Goal: Task Accomplishment & Management: Use online tool/utility

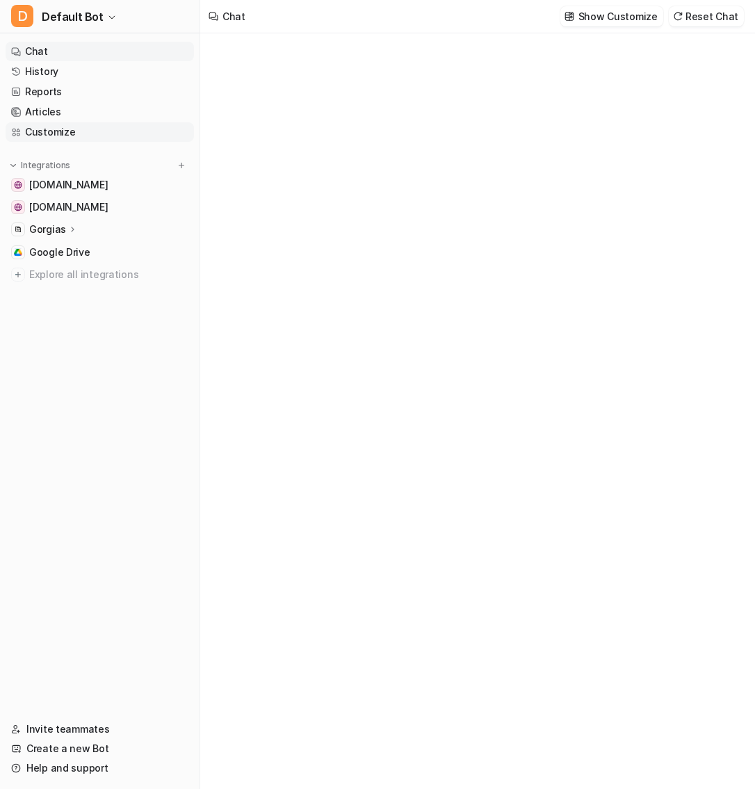
type textarea "**********"
click at [73, 228] on icon at bounding box center [73, 229] width 10 height 10
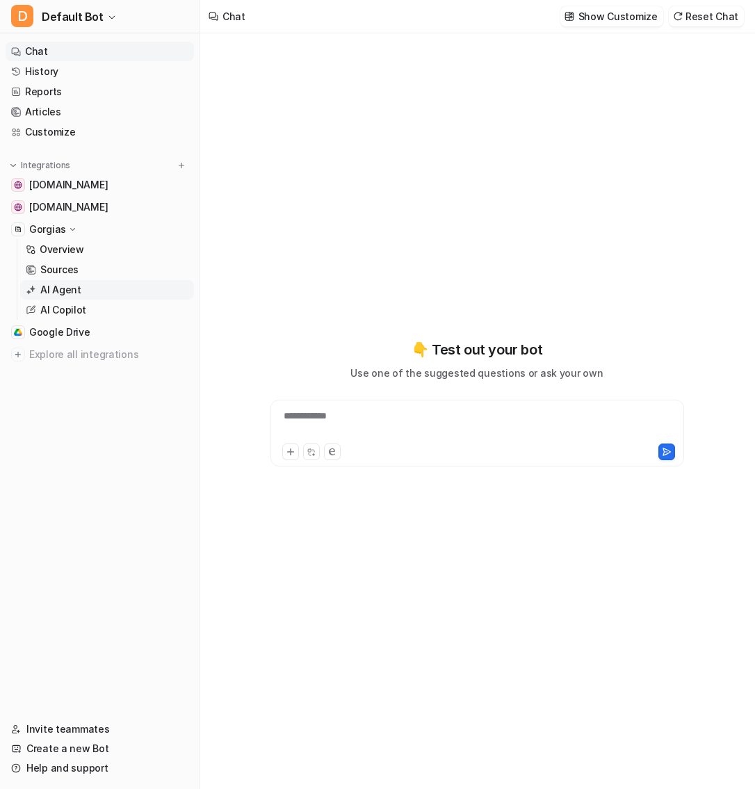
click at [83, 291] on link "AI Agent" at bounding box center [107, 289] width 174 height 19
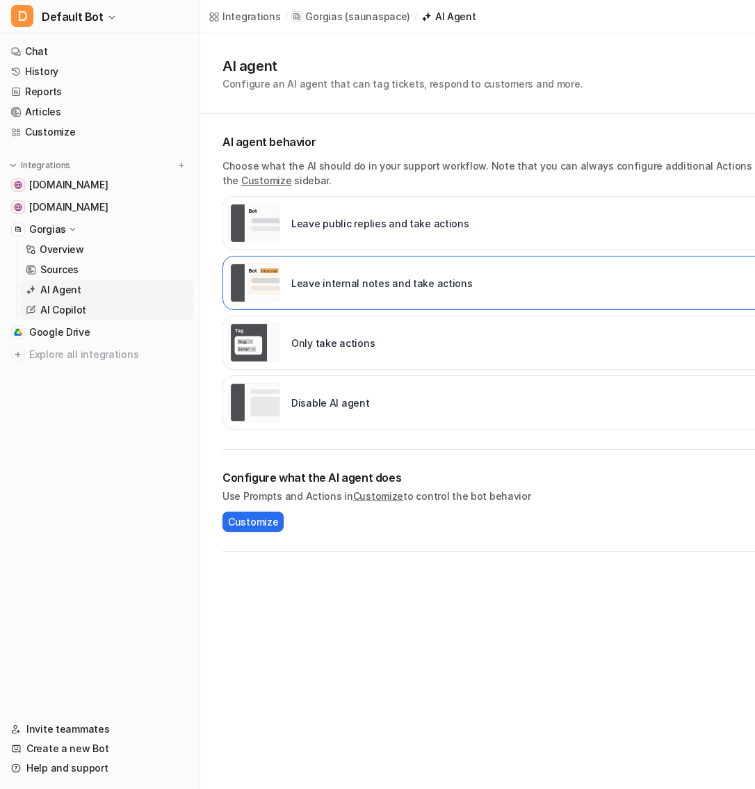
click at [67, 315] on p "AI Copilot" at bounding box center [63, 310] width 46 height 14
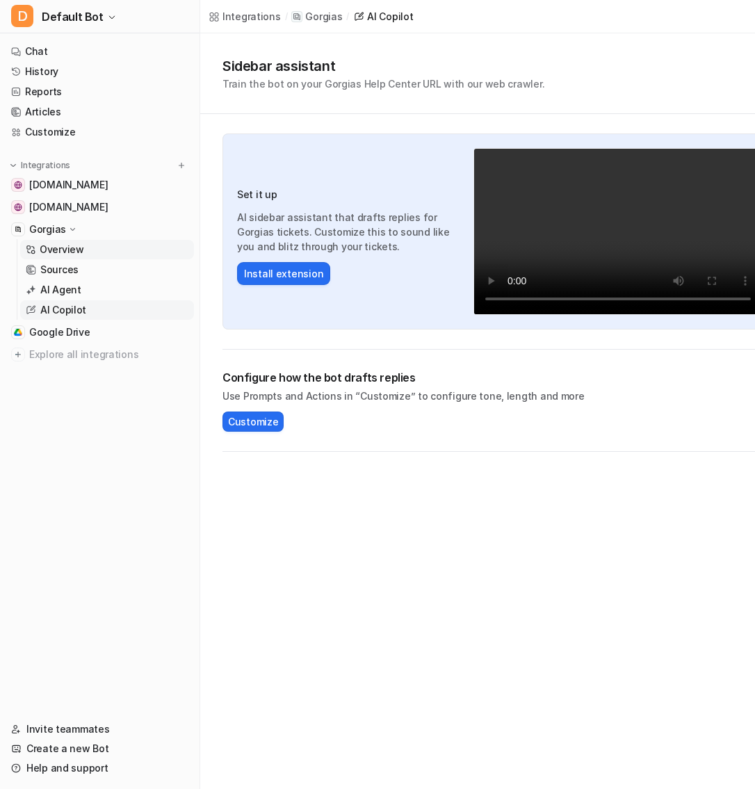
click at [68, 250] on p "Overview" at bounding box center [62, 250] width 45 height 14
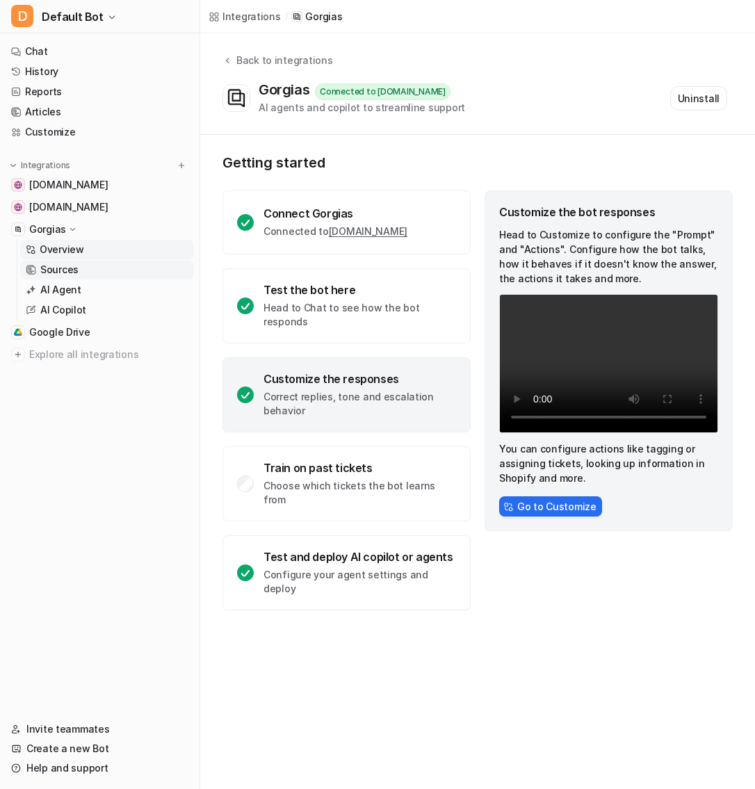
click at [52, 272] on p "Sources" at bounding box center [59, 270] width 38 height 14
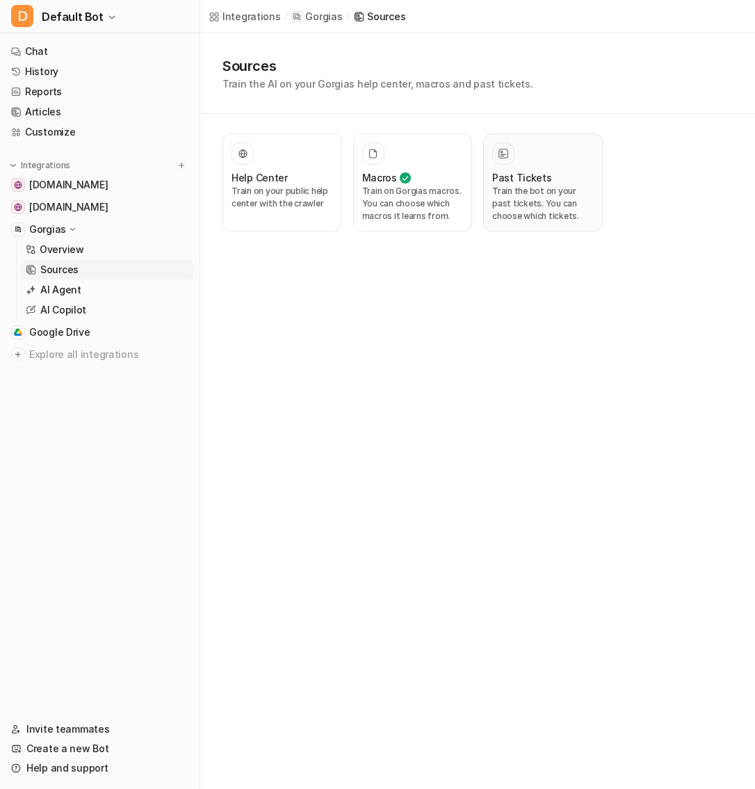
click at [506, 191] on p "Train the bot on your past tickets. You can choose which tickets." at bounding box center [543, 204] width 102 height 38
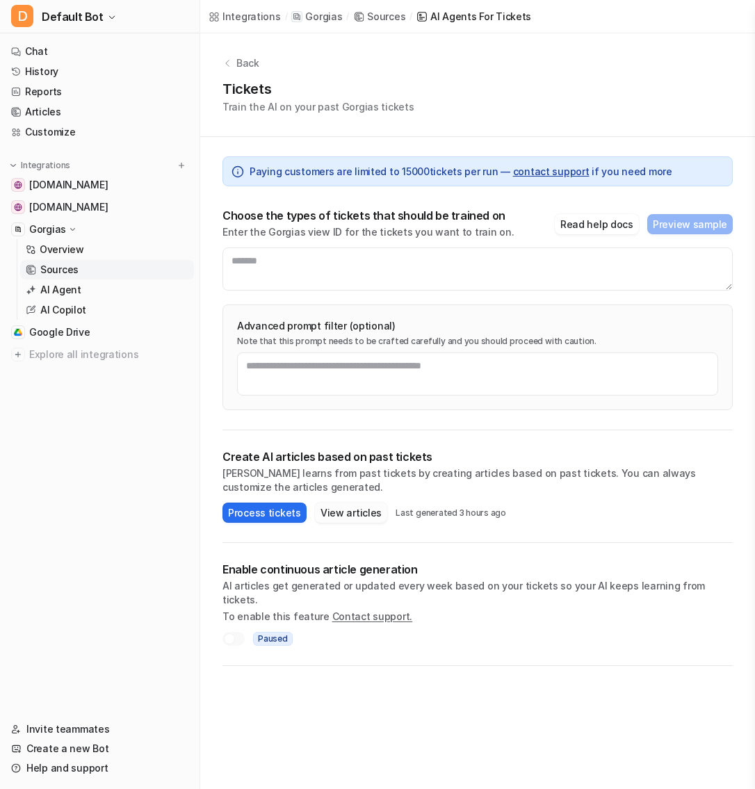
click at [355, 512] on button "View articles" at bounding box center [351, 513] width 72 height 20
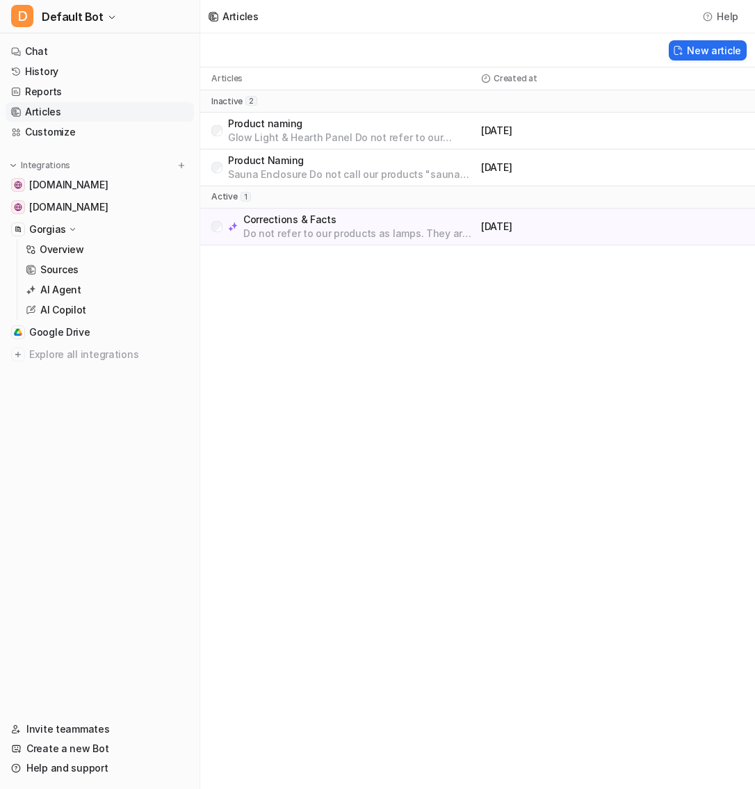
click at [396, 145] on div "Product naming Glow Light & Hearth Panel Do not refer to our products as "lamps…" at bounding box center [478, 131] width 556 height 37
click at [397, 134] on p "Glow Light & Hearth Panel Do not refer to our products as "lamps" \ Always use …" at bounding box center [352, 138] width 248 height 14
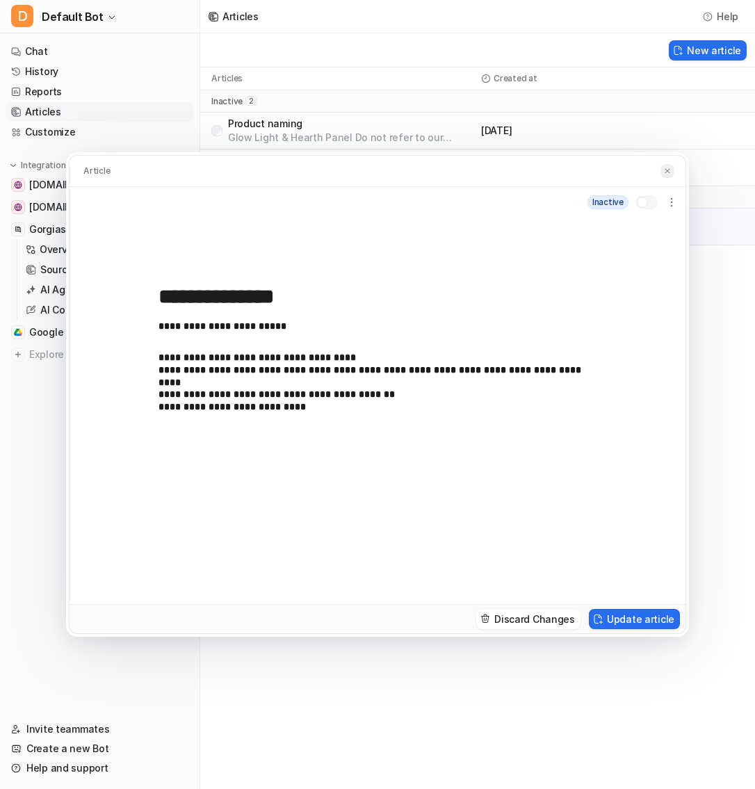
click at [671, 166] on button at bounding box center [668, 171] width 14 height 15
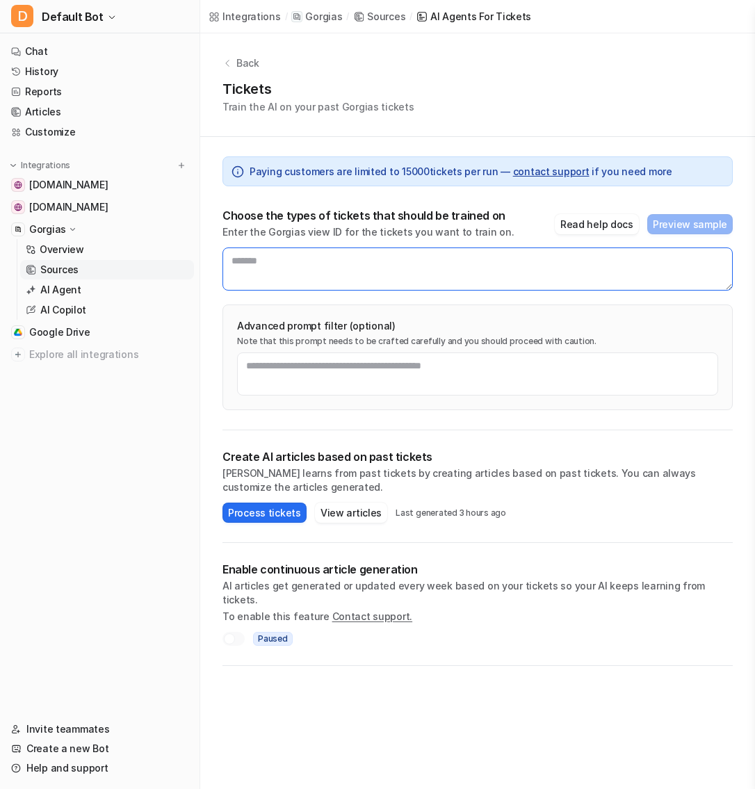
click at [419, 269] on textarea at bounding box center [478, 269] width 510 height 43
type textarea "*******"
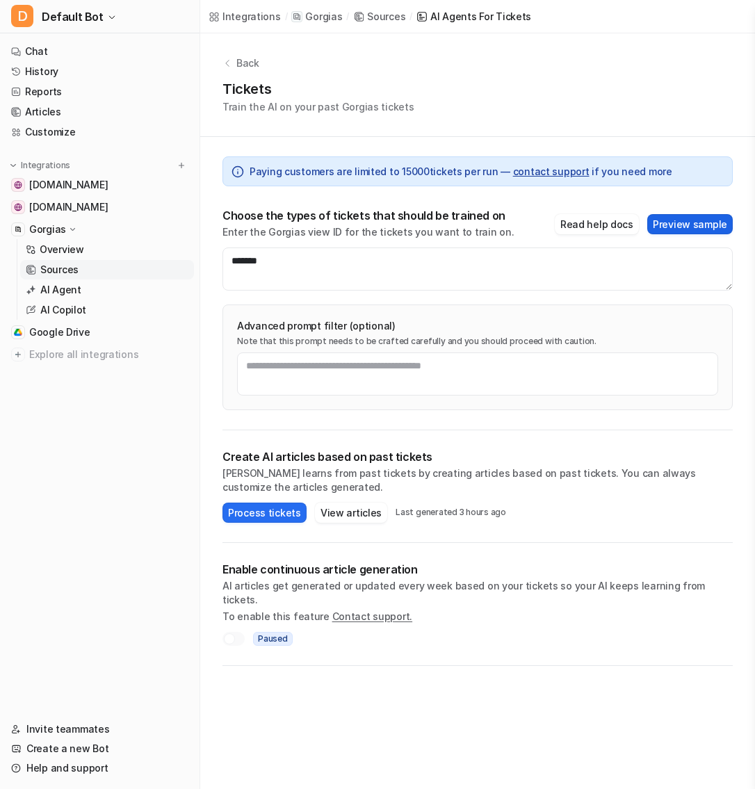
click at [715, 224] on button "Preview sample" at bounding box center [690, 224] width 86 height 20
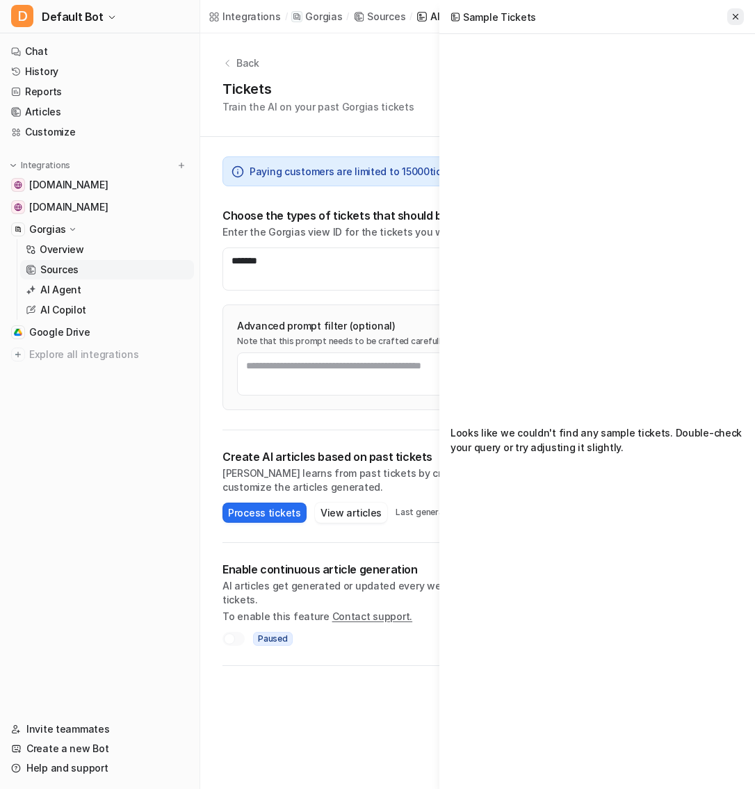
click at [736, 9] on button at bounding box center [735, 16] width 17 height 17
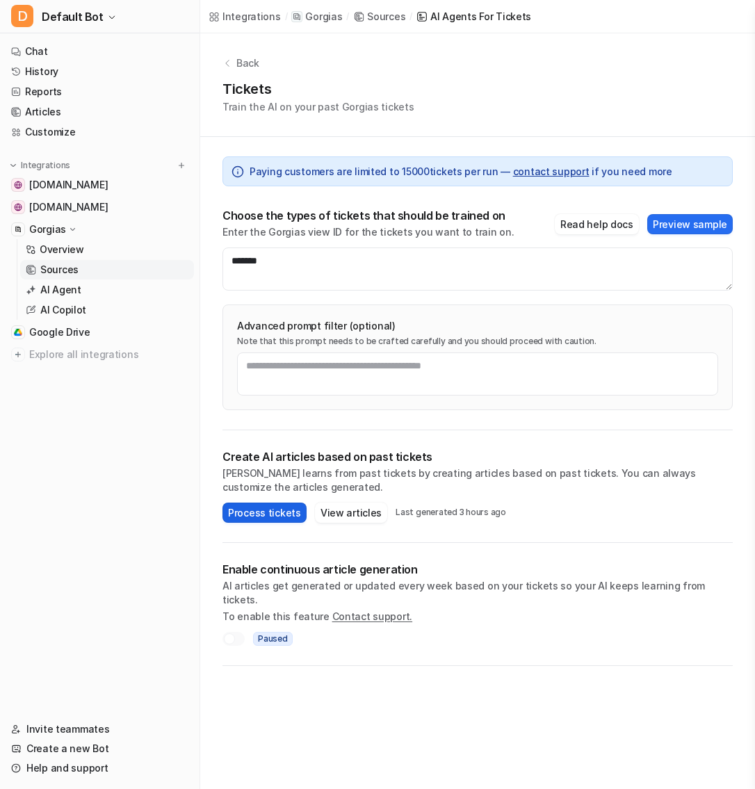
click at [289, 516] on button "Process tickets" at bounding box center [265, 513] width 84 height 20
click at [288, 515] on button "Process tickets" at bounding box center [265, 513] width 84 height 20
click at [60, 110] on link "Articles" at bounding box center [100, 111] width 188 height 19
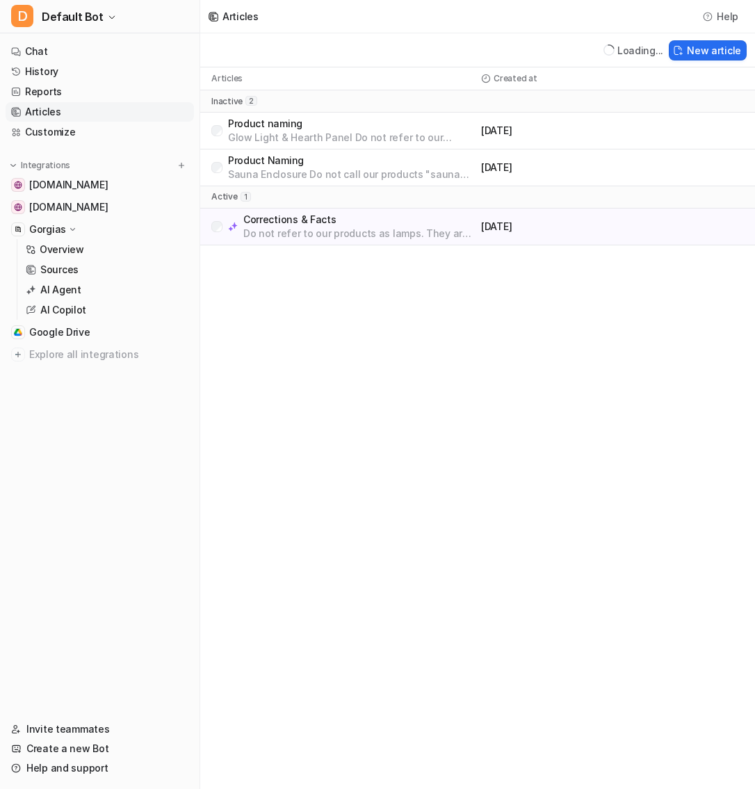
click at [321, 222] on p "Corrections & Facts" at bounding box center [359, 220] width 232 height 14
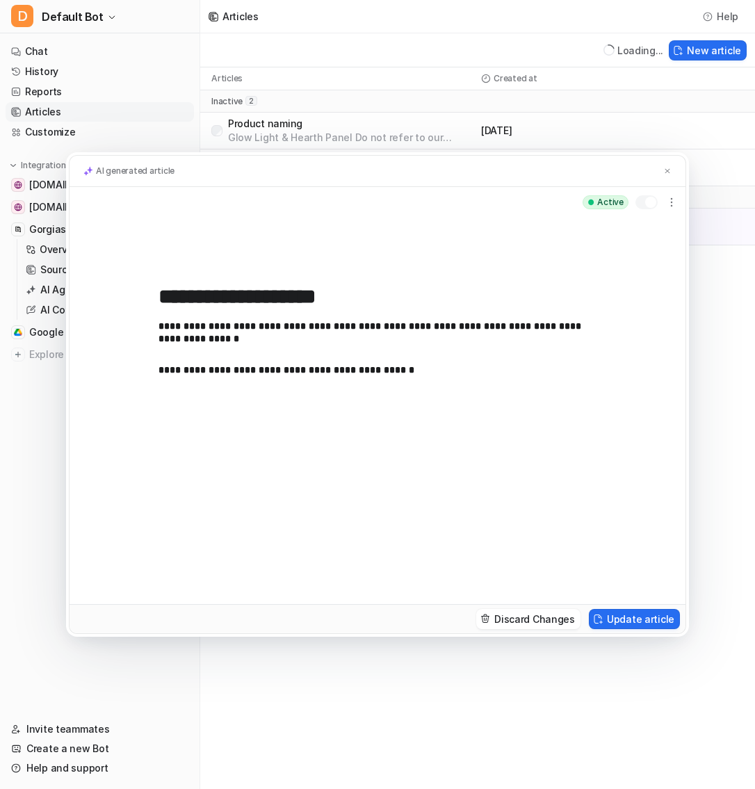
click at [354, 112] on div "**********" at bounding box center [377, 394] width 755 height 789
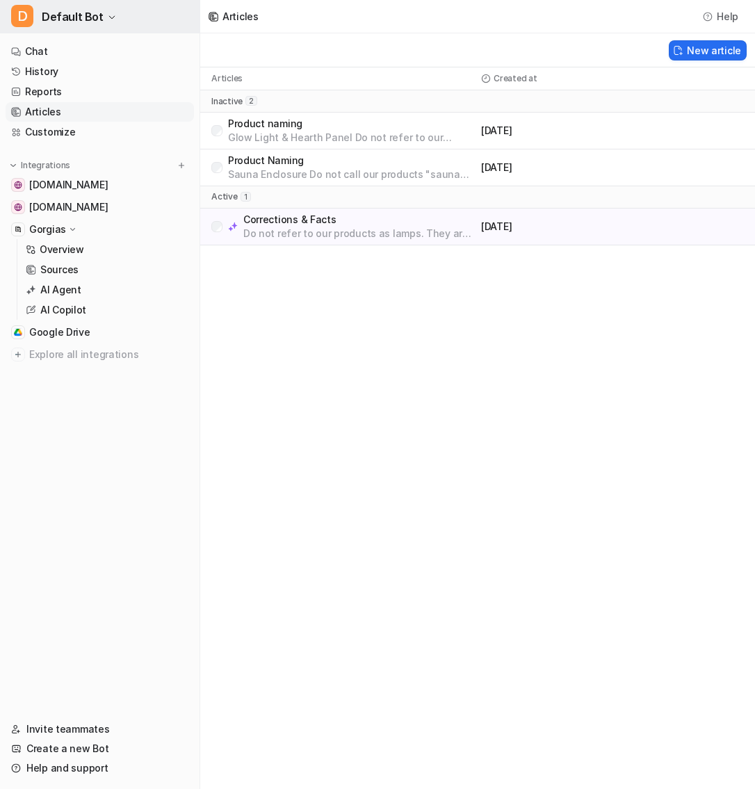
click at [86, 17] on span "Default Bot" at bounding box center [73, 16] width 62 height 19
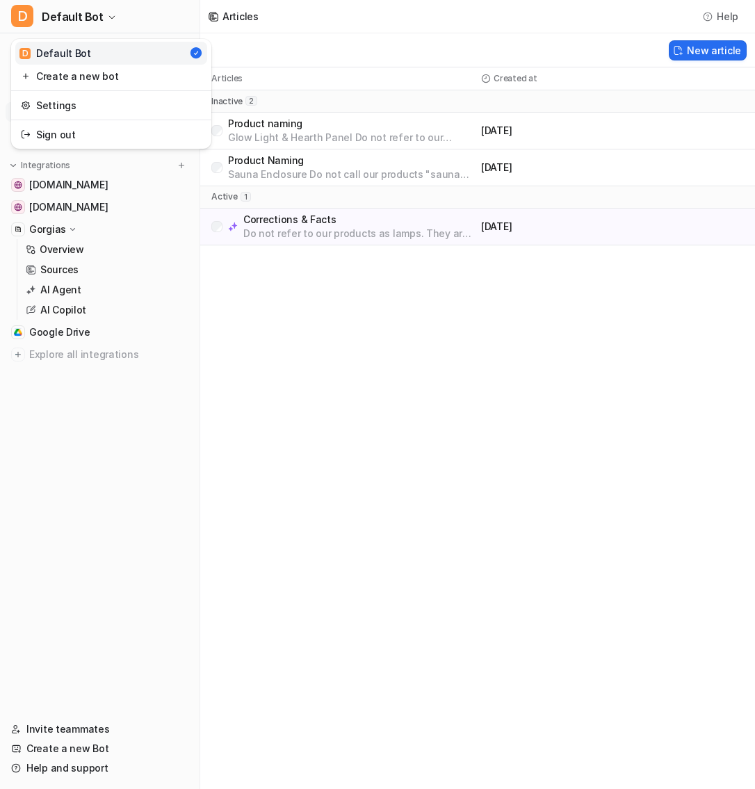
click at [365, 371] on div "D Default Bot D Default Bot Create a new bot Settings Sign out Chat History Rep…" at bounding box center [377, 394] width 755 height 789
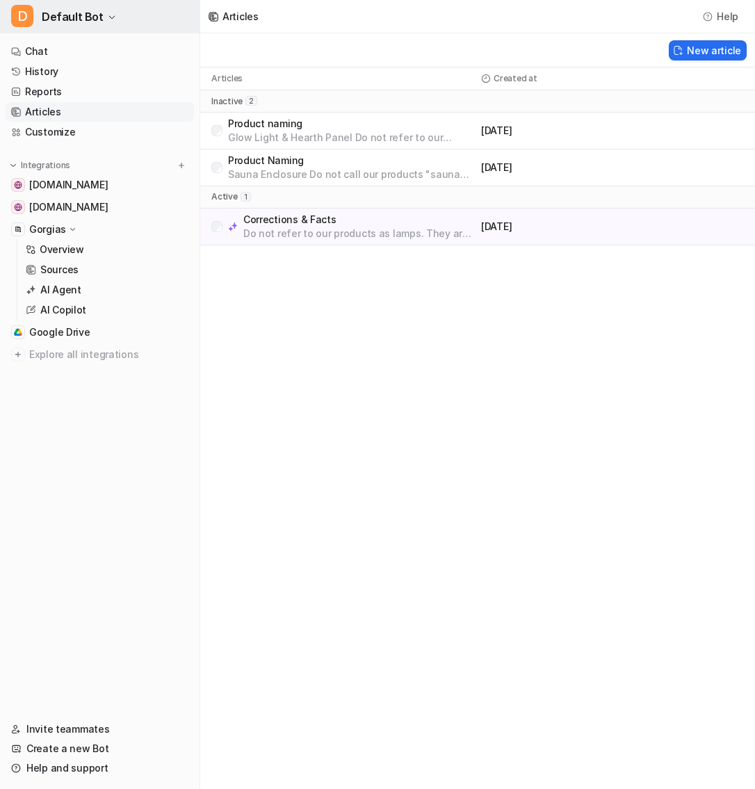
click at [98, 14] on span "Default Bot" at bounding box center [73, 16] width 62 height 19
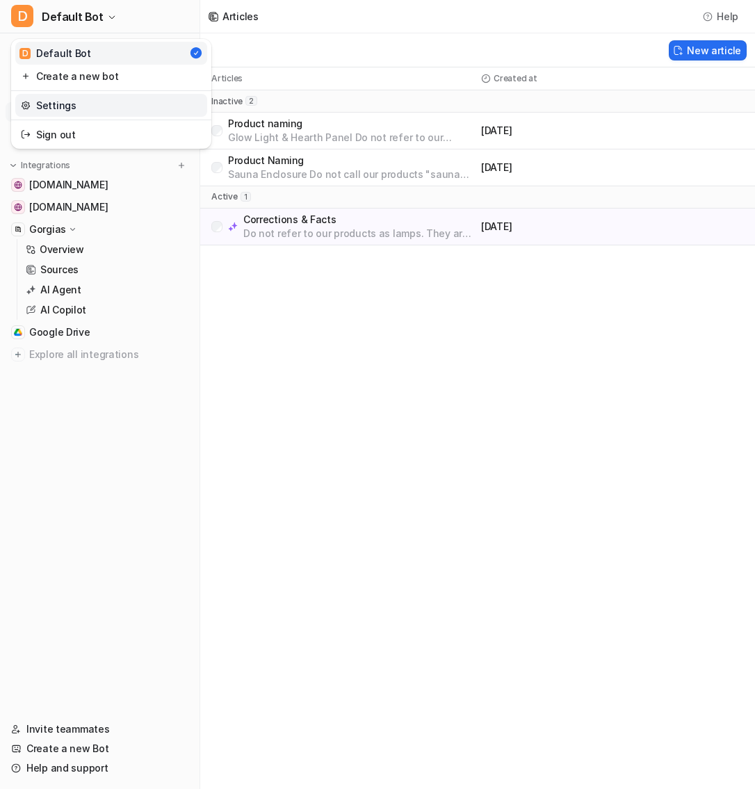
click at [98, 110] on link "Settings" at bounding box center [111, 105] width 192 height 23
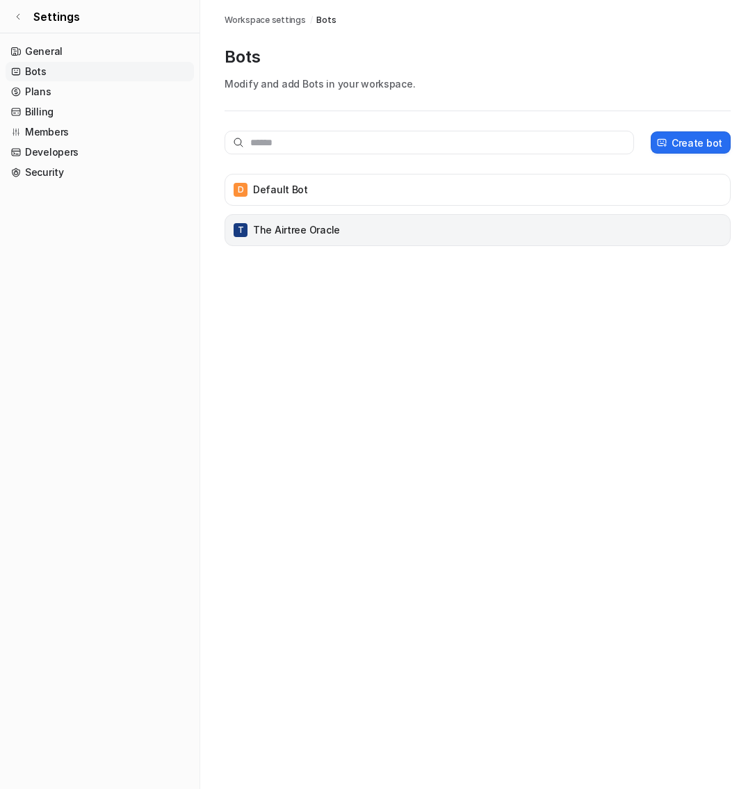
click at [287, 228] on p "The Airtree Oracle" at bounding box center [296, 230] width 87 height 14
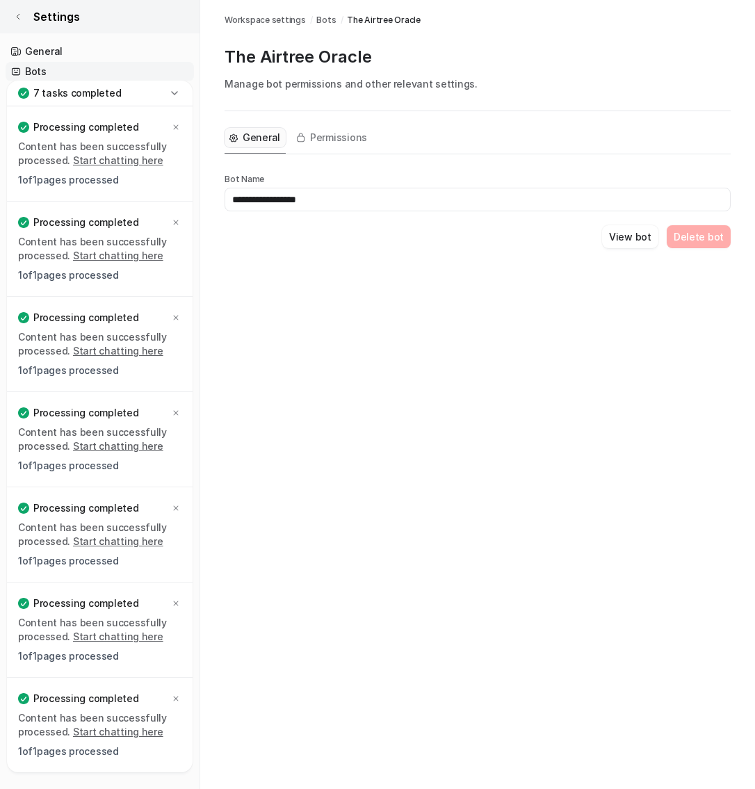
click at [33, 16] on span "Settings" at bounding box center [56, 16] width 47 height 17
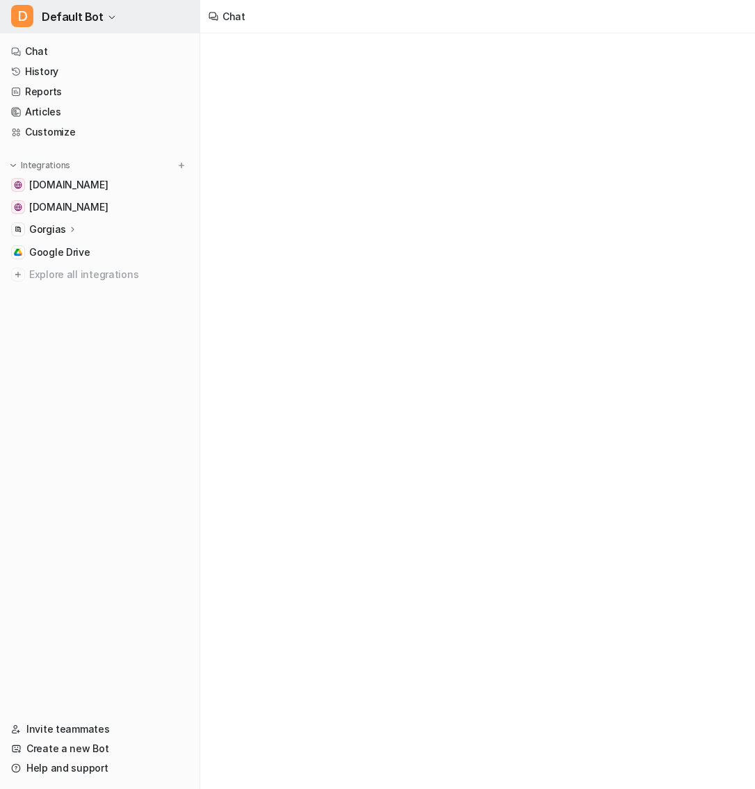
click at [61, 17] on span "Default Bot" at bounding box center [73, 16] width 62 height 19
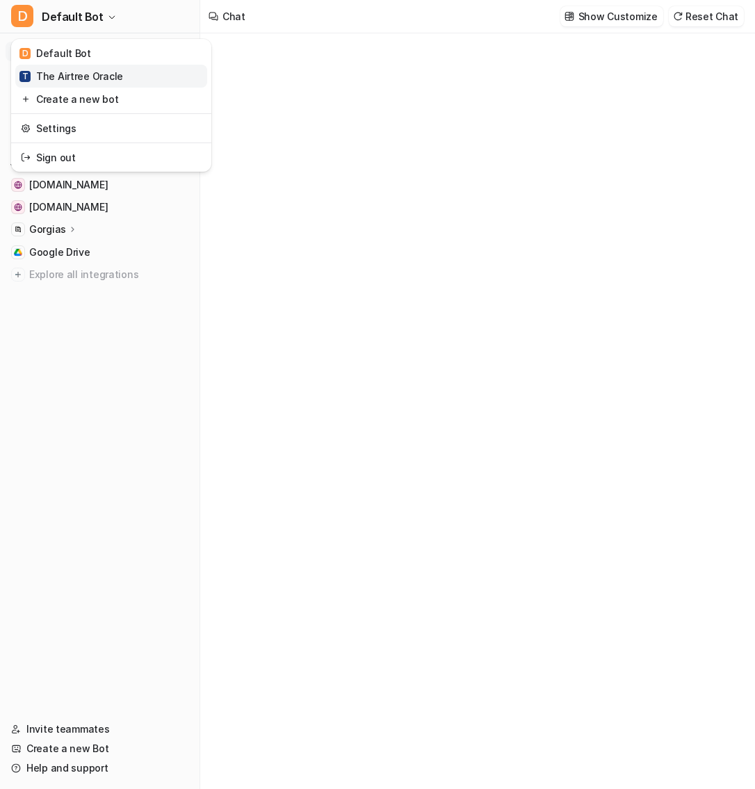
click at [95, 72] on div "T The Airtree Oracle" at bounding box center [71, 76] width 104 height 15
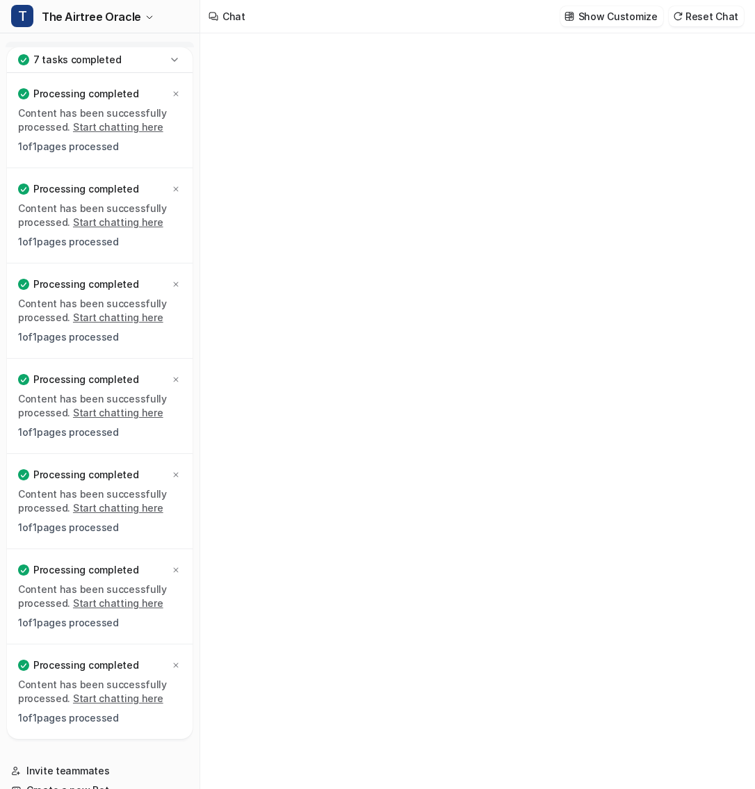
type textarea "**********"
click at [172, 60] on icon at bounding box center [174, 59] width 6 height 3
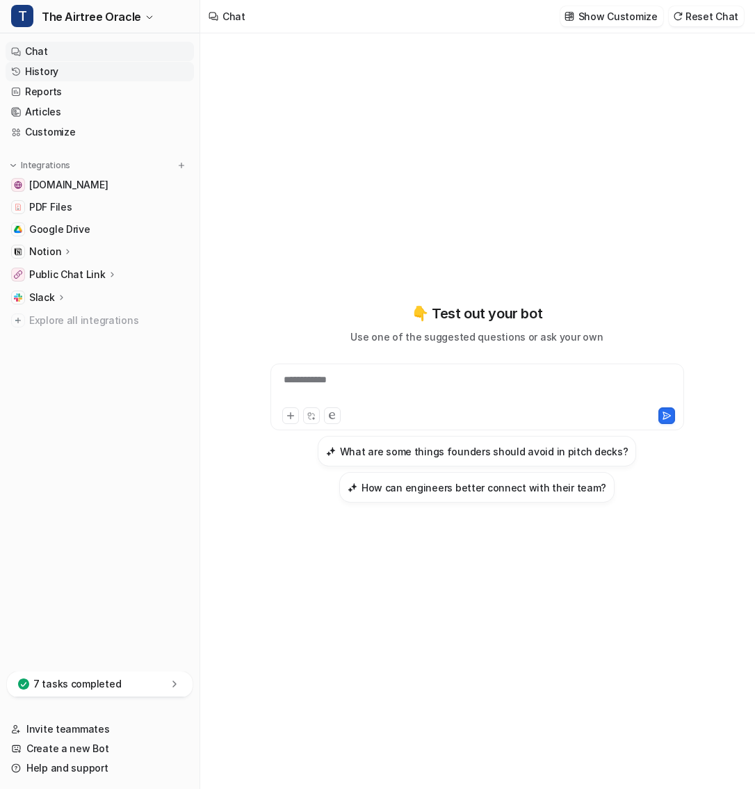
click at [96, 69] on link "History" at bounding box center [100, 71] width 188 height 19
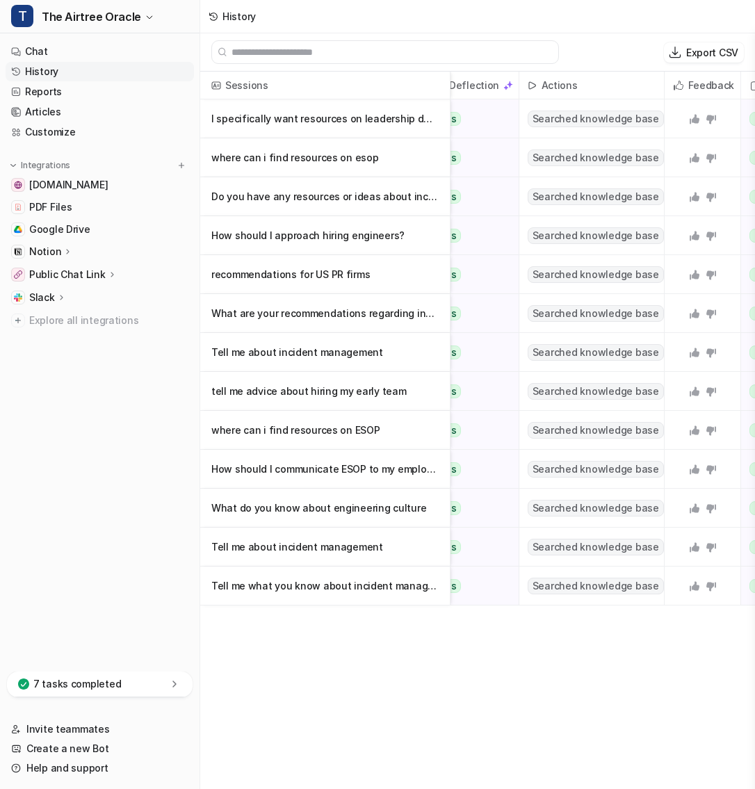
scroll to position [0, 332]
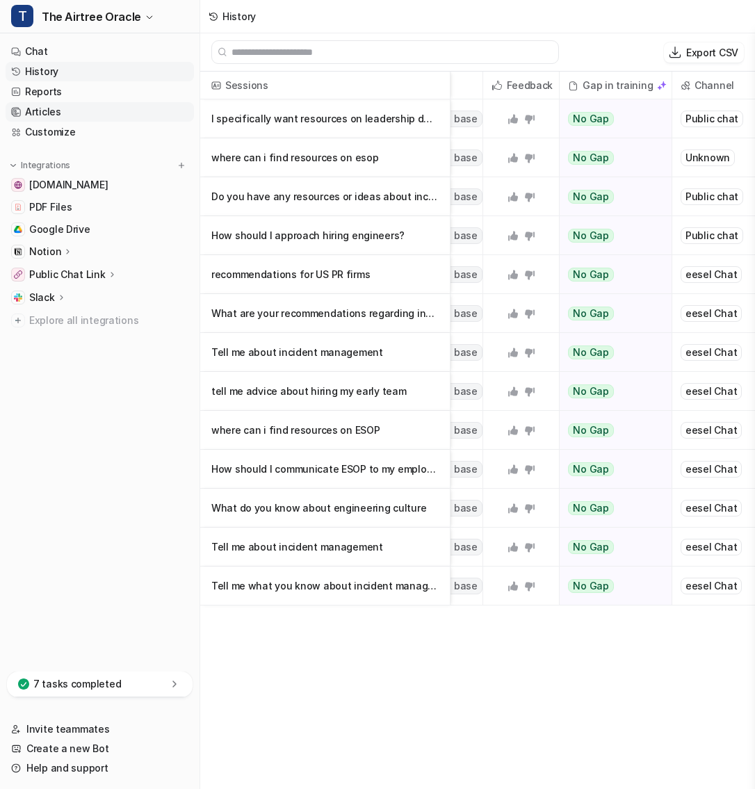
click at [70, 111] on link "Articles" at bounding box center [100, 111] width 188 height 19
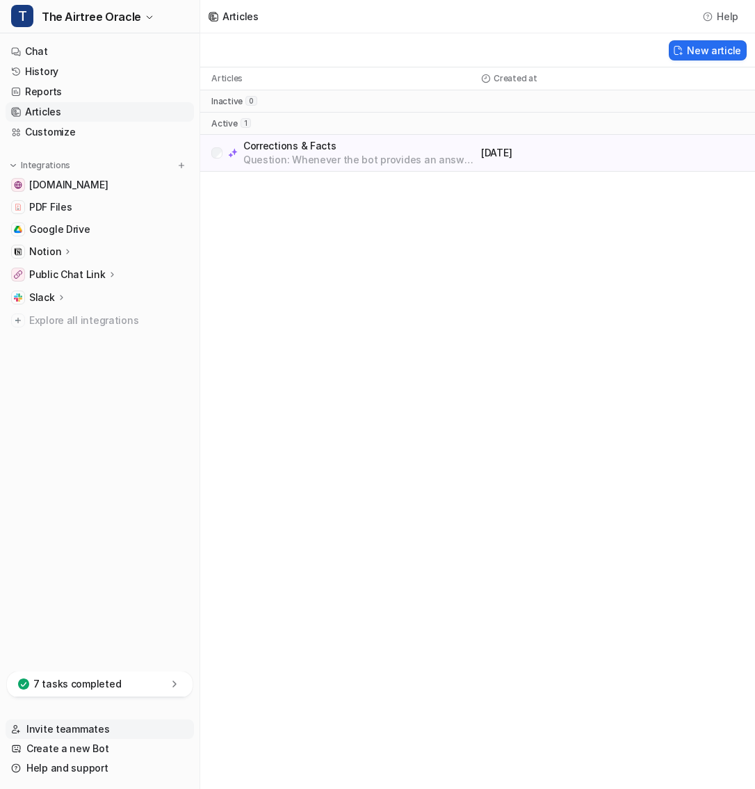
click at [79, 730] on link "Invite teammates" at bounding box center [100, 729] width 188 height 19
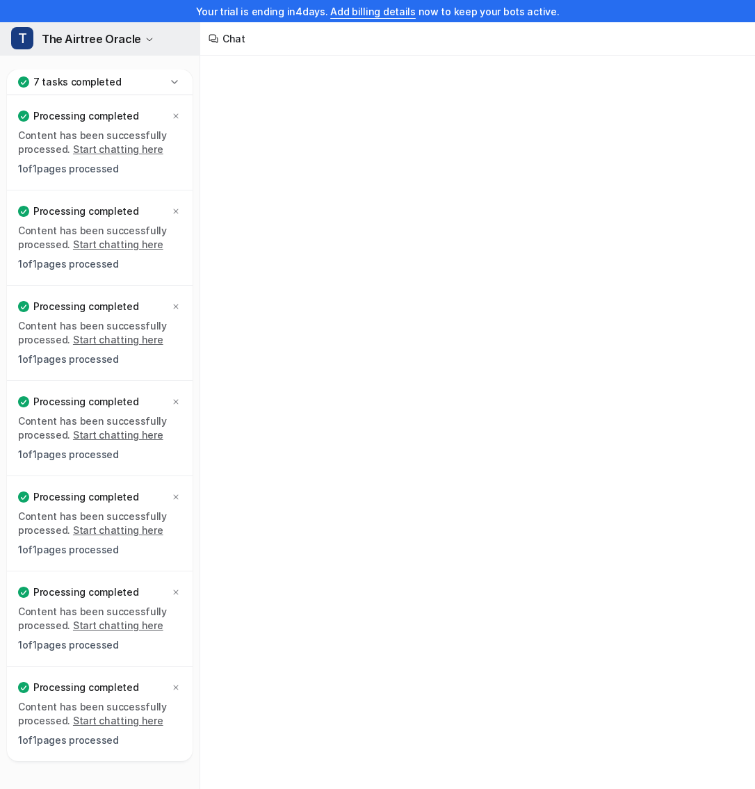
click at [121, 40] on span "The Airtree Oracle" at bounding box center [91, 38] width 99 height 19
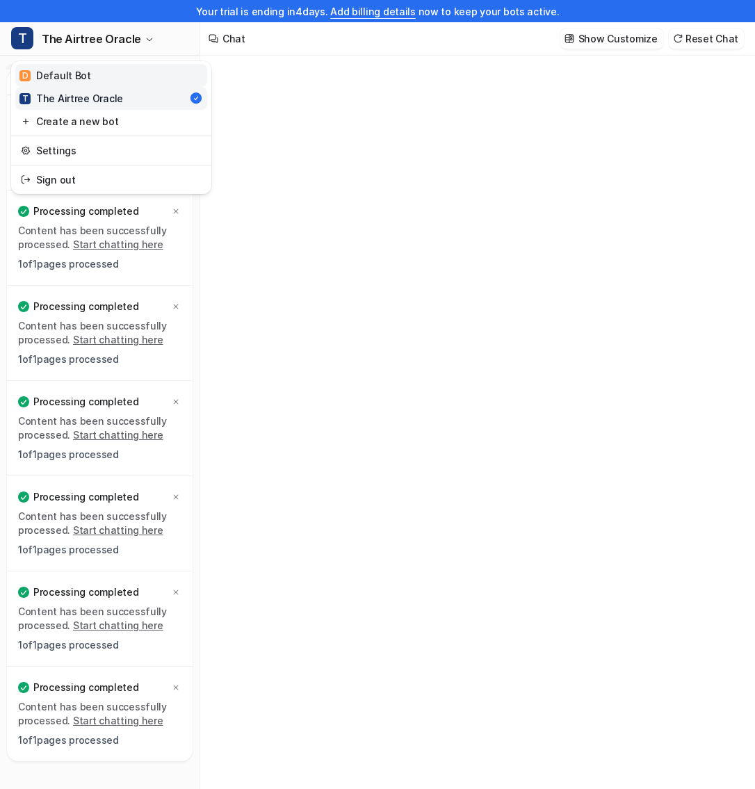
type textarea "**********"
click at [120, 74] on link "D Default Bot" at bounding box center [111, 75] width 192 height 23
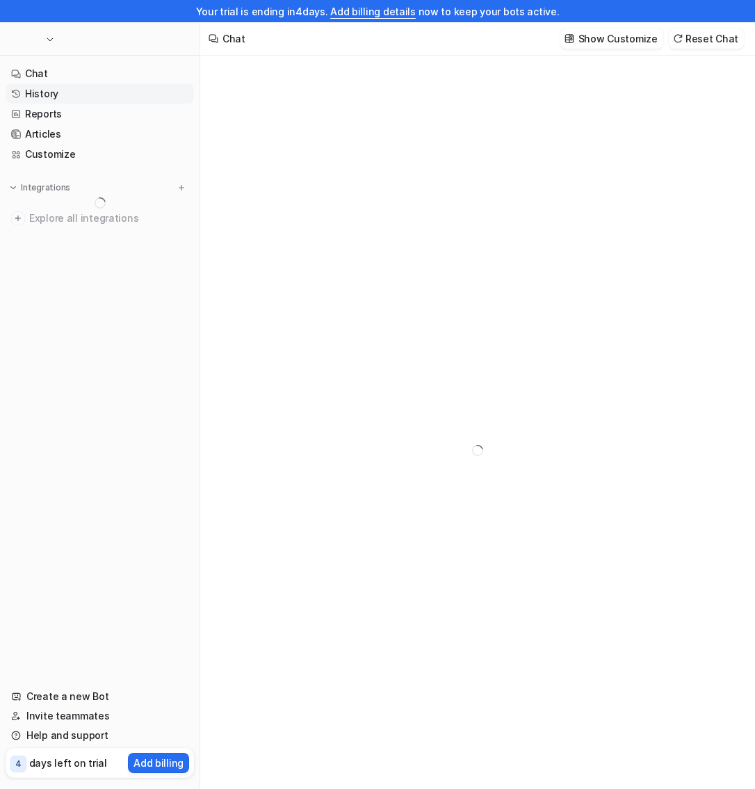
click at [176, 85] on link "History" at bounding box center [100, 93] width 188 height 19
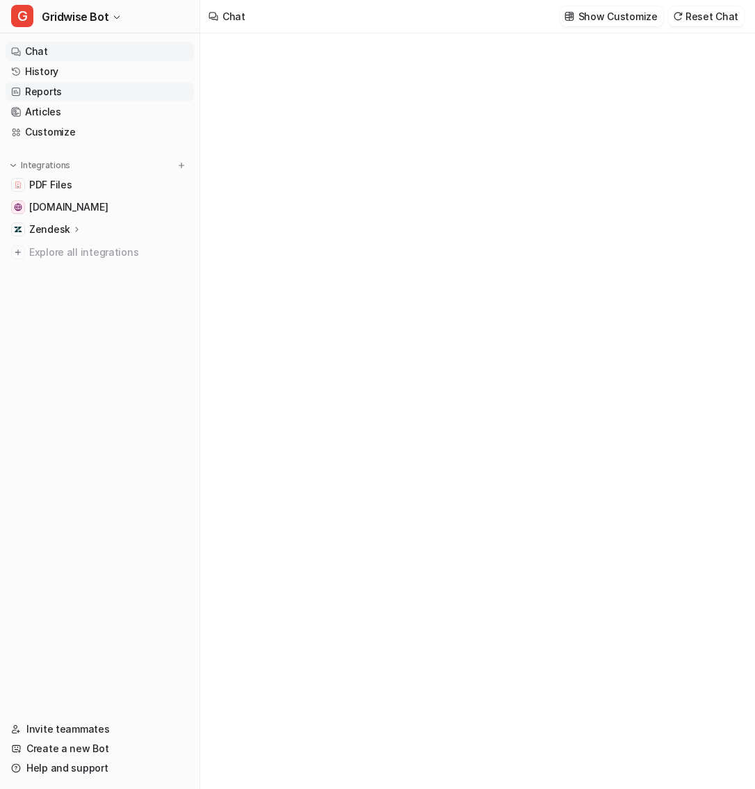
type textarea "**********"
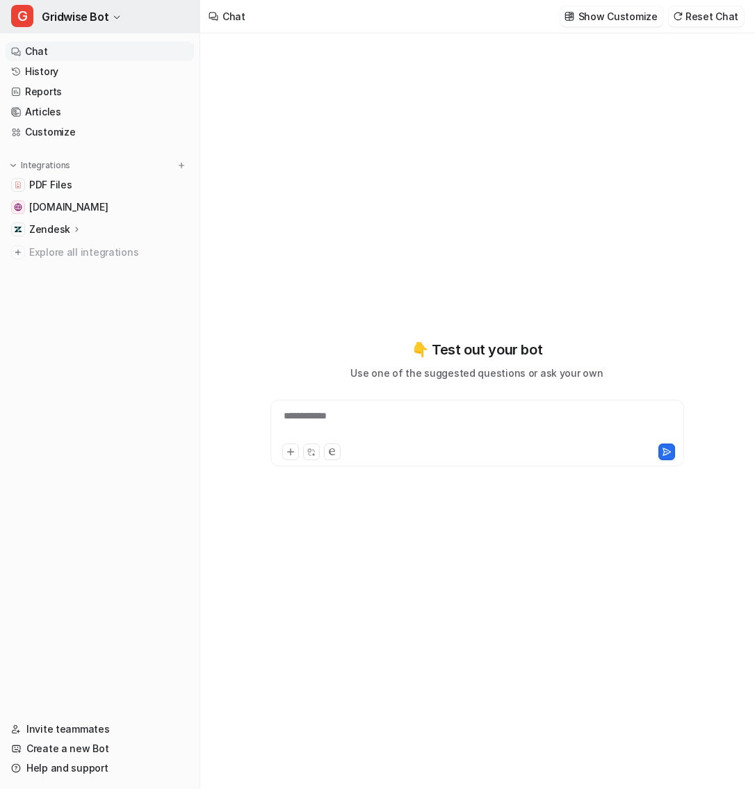
click at [113, 14] on icon "button" at bounding box center [117, 17] width 8 height 8
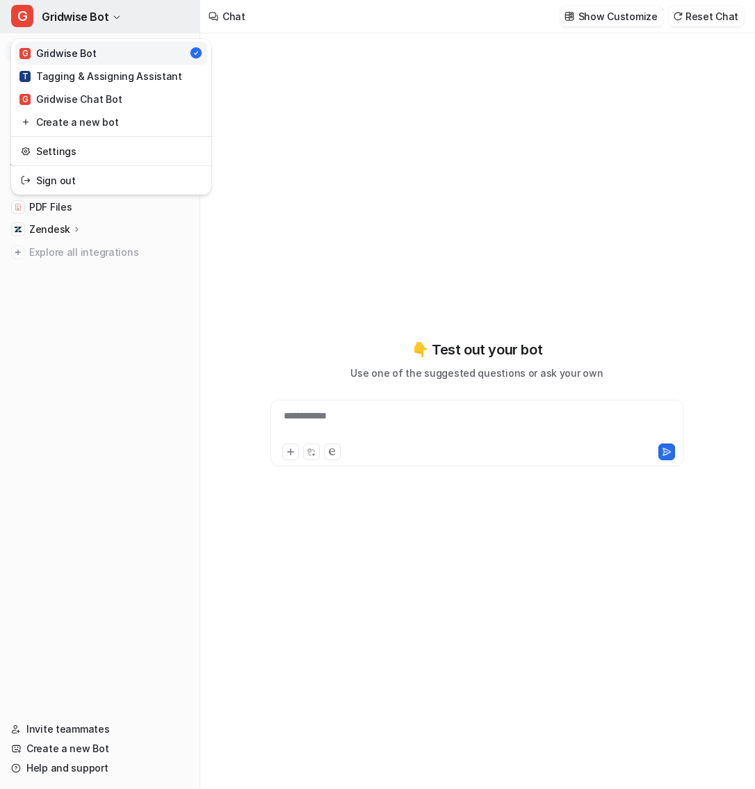
click at [113, 14] on icon "button" at bounding box center [117, 17] width 8 height 8
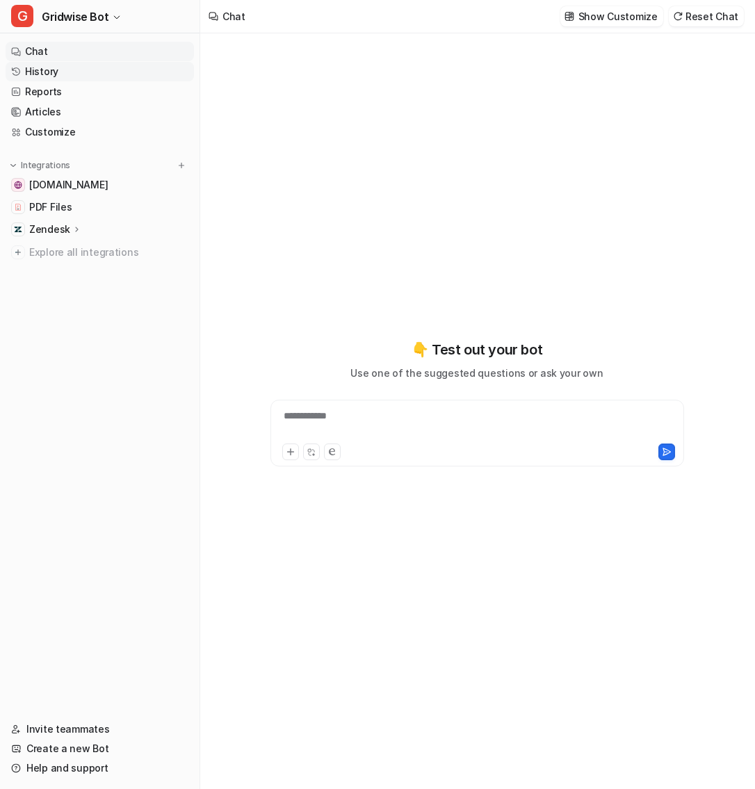
click at [76, 65] on link "History" at bounding box center [100, 71] width 188 height 19
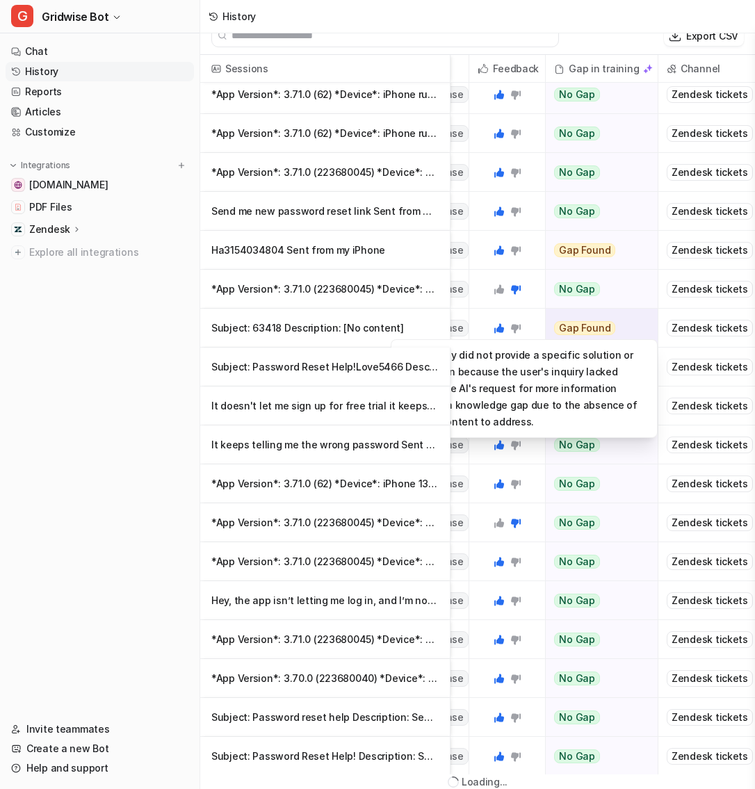
scroll to position [2, 0]
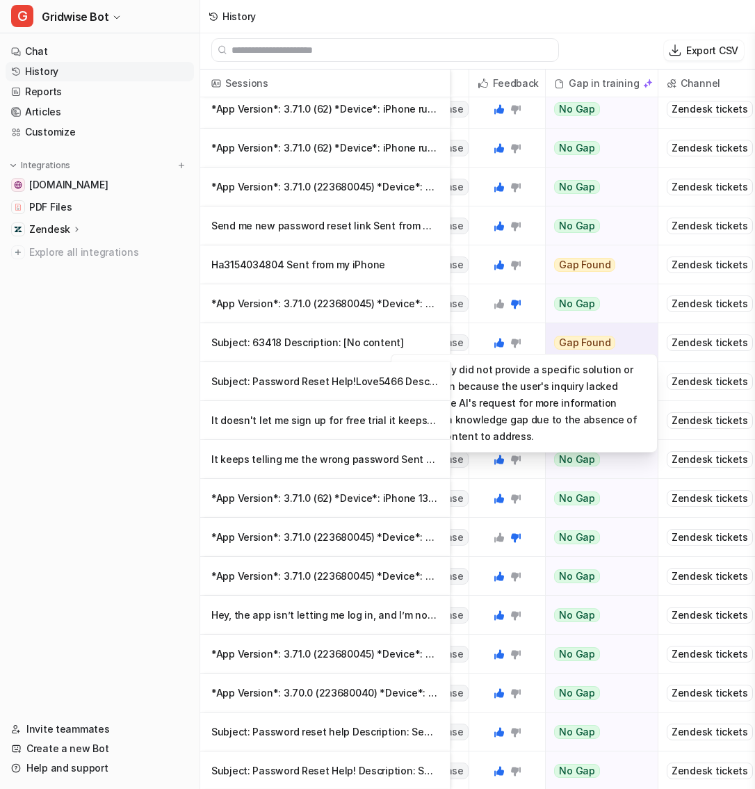
click at [600, 336] on span "Gap Found" at bounding box center [584, 343] width 61 height 14
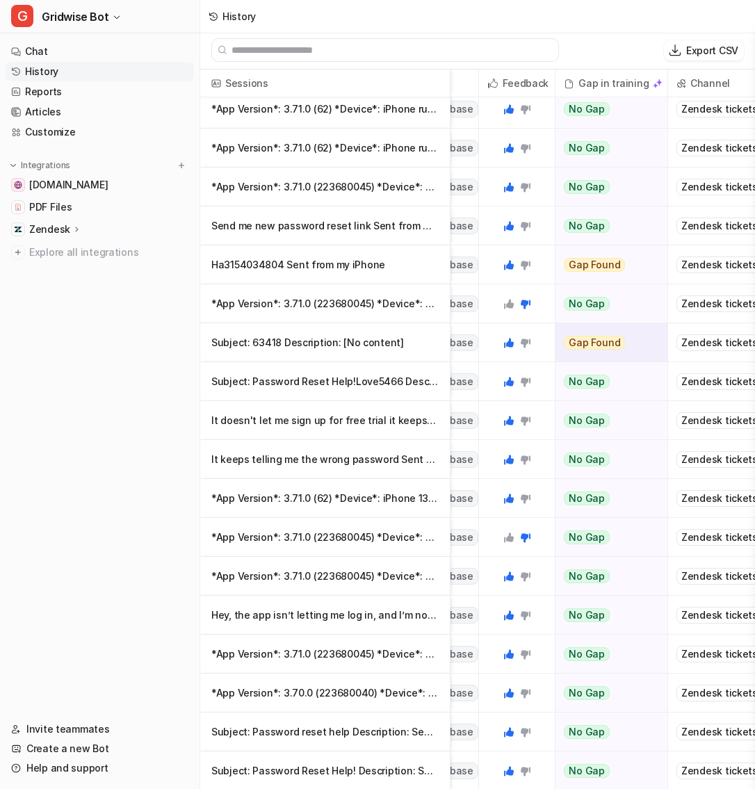
scroll to position [3318, 346]
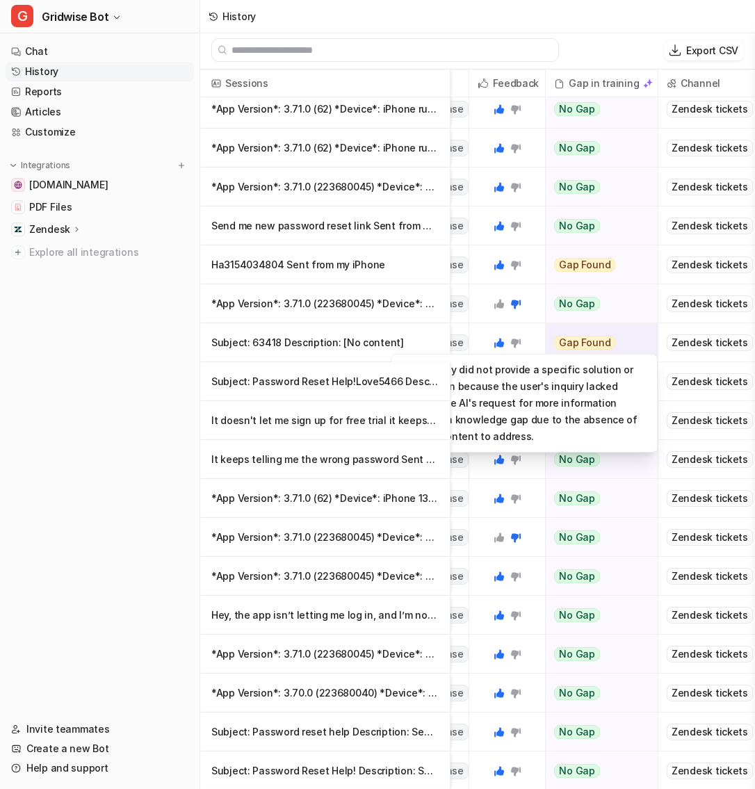
click at [584, 336] on span "Gap Found" at bounding box center [584, 343] width 61 height 14
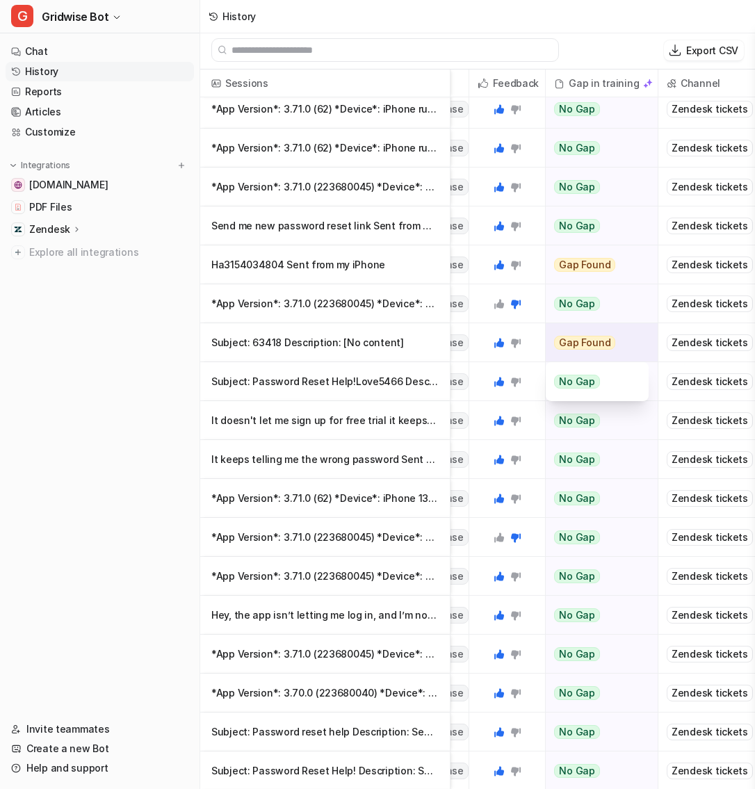
click at [360, 346] on p "Subject: 63418 Description: [No content]" at bounding box center [324, 342] width 227 height 39
click at [381, 344] on p "Subject: 63418 Description: [No content]" at bounding box center [324, 342] width 227 height 39
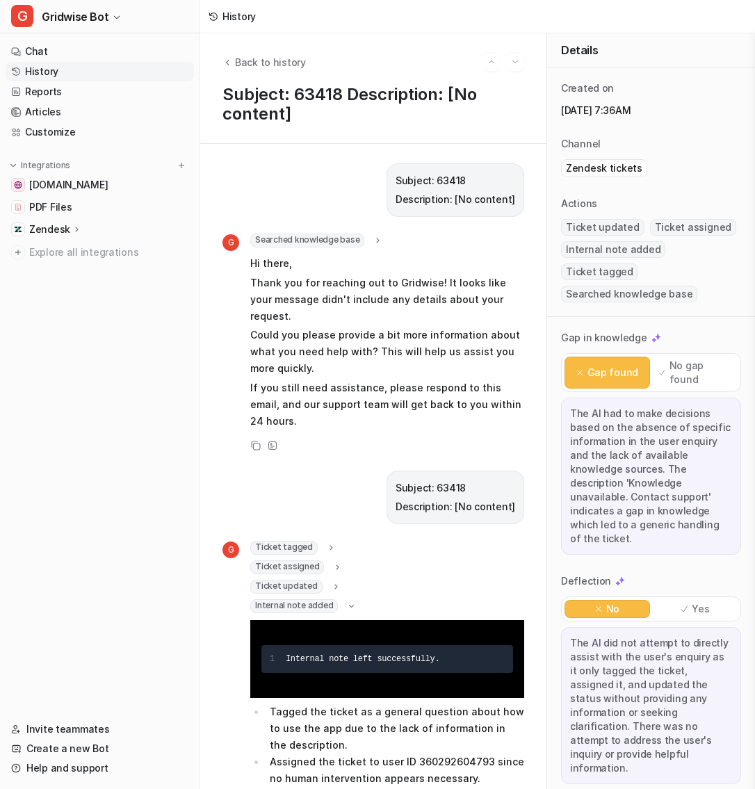
click at [677, 359] on p "No gap found" at bounding box center [701, 373] width 62 height 28
click at [618, 366] on p "Gap found" at bounding box center [613, 373] width 51 height 14
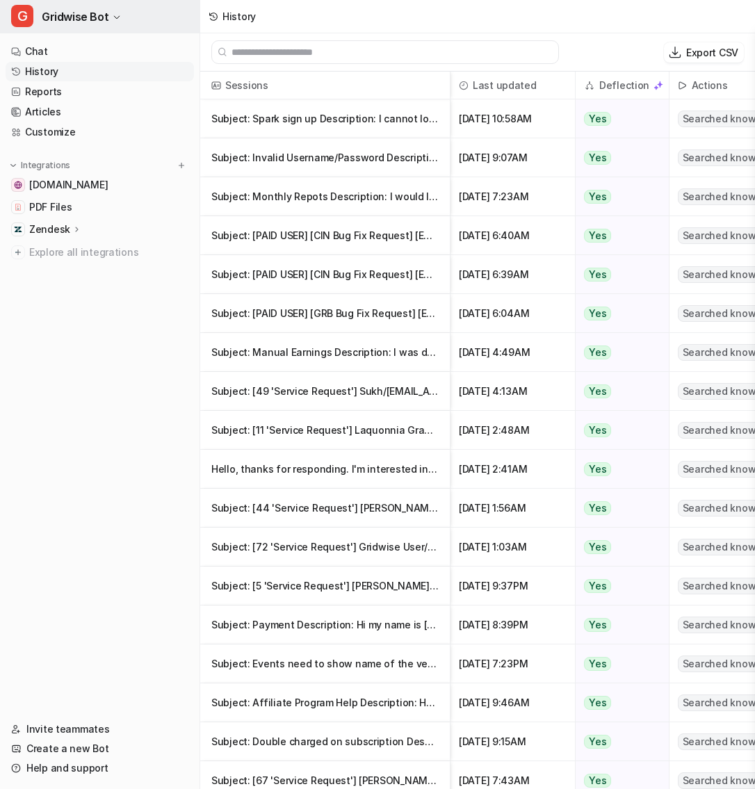
scroll to position [2, 0]
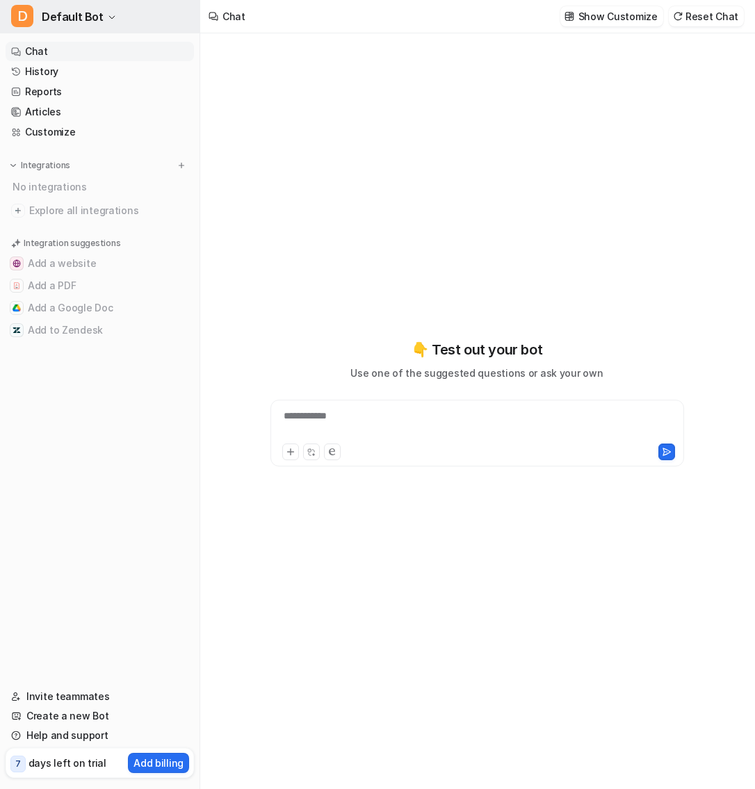
drag, startPoint x: 97, startPoint y: 12, endPoint x: 106, endPoint y: 12, distance: 9.0
click at [97, 12] on span "Default Bot" at bounding box center [73, 16] width 62 height 19
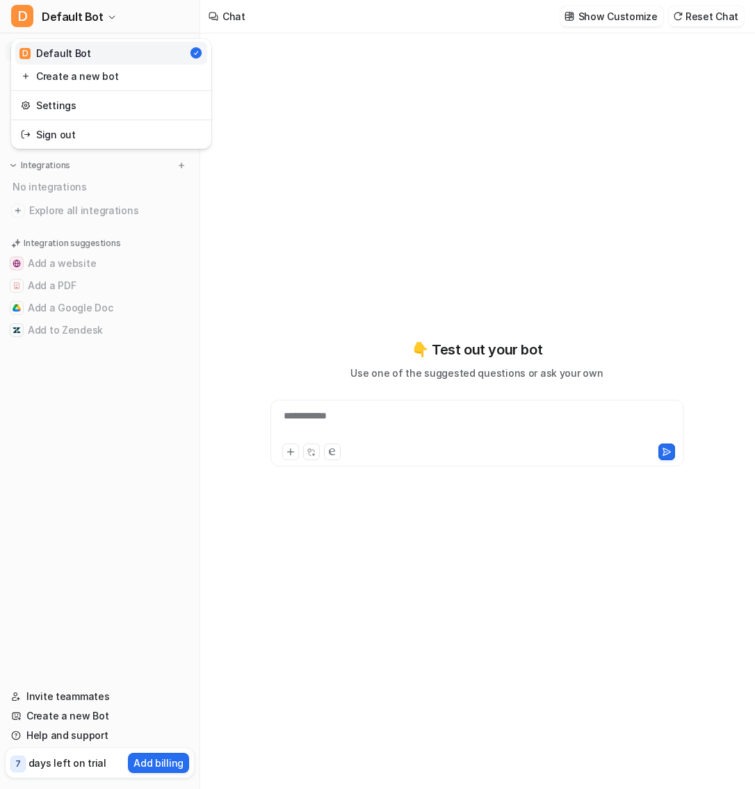
click at [272, 140] on div "**********" at bounding box center [377, 394] width 755 height 789
type textarea "**********"
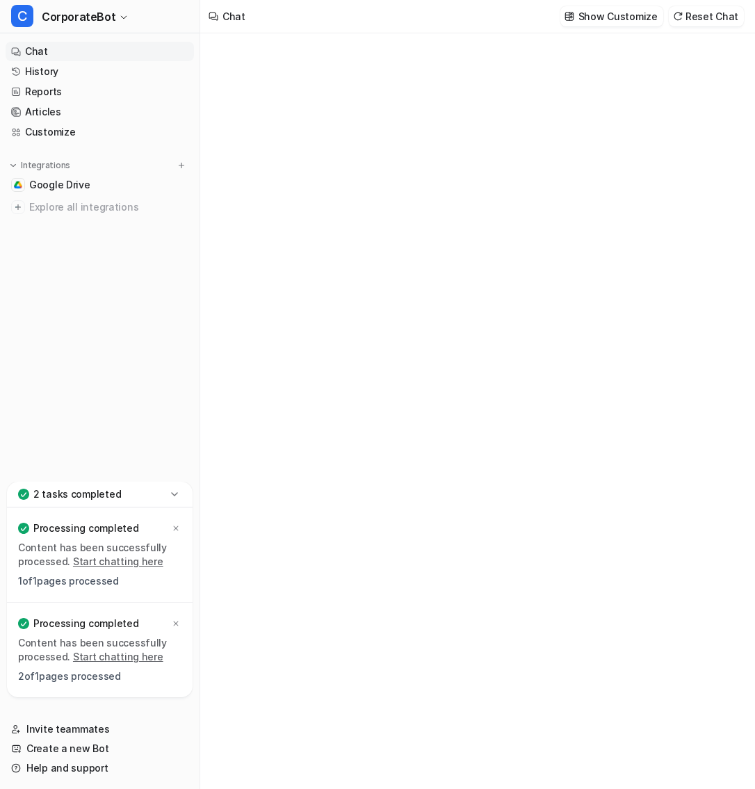
type textarea "**********"
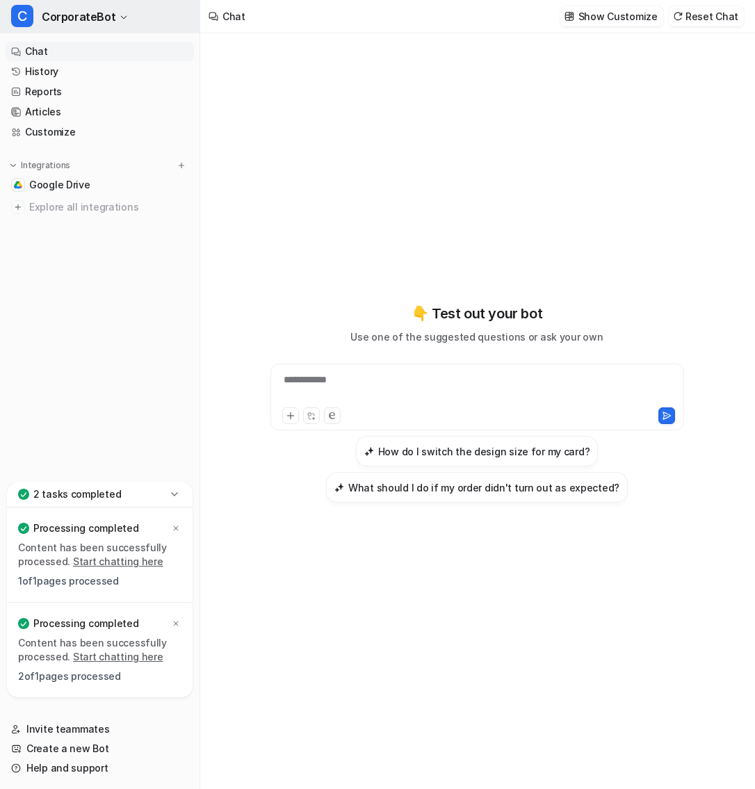
click at [108, 13] on span "CorporateBot" at bounding box center [79, 16] width 74 height 19
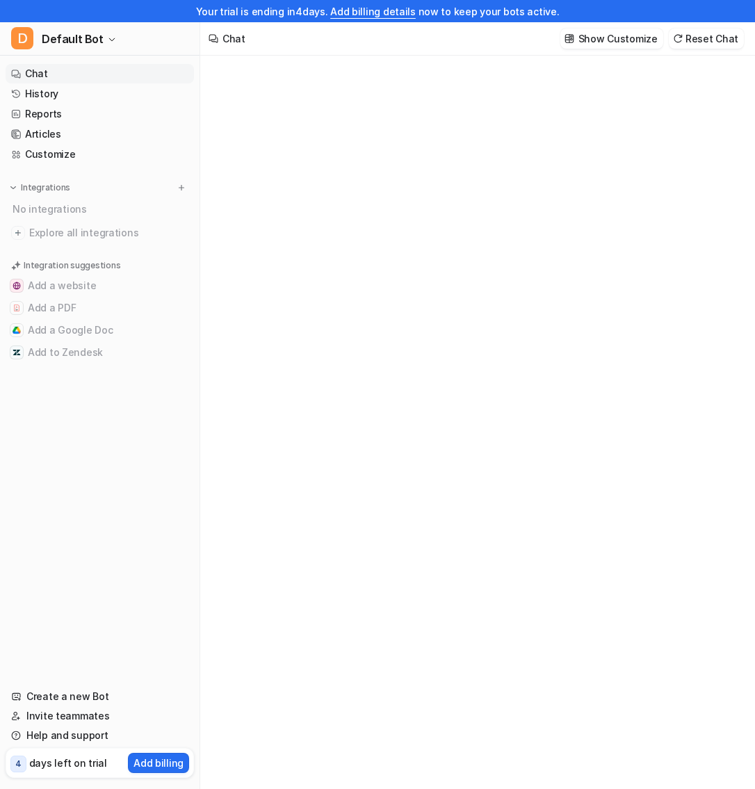
type textarea "**********"
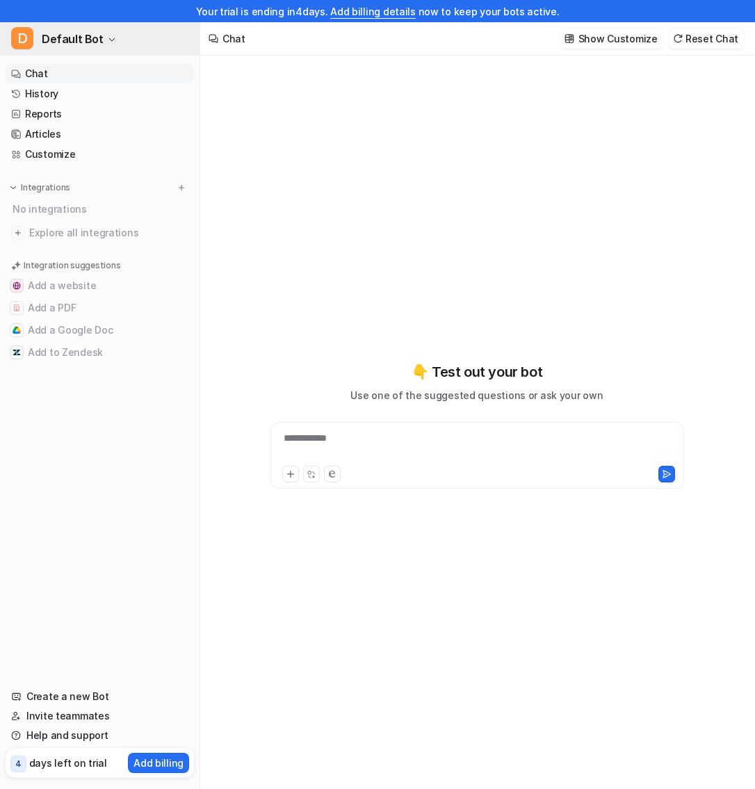
click at [76, 38] on span "Default Bot" at bounding box center [73, 38] width 62 height 19
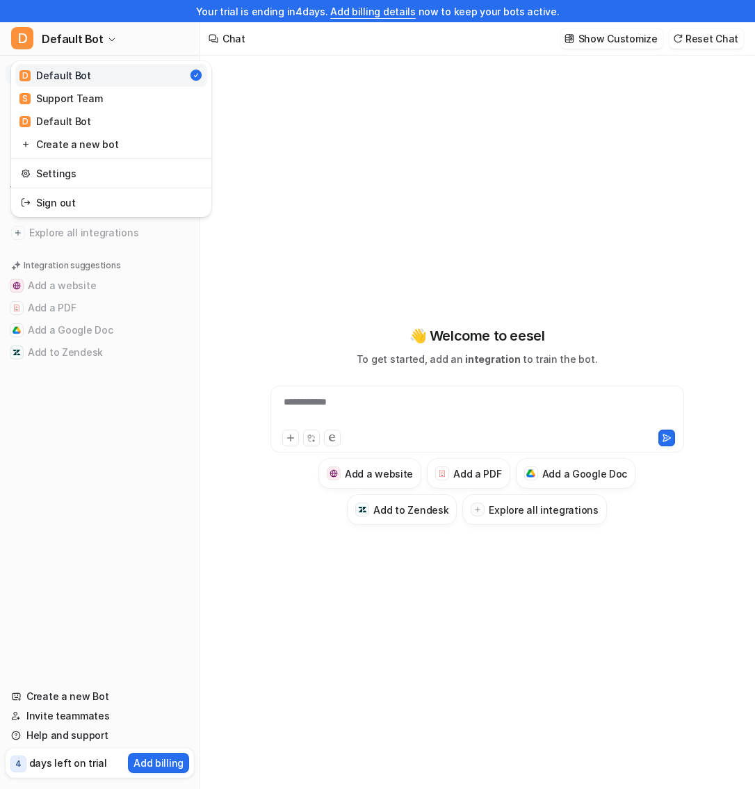
click at [96, 348] on div "D Default Bot D Default Bot S Support Team D Default Bot Create a new bot Setti…" at bounding box center [100, 405] width 200 height 767
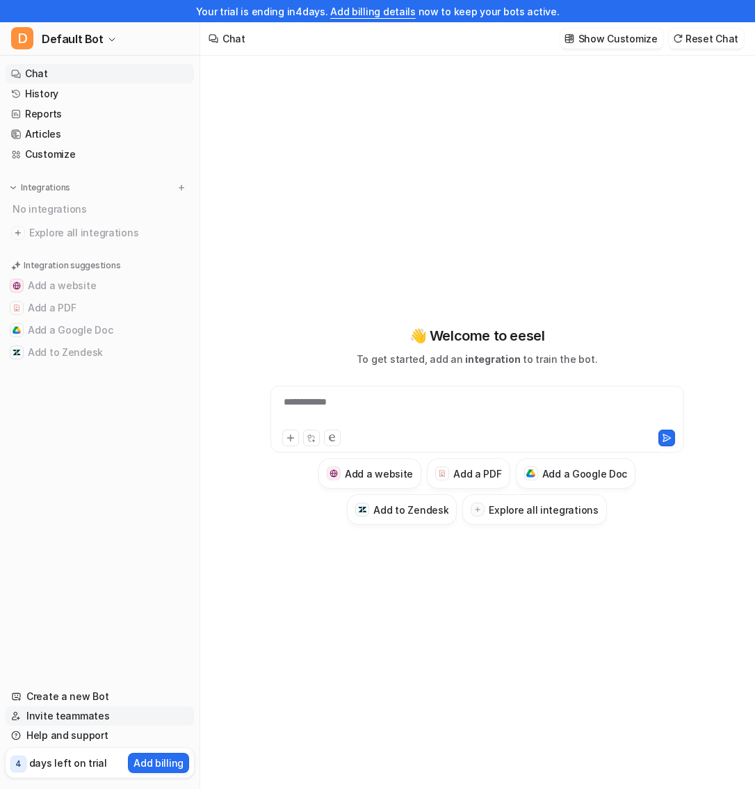
click at [78, 714] on link "Invite teammates" at bounding box center [100, 716] width 188 height 19
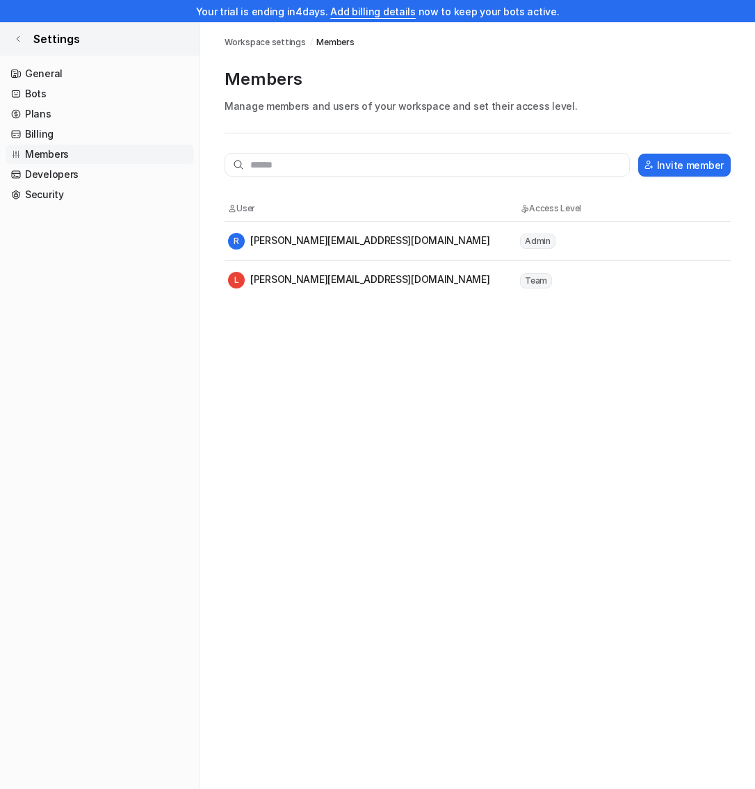
click at [24, 38] on link "Settings" at bounding box center [100, 38] width 200 height 33
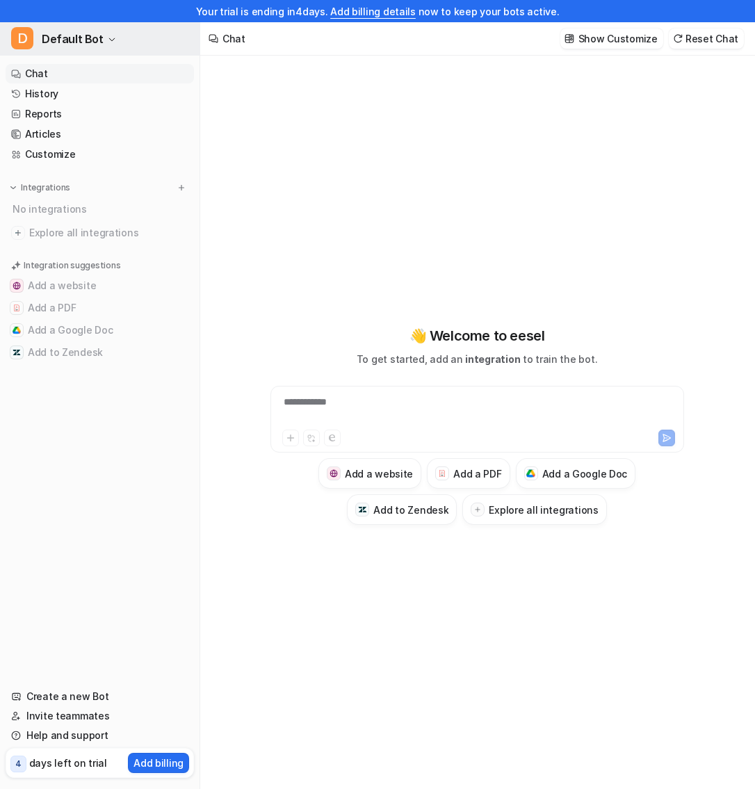
click at [67, 42] on span "Default Bot" at bounding box center [73, 38] width 62 height 19
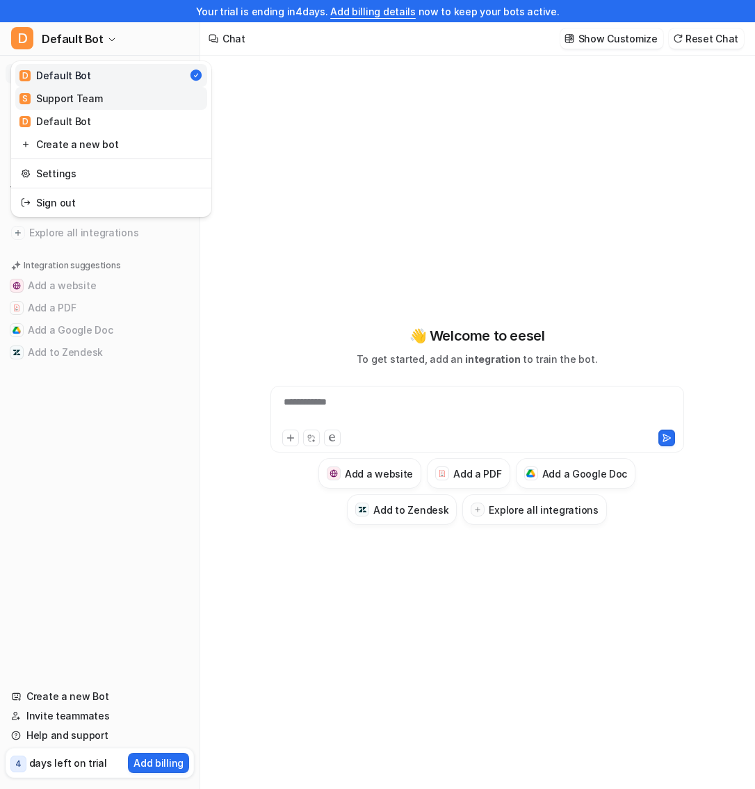
click at [84, 93] on div "S Support Team" at bounding box center [60, 98] width 83 height 15
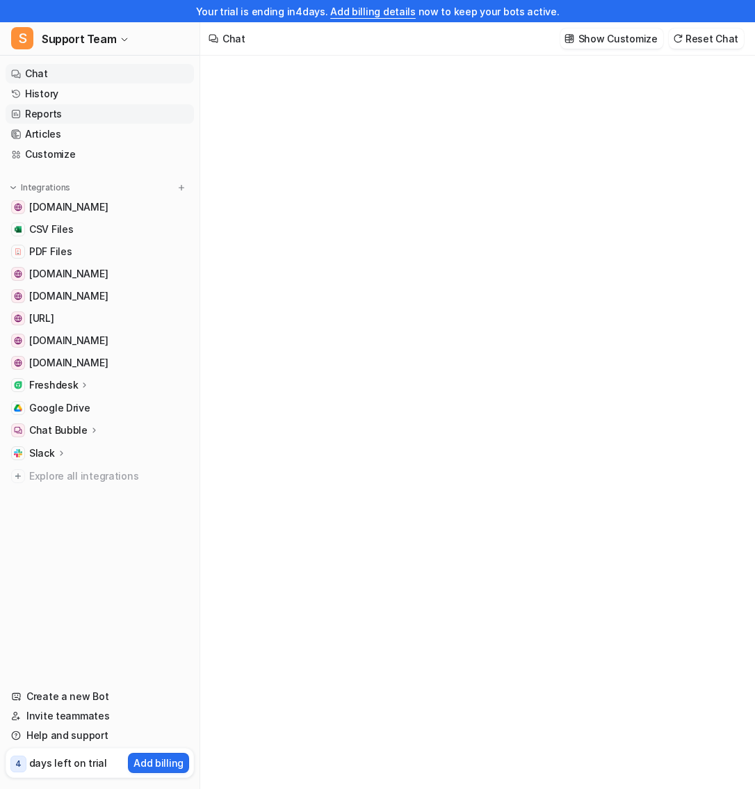
type textarea "**********"
click at [71, 93] on link "History" at bounding box center [100, 93] width 188 height 19
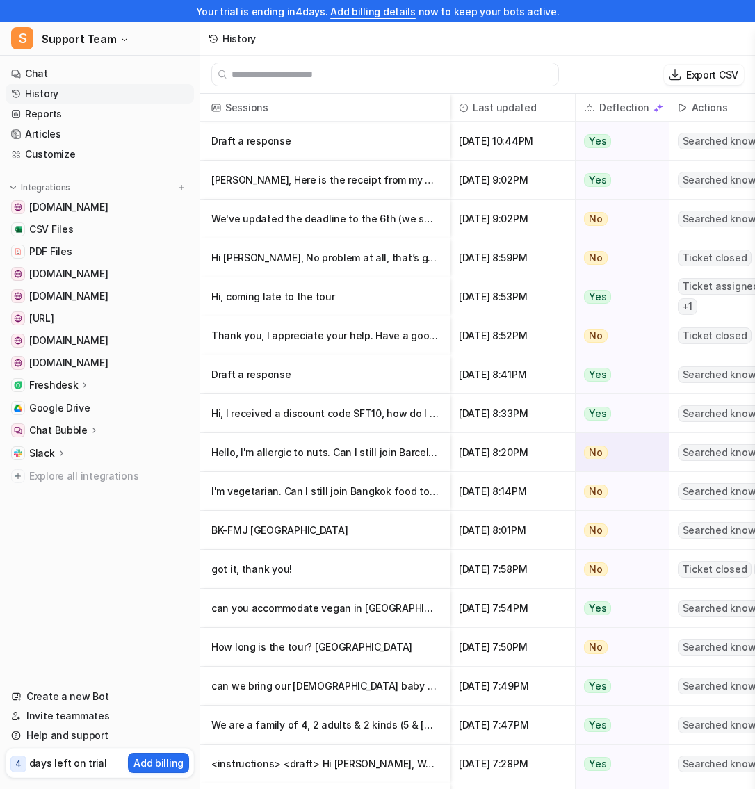
click at [355, 453] on p "Hello, I'm allergic to nuts. Can I still join Barcelona food tour?" at bounding box center [324, 452] width 227 height 39
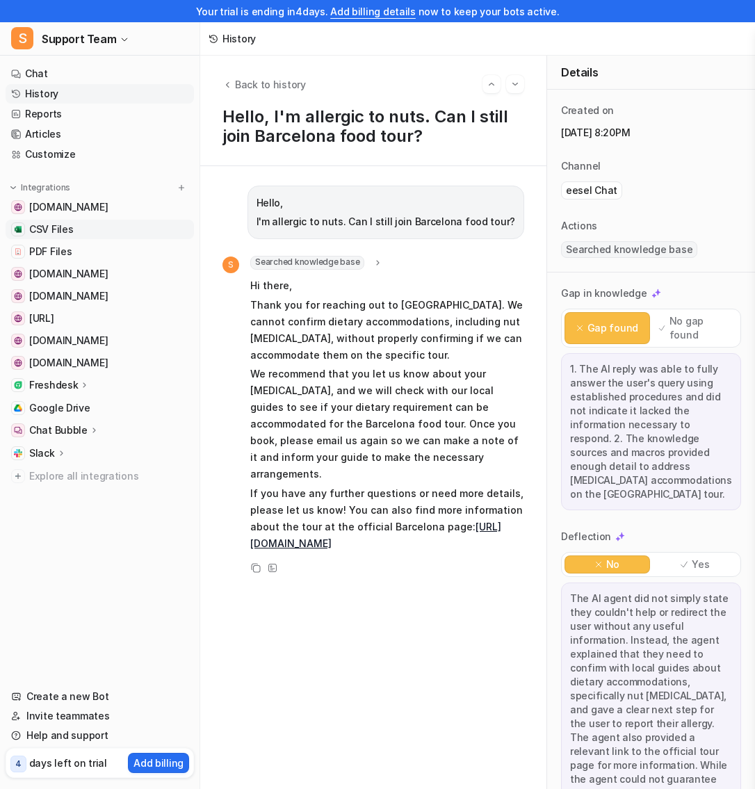
click at [58, 231] on span "CSV Files" at bounding box center [51, 230] width 44 height 14
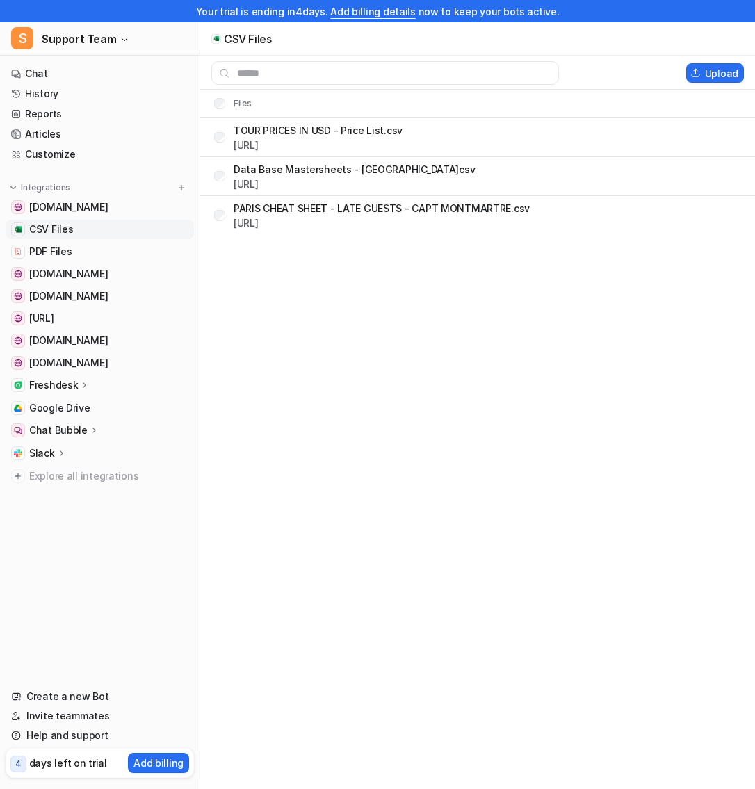
click at [56, 225] on span "CSV Files" at bounding box center [51, 230] width 44 height 14
click at [64, 96] on link "History" at bounding box center [100, 93] width 188 height 19
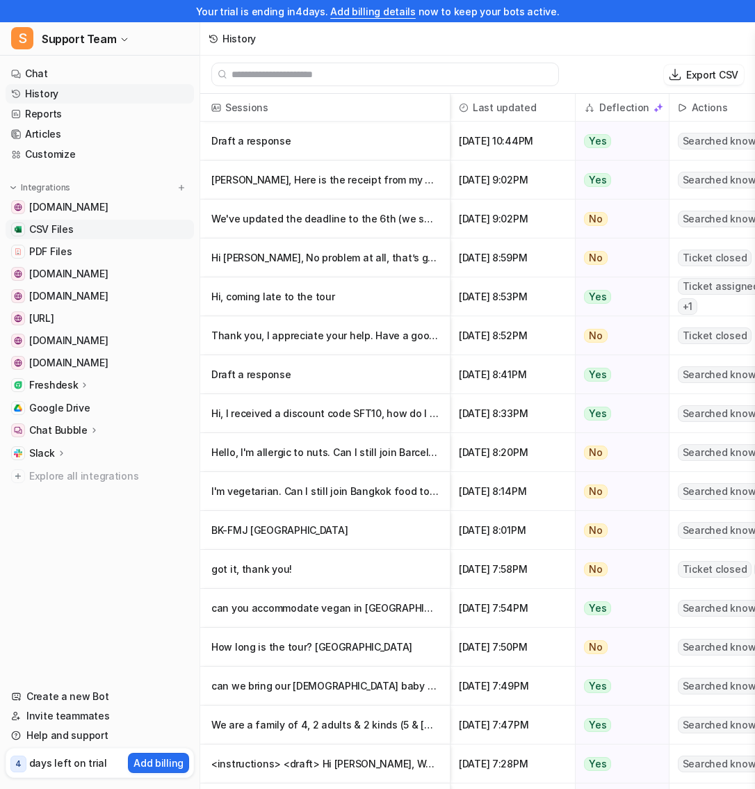
click at [56, 223] on span "CSV Files" at bounding box center [51, 230] width 44 height 14
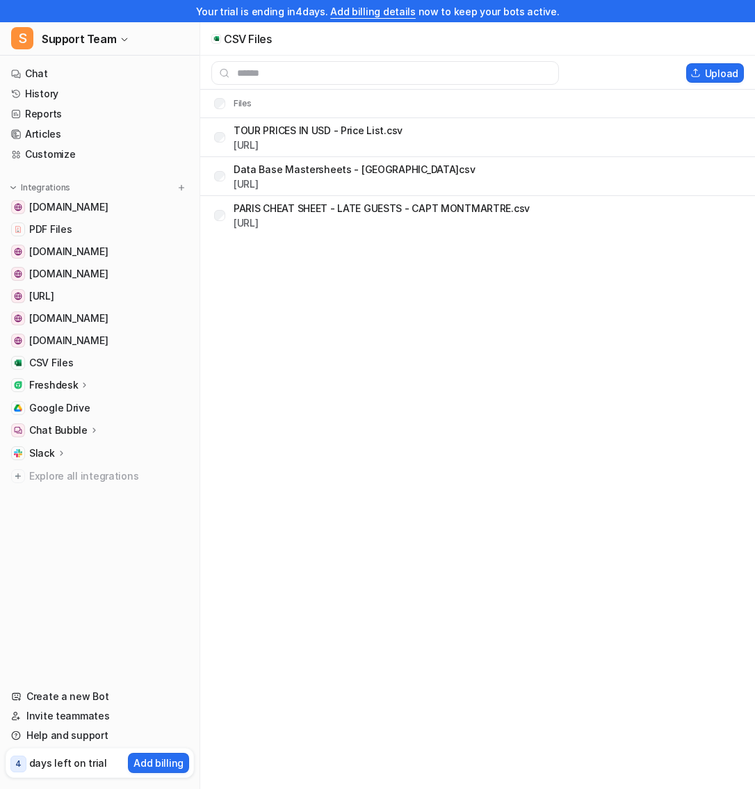
click at [296, 170] on p "Data Base Mastersheets - Belfast.csv" at bounding box center [354, 169] width 241 height 15
click at [259, 184] on link "[URL]" at bounding box center [246, 184] width 25 height 12
click at [76, 38] on span "Support Team" at bounding box center [79, 38] width 74 height 19
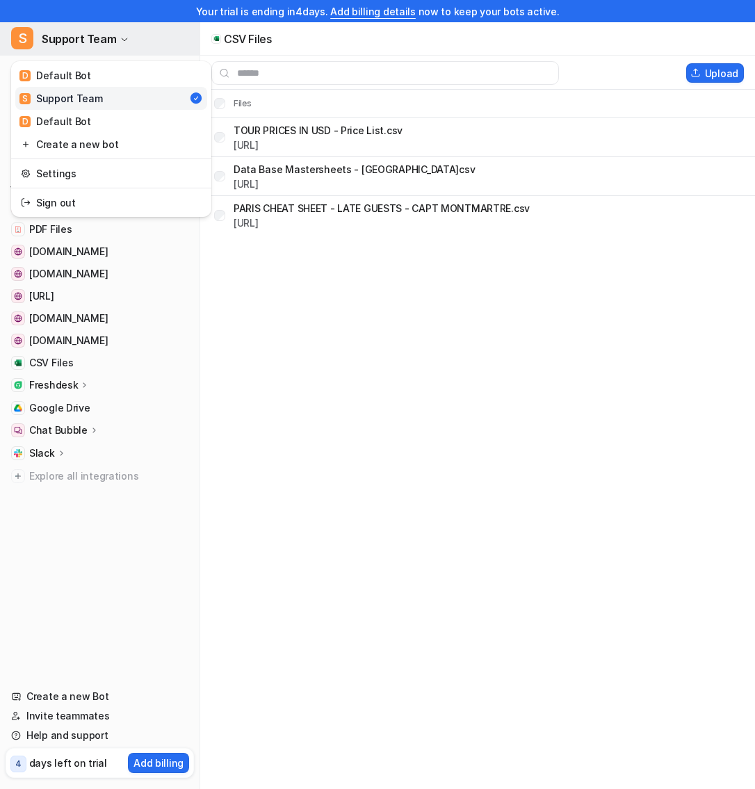
click at [76, 38] on span "Support Team" at bounding box center [79, 38] width 74 height 19
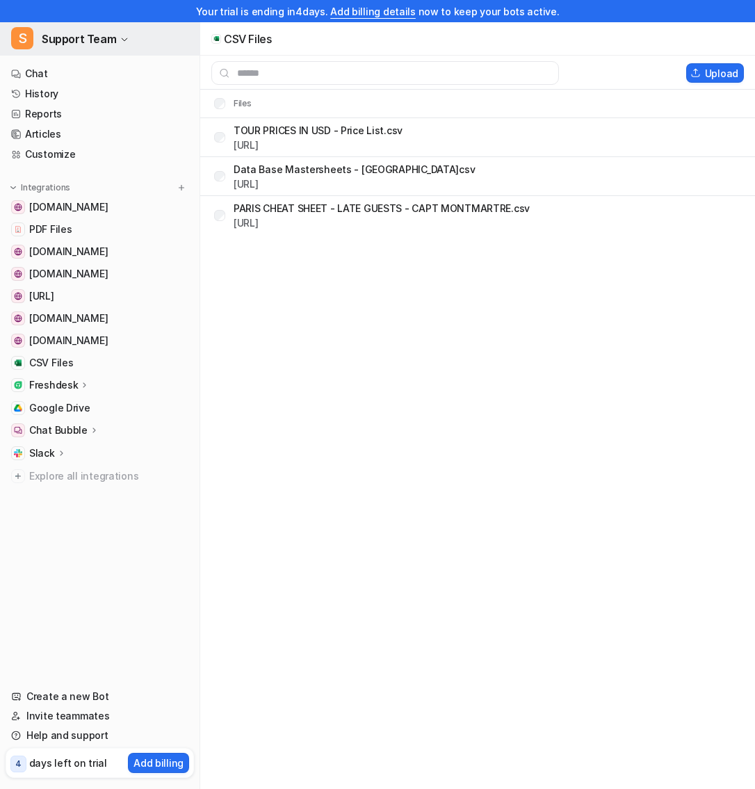
click at [80, 30] on span "Support Team" at bounding box center [79, 38] width 74 height 19
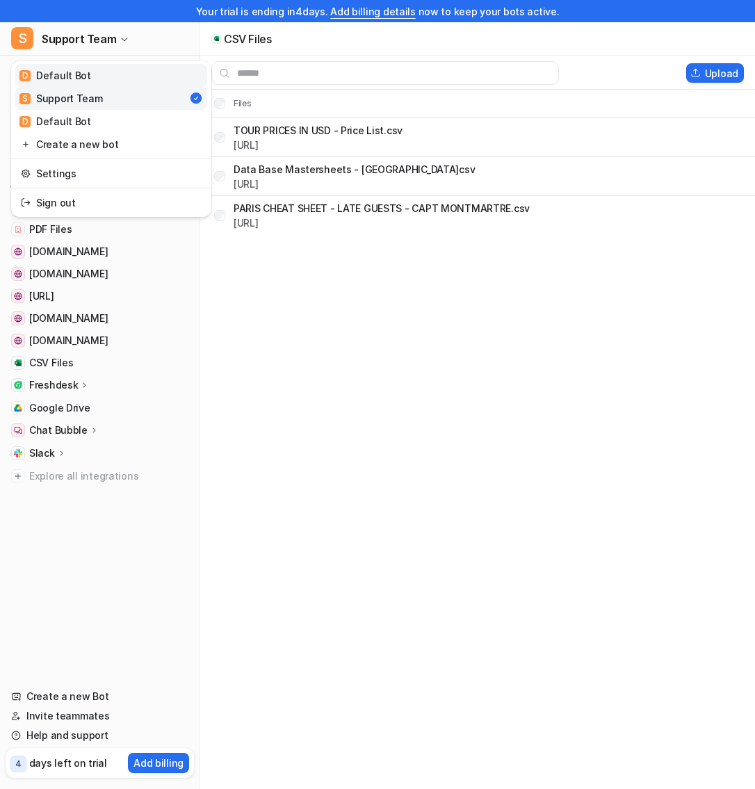
click at [100, 77] on link "D Default Bot" at bounding box center [111, 75] width 192 height 23
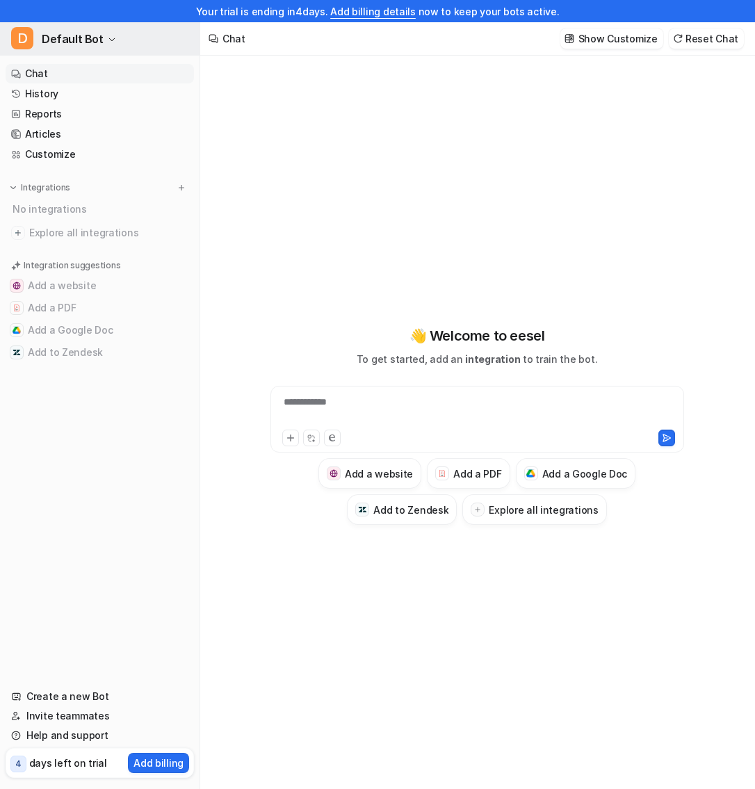
click at [79, 44] on span "Default Bot" at bounding box center [73, 38] width 62 height 19
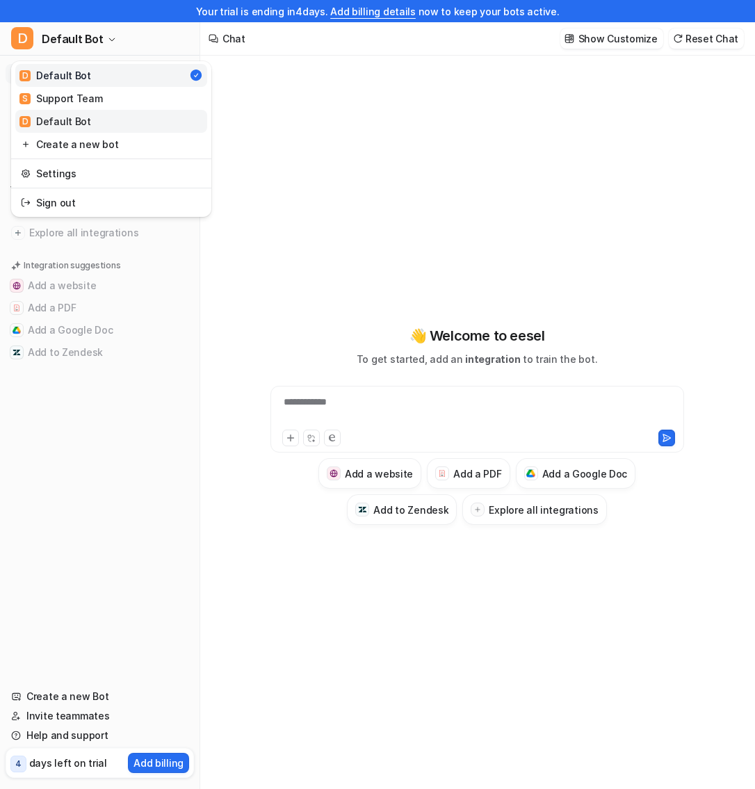
click at [70, 115] on div "D Default Bot" at bounding box center [55, 121] width 72 height 15
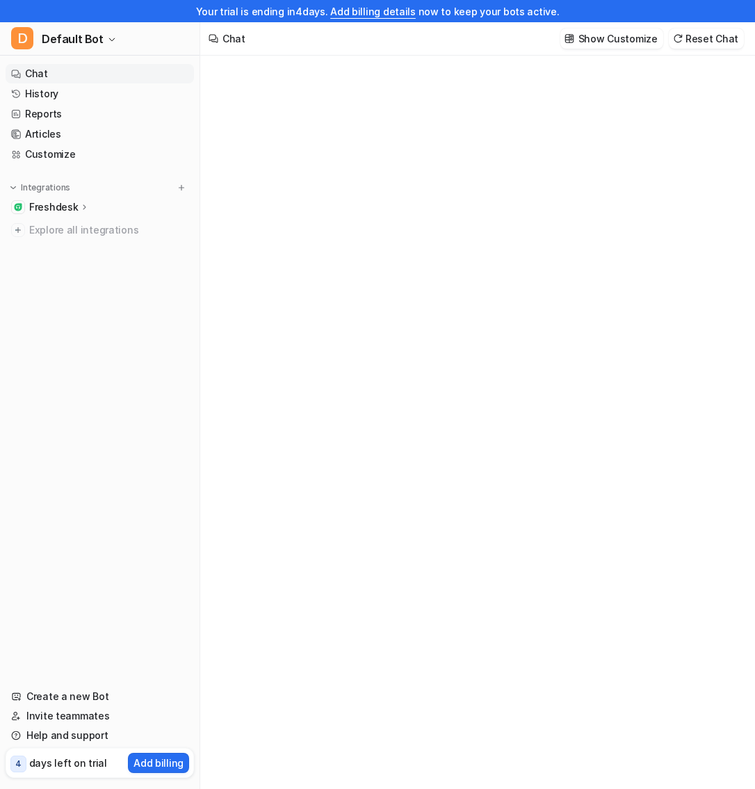
type textarea "**********"
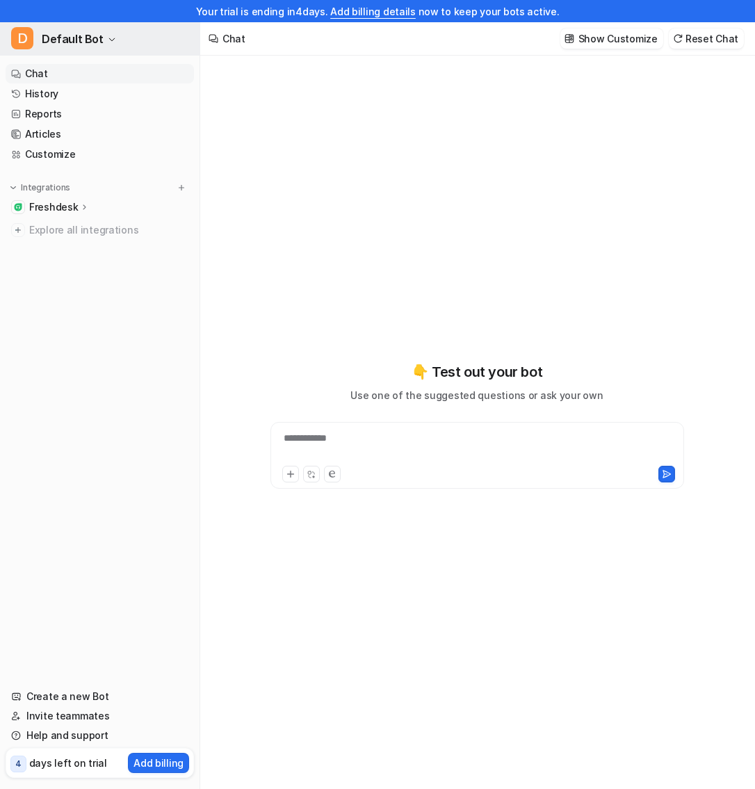
click at [75, 42] on span "Default Bot" at bounding box center [73, 38] width 62 height 19
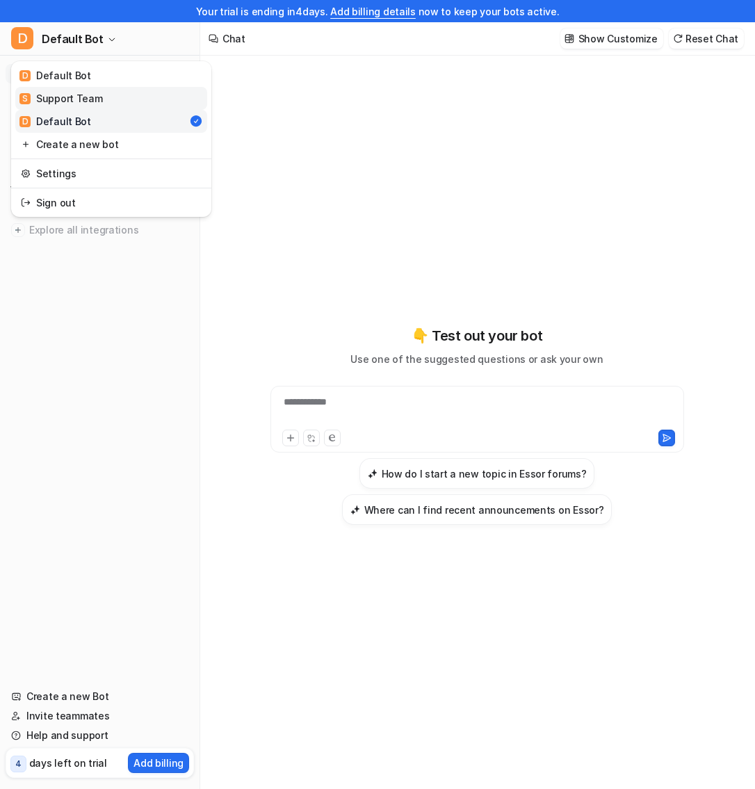
click at [81, 92] on div "S Support Team" at bounding box center [60, 98] width 83 height 15
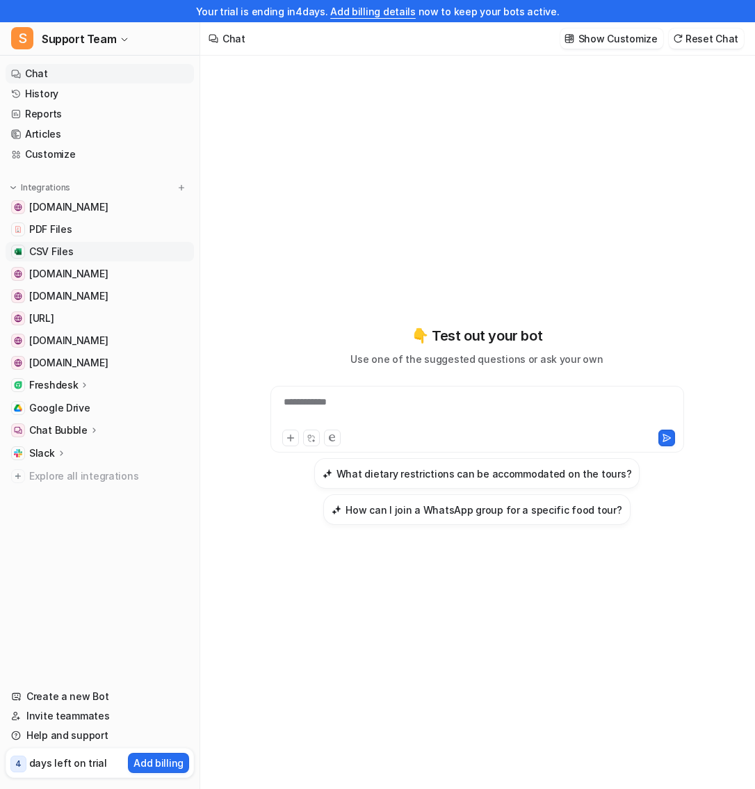
click at [61, 251] on span "CSV Files" at bounding box center [51, 252] width 44 height 14
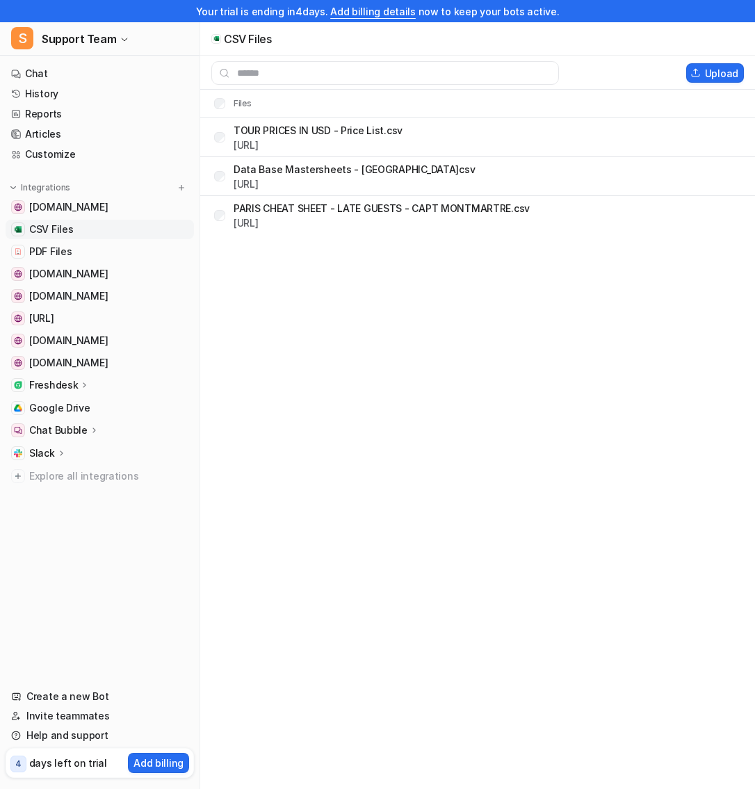
click at [95, 232] on link "CSV Files" at bounding box center [100, 229] width 188 height 19
click at [64, 90] on link "History" at bounding box center [100, 93] width 188 height 19
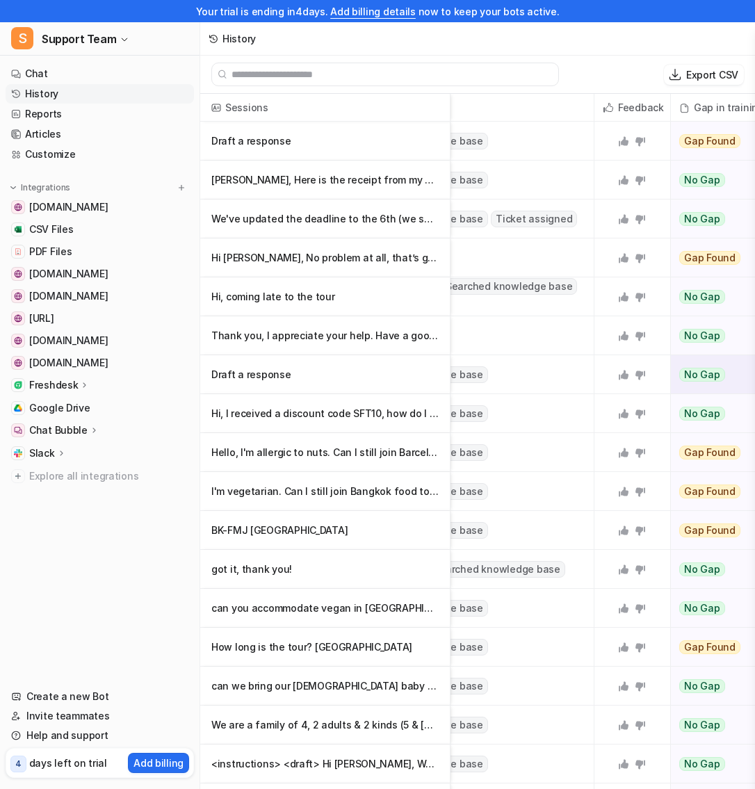
scroll to position [0, 437]
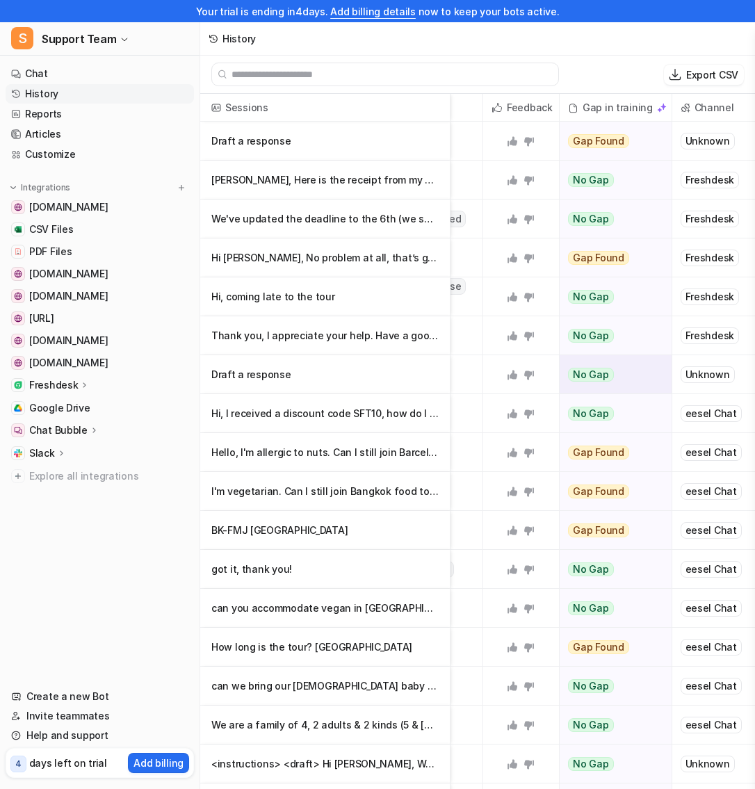
click at [707, 367] on div "Unknown" at bounding box center [708, 375] width 54 height 17
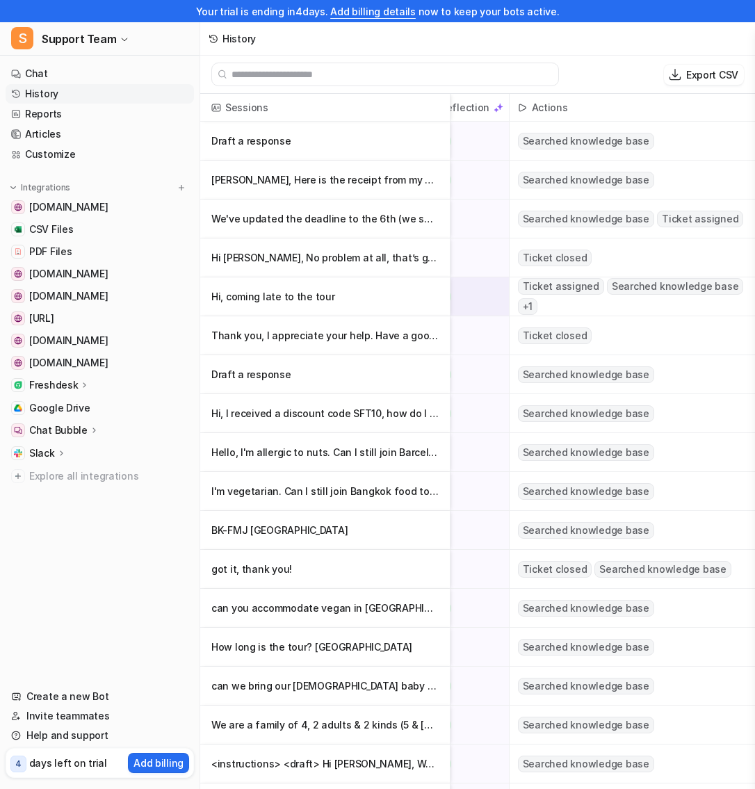
scroll to position [0, 154]
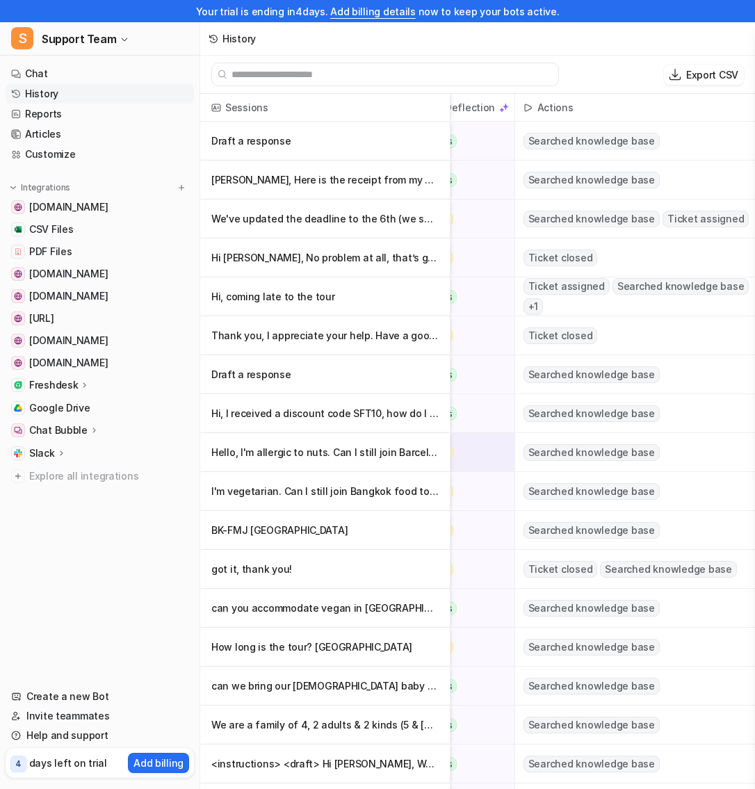
click at [398, 444] on p "Hello, I'm allergic to nuts. Can I still join Barcelona food tour?" at bounding box center [324, 452] width 227 height 39
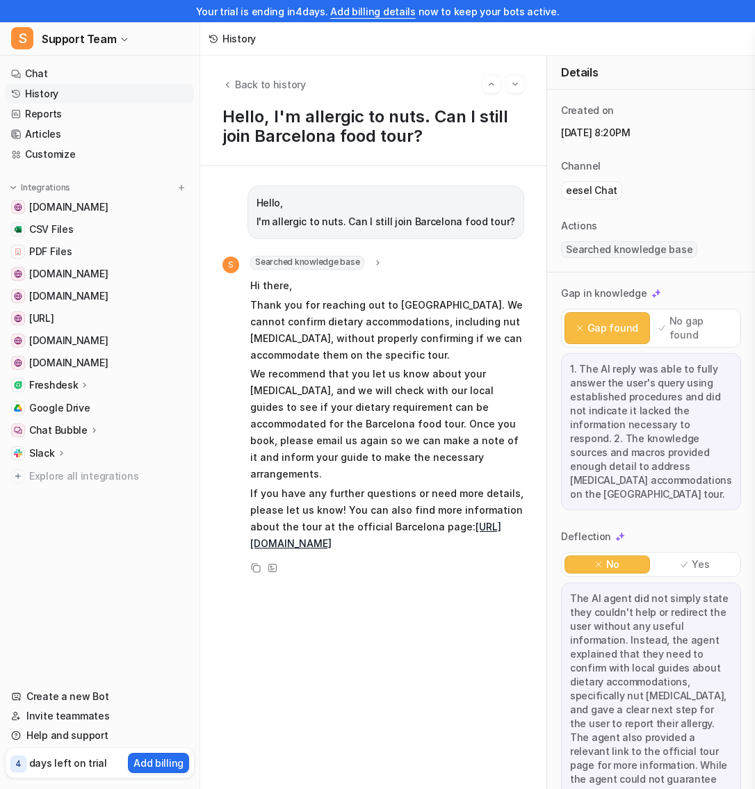
scroll to position [3, 0]
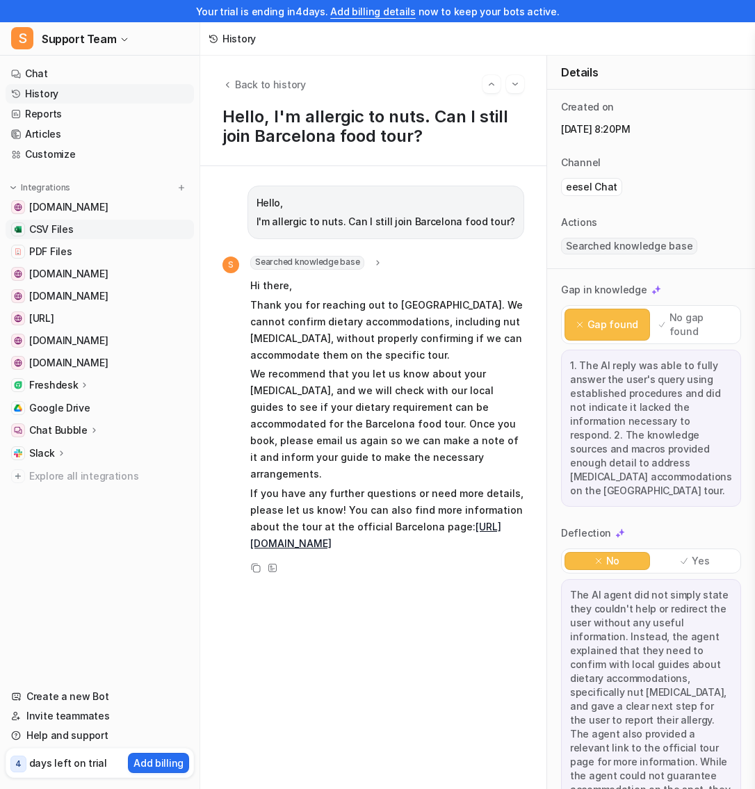
click at [86, 233] on link "CSV Files" at bounding box center [100, 229] width 188 height 19
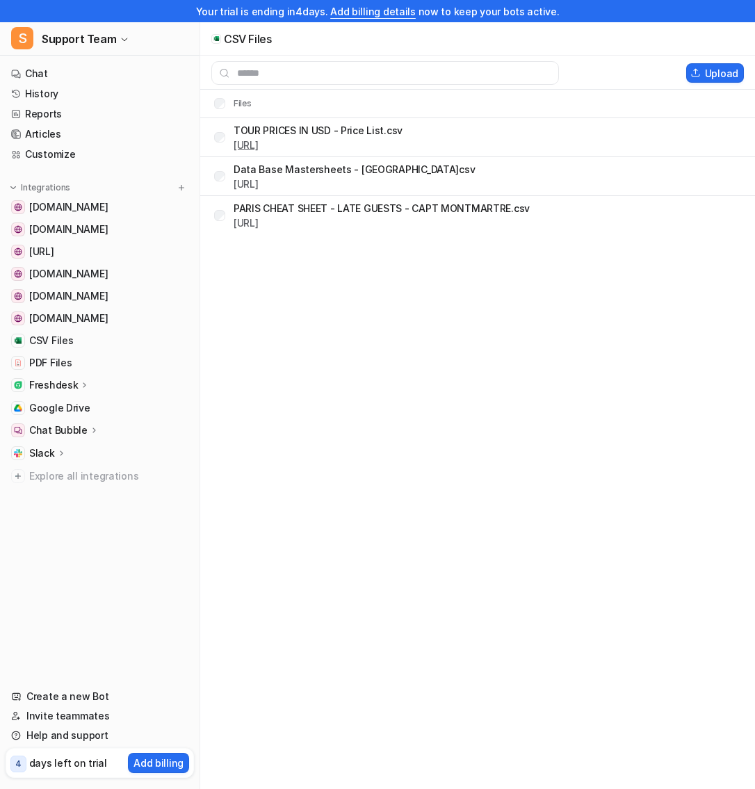
click at [259, 143] on link "[URL]" at bounding box center [246, 145] width 25 height 12
click at [259, 223] on link "[URL]" at bounding box center [246, 223] width 25 height 12
click at [82, 129] on link "Articles" at bounding box center [100, 133] width 188 height 19
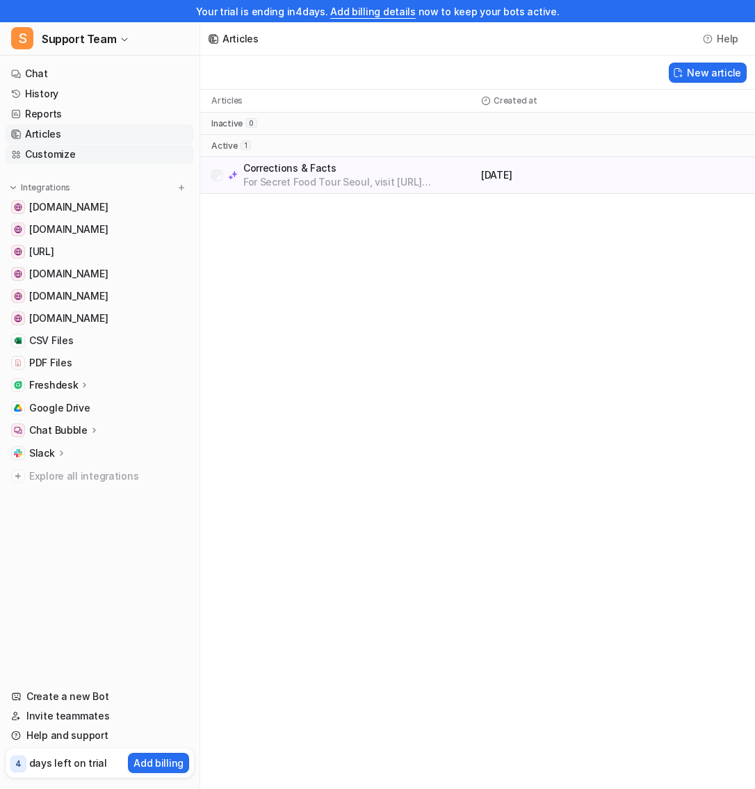
click at [86, 152] on link "Customize" at bounding box center [100, 154] width 188 height 19
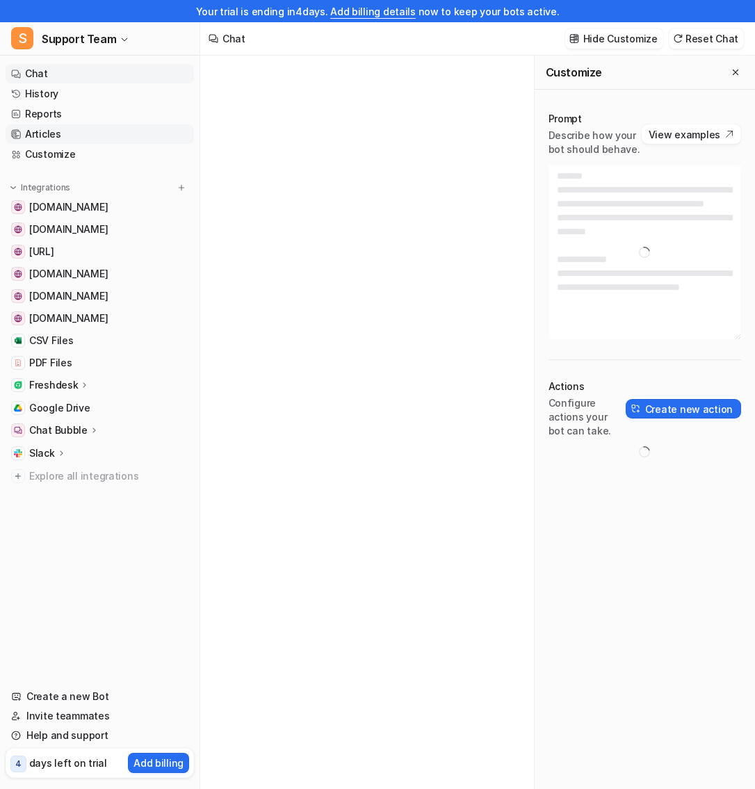
click at [81, 134] on link "Articles" at bounding box center [100, 133] width 188 height 19
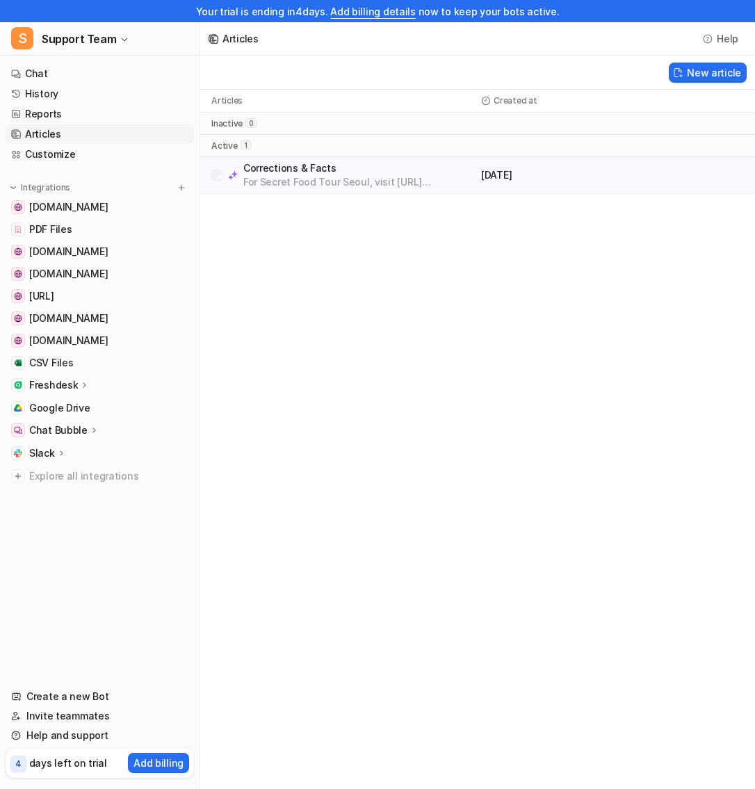
click at [346, 166] on p "Corrections & Facts" at bounding box center [359, 168] width 232 height 14
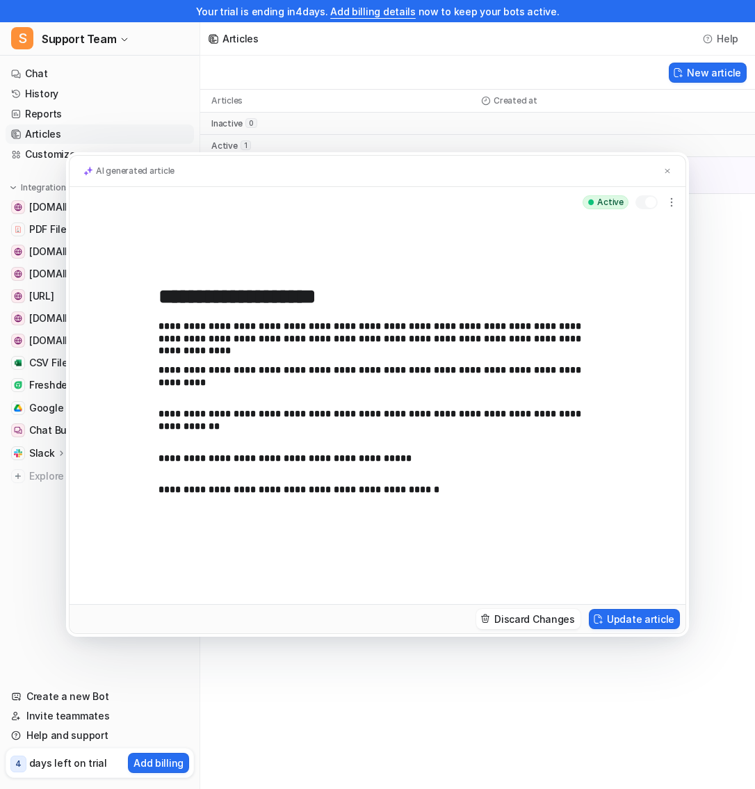
click at [371, 83] on div "**********" at bounding box center [377, 394] width 755 height 789
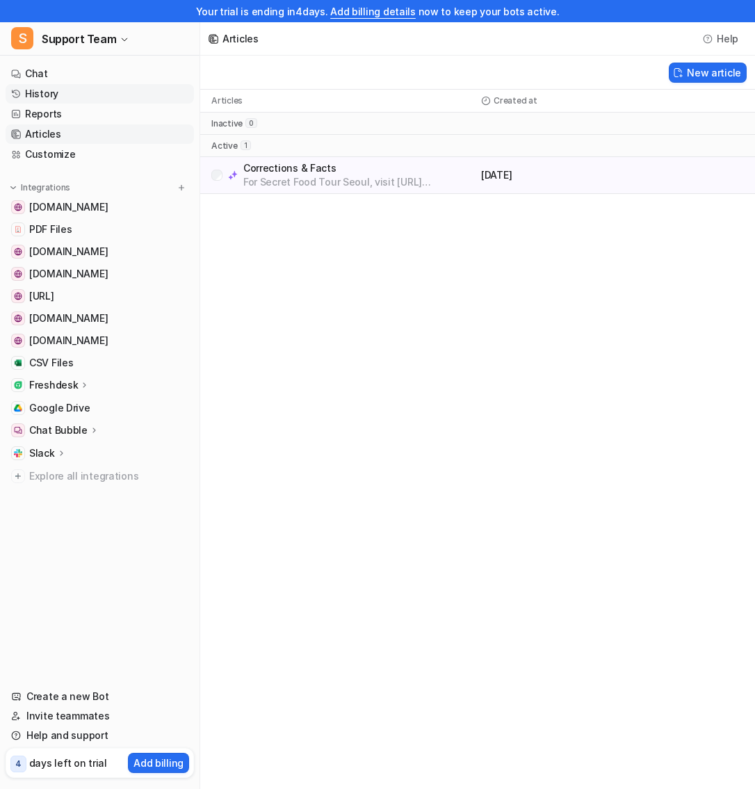
click at [63, 91] on link "History" at bounding box center [100, 93] width 188 height 19
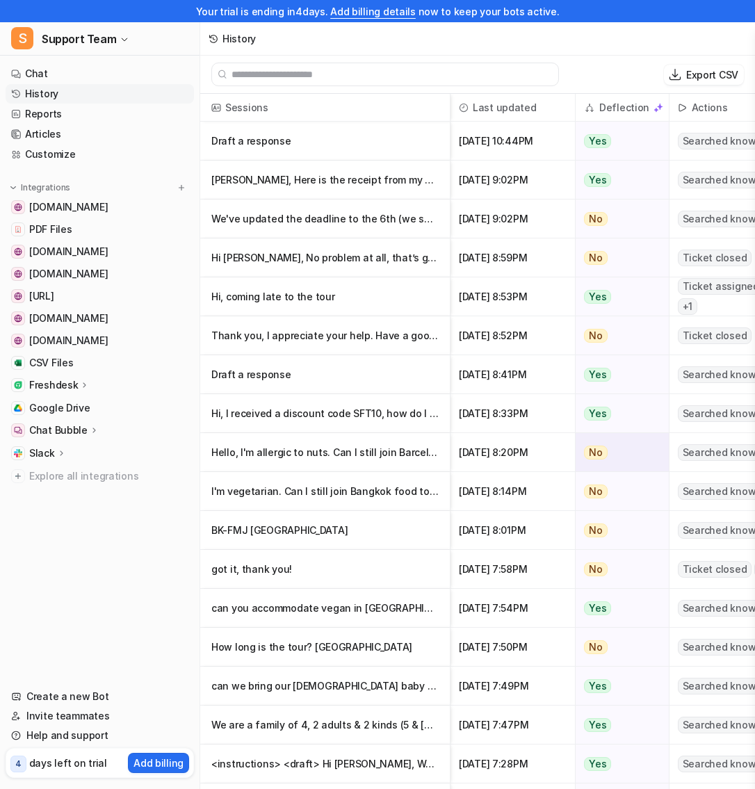
click at [341, 445] on p "Hello, I'm allergic to nuts. Can I still join Barcelona food tour?" at bounding box center [324, 452] width 227 height 39
click at [394, 332] on p "Thank you, I appreciate your help. Have a good day. [PERSON_NAME]" at bounding box center [324, 335] width 227 height 39
click at [342, 448] on p "Hello, I'm allergic to nuts. Can I still join Barcelona food tour?" at bounding box center [324, 452] width 227 height 39
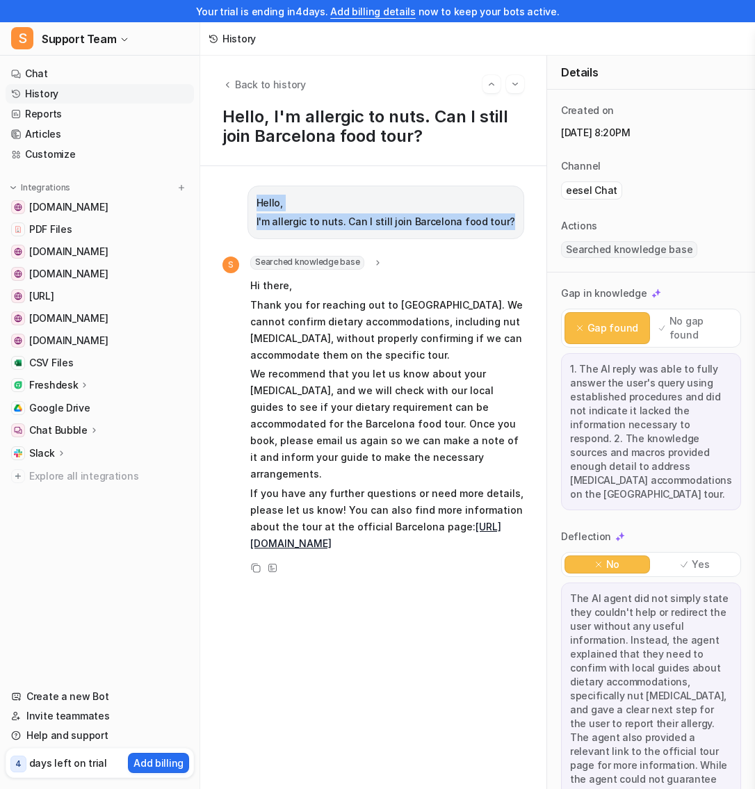
drag, startPoint x: 277, startPoint y: 203, endPoint x: 536, endPoint y: 222, distance: 260.1
click at [56, 364] on span "CSV Files" at bounding box center [51, 363] width 44 height 14
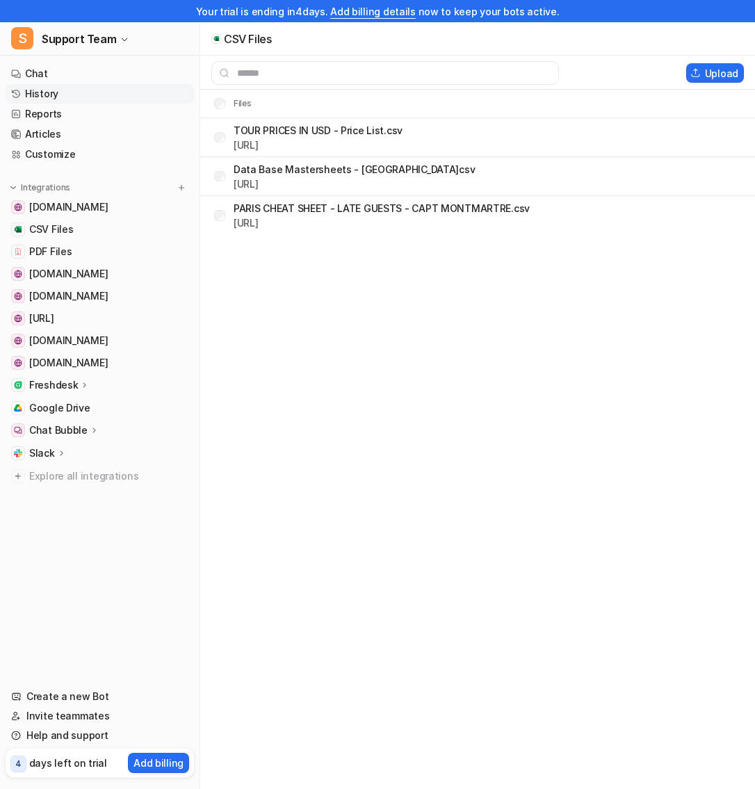
click at [63, 96] on link "History" at bounding box center [100, 93] width 188 height 19
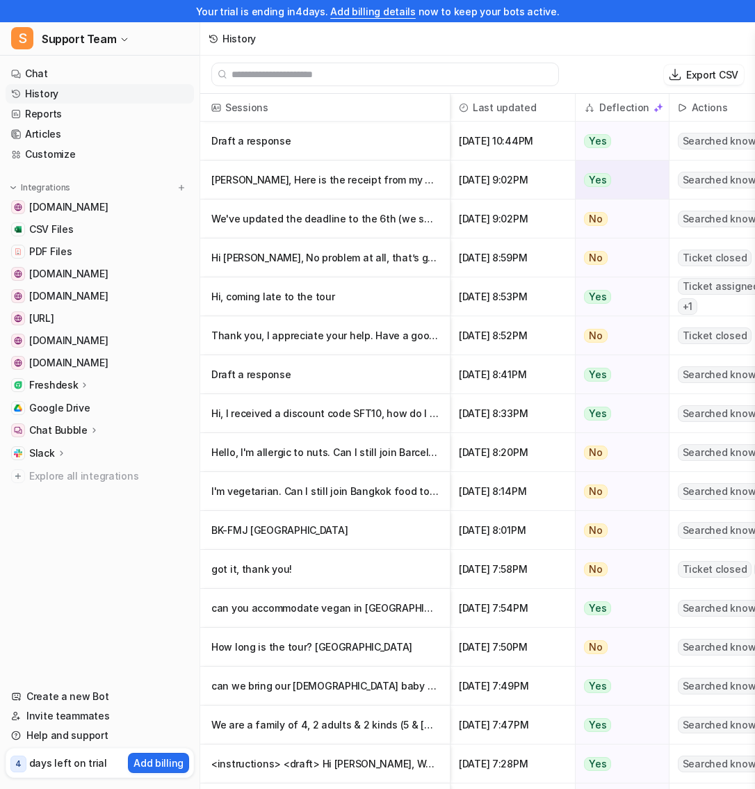
click at [350, 193] on p "Jeremiah, Here is the receipt from my purchase. It is for a public tour. I do" at bounding box center [324, 180] width 227 height 39
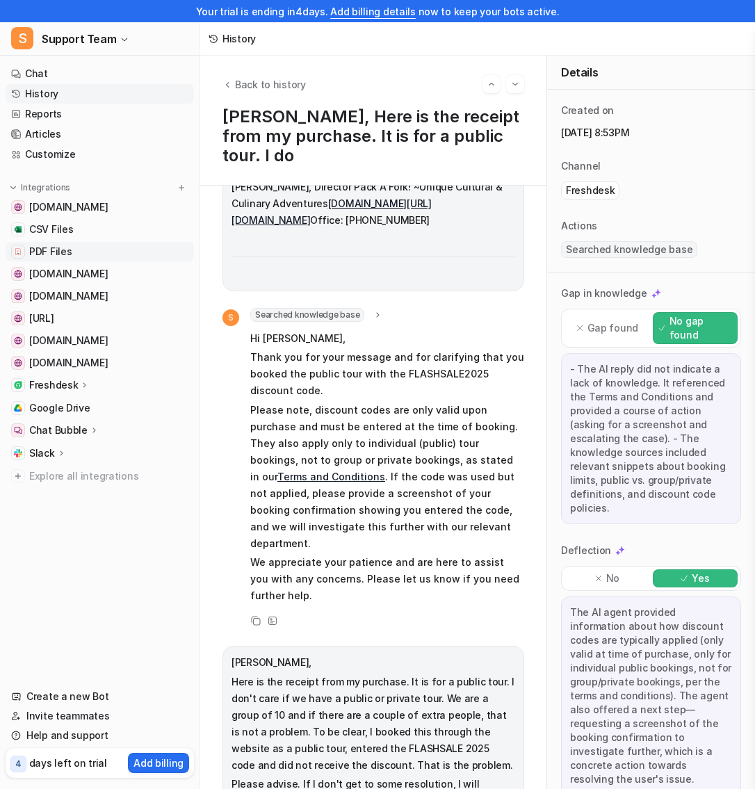
scroll to position [90, 0]
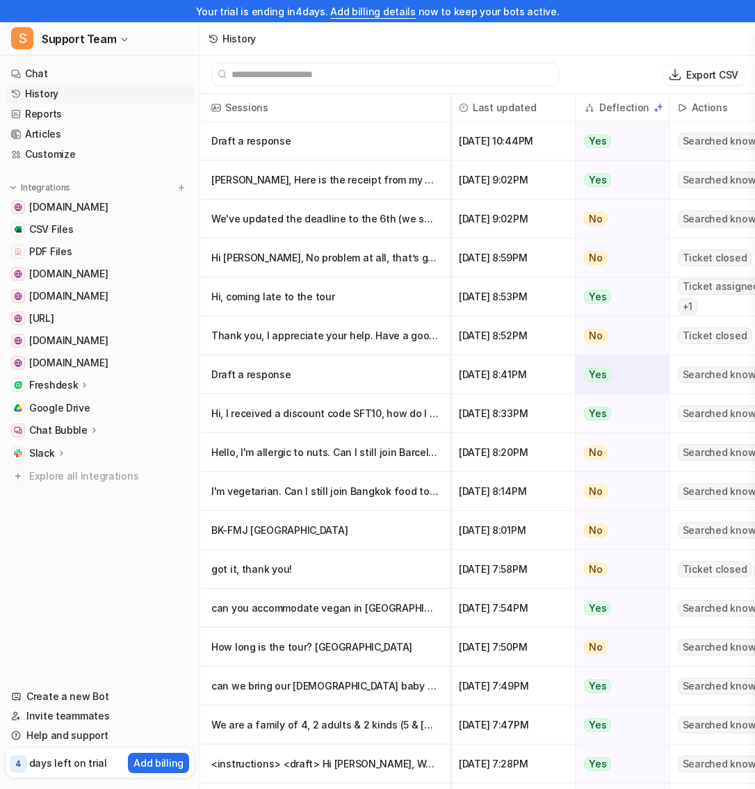
scroll to position [0, 24]
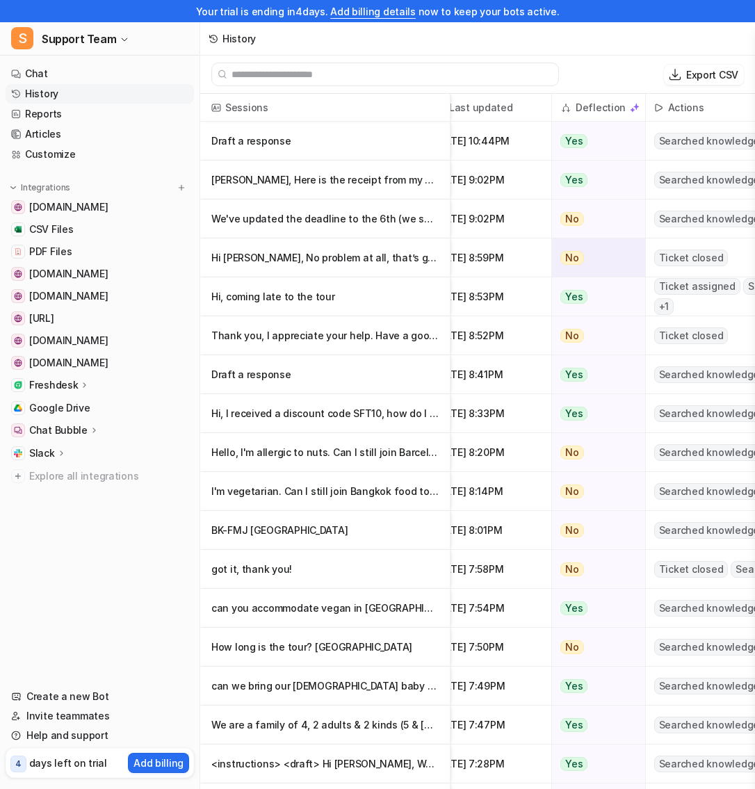
click at [398, 257] on p "Hi [PERSON_NAME], No problem at all, that’s great. Thanks very much![GEOGRAPHIC…" at bounding box center [324, 258] width 227 height 39
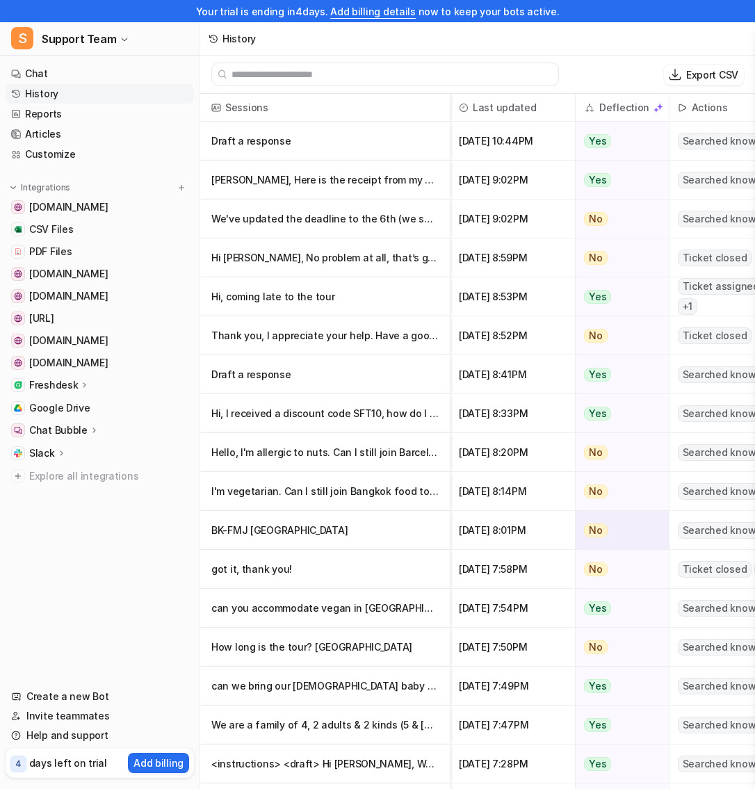
click at [339, 530] on p "BK-FMJ [GEOGRAPHIC_DATA]" at bounding box center [324, 530] width 227 height 39
click at [270, 437] on p "Hello, I'm allergic to nuts. Can I still join Barcelona food tour?" at bounding box center [324, 452] width 227 height 39
click at [324, 658] on p "How long is the tour? [GEOGRAPHIC_DATA]" at bounding box center [324, 647] width 227 height 39
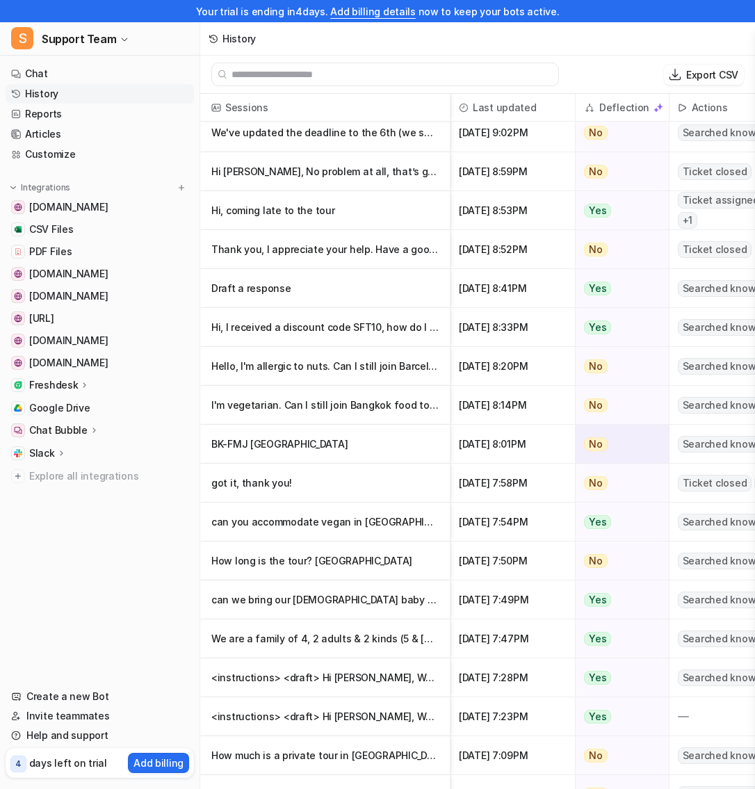
scroll to position [90, 0]
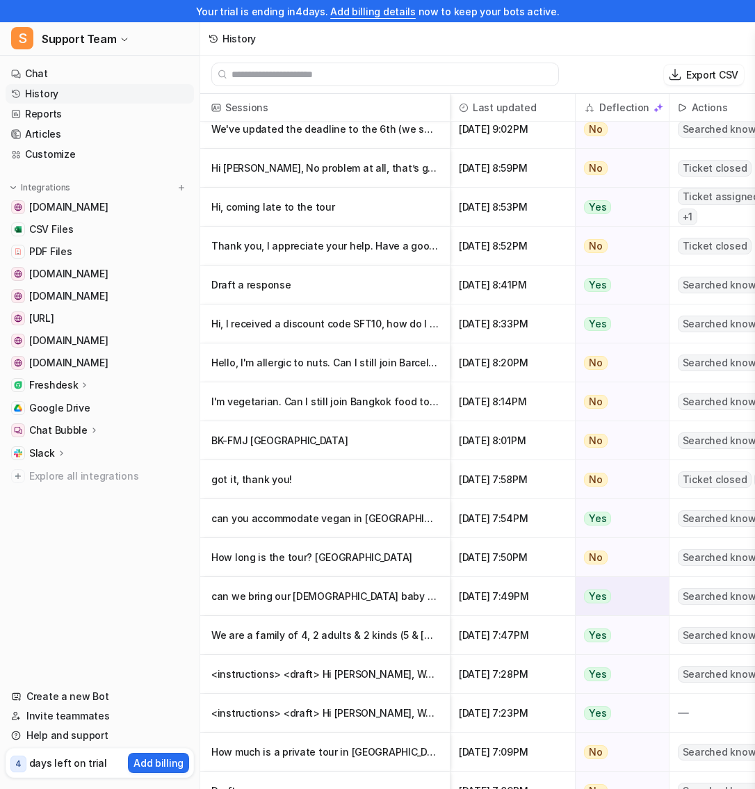
click at [344, 592] on p "can we bring our [DEMOGRAPHIC_DATA] baby in [GEOGRAPHIC_DATA] food tour?" at bounding box center [324, 596] width 227 height 39
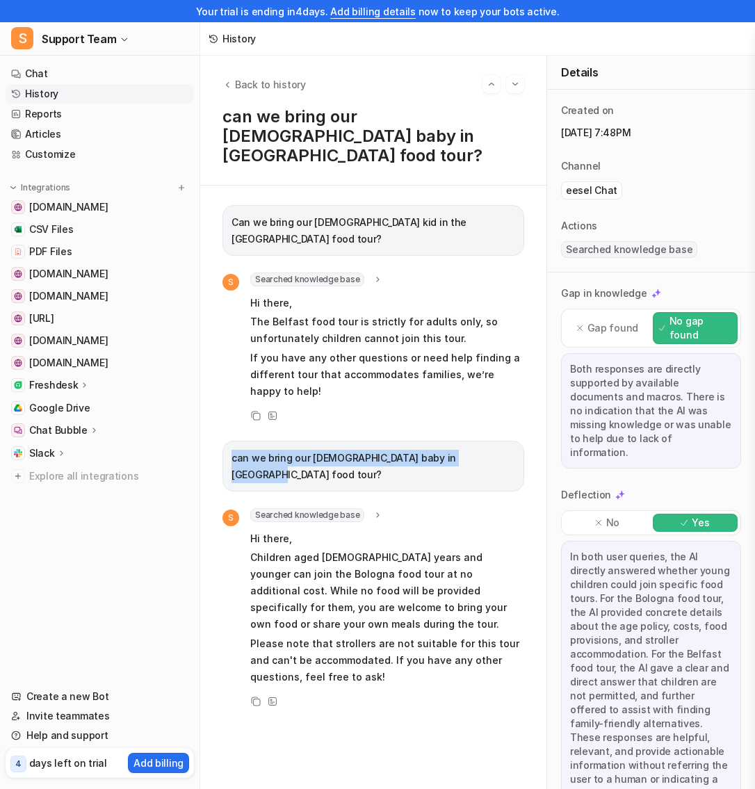
drag, startPoint x: 526, startPoint y: 426, endPoint x: 270, endPoint y: 416, distance: 256.1
click at [270, 416] on div "Can we bring our 3 yr old kid in the Belfast food tour? S Searched knowledge ba…" at bounding box center [373, 488] width 346 height 604
copy p "can we bring our 2 yrs old baby in Bologna food tour?"
click at [268, 698] on icon at bounding box center [272, 702] width 8 height 8
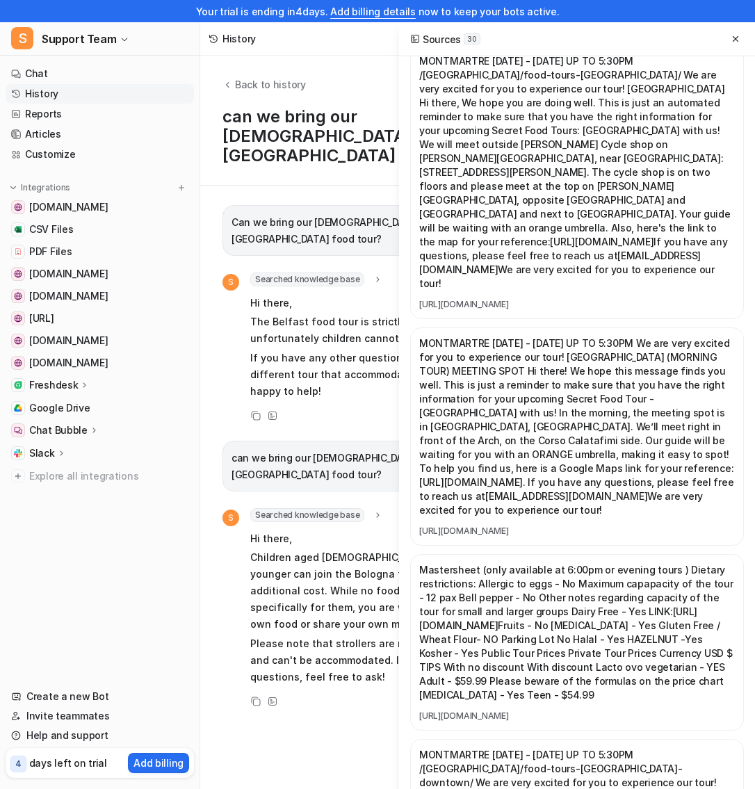
scroll to position [5919, 0]
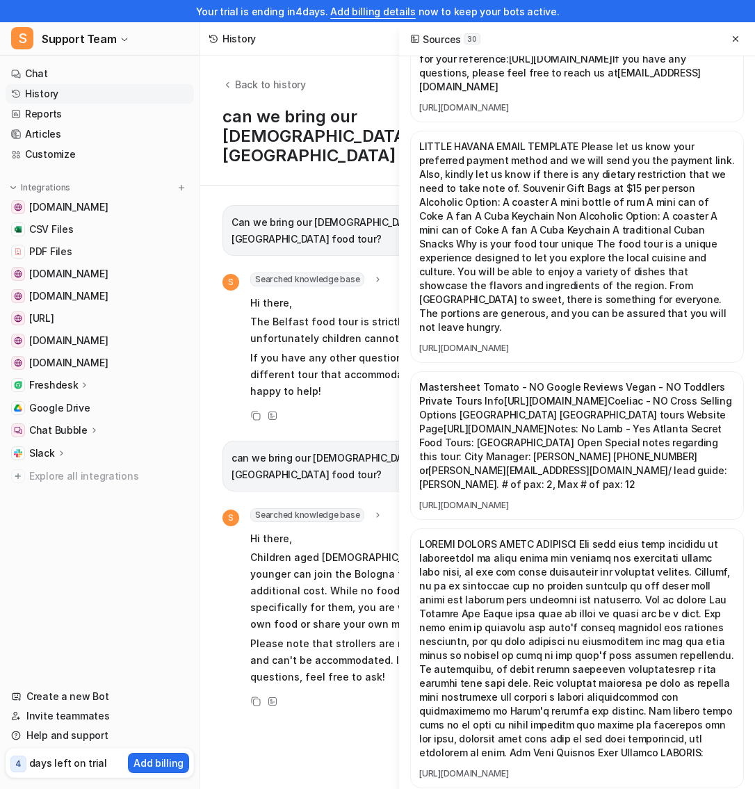
click at [241, 161] on div "Back to history can we bring our 2 yrs old baby in Bologna food tour?" at bounding box center [373, 121] width 346 height 130
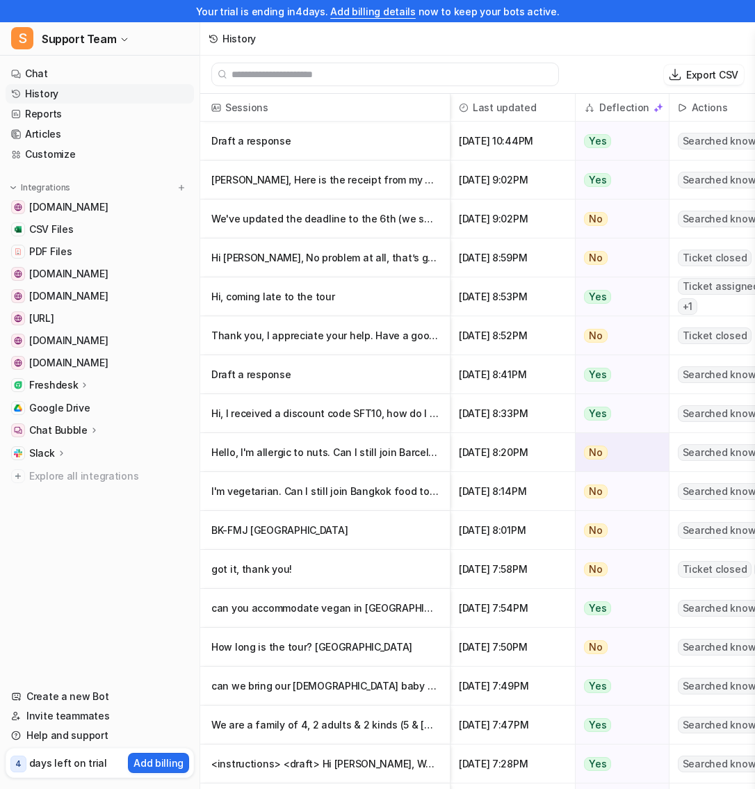
click at [351, 465] on p "Hello, I'm allergic to nuts. Can I still join Barcelona food tour?" at bounding box center [324, 452] width 227 height 39
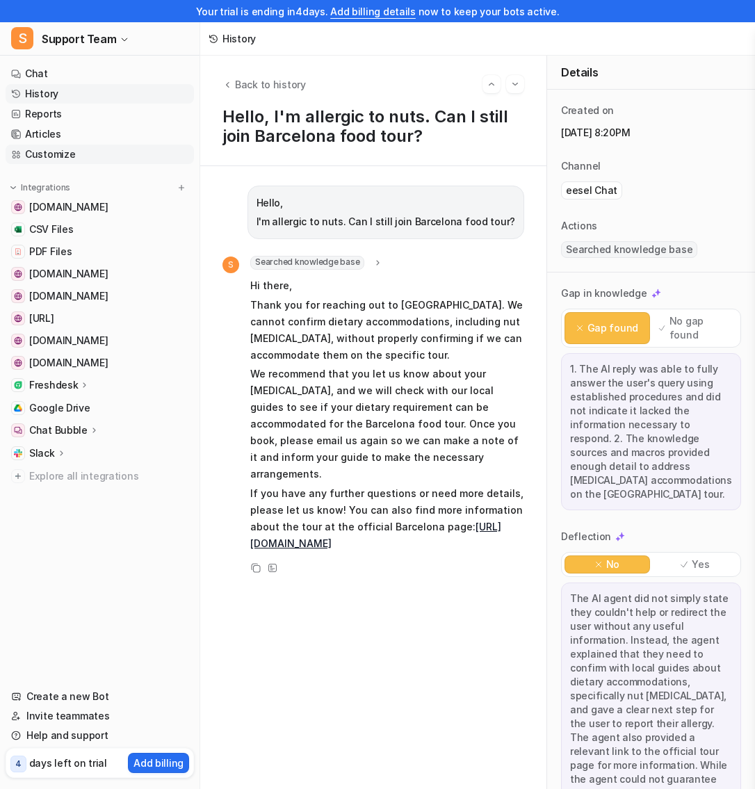
click at [72, 154] on link "Customize" at bounding box center [100, 154] width 188 height 19
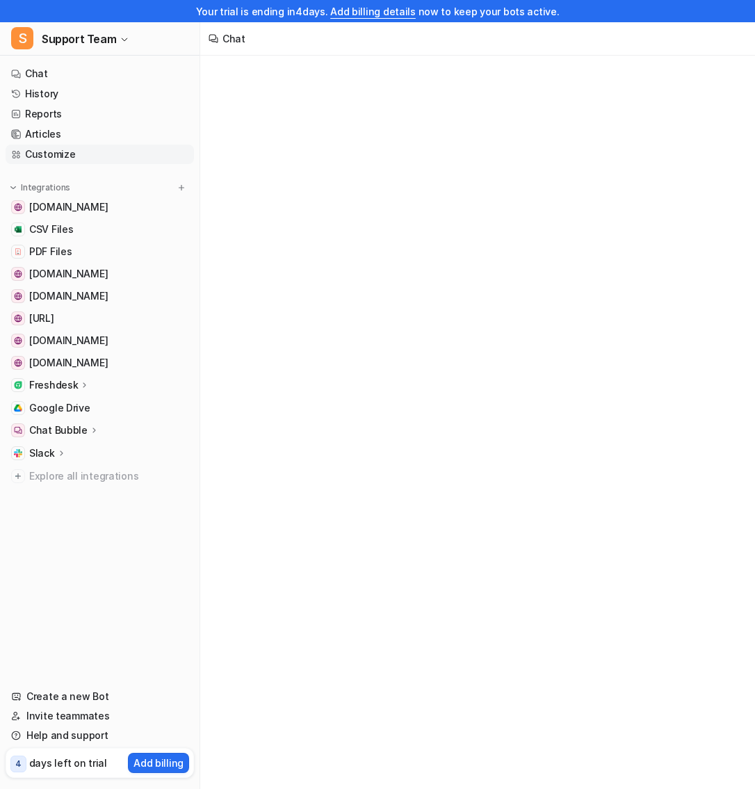
click at [72, 154] on link "Customize" at bounding box center [100, 154] width 188 height 19
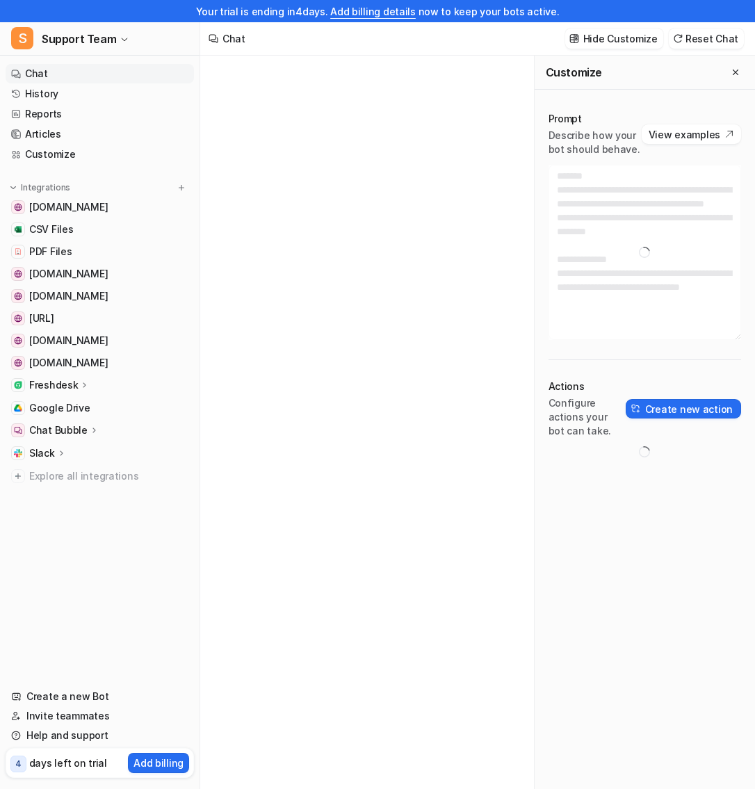
type textarea "**********"
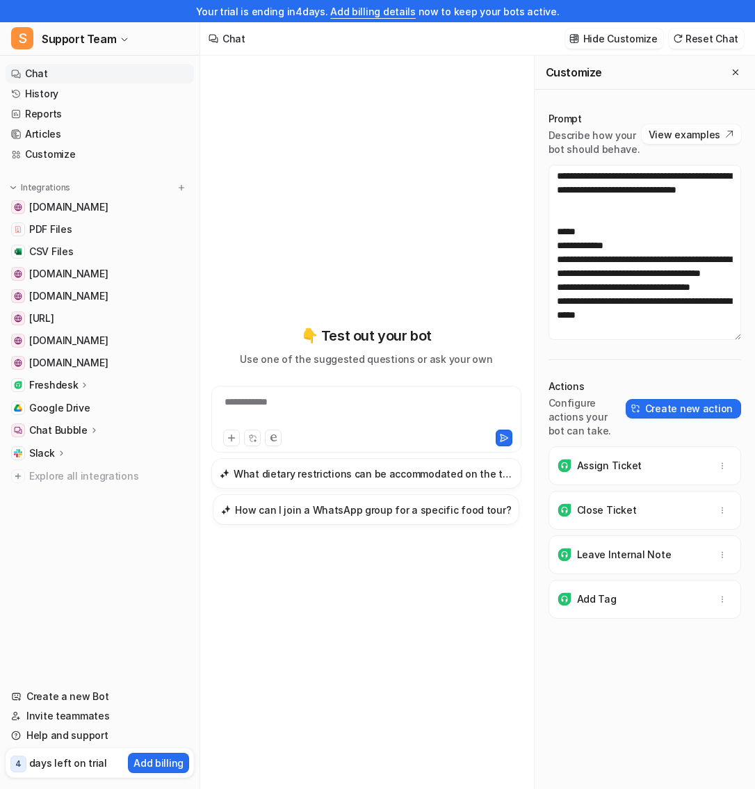
scroll to position [1359, 0]
click at [67, 135] on link "Articles" at bounding box center [100, 133] width 188 height 19
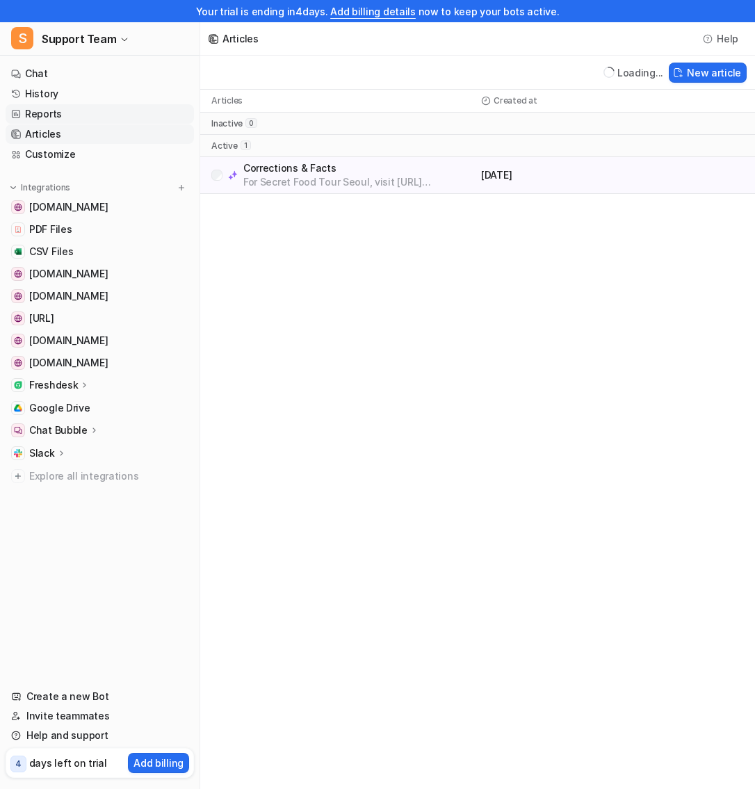
click at [83, 107] on link "Reports" at bounding box center [100, 113] width 188 height 19
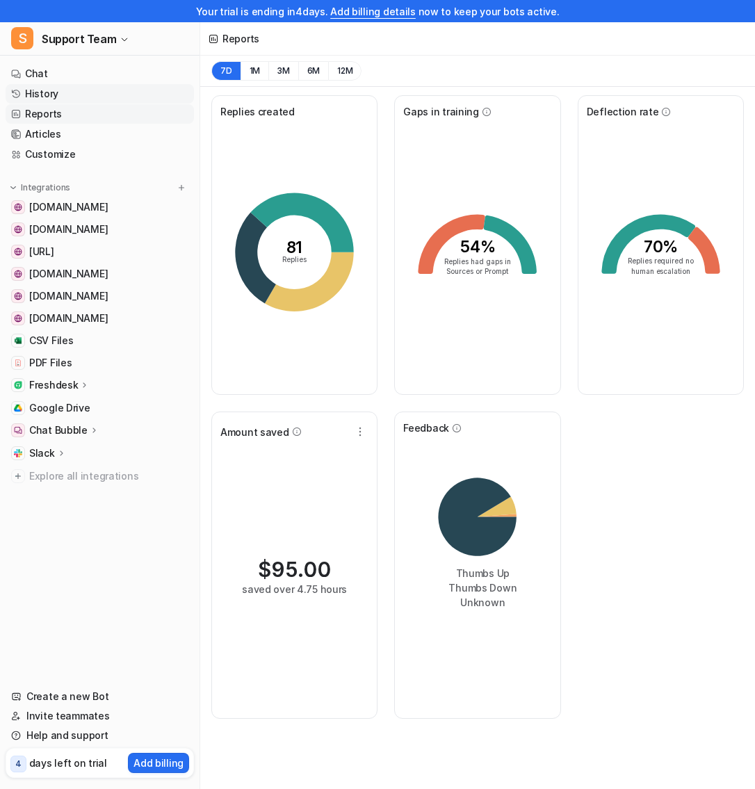
click at [106, 92] on link "History" at bounding box center [100, 93] width 188 height 19
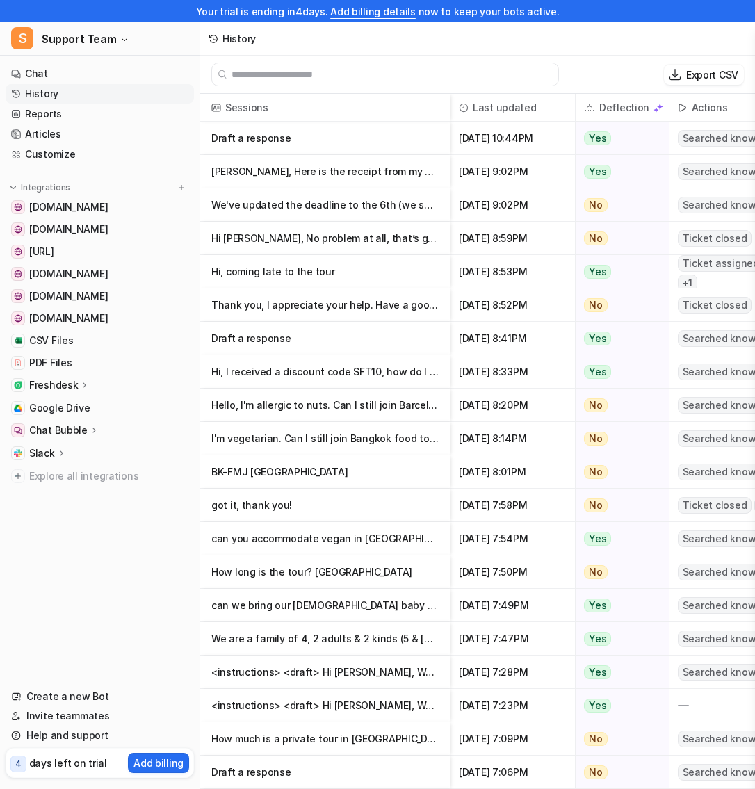
click at [72, 383] on p "Freshdesk" at bounding box center [53, 385] width 49 height 14
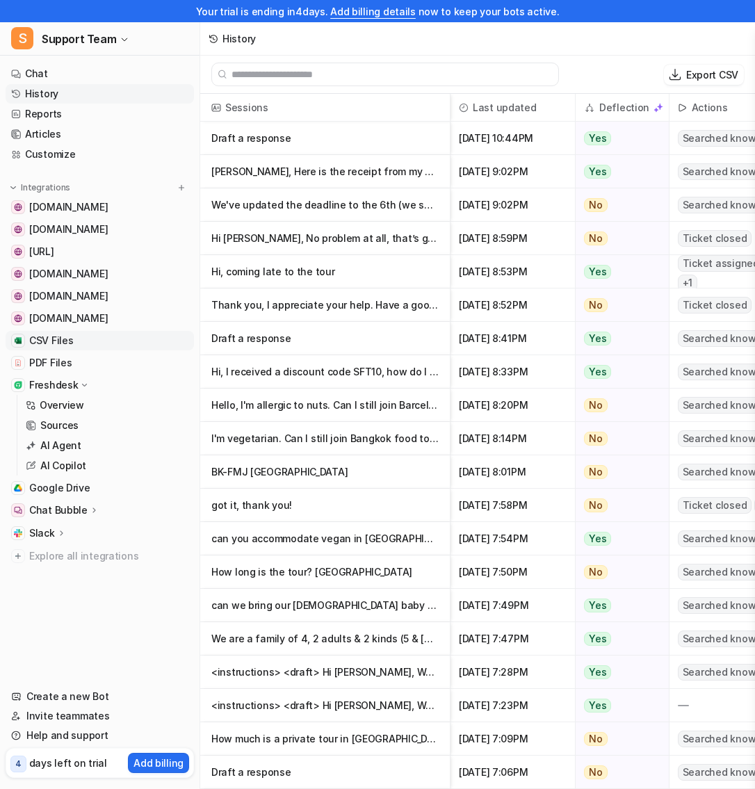
click at [104, 343] on link "CSV Files" at bounding box center [100, 340] width 188 height 19
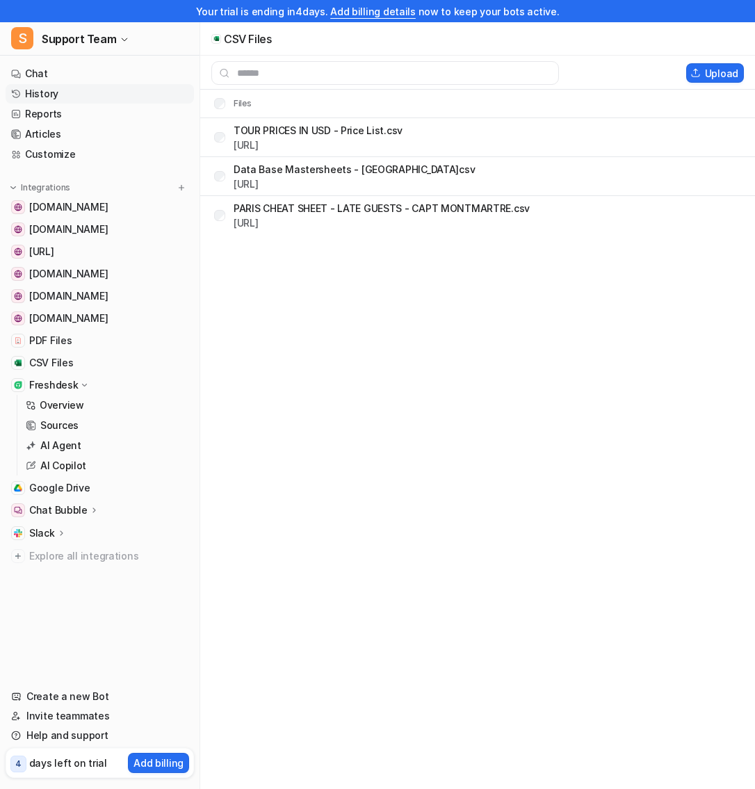
click at [61, 90] on link "History" at bounding box center [100, 93] width 188 height 19
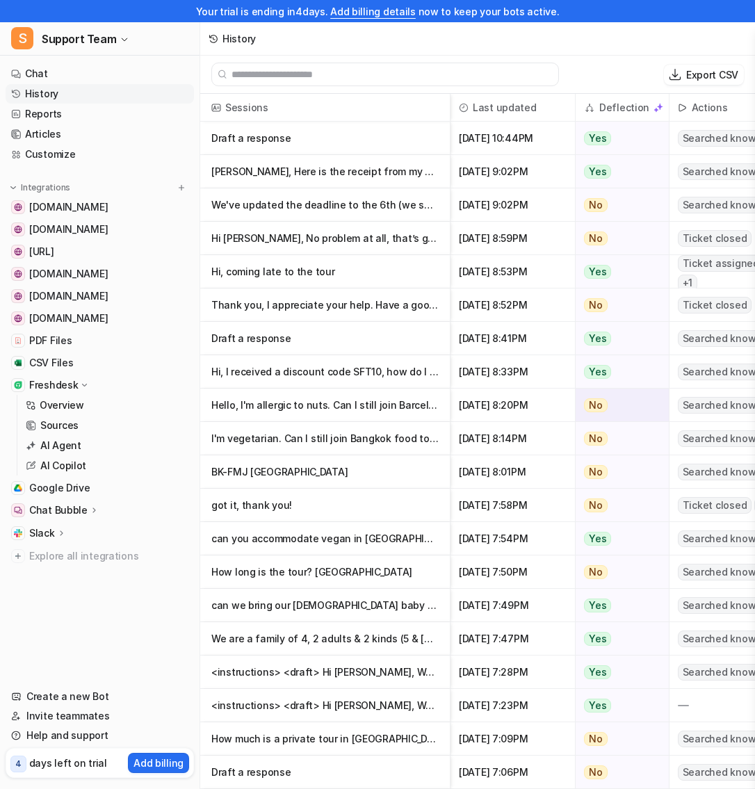
click at [367, 398] on p "Hello, I'm allergic to nuts. Can I still join Barcelona food tour?" at bounding box center [324, 405] width 227 height 33
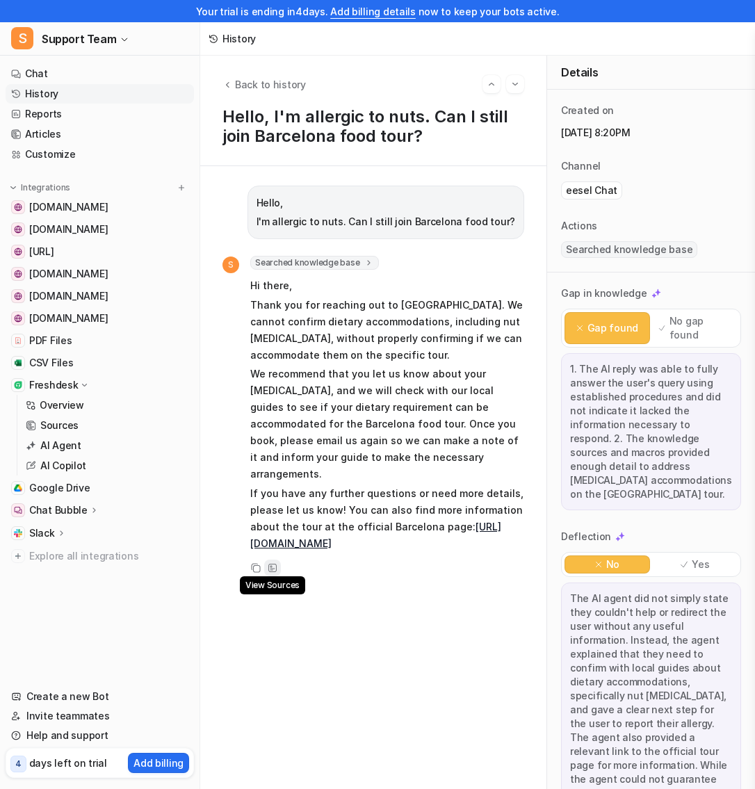
click at [276, 563] on icon at bounding box center [273, 568] width 10 height 10
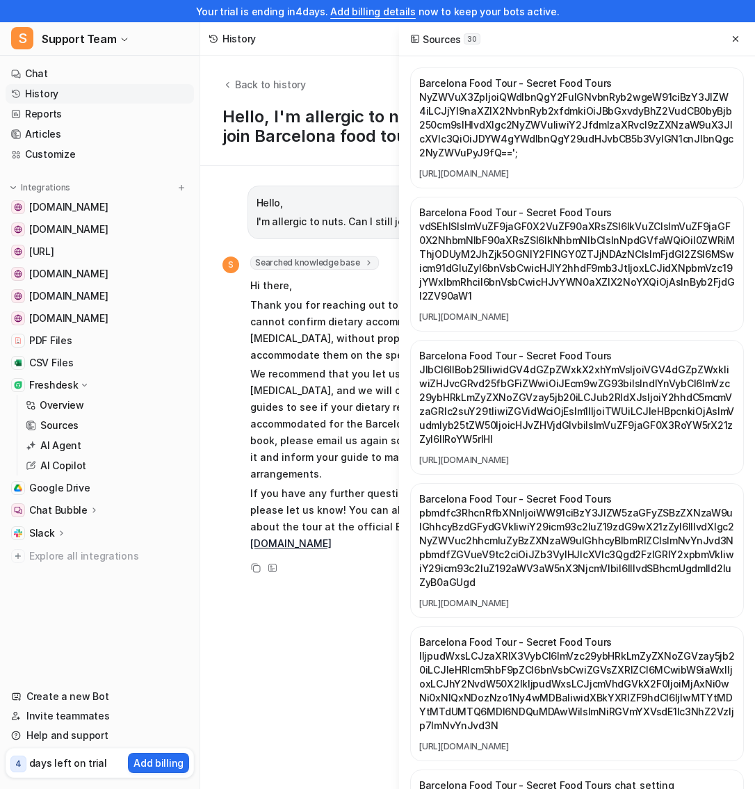
click at [497, 460] on link "[URL][DOMAIN_NAME]" at bounding box center [577, 460] width 316 height 11
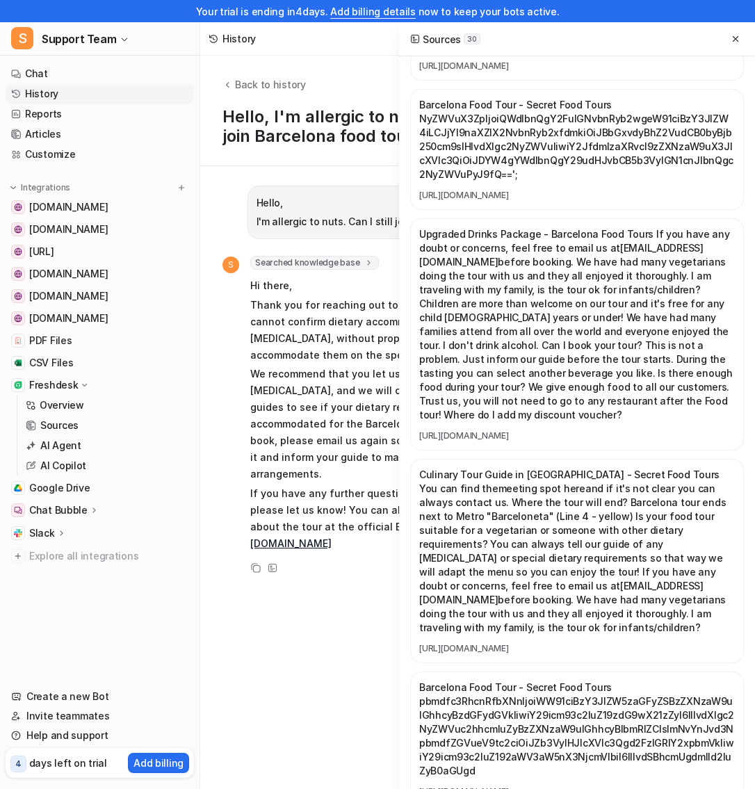
scroll to position [4132, 0]
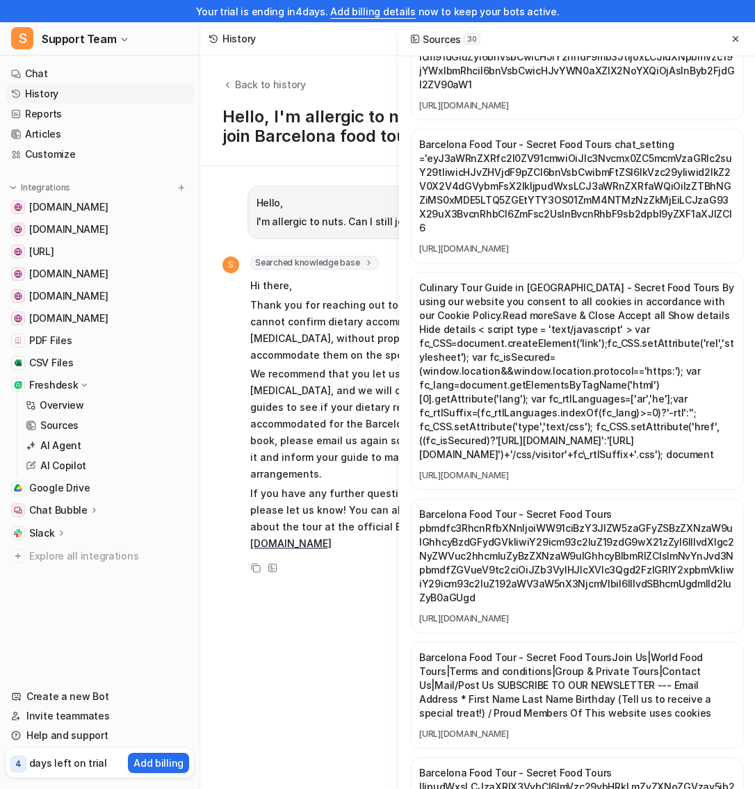
click at [320, 612] on div "Hello, I'm allergic to nuts. Can I still join Barcelona food tour? S Searched k…" at bounding box center [374, 478] width 302 height 584
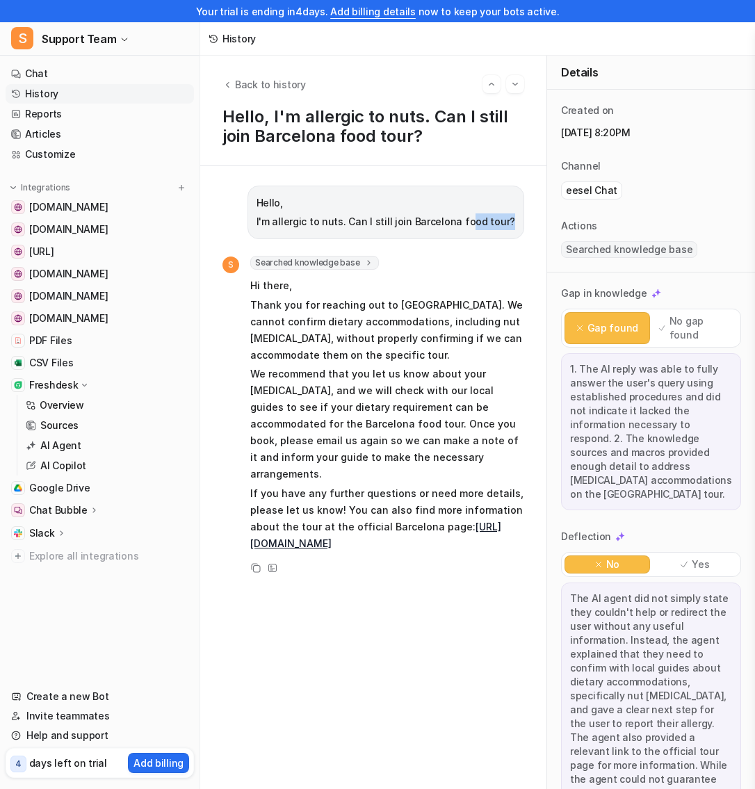
drag, startPoint x: 522, startPoint y: 223, endPoint x: 478, endPoint y: 220, distance: 44.0
click at [478, 220] on div "Hello, I'm allergic to nuts. Can I still join Barcelona food tour?" at bounding box center [386, 213] width 277 height 54
click at [516, 223] on div "Hello, I'm allergic to nuts. Can I still join Barcelona food tour?" at bounding box center [386, 213] width 277 height 54
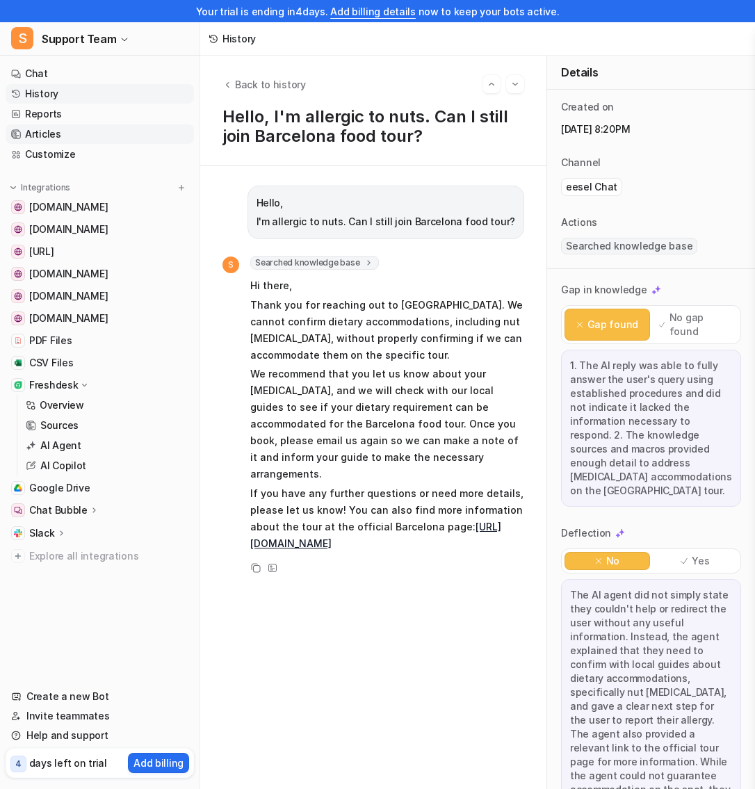
click at [56, 132] on link "Articles" at bounding box center [100, 133] width 188 height 19
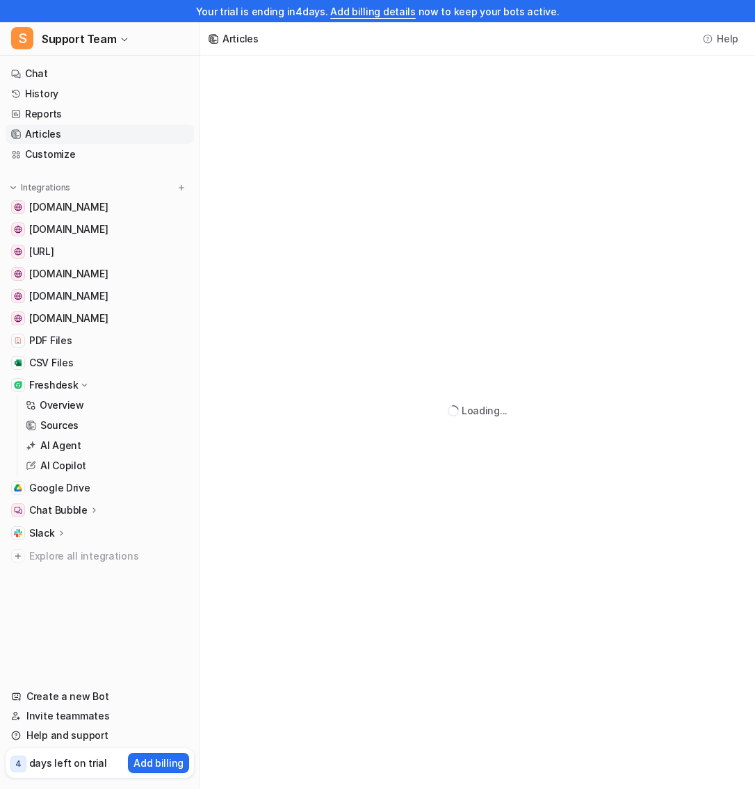
click at [56, 132] on link "Articles" at bounding box center [100, 133] width 188 height 19
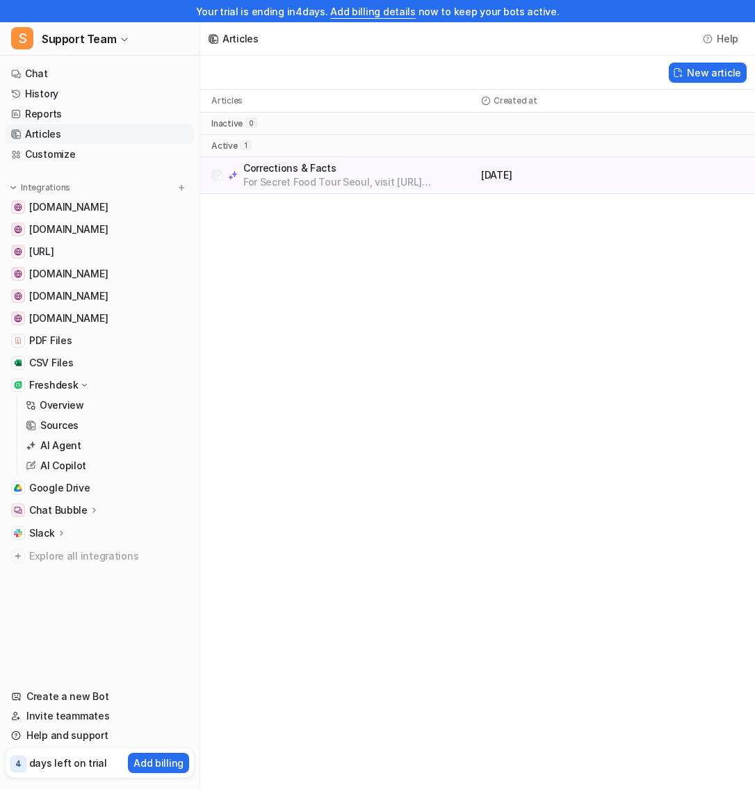
click at [316, 182] on p "For Secret Food Tour Seoul, visit [URL][DOMAIN_NAME]. If you need help with boo…" at bounding box center [359, 182] width 232 height 14
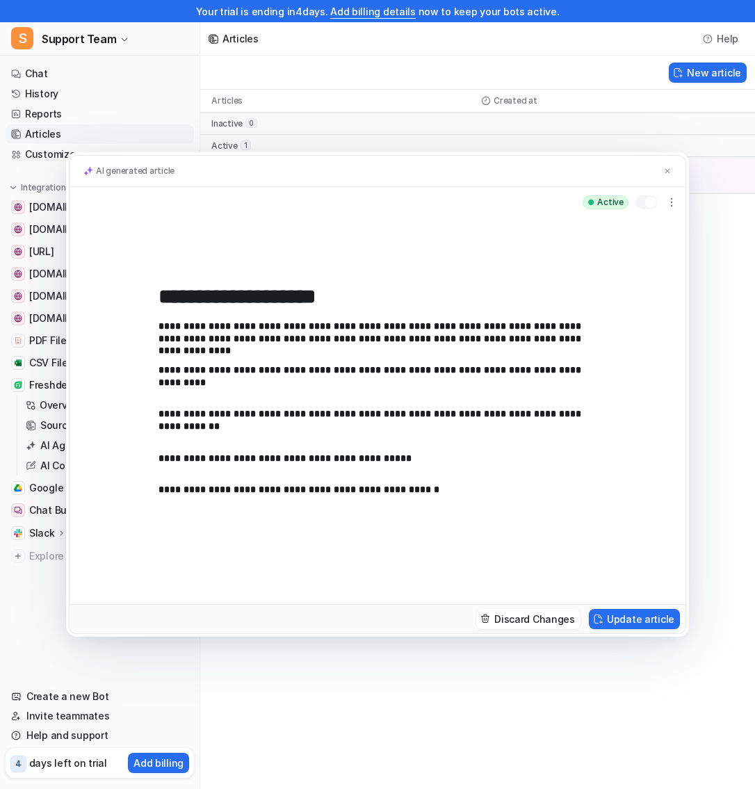
click at [314, 87] on div "**********" at bounding box center [377, 394] width 755 height 789
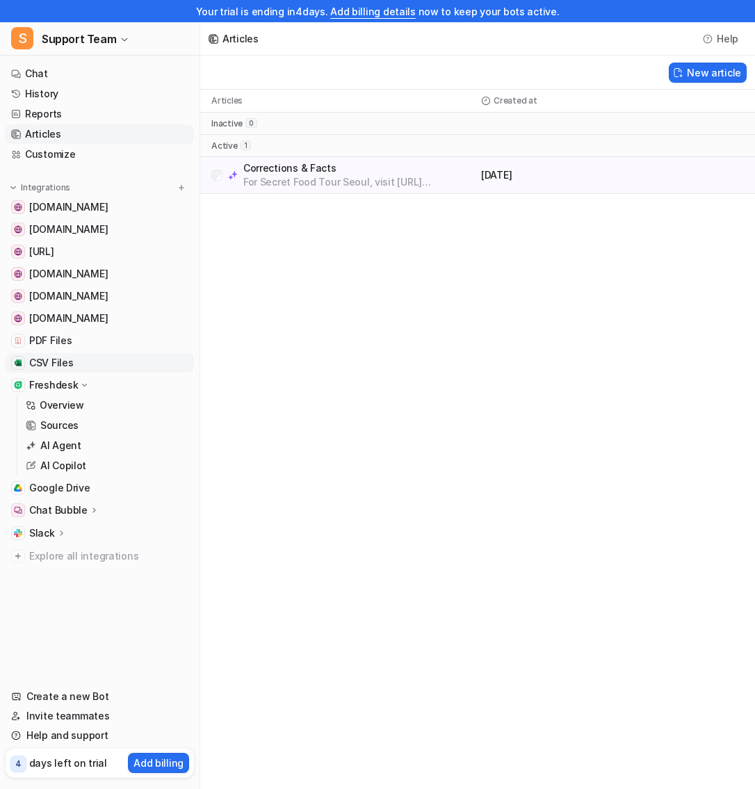
click at [61, 365] on span "CSV Files" at bounding box center [51, 363] width 44 height 14
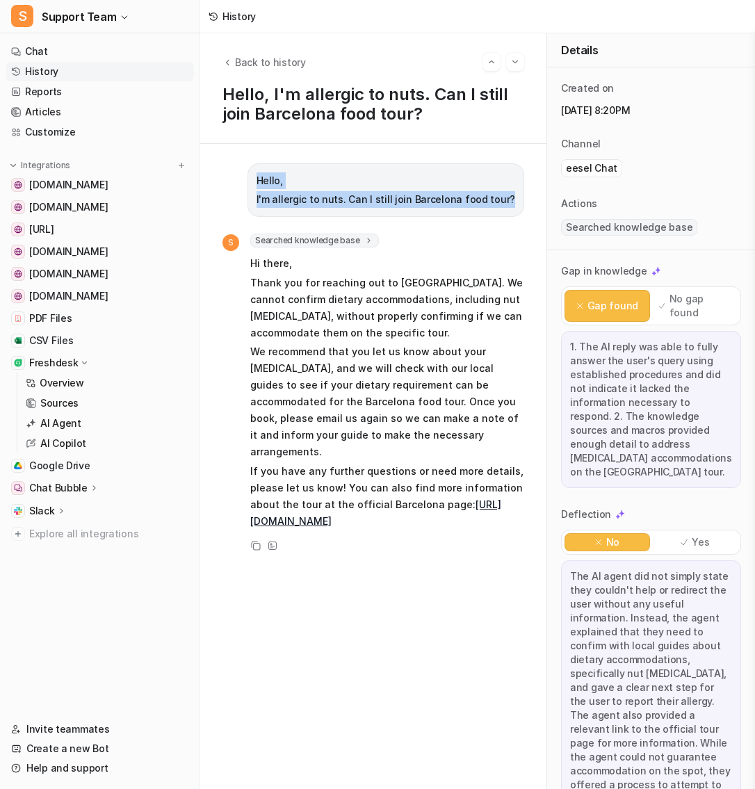
drag, startPoint x: 520, startPoint y: 202, endPoint x: 245, endPoint y: 181, distance: 275.5
click at [246, 181] on div "Hello, I'm allergic to nuts. Can I still join Barcelona food tour?" at bounding box center [374, 190] width 302 height 54
copy span "Hello, I'm allergic to nuts. Can I still join Barcelona food tour?"
click at [252, 57] on span "Back to history" at bounding box center [270, 62] width 71 height 15
click at [56, 335] on span "CSV Files" at bounding box center [51, 341] width 44 height 14
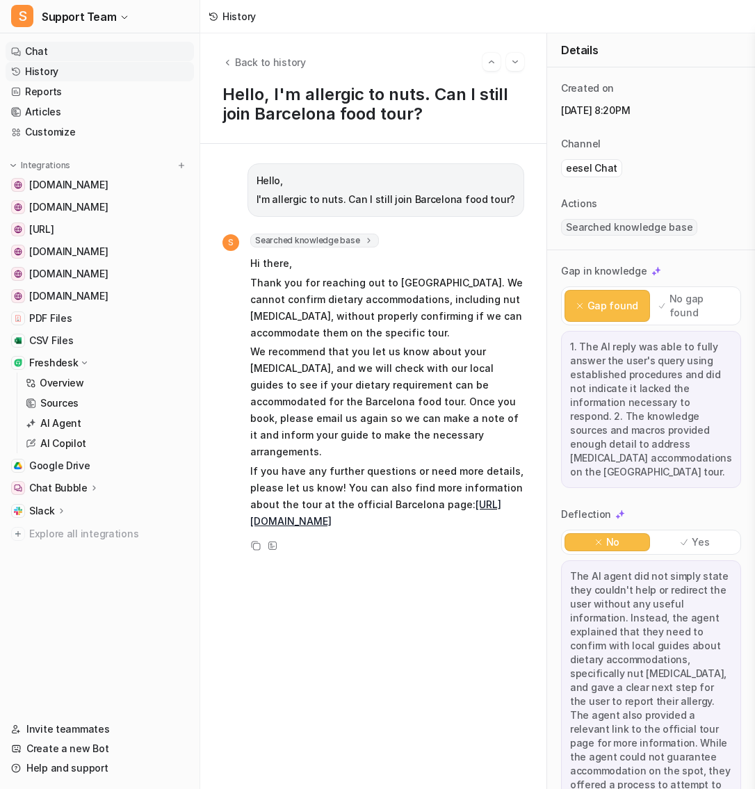
click at [38, 54] on link "Chat" at bounding box center [100, 51] width 188 height 19
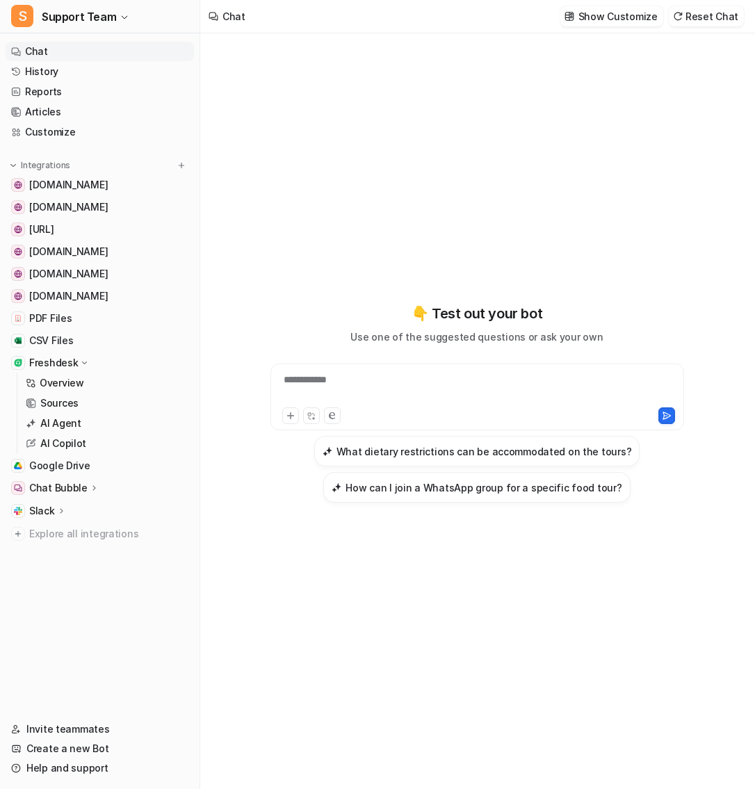
click at [467, 371] on div "**********" at bounding box center [478, 397] width 414 height 67
click at [467, 385] on div at bounding box center [478, 389] width 408 height 32
paste div
click at [553, 382] on div "**********" at bounding box center [478, 389] width 408 height 32
click at [670, 414] on icon at bounding box center [667, 416] width 10 height 10
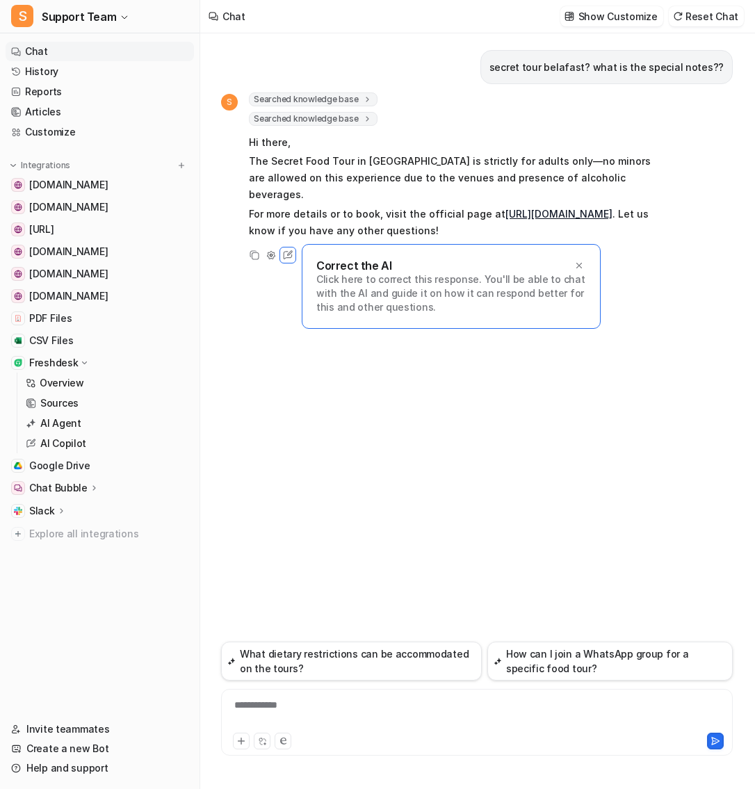
click at [344, 115] on span "Searched knowledge base" at bounding box center [313, 119] width 129 height 14
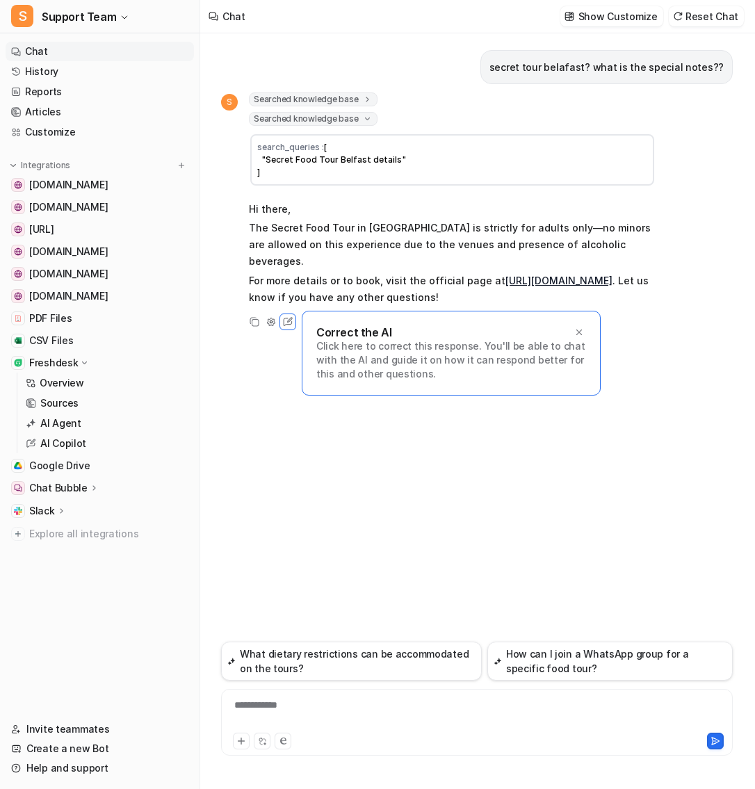
click at [347, 101] on span "Searched knowledge base" at bounding box center [313, 99] width 129 height 14
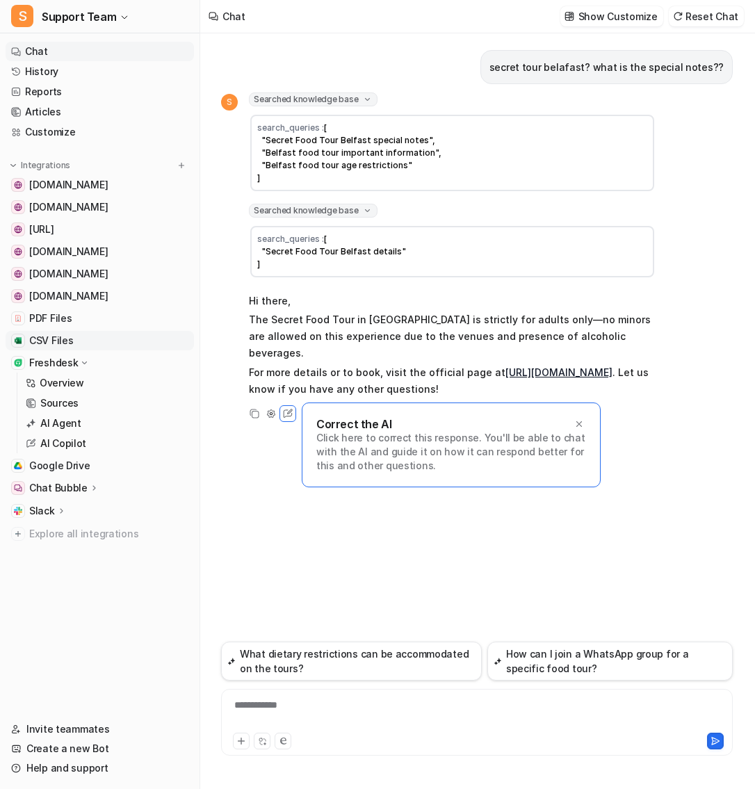
click at [63, 337] on span "CSV Files" at bounding box center [51, 341] width 44 height 14
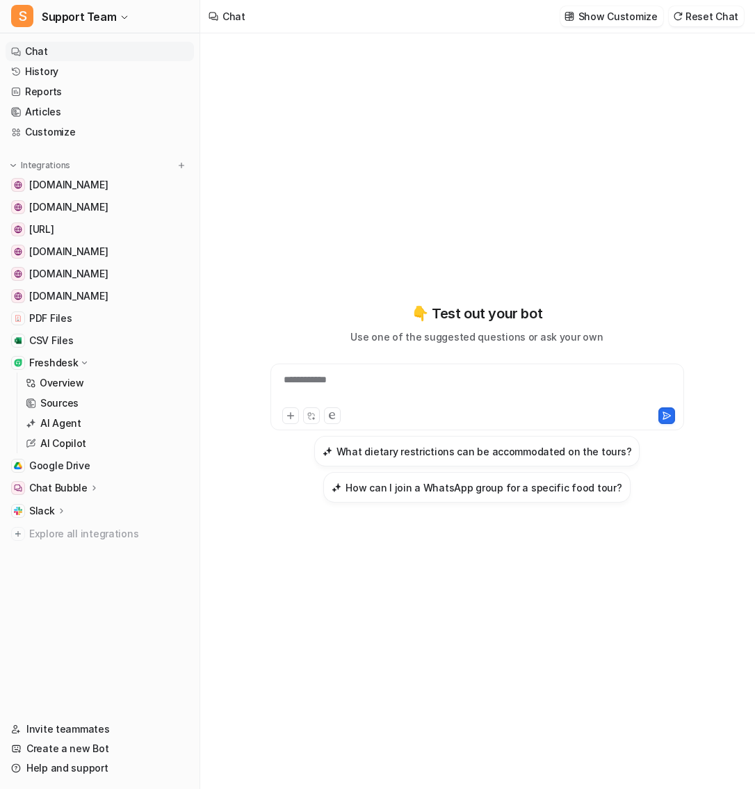
scroll to position [0, 2]
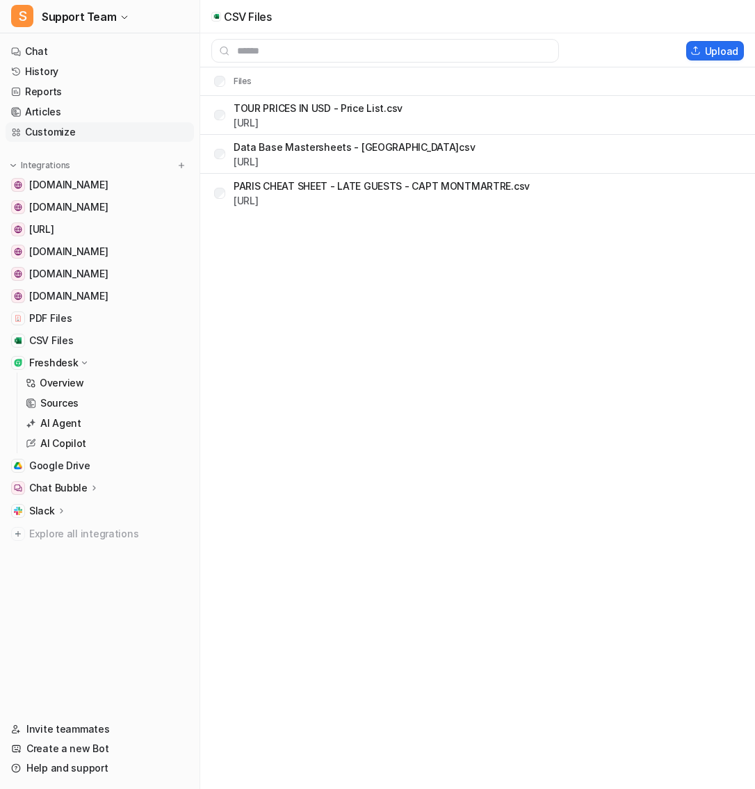
click at [79, 126] on link "Customize" at bounding box center [100, 131] width 188 height 19
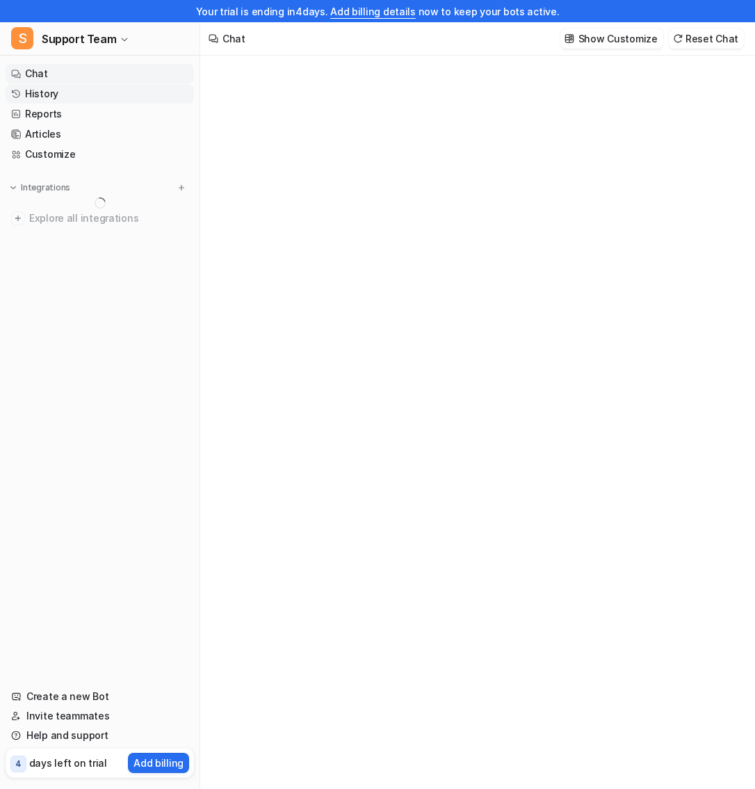
type textarea "**********"
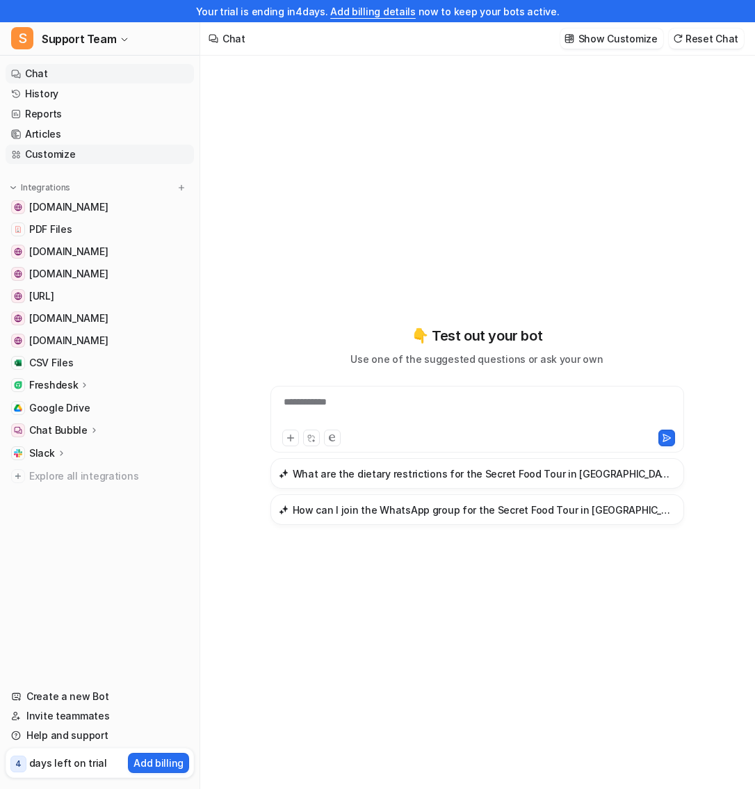
click at [77, 152] on link "Customize" at bounding box center [100, 154] width 188 height 19
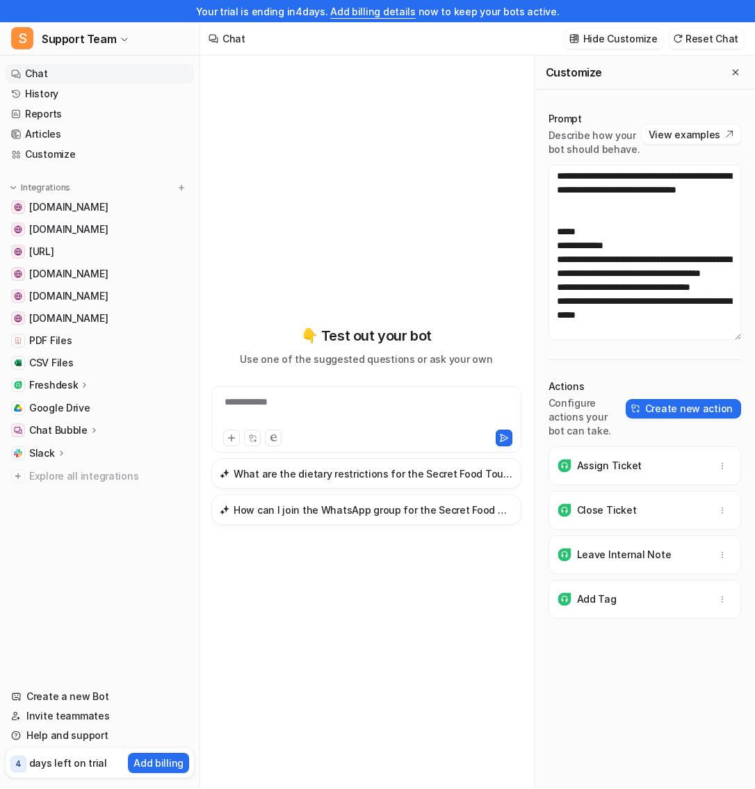
scroll to position [41, 0]
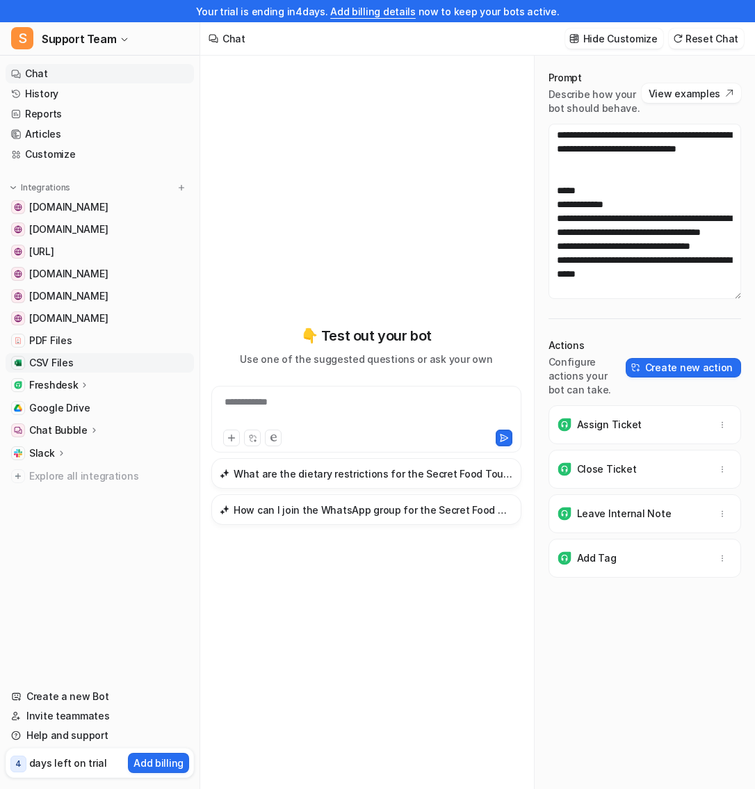
click at [47, 360] on span "CSV Files" at bounding box center [51, 363] width 44 height 14
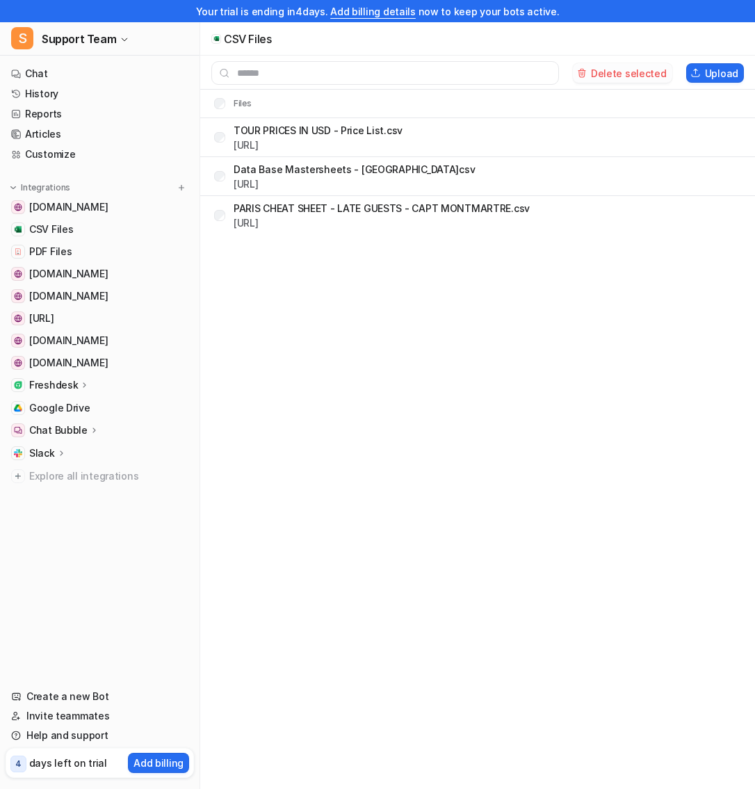
click at [625, 74] on button "Delete selected" at bounding box center [622, 72] width 99 height 19
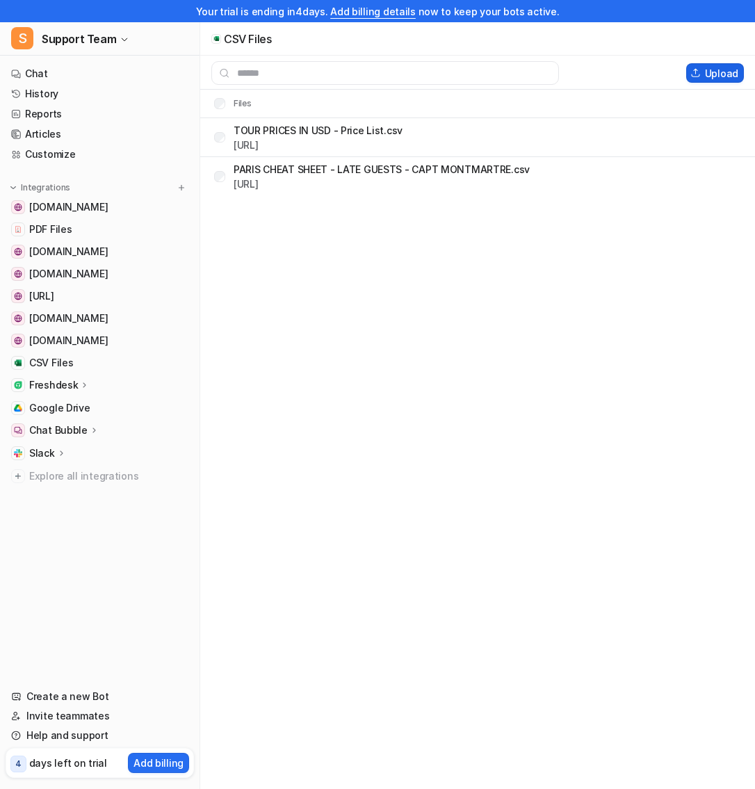
click at [720, 72] on button "Upload" at bounding box center [715, 72] width 58 height 19
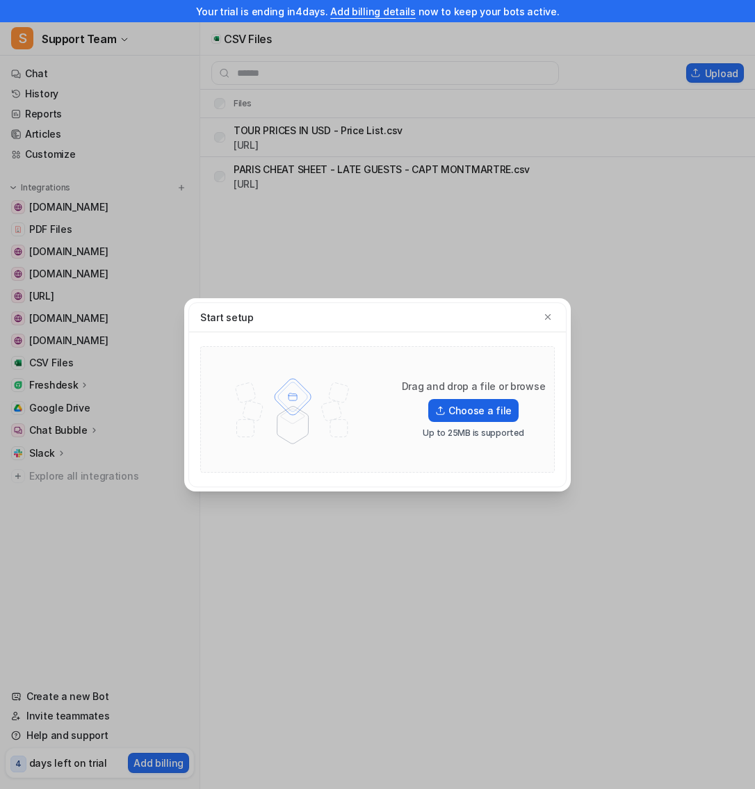
click at [467, 403] on label "Choose a file" at bounding box center [473, 410] width 90 height 23
click at [0, 0] on input "Choose a file" at bounding box center [0, 0] width 0 height 0
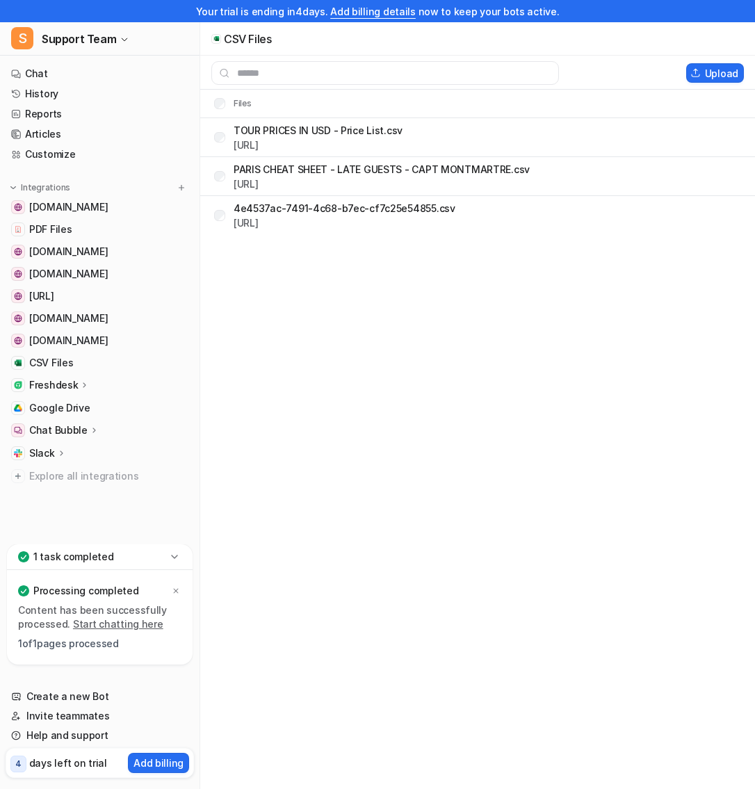
click at [106, 79] on link "Chat" at bounding box center [100, 73] width 188 height 19
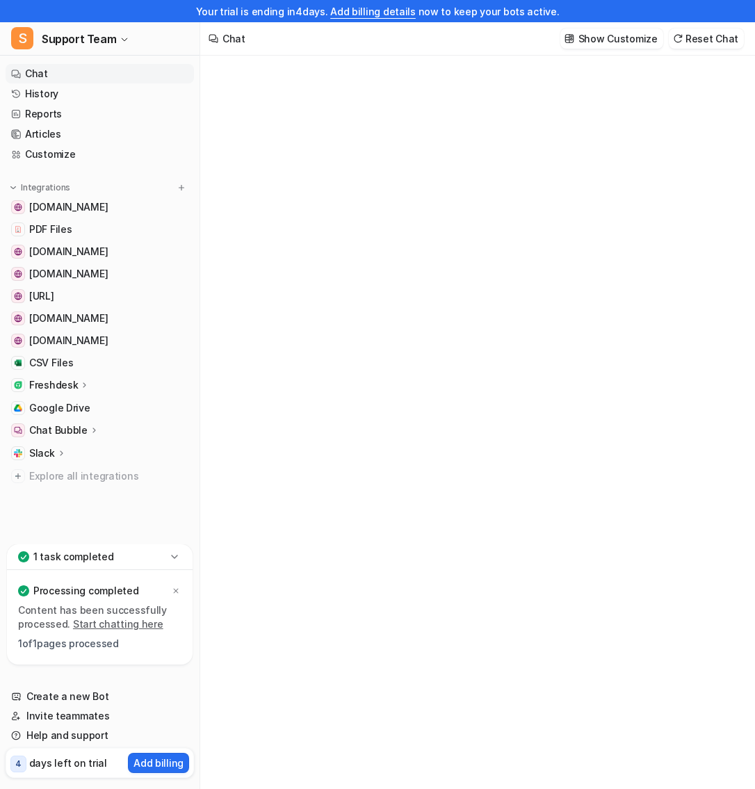
type textarea "**********"
click at [304, 437] on div "**********" at bounding box center [478, 447] width 408 height 32
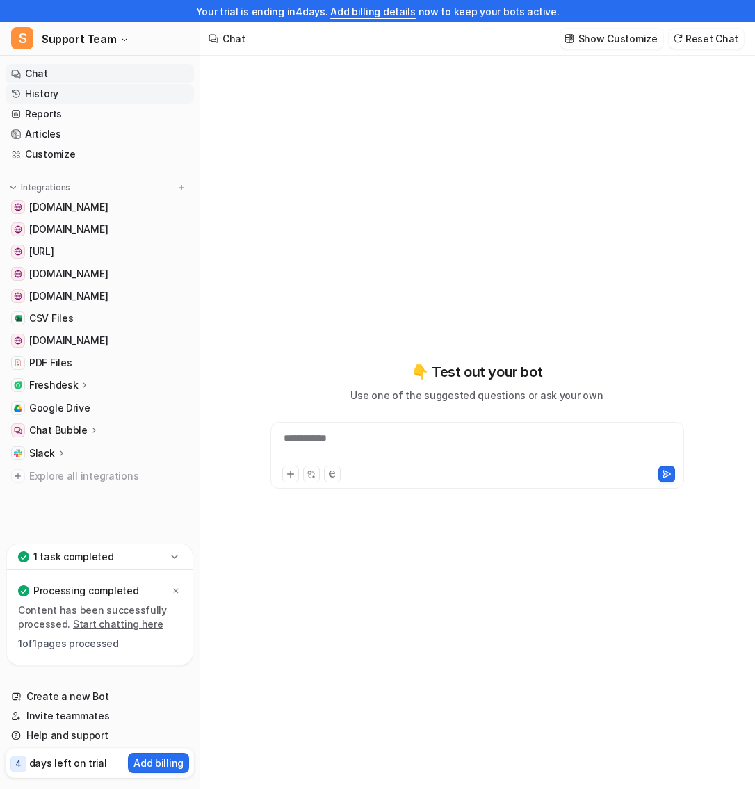
click at [108, 86] on link "History" at bounding box center [100, 93] width 188 height 19
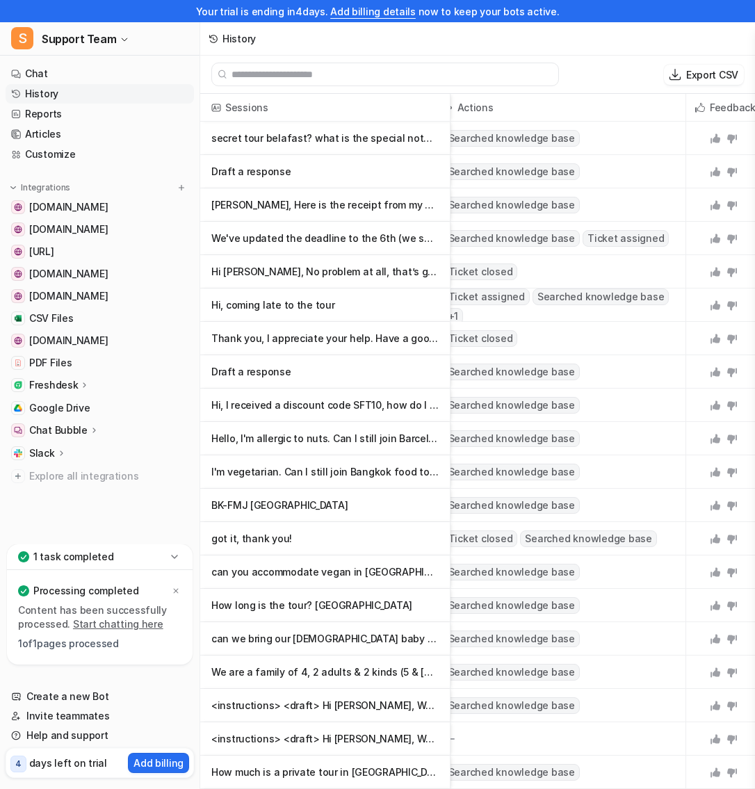
scroll to position [0, 458]
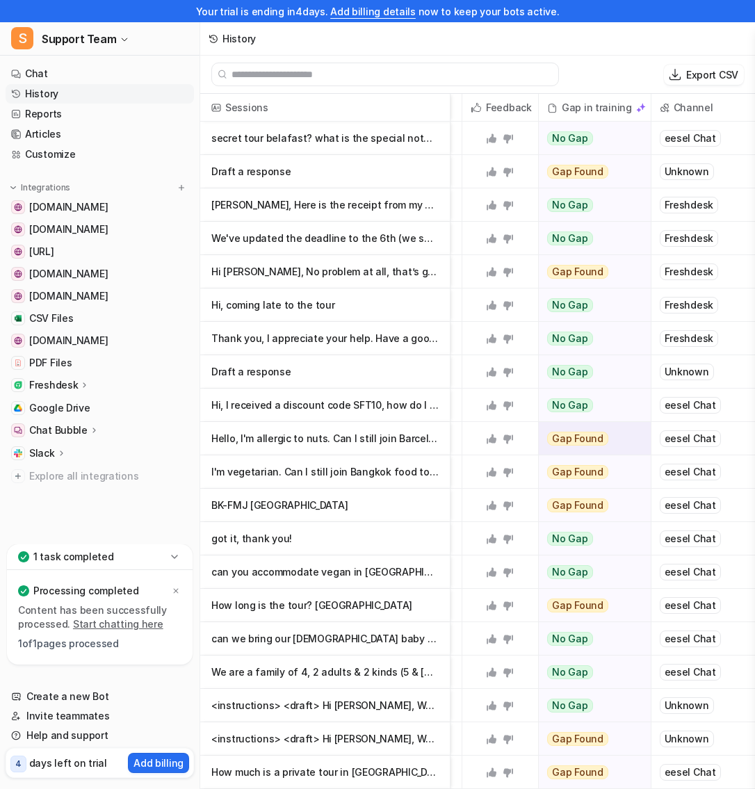
click at [335, 441] on p "Hello, I'm allergic to nuts. Can I still join Barcelona food tour?" at bounding box center [324, 438] width 227 height 33
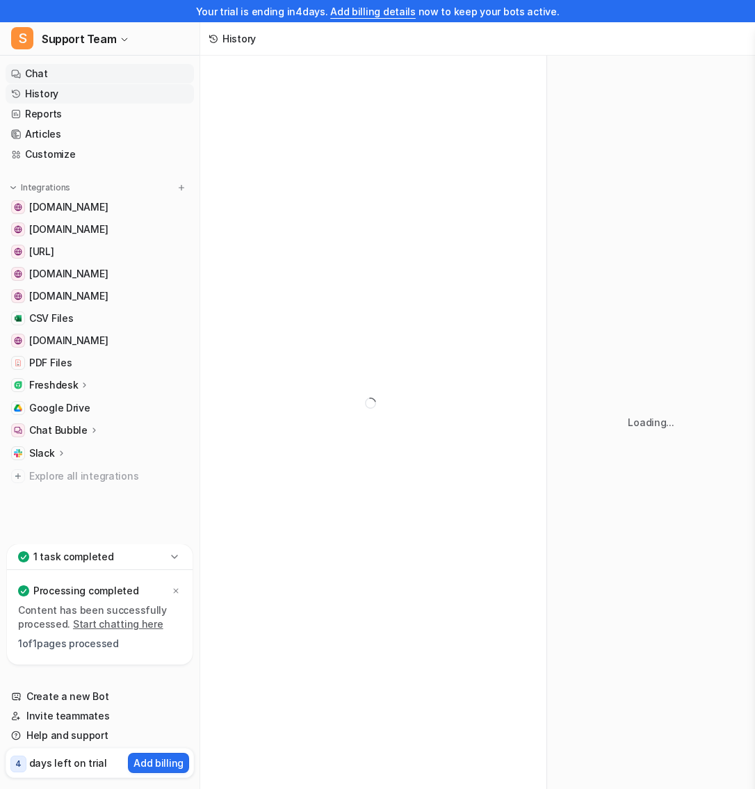
click at [97, 76] on link "Chat" at bounding box center [100, 73] width 188 height 19
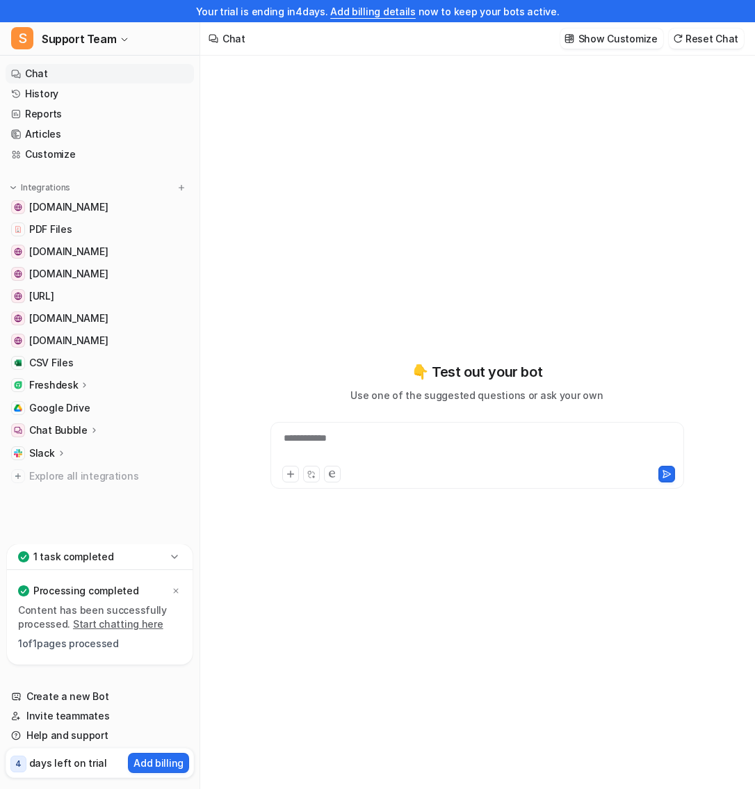
click at [330, 437] on div "**********" at bounding box center [478, 447] width 408 height 32
paste div
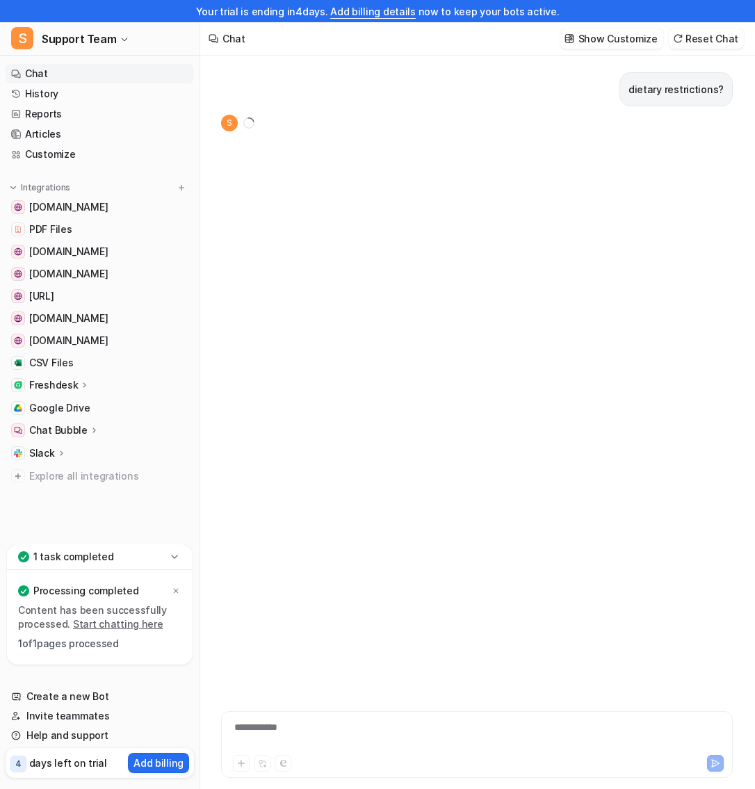
scroll to position [22, 0]
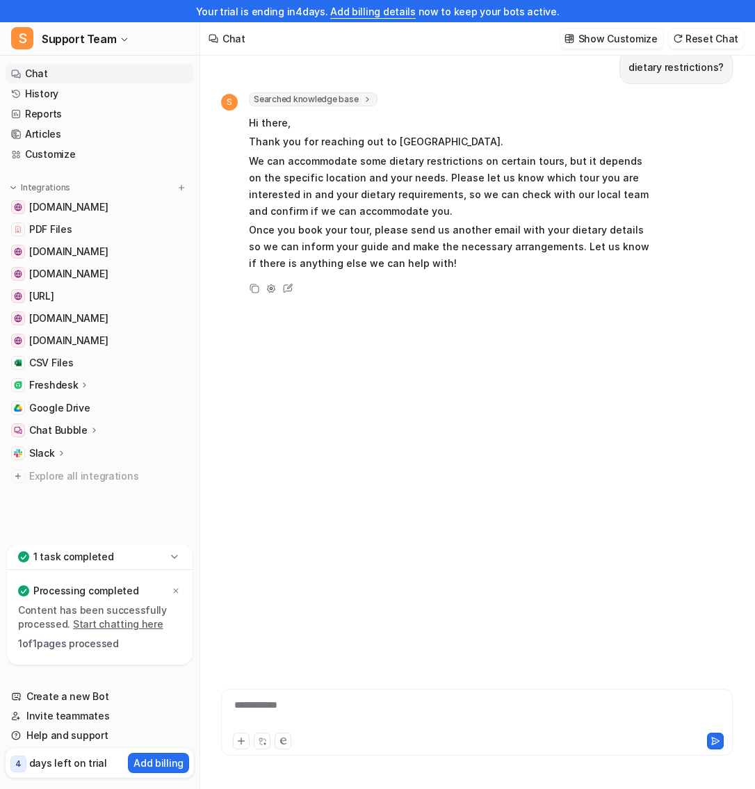
click at [325, 97] on span "Searched knowledge base" at bounding box center [313, 99] width 129 height 14
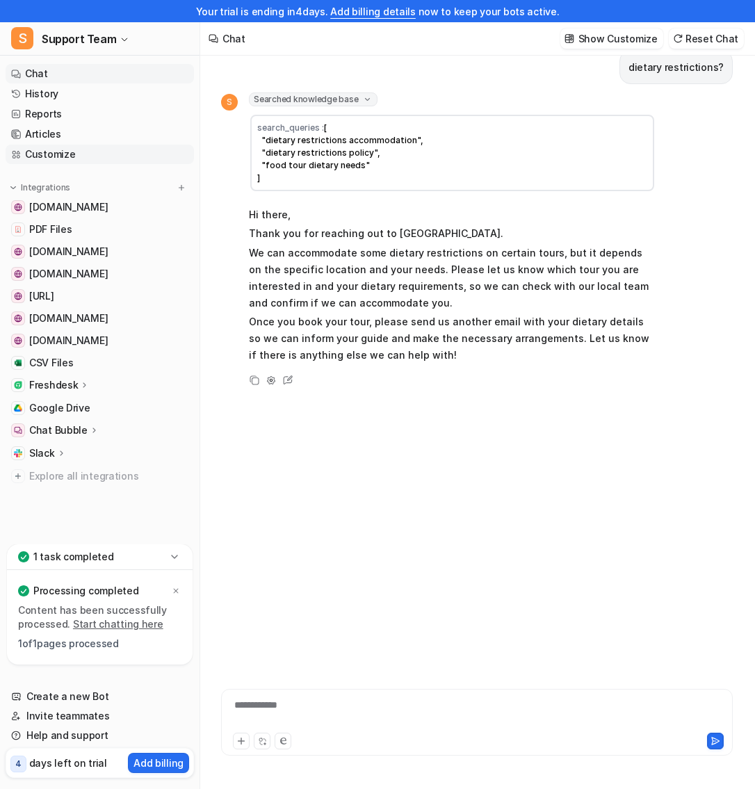
click at [97, 147] on link "Customize" at bounding box center [100, 154] width 188 height 19
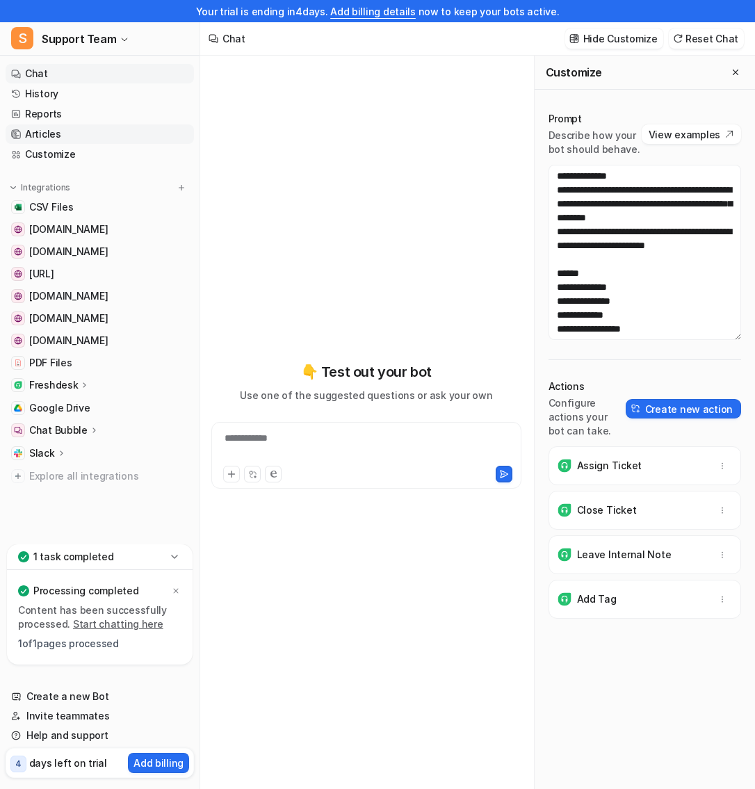
click at [59, 133] on link "Articles" at bounding box center [100, 133] width 188 height 19
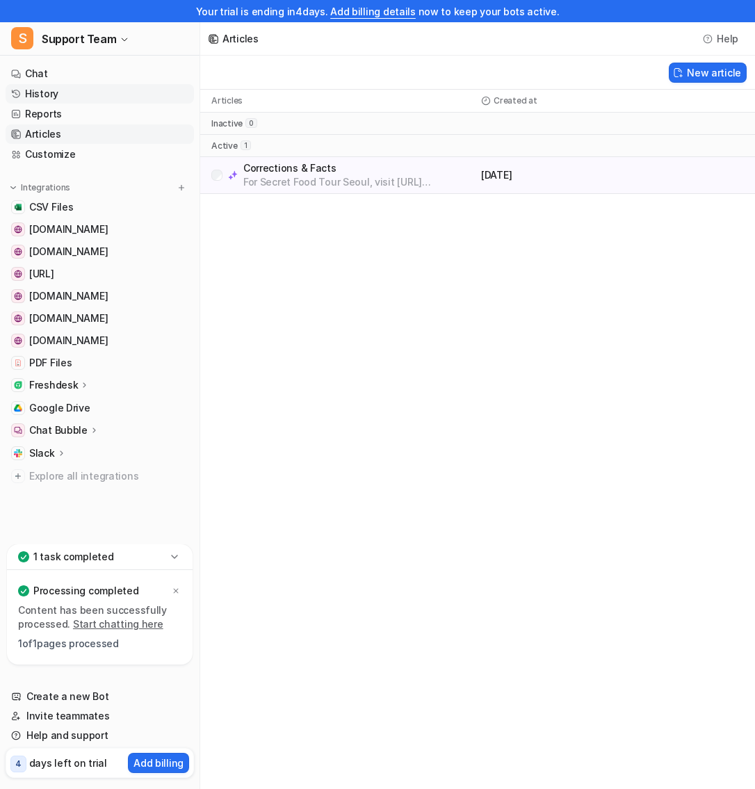
click at [51, 100] on link "History" at bounding box center [100, 93] width 188 height 19
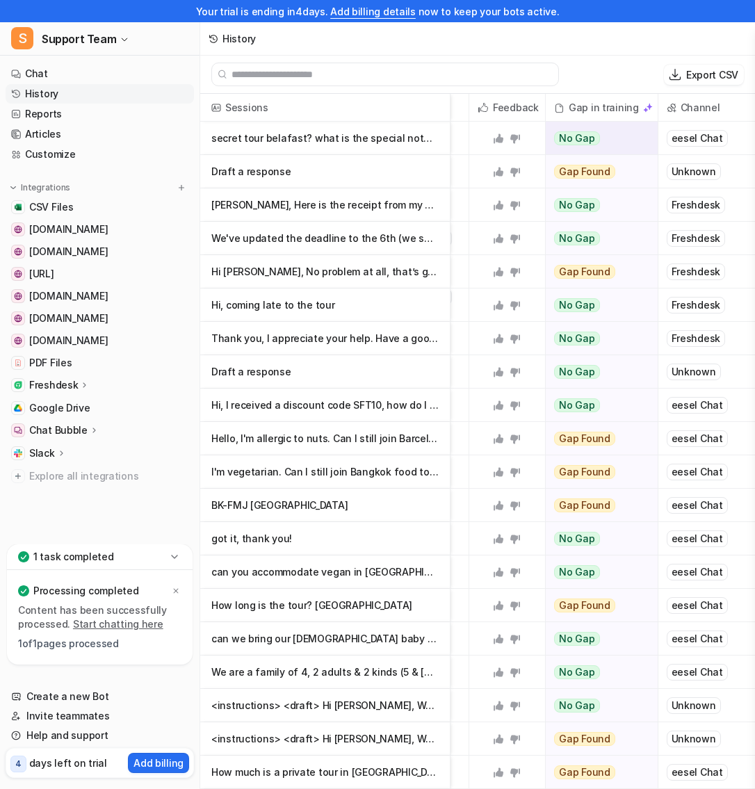
scroll to position [0, 458]
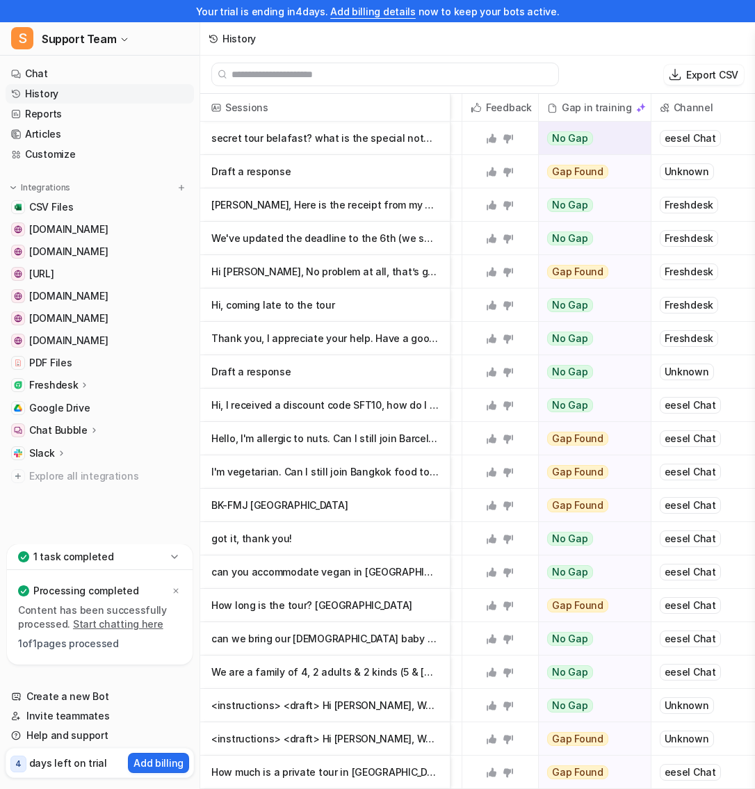
click at [353, 130] on p "secret tour belafast? what is the special notes??" at bounding box center [324, 138] width 227 height 33
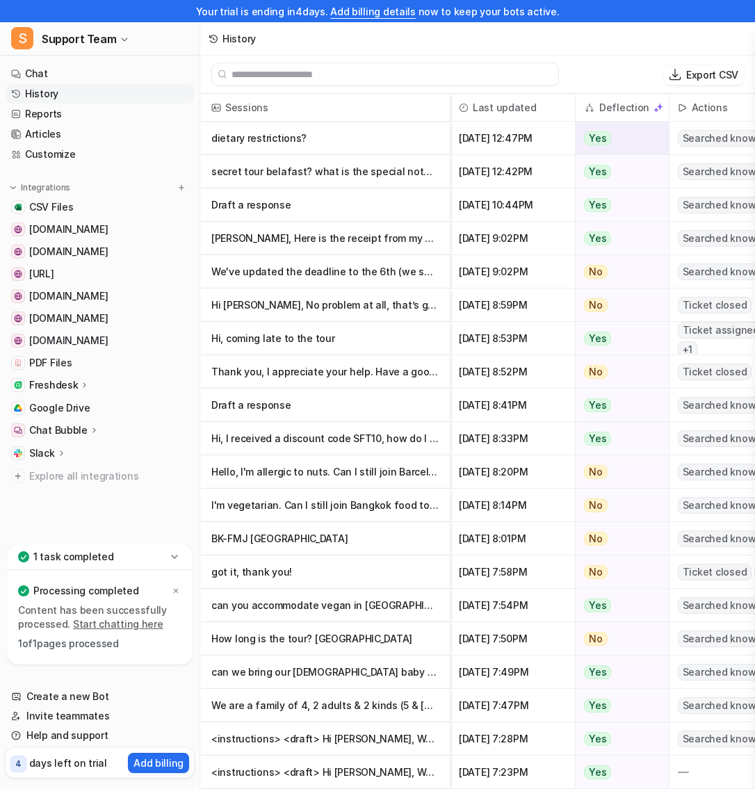
click at [294, 136] on p "dietary restrictions?" at bounding box center [324, 138] width 227 height 33
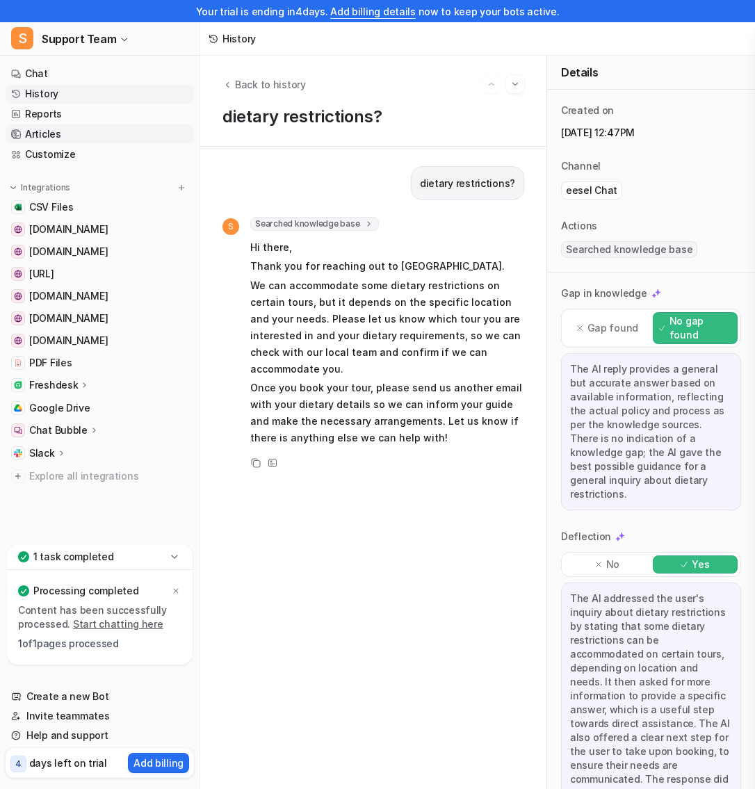
click at [63, 136] on link "Articles" at bounding box center [100, 133] width 188 height 19
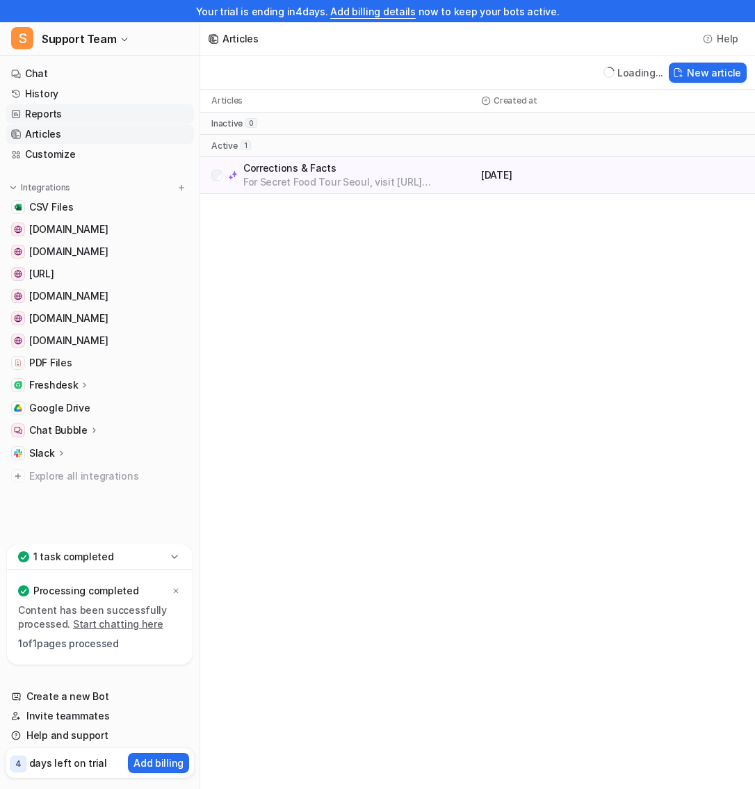
click at [67, 110] on link "Reports" at bounding box center [100, 113] width 188 height 19
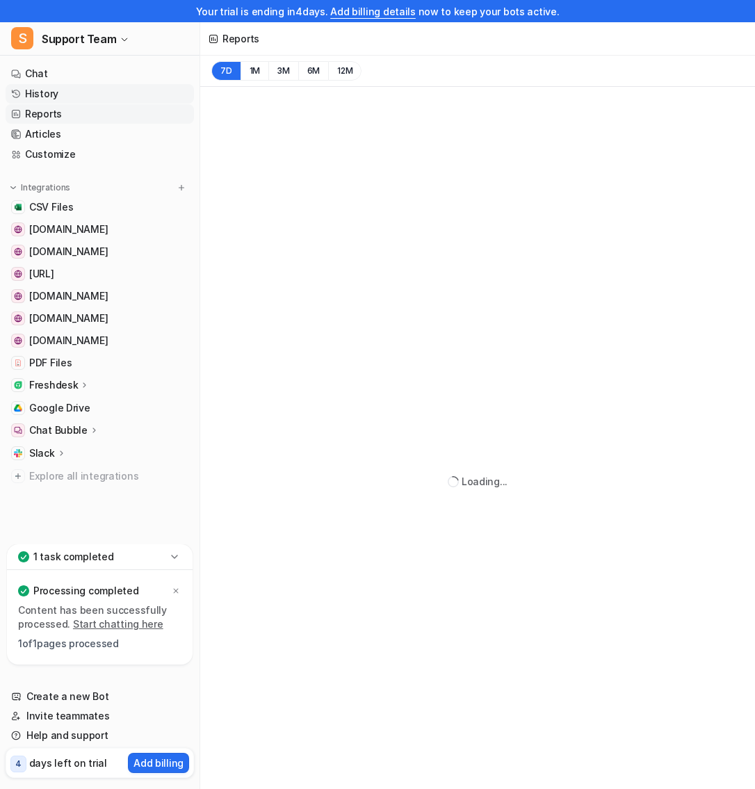
click at [68, 91] on link "History" at bounding box center [100, 93] width 188 height 19
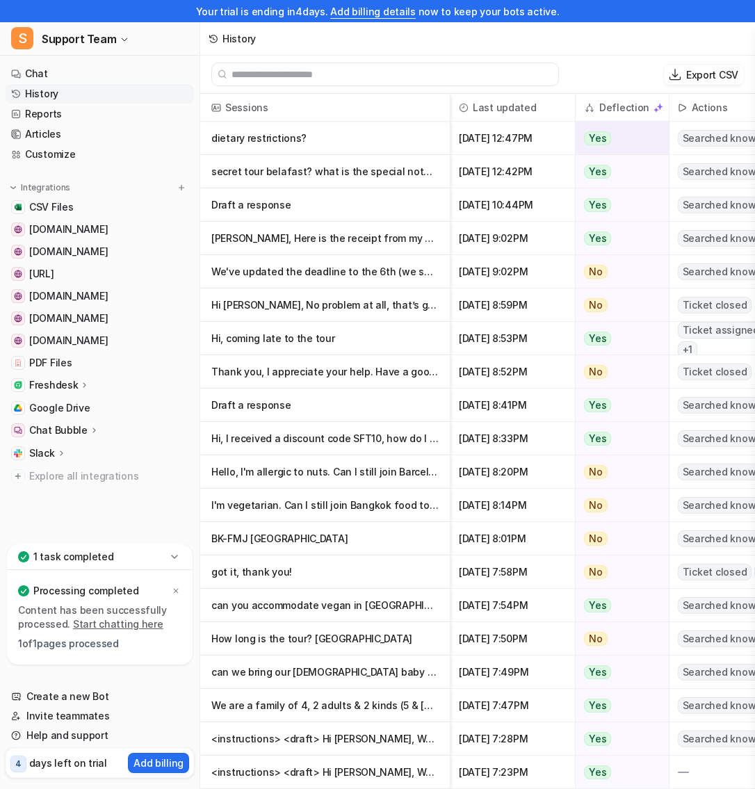
click at [369, 137] on p "dietary restrictions?" at bounding box center [324, 138] width 227 height 33
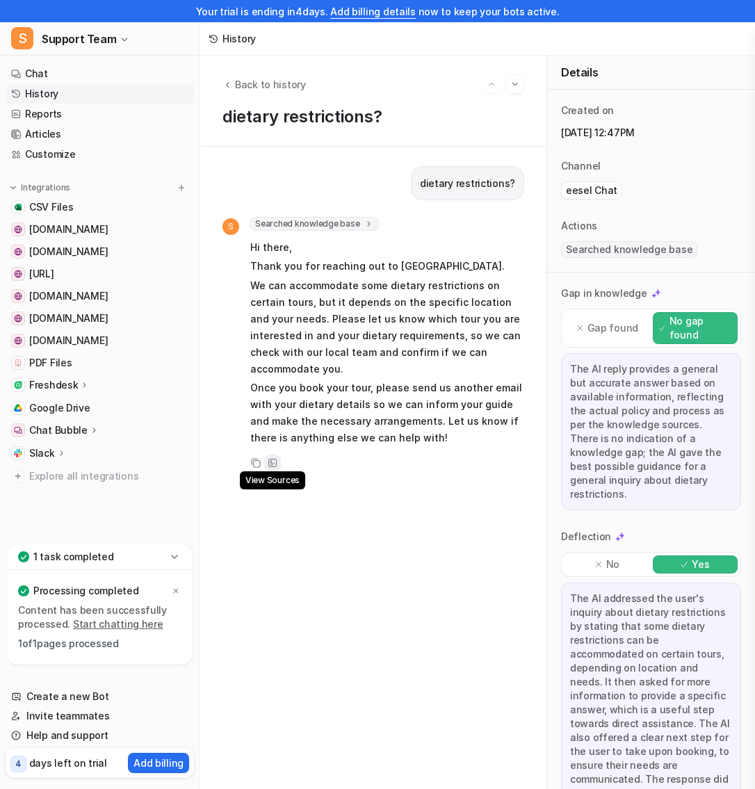
click at [273, 458] on icon at bounding box center [273, 463] width 10 height 10
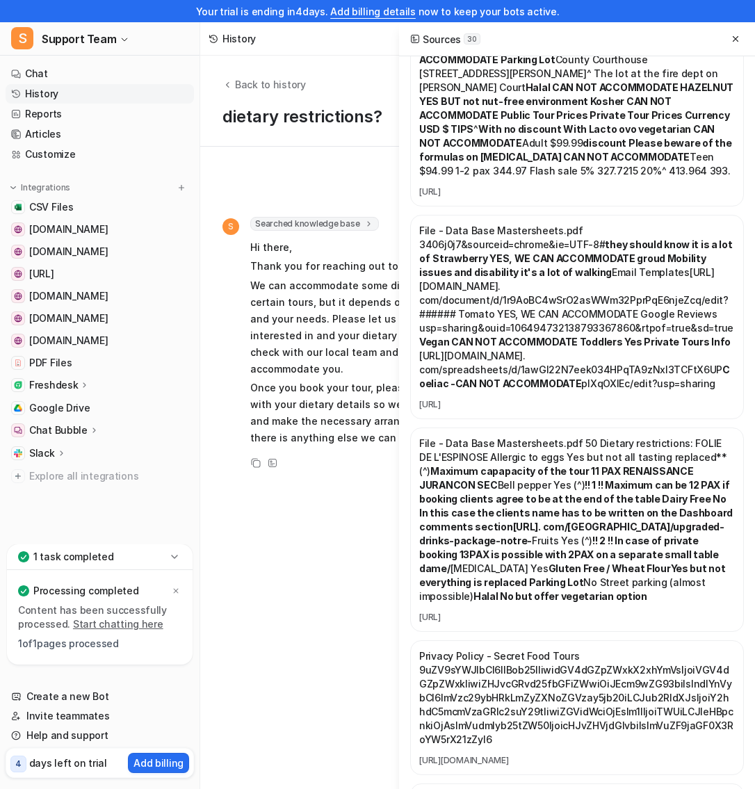
scroll to position [1668, 0]
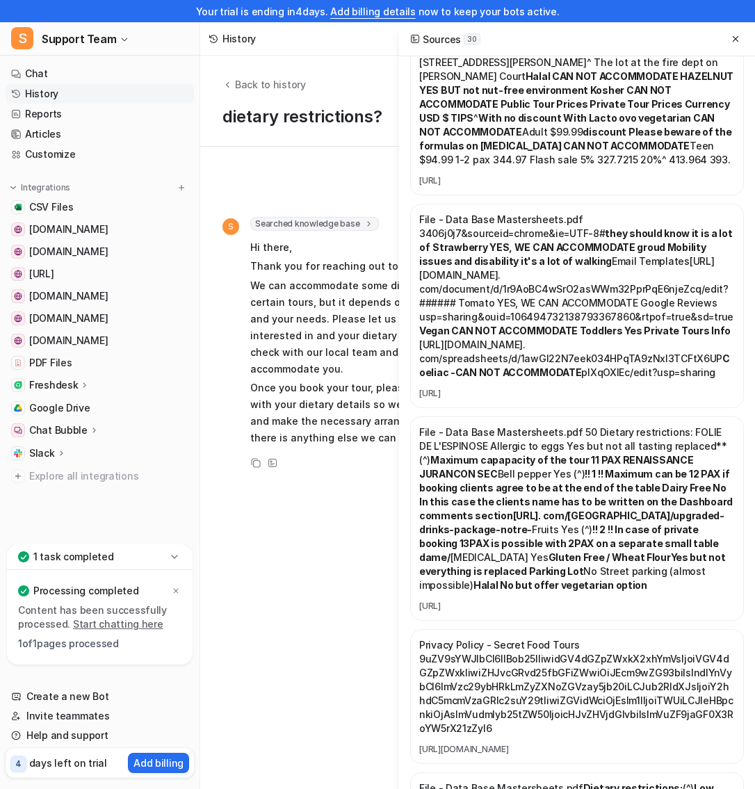
click at [312, 661] on div "dietary restrictions? S Searched knowledge base search_queries : [ "dietary res…" at bounding box center [374, 468] width 302 height 604
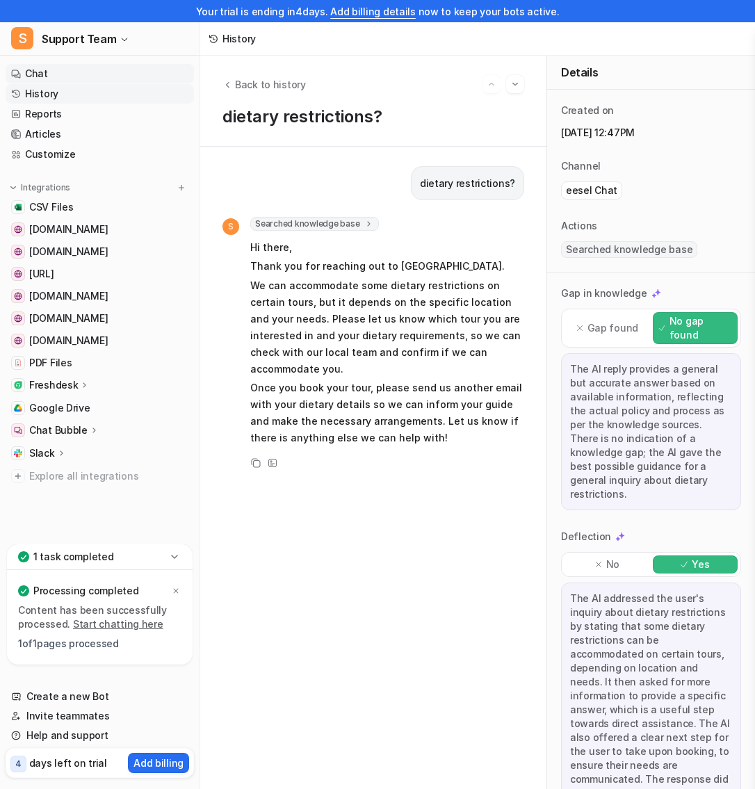
click at [81, 70] on link "Chat" at bounding box center [100, 73] width 188 height 19
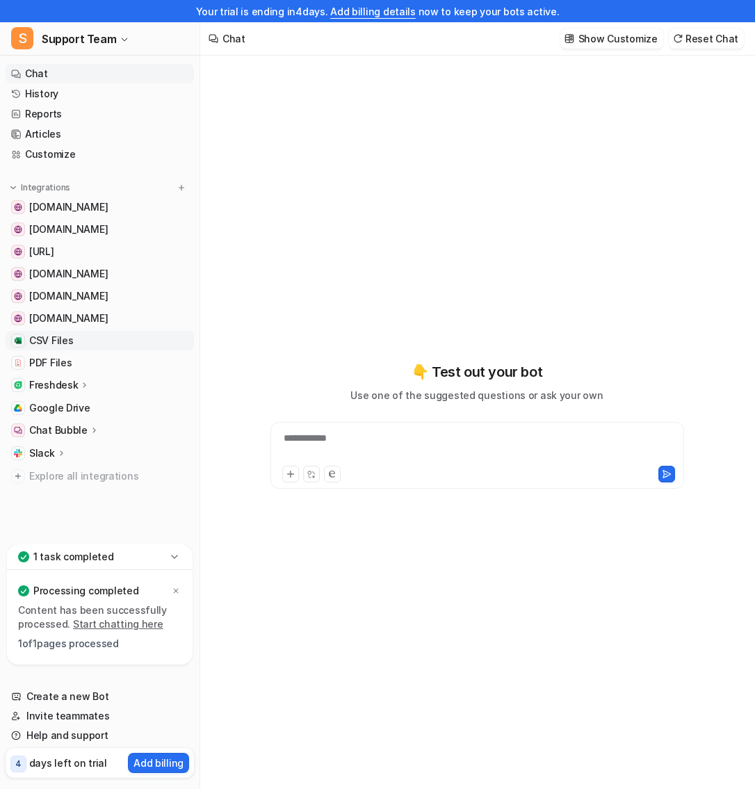
click at [55, 339] on span "CSV Files" at bounding box center [51, 341] width 44 height 14
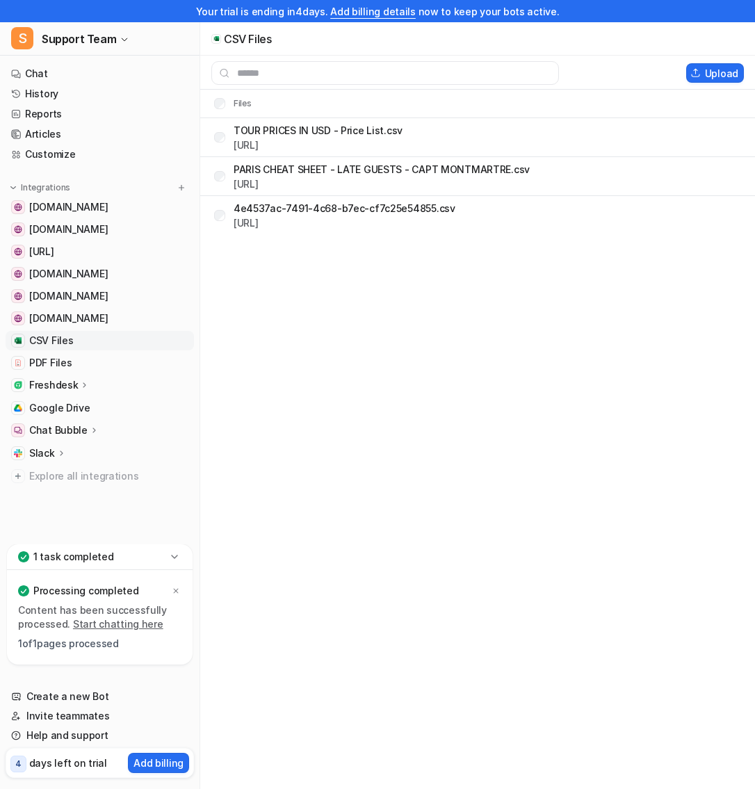
click at [55, 339] on span "CSV Files" at bounding box center [51, 341] width 44 height 14
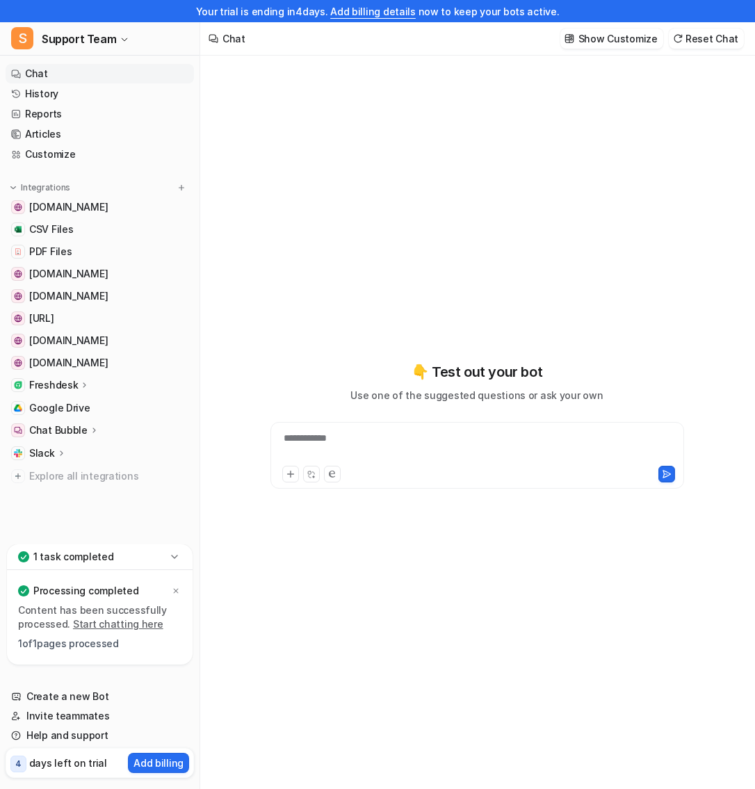
click at [316, 445] on div "**********" at bounding box center [478, 447] width 408 height 32
click at [72, 230] on link "CSV Files" at bounding box center [100, 229] width 188 height 19
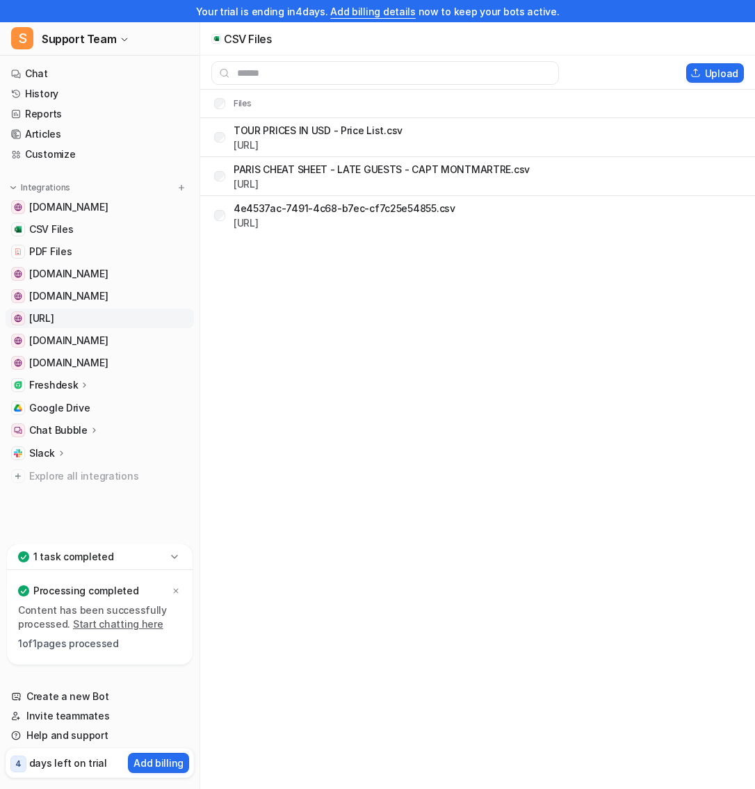
click at [54, 315] on span "[URL]" at bounding box center [41, 319] width 25 height 14
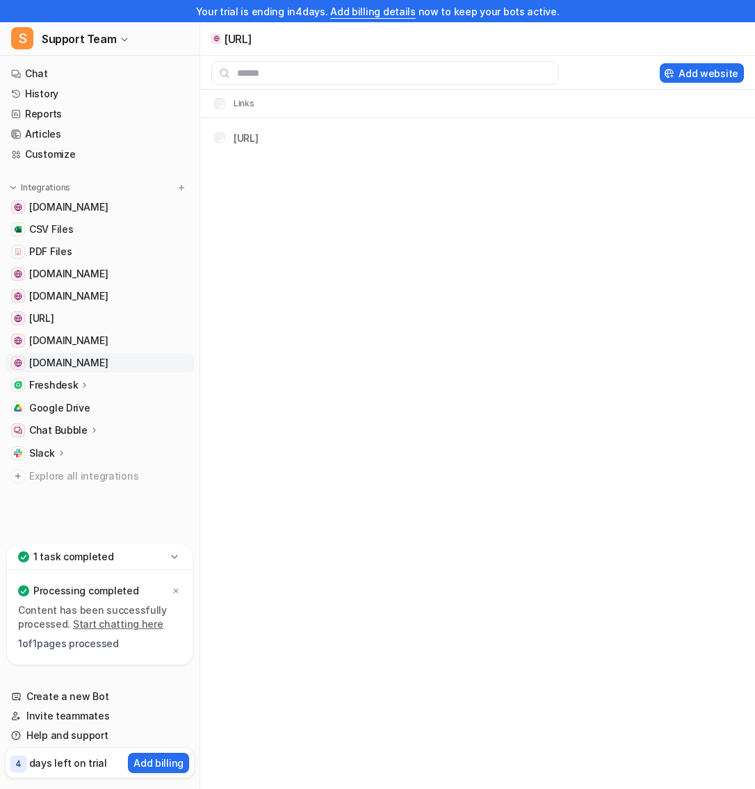
click at [49, 356] on span "[DOMAIN_NAME]" at bounding box center [68, 363] width 79 height 14
click at [72, 205] on span "[DOMAIN_NAME]" at bounding box center [68, 207] width 79 height 14
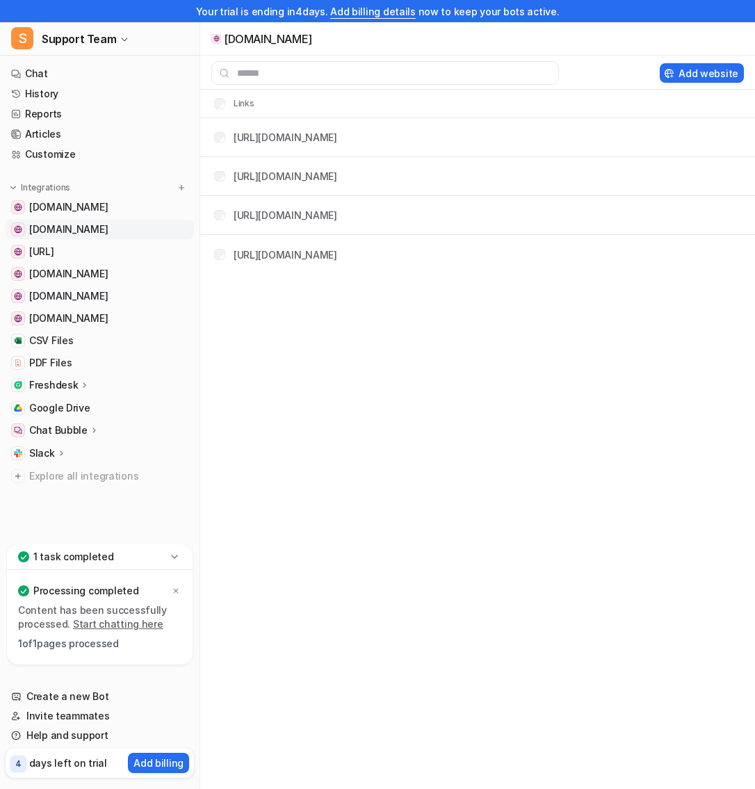
click at [77, 233] on span "[DOMAIN_NAME]" at bounding box center [68, 230] width 79 height 14
click at [54, 256] on span "[URL]" at bounding box center [41, 252] width 25 height 14
click at [81, 267] on span "[DOMAIN_NAME]" at bounding box center [68, 274] width 79 height 14
click at [67, 339] on span "CSV Files" at bounding box center [51, 341] width 44 height 14
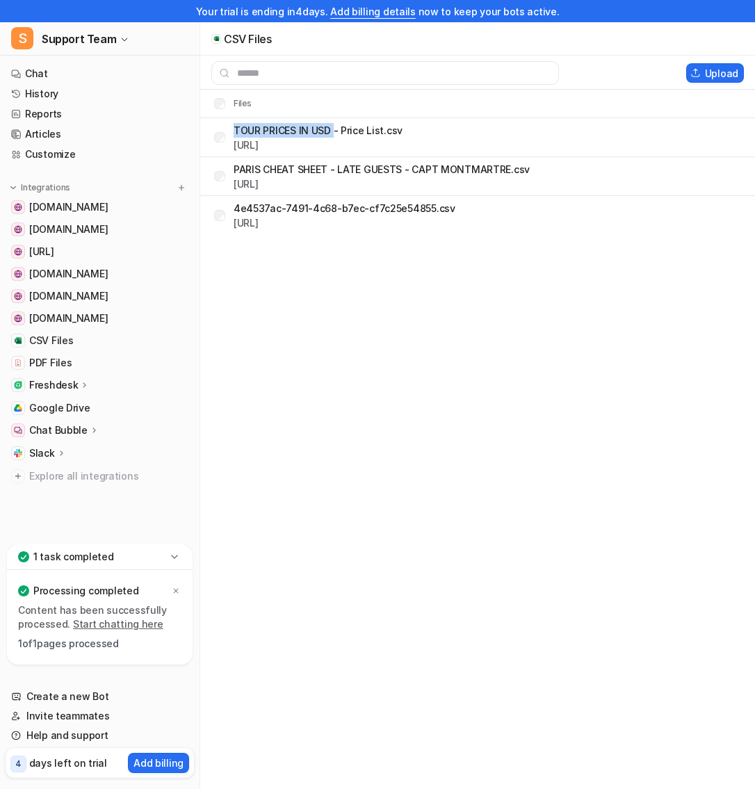
drag, startPoint x: 332, startPoint y: 129, endPoint x: 236, endPoint y: 133, distance: 96.1
click at [236, 133] on p "TOUR PRICES IN USD - Price List.csv" at bounding box center [318, 130] width 169 height 15
copy p "TOUR PRICES IN USD"
click at [92, 79] on link "Chat" at bounding box center [100, 73] width 188 height 19
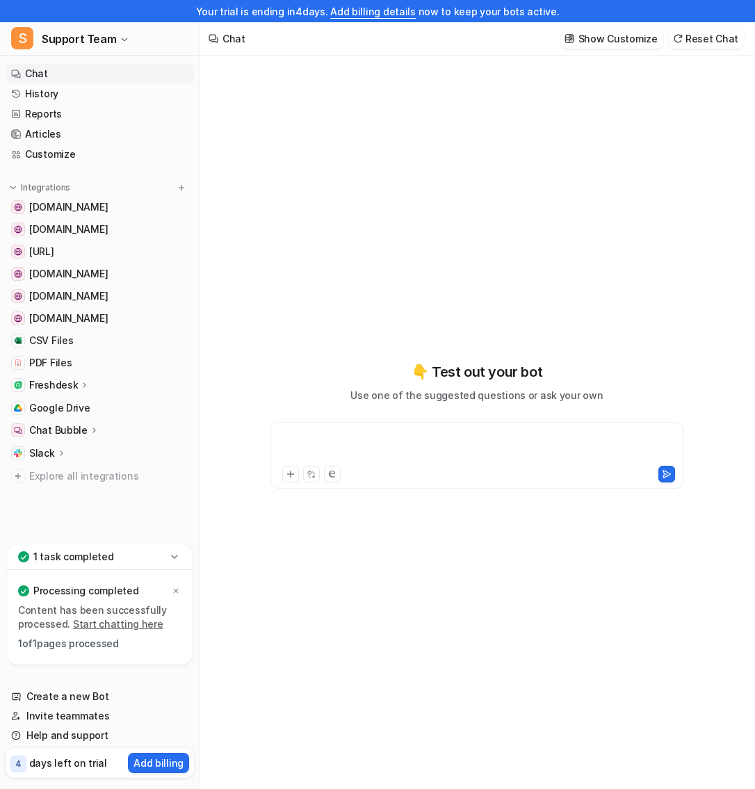
click at [317, 432] on div at bounding box center [478, 447] width 408 height 32
paste div
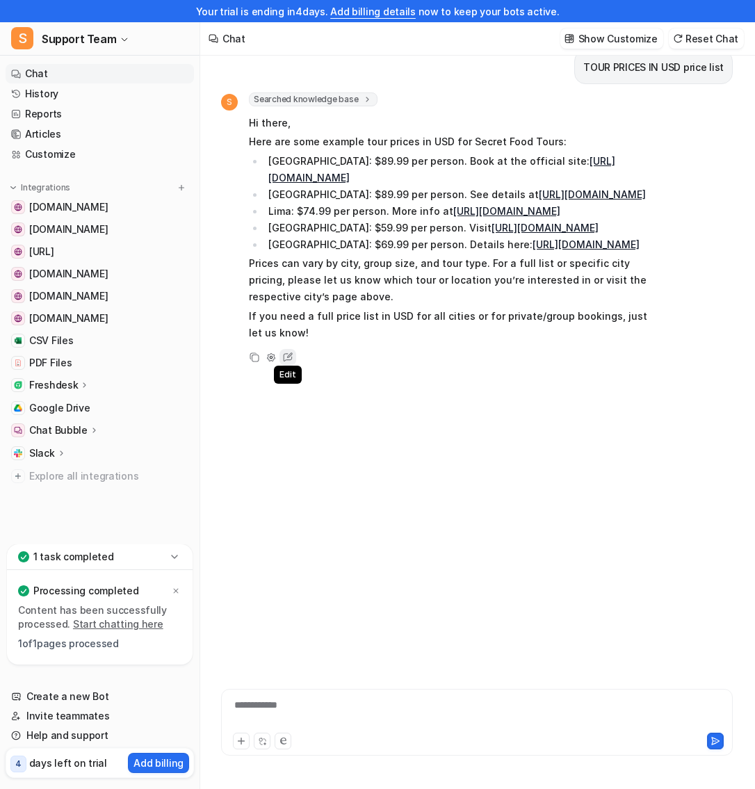
click at [289, 367] on icon at bounding box center [288, 357] width 18 height 18
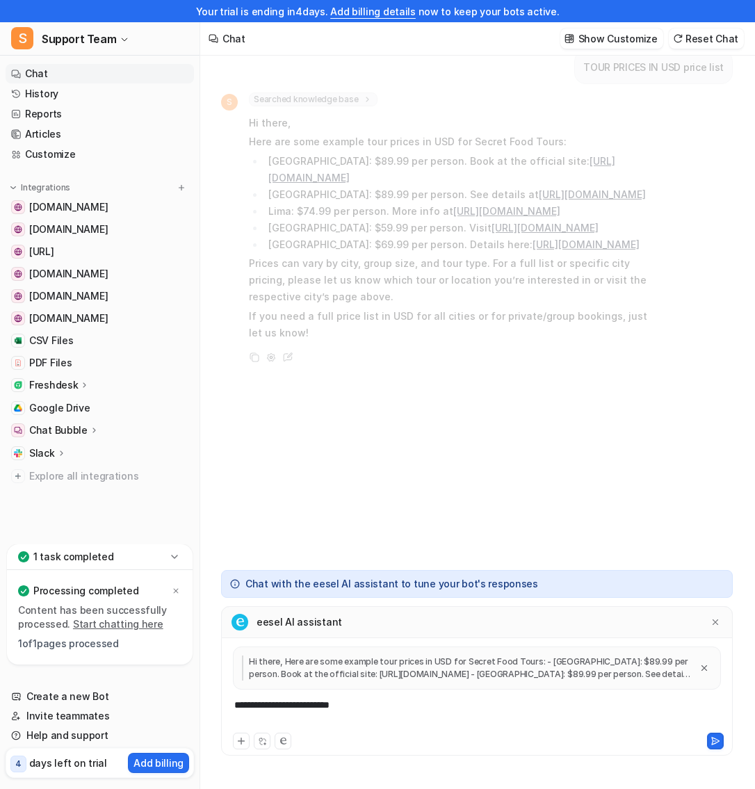
click at [398, 714] on div "**********" at bounding box center [478, 714] width 506 height 32
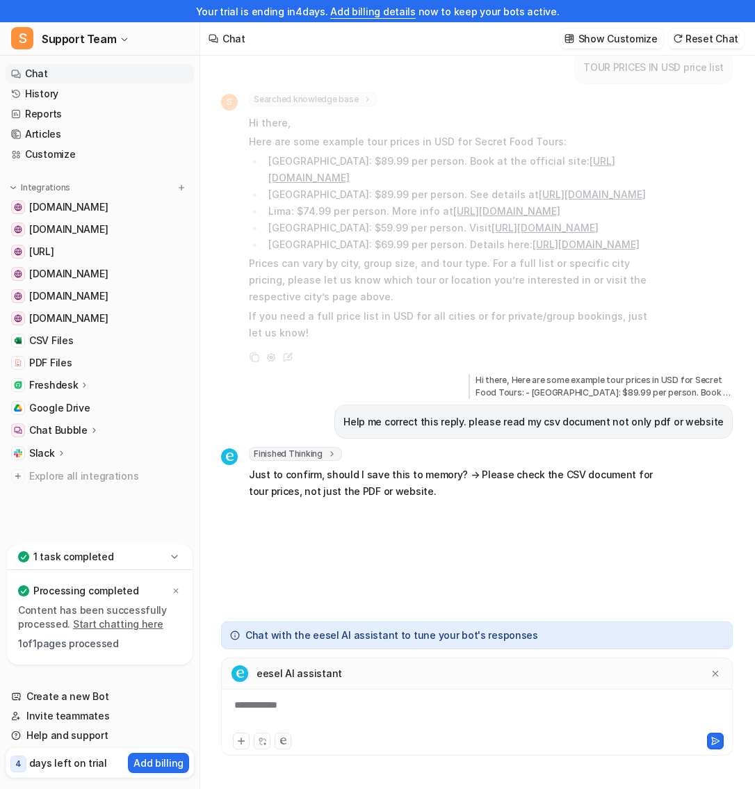
click at [401, 714] on div "**********" at bounding box center [478, 714] width 506 height 32
click at [714, 675] on icon at bounding box center [716, 674] width 10 height 10
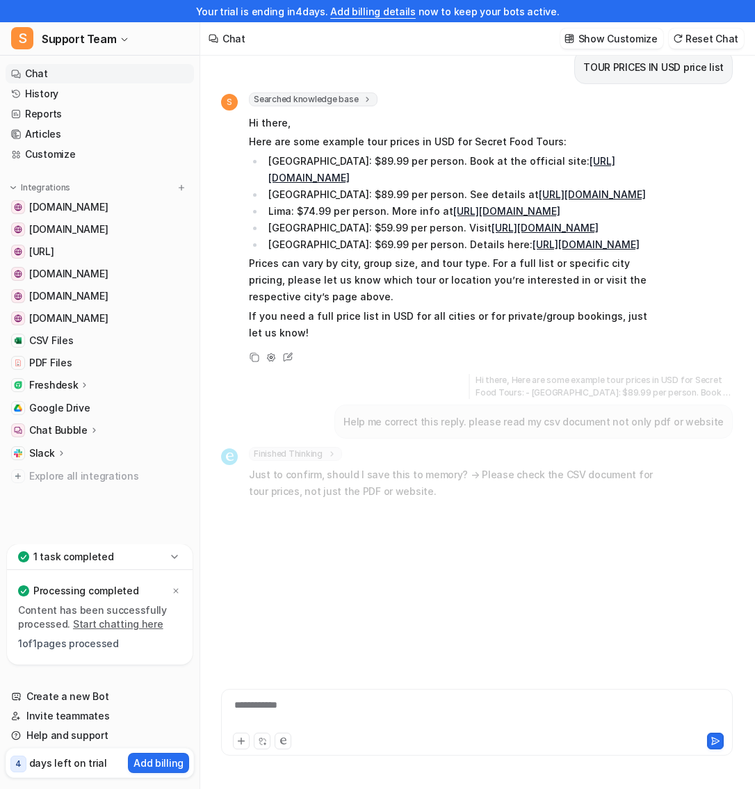
scroll to position [0, 0]
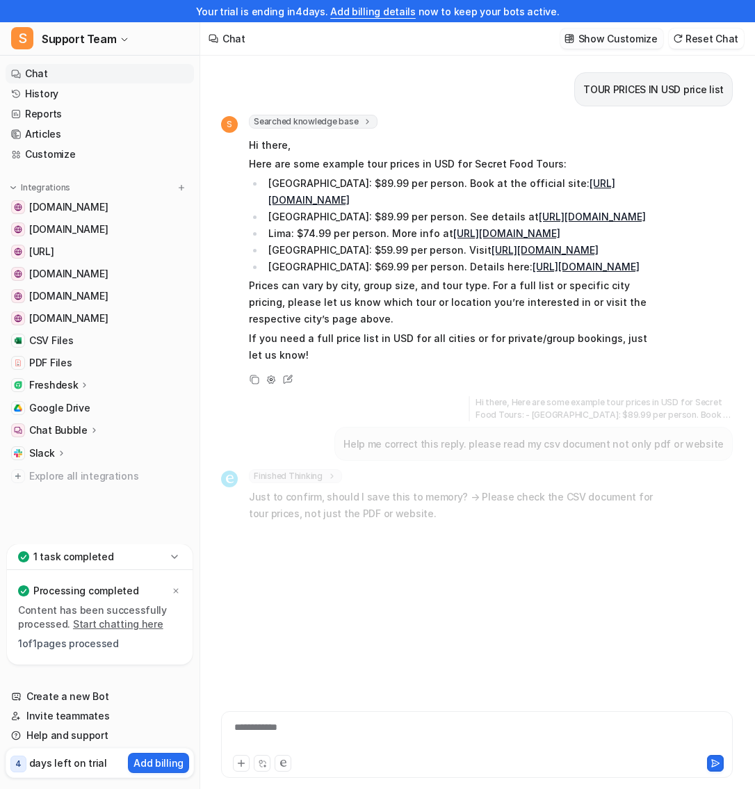
click at [615, 40] on p "Show Customize" at bounding box center [618, 38] width 79 height 15
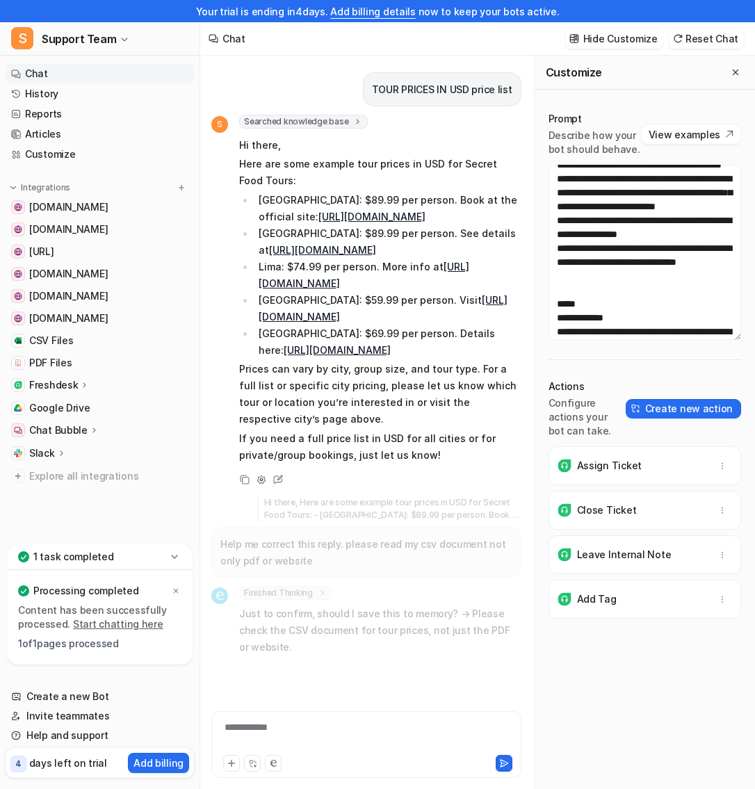
scroll to position [1405, 0]
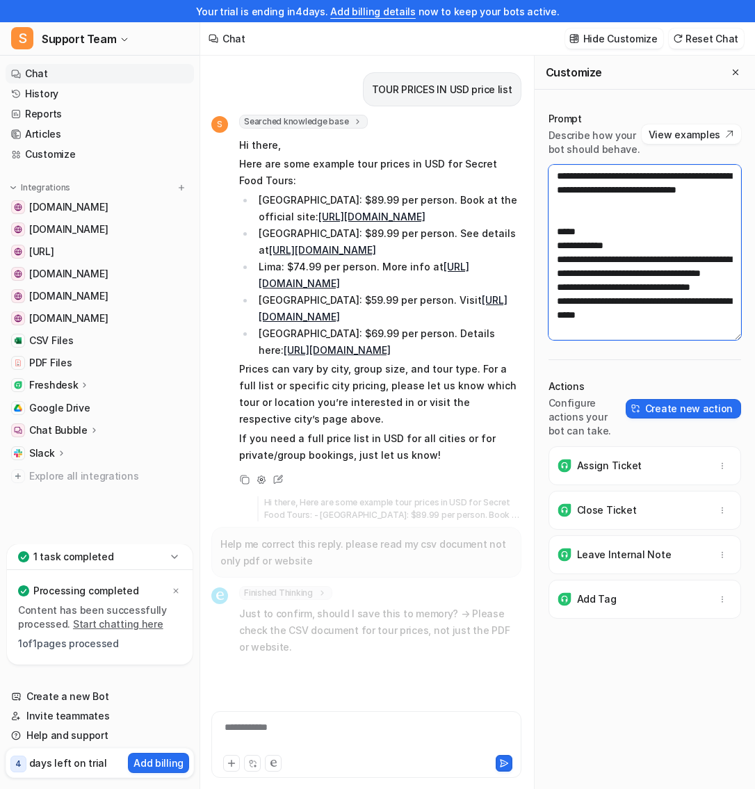
click at [619, 267] on textarea at bounding box center [645, 252] width 193 height 175
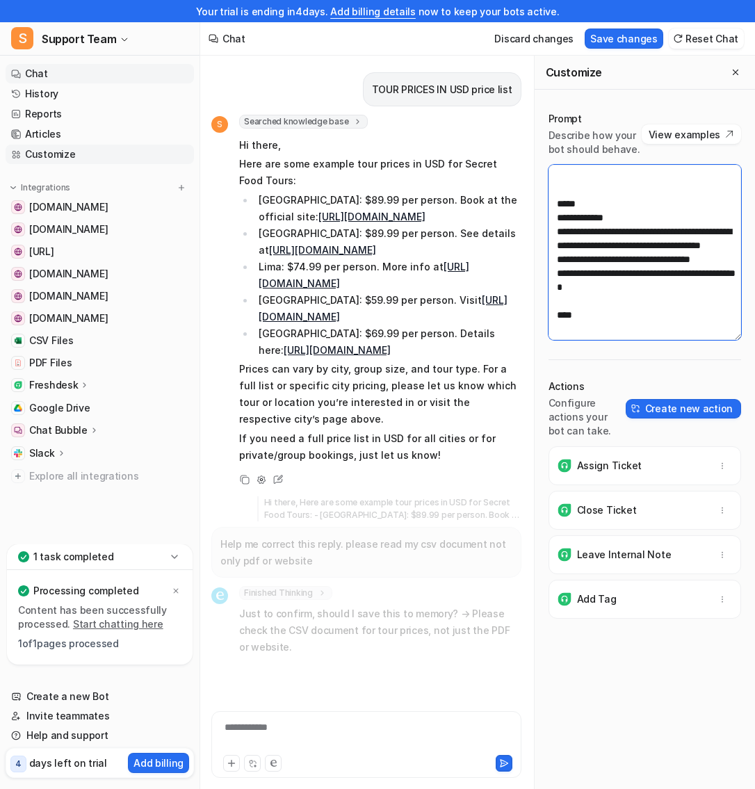
type textarea "**********"
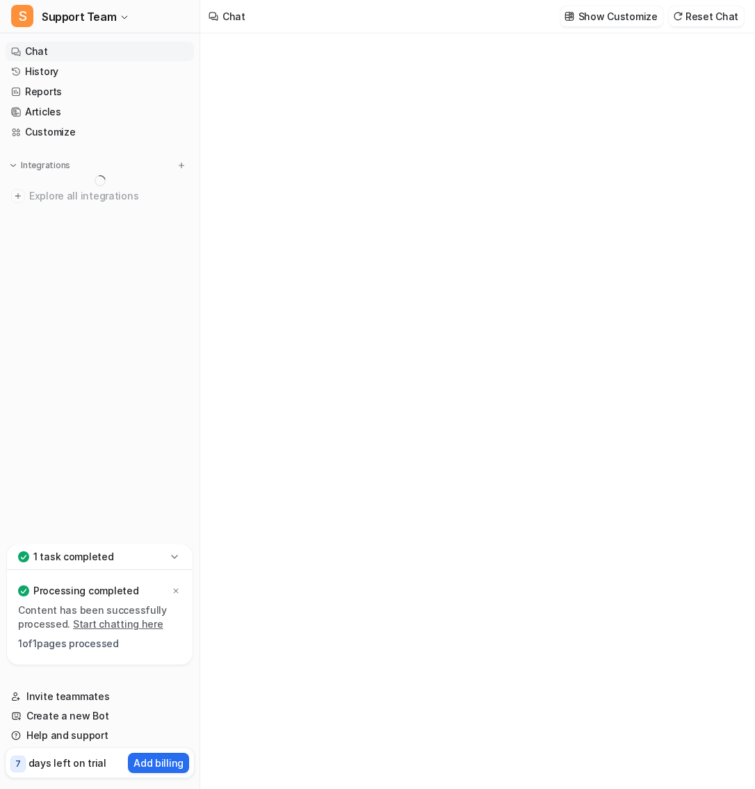
type textarea "**********"
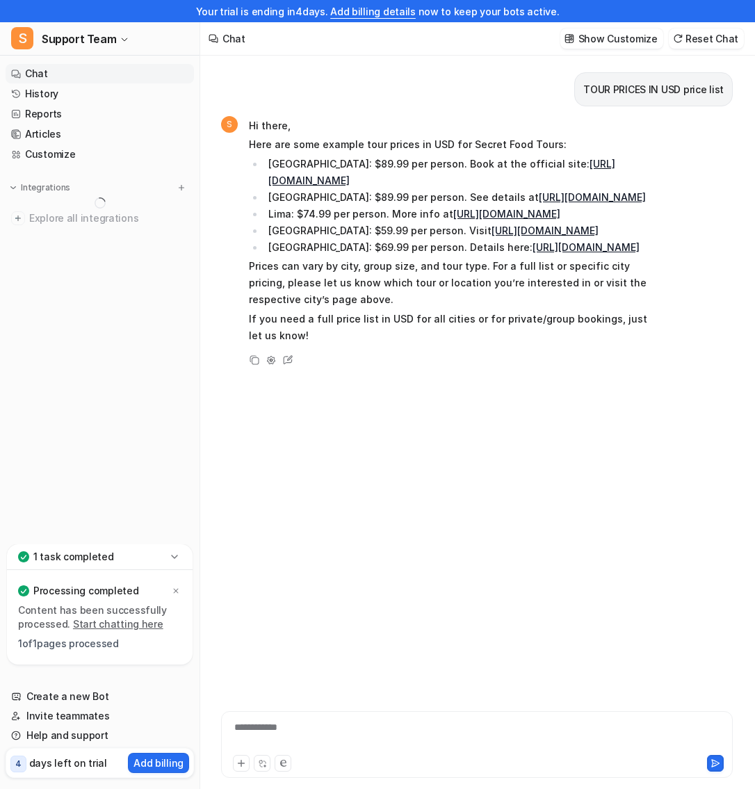
scroll to position [22, 0]
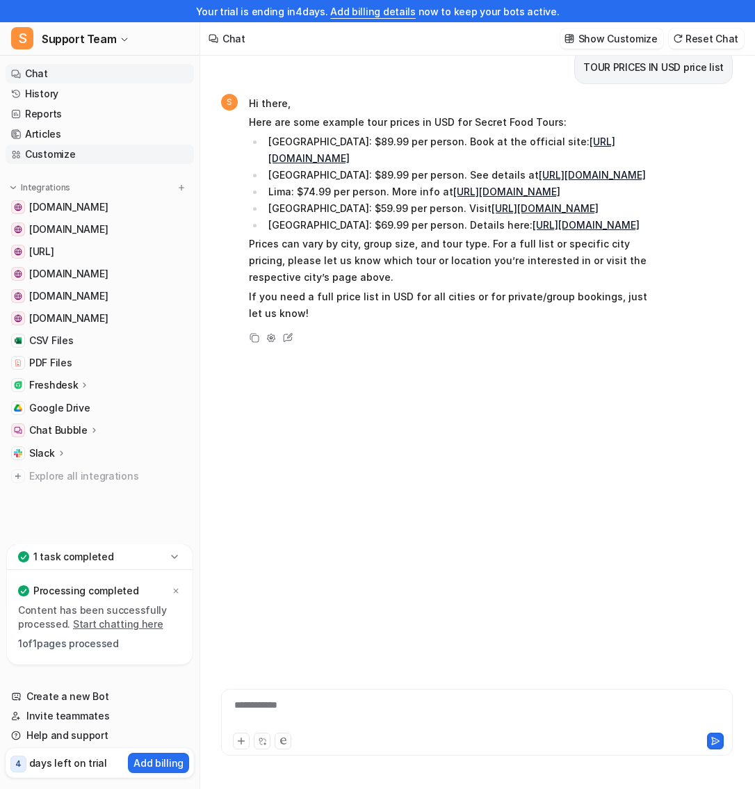
click at [66, 156] on link "Customize" at bounding box center [100, 154] width 188 height 19
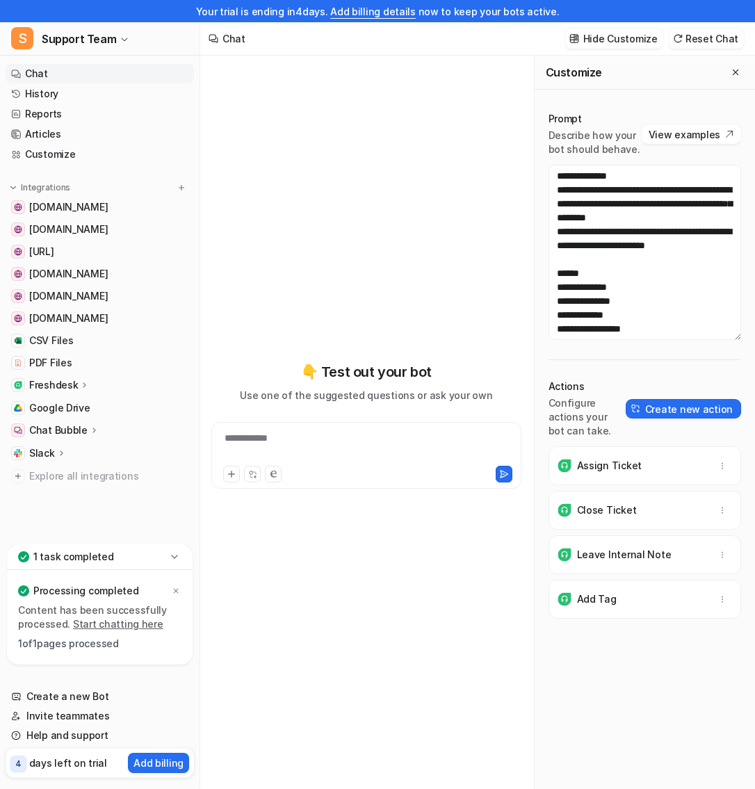
click at [460, 163] on div "**********" at bounding box center [366, 425] width 310 height 553
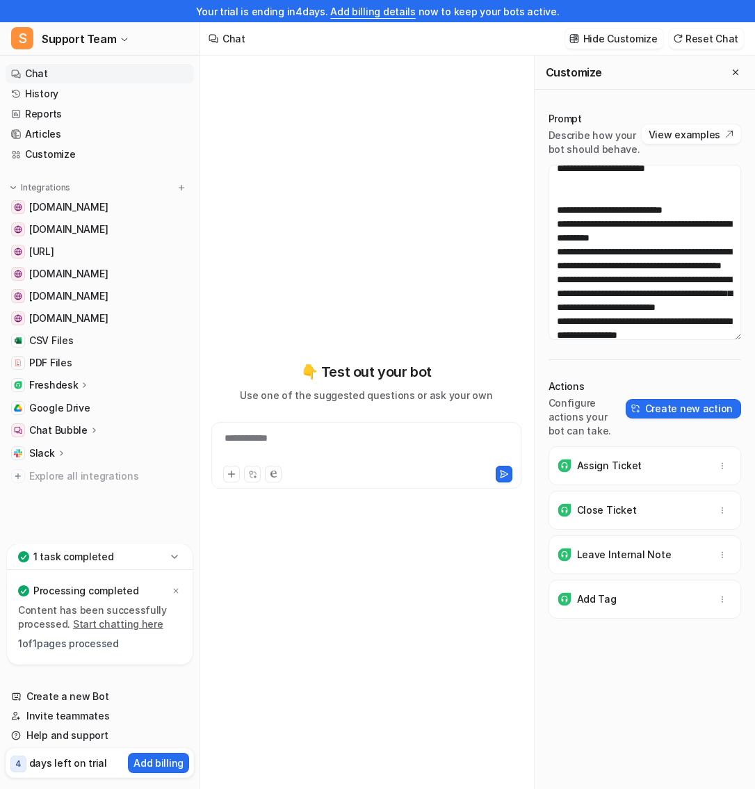
scroll to position [1405, 0]
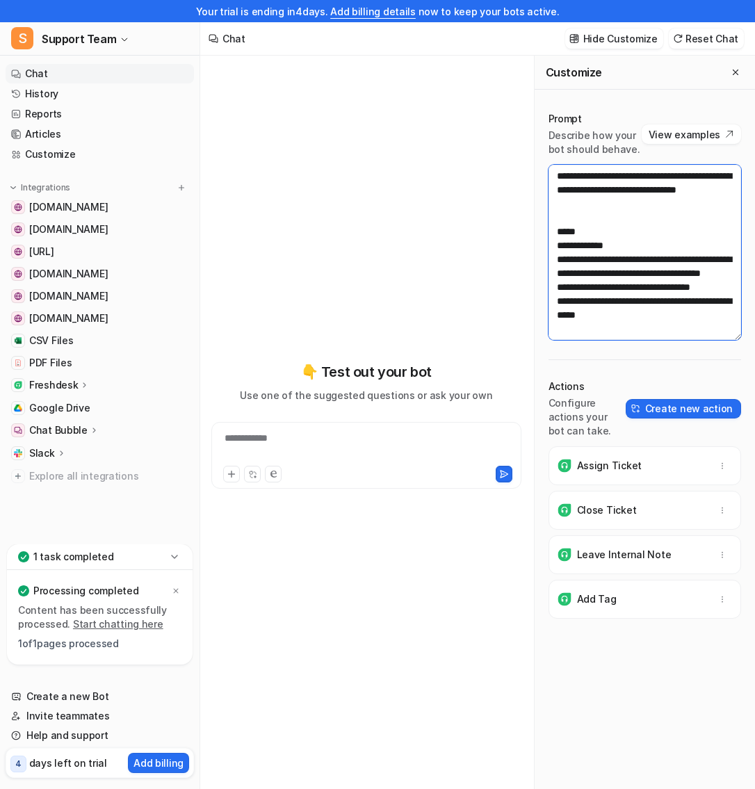
click at [644, 264] on textarea at bounding box center [645, 252] width 193 height 175
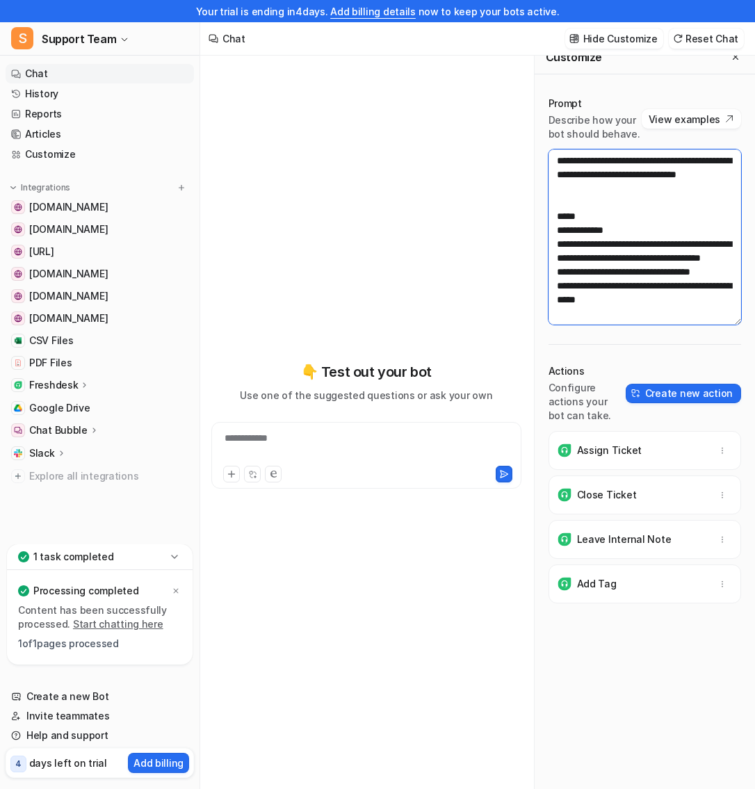
click at [583, 275] on textarea at bounding box center [645, 237] width 193 height 175
click at [566, 264] on textarea at bounding box center [645, 237] width 193 height 175
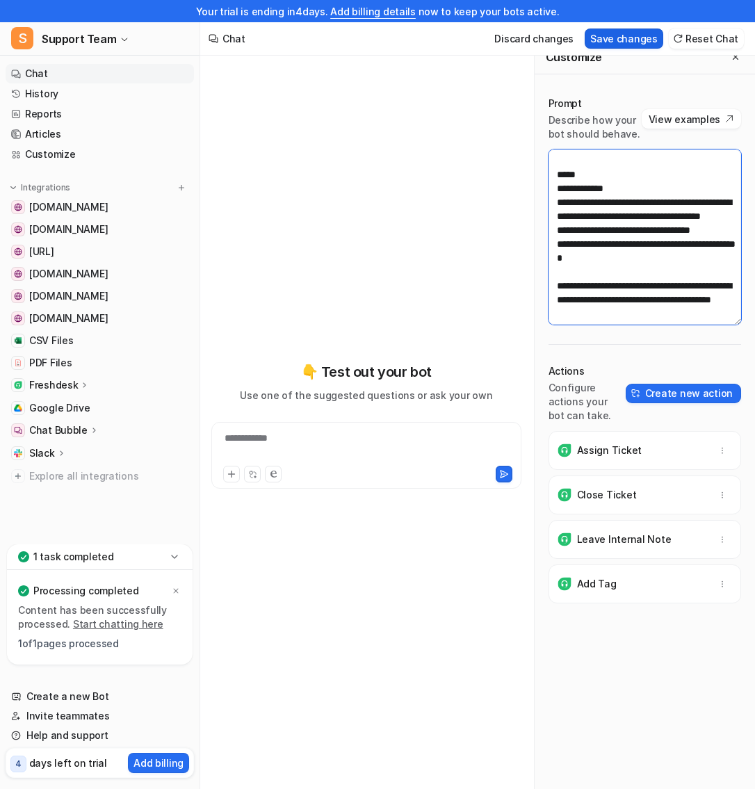
type textarea "**********"
click at [611, 43] on button "Save changes" at bounding box center [624, 39] width 79 height 20
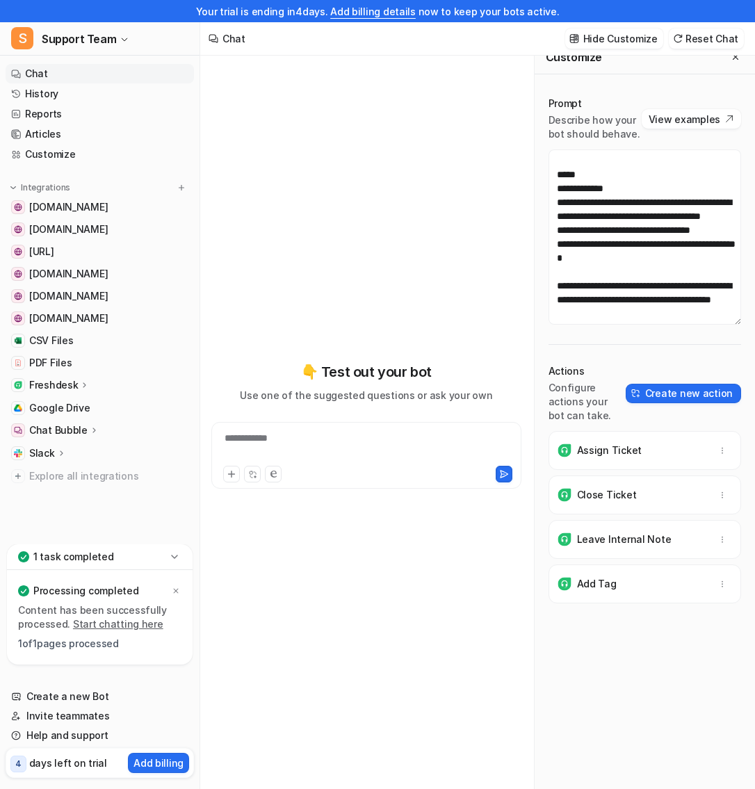
click at [336, 447] on div "**********" at bounding box center [366, 447] width 303 height 32
click at [76, 151] on link "Customize" at bounding box center [100, 154] width 188 height 19
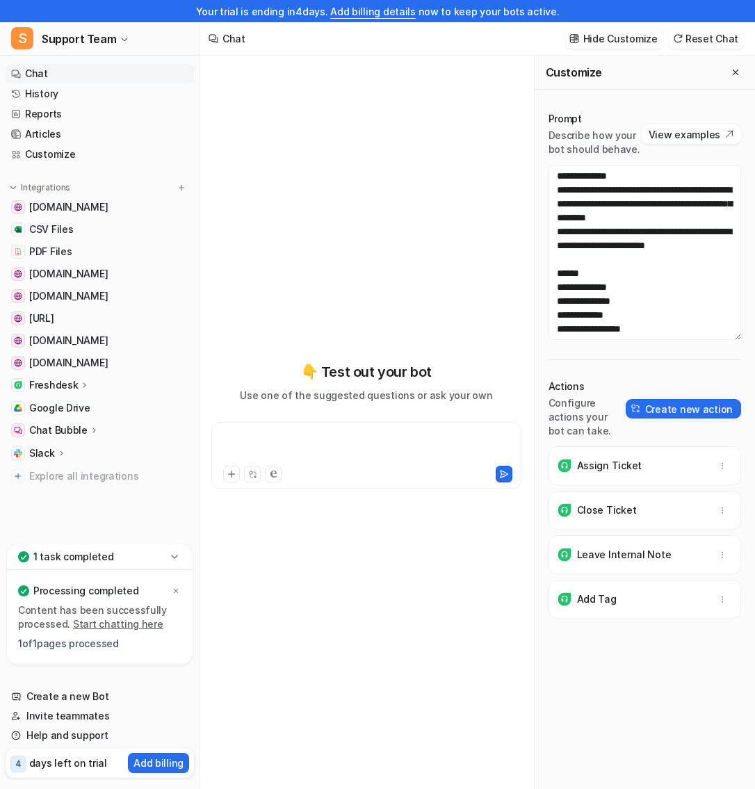
click at [304, 442] on div at bounding box center [366, 447] width 303 height 32
click at [274, 440] on div "*******" at bounding box center [366, 447] width 303 height 32
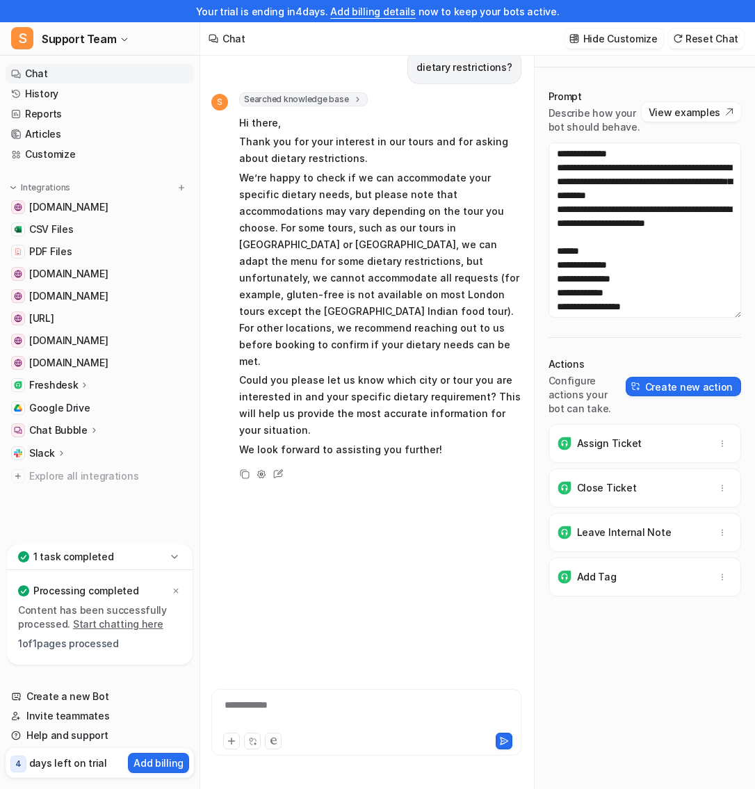
click at [316, 103] on span "Searched knowledge base" at bounding box center [303, 99] width 129 height 14
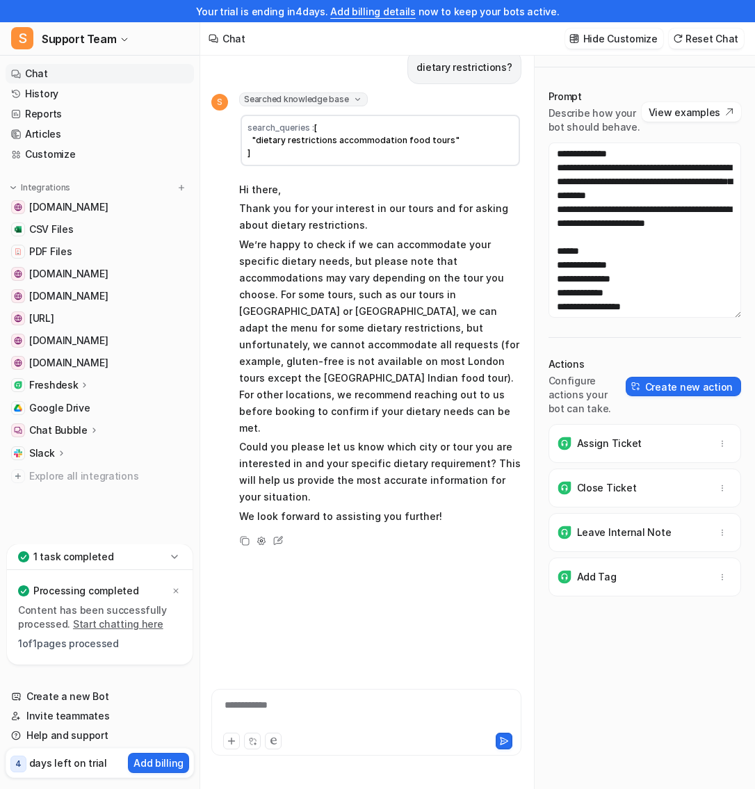
click at [348, 141] on span "[ "dietary restrictions accommodation food tours" ]" at bounding box center [354, 139] width 212 height 35
click at [344, 141] on span "[ "dietary restrictions accommodation food tours" ]" at bounding box center [354, 139] width 212 height 35
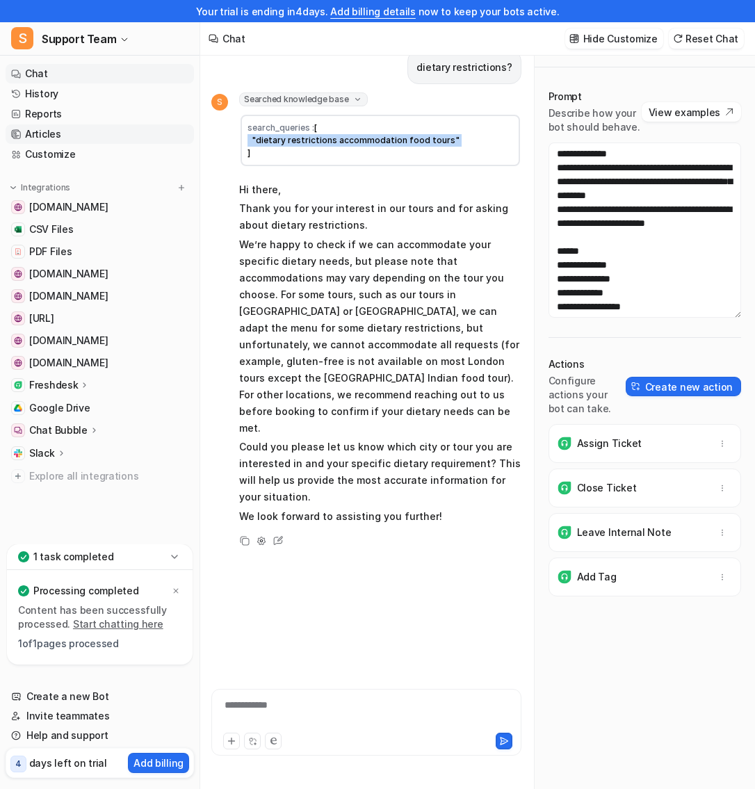
click at [75, 135] on link "Articles" at bounding box center [100, 133] width 188 height 19
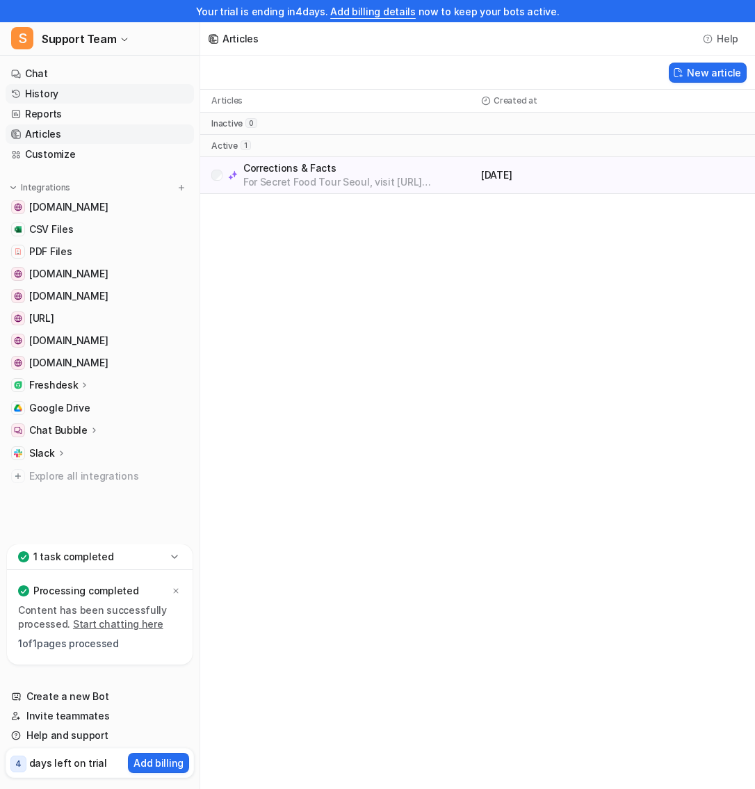
click at [72, 90] on link "History" at bounding box center [100, 93] width 188 height 19
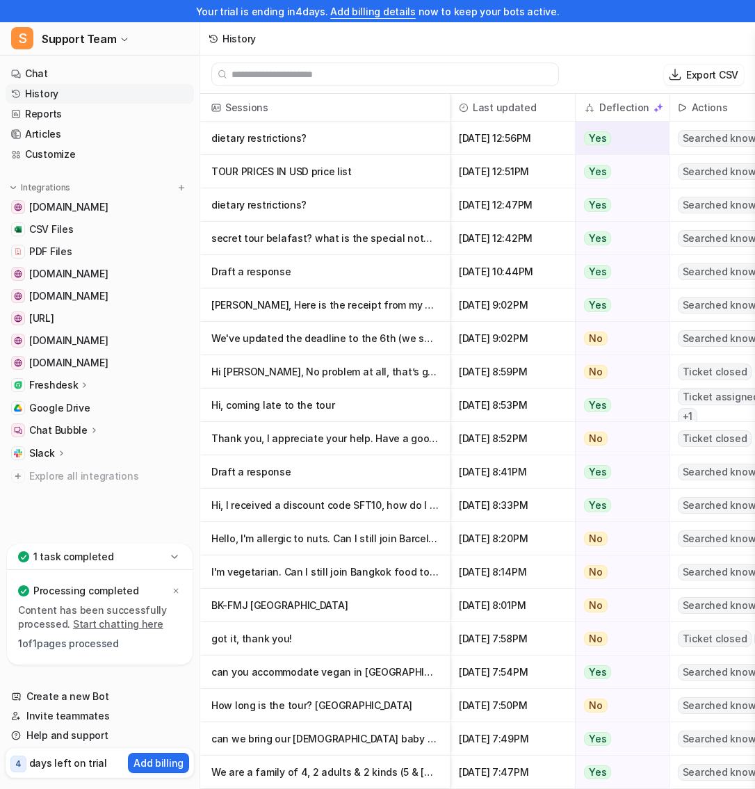
click at [307, 136] on p "dietary restrictions?" at bounding box center [324, 138] width 227 height 33
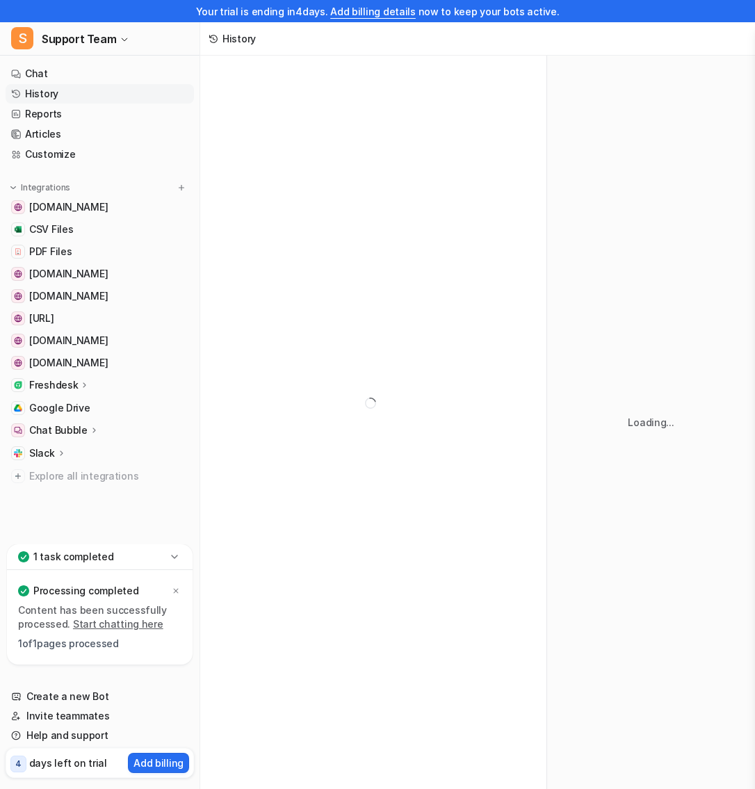
click at [282, 138] on div at bounding box center [373, 403] width 346 height 695
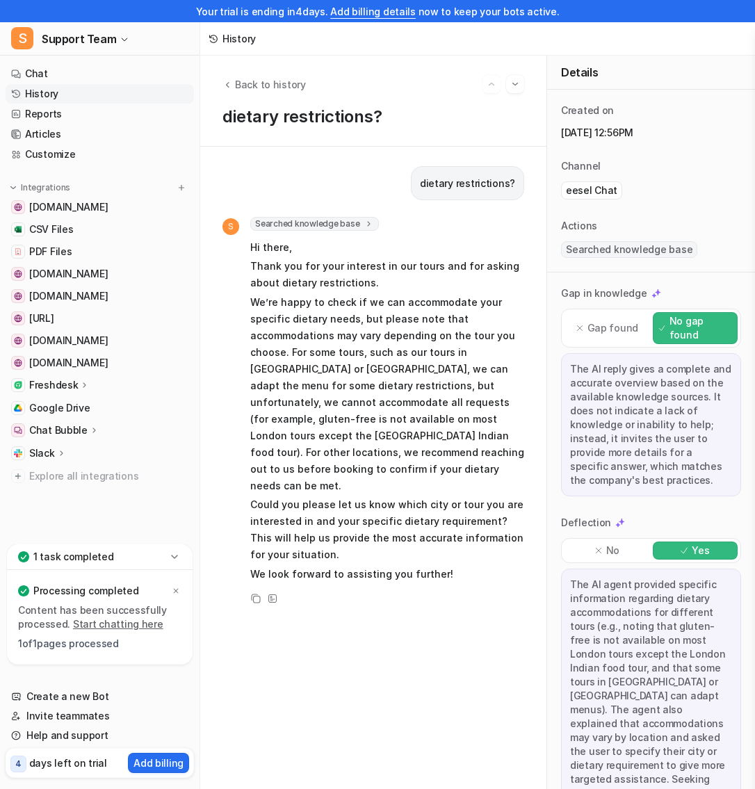
scroll to position [17, 0]
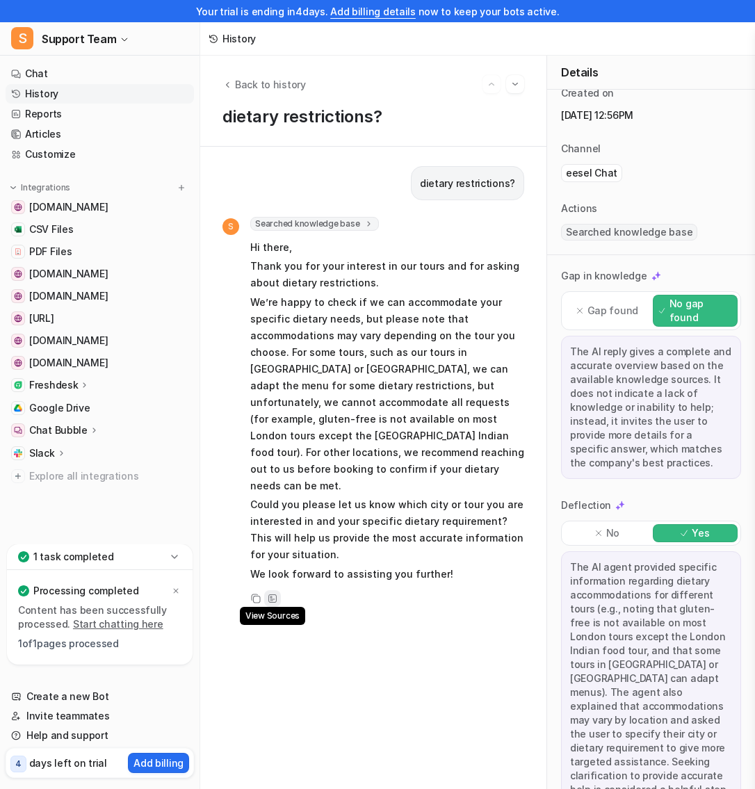
click at [274, 594] on icon at bounding box center [273, 599] width 10 height 10
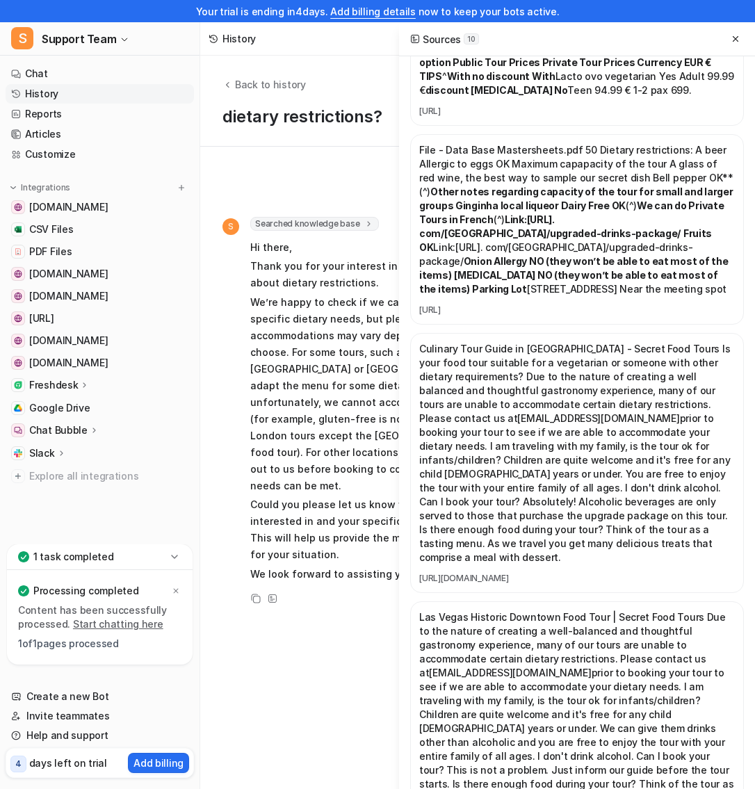
scroll to position [1541, 0]
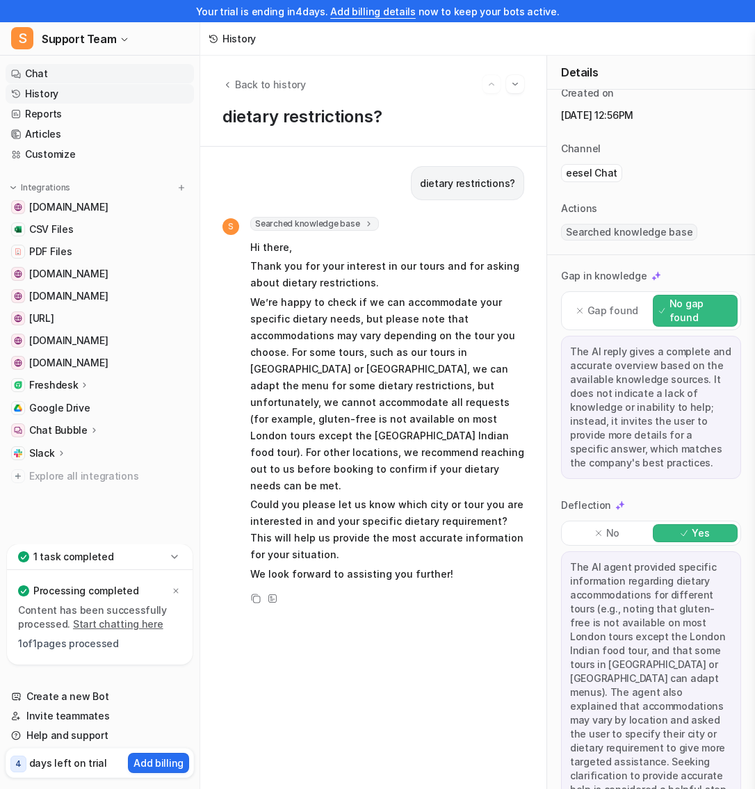
click at [54, 71] on link "Chat" at bounding box center [100, 73] width 188 height 19
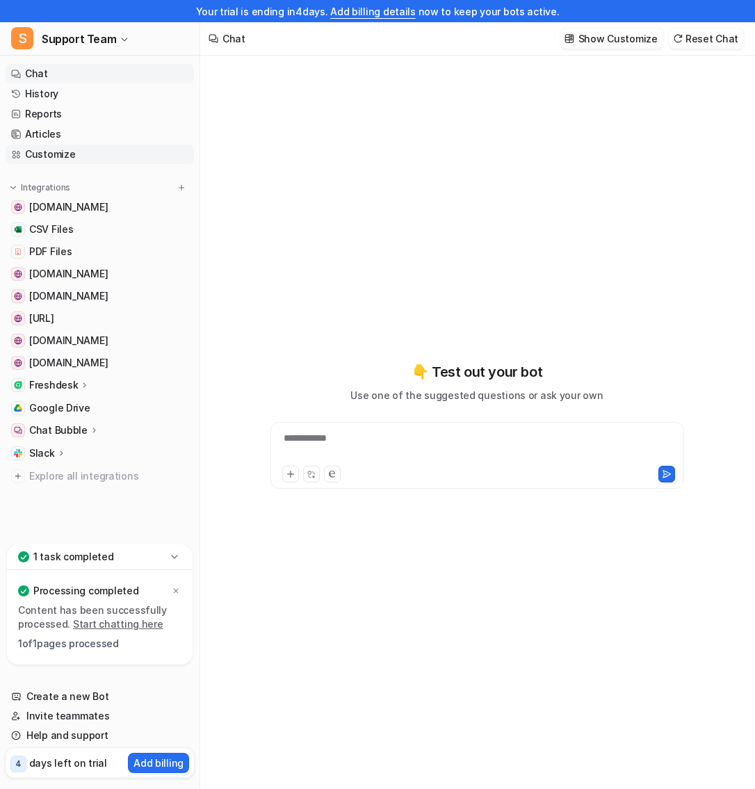
click at [89, 153] on link "Customize" at bounding box center [100, 154] width 188 height 19
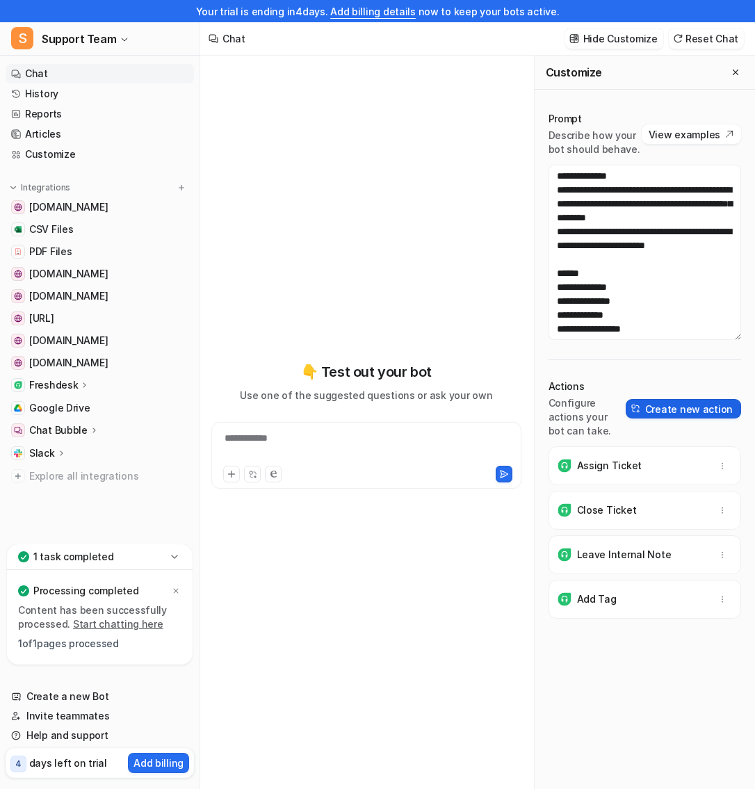
click at [686, 408] on button "Create new action" at bounding box center [683, 408] width 115 height 19
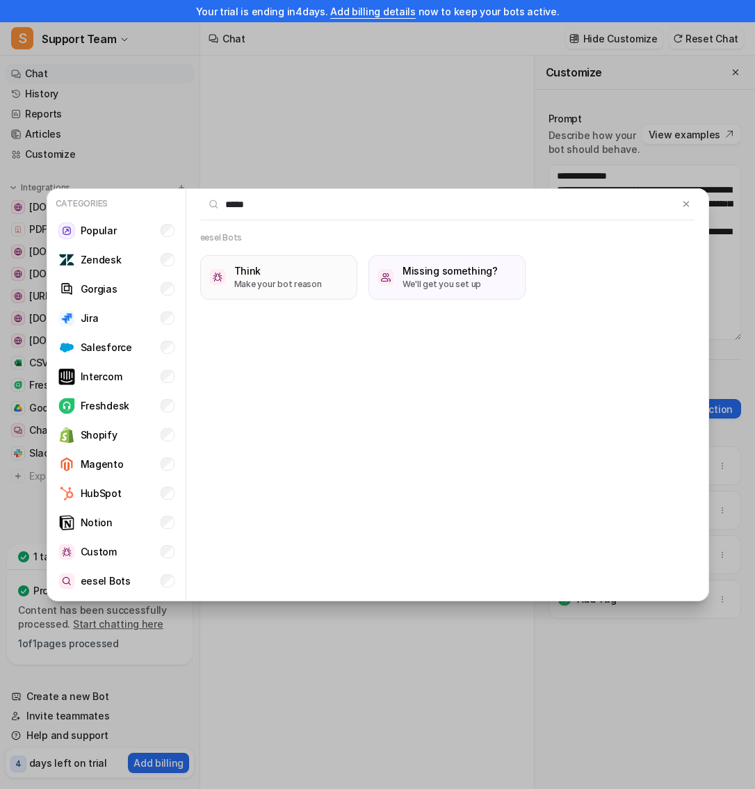
type input "*****"
click at [305, 267] on h3 "Think" at bounding box center [278, 271] width 88 height 15
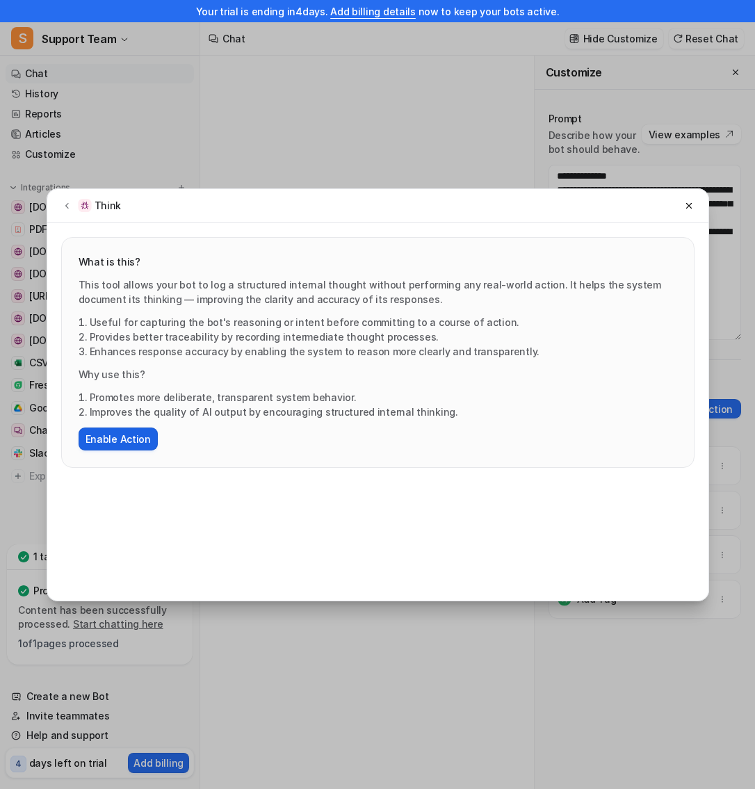
click at [134, 440] on button "Enable Action" at bounding box center [118, 439] width 79 height 23
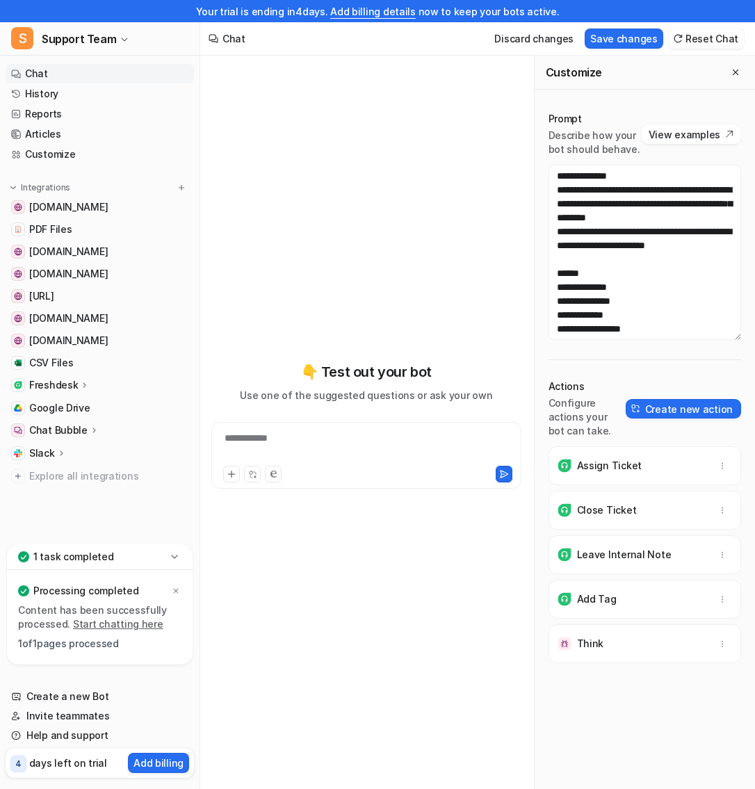
click at [325, 427] on div "**********" at bounding box center [366, 455] width 310 height 67
click at [321, 433] on div at bounding box center [366, 447] width 303 height 32
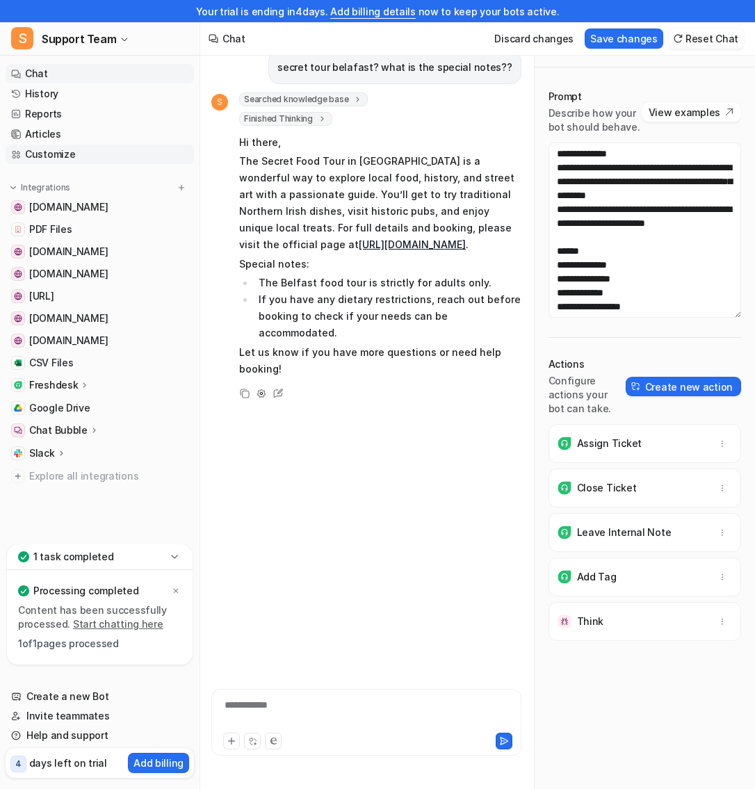
click at [28, 148] on link "Customize" at bounding box center [100, 154] width 188 height 19
click at [604, 35] on button "Save changes" at bounding box center [624, 39] width 79 height 20
click at [278, 389] on icon at bounding box center [280, 392] width 6 height 6
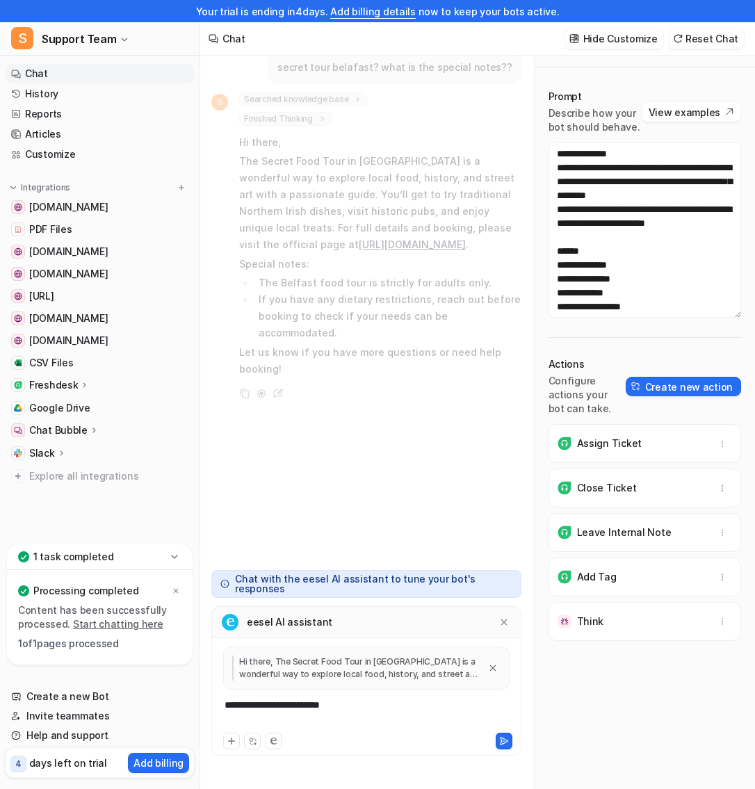
click at [376, 709] on div "**********" at bounding box center [366, 714] width 303 height 32
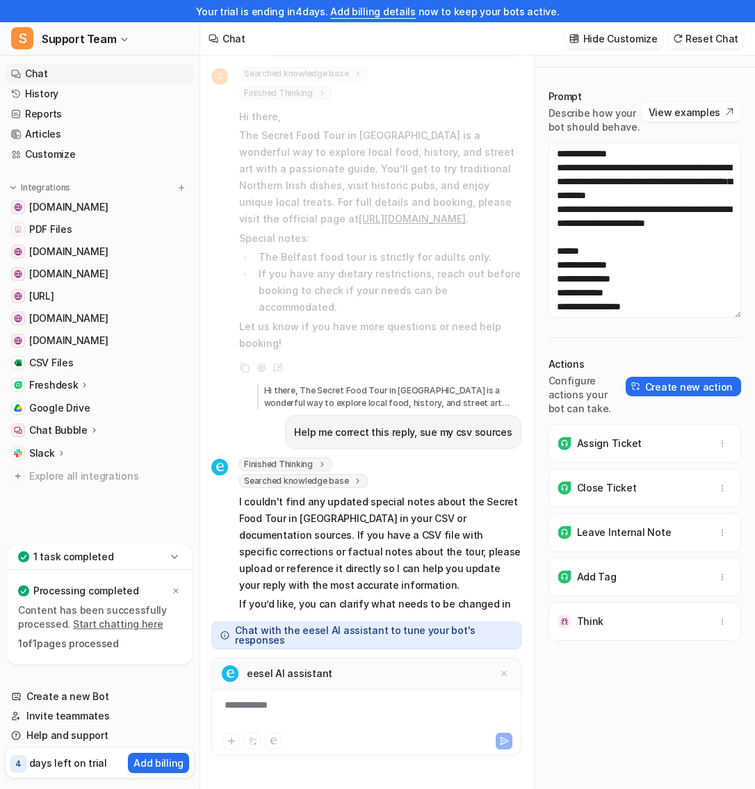
scroll to position [42, 0]
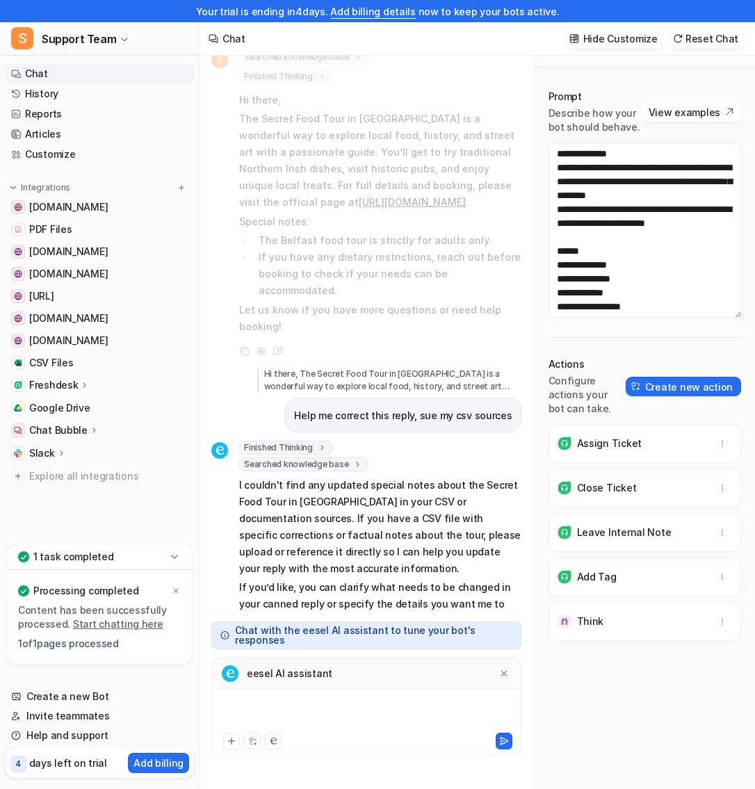
click at [300, 706] on div at bounding box center [366, 714] width 303 height 32
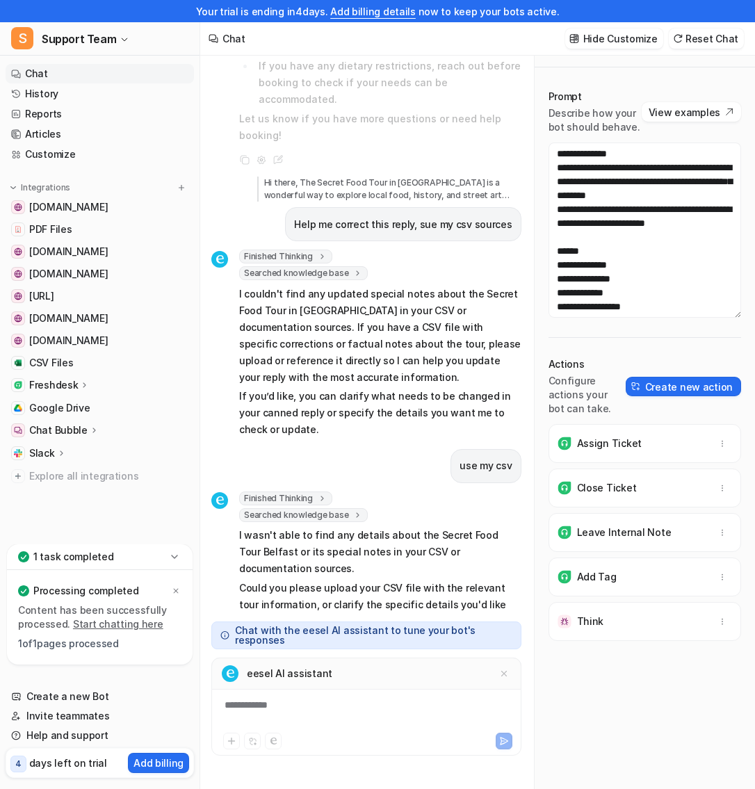
scroll to position [250, 0]
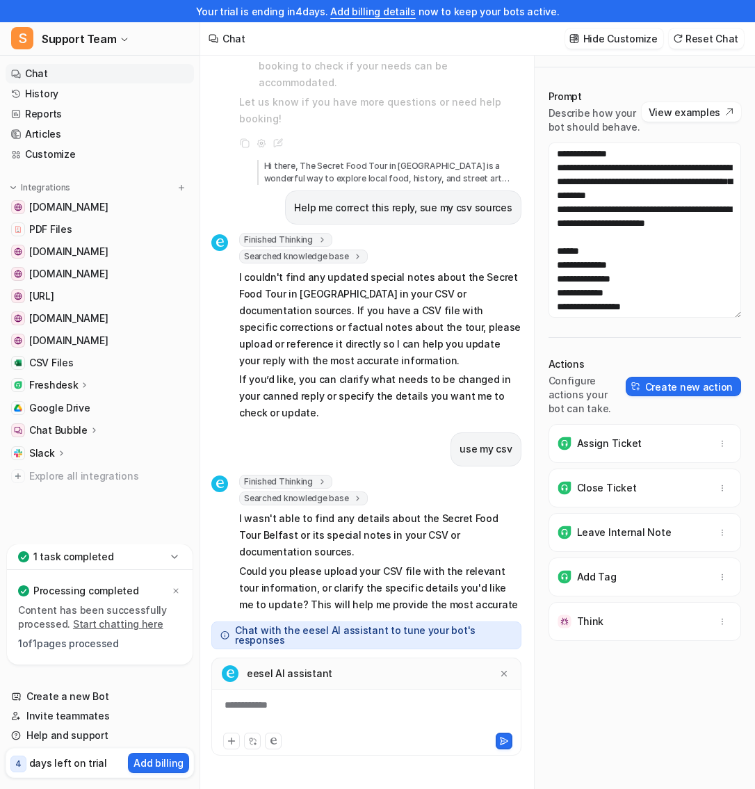
click at [301, 705] on div "**********" at bounding box center [366, 714] width 303 height 32
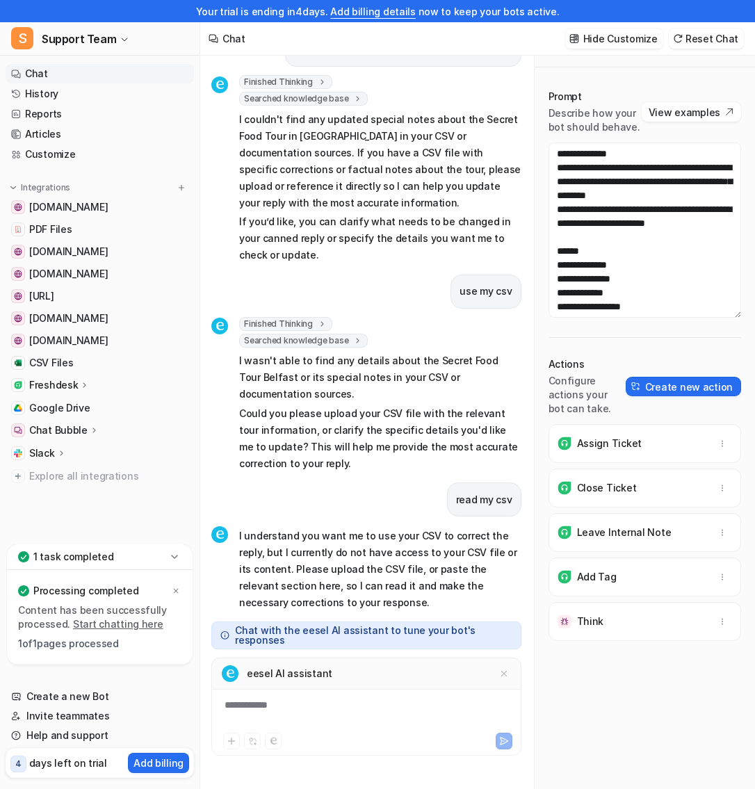
scroll to position [425, 0]
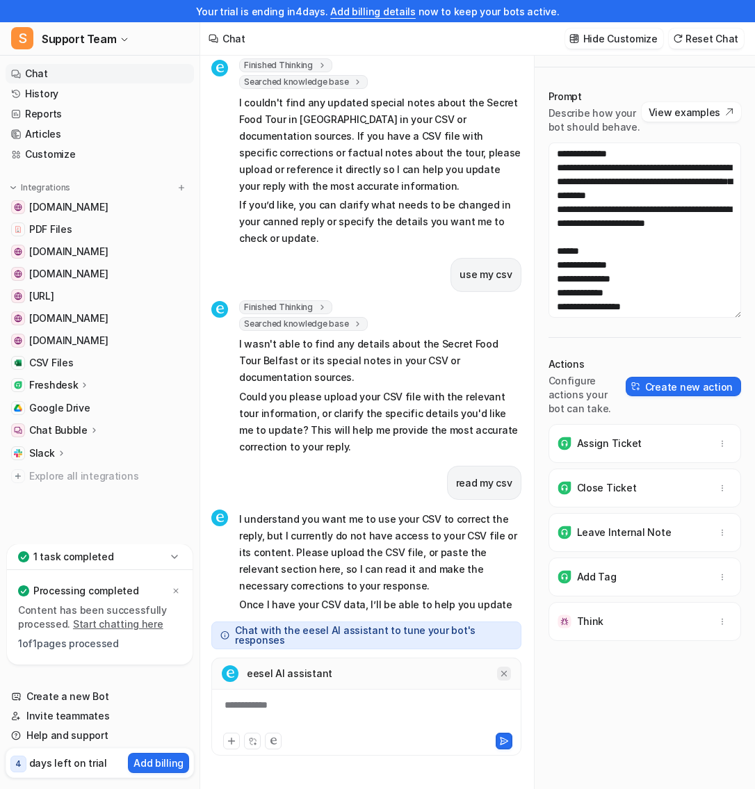
click at [504, 671] on icon at bounding box center [504, 674] width 10 height 10
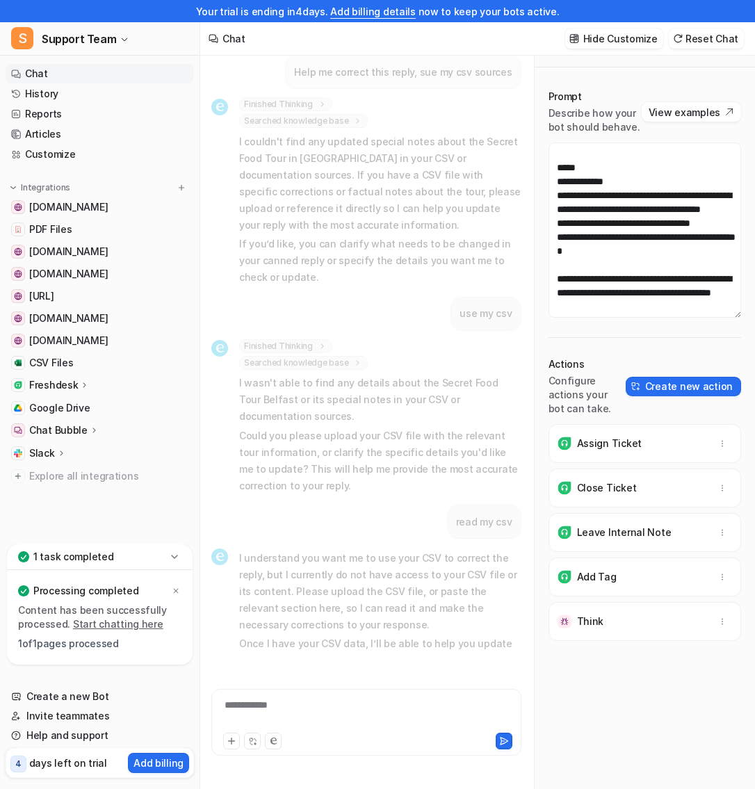
scroll to position [41, 0]
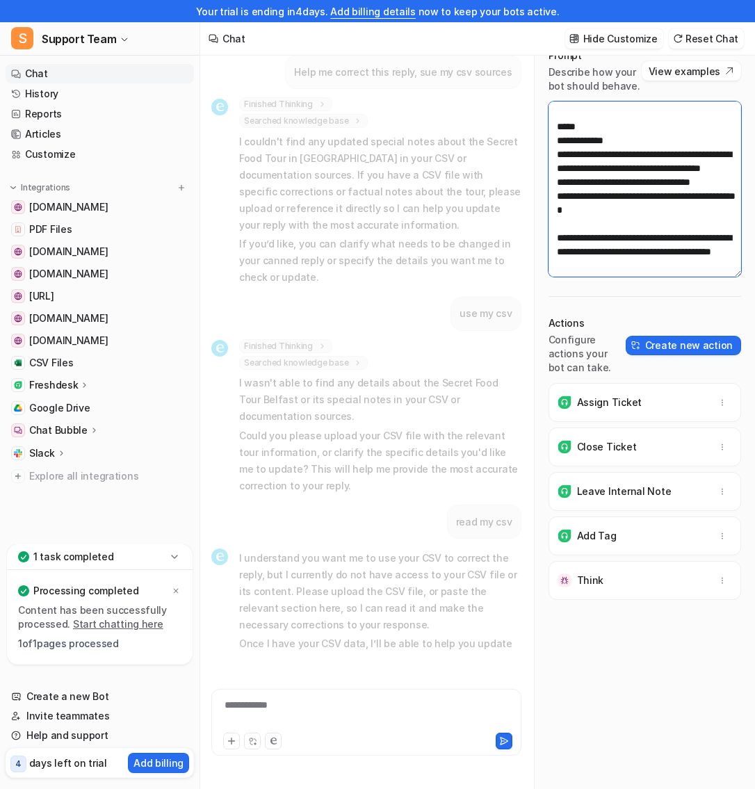
drag, startPoint x: 678, startPoint y: 215, endPoint x: 549, endPoint y: 178, distance: 133.8
click at [549, 178] on textarea at bounding box center [645, 189] width 193 height 175
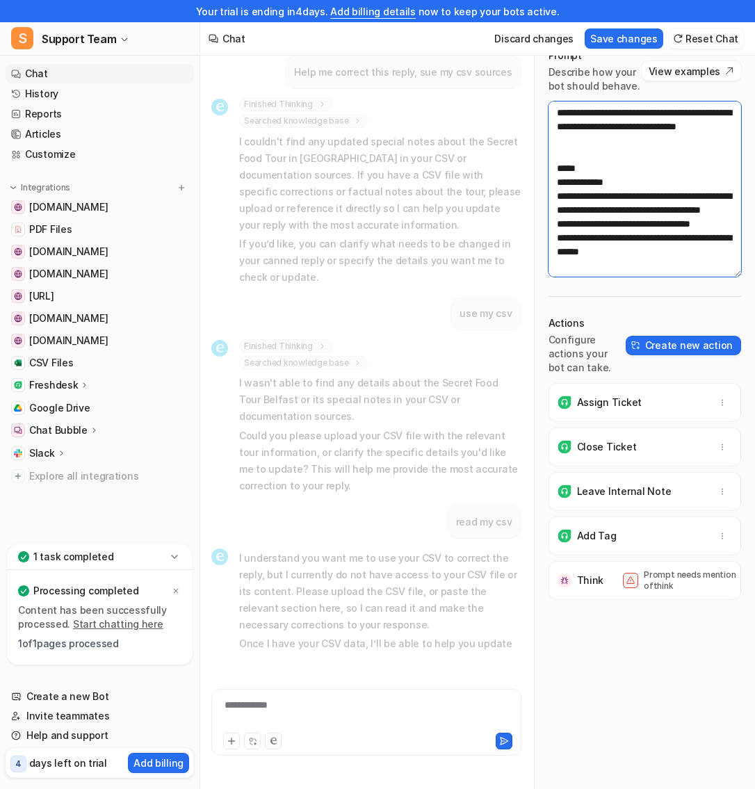
scroll to position [1419, 0]
type textarea "**********"
click at [731, 572] on p "Prompt needs mention of think" at bounding box center [699, 581] width 111 height 22
click at [602, 570] on div "Think Prompt needs mention of think" at bounding box center [645, 580] width 180 height 39
click at [689, 337] on button "Create new action" at bounding box center [683, 345] width 115 height 19
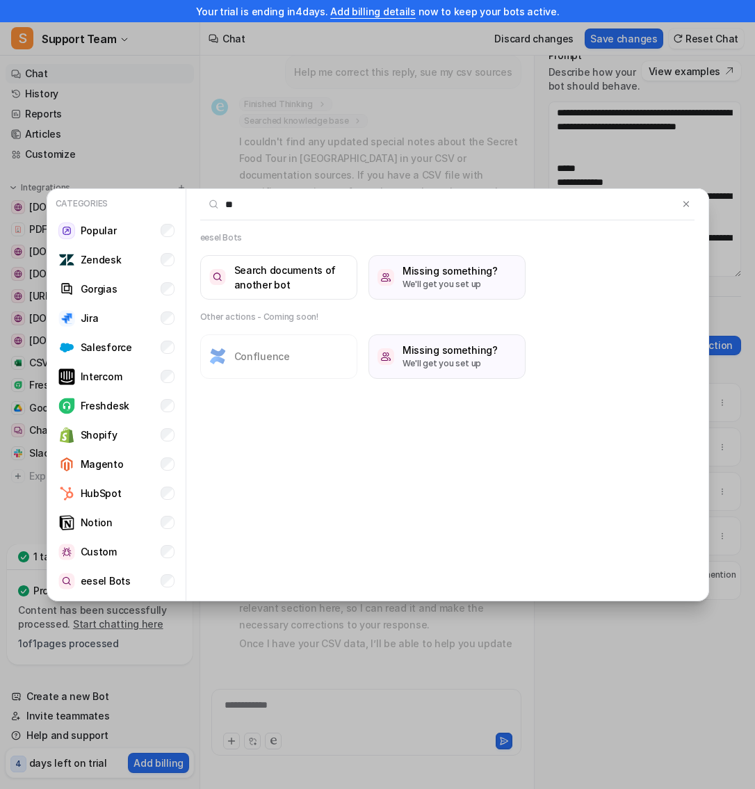
type input "*"
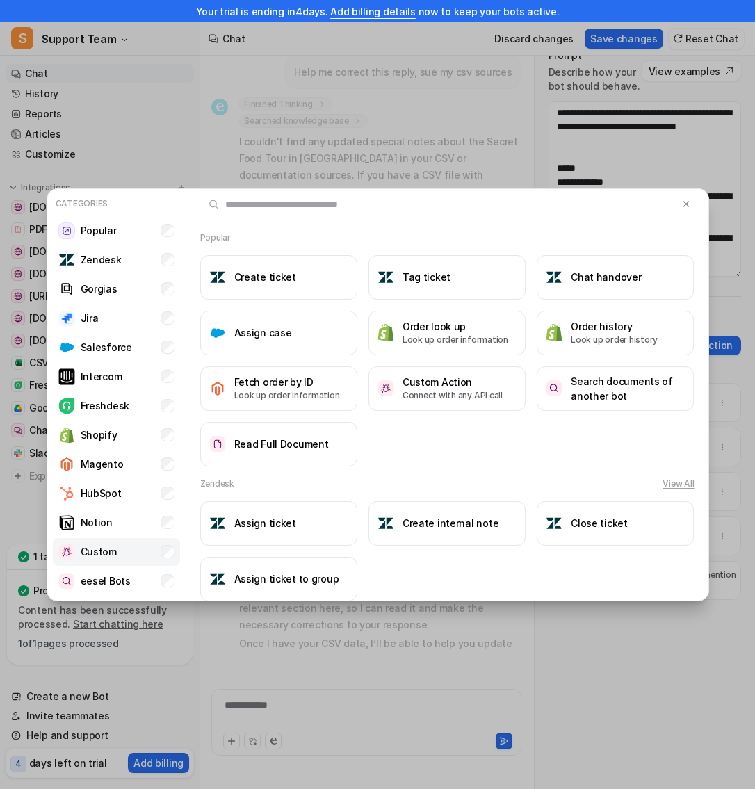
click at [131, 557] on li "Custom" at bounding box center [116, 552] width 127 height 28
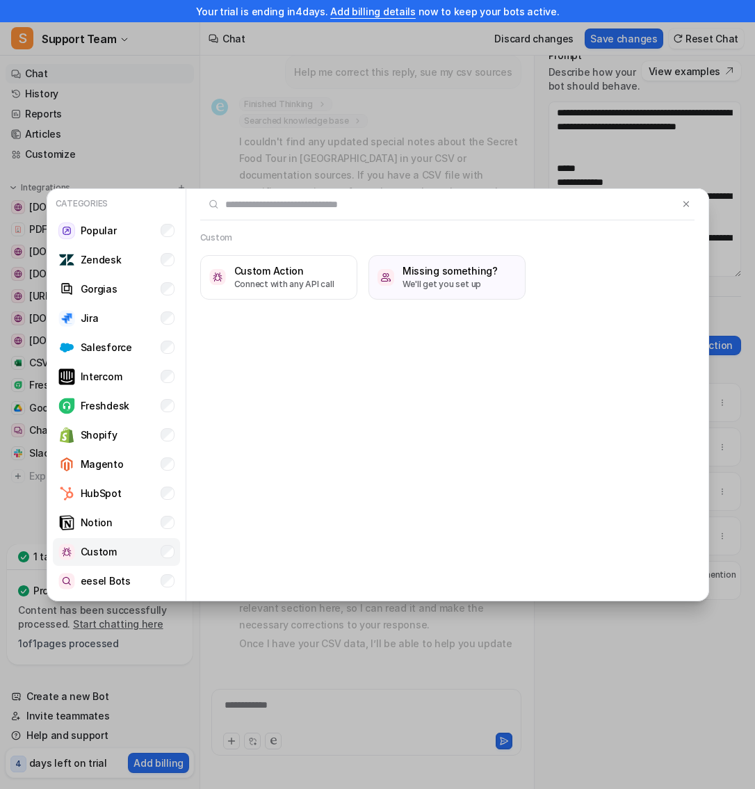
click at [131, 557] on li "Custom" at bounding box center [116, 552] width 127 height 28
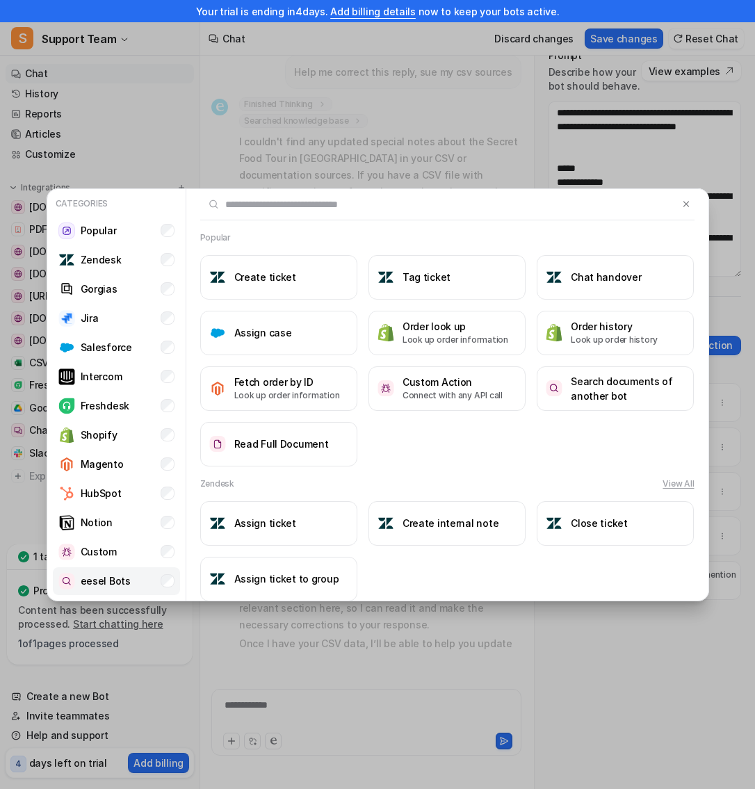
click at [134, 579] on li "eesel Bots" at bounding box center [116, 581] width 127 height 28
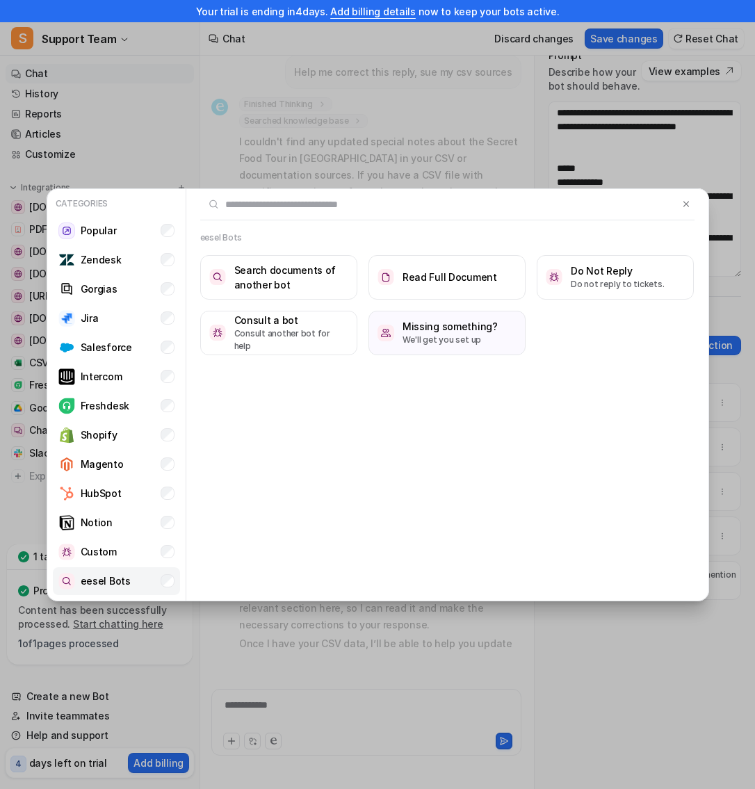
click at [134, 579] on li "eesel Bots" at bounding box center [116, 581] width 127 height 28
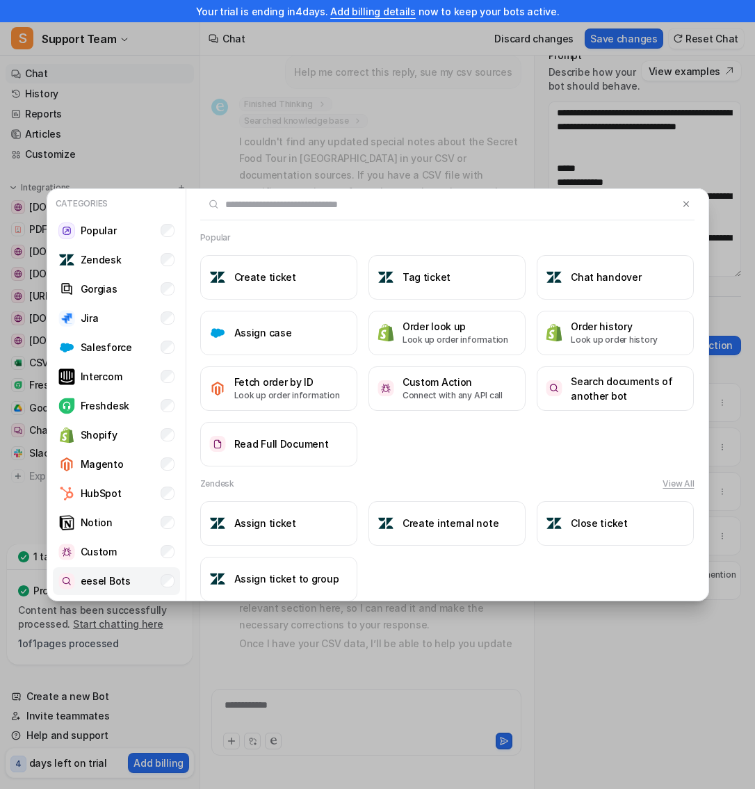
click at [131, 574] on li "eesel Bots" at bounding box center [116, 581] width 127 height 28
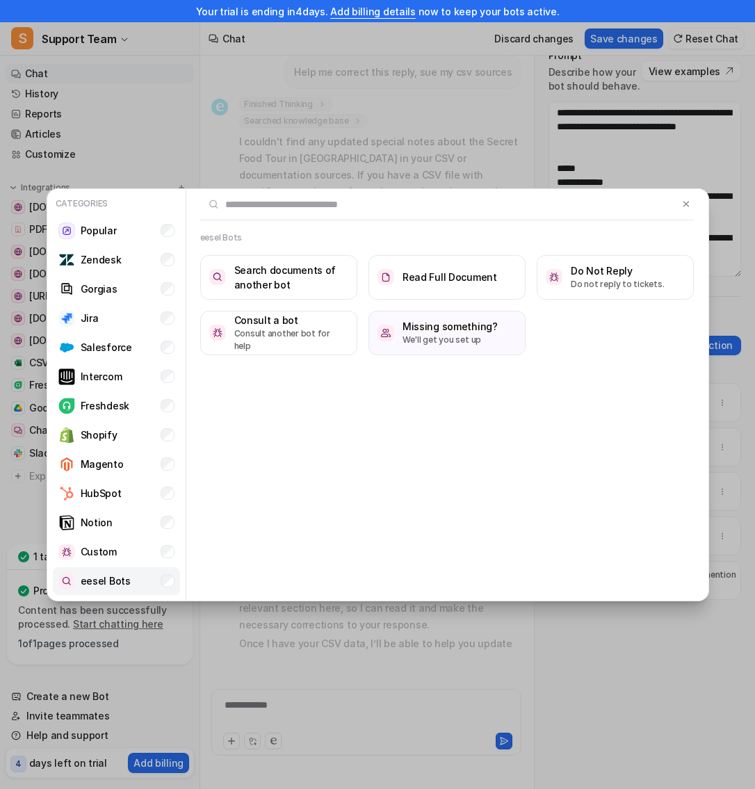
click at [131, 574] on li "eesel Bots" at bounding box center [116, 581] width 127 height 28
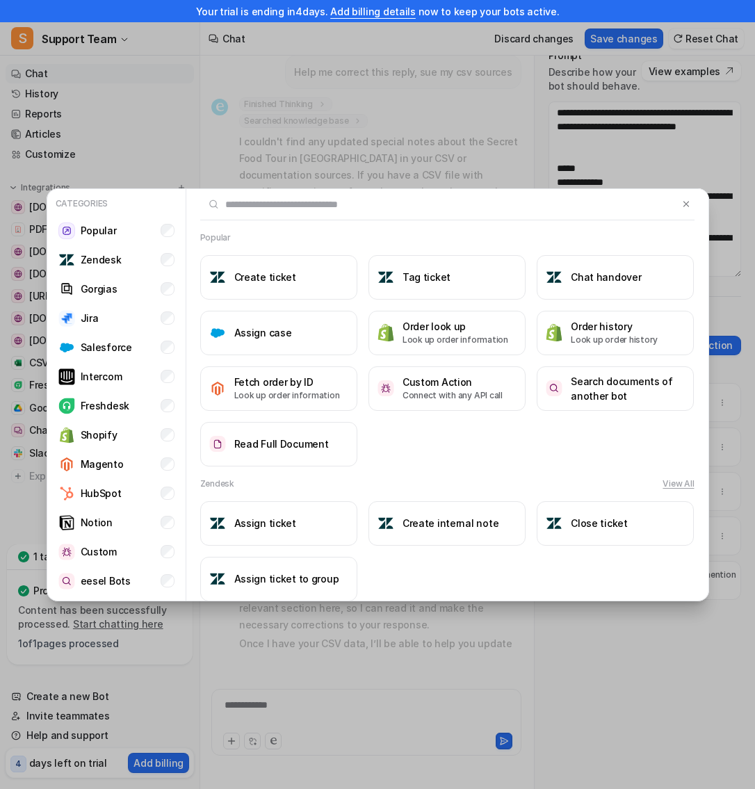
click at [676, 206] on input "text" at bounding box center [439, 204] width 478 height 31
click at [677, 206] on input "text" at bounding box center [439, 204] width 478 height 31
click at [684, 206] on img at bounding box center [687, 204] width 10 height 10
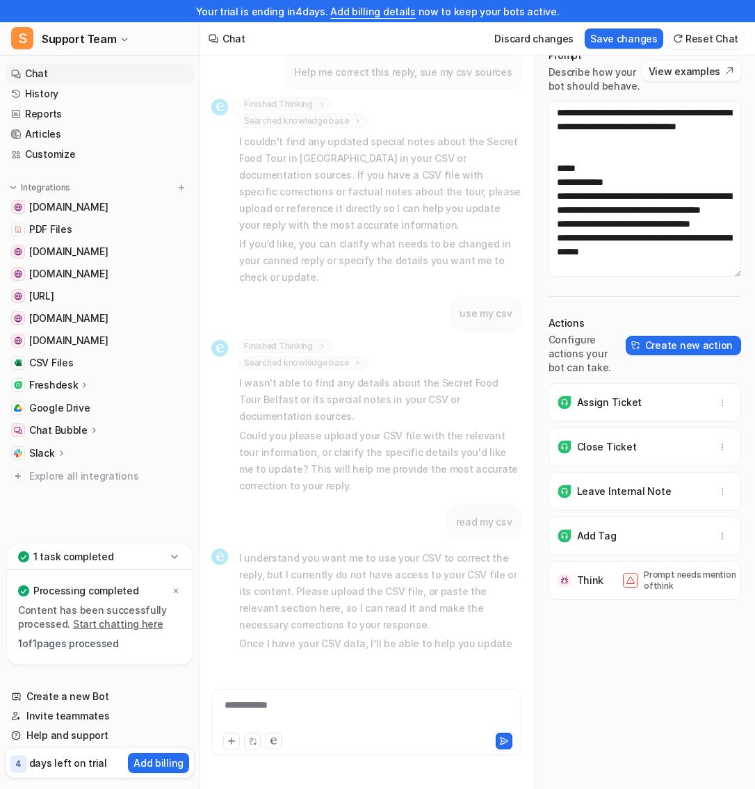
click at [730, 570] on p "Prompt needs mention of think" at bounding box center [699, 581] width 111 height 22
click at [695, 570] on p "Prompt needs mention of think" at bounding box center [699, 581] width 111 height 22
click at [675, 570] on p "Prompt needs mention of think" at bounding box center [699, 581] width 111 height 22
click at [612, 561] on div "Think Prompt needs mention of think" at bounding box center [645, 580] width 180 height 39
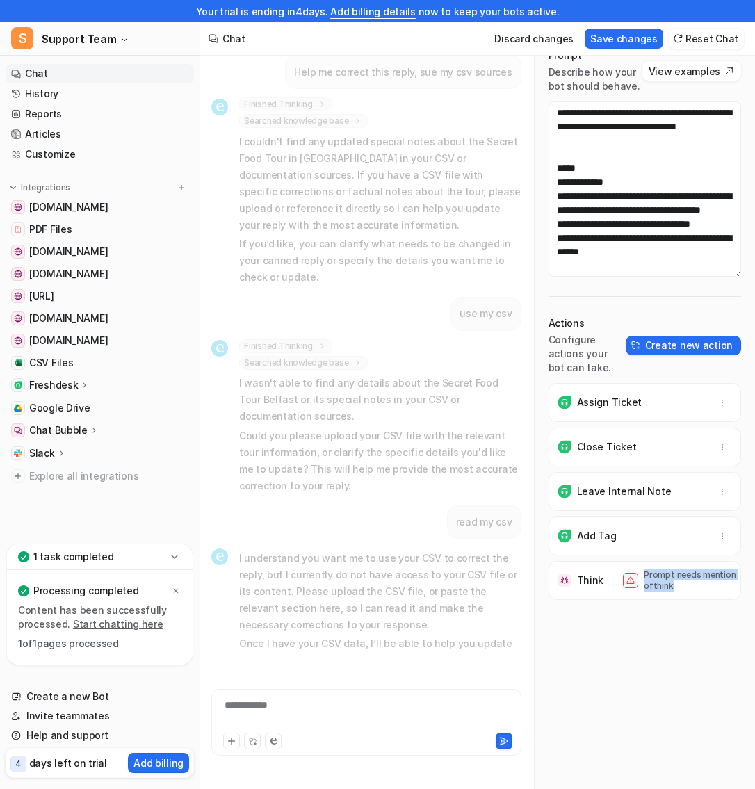
click at [612, 561] on div "Think Prompt needs mention of think" at bounding box center [645, 580] width 180 height 39
click at [575, 574] on div "Think" at bounding box center [574, 581] width 33 height 14
click at [587, 574] on p "Think" at bounding box center [590, 581] width 27 height 14
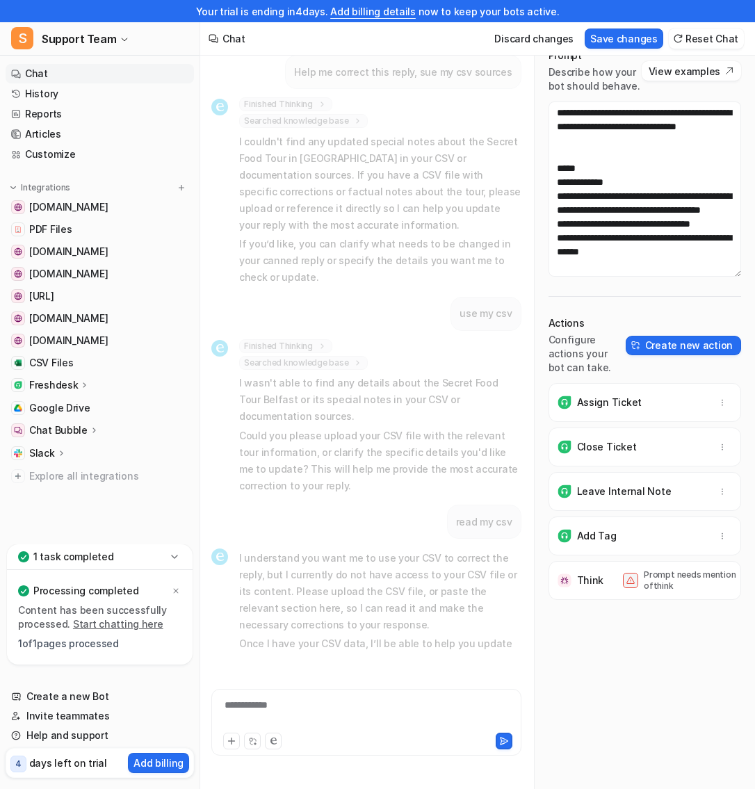
click at [604, 571] on div "Think Prompt needs mention of think" at bounding box center [645, 580] width 180 height 39
click at [615, 571] on div "Think Prompt needs mention of think" at bounding box center [645, 580] width 180 height 39
click at [637, 570] on div "Prompt needs mention of think" at bounding box center [689, 581] width 132 height 22
click at [653, 570] on p "Prompt needs mention of think" at bounding box center [699, 581] width 111 height 22
click at [655, 570] on p "Prompt needs mention of think" at bounding box center [699, 581] width 111 height 22
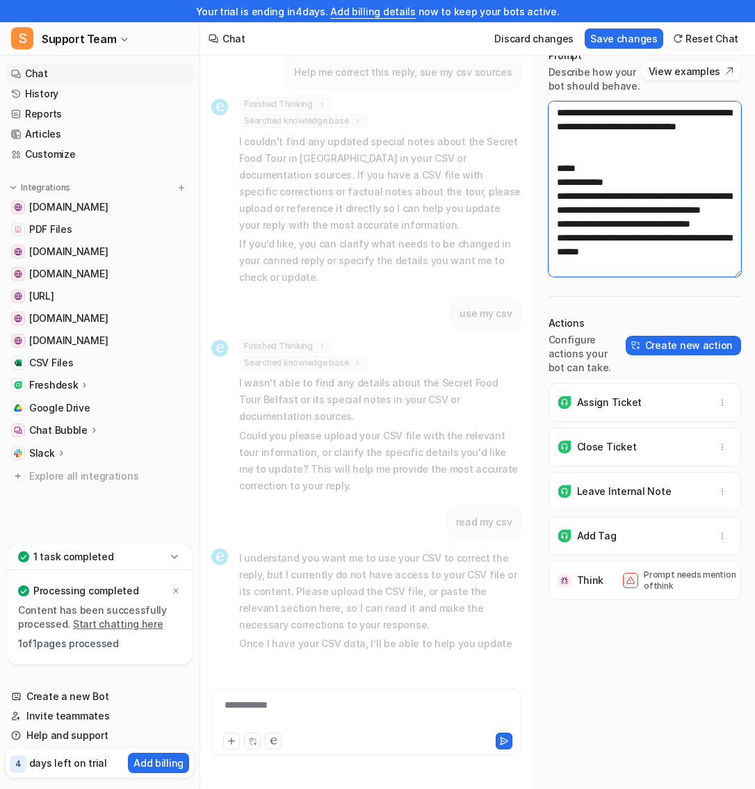
click at [622, 224] on textarea at bounding box center [645, 189] width 193 height 175
click at [622, 46] on button "Save changes" at bounding box center [624, 39] width 79 height 20
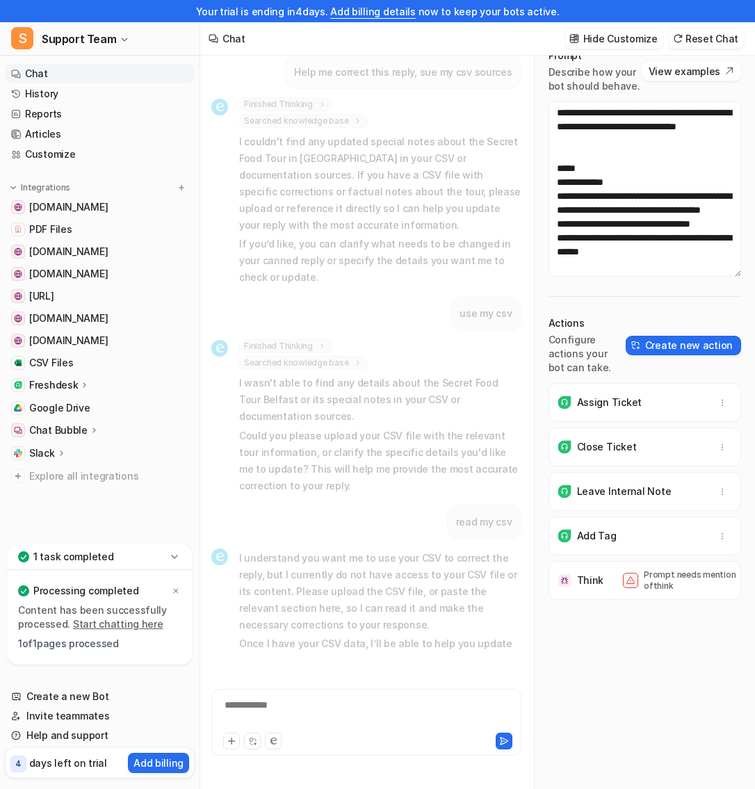
click at [652, 570] on p "Prompt needs mention of think" at bounding box center [699, 581] width 111 height 22
click at [694, 570] on p "Prompt needs mention of think" at bounding box center [699, 581] width 111 height 22
click at [715, 570] on p "Prompt needs mention of think" at bounding box center [699, 581] width 111 height 22
click at [719, 570] on p "Prompt needs mention of think" at bounding box center [699, 581] width 111 height 22
click at [646, 570] on p "Prompt needs mention of think" at bounding box center [699, 581] width 111 height 22
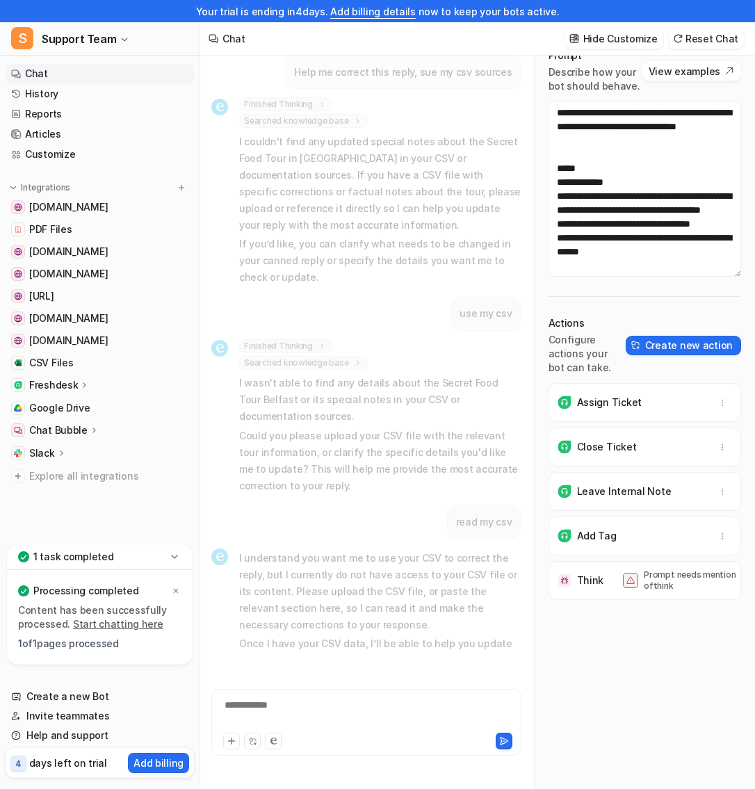
click at [586, 574] on div "Think Prompt needs mention of think" at bounding box center [645, 580] width 180 height 39
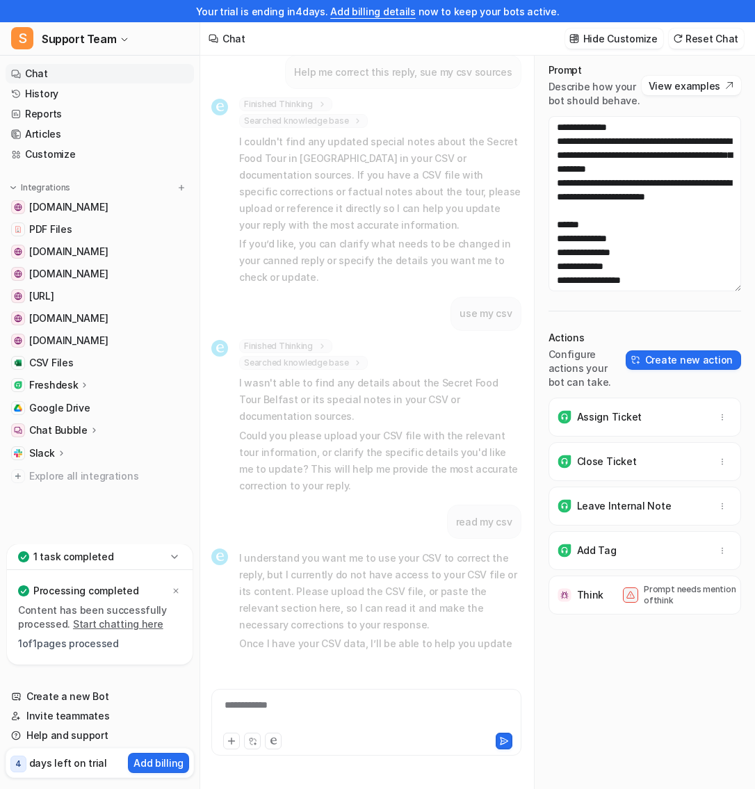
scroll to position [27, 0]
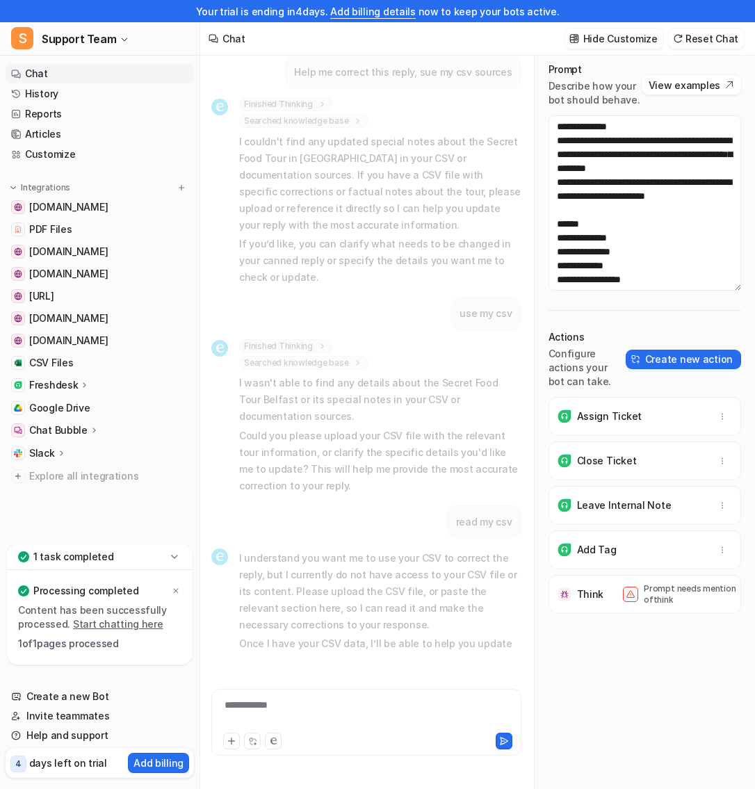
click at [579, 588] on p "Think" at bounding box center [590, 595] width 27 height 14
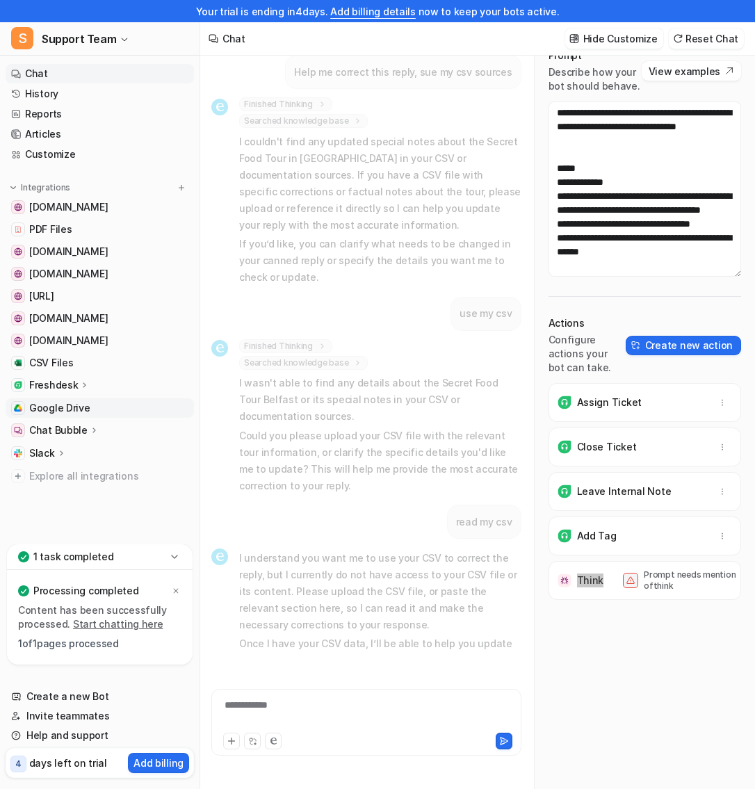
scroll to position [1354, 0]
click at [611, 222] on textarea at bounding box center [645, 189] width 193 height 175
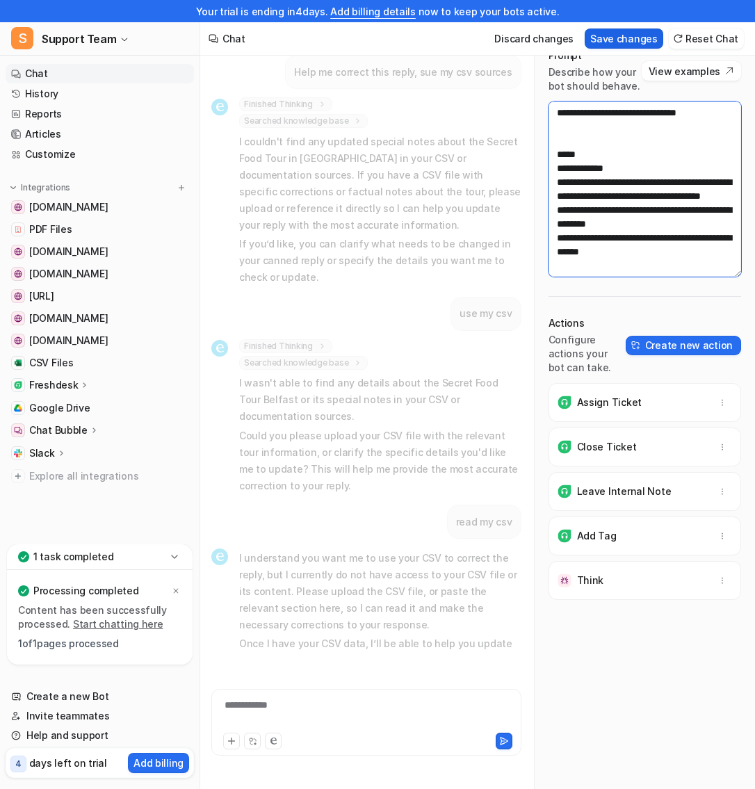
type textarea "**********"
click at [622, 39] on button "Save changes" at bounding box center [624, 39] width 79 height 20
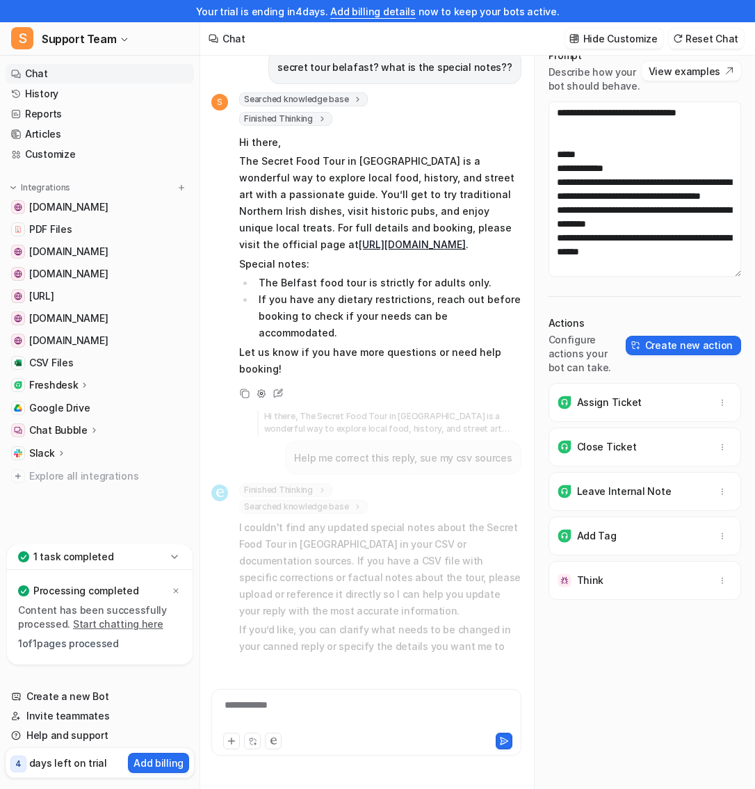
scroll to position [1, 0]
click at [58, 711] on link "Invite teammates" at bounding box center [100, 716] width 188 height 19
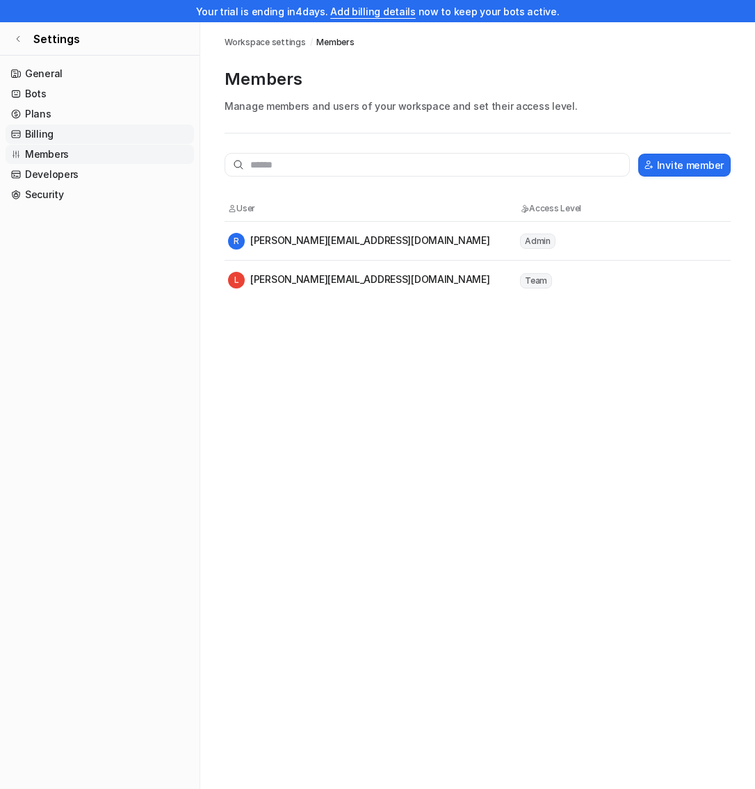
click at [54, 129] on link "Billing" at bounding box center [100, 133] width 188 height 19
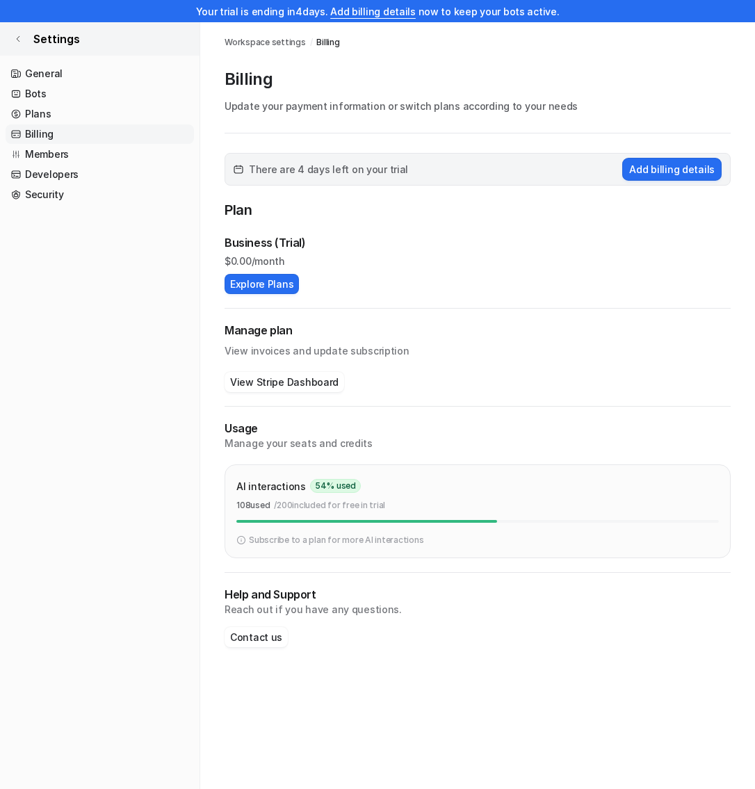
click at [22, 38] on link "Settings" at bounding box center [100, 38] width 200 height 33
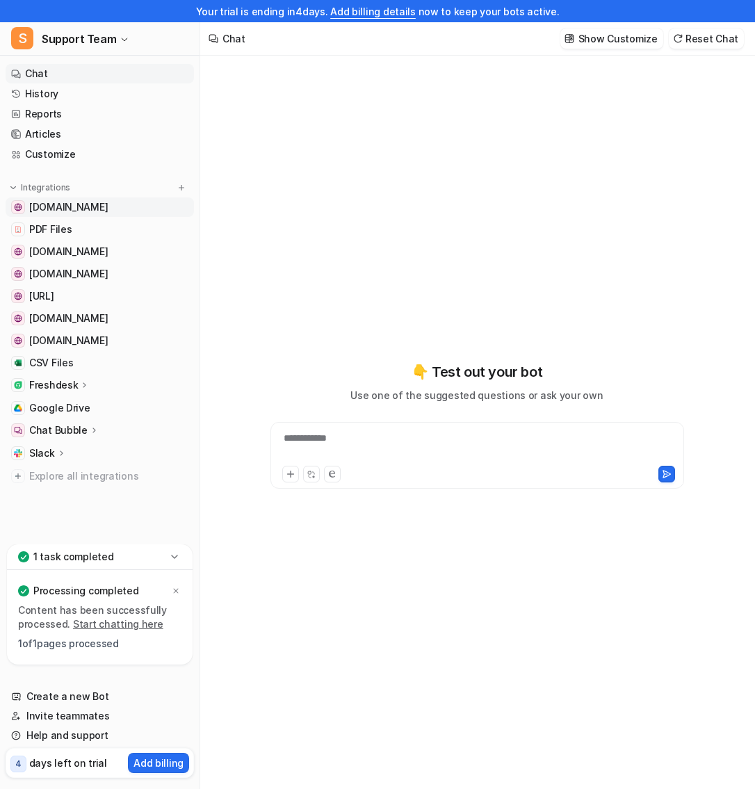
type textarea "**********"
click at [81, 155] on link "Customize" at bounding box center [100, 154] width 188 height 19
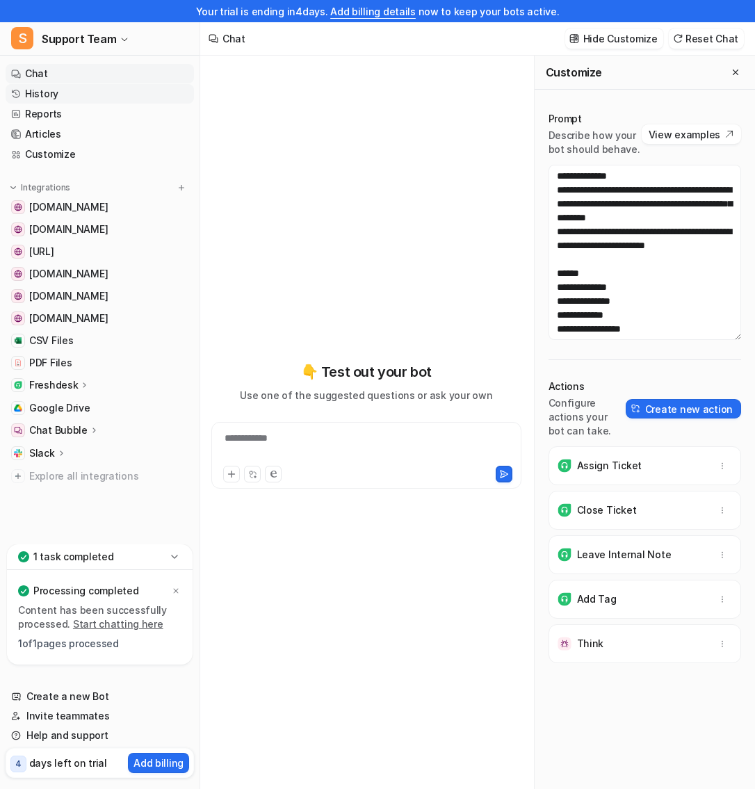
click at [65, 93] on link "History" at bounding box center [100, 93] width 188 height 19
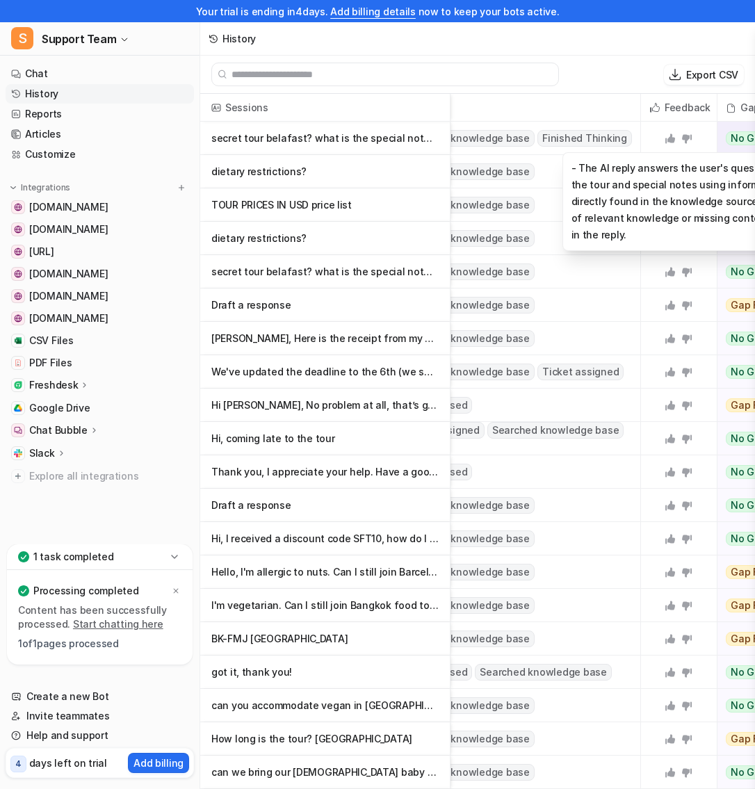
scroll to position [0, 43]
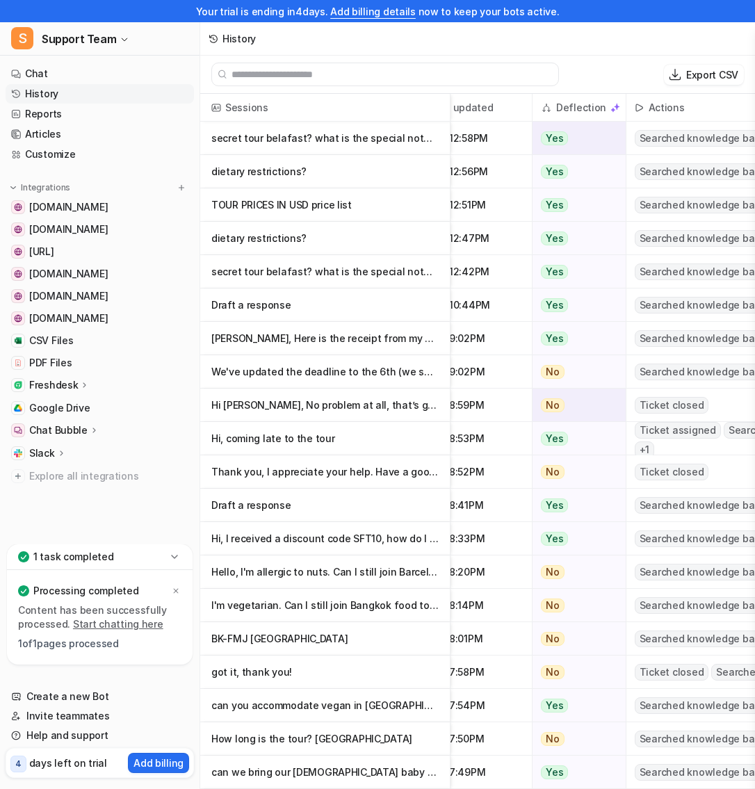
click at [362, 413] on p "Hi [PERSON_NAME], No problem at all, that’s great. Thanks very much![GEOGRAPHIC…" at bounding box center [324, 405] width 227 height 33
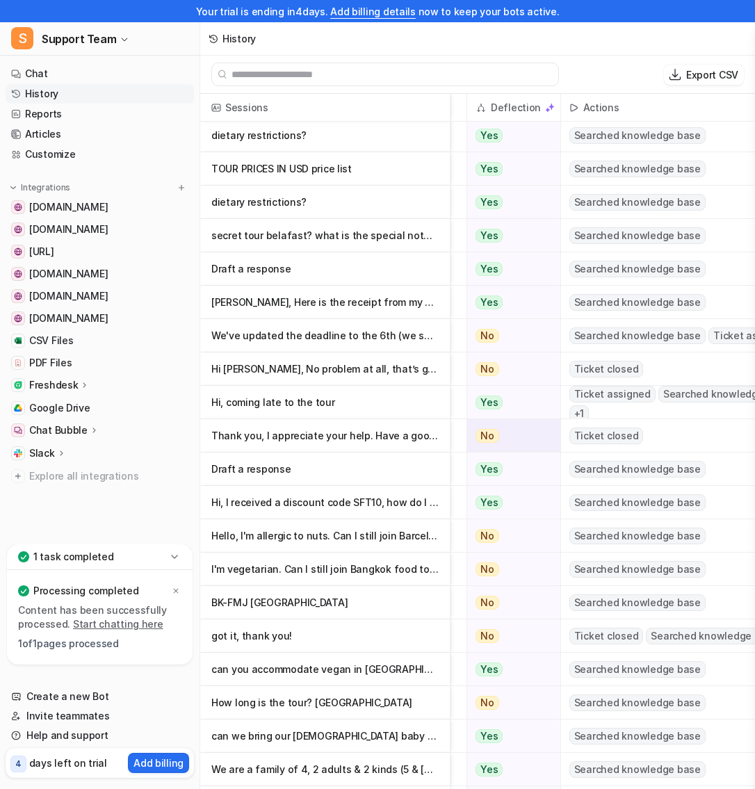
scroll to position [36, 91]
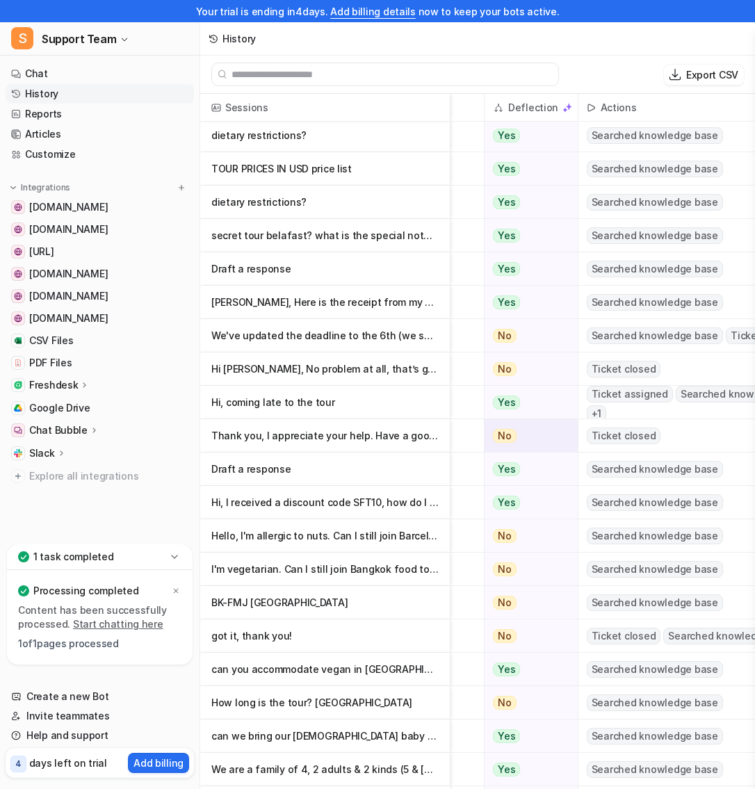
click at [348, 433] on p "Thank you, I appreciate your help. Have a good day. [PERSON_NAME]" at bounding box center [324, 435] width 227 height 33
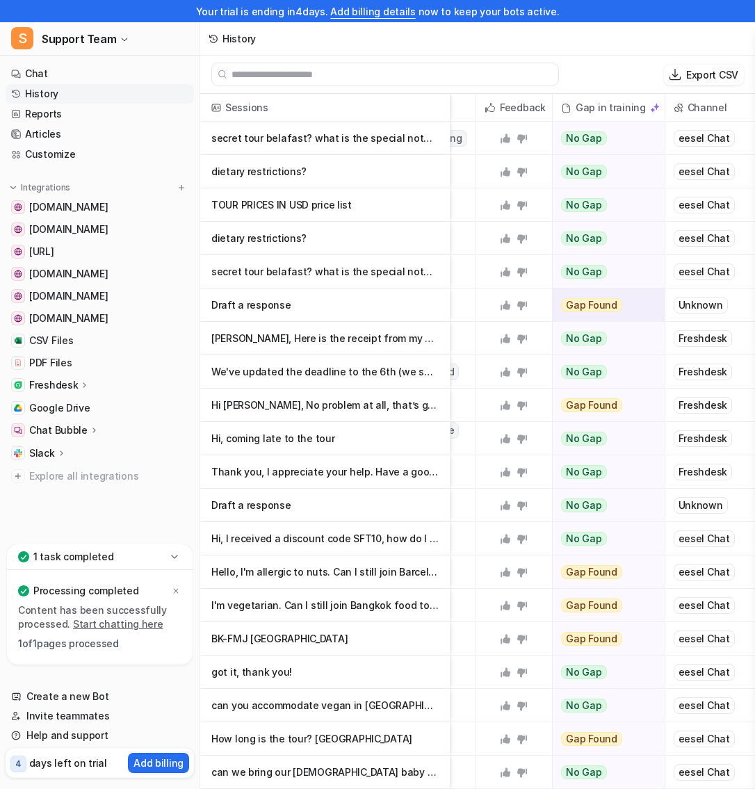
scroll to position [0, 458]
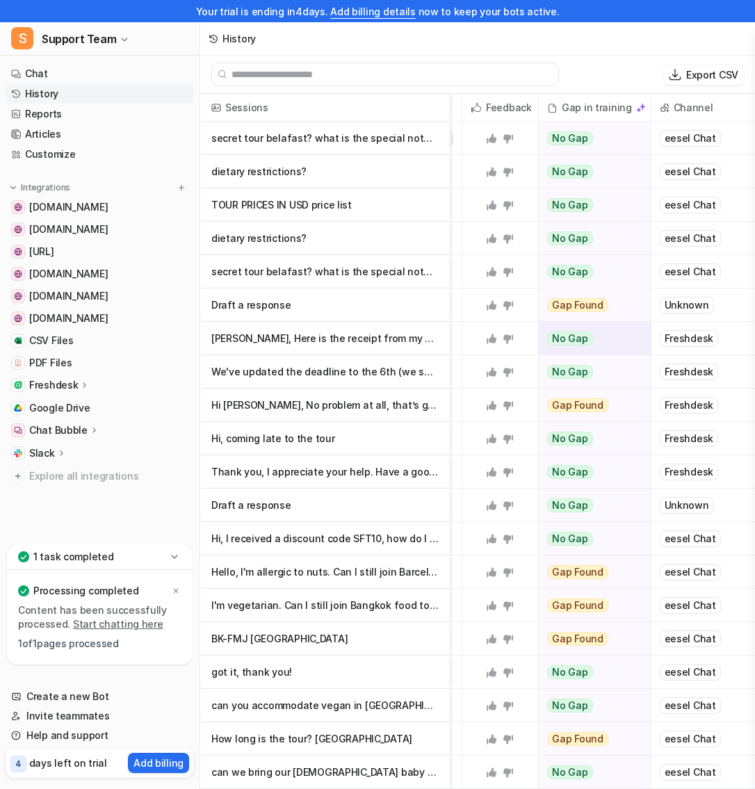
click at [383, 338] on p "[PERSON_NAME], Here is the receipt from my purchase. It is for a public tour. I…" at bounding box center [324, 338] width 227 height 33
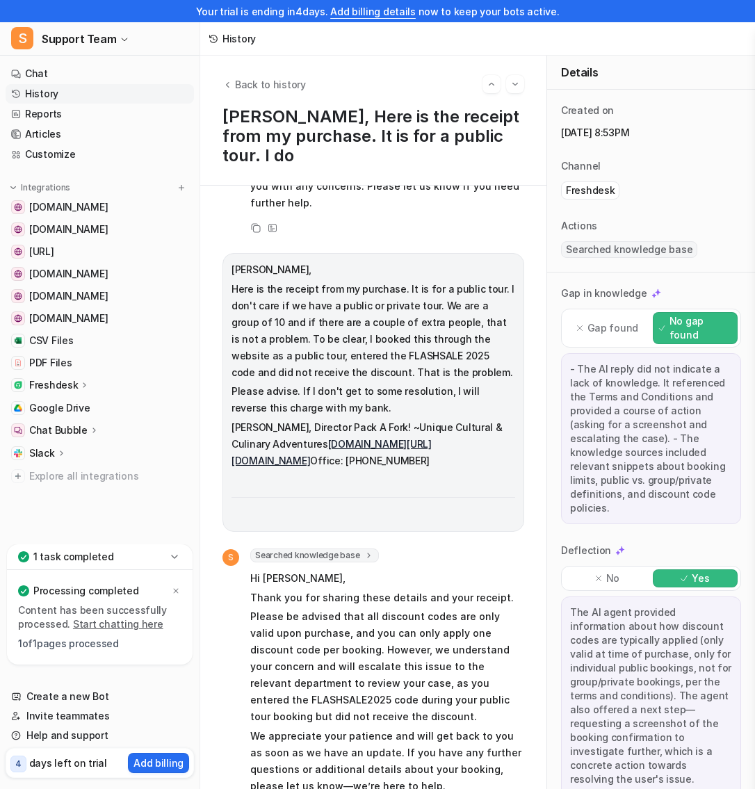
scroll to position [488, 0]
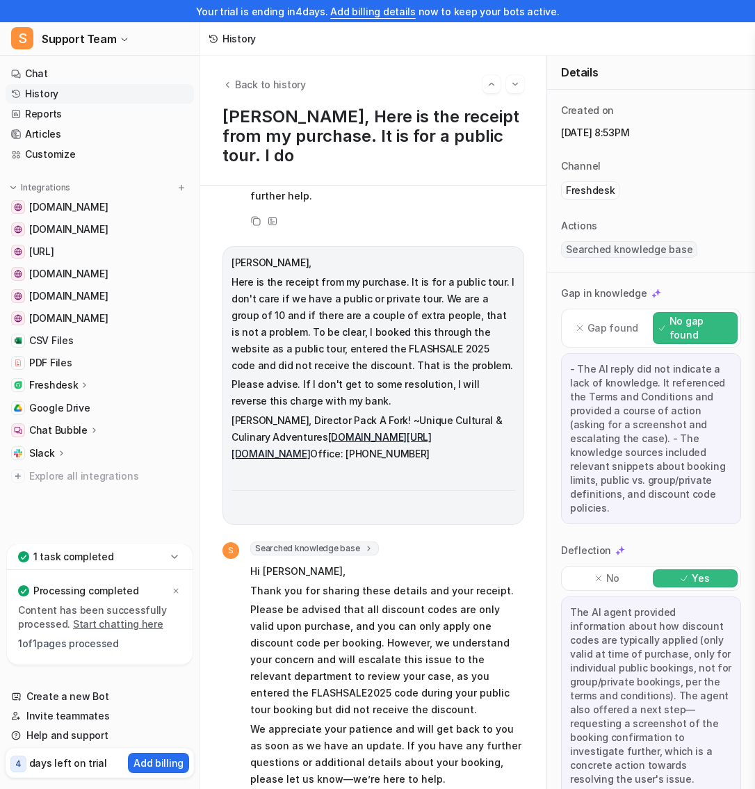
click at [68, 381] on p "Freshdesk" at bounding box center [53, 385] width 49 height 14
click at [69, 421] on p "Sources" at bounding box center [59, 426] width 38 height 14
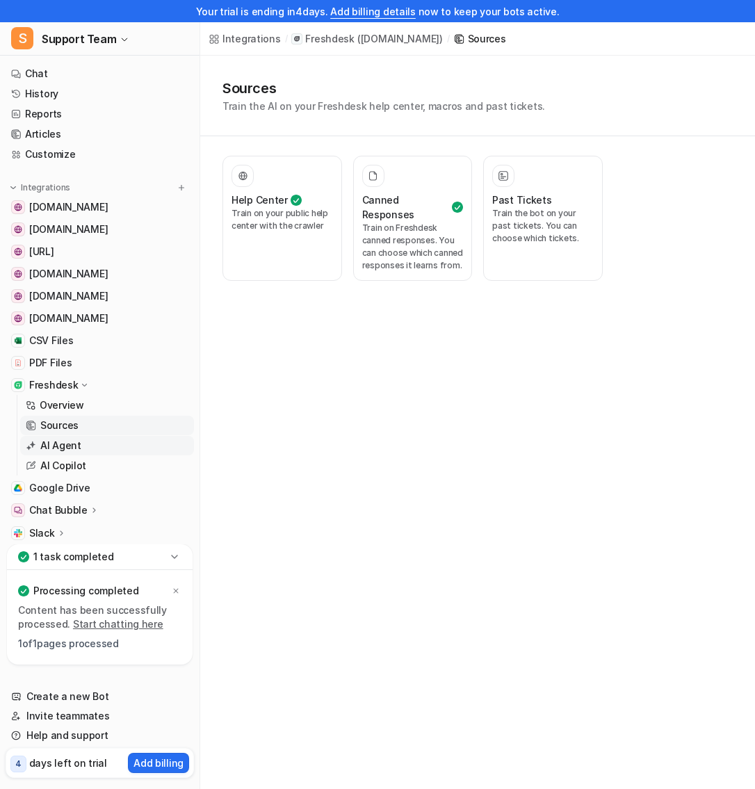
click at [97, 447] on link "AI Agent" at bounding box center [107, 445] width 174 height 19
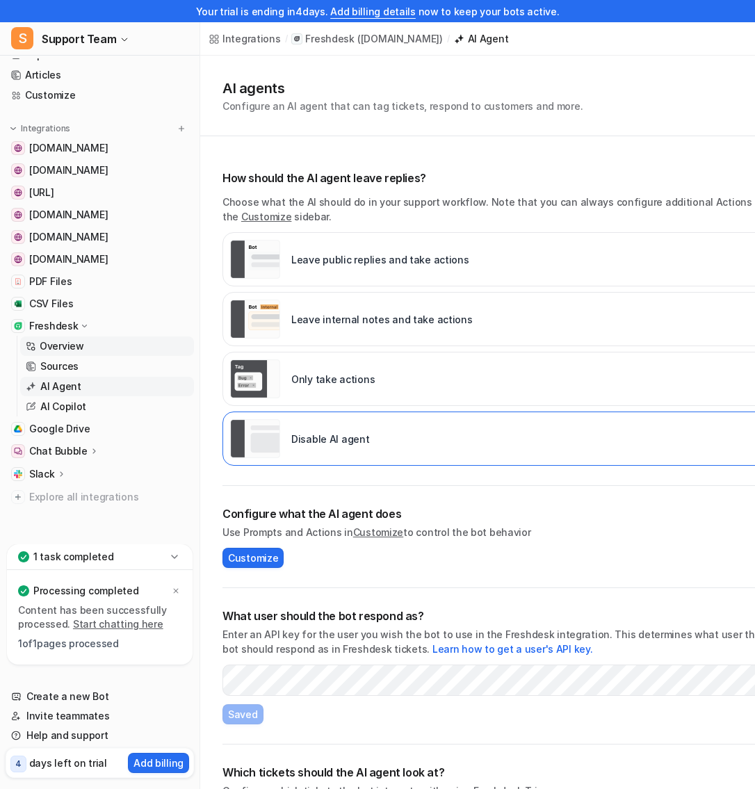
click at [108, 351] on link "Overview" at bounding box center [107, 346] width 174 height 19
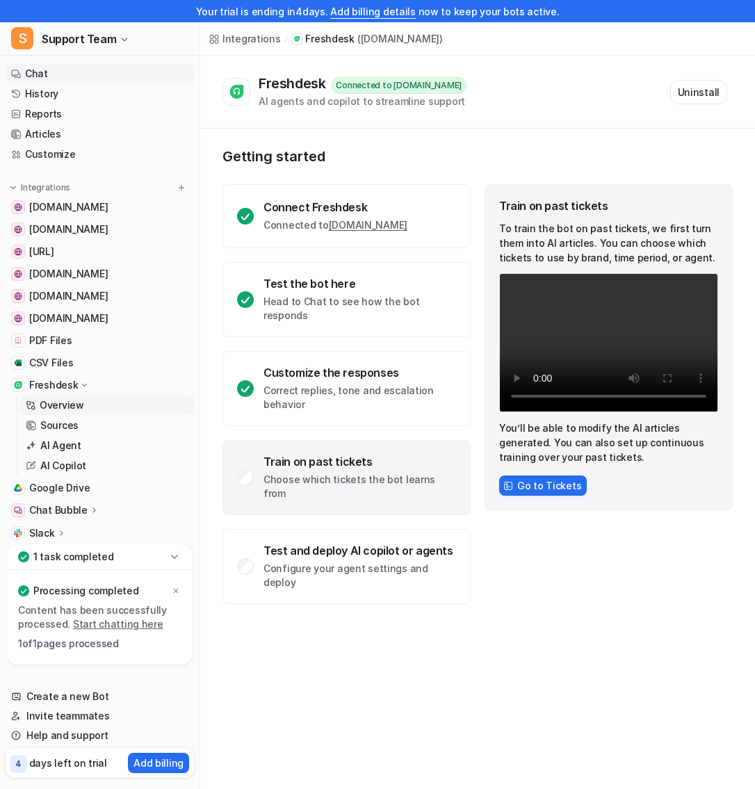
click at [54, 77] on link "Chat" at bounding box center [100, 73] width 188 height 19
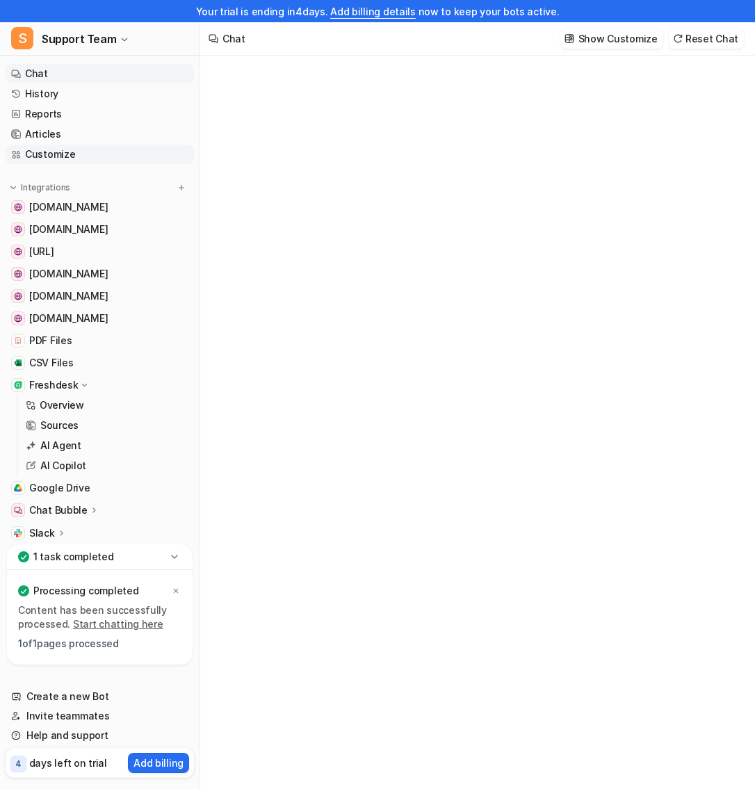
click at [60, 149] on link "Customize" at bounding box center [100, 154] width 188 height 19
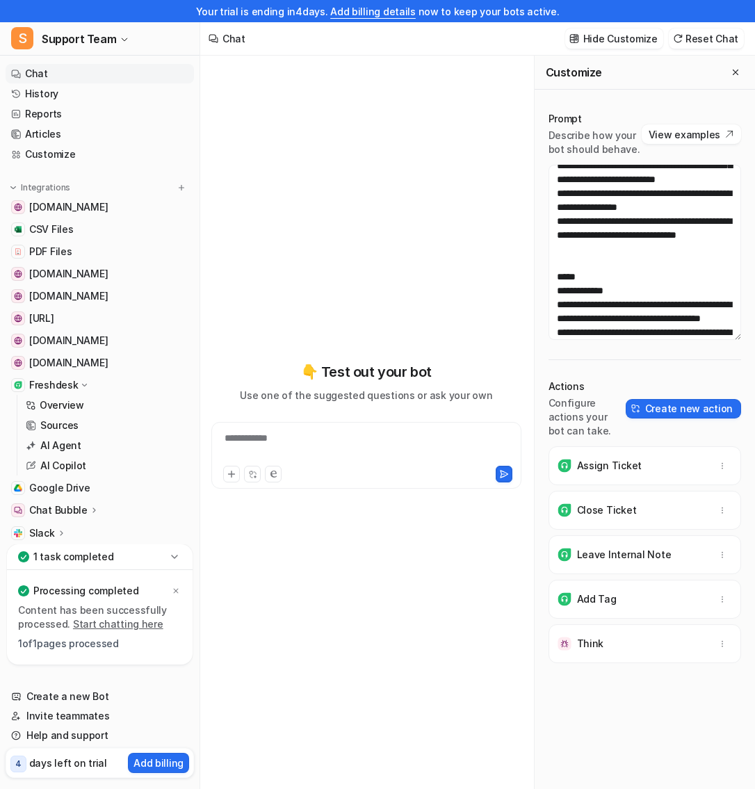
scroll to position [1433, 0]
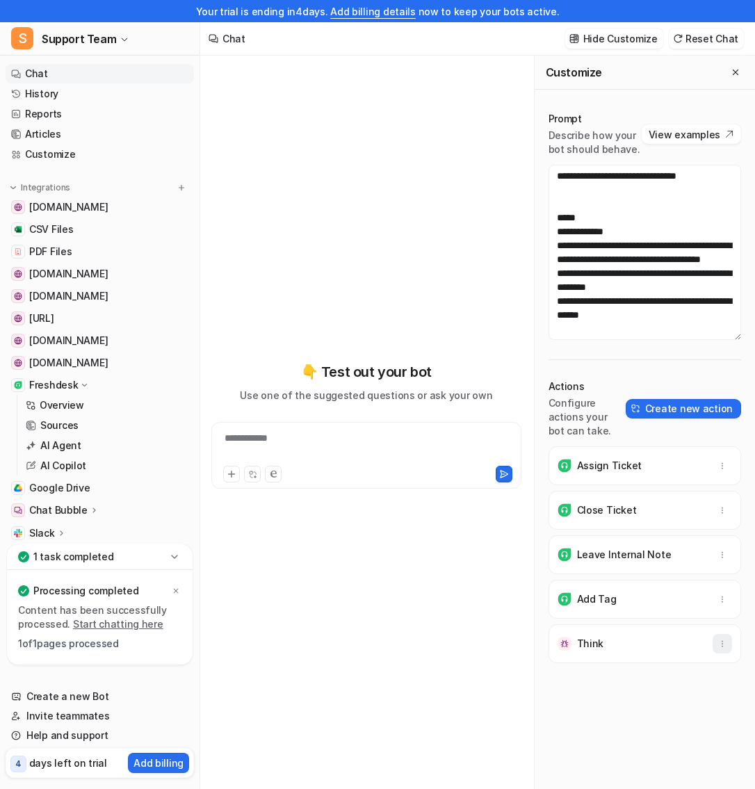
click at [724, 639] on icon "button" at bounding box center [723, 644] width 10 height 10
click at [691, 662] on button "Delete" at bounding box center [654, 675] width 150 height 26
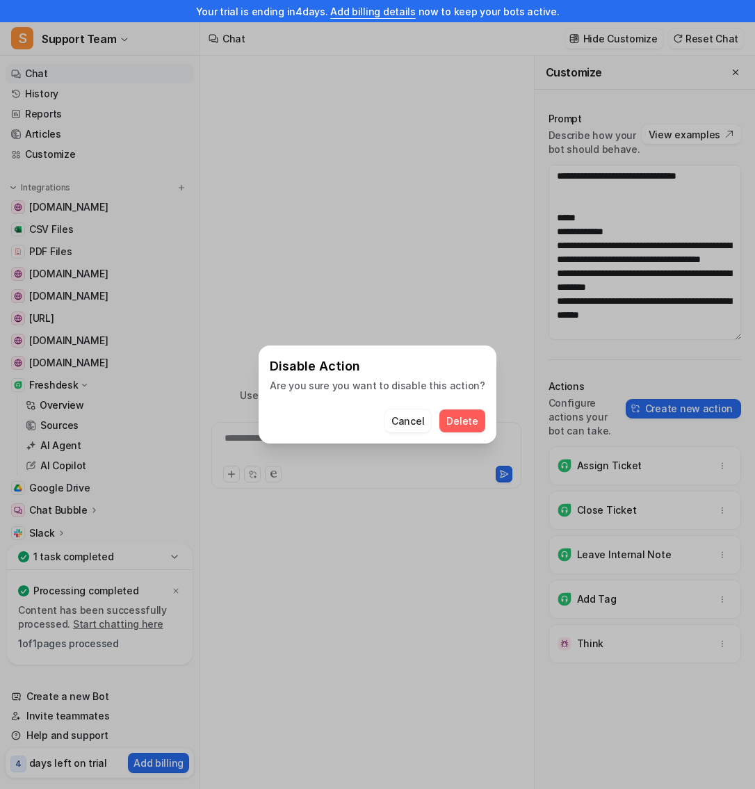
click at [459, 415] on span "Delete" at bounding box center [461, 421] width 31 height 15
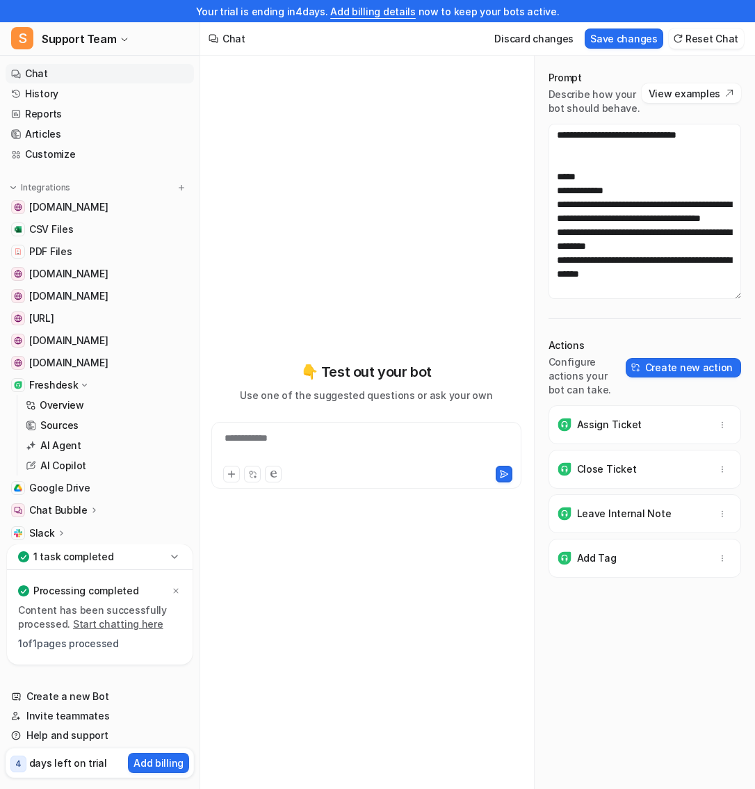
scroll to position [1385, 0]
drag, startPoint x: 613, startPoint y: 212, endPoint x: 695, endPoint y: 211, distance: 82.1
click at [696, 211] on textarea at bounding box center [645, 211] width 193 height 175
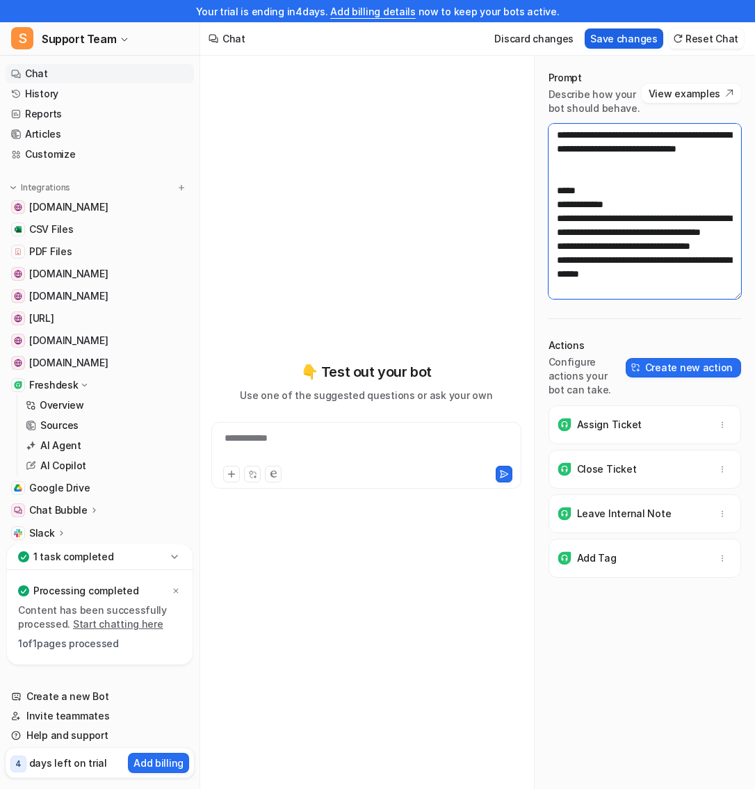
type textarea "**********"
click at [637, 33] on button "Save changes" at bounding box center [624, 39] width 79 height 20
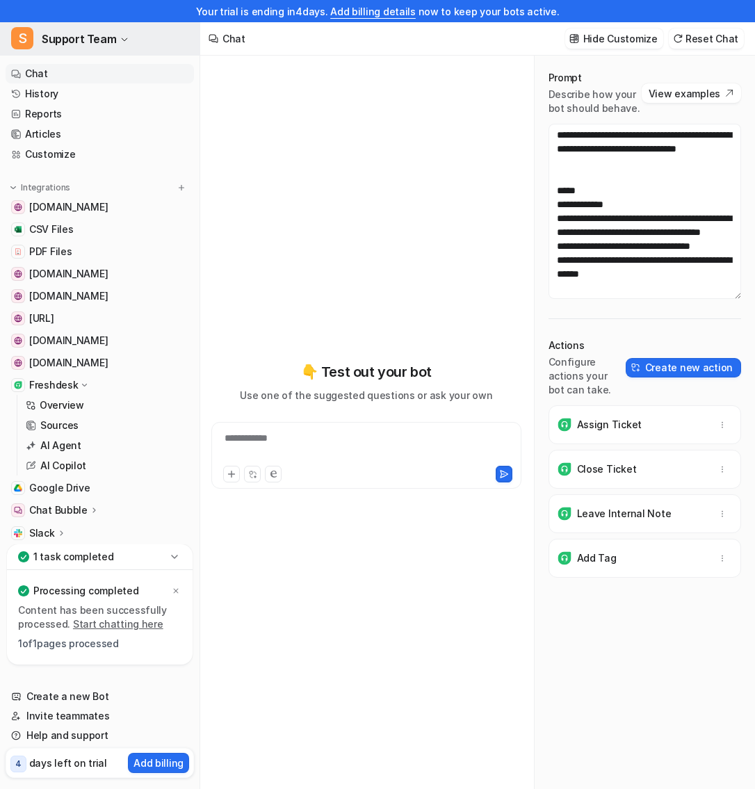
click at [122, 38] on icon "button" at bounding box center [124, 39] width 8 height 8
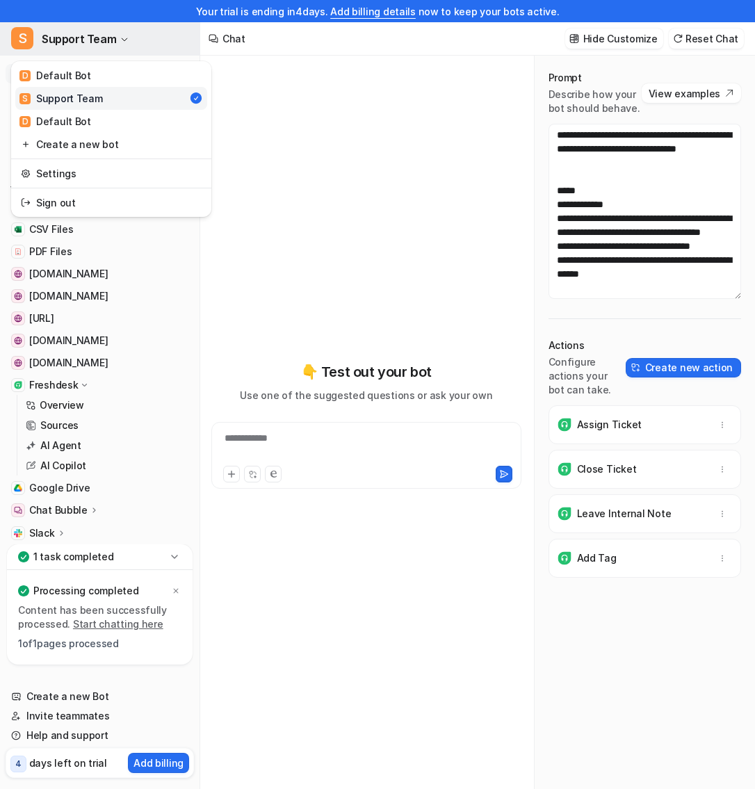
click at [122, 38] on icon "button" at bounding box center [124, 39] width 8 height 8
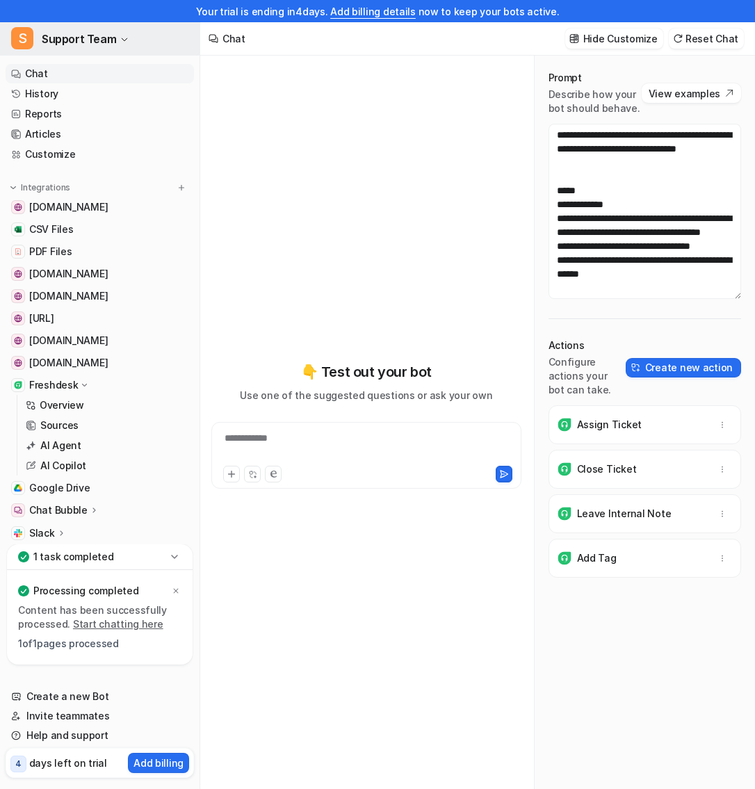
click at [122, 38] on icon "button" at bounding box center [124, 39] width 8 height 8
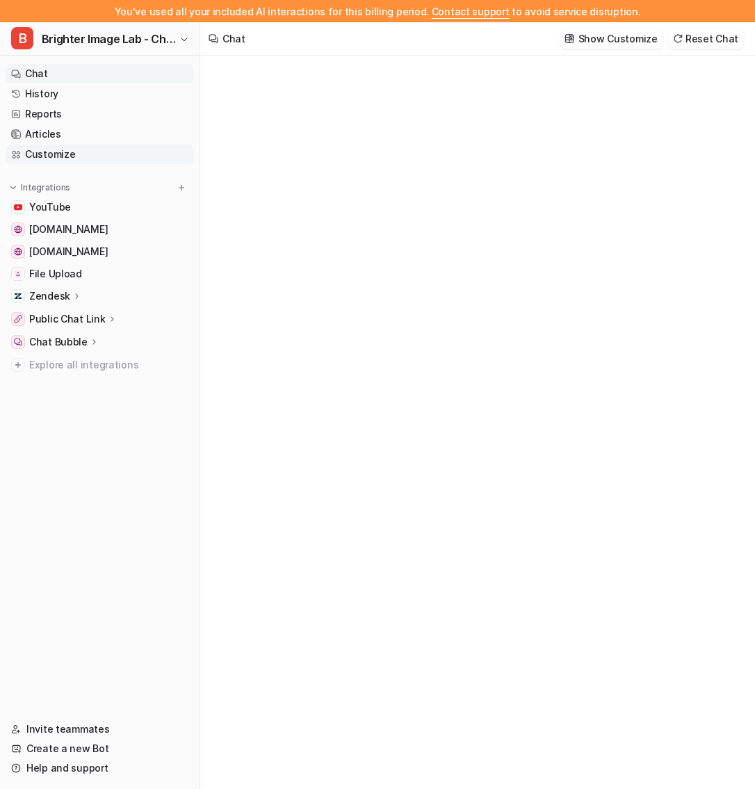
type textarea "**********"
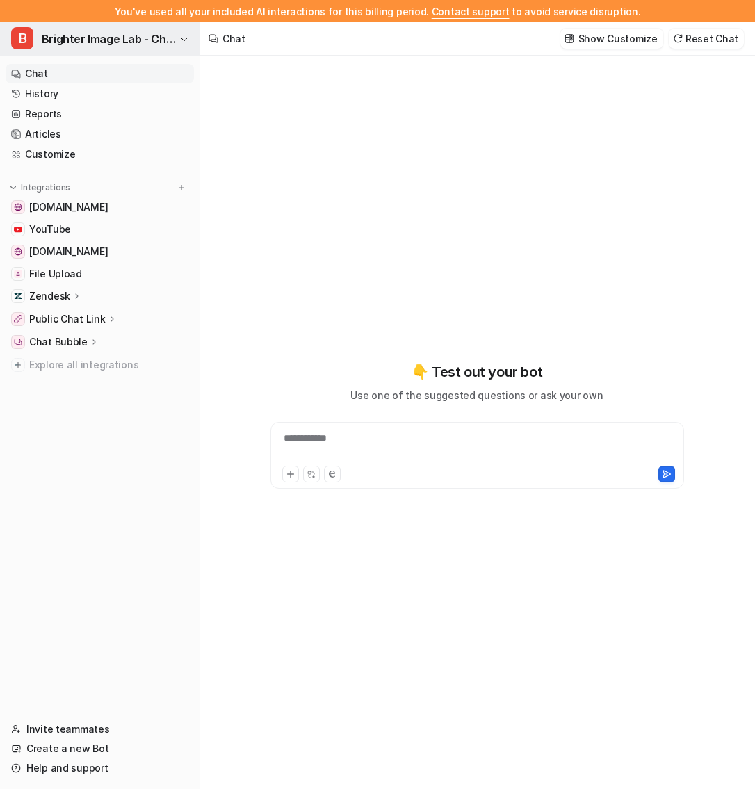
click at [129, 43] on span "Brighter Image Lab - Chat" at bounding box center [109, 38] width 134 height 19
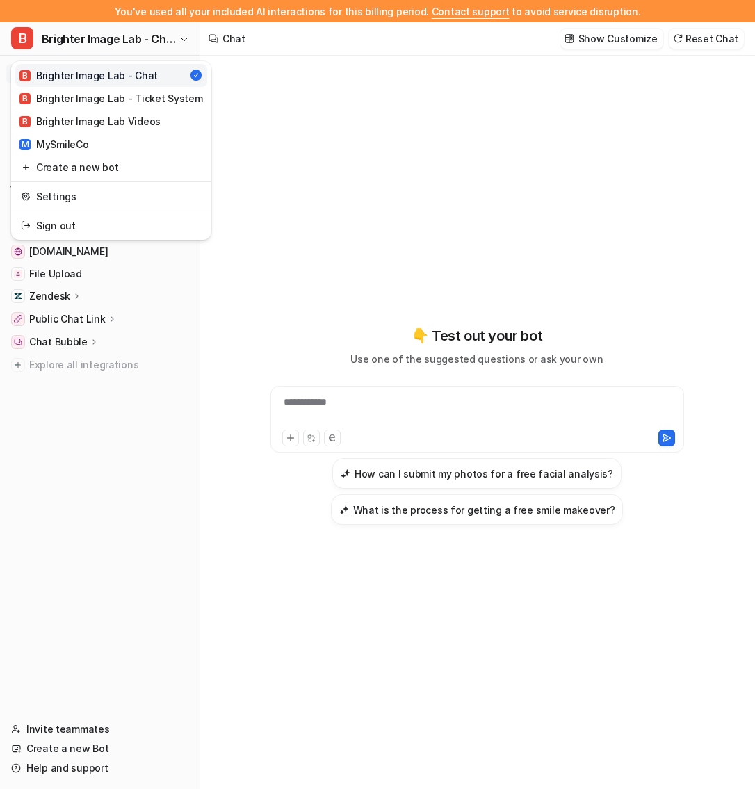
click at [375, 151] on div "**********" at bounding box center [377, 394] width 755 height 789
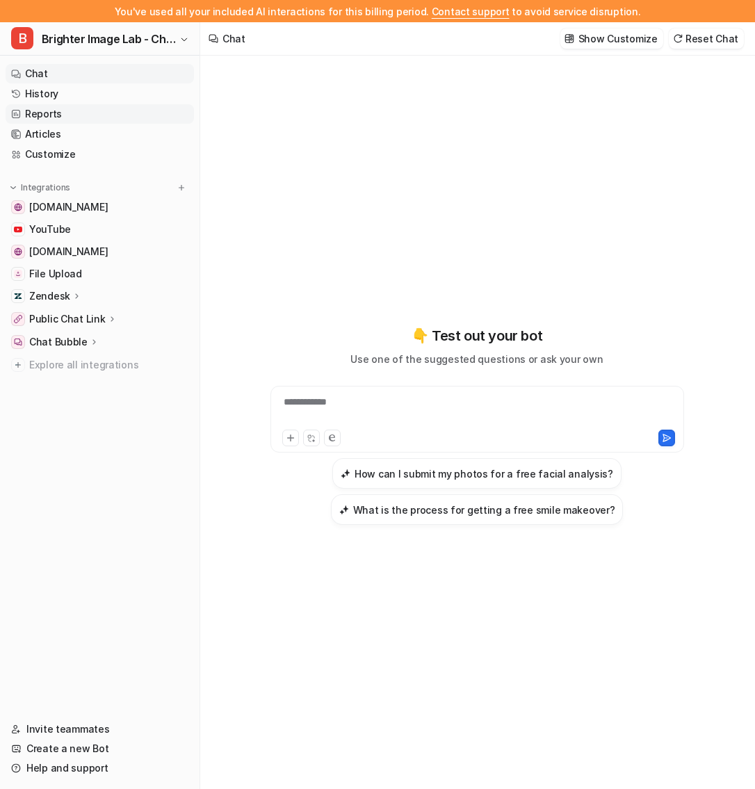
click at [86, 111] on link "Reports" at bounding box center [100, 113] width 188 height 19
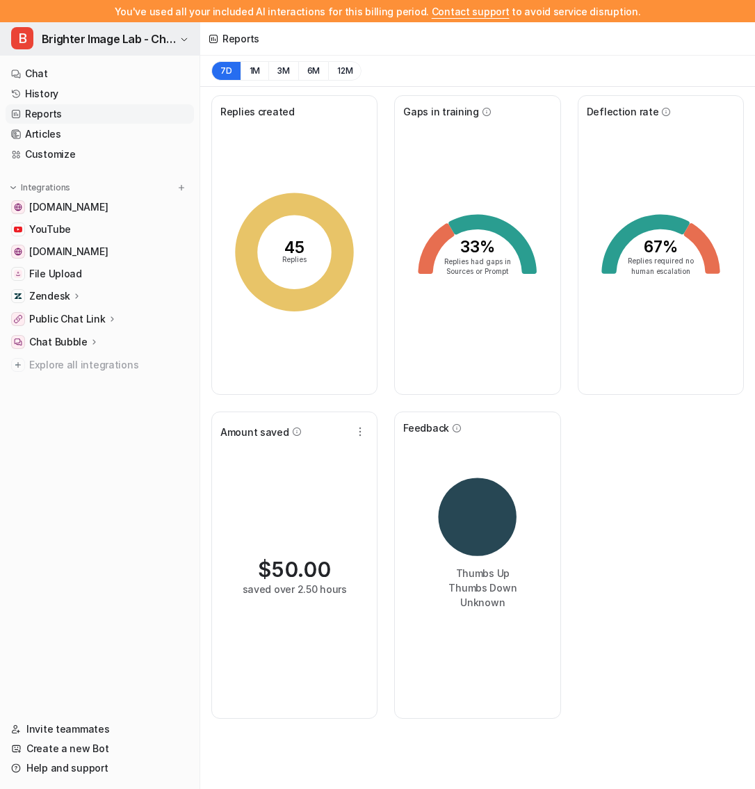
click at [167, 41] on span "Brighter Image Lab - Chat" at bounding box center [109, 38] width 134 height 19
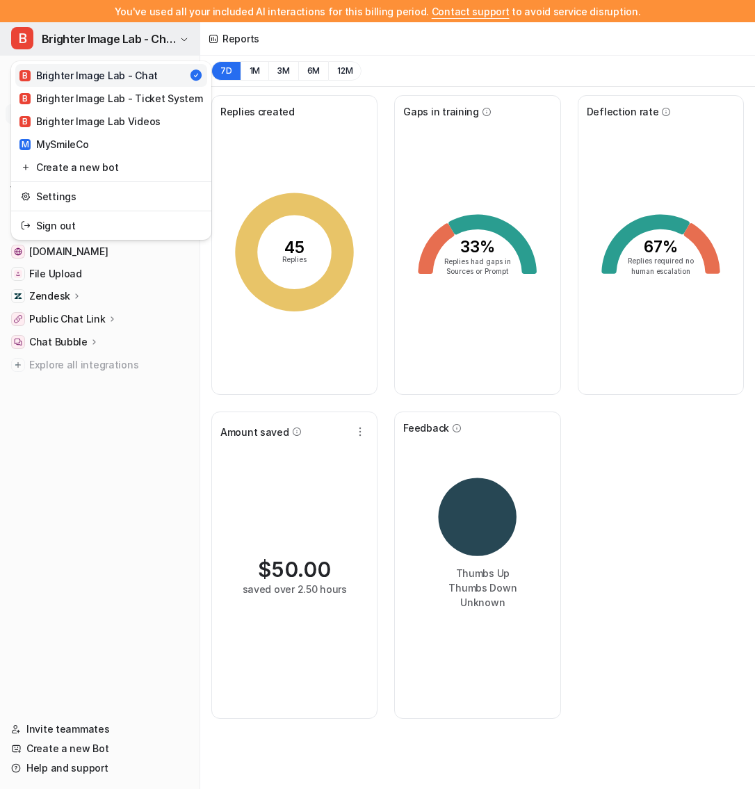
click at [167, 41] on span "Brighter Image Lab - Chat" at bounding box center [109, 38] width 134 height 19
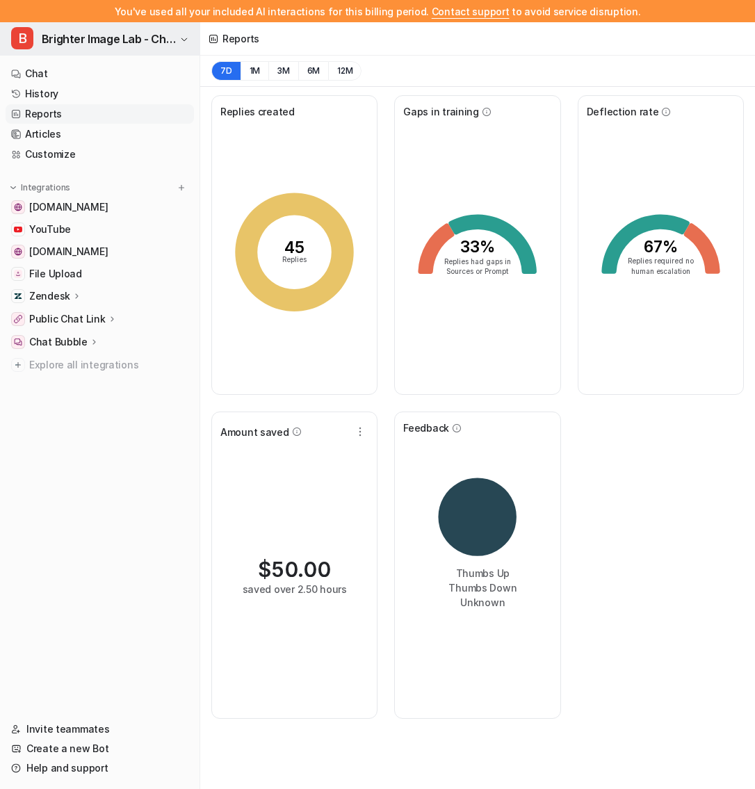
click at [167, 41] on span "Brighter Image Lab - Chat" at bounding box center [109, 38] width 134 height 19
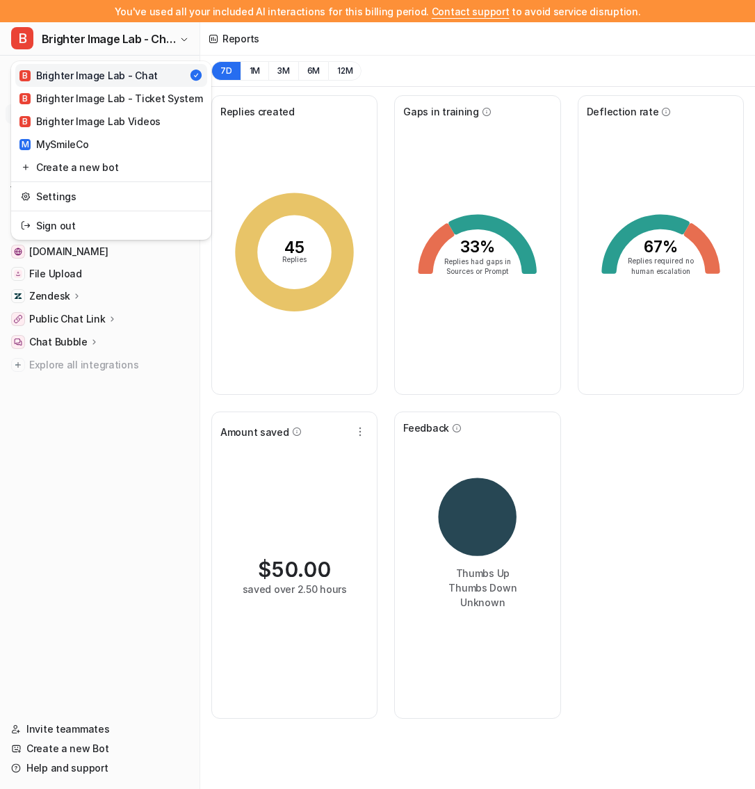
click at [51, 437] on div "B Brighter Image Lab - Chat B Brighter Image Lab - Chat B Brighter Image Lab - …" at bounding box center [100, 405] width 200 height 767
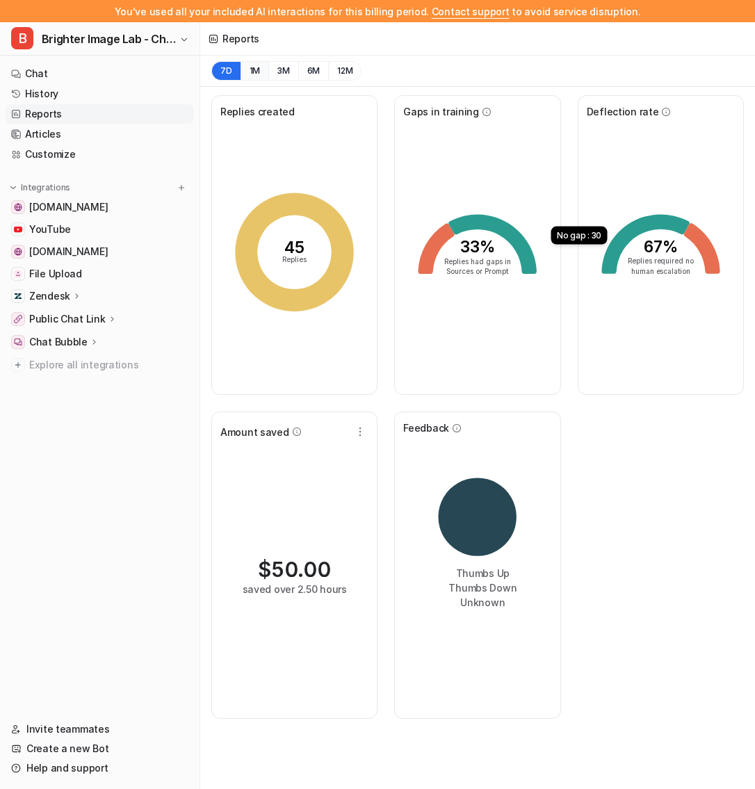
click at [249, 75] on button "1M" at bounding box center [255, 70] width 29 height 19
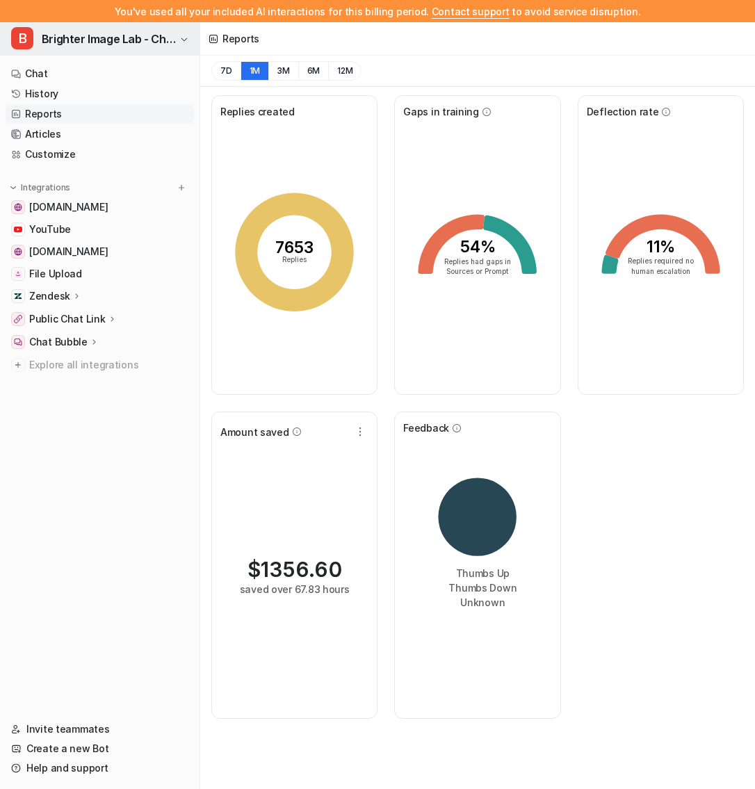
click at [58, 27] on button "B Brighter Image Lab - Chat" at bounding box center [100, 38] width 200 height 33
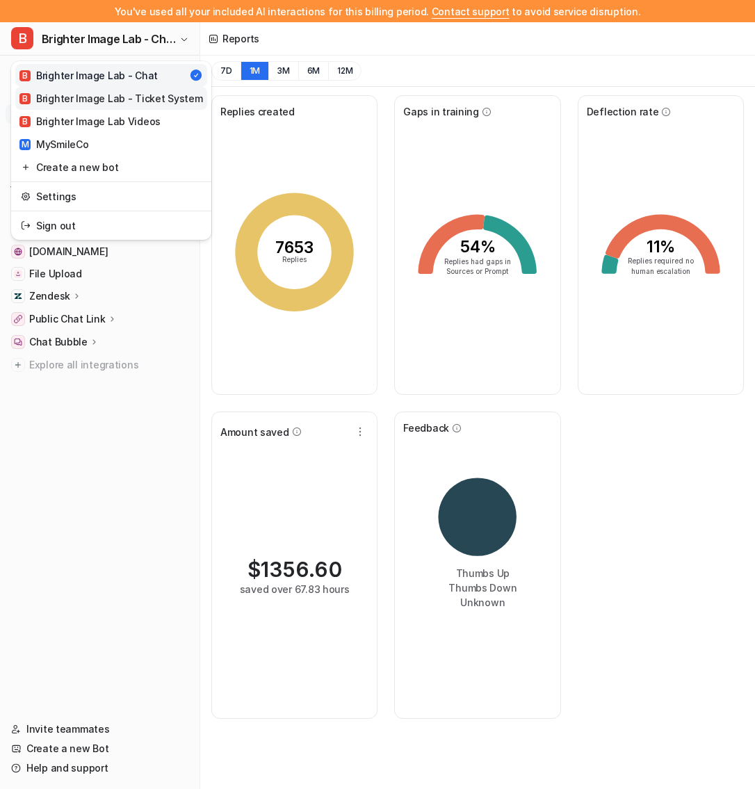
click at [48, 95] on div "B Brighter Image Lab - Ticket System" at bounding box center [110, 98] width 183 height 15
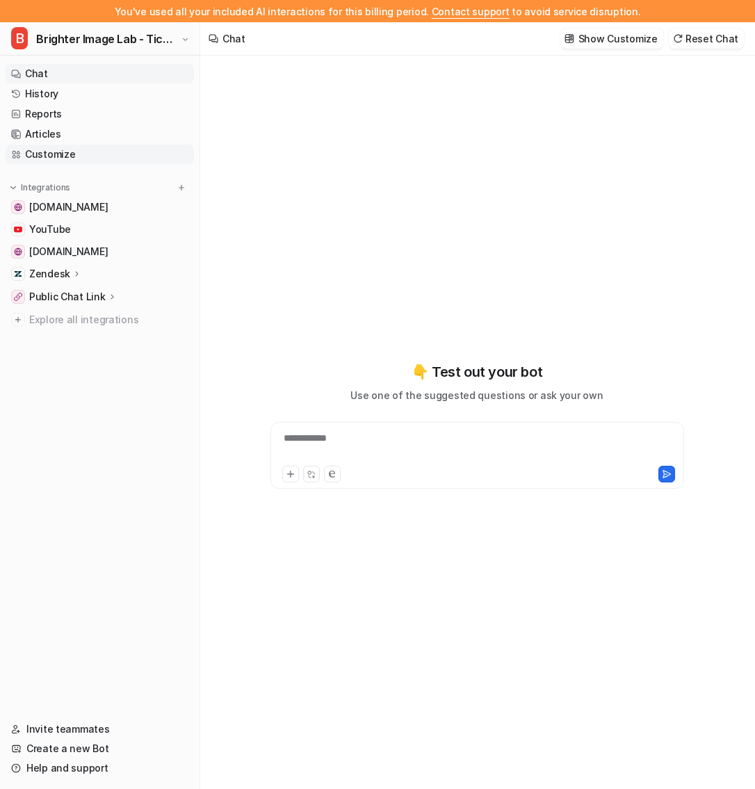
type textarea "**********"
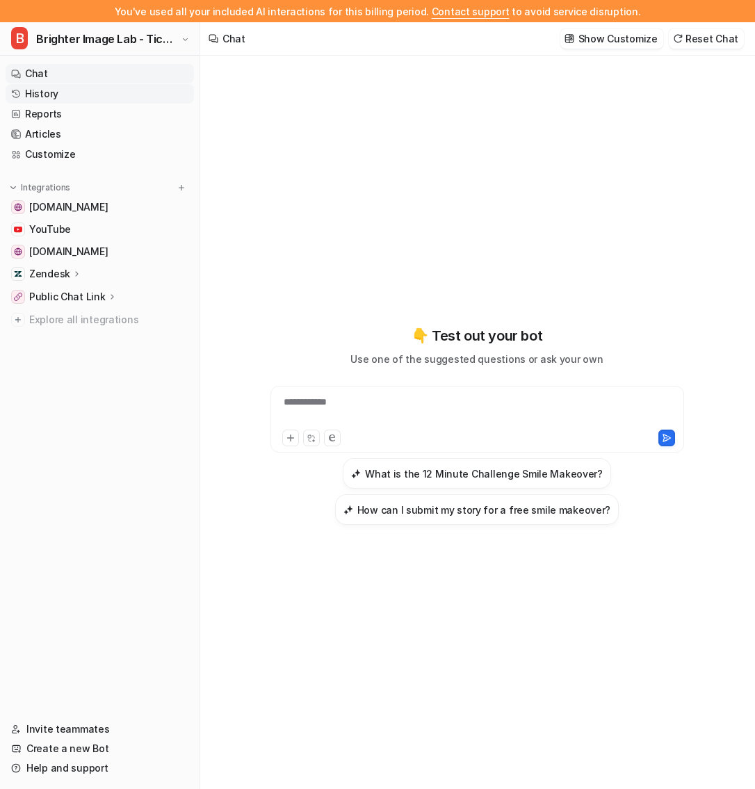
click at [106, 92] on link "History" at bounding box center [100, 93] width 188 height 19
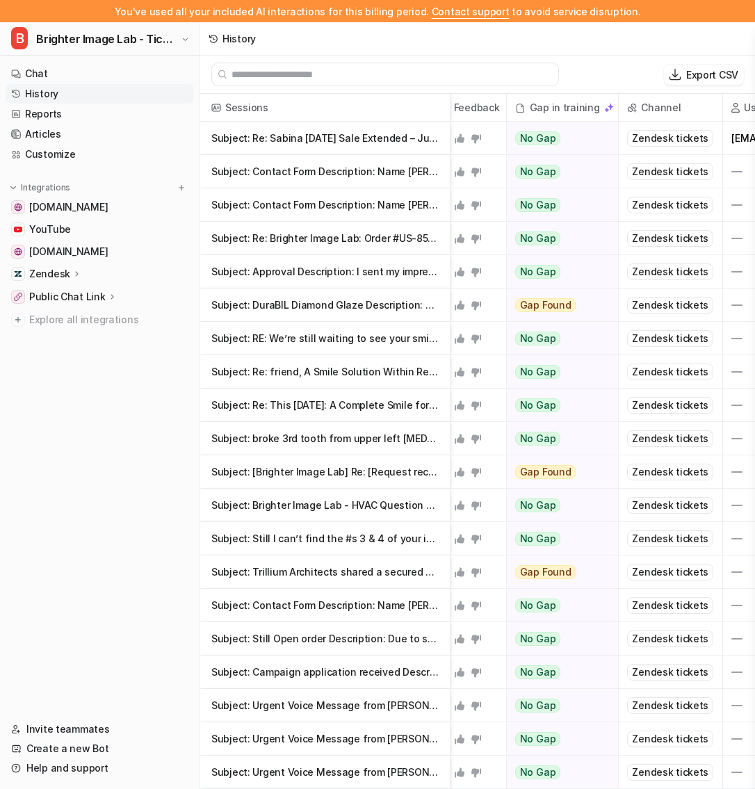
scroll to position [0, 676]
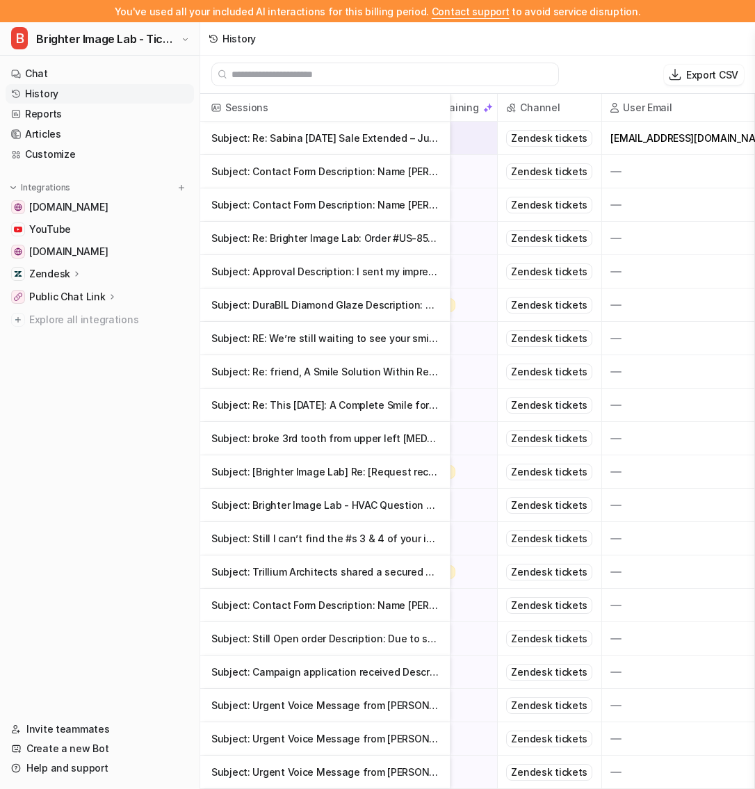
click at [396, 148] on p "Subject: Re: Sabina Labor Day Sale Extended – Just One More Weekend! Descriptio" at bounding box center [324, 138] width 227 height 33
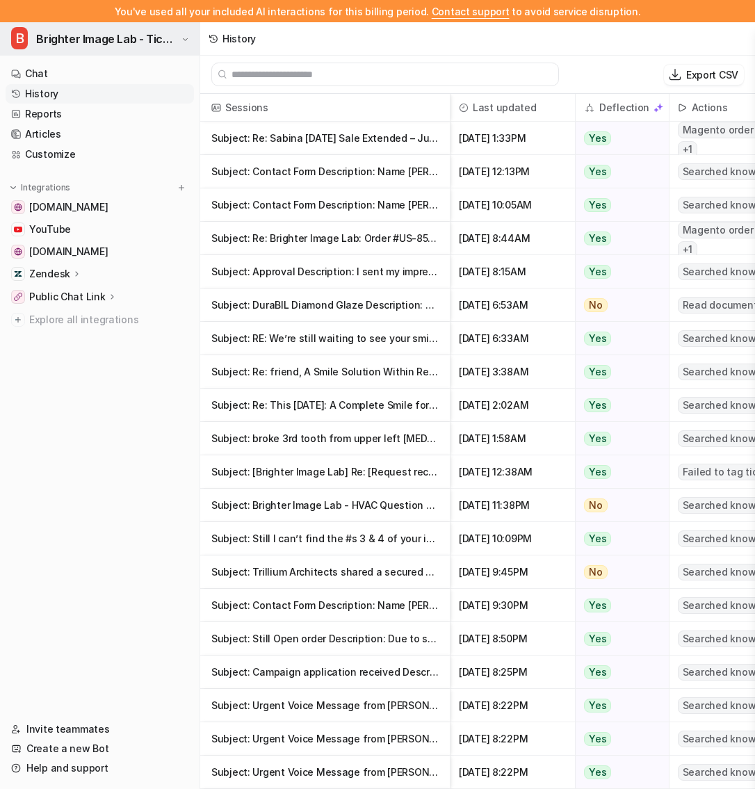
click at [147, 43] on span "Brighter Image Lab - Ticket System" at bounding box center [106, 38] width 141 height 19
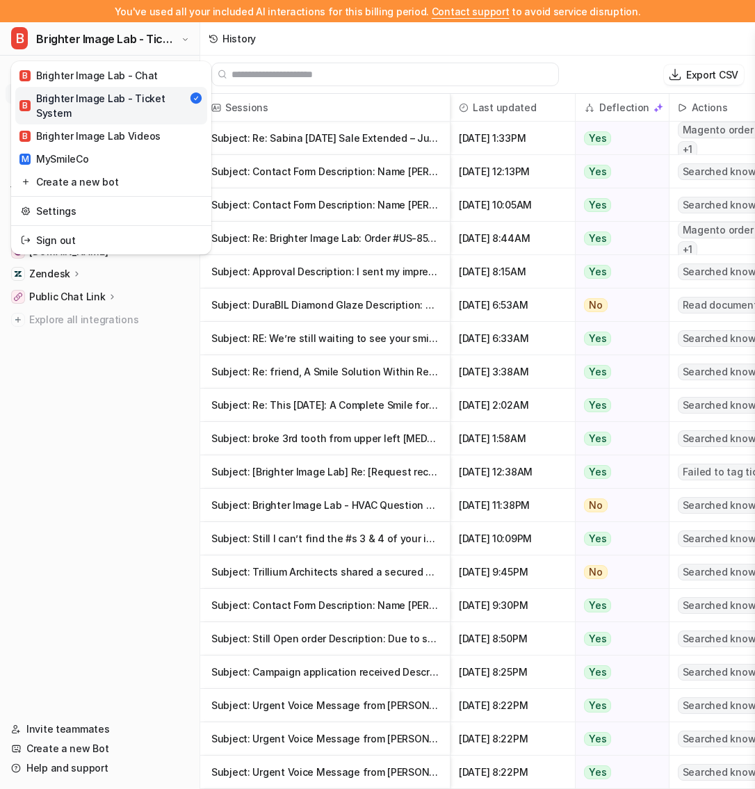
click at [122, 367] on div "B Brighter Image Lab - Ticket System B Brighter Image Lab - Chat B Brighter Ima…" at bounding box center [100, 405] width 200 height 767
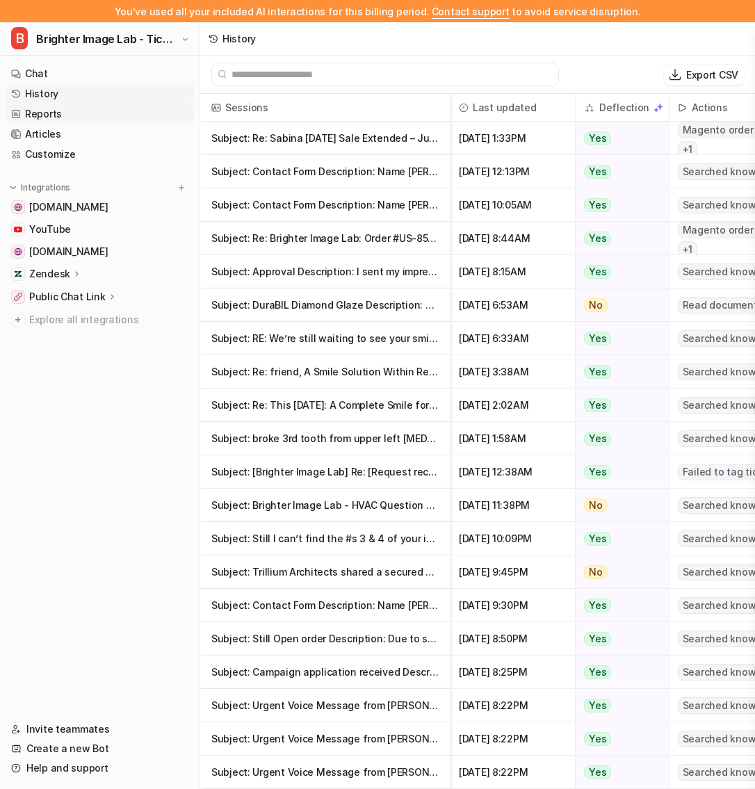
click at [111, 112] on link "Reports" at bounding box center [100, 113] width 188 height 19
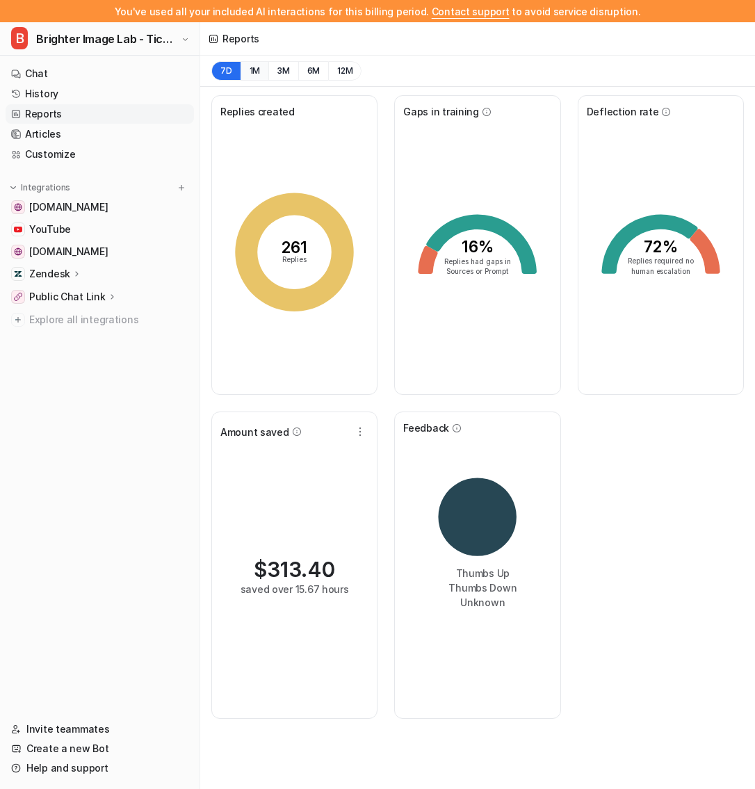
click at [256, 70] on button "1M" at bounding box center [255, 70] width 29 height 19
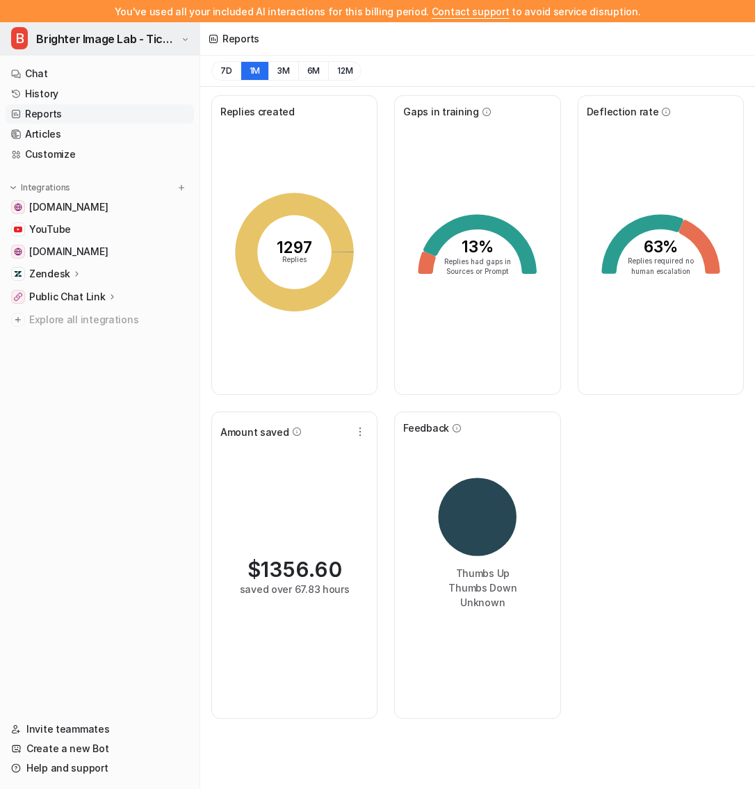
click at [131, 40] on span "Brighter Image Lab - Ticket System" at bounding box center [106, 38] width 141 height 19
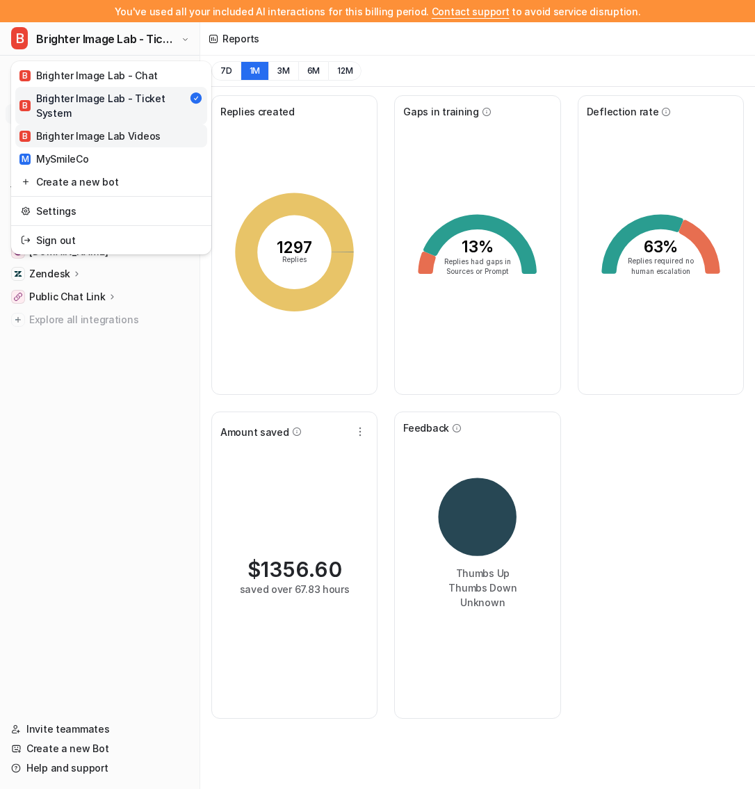
click at [148, 133] on div "B Brighter Image Lab Videos" at bounding box center [89, 136] width 141 height 15
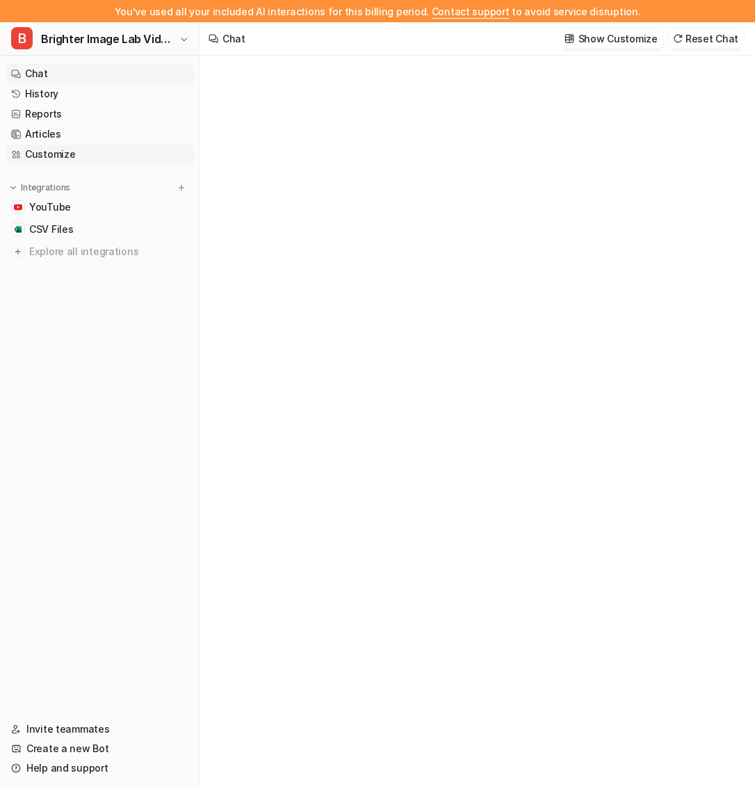
type textarea "**********"
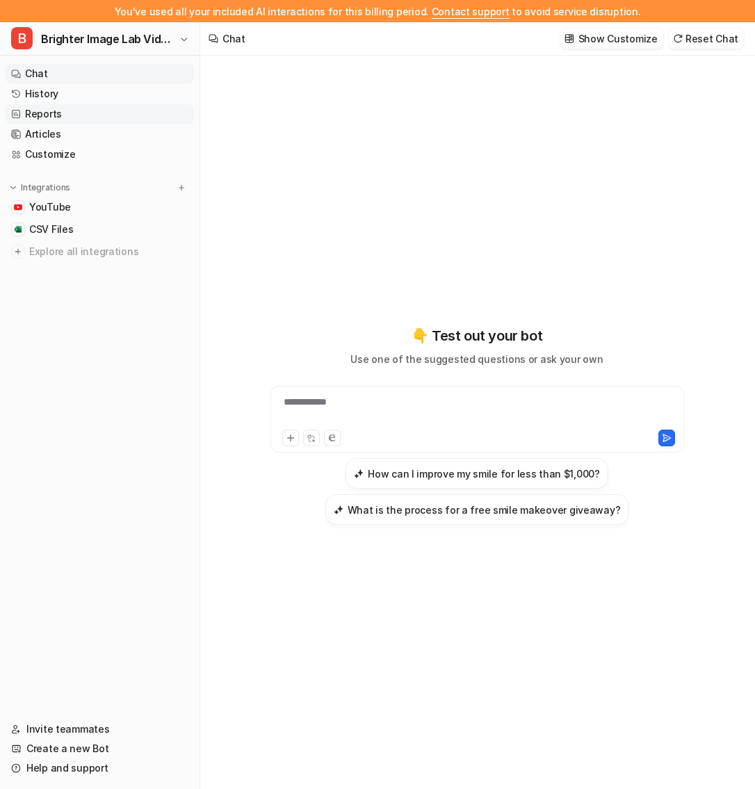
click at [88, 110] on link "Reports" at bounding box center [100, 113] width 188 height 19
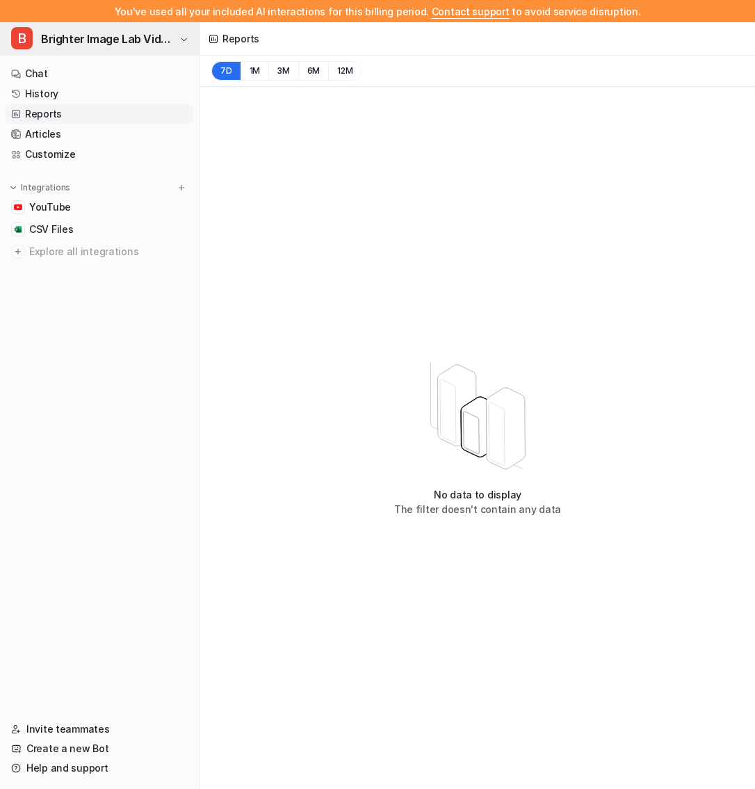
click at [161, 42] on span "Brighter Image Lab Videos" at bounding box center [108, 38] width 135 height 19
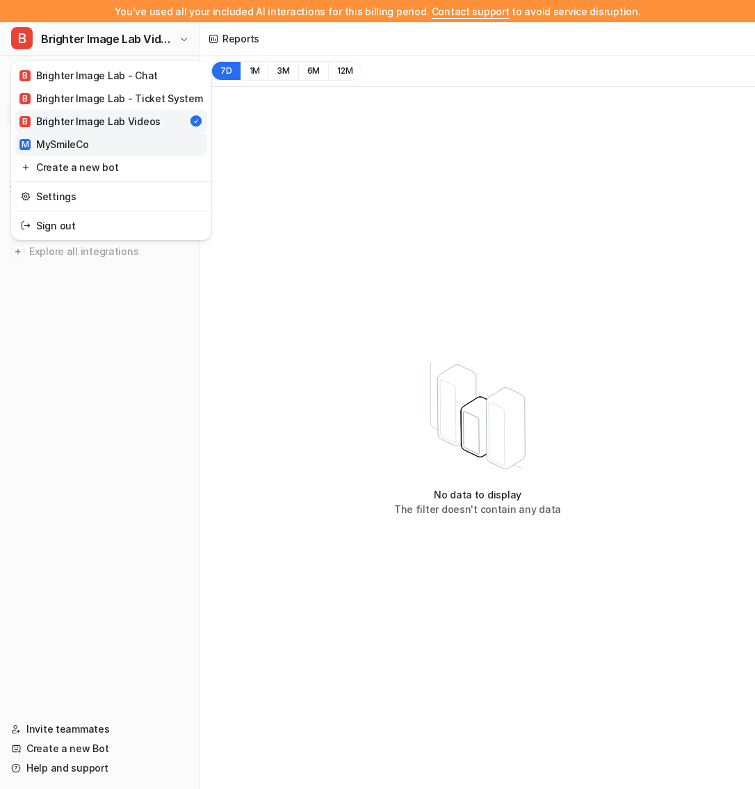
click at [145, 136] on link "M MySmileCo" at bounding box center [111, 144] width 192 height 23
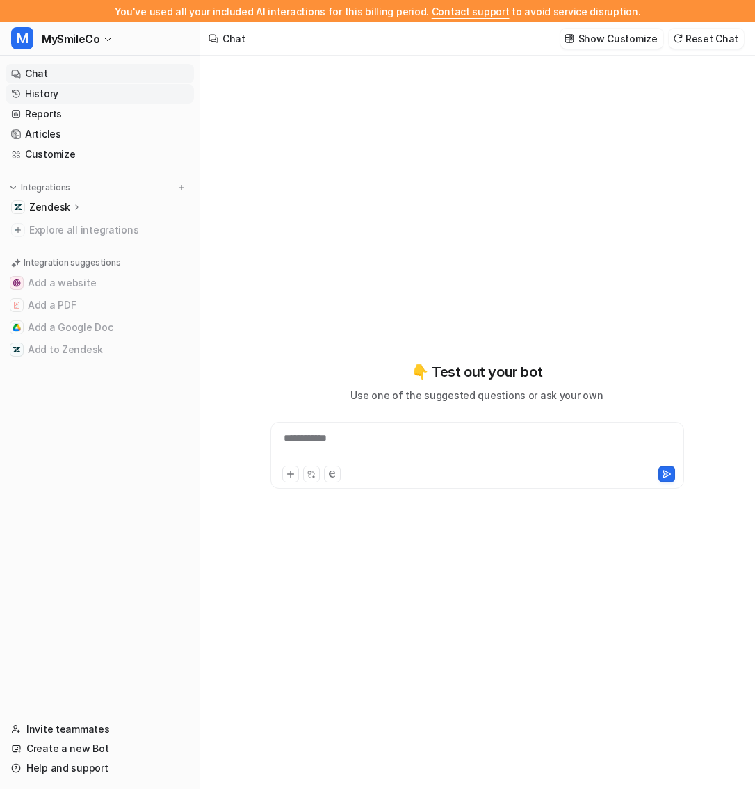
click at [139, 95] on link "History" at bounding box center [100, 93] width 188 height 19
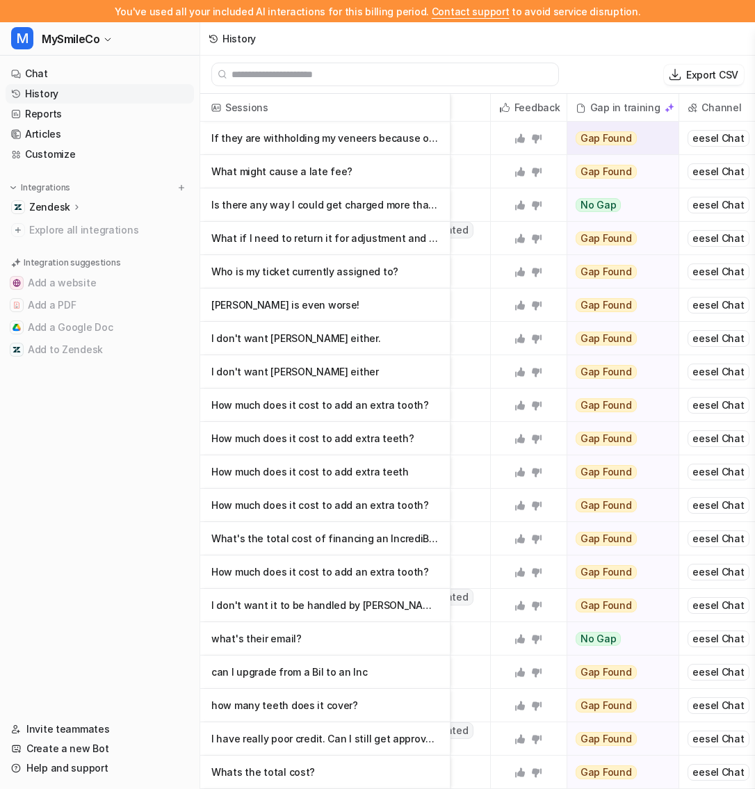
scroll to position [0, 452]
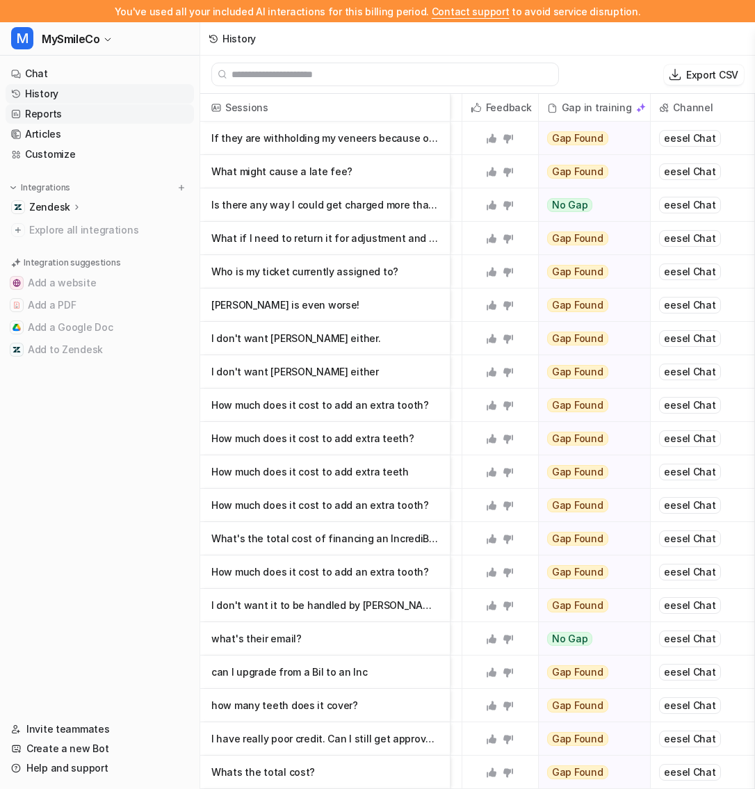
click at [83, 109] on link "Reports" at bounding box center [100, 113] width 188 height 19
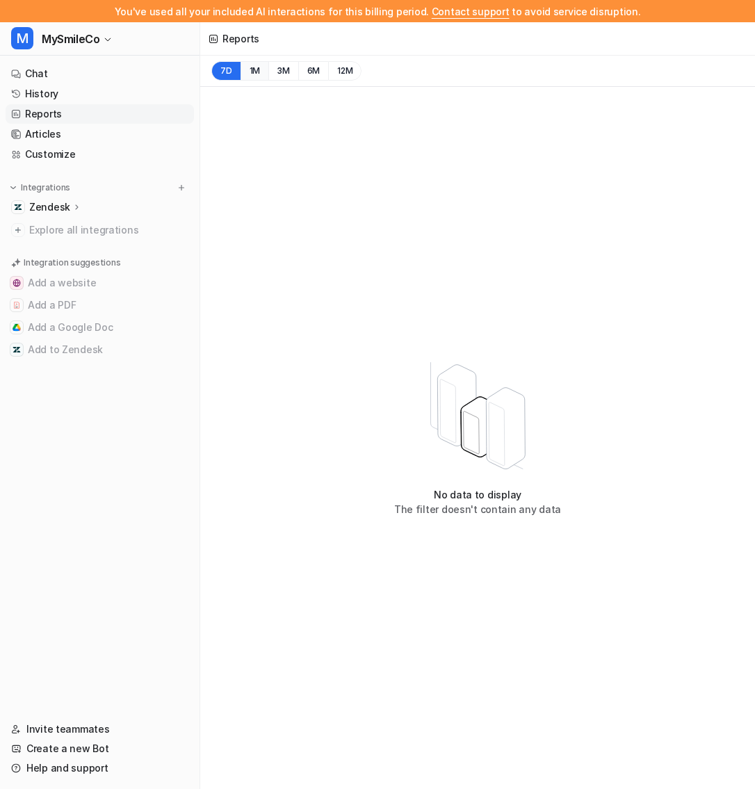
click at [245, 70] on button "1M" at bounding box center [255, 70] width 29 height 19
click at [91, 33] on span "MySmileCo" at bounding box center [71, 38] width 58 height 19
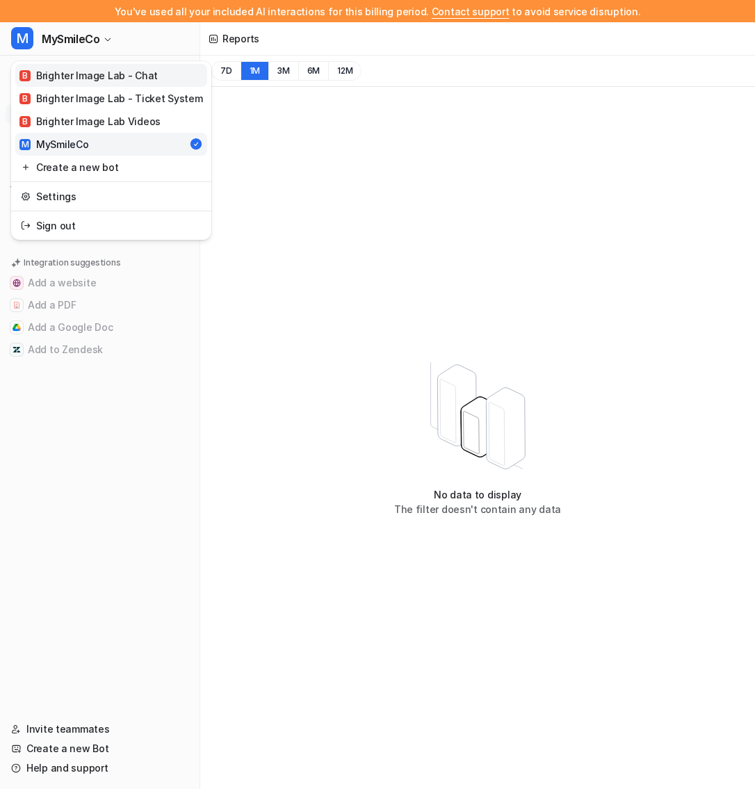
click at [97, 74] on div "B Brighter Image Lab - Chat" at bounding box center [88, 75] width 138 height 15
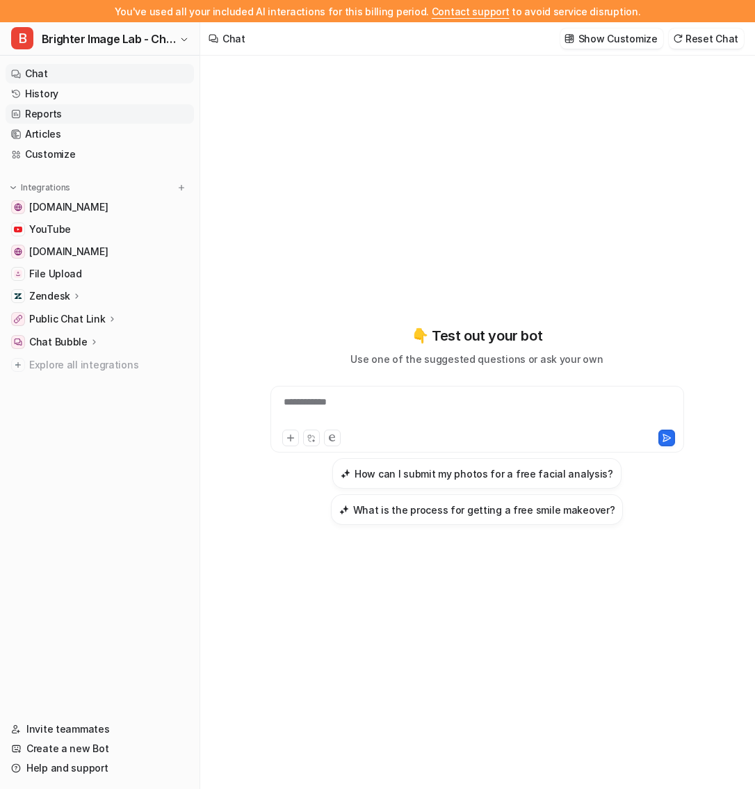
click at [113, 119] on link "Reports" at bounding box center [100, 113] width 188 height 19
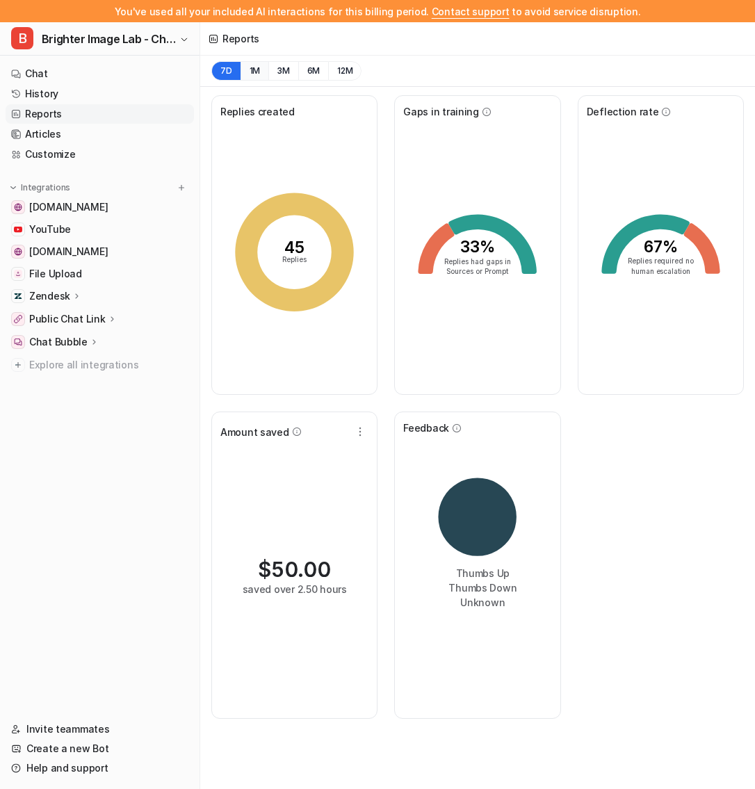
click at [251, 72] on button "1M" at bounding box center [255, 70] width 29 height 19
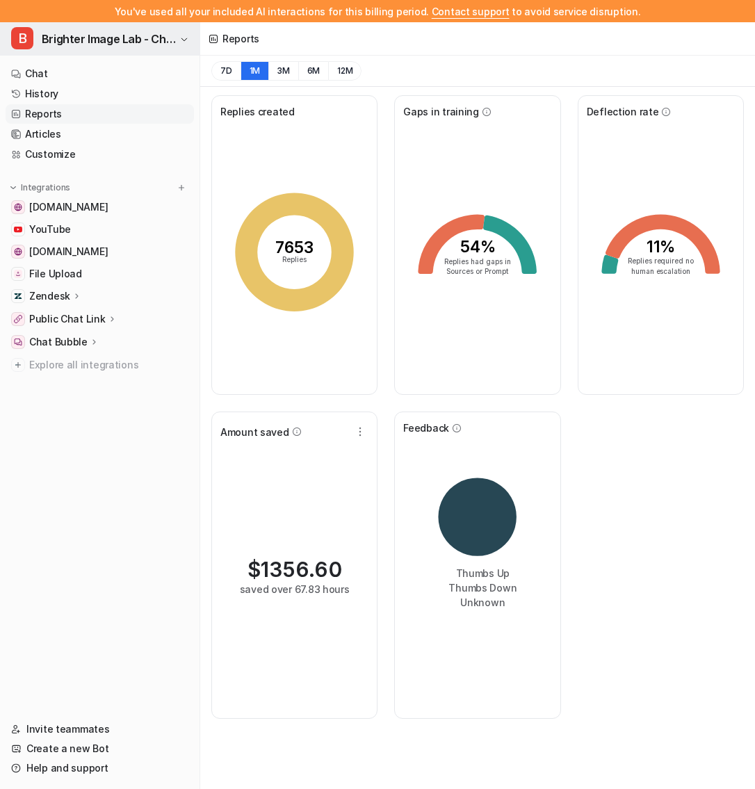
click at [66, 45] on span "Brighter Image Lab - Chat" at bounding box center [109, 38] width 134 height 19
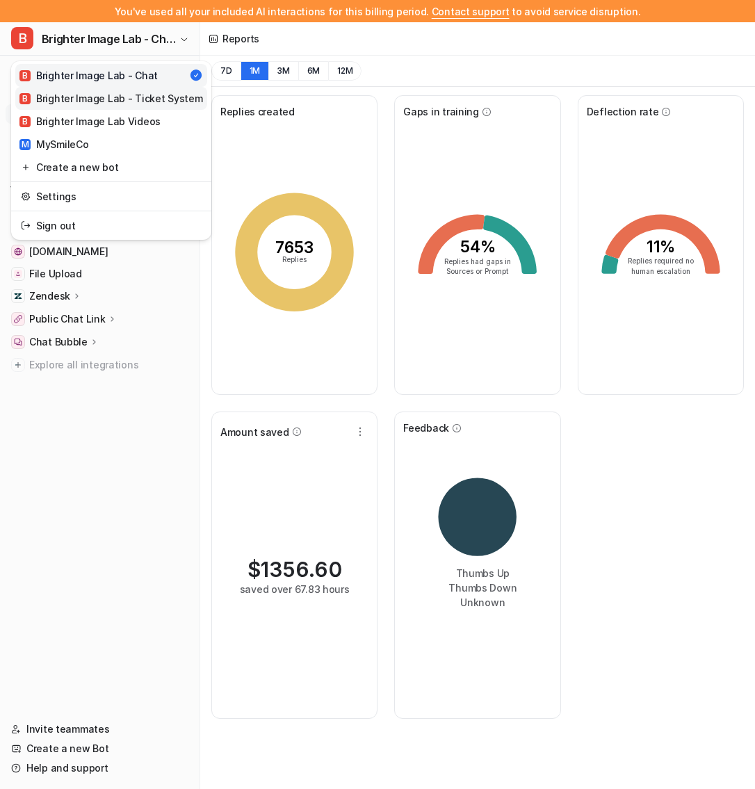
click at [83, 92] on div "B Brighter Image Lab - Ticket System" at bounding box center [110, 98] width 183 height 15
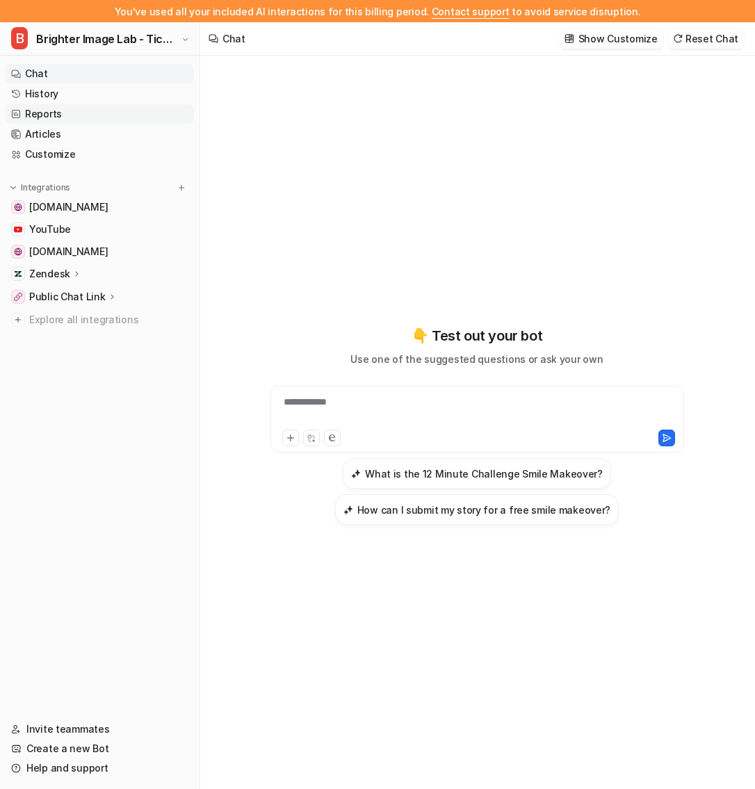
click at [67, 113] on link "Reports" at bounding box center [100, 113] width 188 height 19
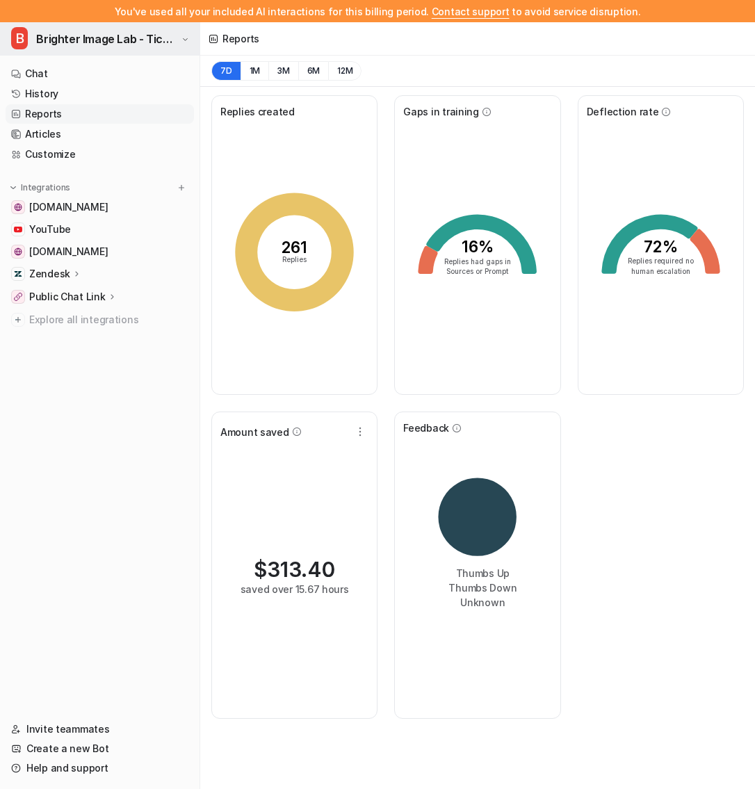
click at [107, 34] on span "Brighter Image Lab - Ticket System" at bounding box center [106, 38] width 141 height 19
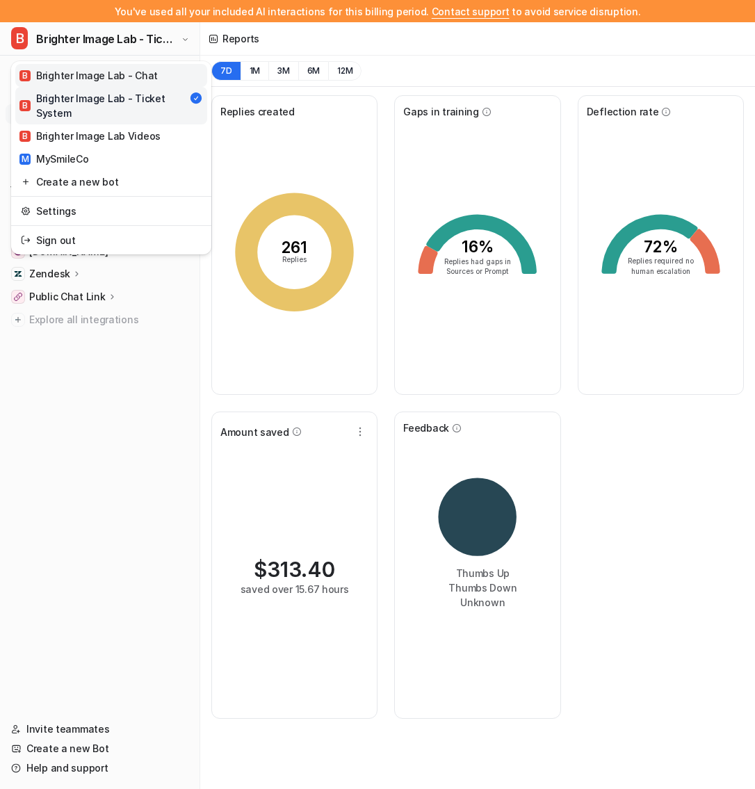
click at [113, 77] on div "B Brighter Image Lab - Chat" at bounding box center [88, 75] width 138 height 15
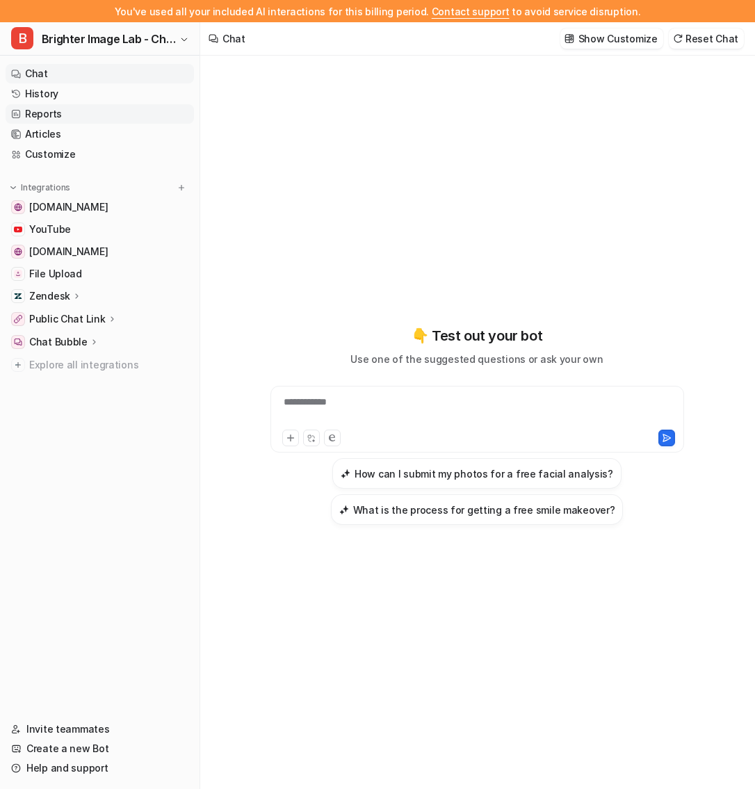
click at [108, 110] on link "Reports" at bounding box center [100, 113] width 188 height 19
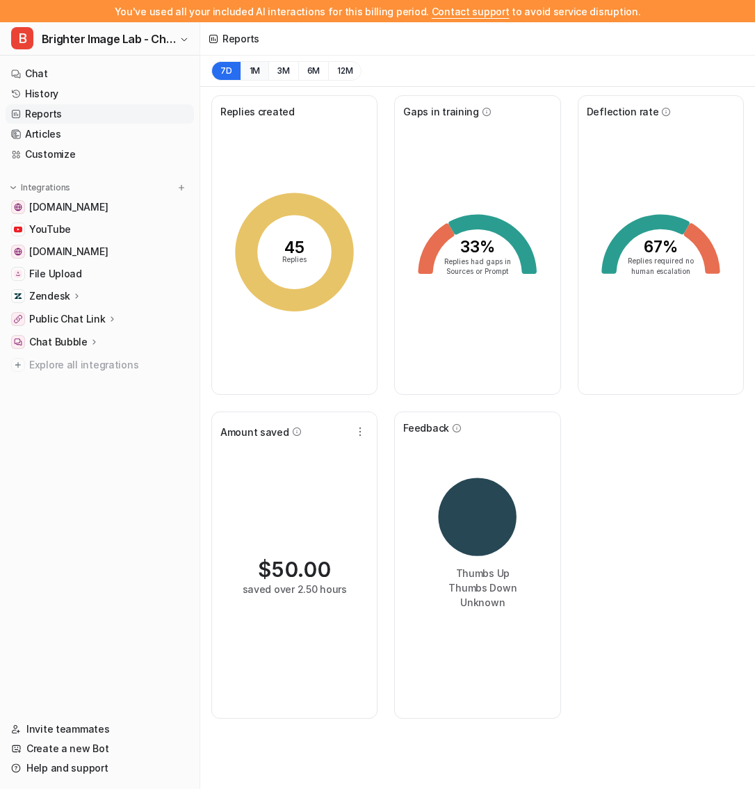
click at [252, 72] on button "1M" at bounding box center [255, 70] width 29 height 19
click at [234, 70] on button "7D" at bounding box center [225, 70] width 29 height 19
click at [88, 136] on link "Articles" at bounding box center [100, 133] width 188 height 19
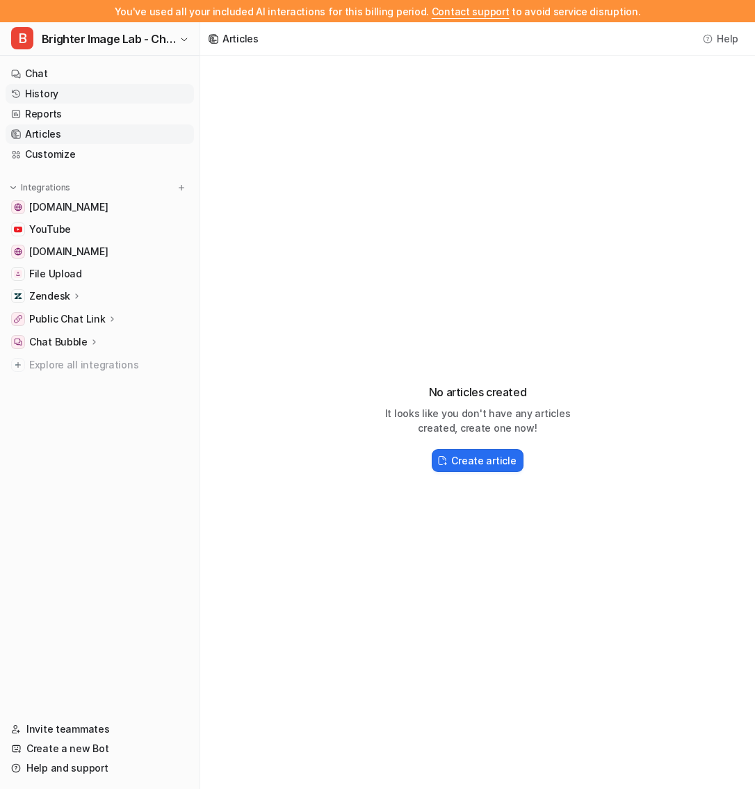
click at [77, 89] on link "History" at bounding box center [100, 93] width 188 height 19
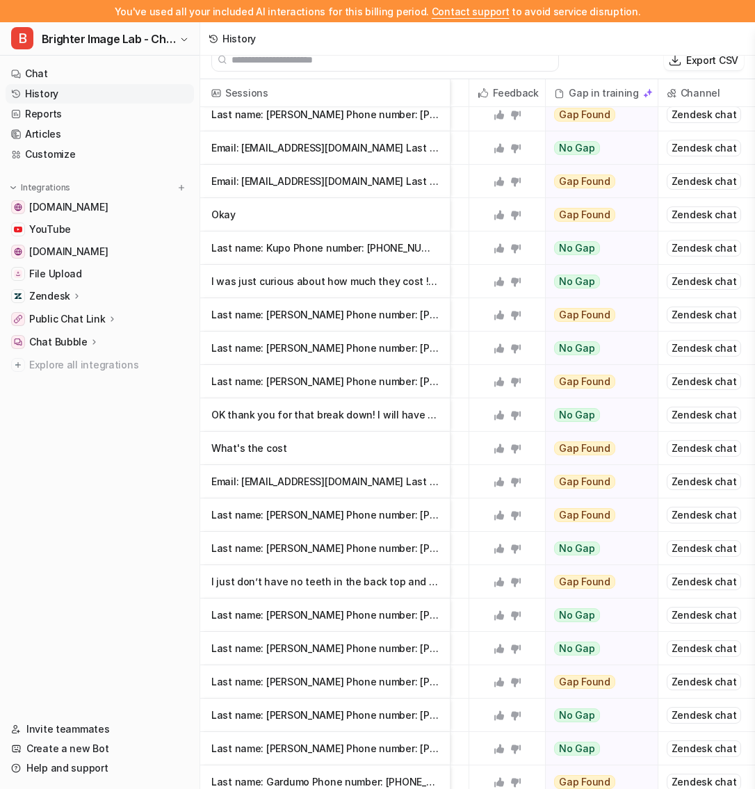
scroll to position [1845, 524]
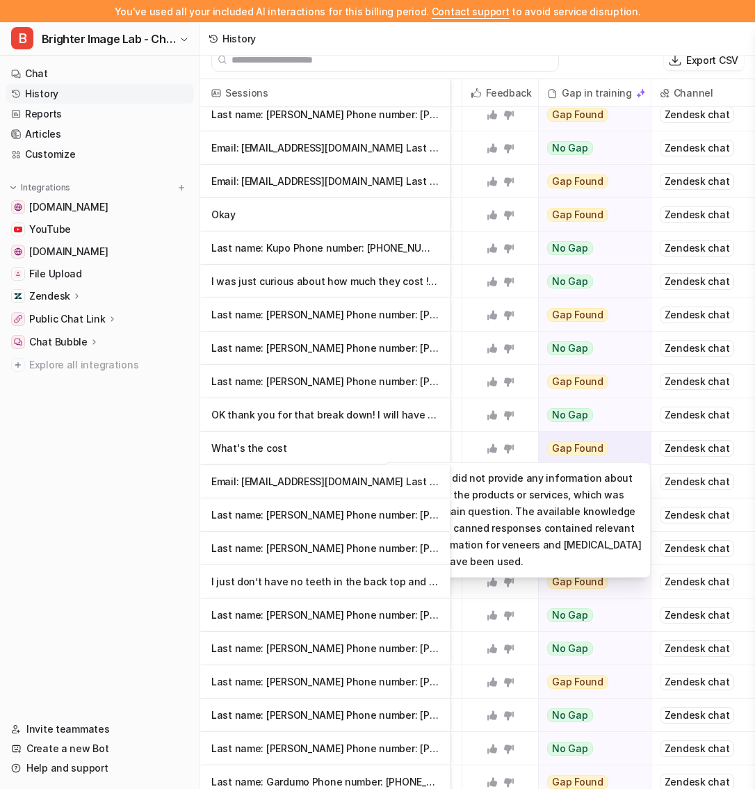
click at [602, 442] on span "Gap Found" at bounding box center [577, 449] width 61 height 14
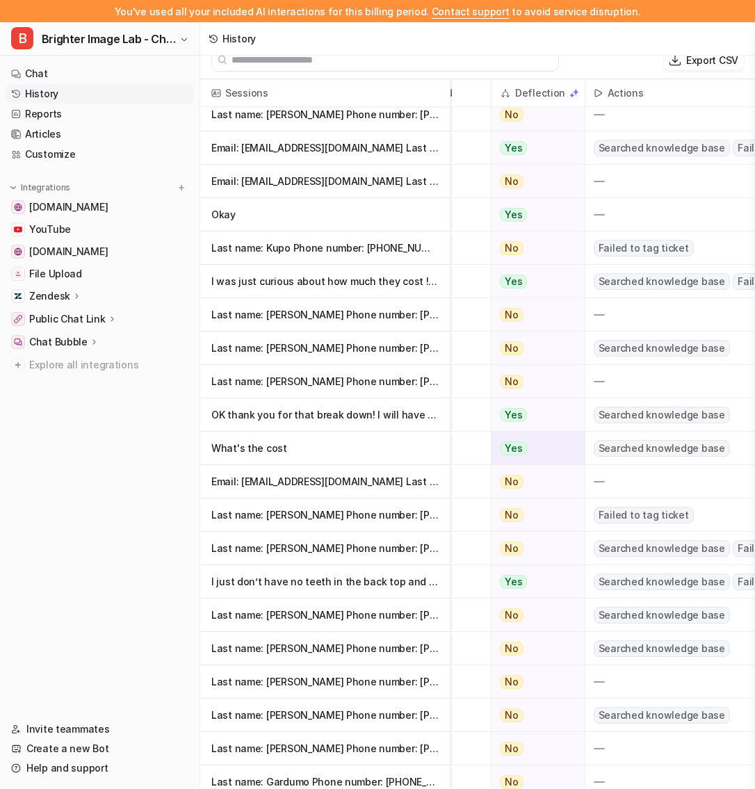
scroll to position [1845, 0]
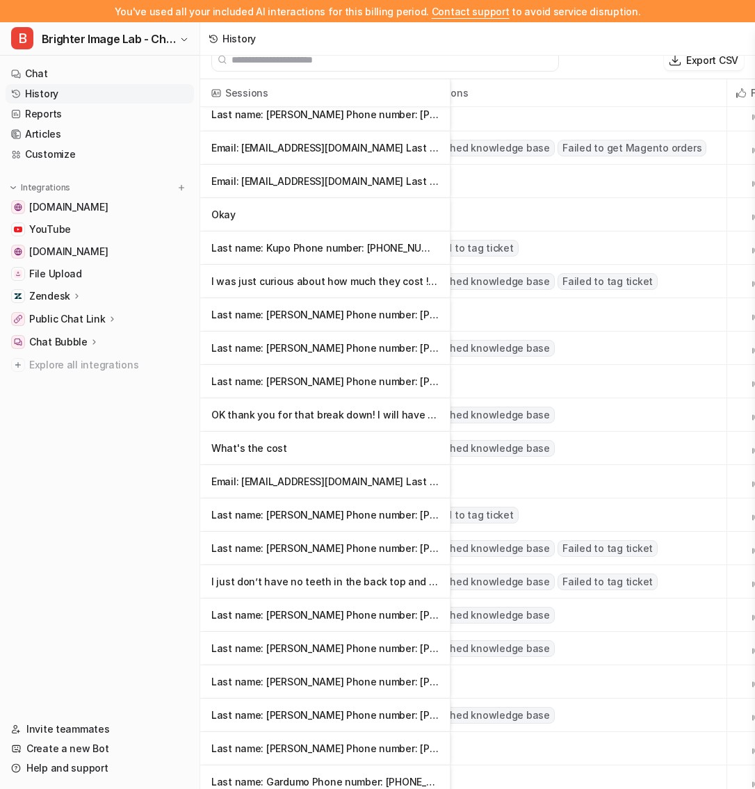
click at [602, 442] on div "Searched knowledge base" at bounding box center [568, 448] width 317 height 33
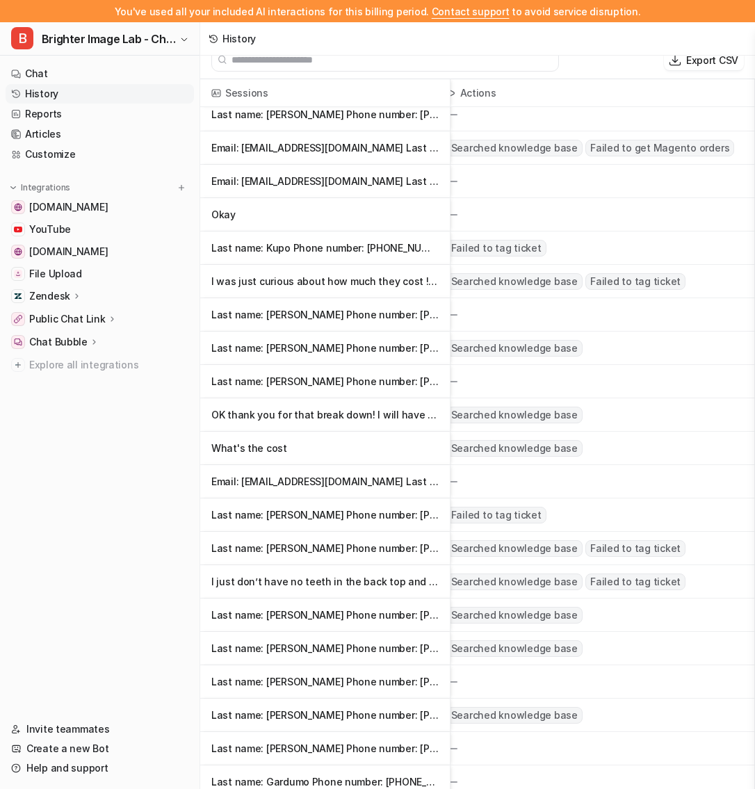
click at [369, 458] on p "What's the cost" at bounding box center [324, 448] width 227 height 33
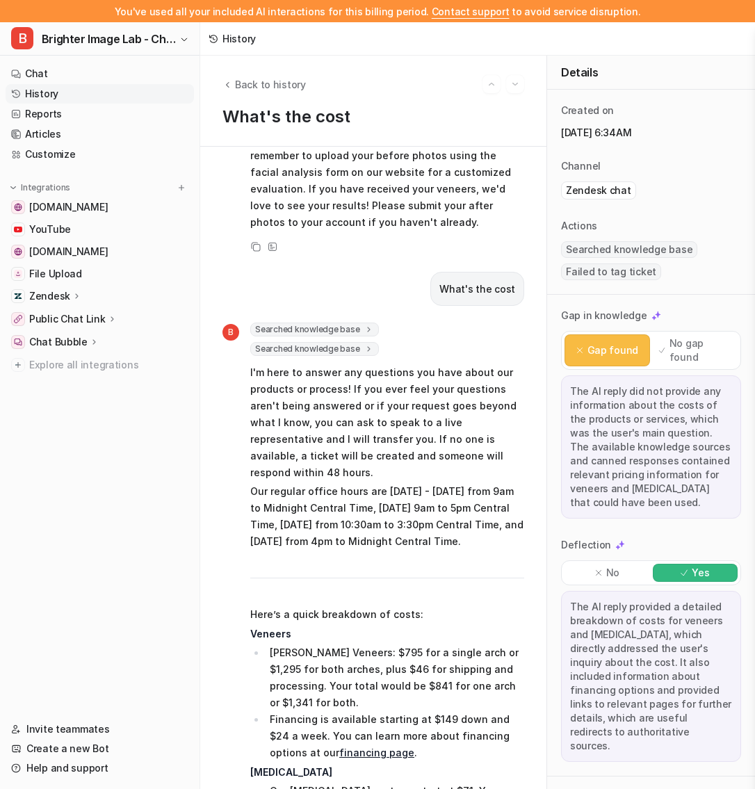
scroll to position [384, 0]
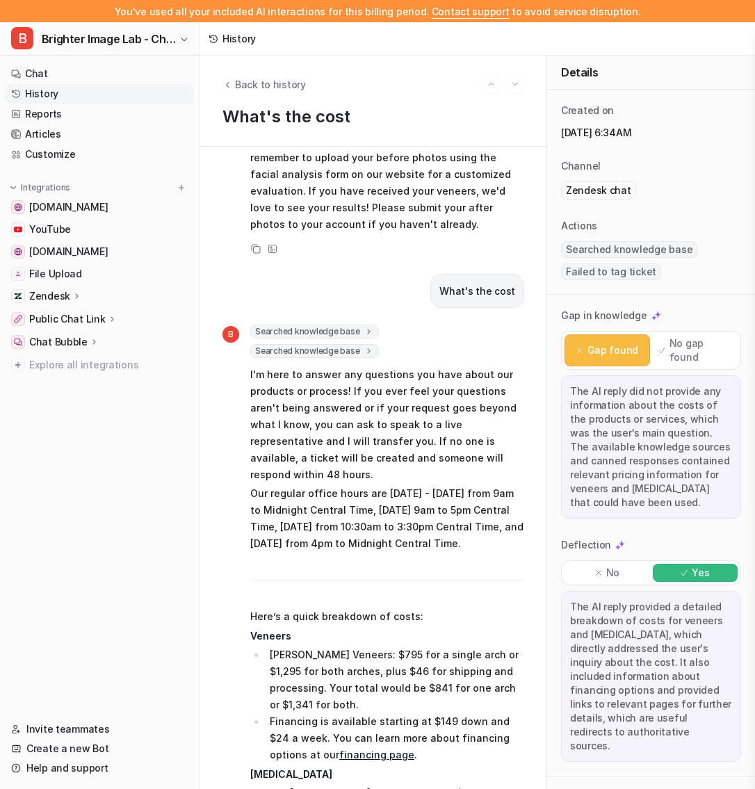
click at [351, 344] on span "Searched knowledge base" at bounding box center [314, 351] width 129 height 14
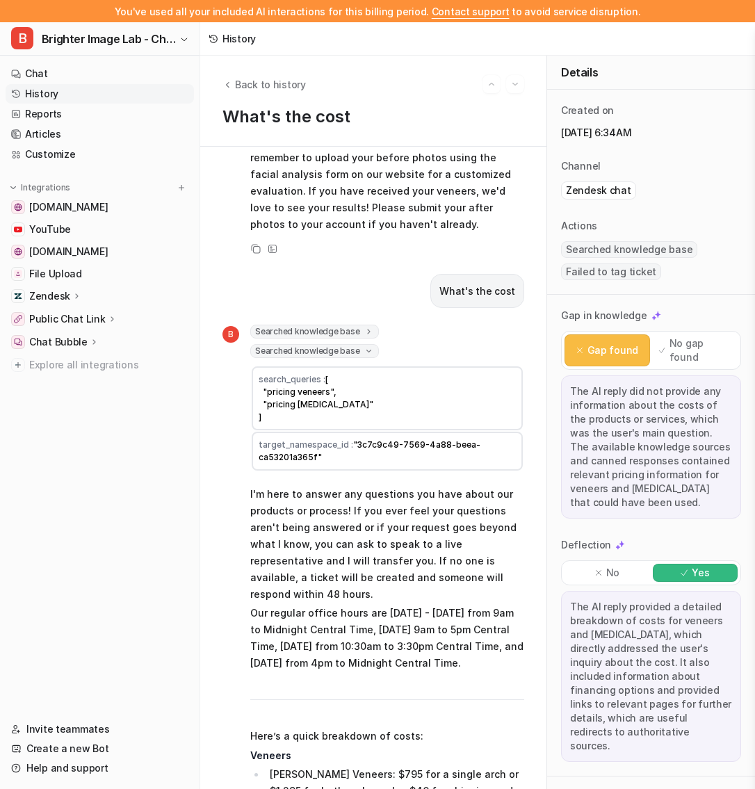
click at [345, 325] on span "Searched knowledge base" at bounding box center [314, 332] width 129 height 14
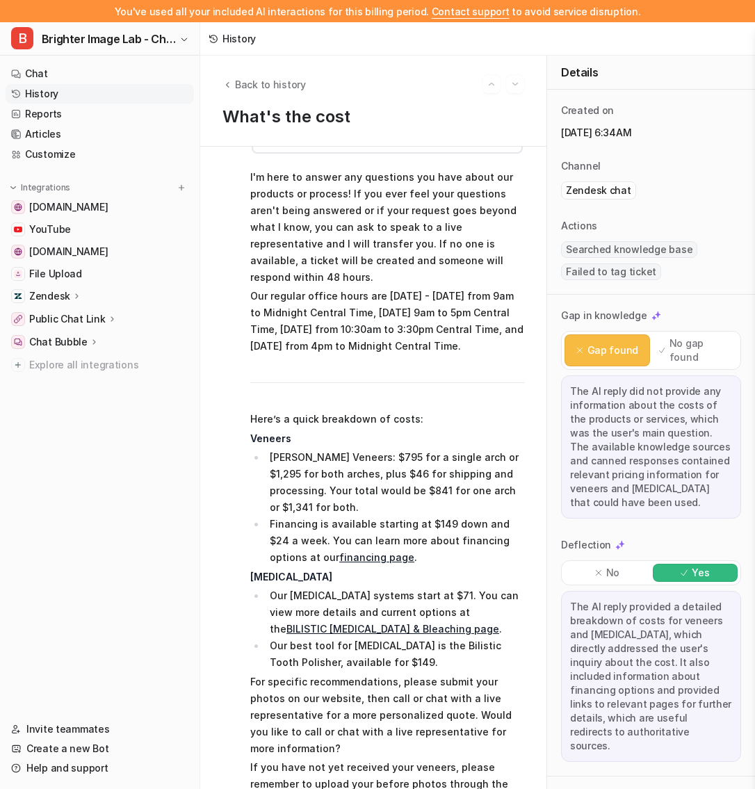
scroll to position [867, 0]
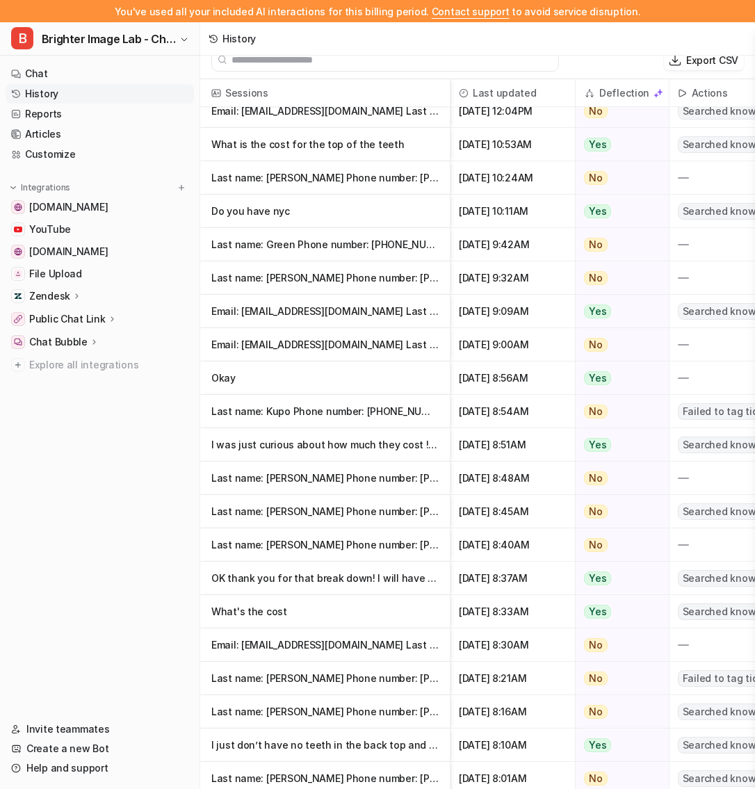
scroll to position [1694, 0]
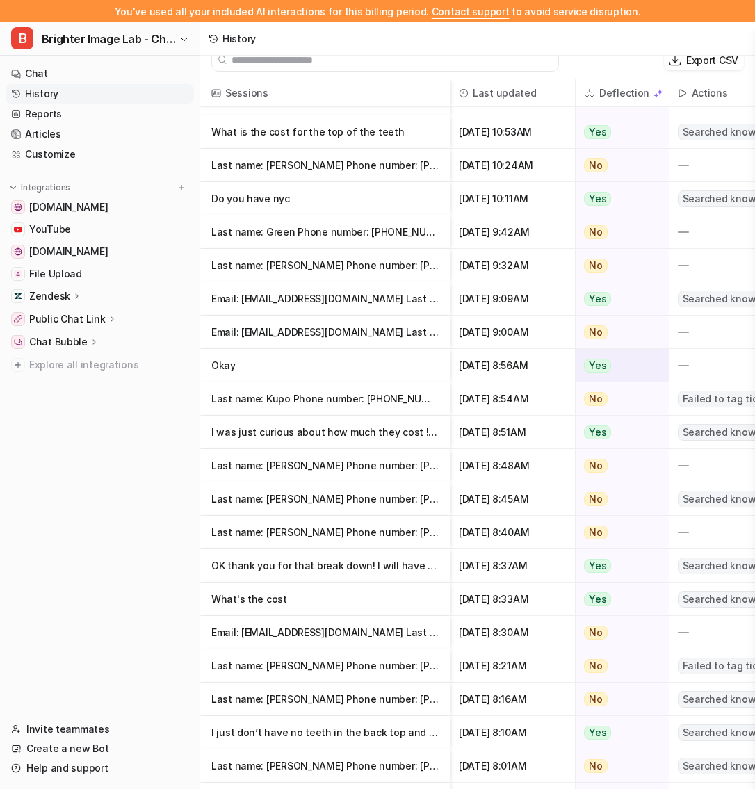
click at [401, 375] on p "Okay" at bounding box center [324, 365] width 227 height 33
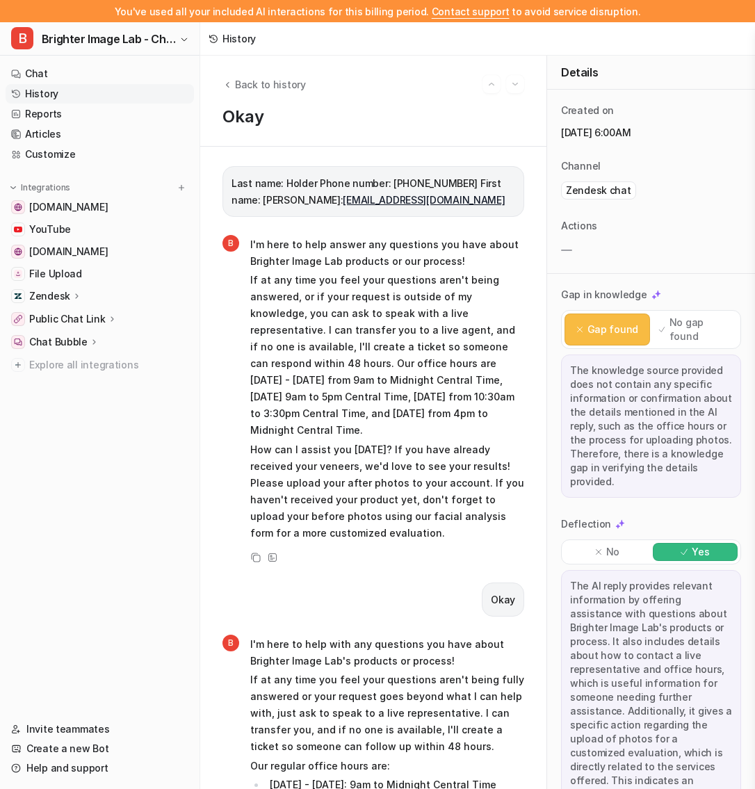
scroll to position [175, 0]
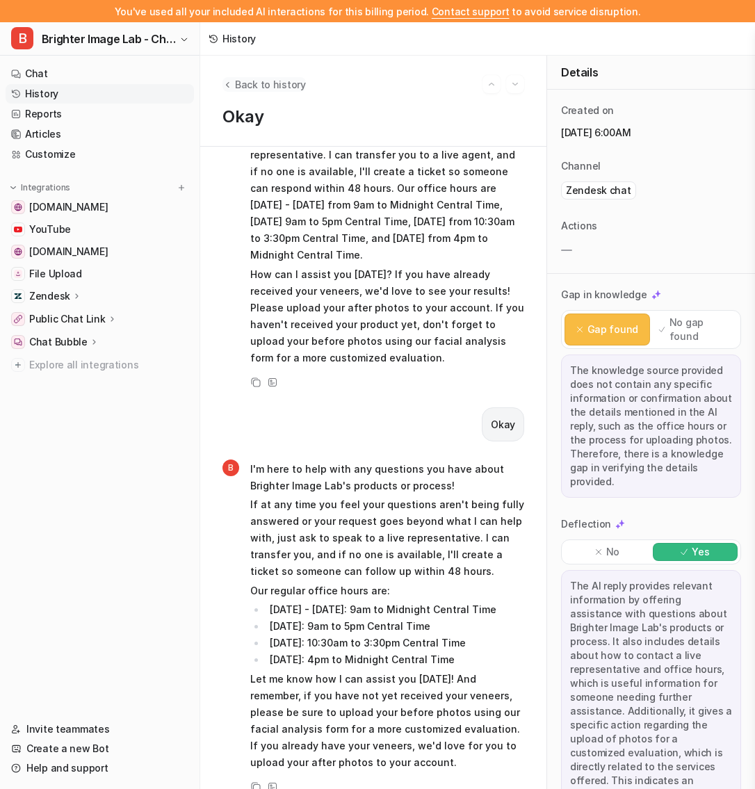
click at [236, 83] on span "Back to history" at bounding box center [270, 84] width 71 height 15
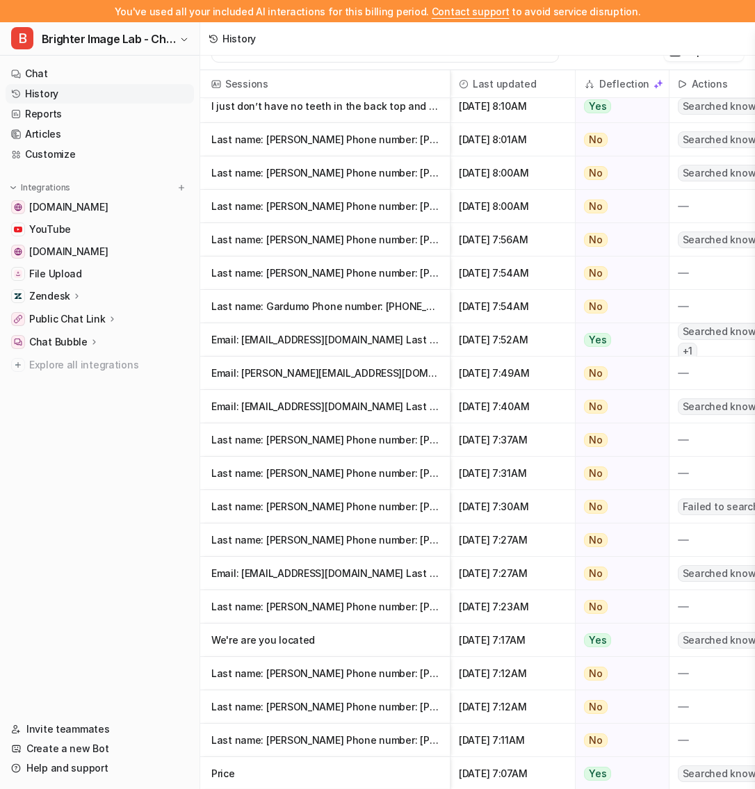
scroll to position [2399, 0]
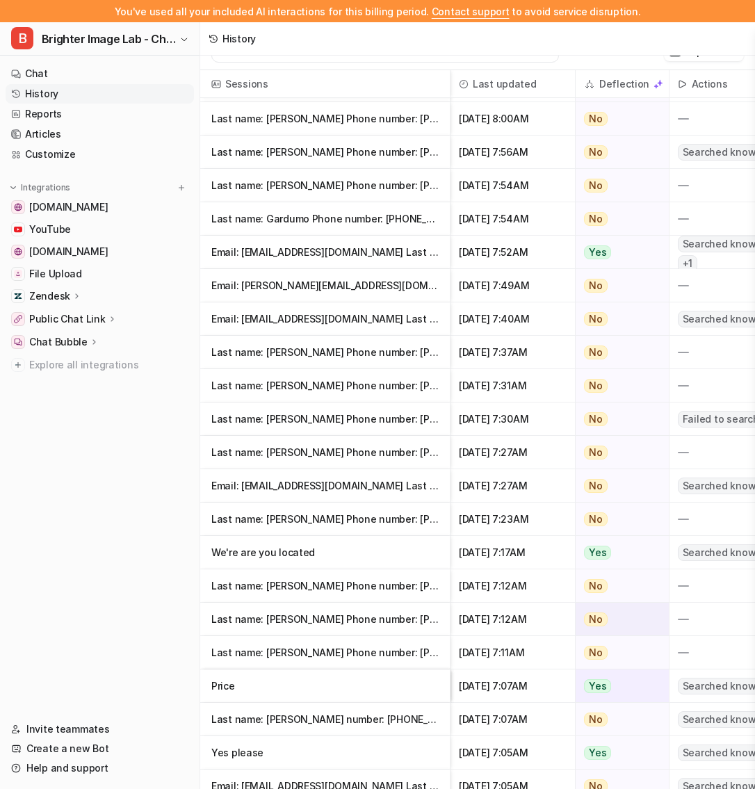
click at [364, 615] on p "Last name: Haab Phone number: (503) 580-3394 First name: Susan Email: skhaab1164" at bounding box center [324, 619] width 227 height 33
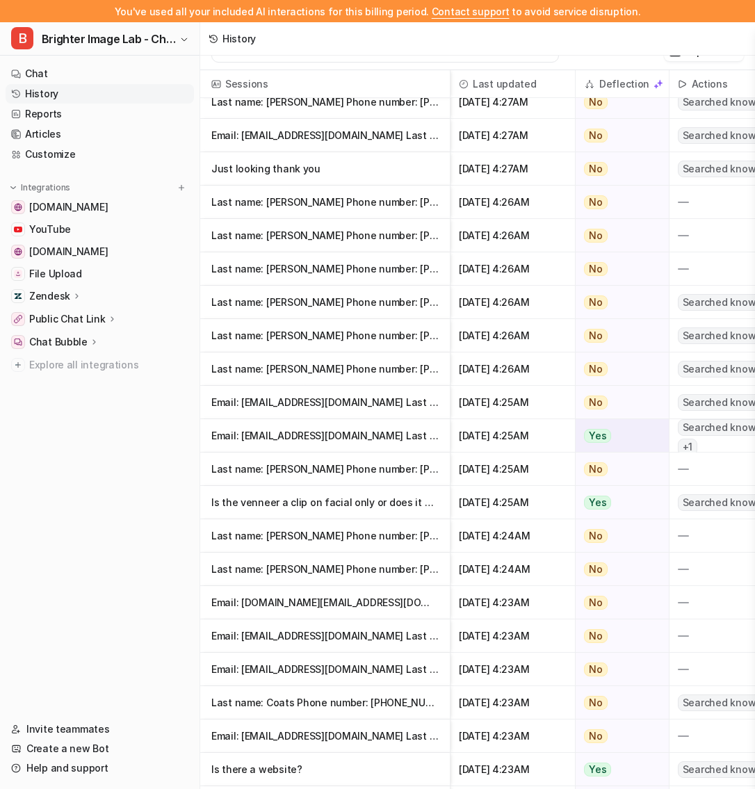
scroll to position [16253, 0]
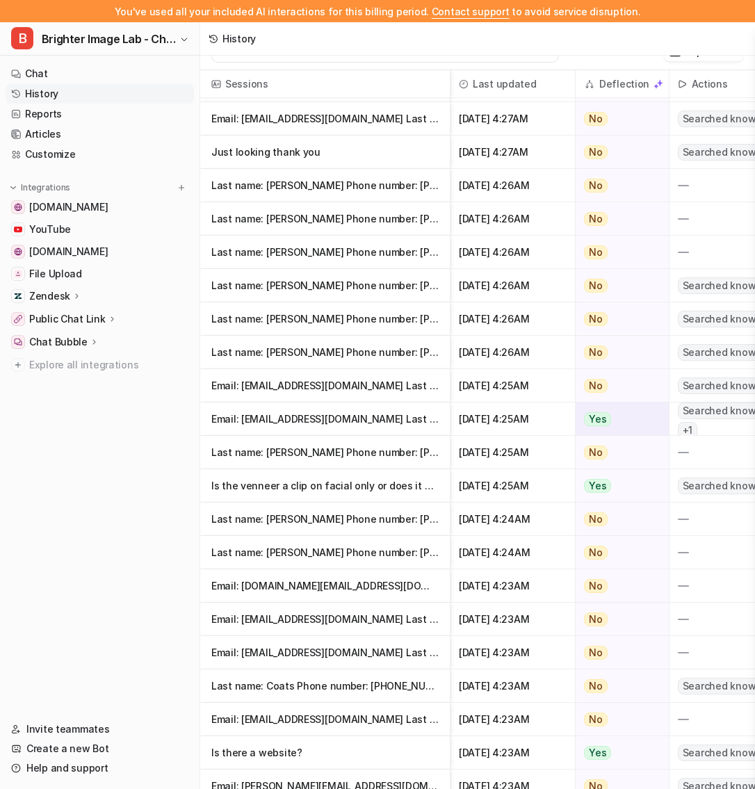
click at [387, 410] on p "Email: cr03106@yahoo.com Last name: Ray Phone number: (205) 522-6626 First name:" at bounding box center [324, 419] width 227 height 33
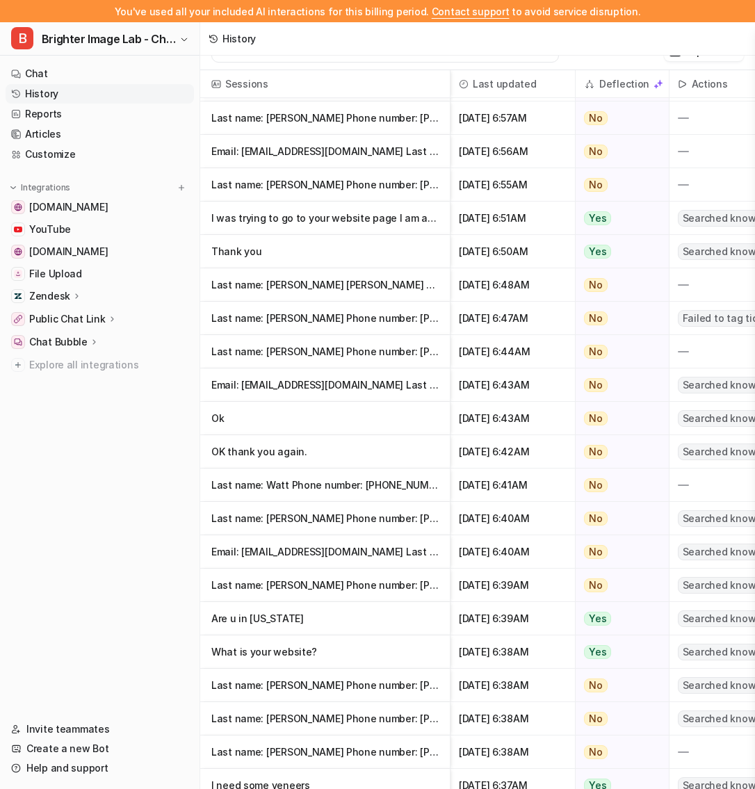
scroll to position [3303, 0]
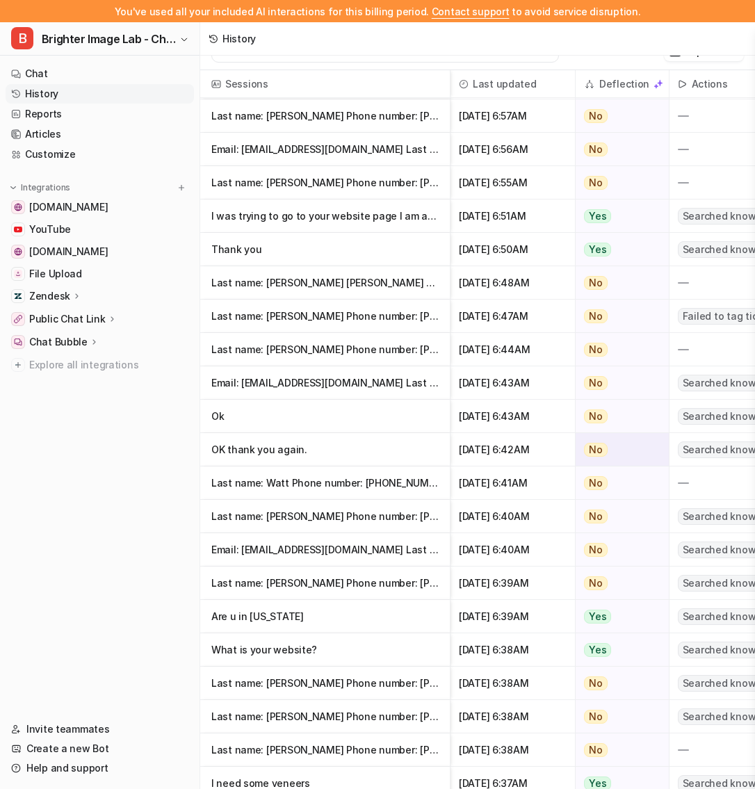
click at [316, 445] on p "OK thank you again." at bounding box center [324, 449] width 227 height 33
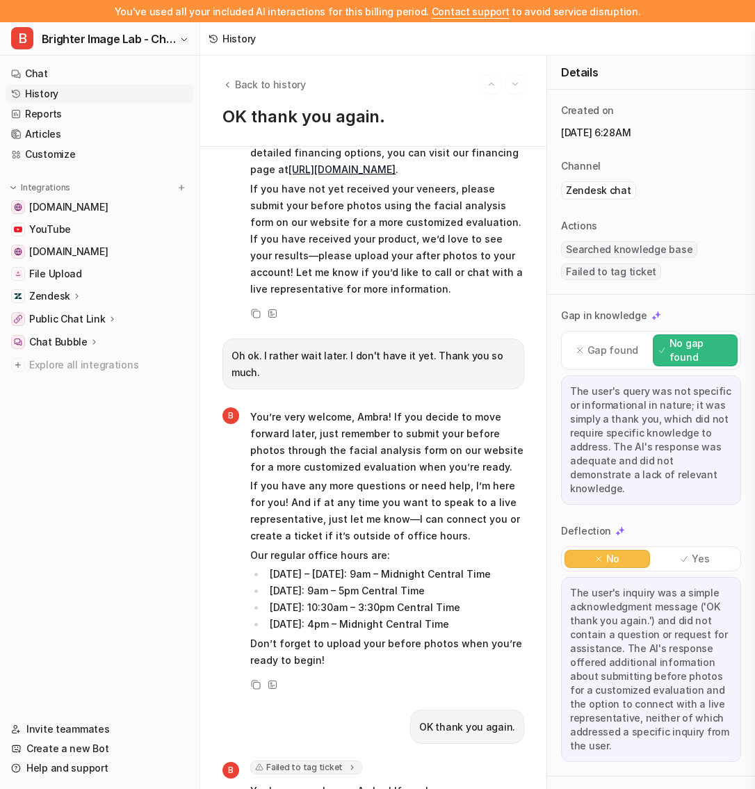
scroll to position [1954, 0]
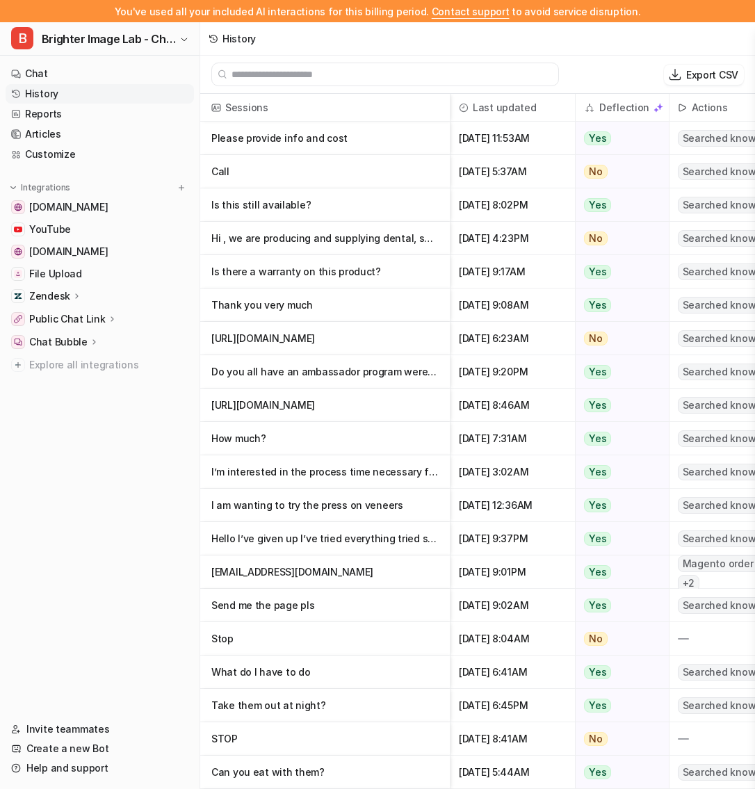
scroll to position [24, 0]
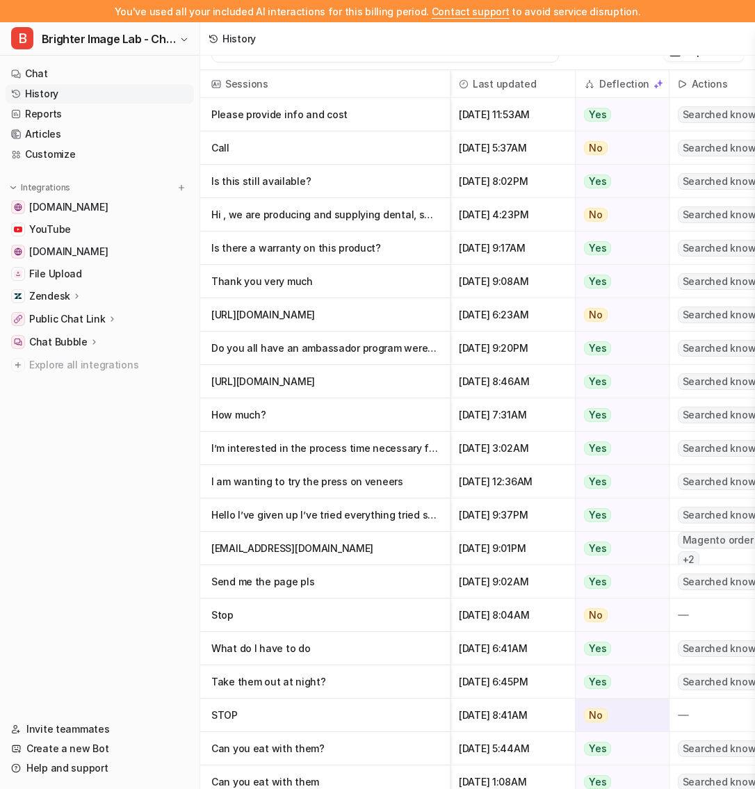
click at [357, 718] on p "STOP" at bounding box center [324, 715] width 227 height 33
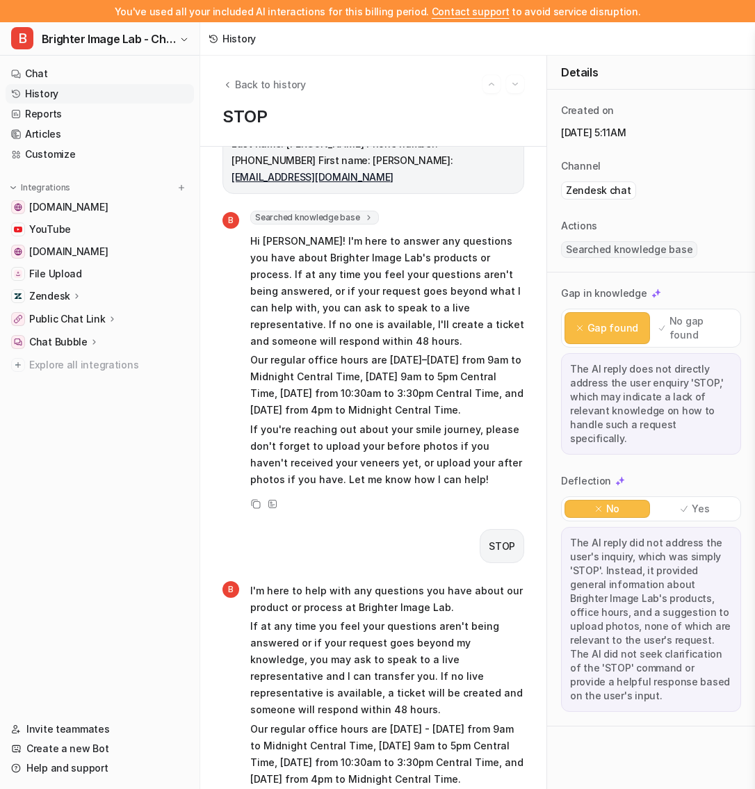
scroll to position [42, 0]
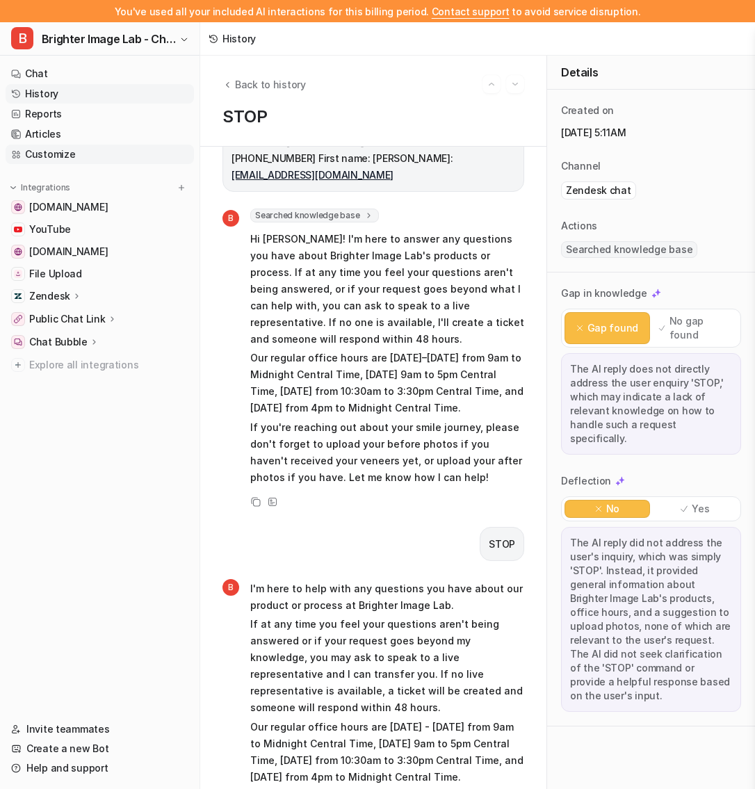
click at [85, 154] on link "Customize" at bounding box center [100, 154] width 188 height 19
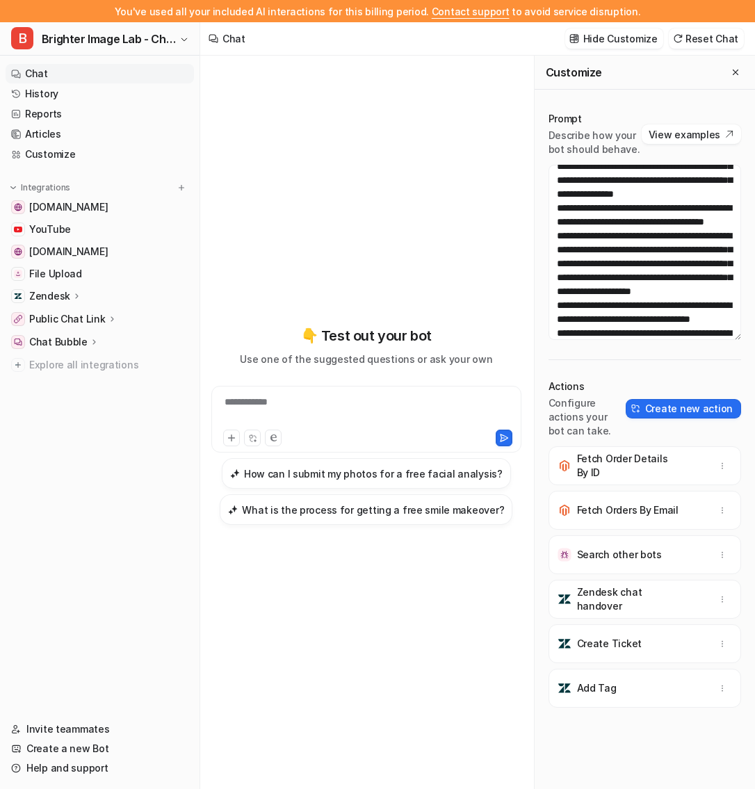
scroll to position [4683, 0]
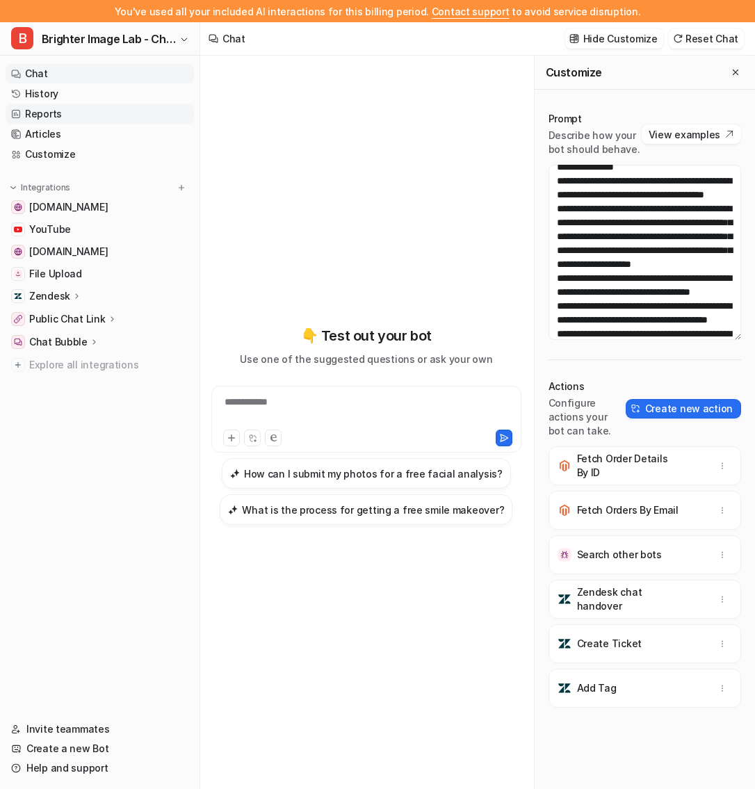
click at [111, 106] on link "Reports" at bounding box center [100, 113] width 188 height 19
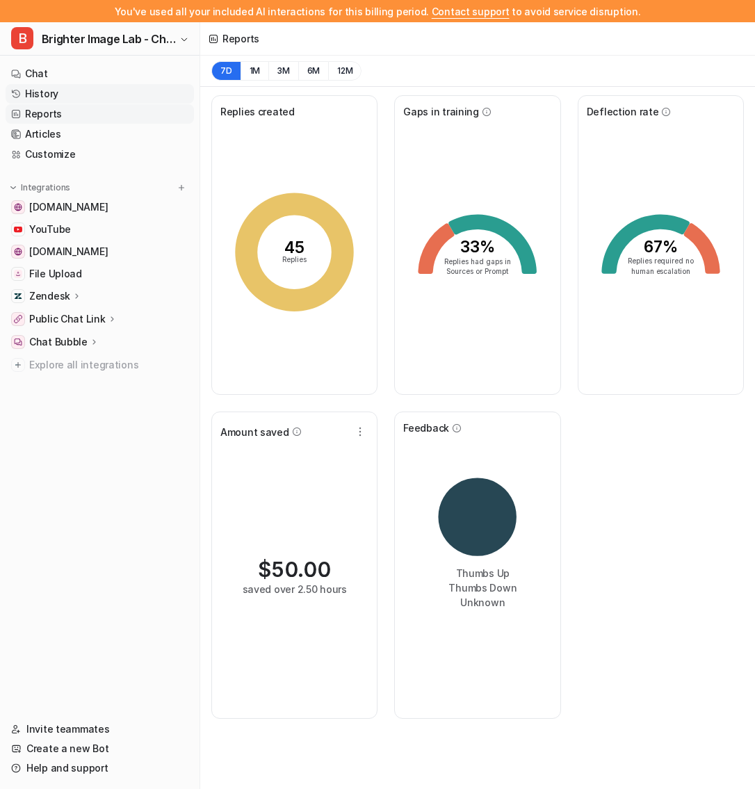
click at [103, 97] on link "History" at bounding box center [100, 93] width 188 height 19
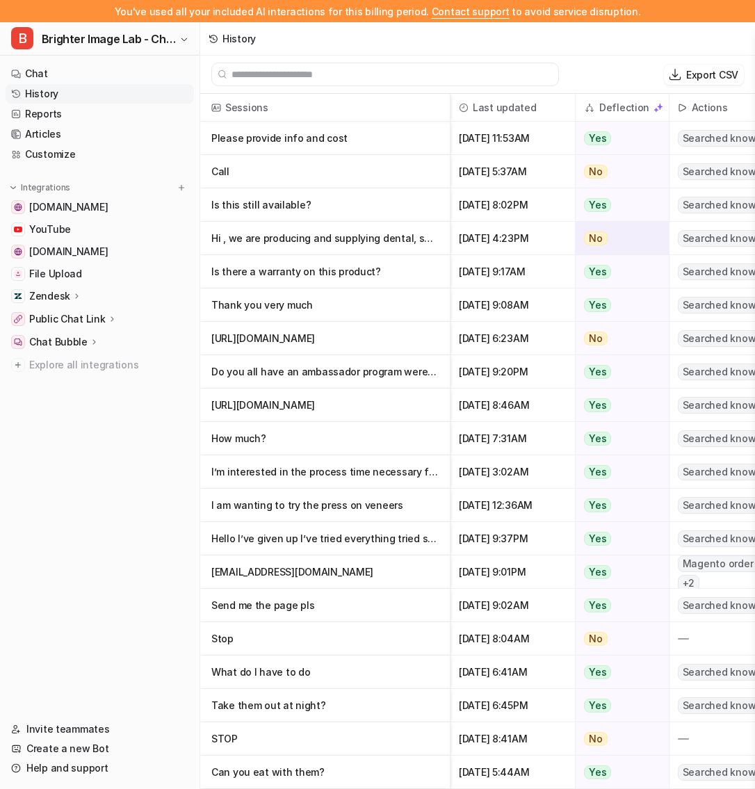
click at [341, 227] on p "Hi , we are producing and supplying dental, surgical instruments like examinati" at bounding box center [324, 238] width 227 height 33
click at [284, 172] on p "Call" at bounding box center [324, 171] width 227 height 33
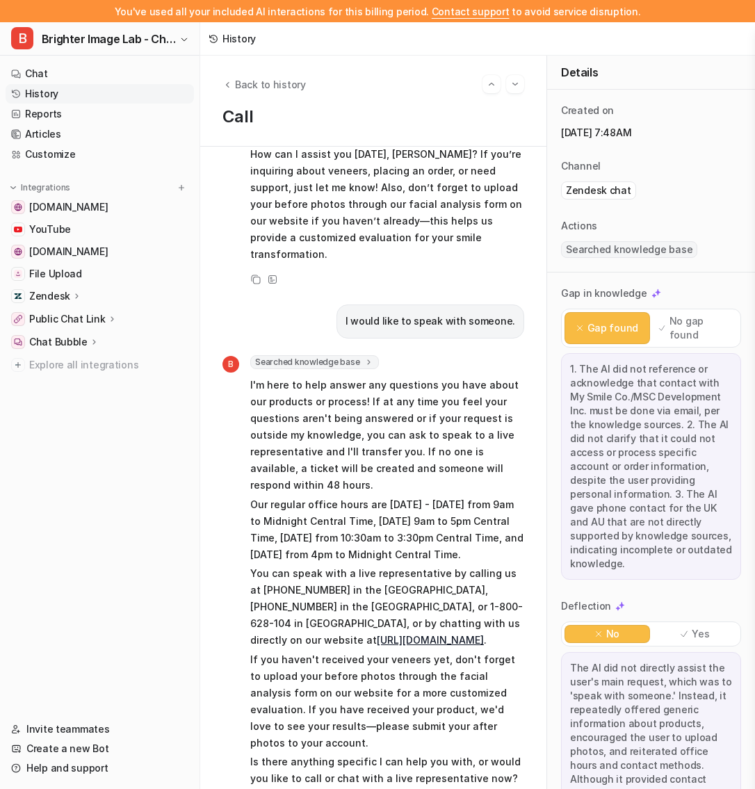
scroll to position [287, 0]
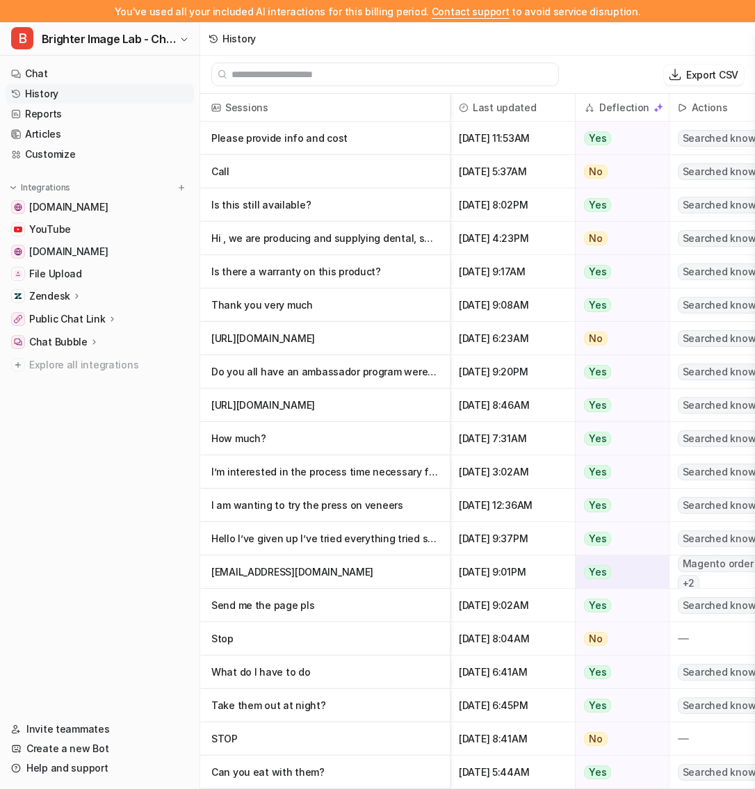
click at [339, 560] on p "valeriemarquez194@gmail.com" at bounding box center [324, 572] width 227 height 33
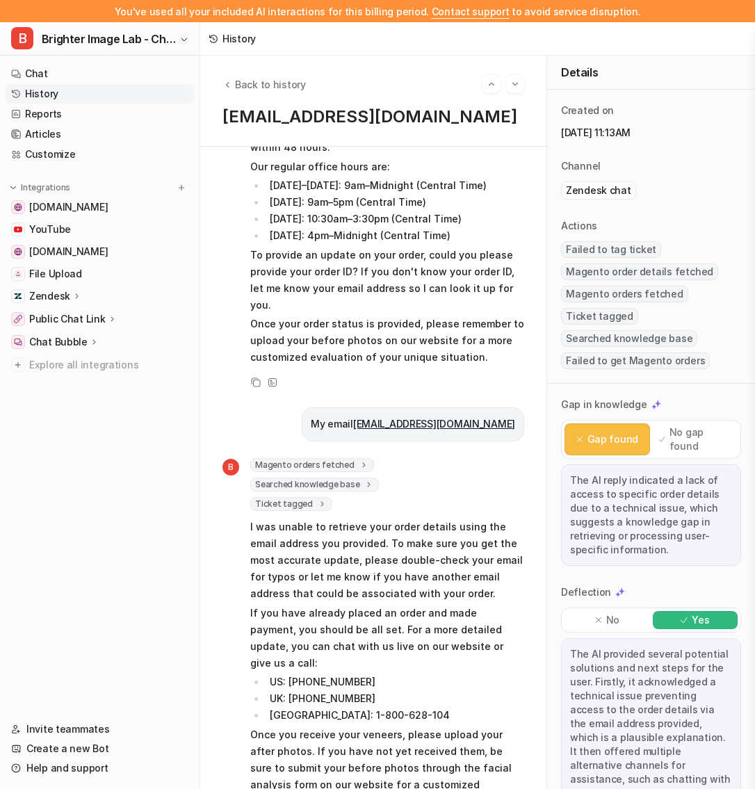
scroll to position [1236, 0]
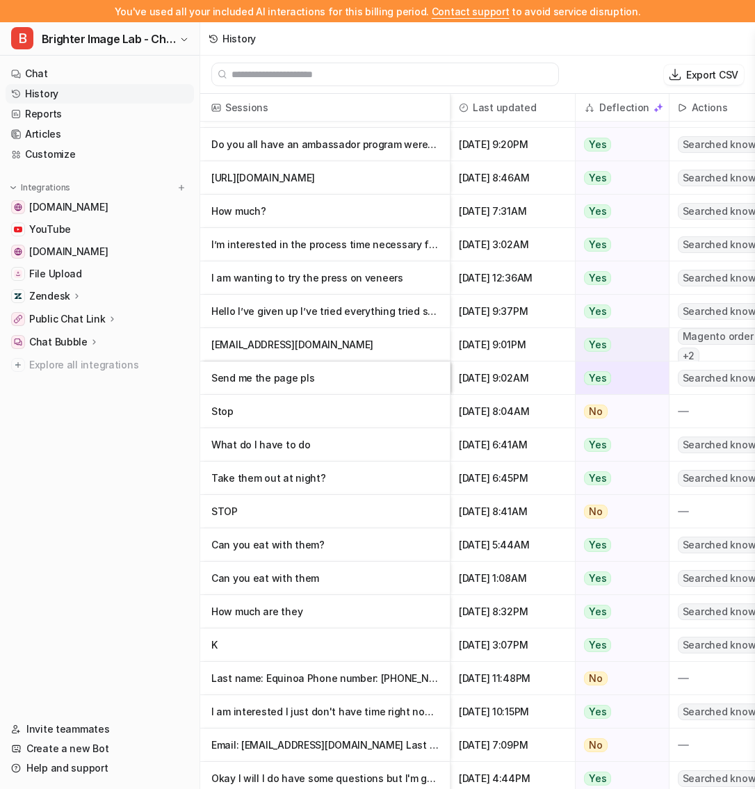
scroll to position [248, 0]
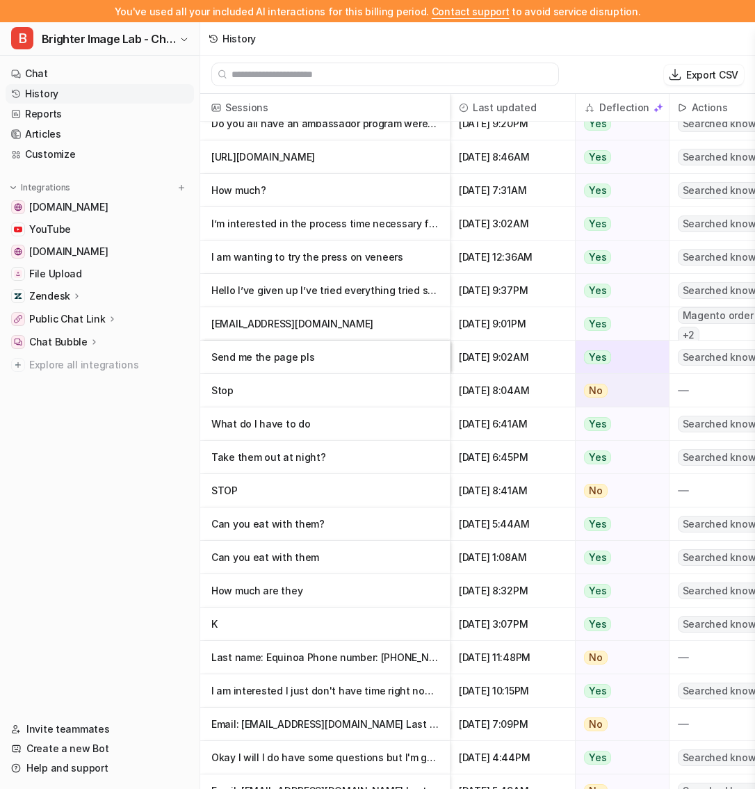
click at [364, 384] on p "Stop" at bounding box center [324, 390] width 227 height 33
click at [319, 393] on p "Stop" at bounding box center [324, 390] width 227 height 33
click at [257, 394] on p "Stop" at bounding box center [324, 390] width 227 height 33
click at [365, 403] on p "Stop" at bounding box center [324, 390] width 227 height 33
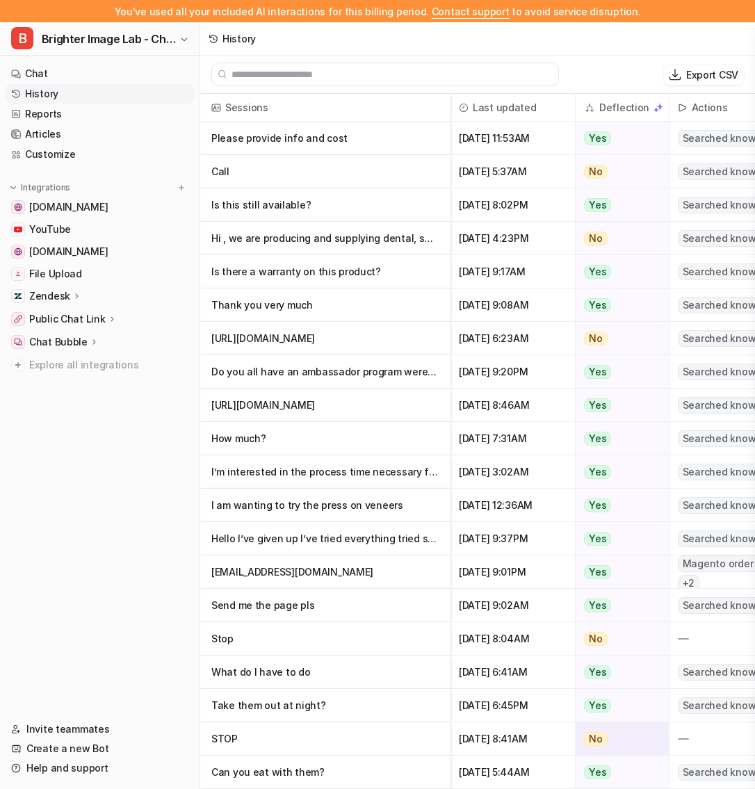
click at [353, 746] on p "STOP" at bounding box center [324, 739] width 227 height 33
click at [339, 746] on p "STOP" at bounding box center [324, 739] width 227 height 33
click at [258, 739] on p "STOP" at bounding box center [324, 739] width 227 height 33
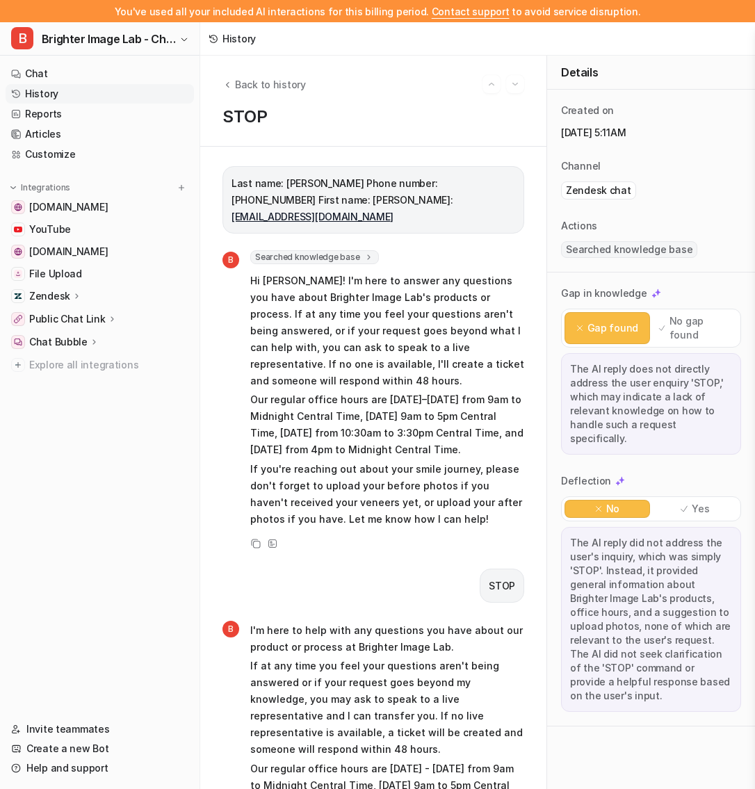
click at [223, 746] on div "B I'm here to help with any questions you have about our product or process at …" at bounding box center [374, 768] width 302 height 296
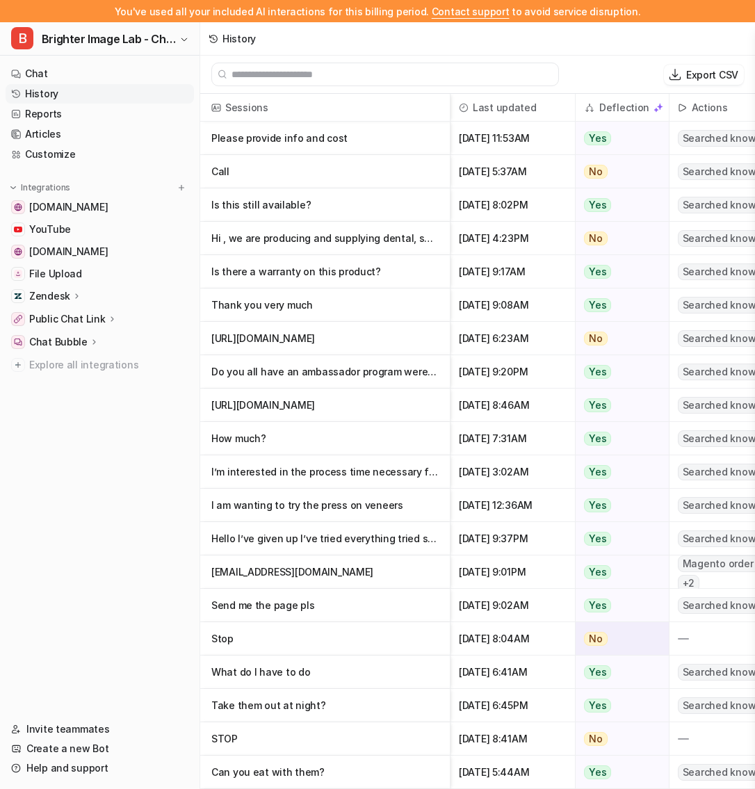
click at [335, 643] on p "Stop" at bounding box center [324, 638] width 227 height 33
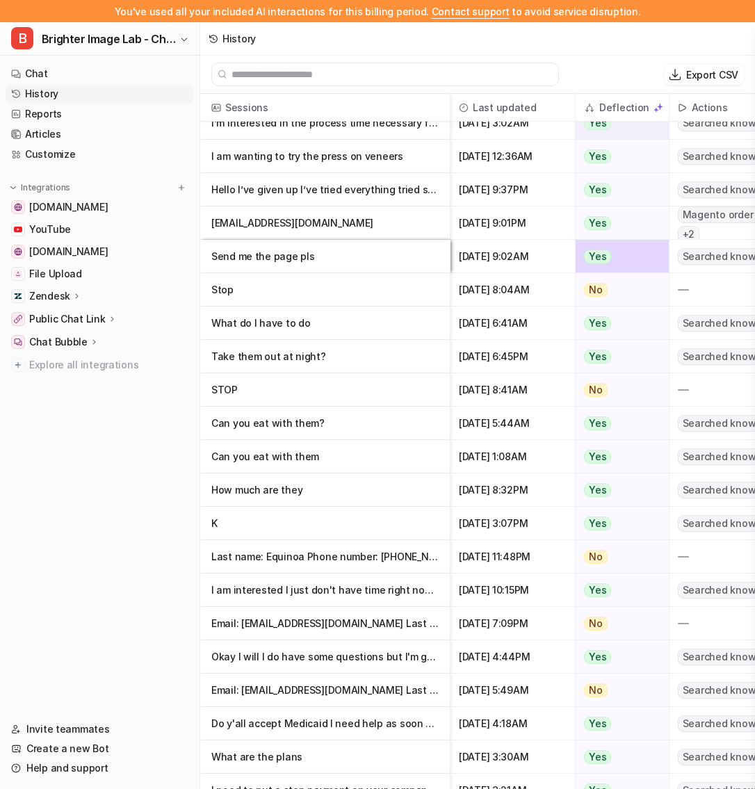
scroll to position [435, 0]
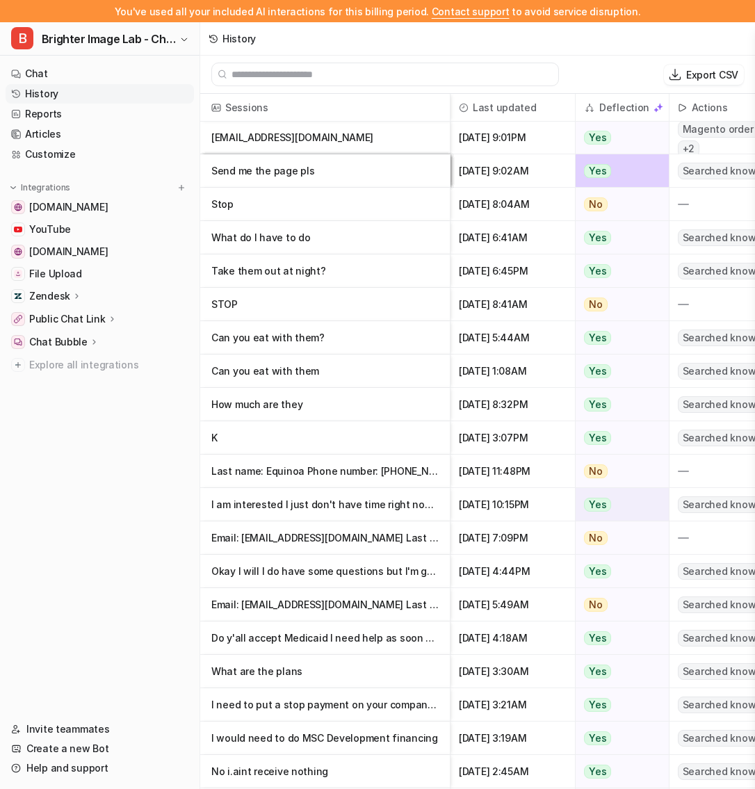
click at [335, 514] on p "I am interested I just don't have time right now , however I will eventually ." at bounding box center [324, 504] width 227 height 33
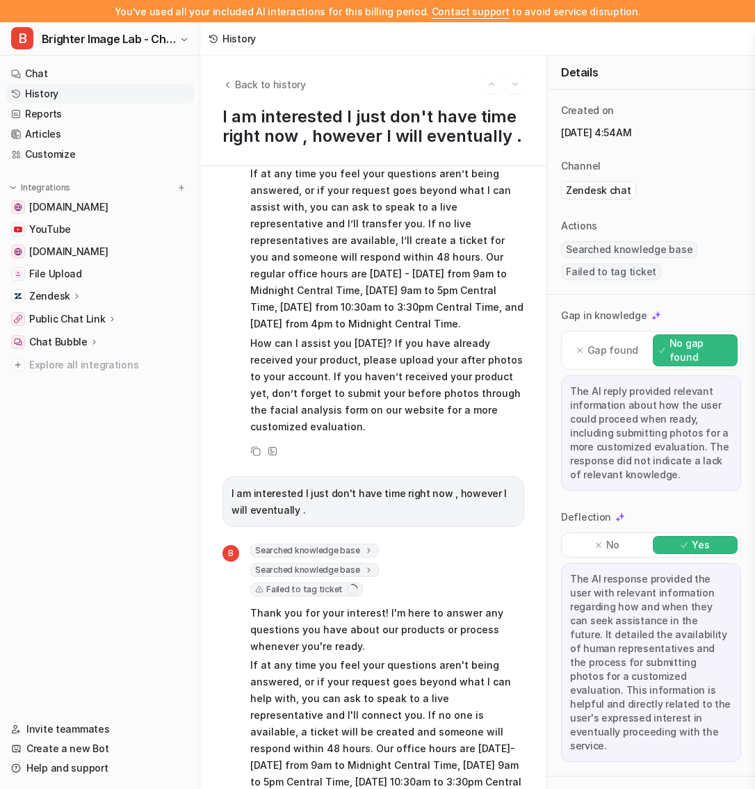
scroll to position [318, 0]
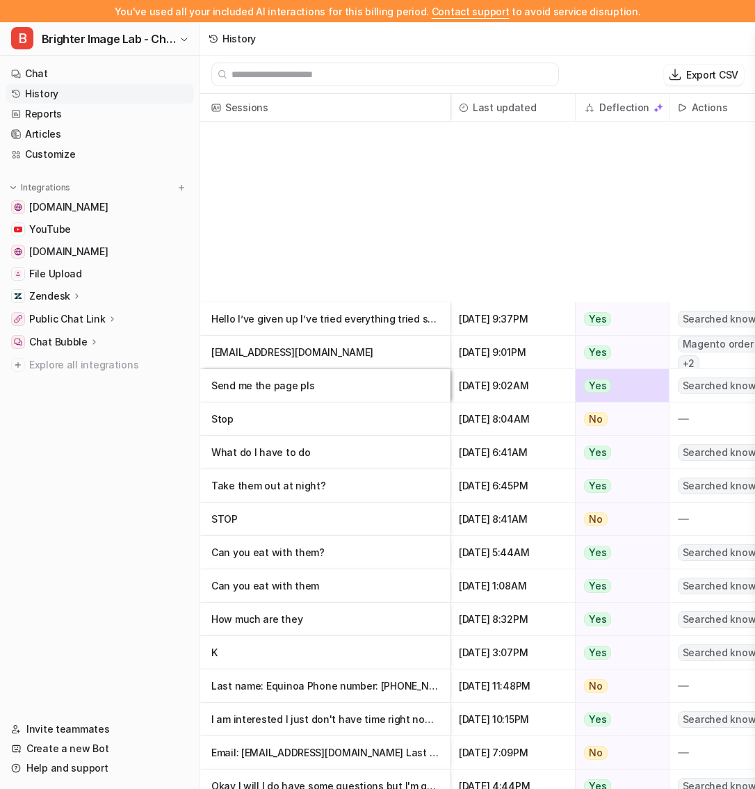
scroll to position [739, 0]
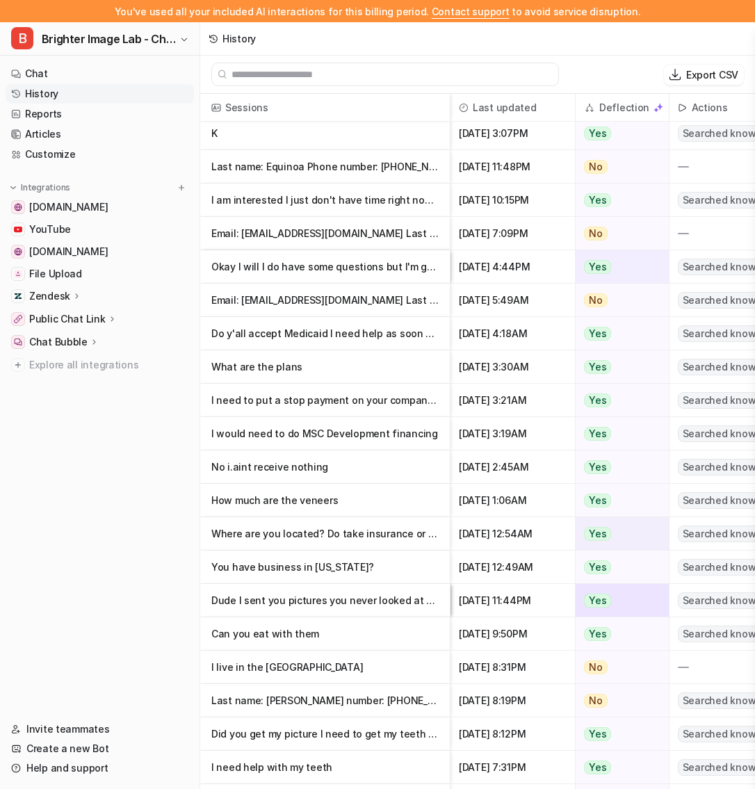
click at [335, 536] on p "Where are you located? Do take insurance or is it out of pocket? Is there like a" at bounding box center [324, 533] width 227 height 33
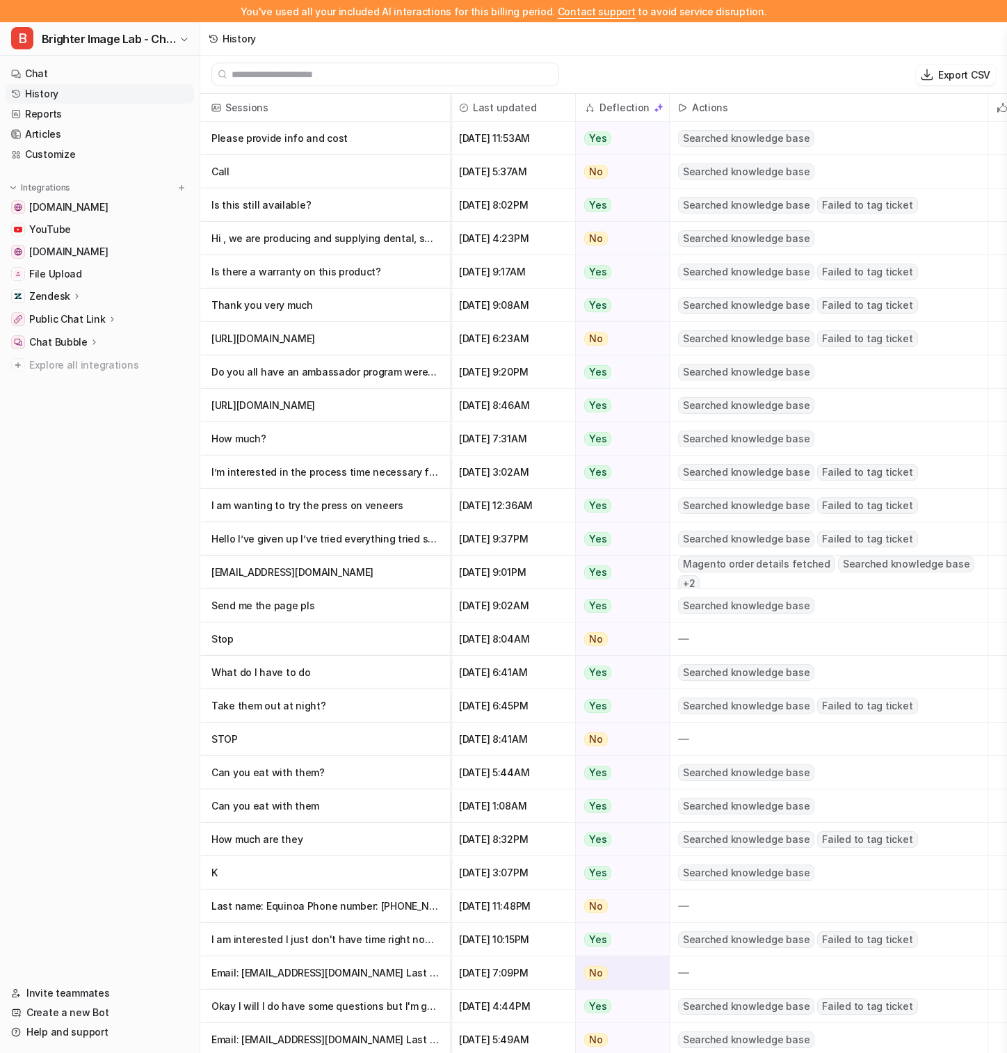
click at [373, 789] on p "Email: Epicwishgifts@gmail.com Last name: Ortiz Phone number: (757) 215-6366 Fir" at bounding box center [324, 972] width 227 height 33
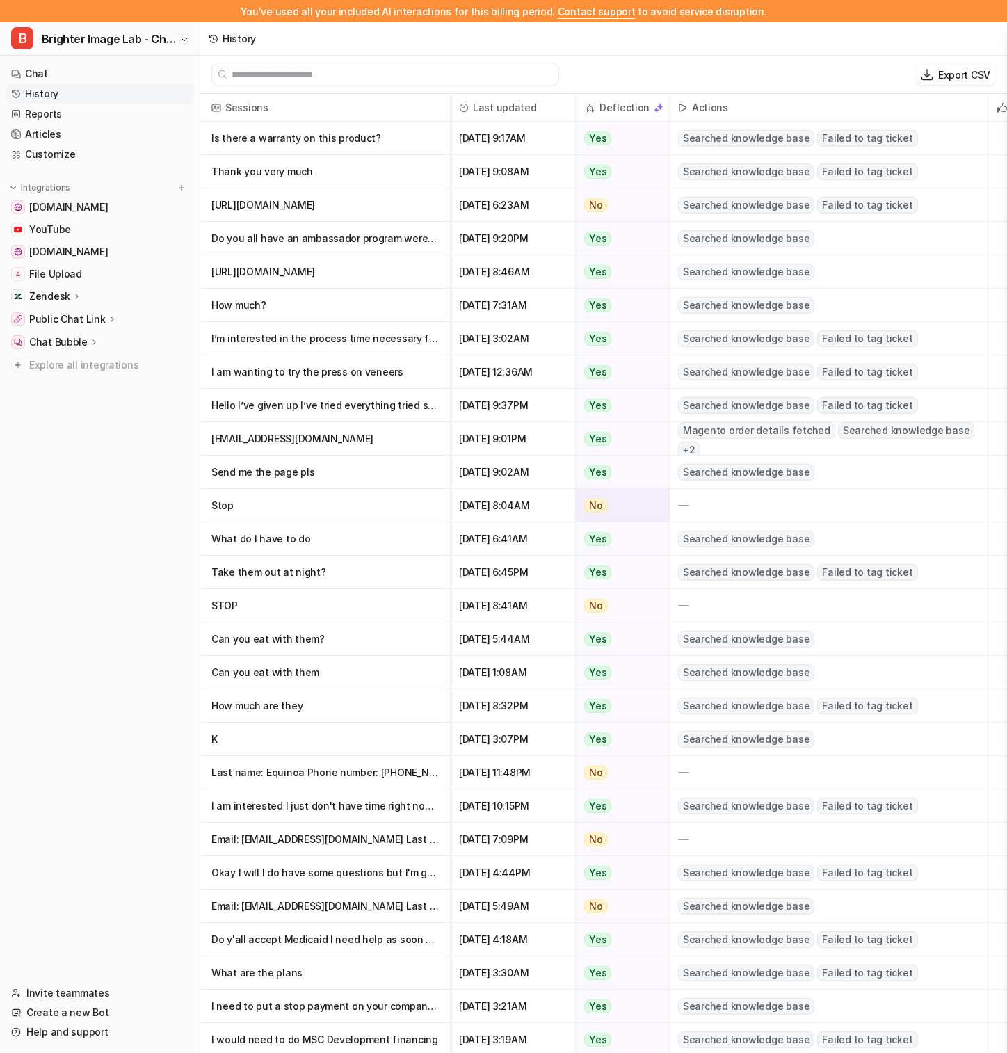
scroll to position [161, 0]
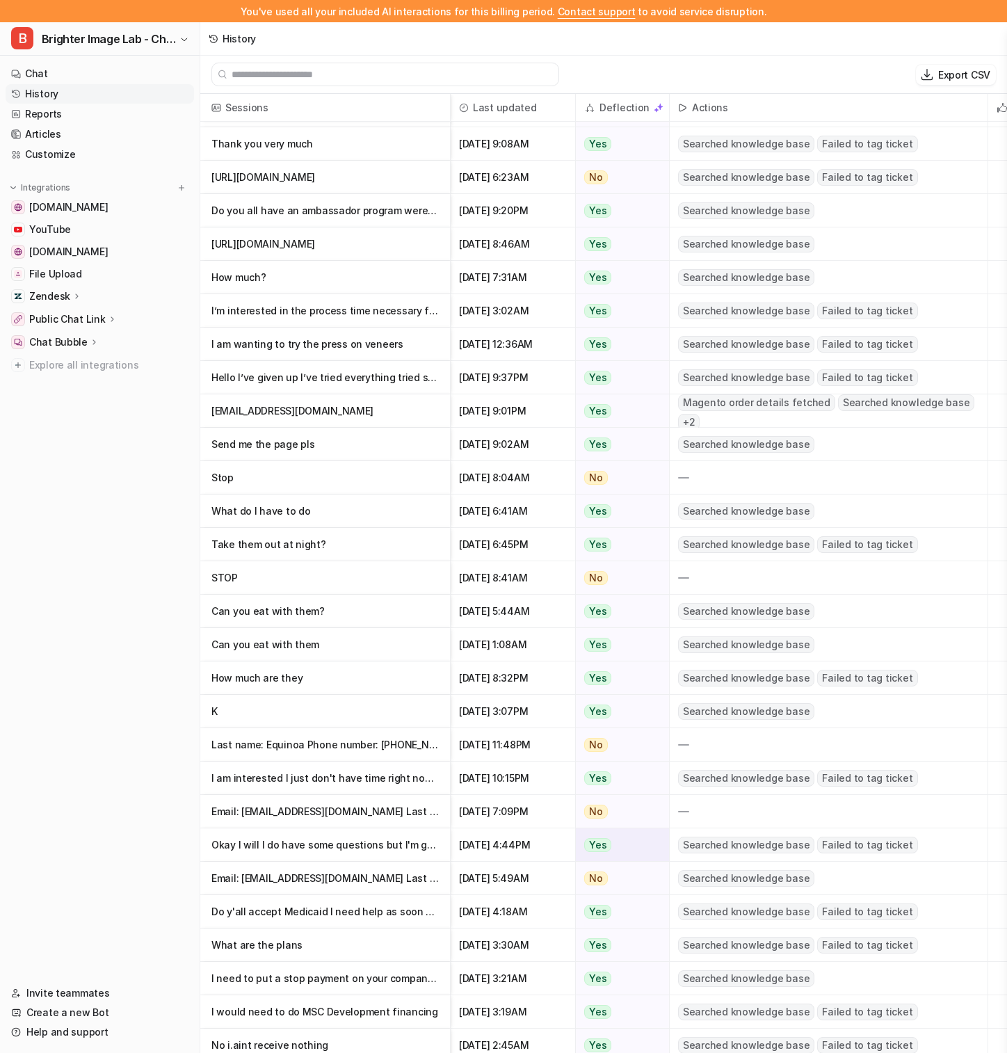
click at [317, 789] on p "Okay I will I do have some questions but I'm going to take care of the photos fi" at bounding box center [324, 844] width 227 height 33
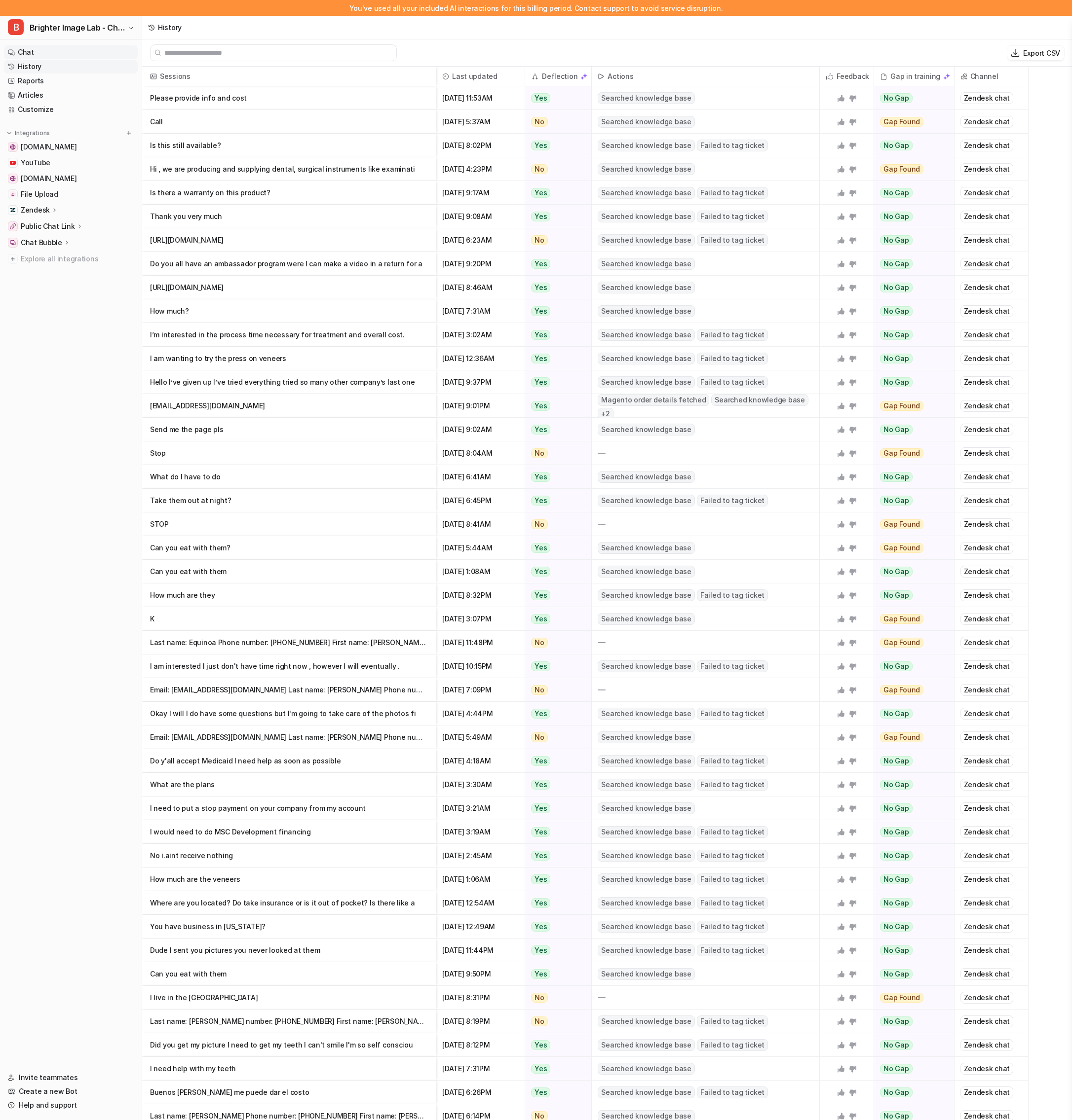
click at [82, 52] on link "Chat" at bounding box center [71, 52] width 133 height 13
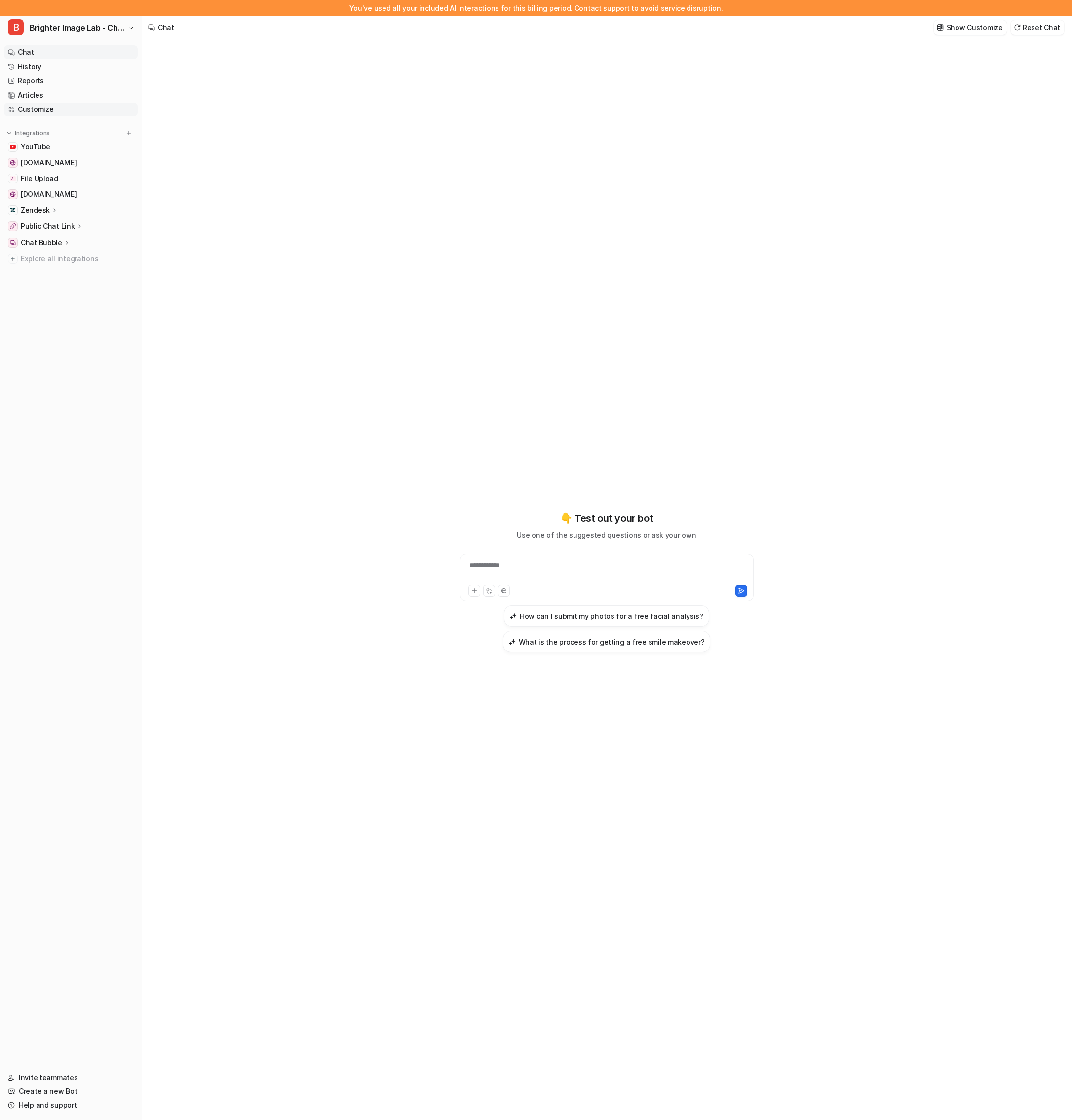
click at [60, 109] on link "Customize" at bounding box center [71, 109] width 133 height 13
click at [69, 106] on link "Customize" at bounding box center [71, 109] width 133 height 13
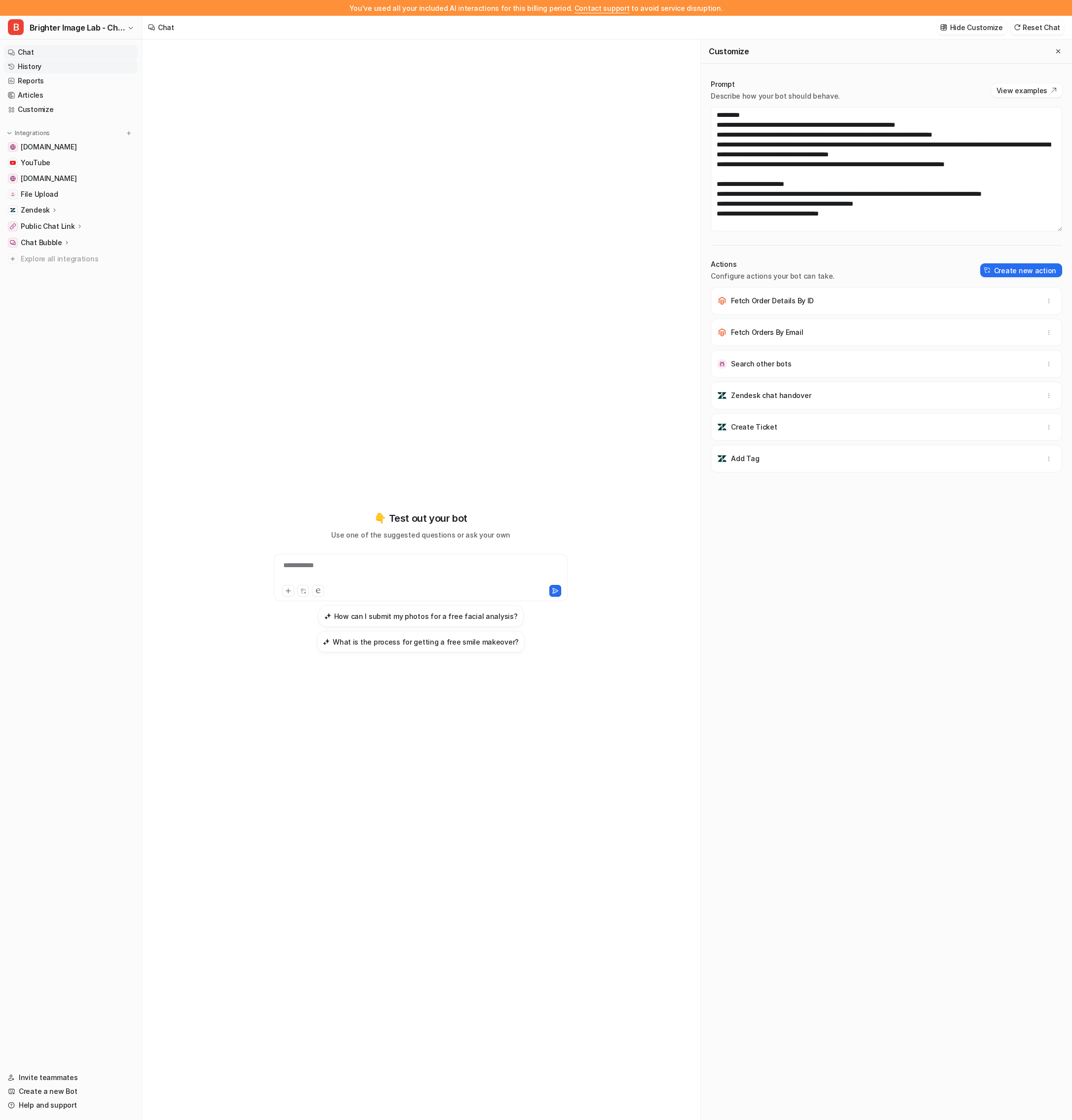
click at [48, 65] on link "History" at bounding box center [71, 66] width 133 height 13
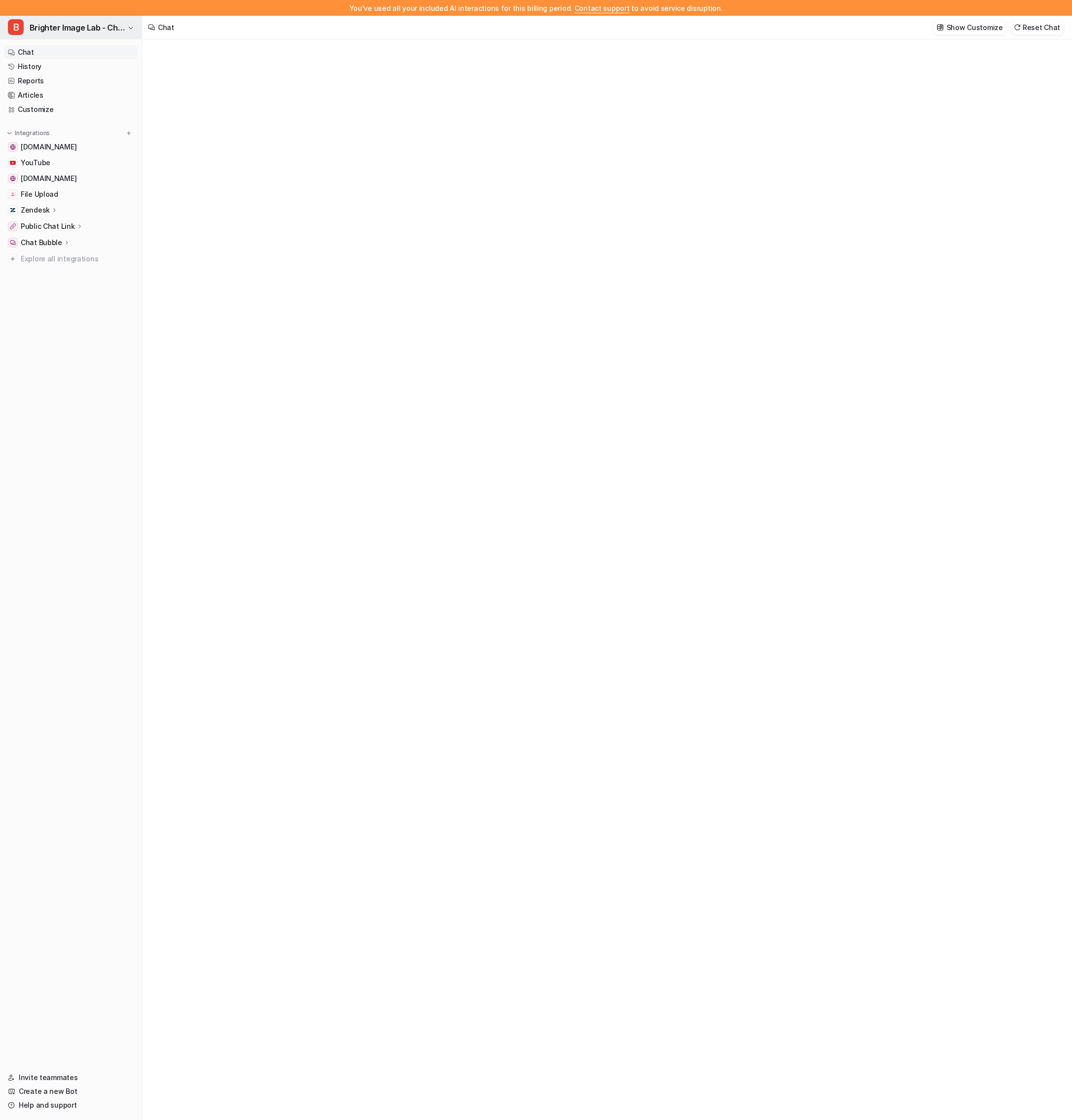
type textarea "**********"
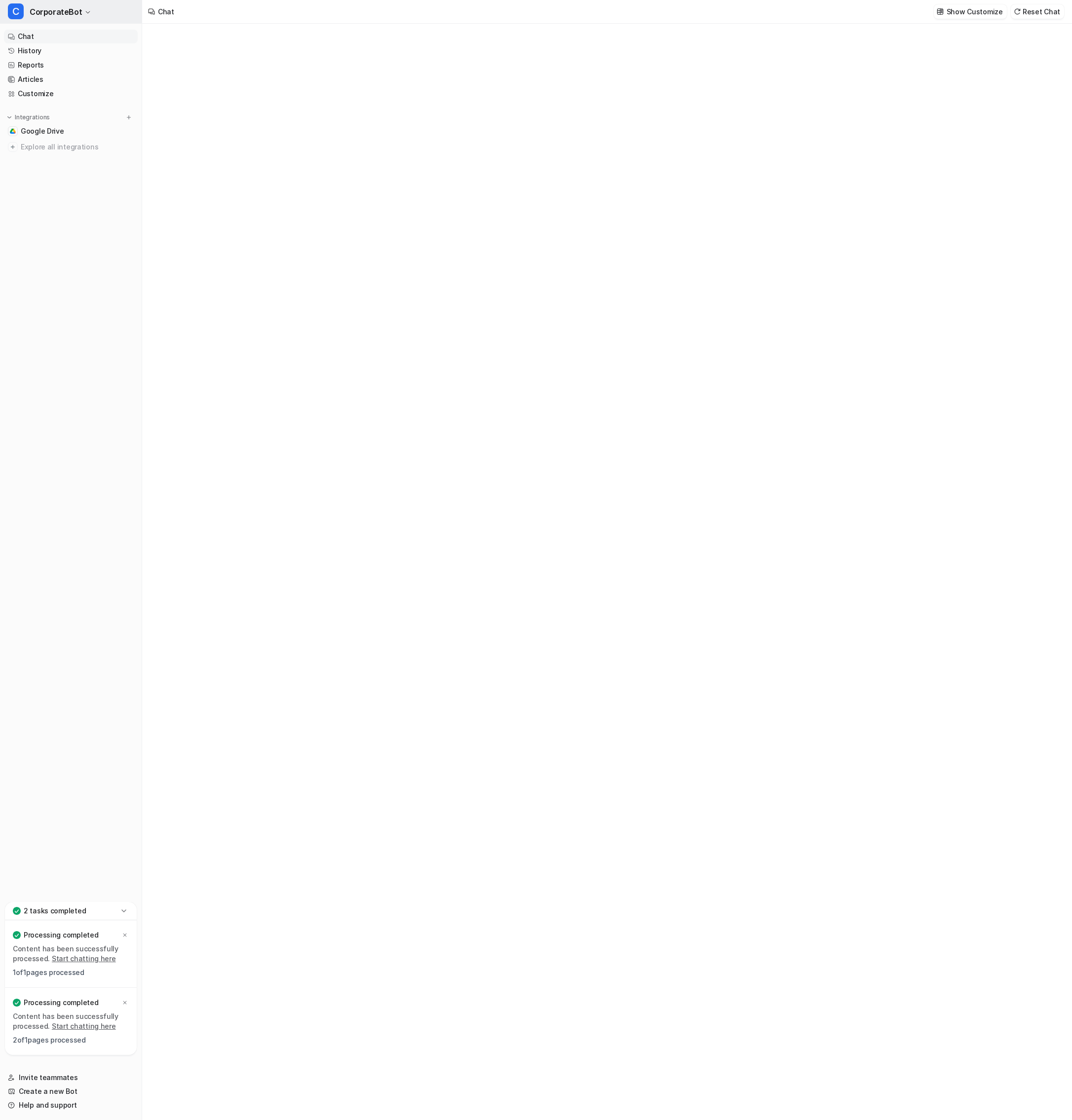
type textarea "**********"
click at [80, 12] on button "C CorporateBot" at bounding box center [71, 11] width 142 height 23
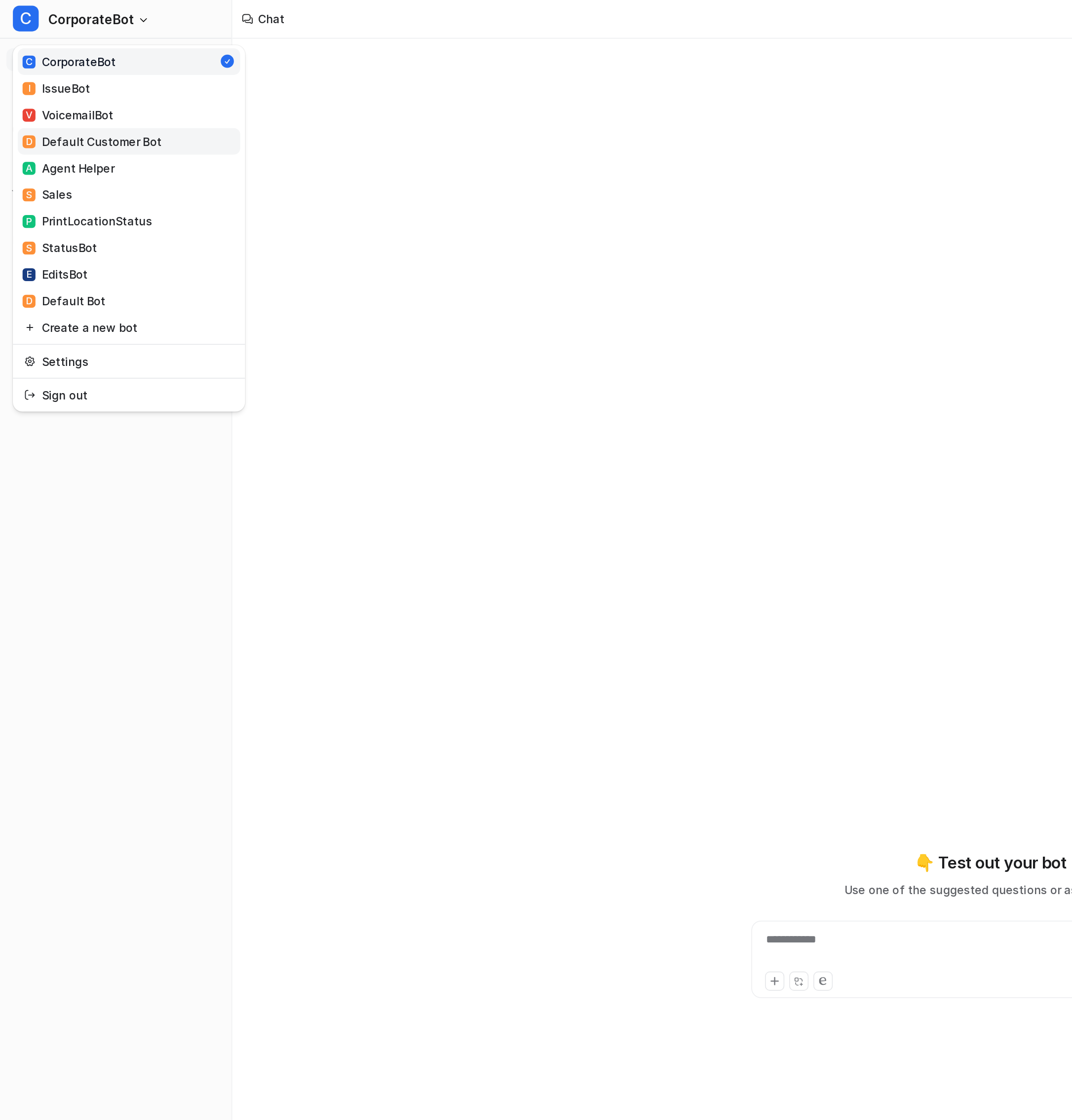
click at [74, 87] on div "D Default Customer Bot" at bounding box center [56, 87] width 85 height 11
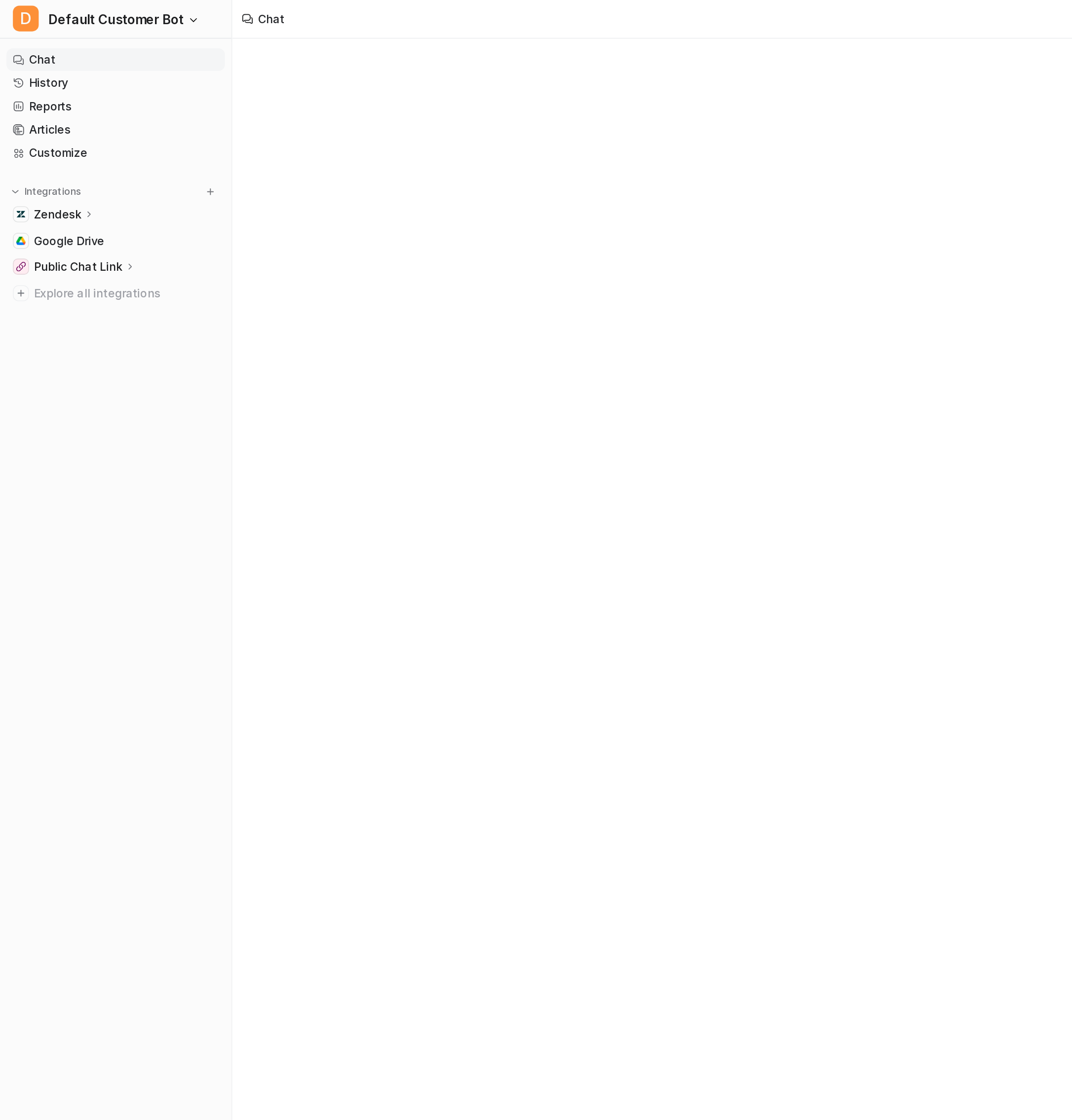
click at [51, 133] on icon at bounding box center [55, 131] width 7 height 7
type textarea "**********"
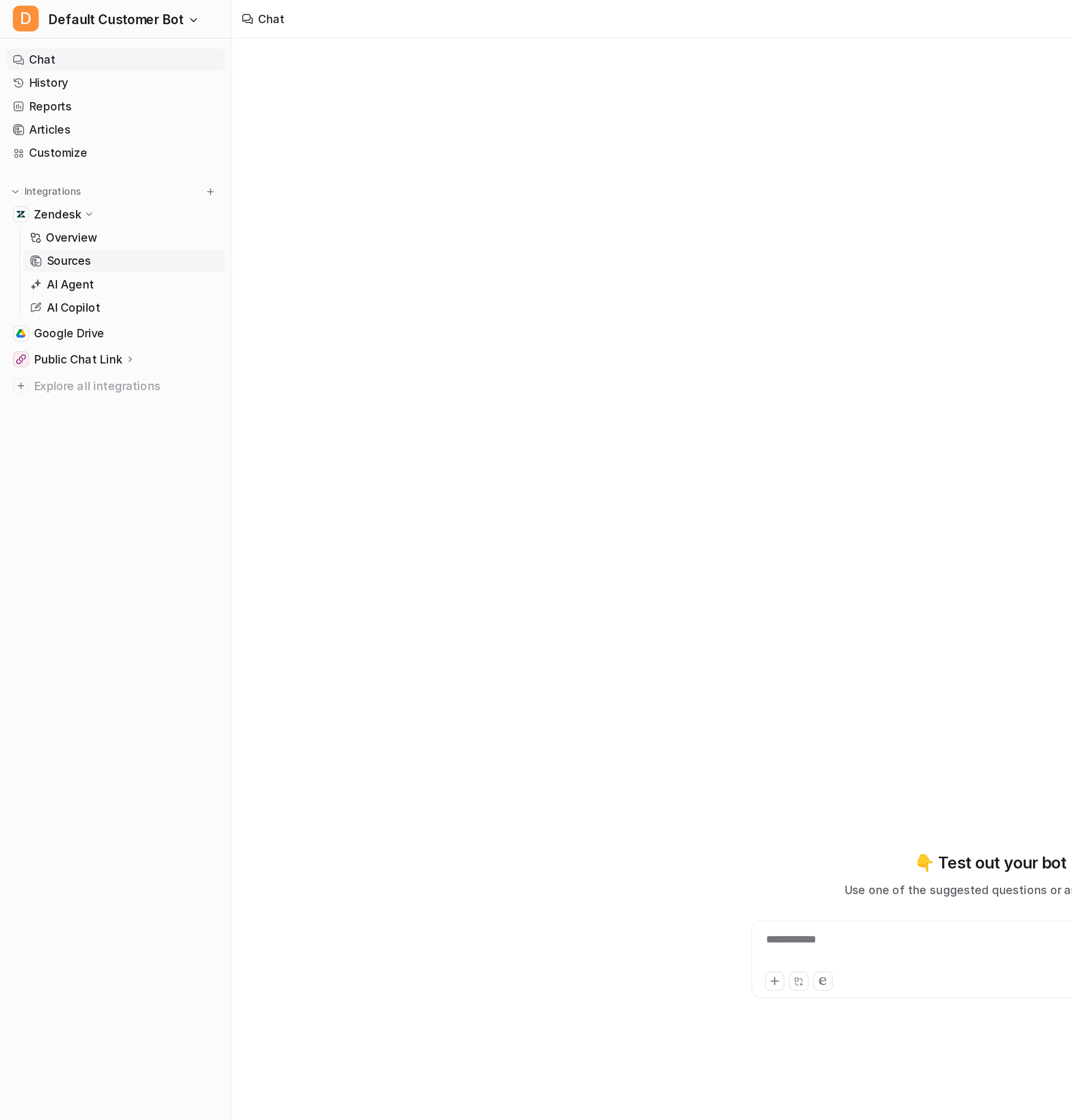
click at [57, 162] on link "Sources" at bounding box center [76, 160] width 123 height 13
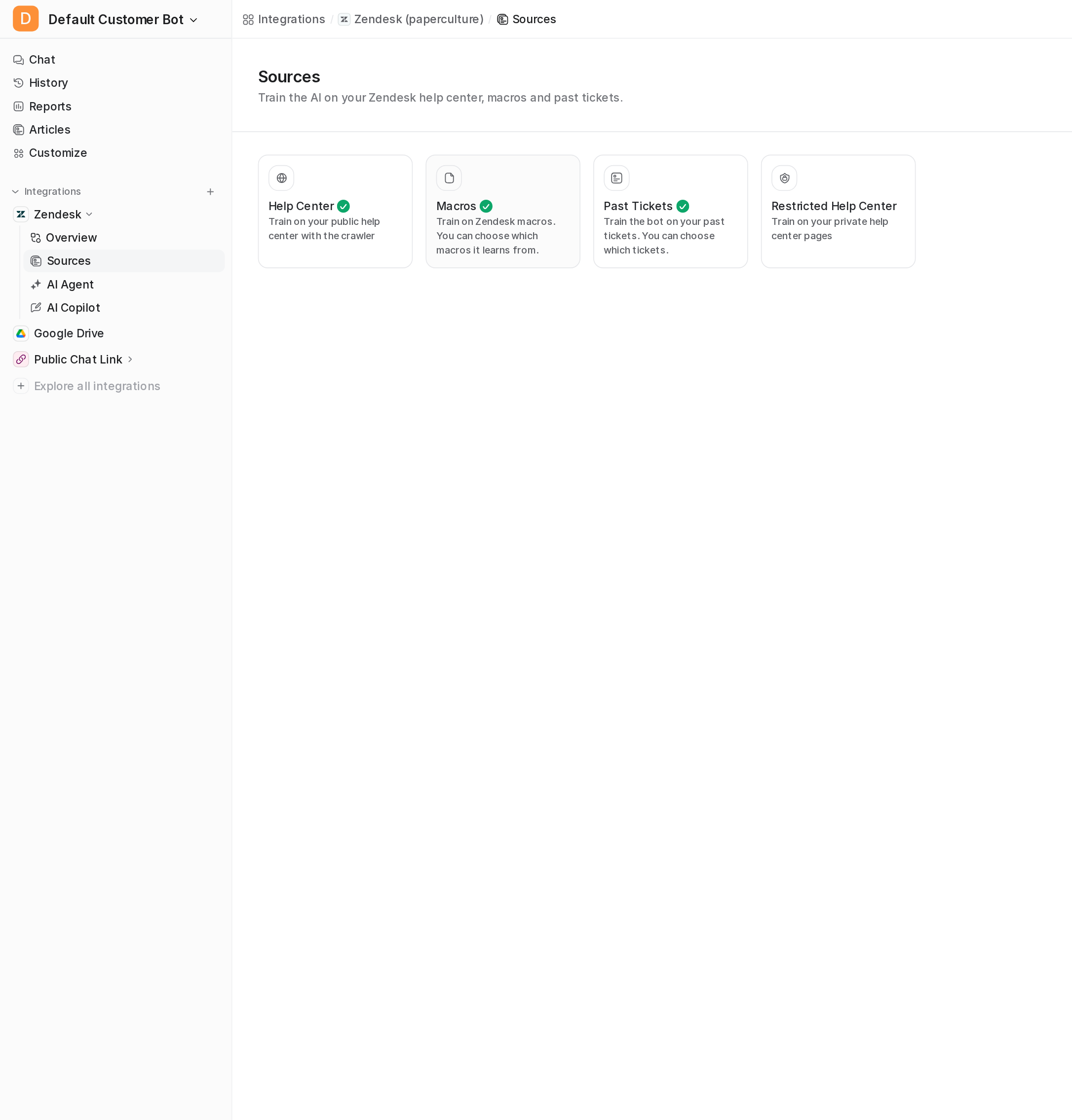
click at [300, 132] on p "Train on Zendesk macros. You can choose which macros it learns from." at bounding box center [307, 145] width 82 height 27
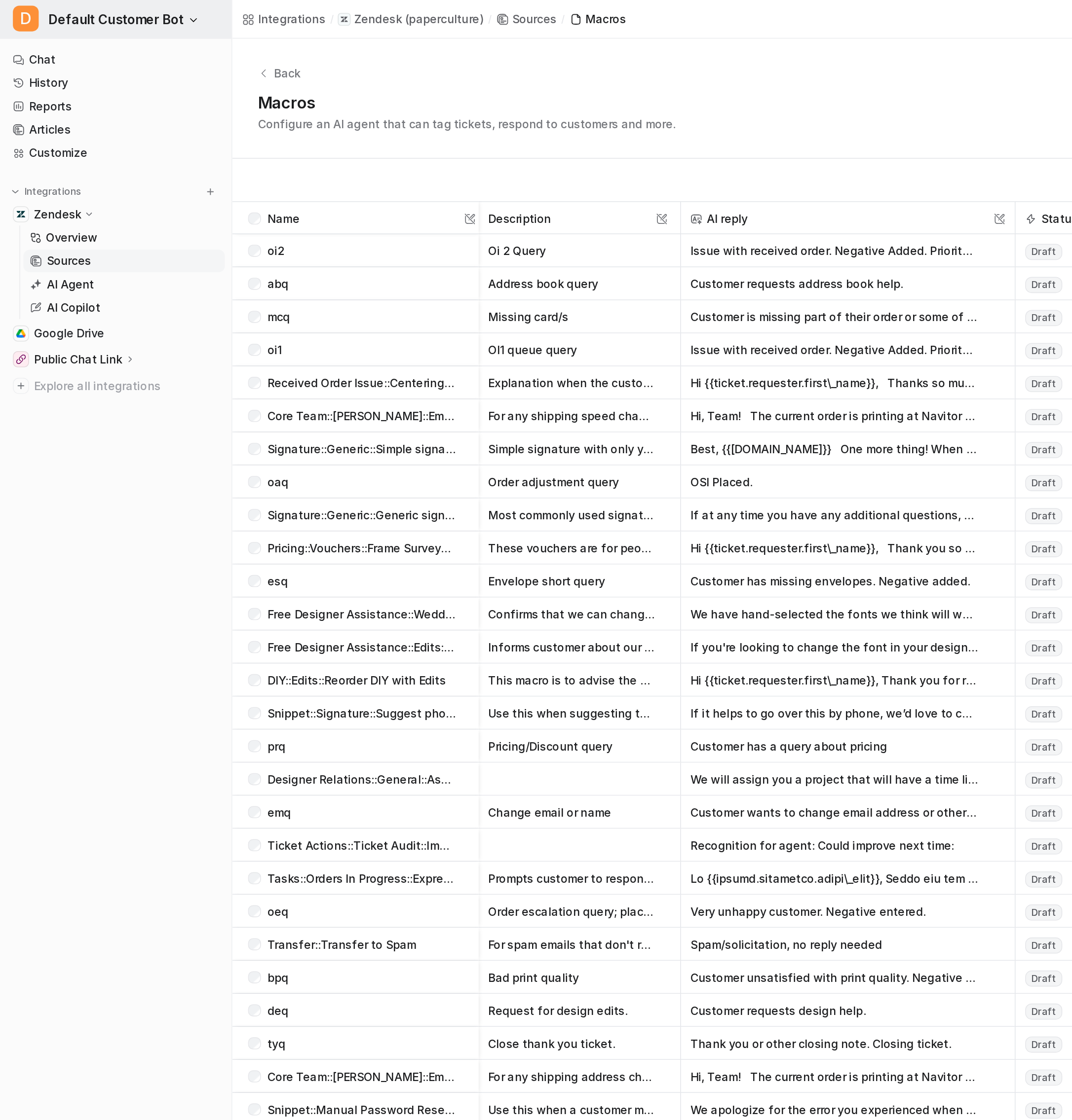
click at [53, 7] on span "Default Customer Bot" at bounding box center [71, 11] width 83 height 13
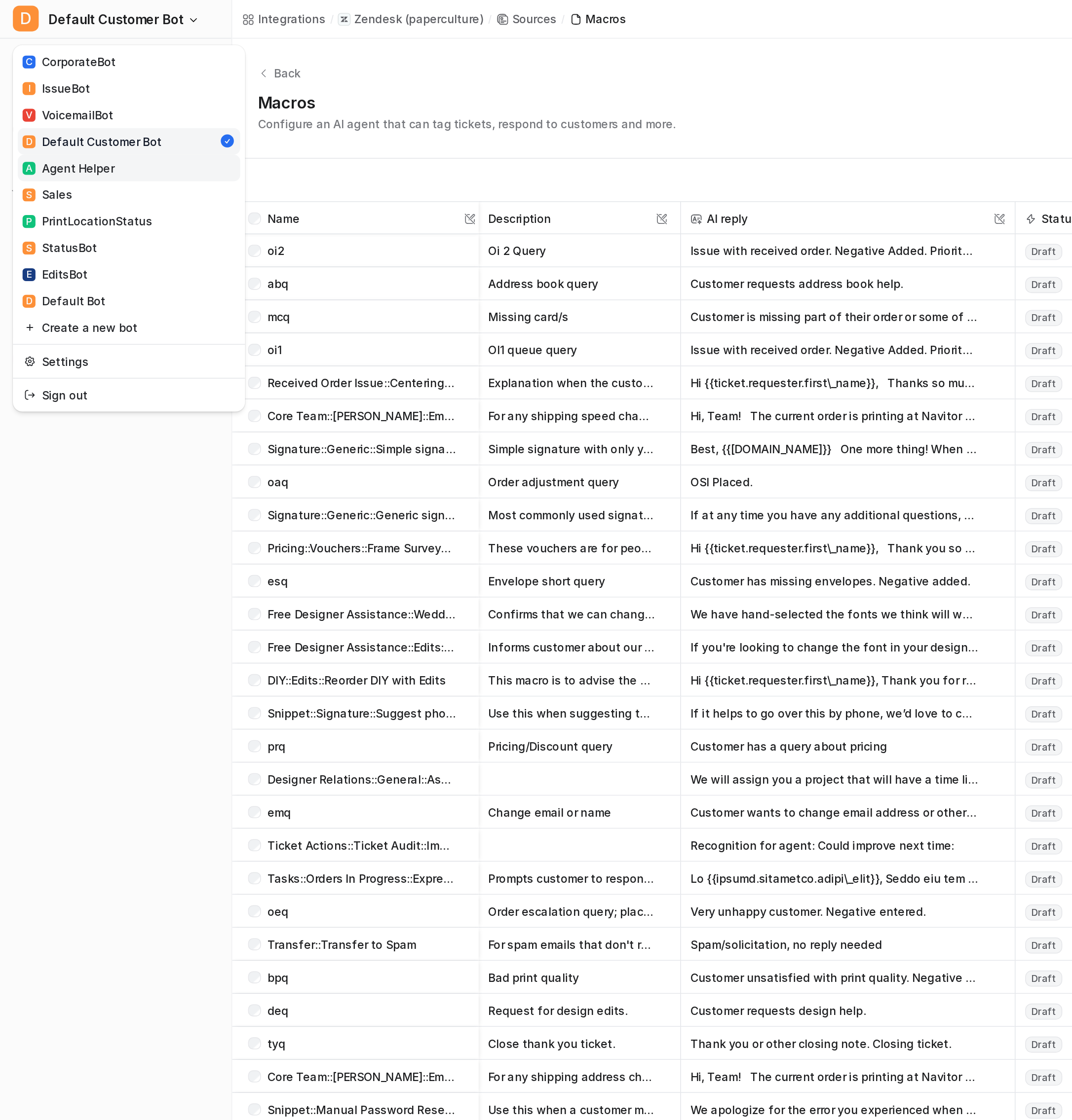
click at [77, 99] on link "A Agent Helper" at bounding box center [79, 103] width 136 height 16
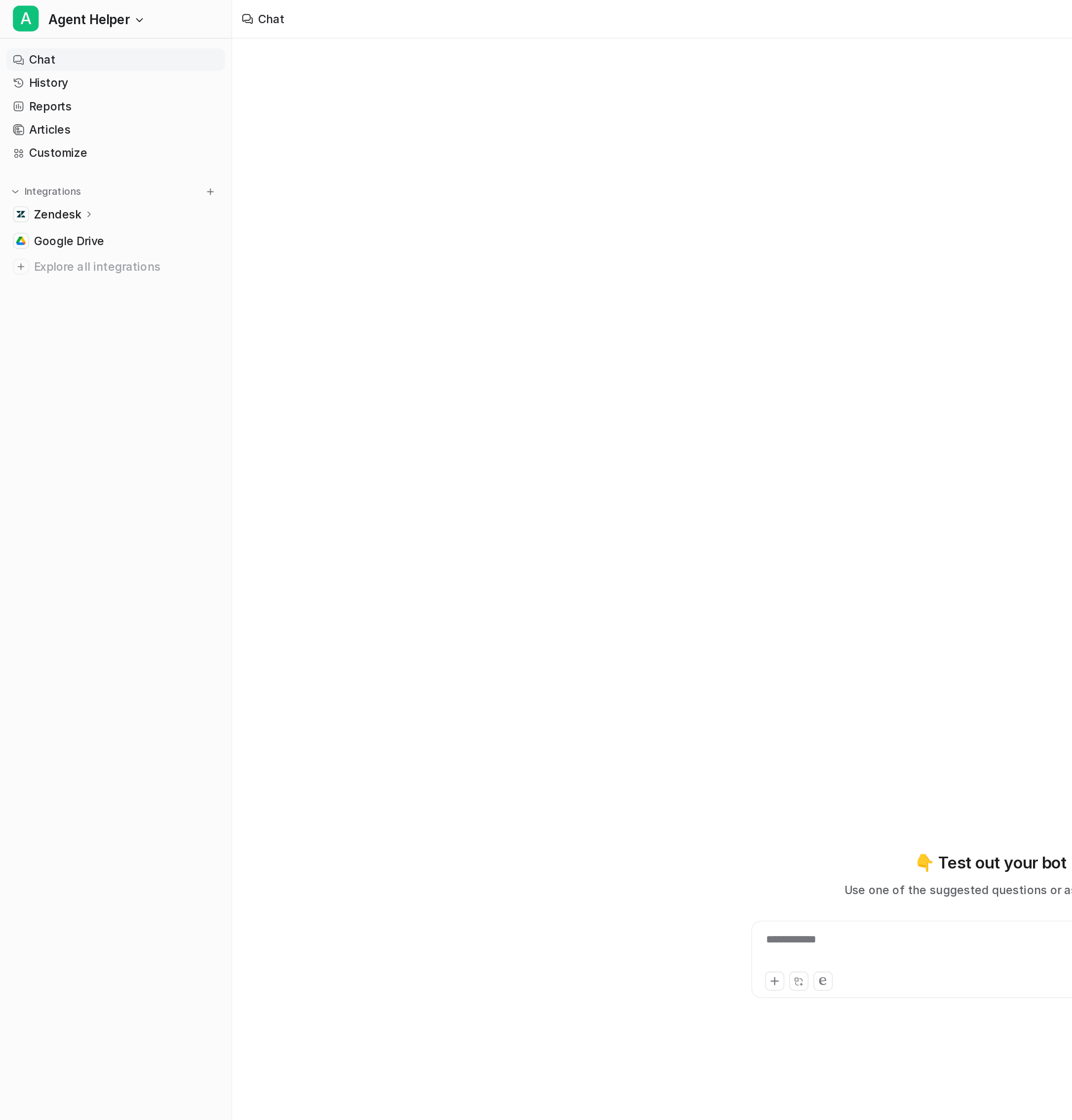
type textarea "**********"
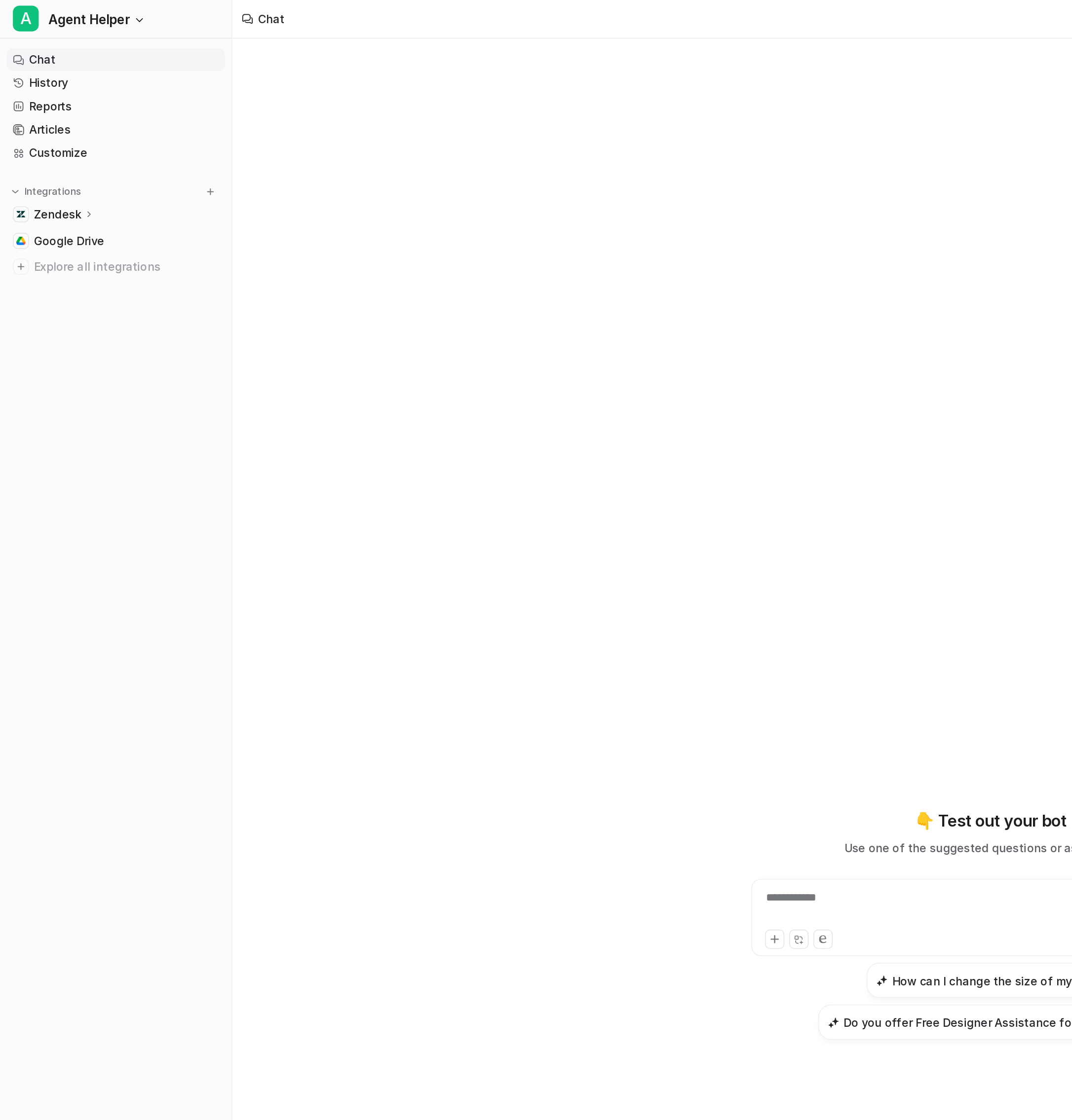
click at [39, 126] on p "Zendesk" at bounding box center [35, 131] width 29 height 10
click at [53, 161] on p "Sources" at bounding box center [42, 160] width 27 height 10
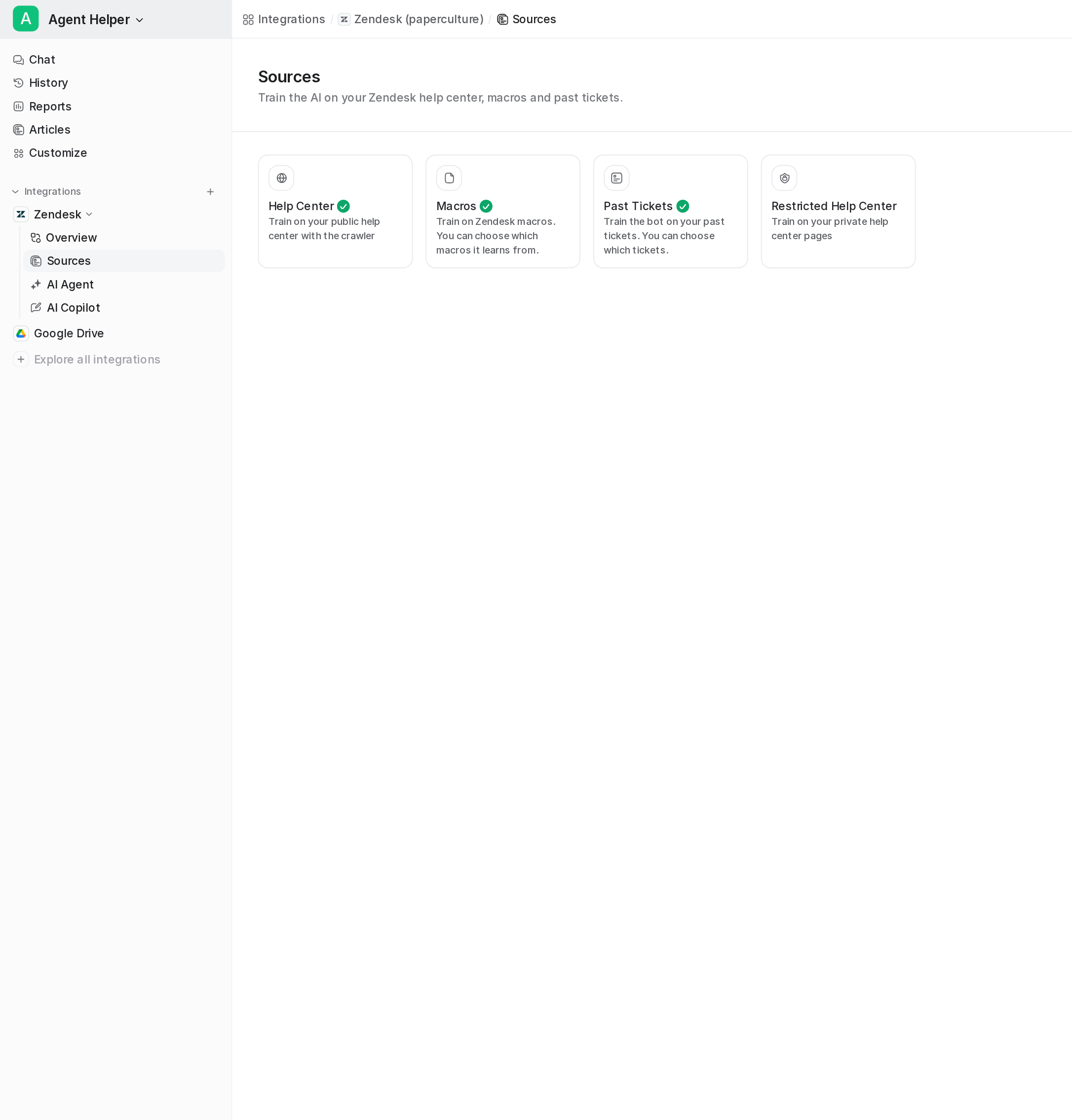
click at [79, 9] on button "A Agent Helper" at bounding box center [71, 11] width 142 height 23
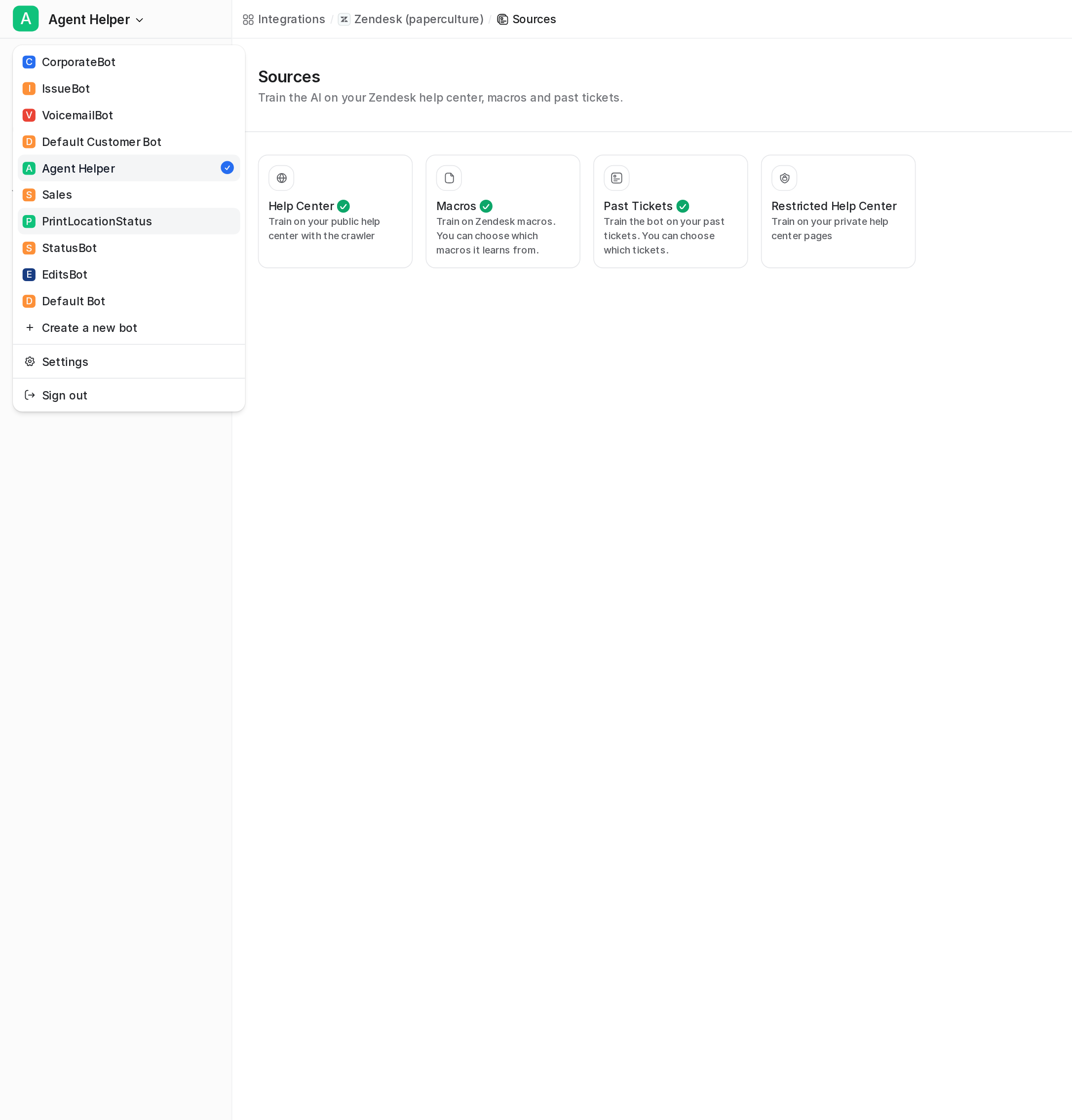
click at [67, 136] on div "P PrintLocationStatus" at bounding box center [53, 135] width 79 height 11
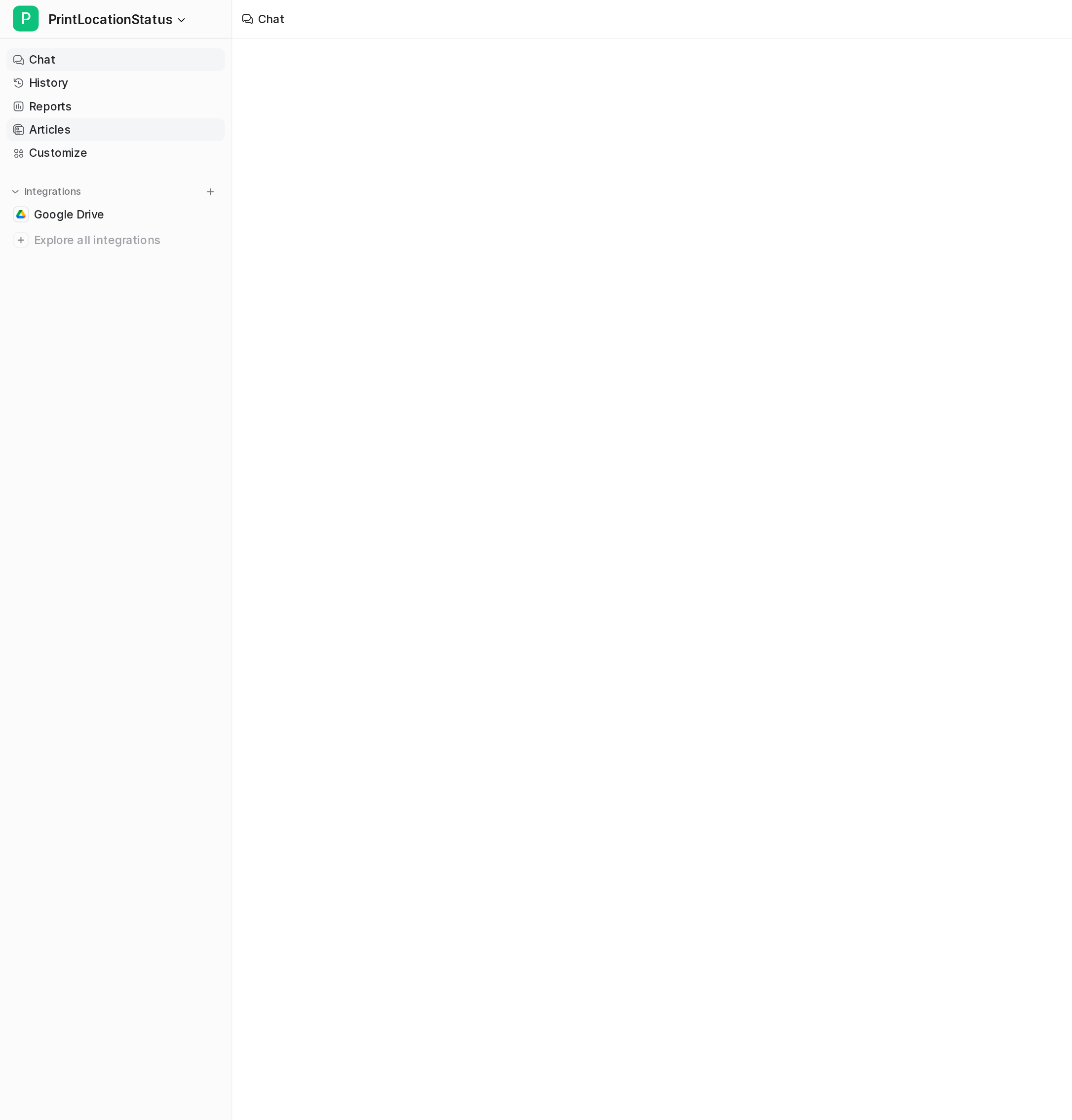
type textarea "**********"
click at [74, 15] on span "PrintLocationStatus" at bounding box center [67, 11] width 75 height 13
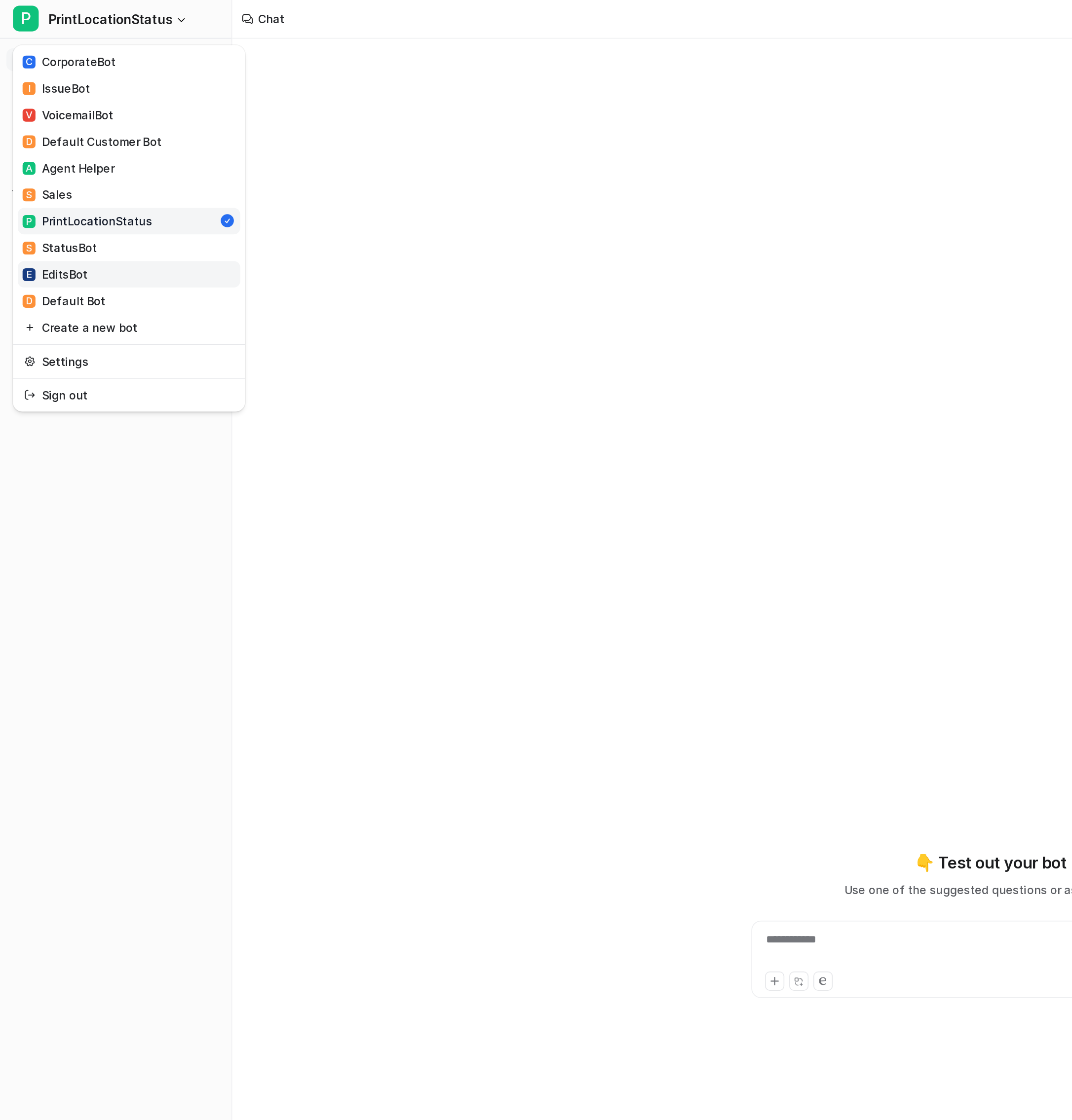
click at [55, 167] on link "E EditsBot" at bounding box center [79, 167] width 136 height 16
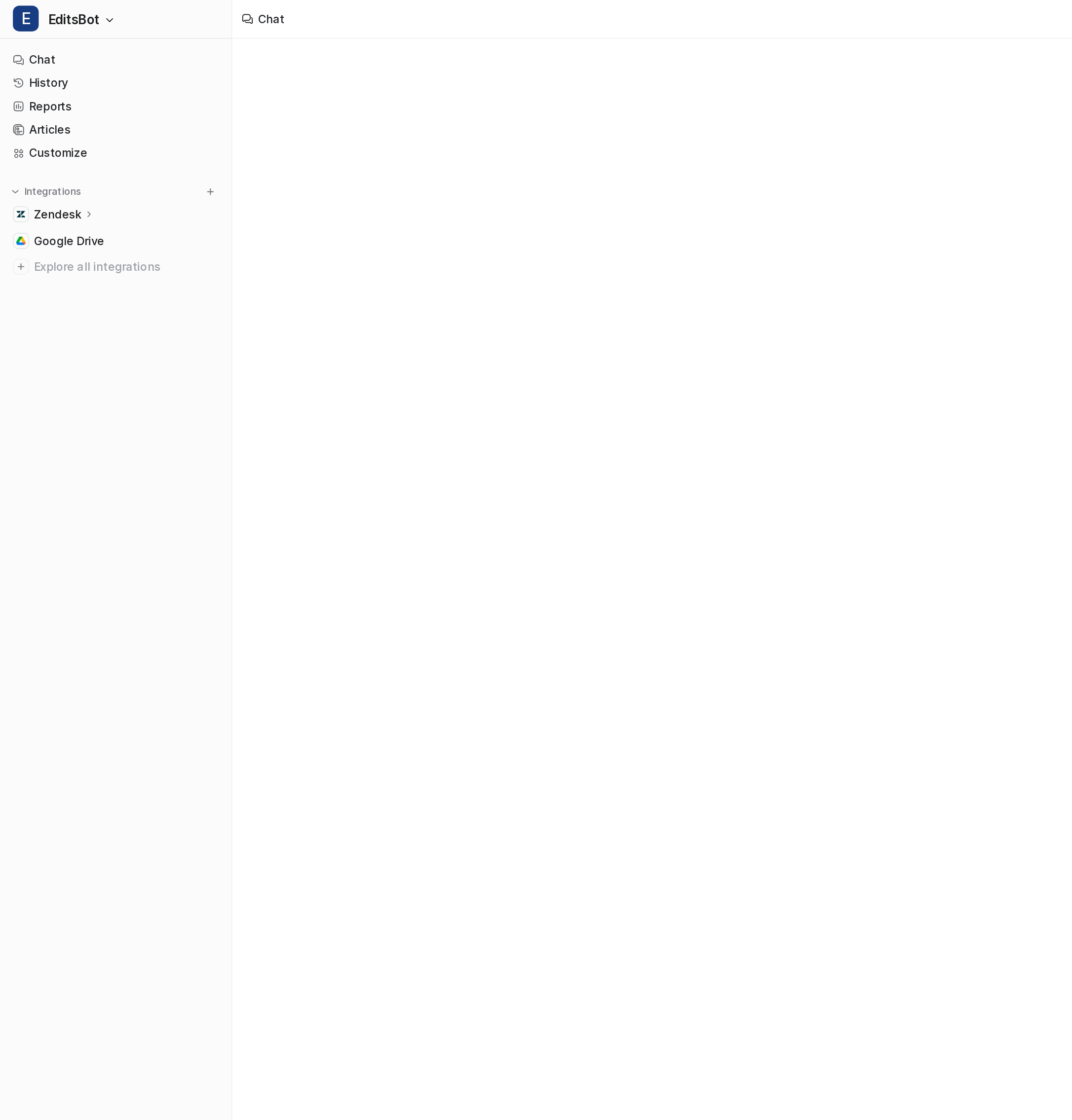
click at [54, 130] on icon at bounding box center [55, 131] width 7 height 7
type textarea "**********"
click at [56, 171] on p "AI Agent" at bounding box center [43, 174] width 29 height 10
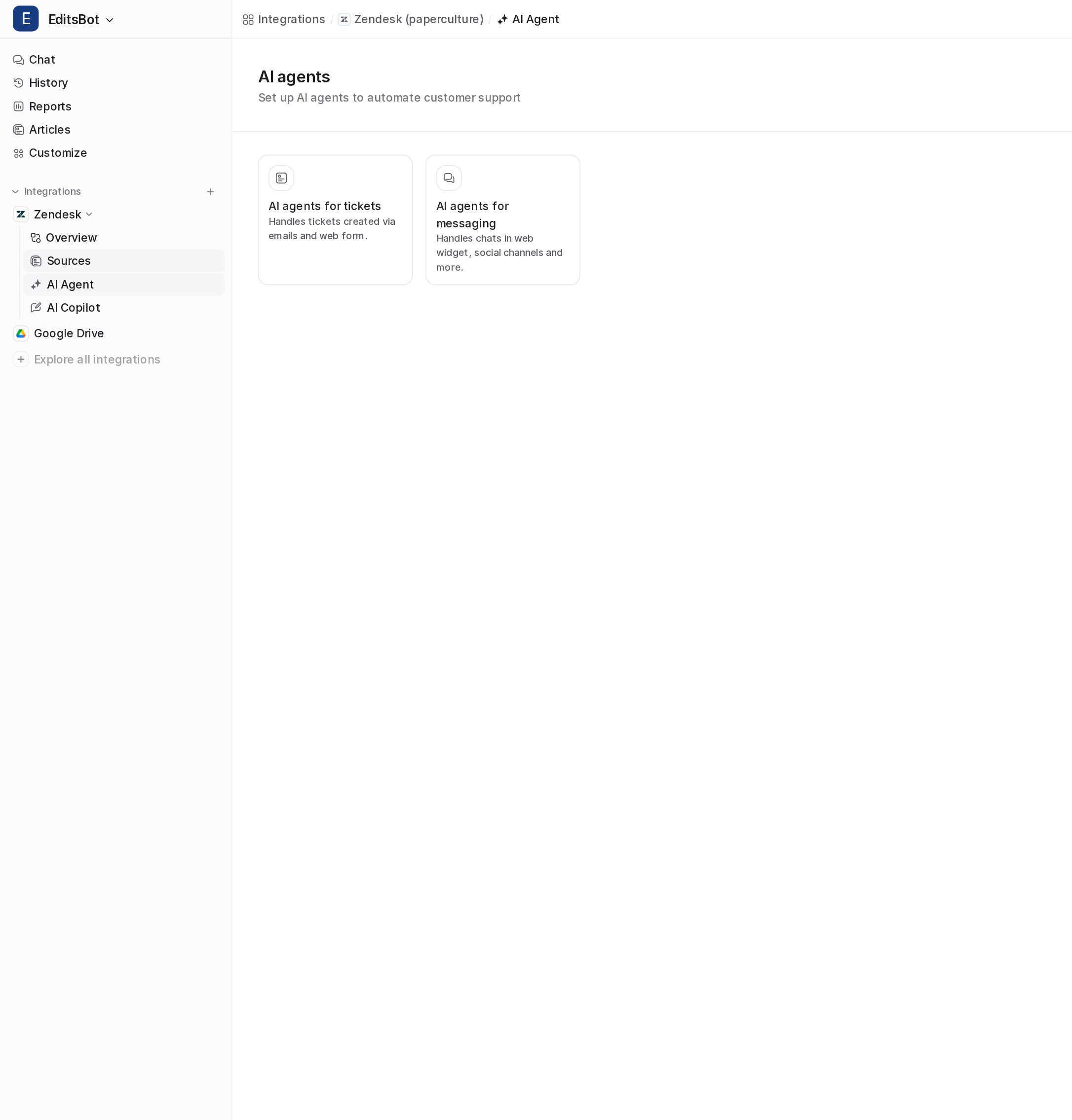
click at [55, 161] on p "Sources" at bounding box center [42, 160] width 27 height 10
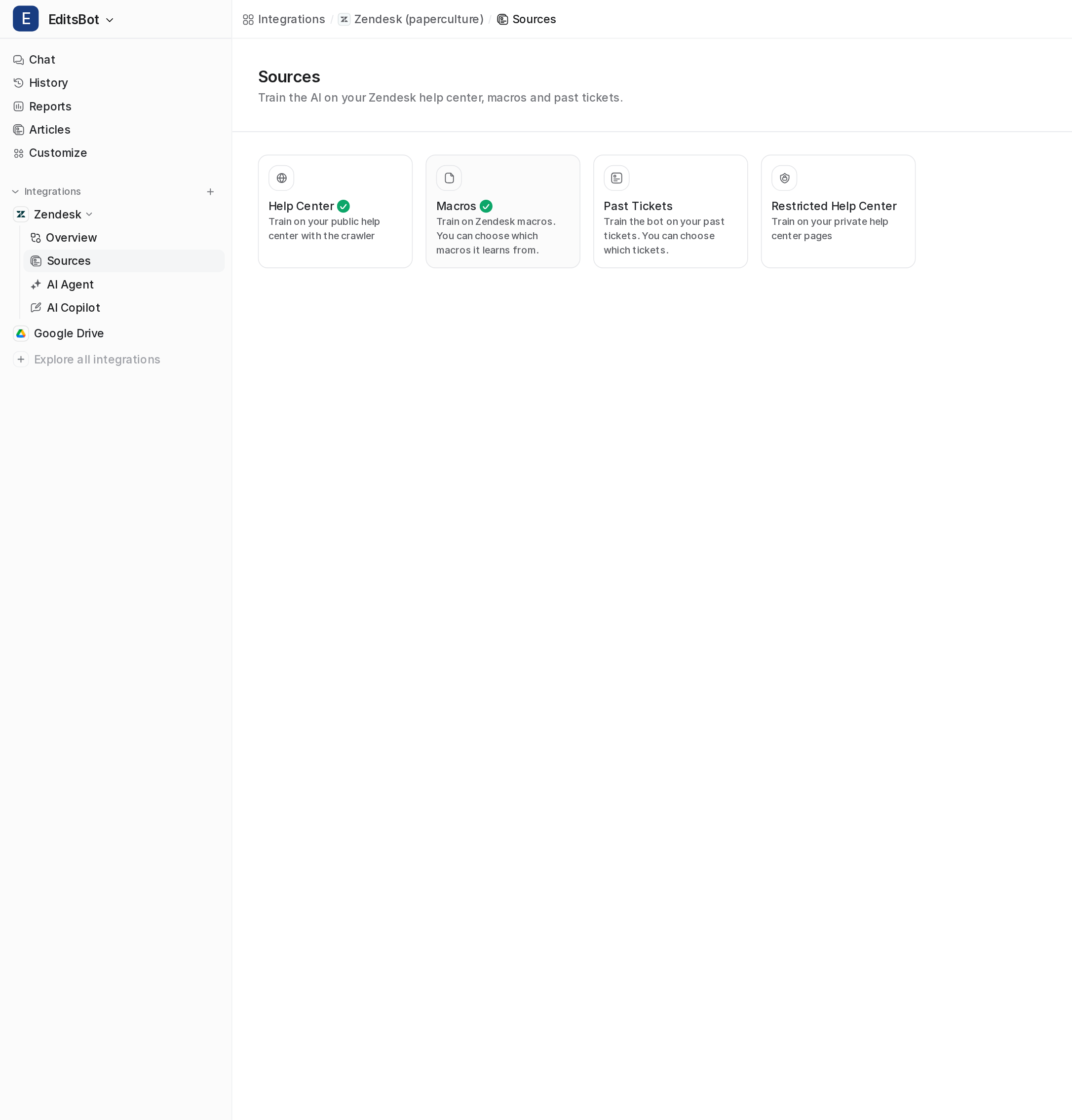
click at [273, 116] on div at bounding box center [275, 109] width 16 height 16
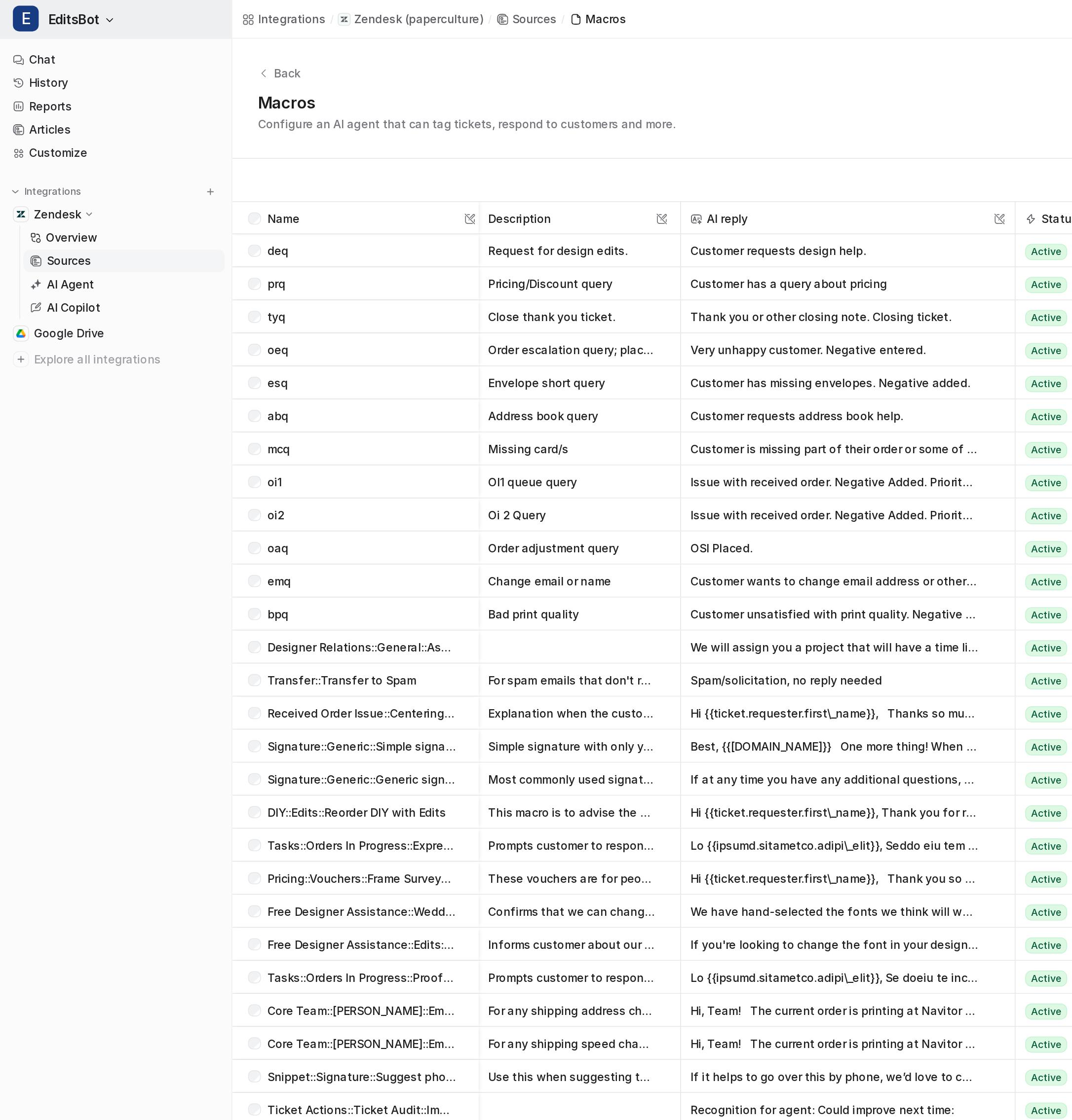
click at [64, 14] on icon "button" at bounding box center [67, 12] width 6 height 6
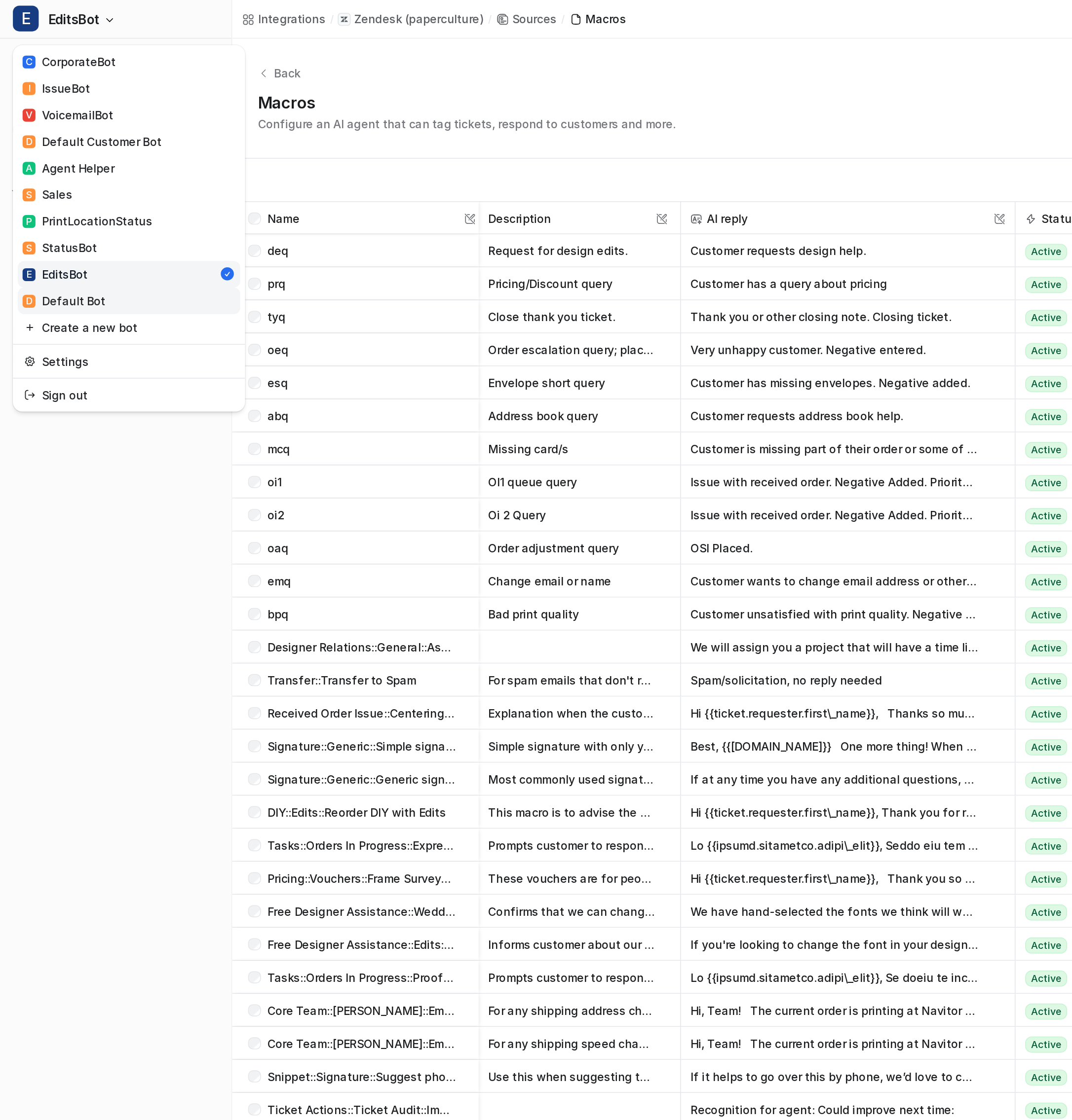
click at [74, 182] on link "D Default Bot" at bounding box center [79, 184] width 136 height 16
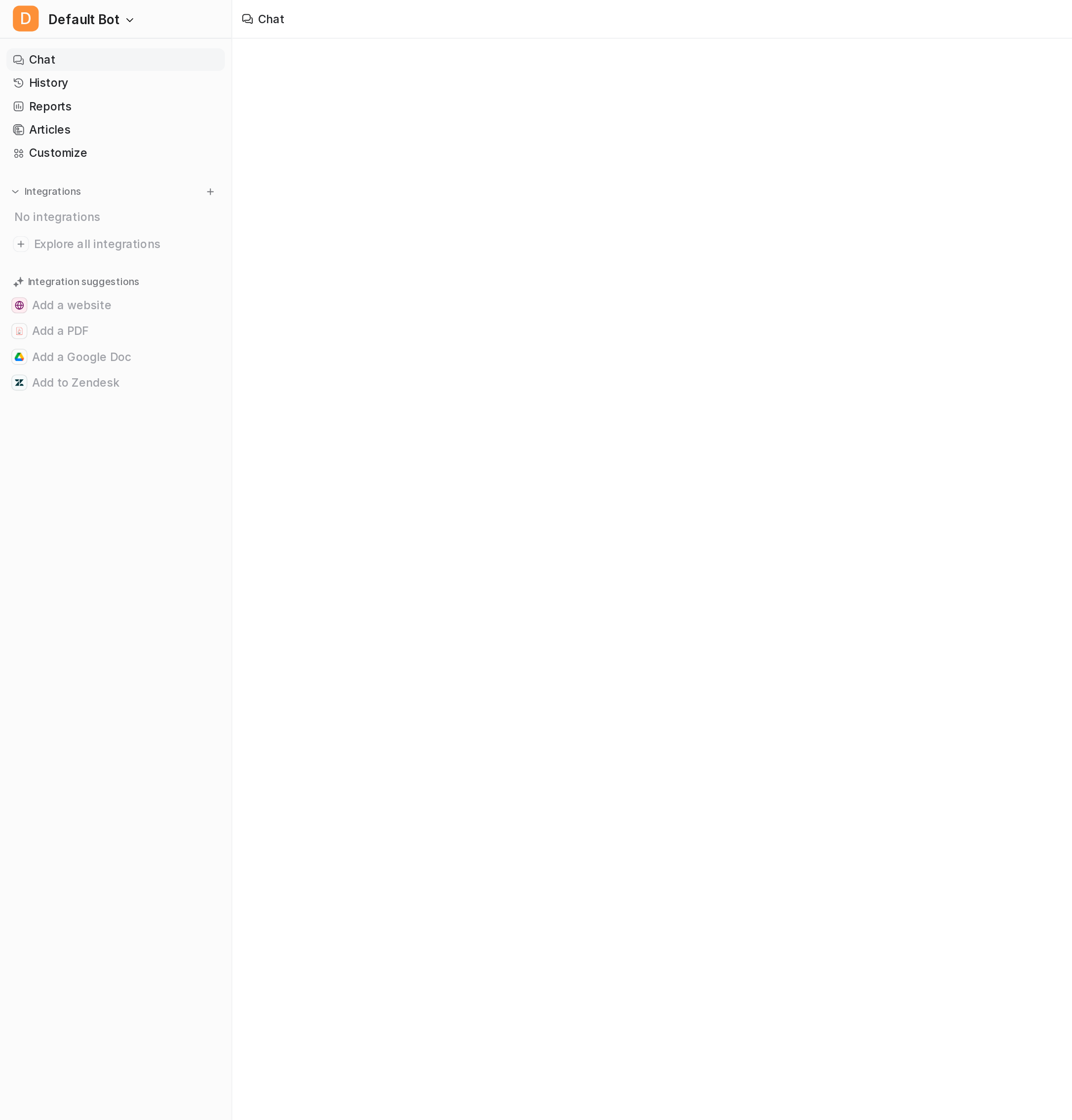
type textarea "**********"
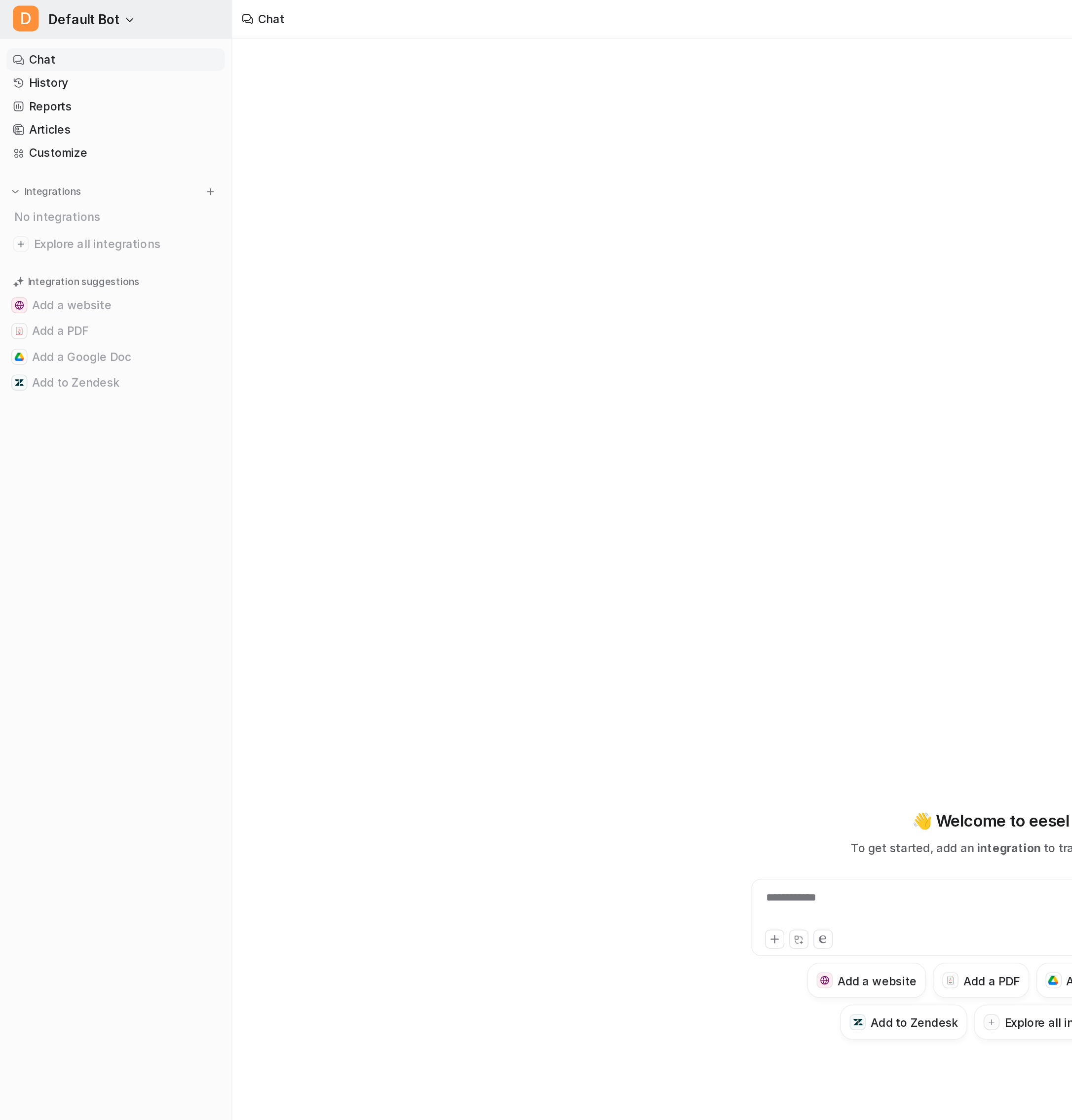
click at [69, 11] on span "Default Bot" at bounding box center [52, 11] width 44 height 13
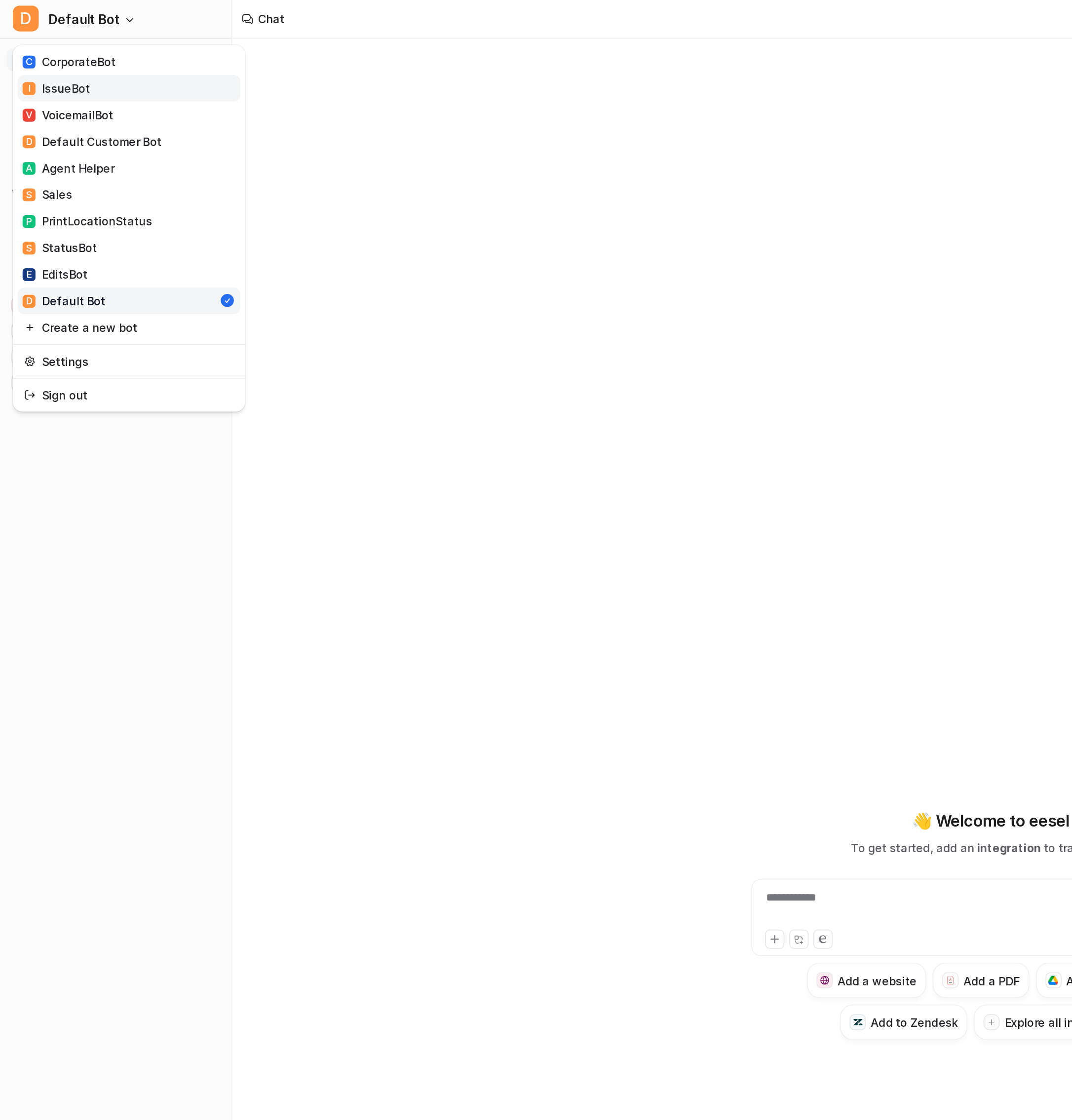
click at [72, 55] on link "I IssueBot" at bounding box center [79, 54] width 136 height 16
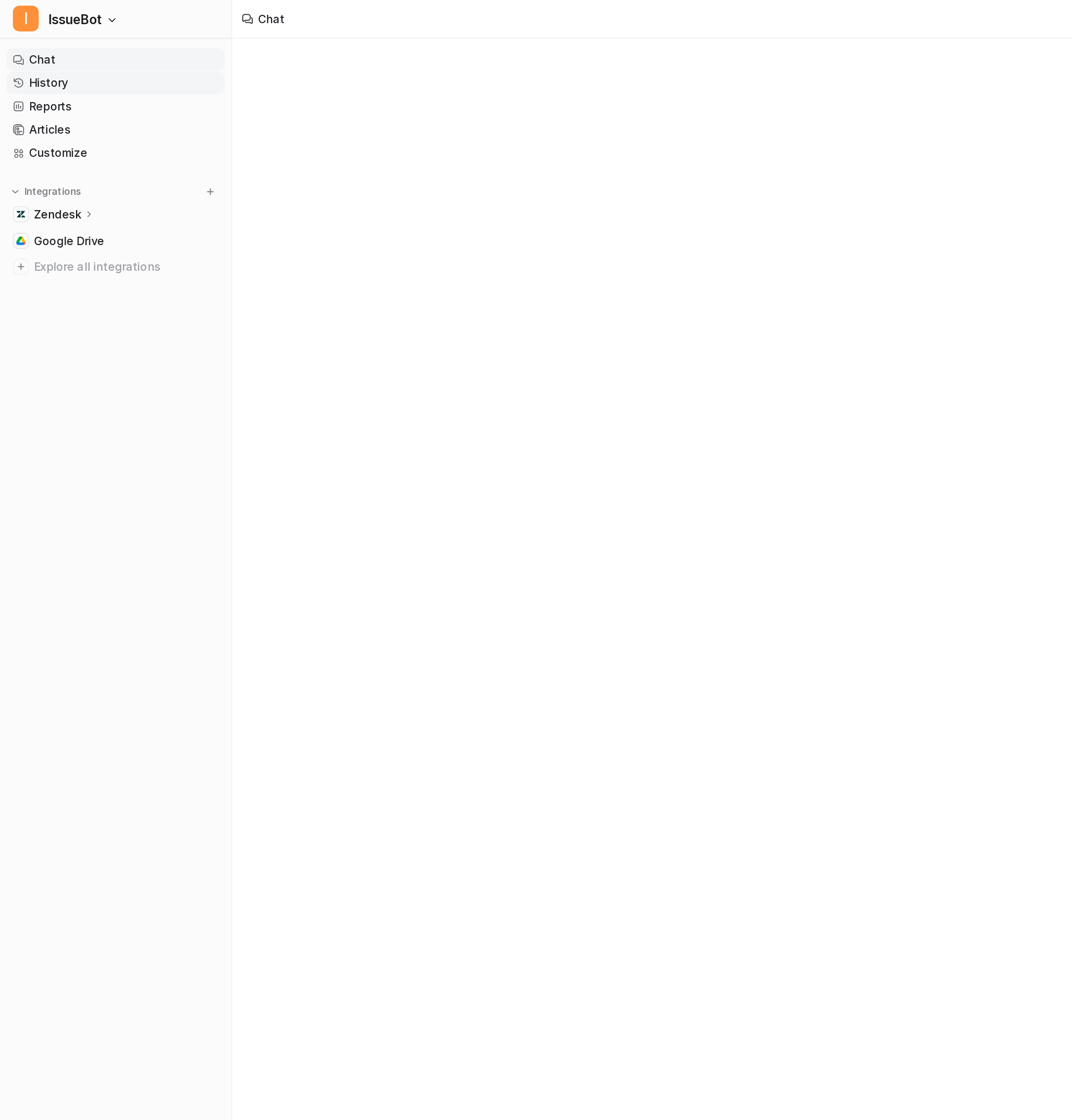
type textarea "**********"
click at [25, 131] on p "Zendesk" at bounding box center [35, 131] width 29 height 10
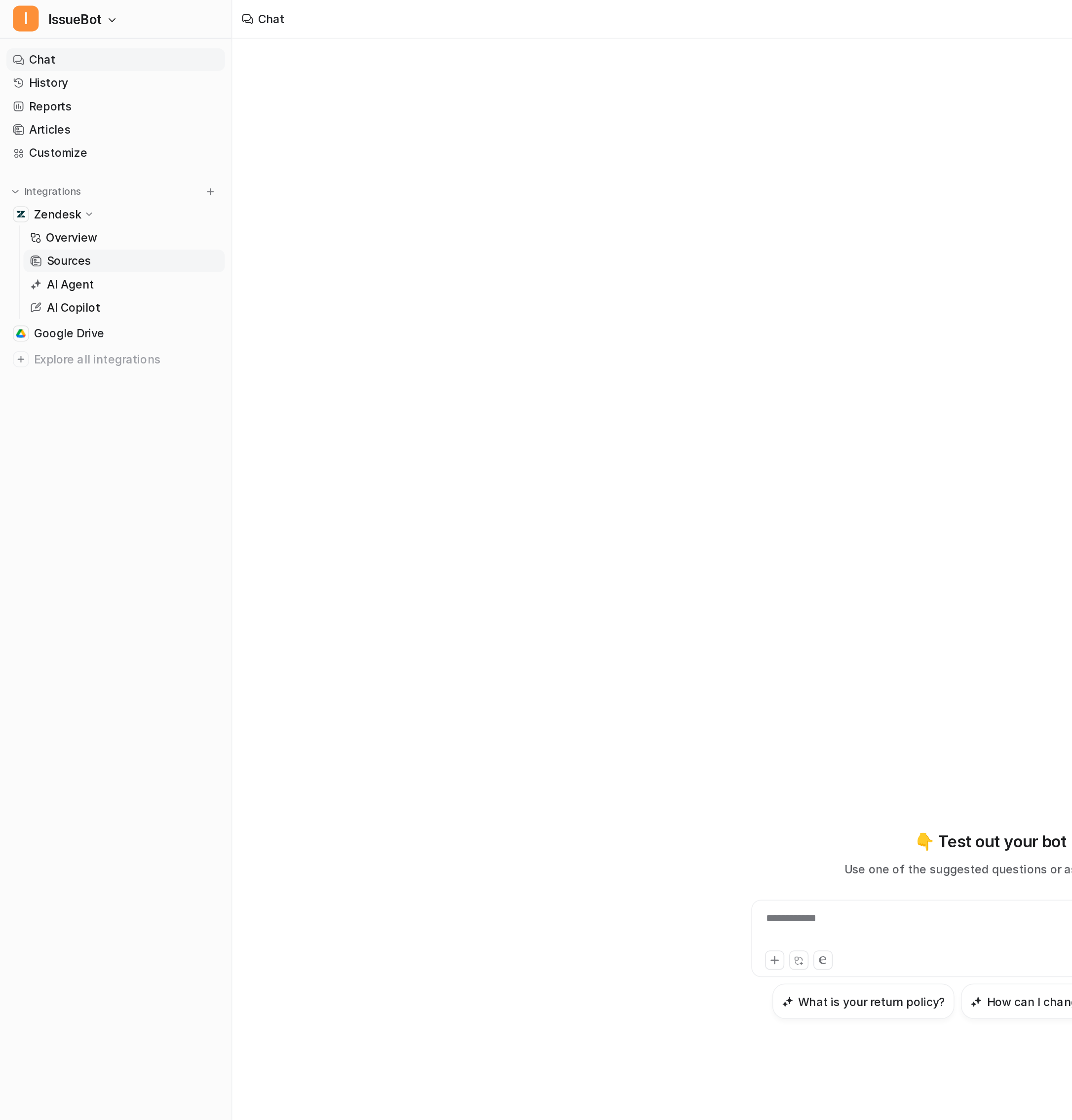
click at [60, 155] on link "Sources" at bounding box center [76, 160] width 123 height 13
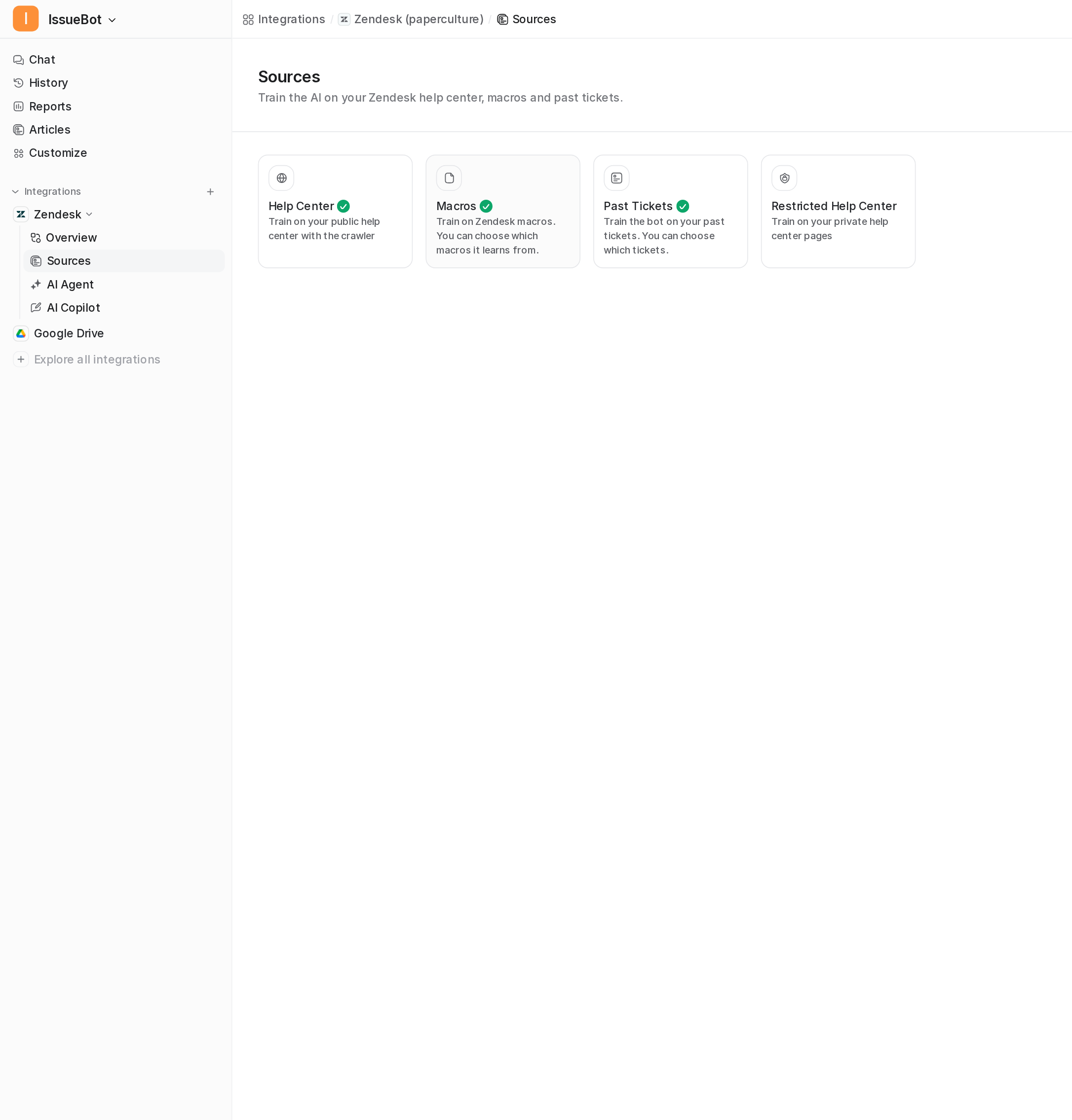
click at [297, 109] on div at bounding box center [307, 109] width 82 height 16
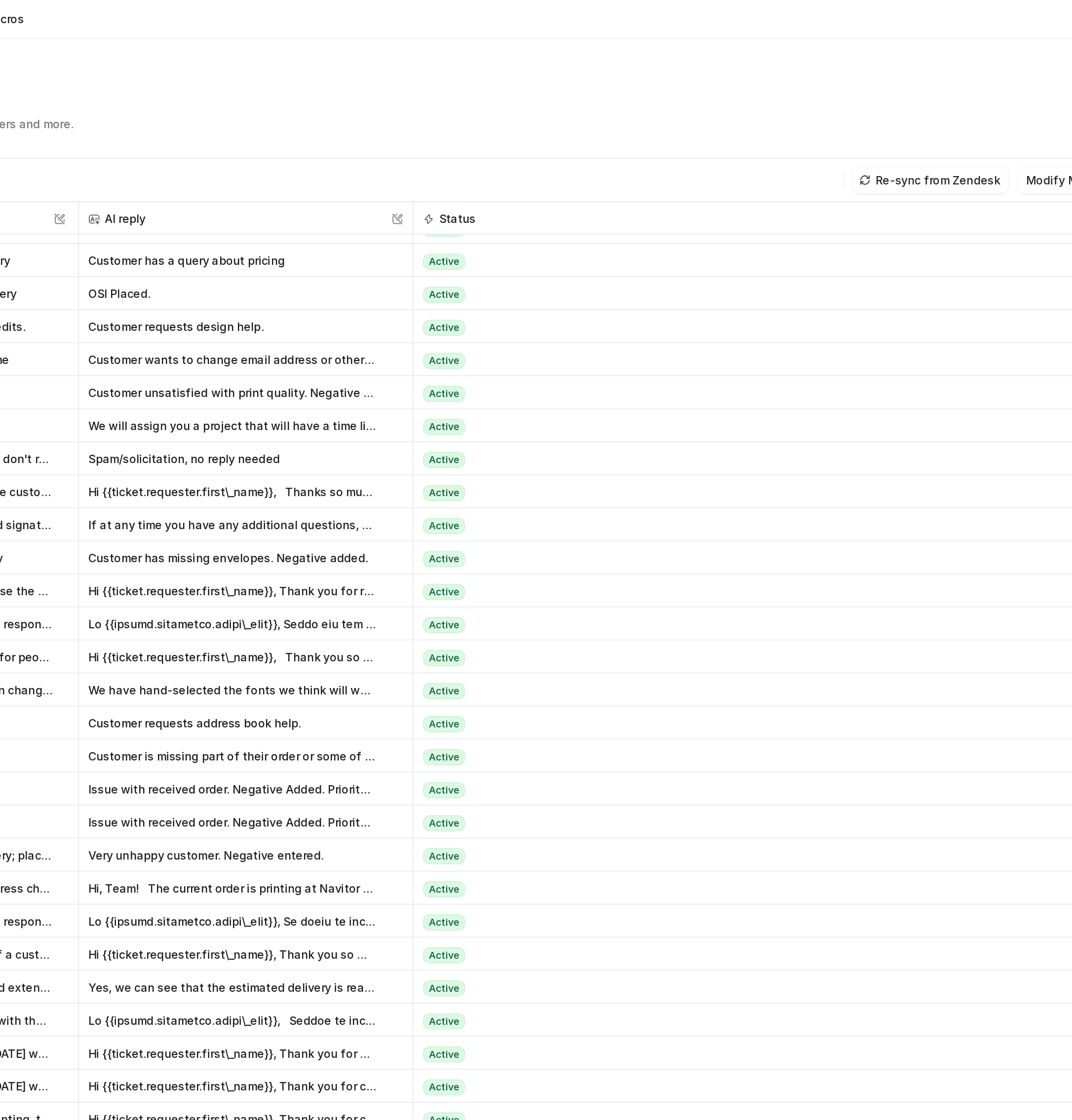
scroll to position [36, 0]
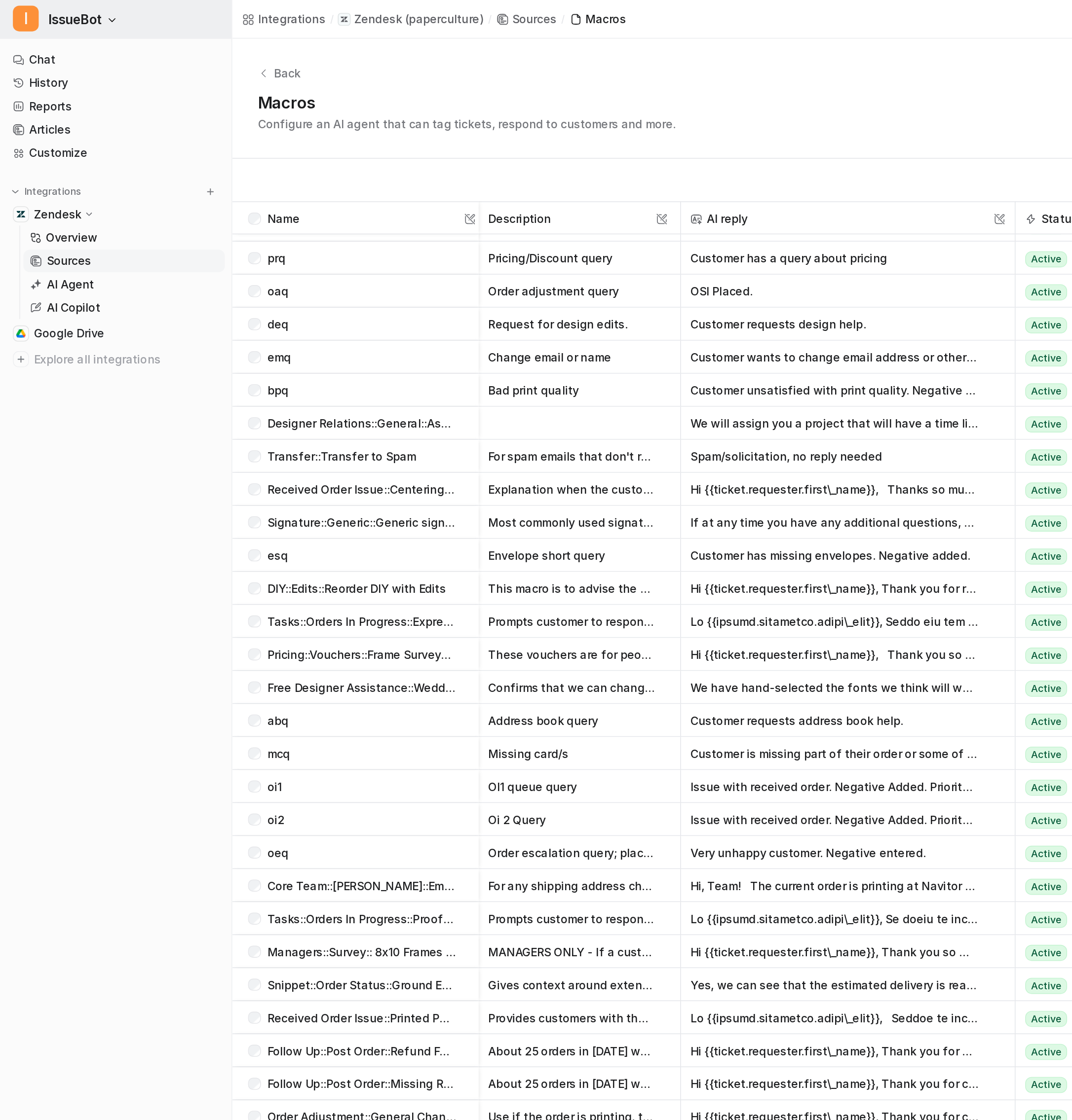
click at [57, 17] on span "IssueBot" at bounding box center [46, 11] width 33 height 13
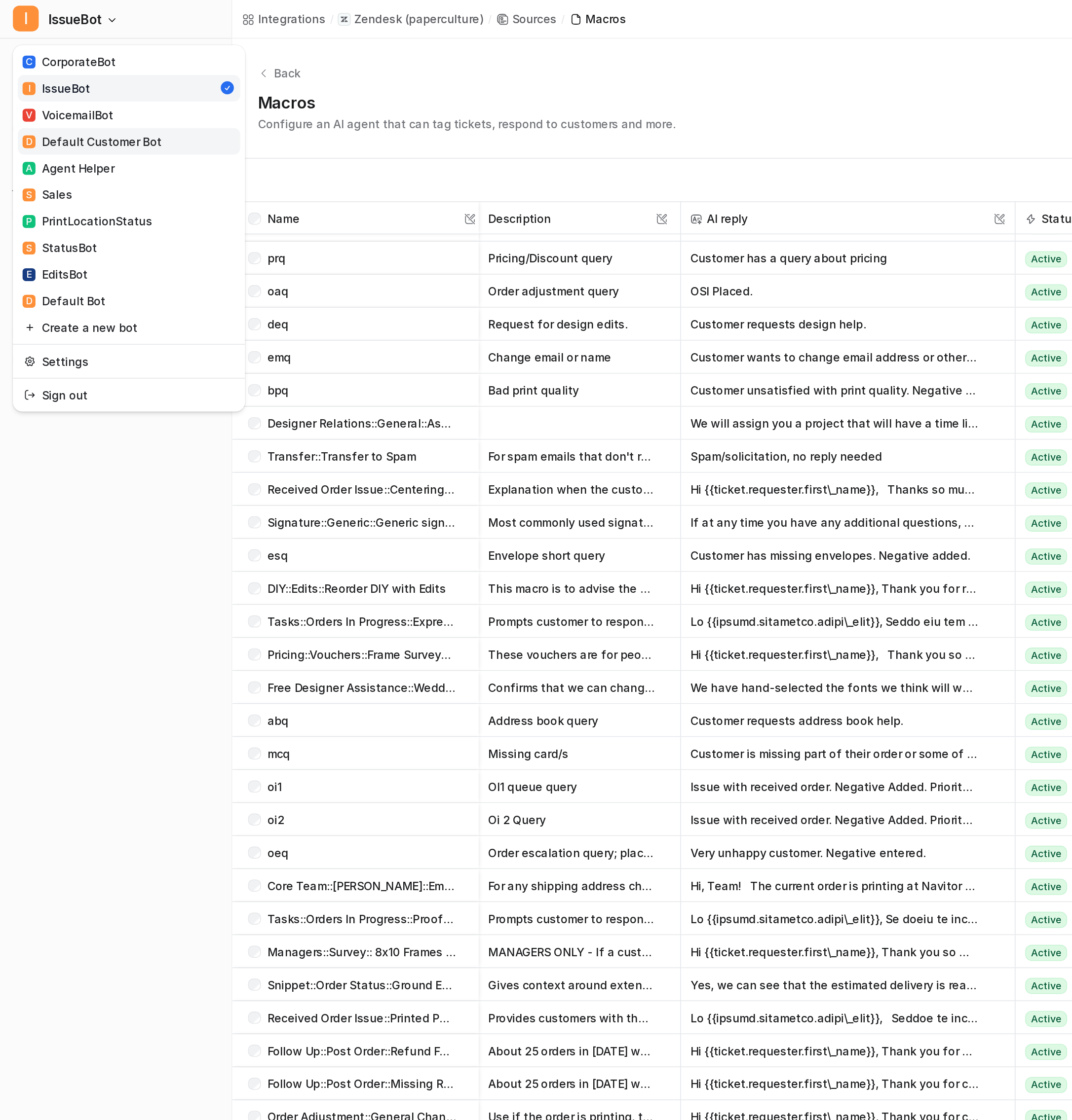
click at [97, 86] on link "D Default Customer Bot" at bounding box center [79, 87] width 136 height 16
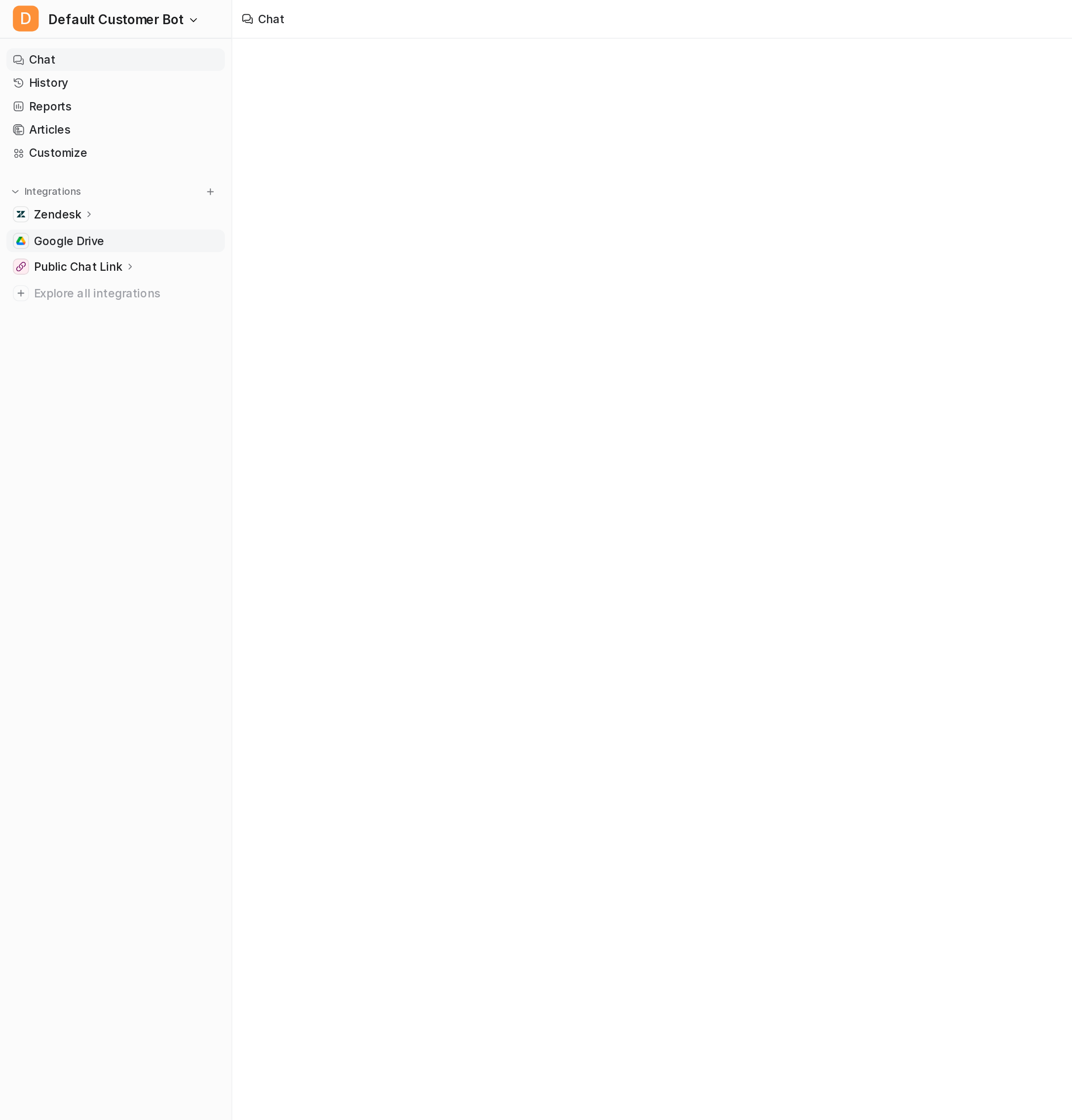
type textarea "**********"
click at [35, 52] on link "History" at bounding box center [71, 50] width 133 height 13
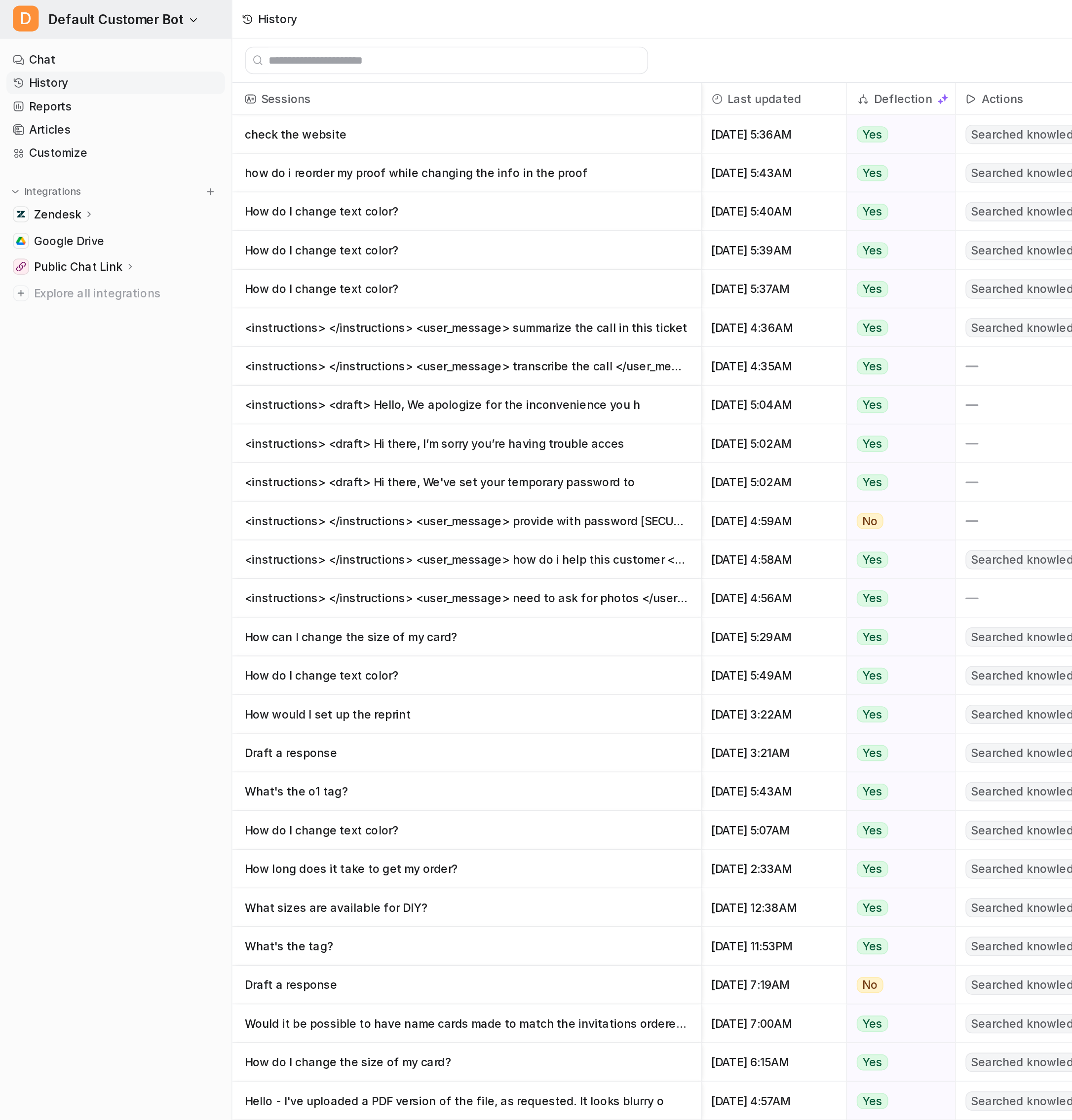
click at [47, 16] on span "Default Customer Bot" at bounding box center [71, 11] width 83 height 13
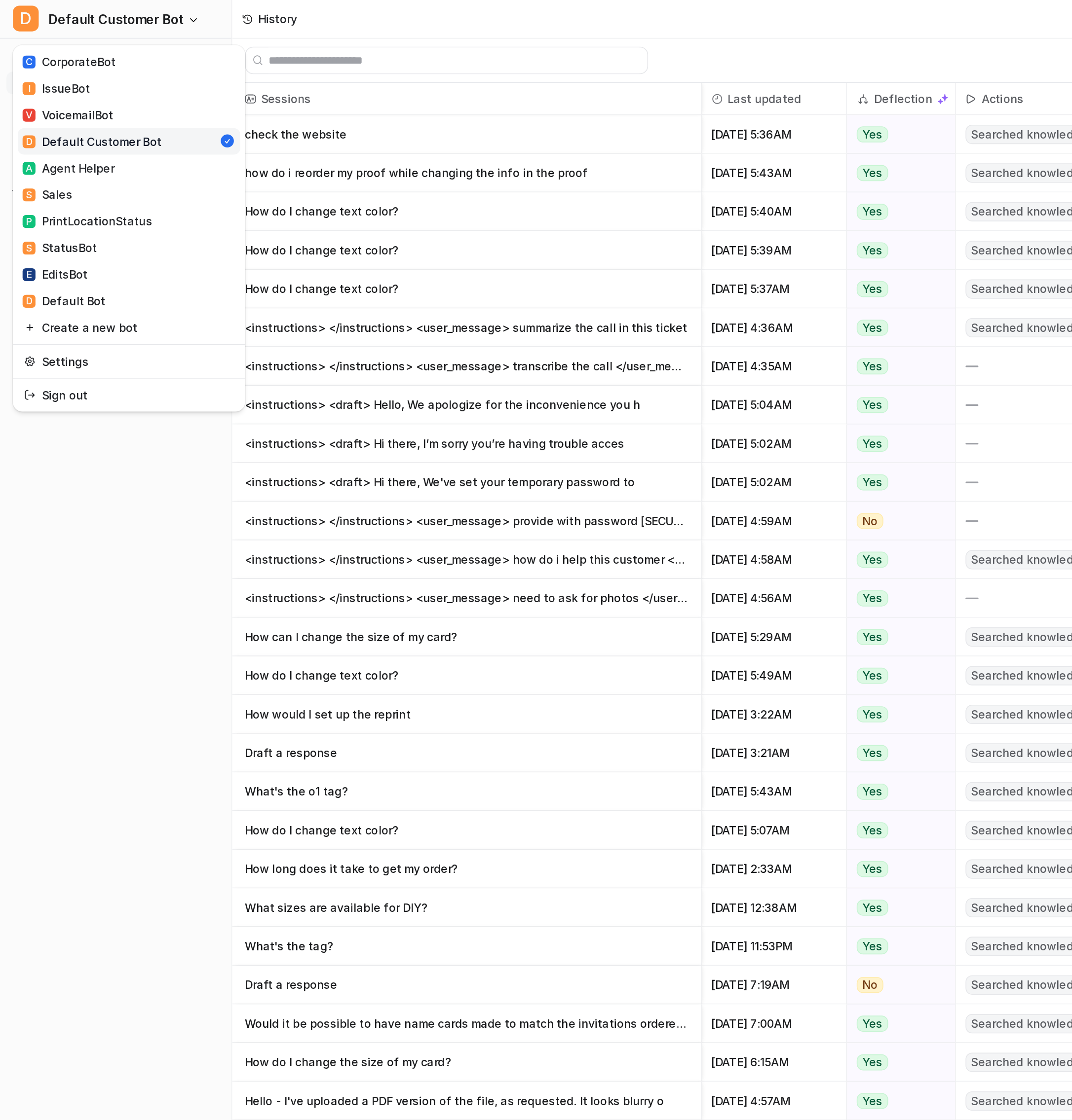
click at [82, 306] on div "D Default Customer Bot C CorporateBot I IssueBot V VoicemailBot D Default Custo…" at bounding box center [71, 560] width 142 height 1120
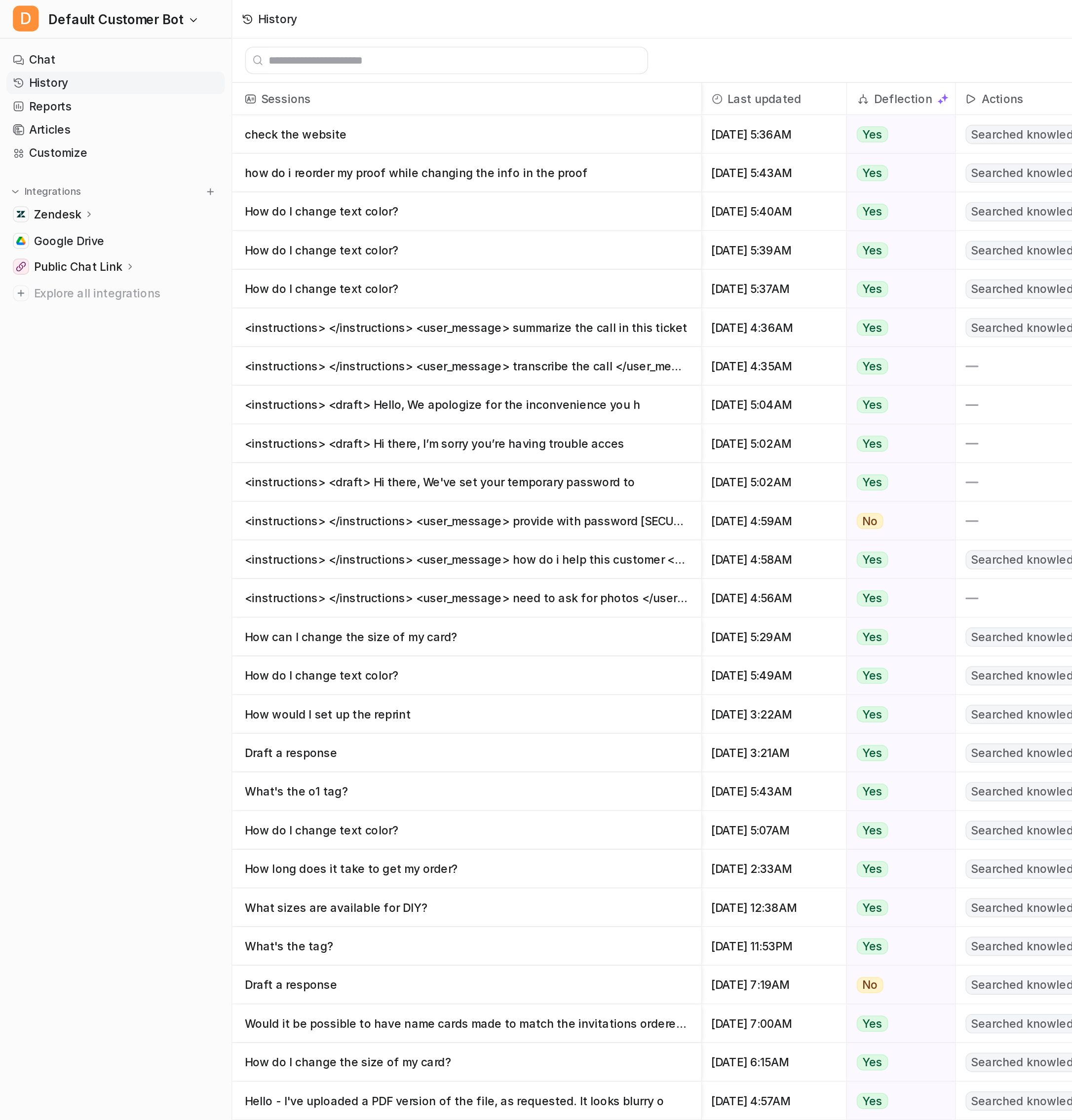
click at [43, 124] on div "Zendesk" at bounding box center [71, 131] width 133 height 13
click at [52, 161] on p "Sources" at bounding box center [42, 160] width 27 height 10
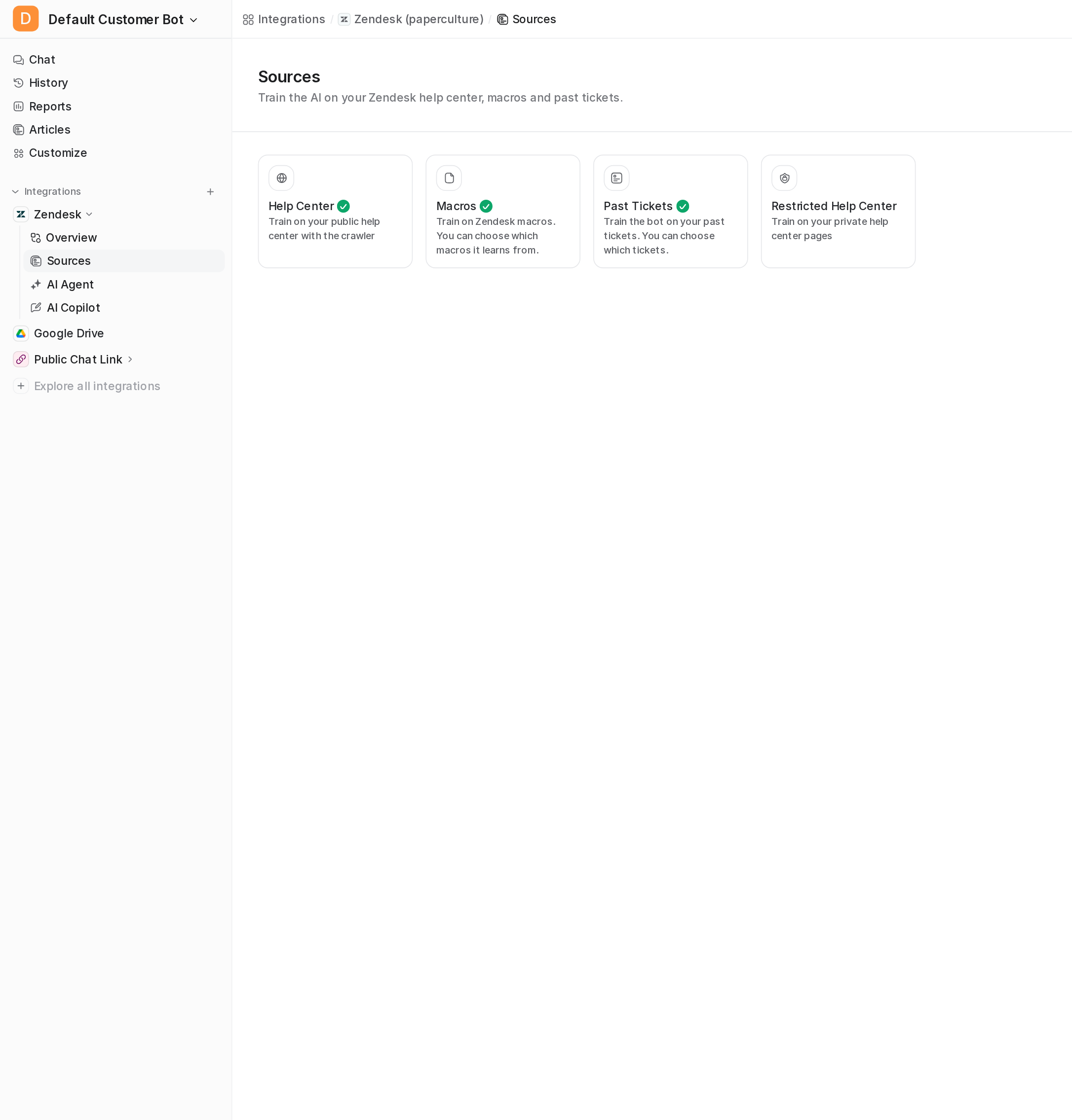
click at [277, 9] on p "( paperculture )" at bounding box center [271, 12] width 48 height 10
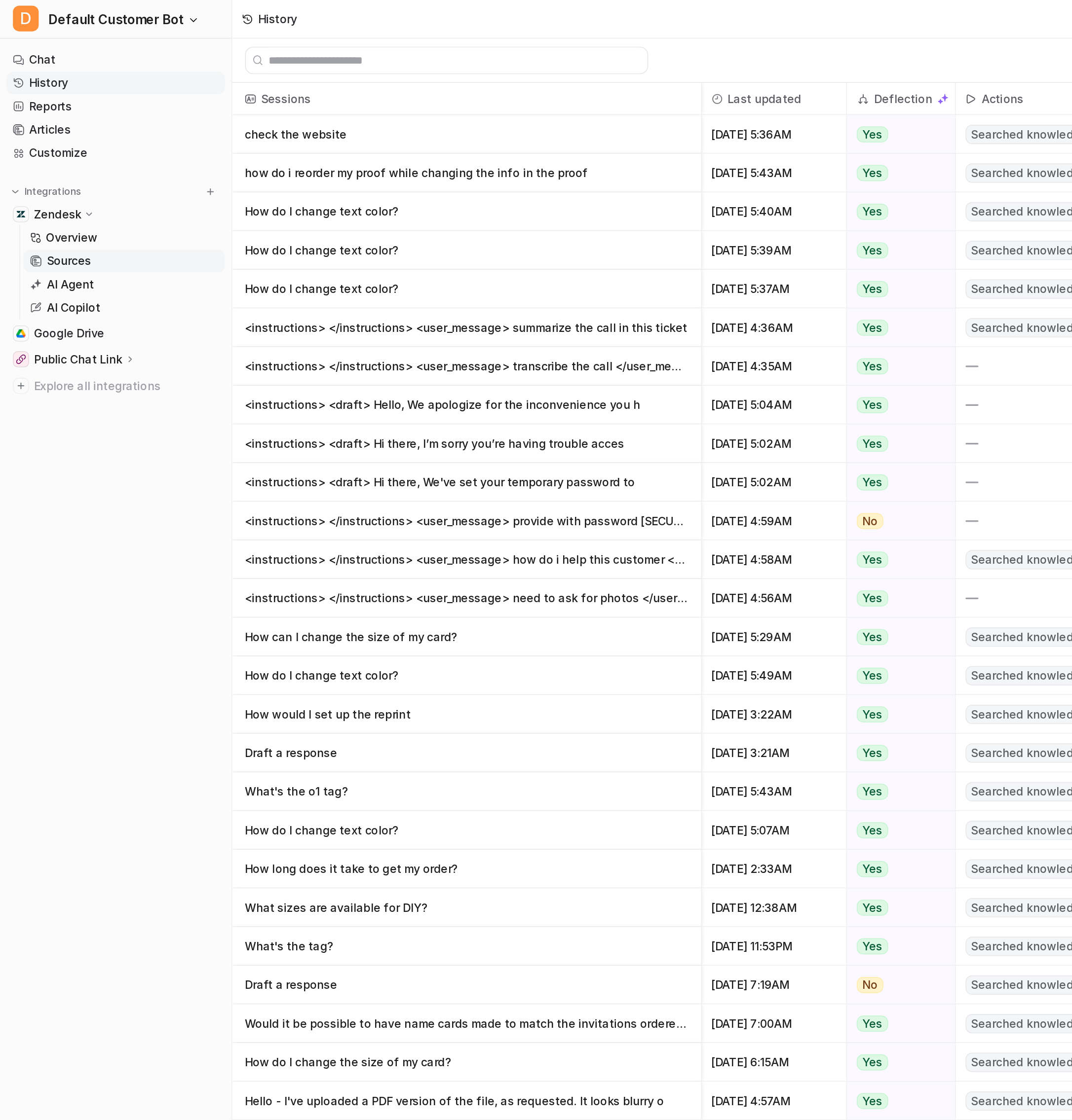
click at [50, 160] on p "Sources" at bounding box center [42, 160] width 27 height 10
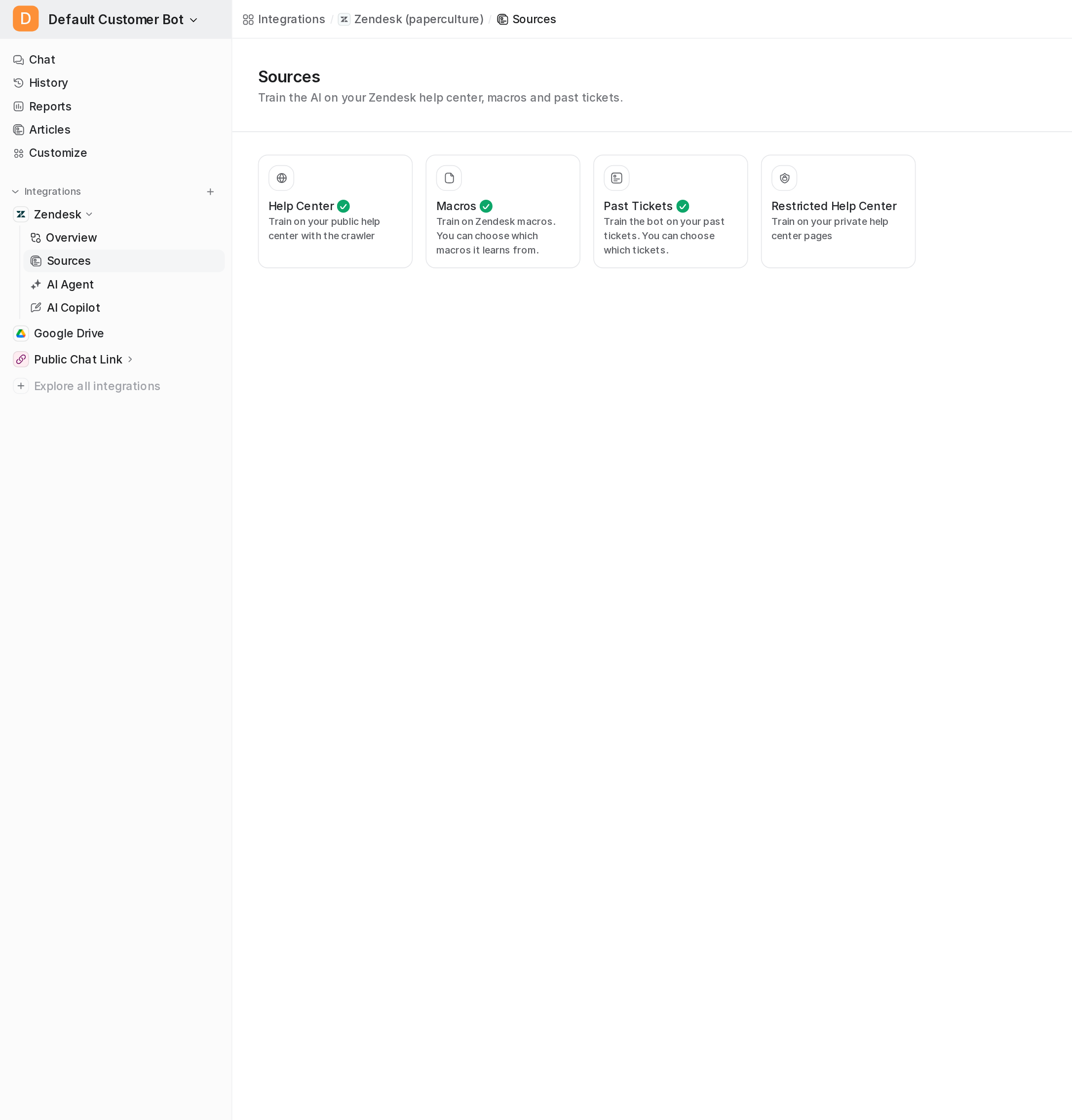
click at [105, 13] on span "Default Customer Bot" at bounding box center [71, 11] width 83 height 13
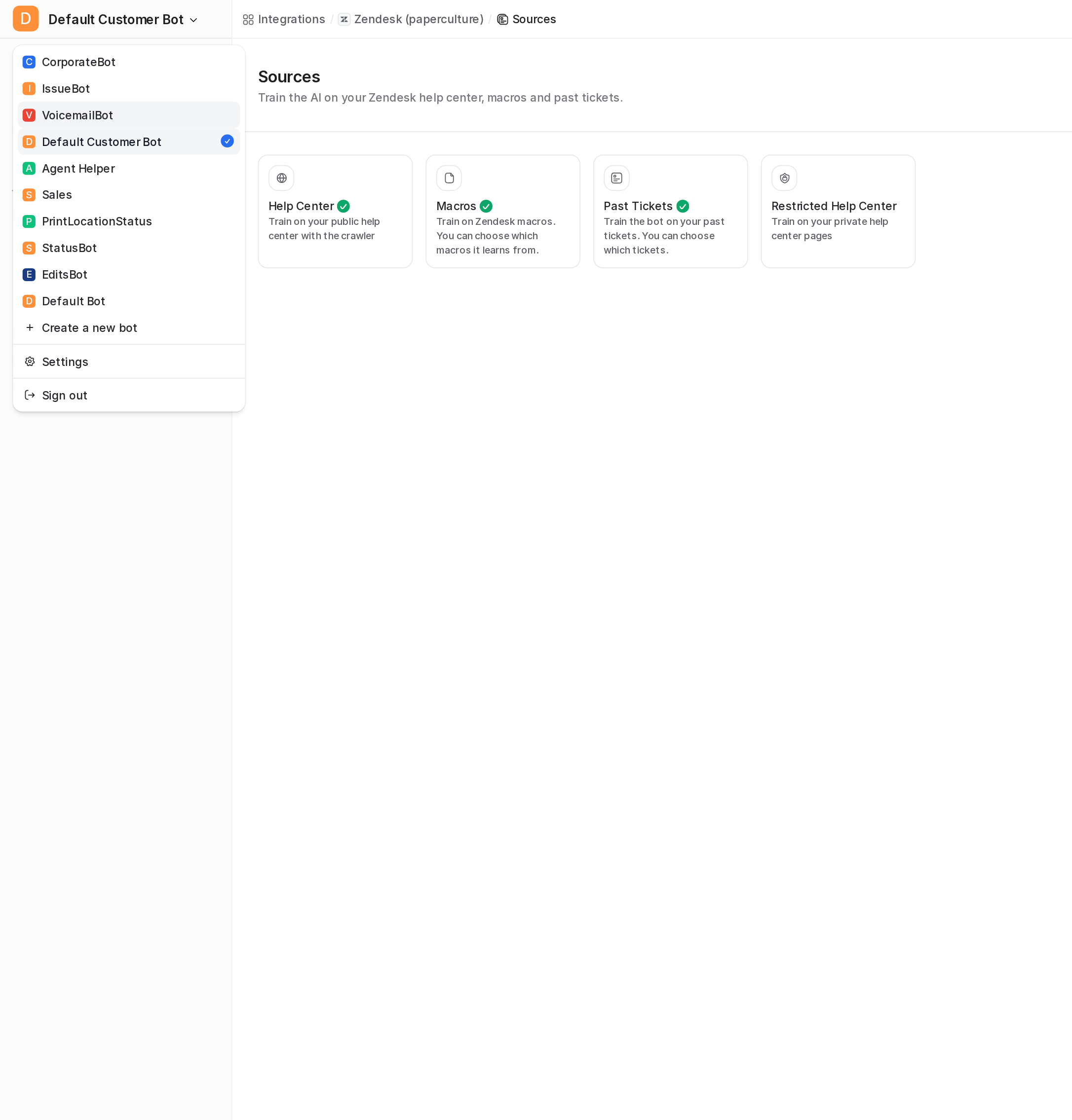
click at [94, 67] on link "V VoicemailBot" at bounding box center [79, 70] width 136 height 16
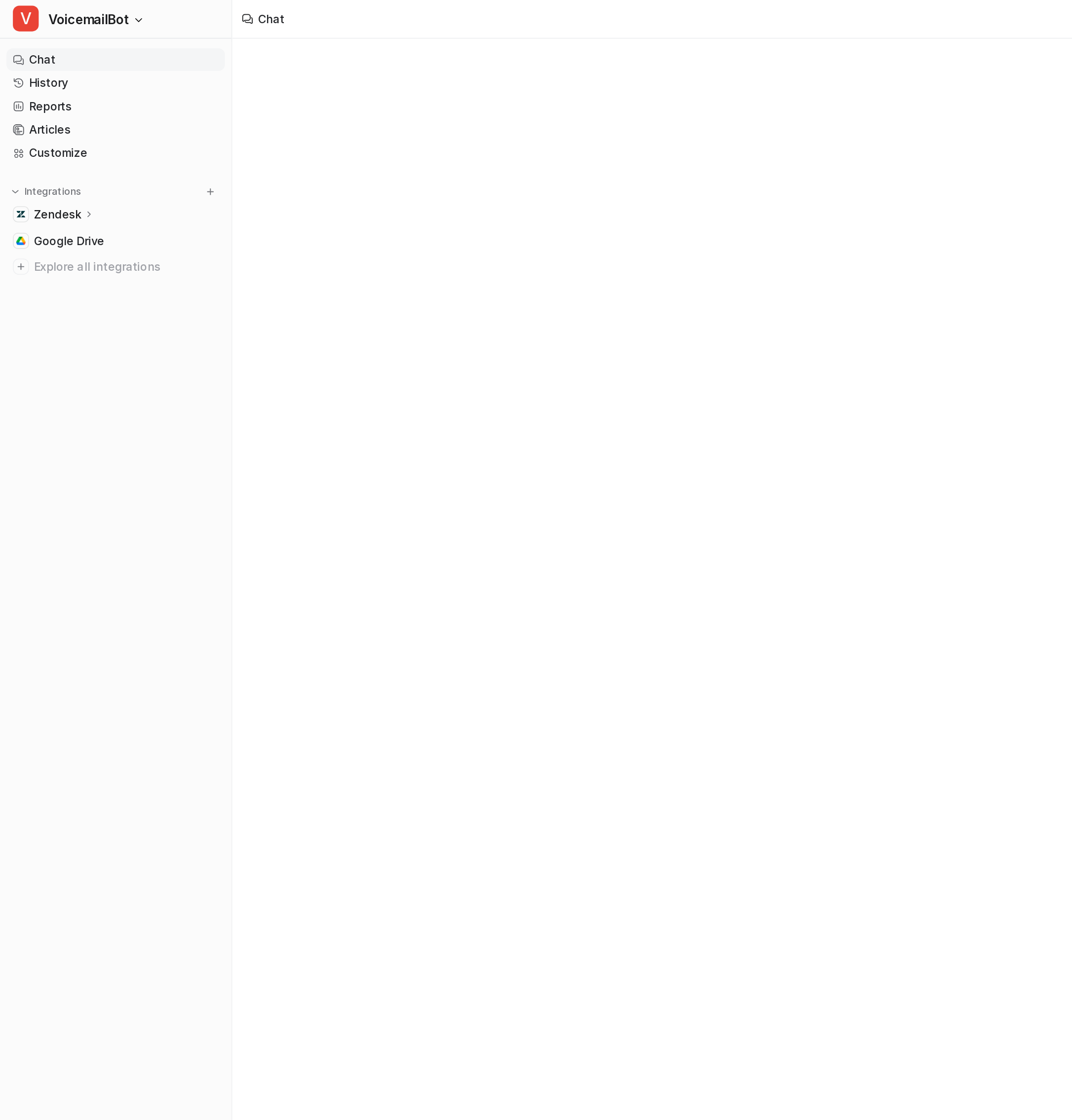
type textarea "**********"
click at [28, 134] on p "Zendesk" at bounding box center [35, 131] width 29 height 10
click at [44, 160] on p "Sources" at bounding box center [42, 160] width 27 height 10
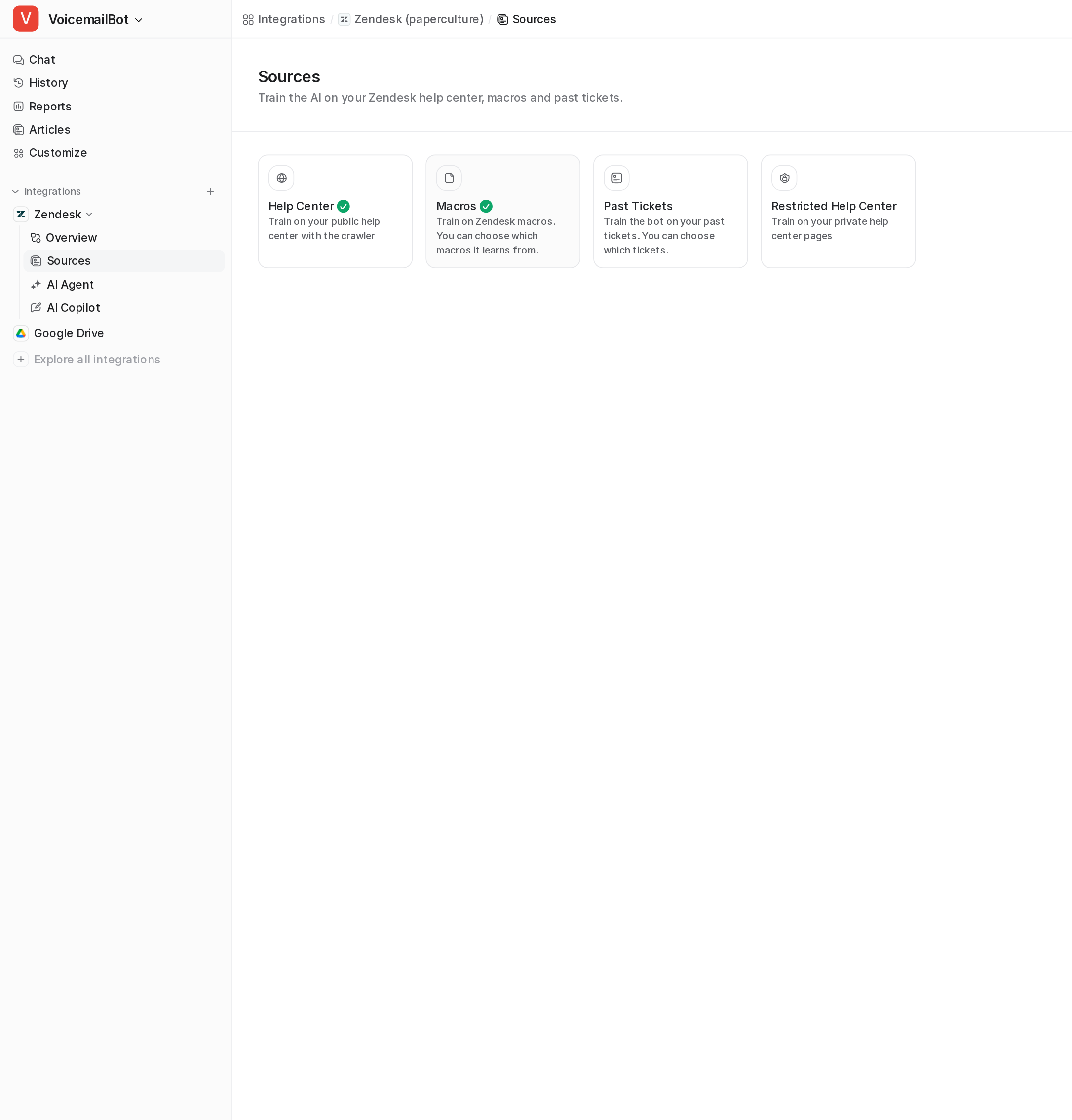
click at [316, 124] on div "Macros" at bounding box center [307, 126] width 82 height 11
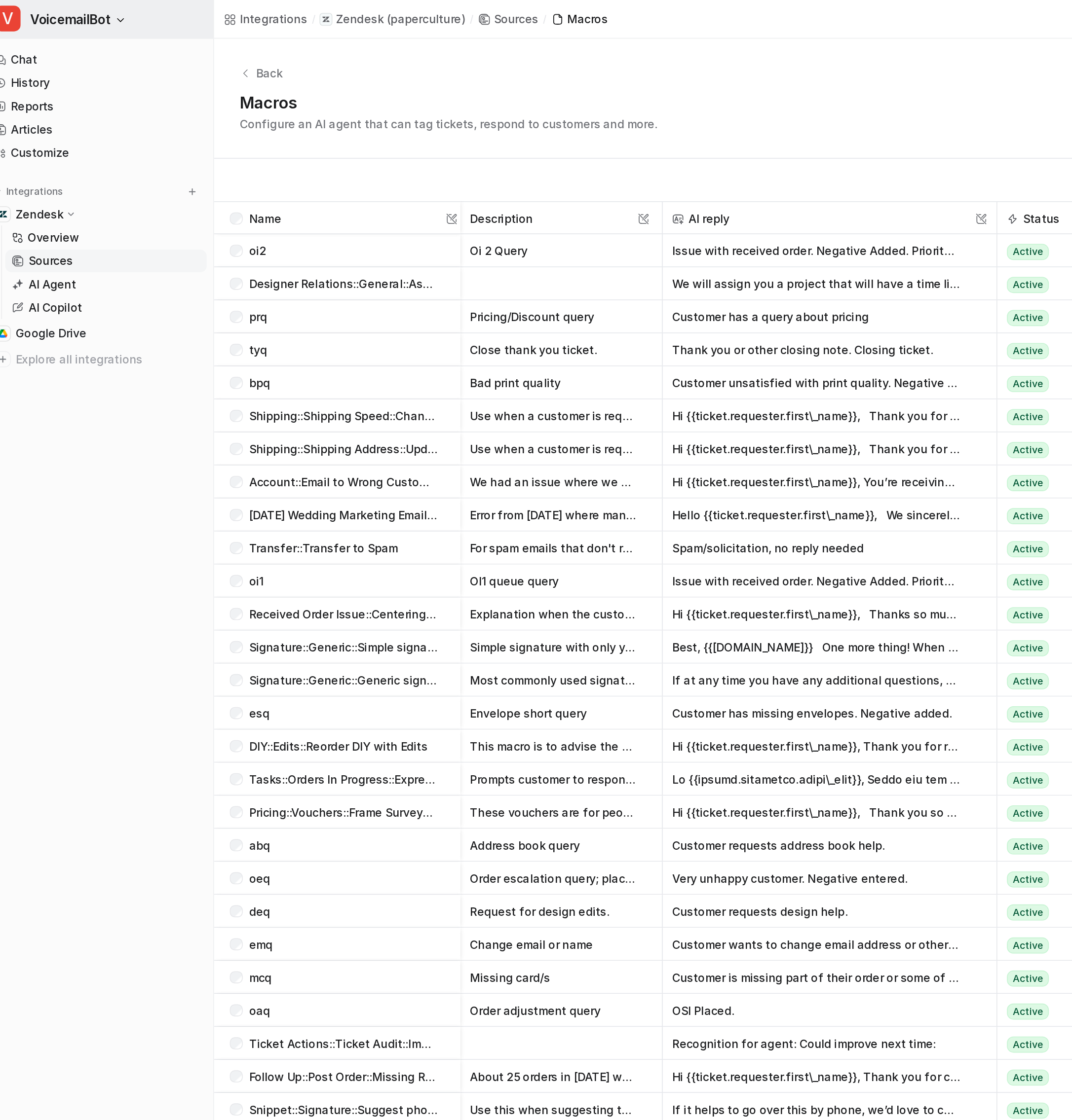
click at [74, 16] on span "VoicemailBot" at bounding box center [55, 11] width 50 height 13
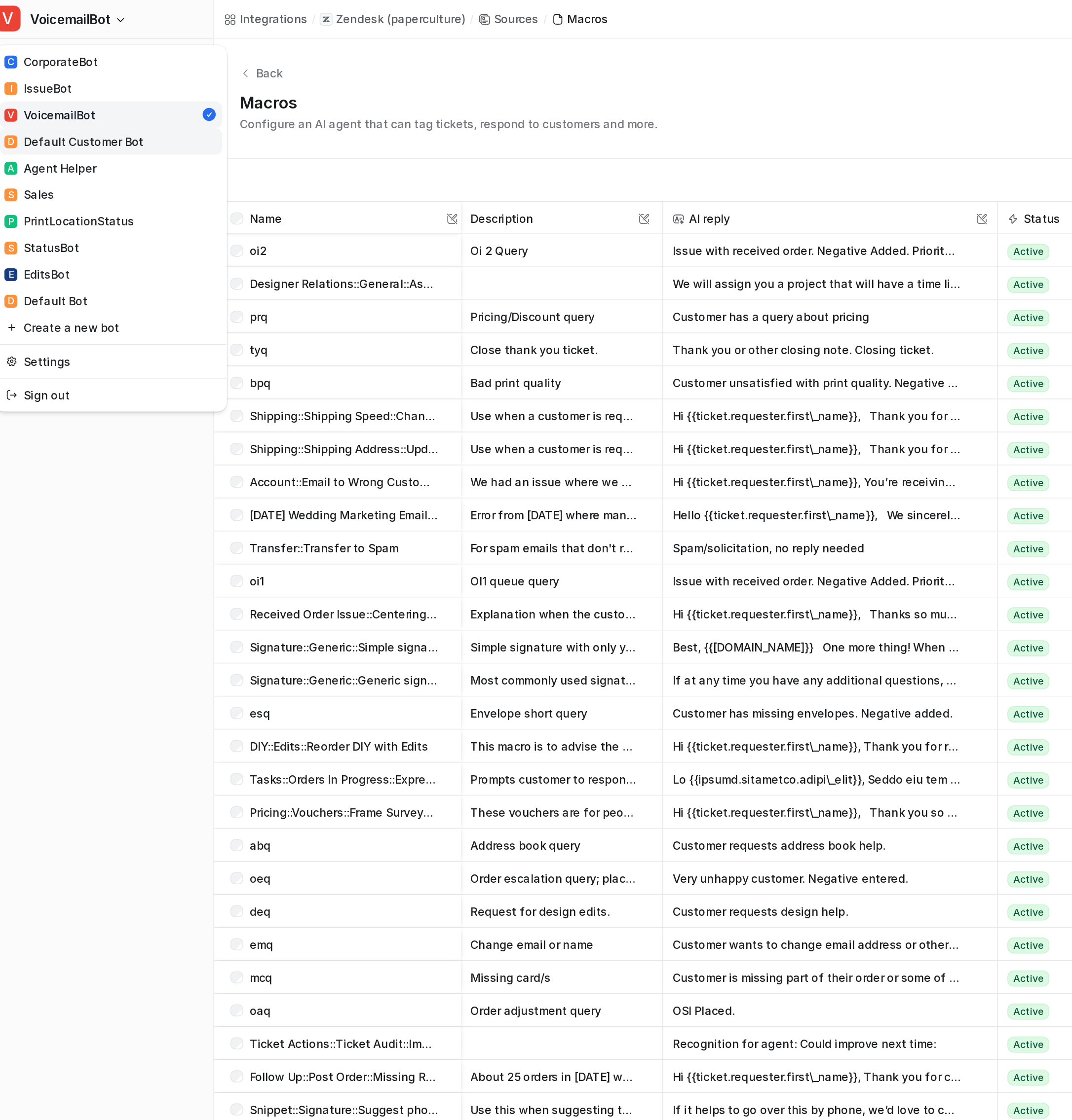
click at [91, 85] on div "D Default Customer Bot" at bounding box center [56, 87] width 85 height 11
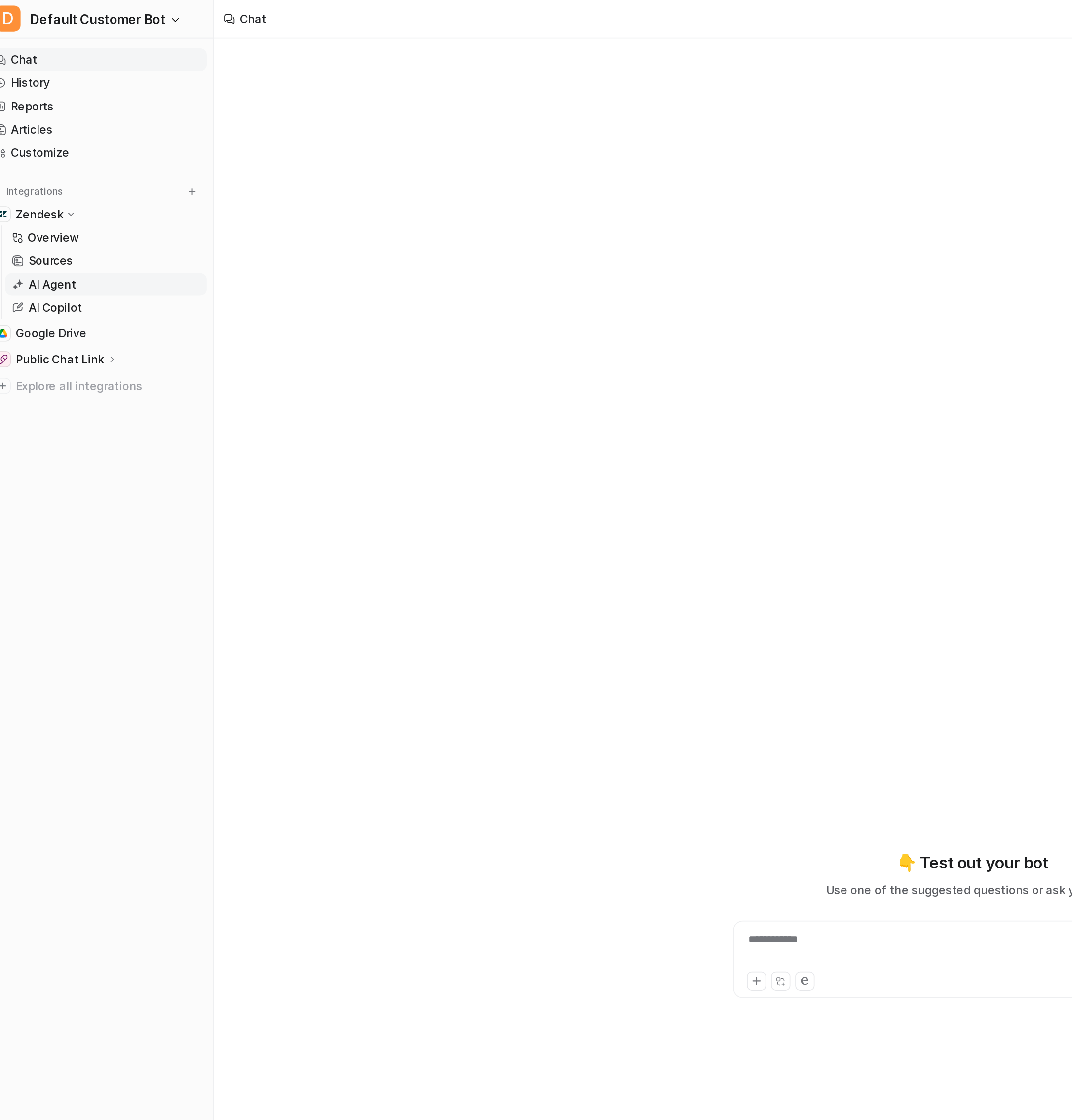
click at [56, 174] on p "AI Agent" at bounding box center [43, 174] width 29 height 10
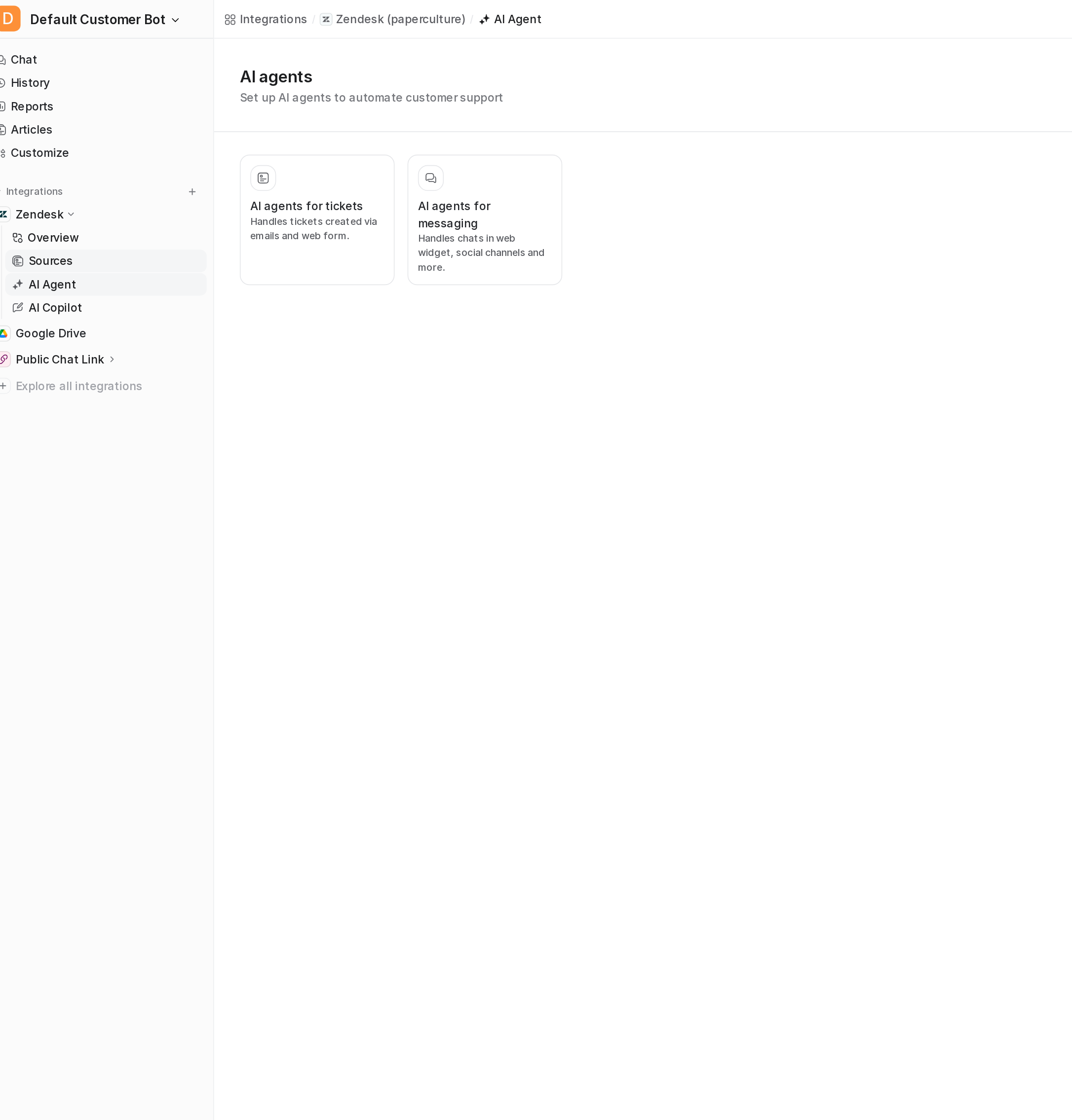
click at [56, 163] on link "Sources" at bounding box center [76, 160] width 123 height 13
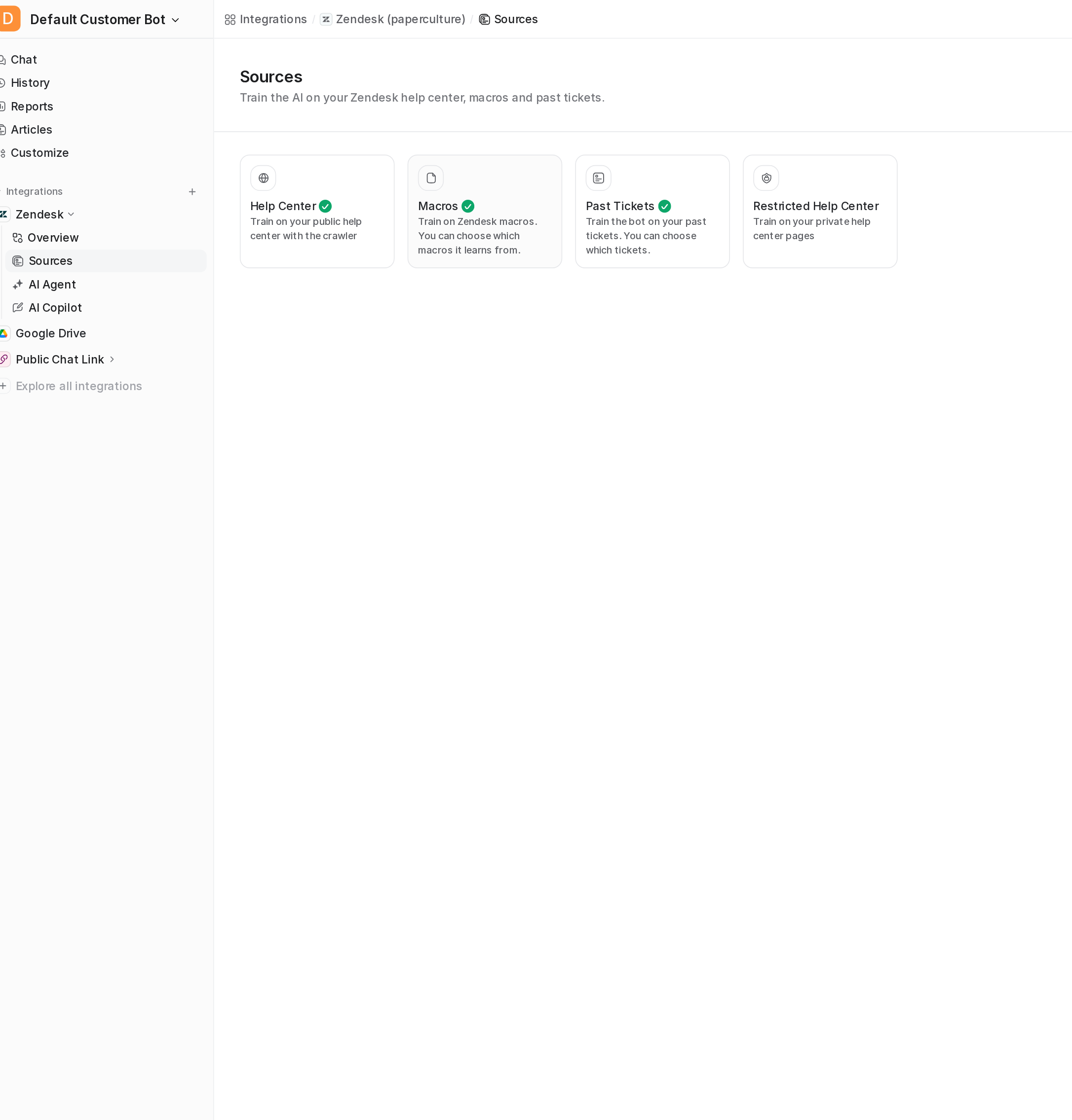
click at [283, 138] on p "Train on Zendesk macros. You can choose which macros it learns from." at bounding box center [307, 145] width 82 height 27
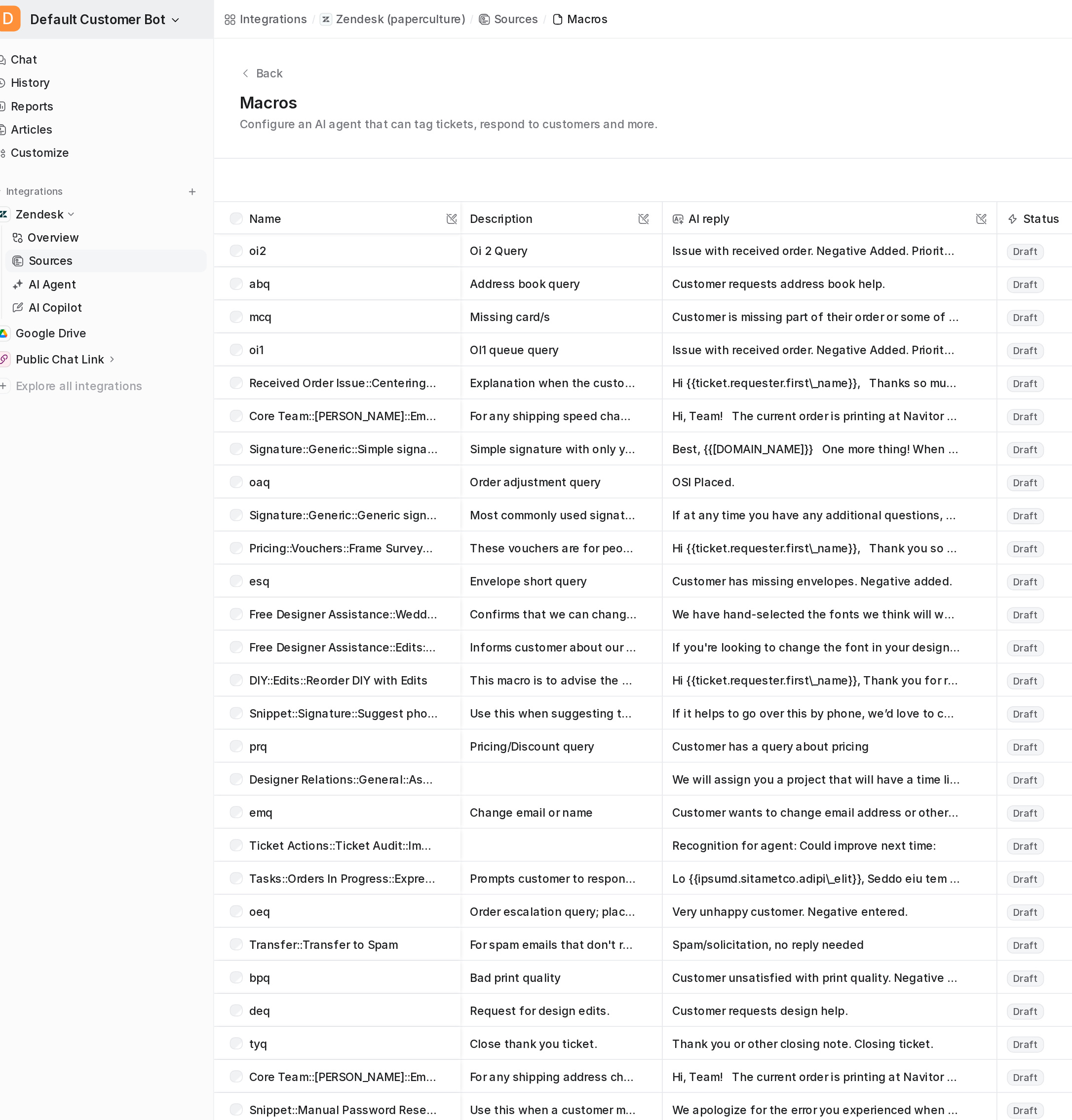
click at [89, 6] on span "Default Customer Bot" at bounding box center [71, 11] width 83 height 13
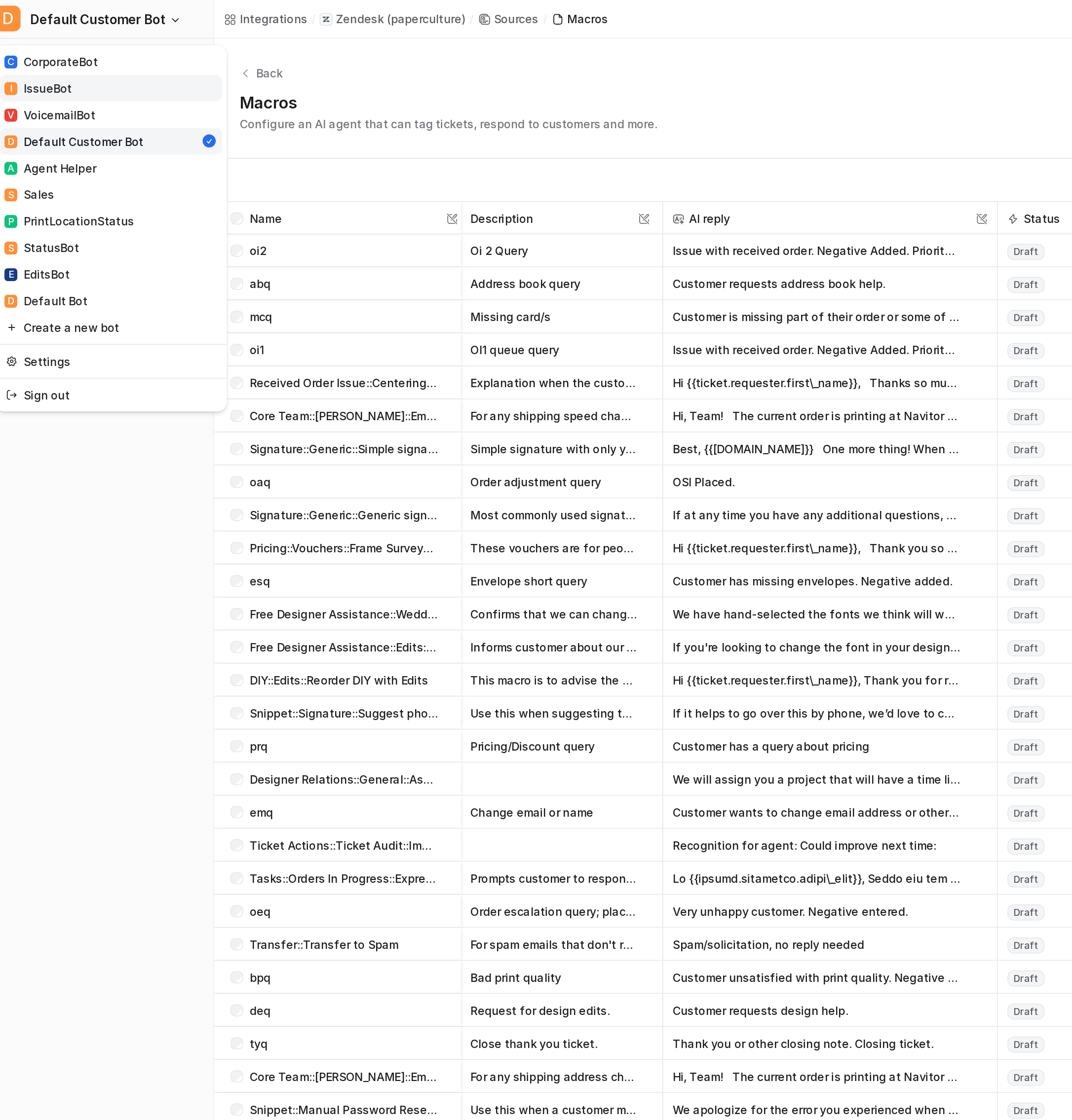
click at [92, 48] on link "I IssueBot" at bounding box center [79, 54] width 136 height 16
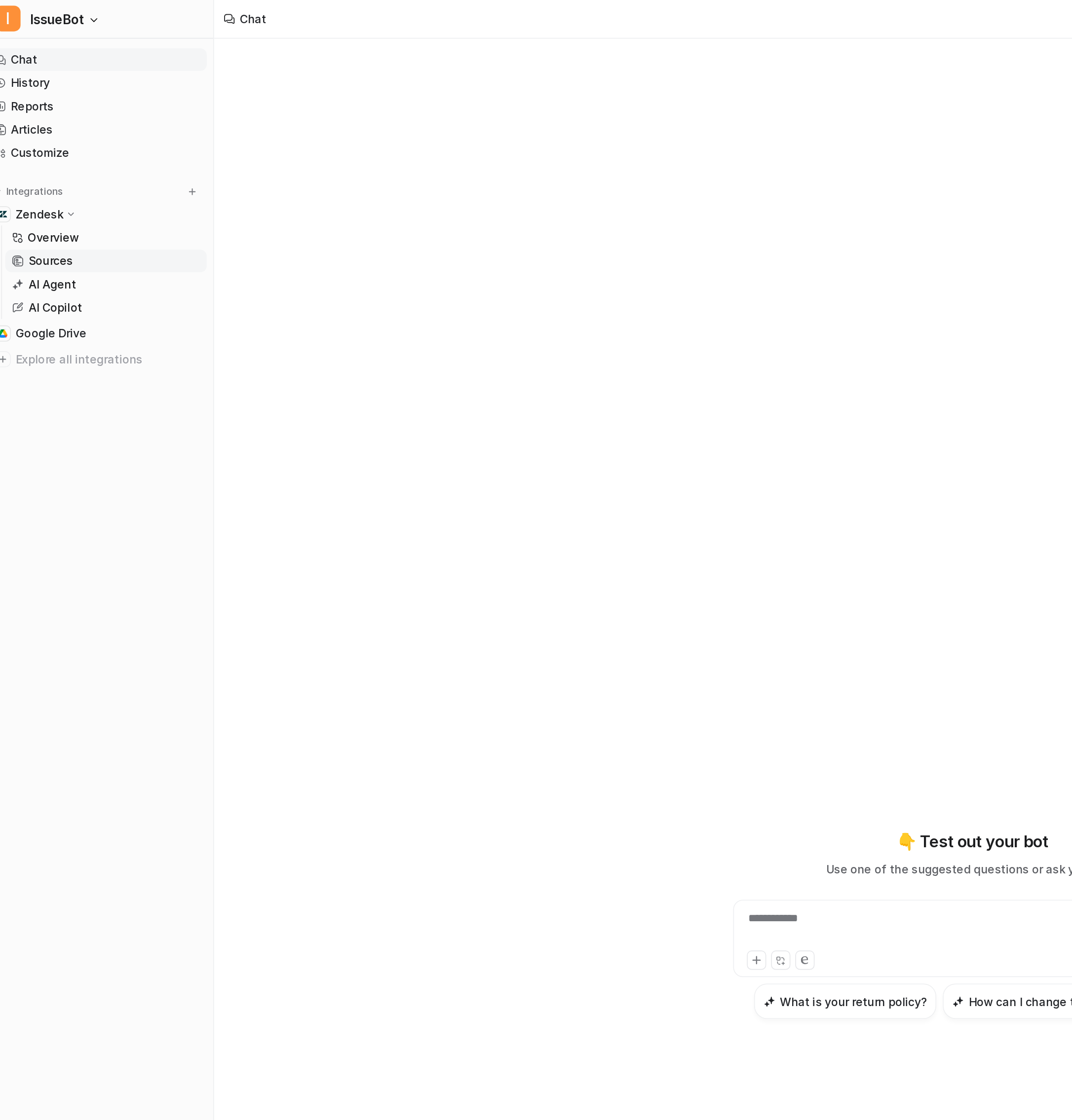
click at [50, 160] on p "Sources" at bounding box center [42, 160] width 27 height 10
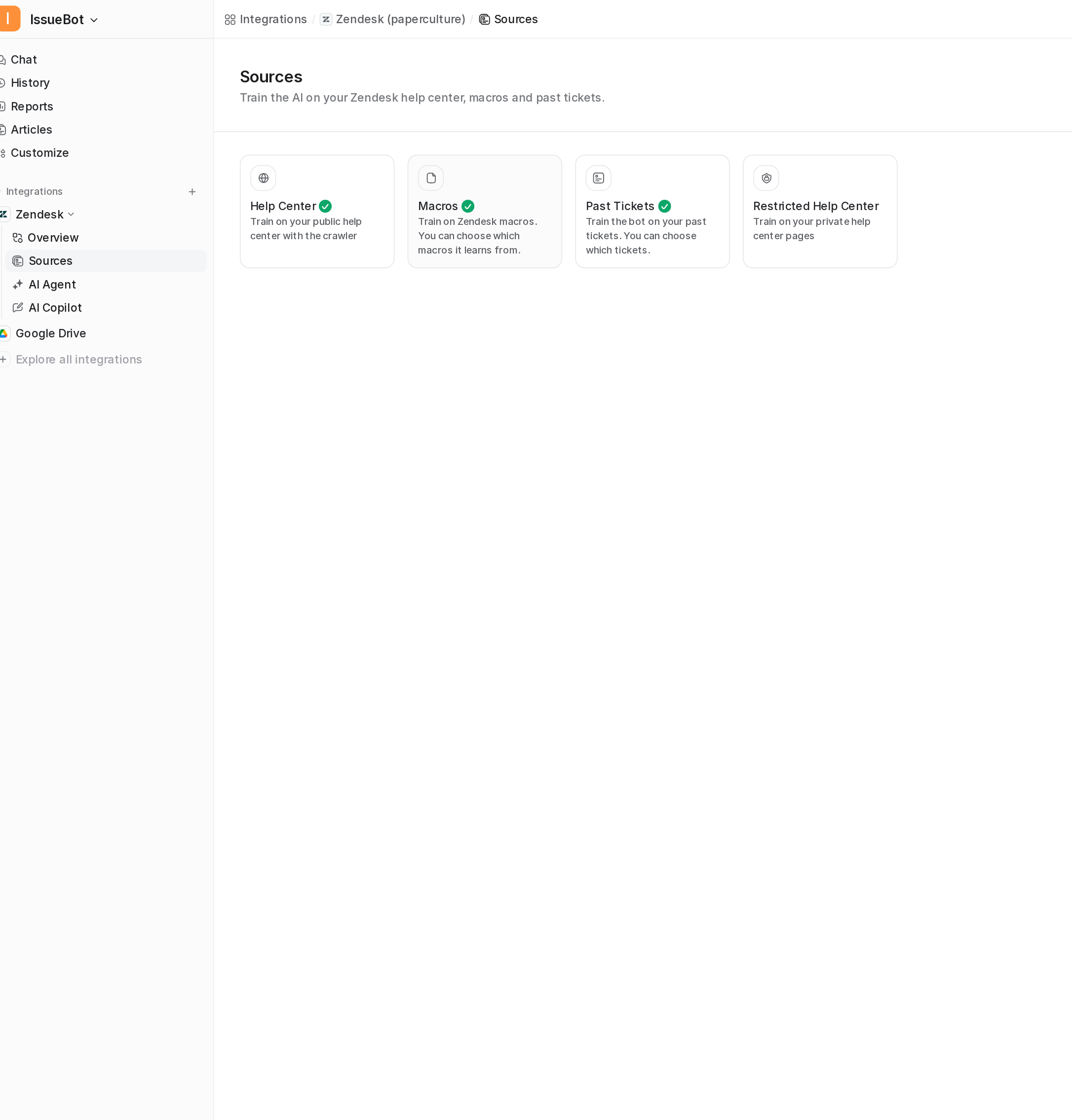
click at [302, 133] on p "Train on Zendesk macros. You can choose which macros it learns from." at bounding box center [307, 145] width 82 height 27
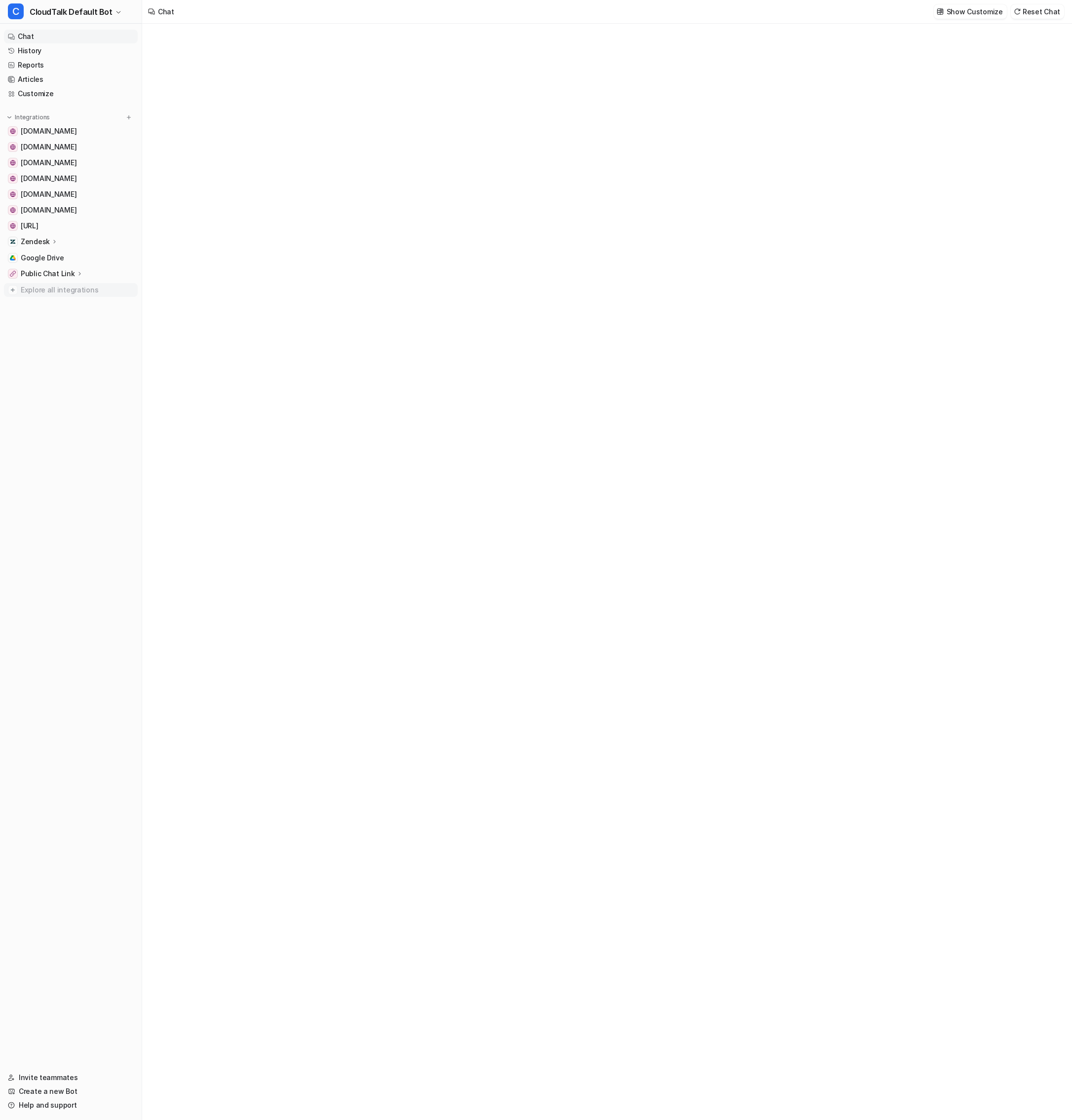
type textarea "**********"
click at [87, 9] on span "CloudTalk Default Bot" at bounding box center [71, 11] width 83 height 13
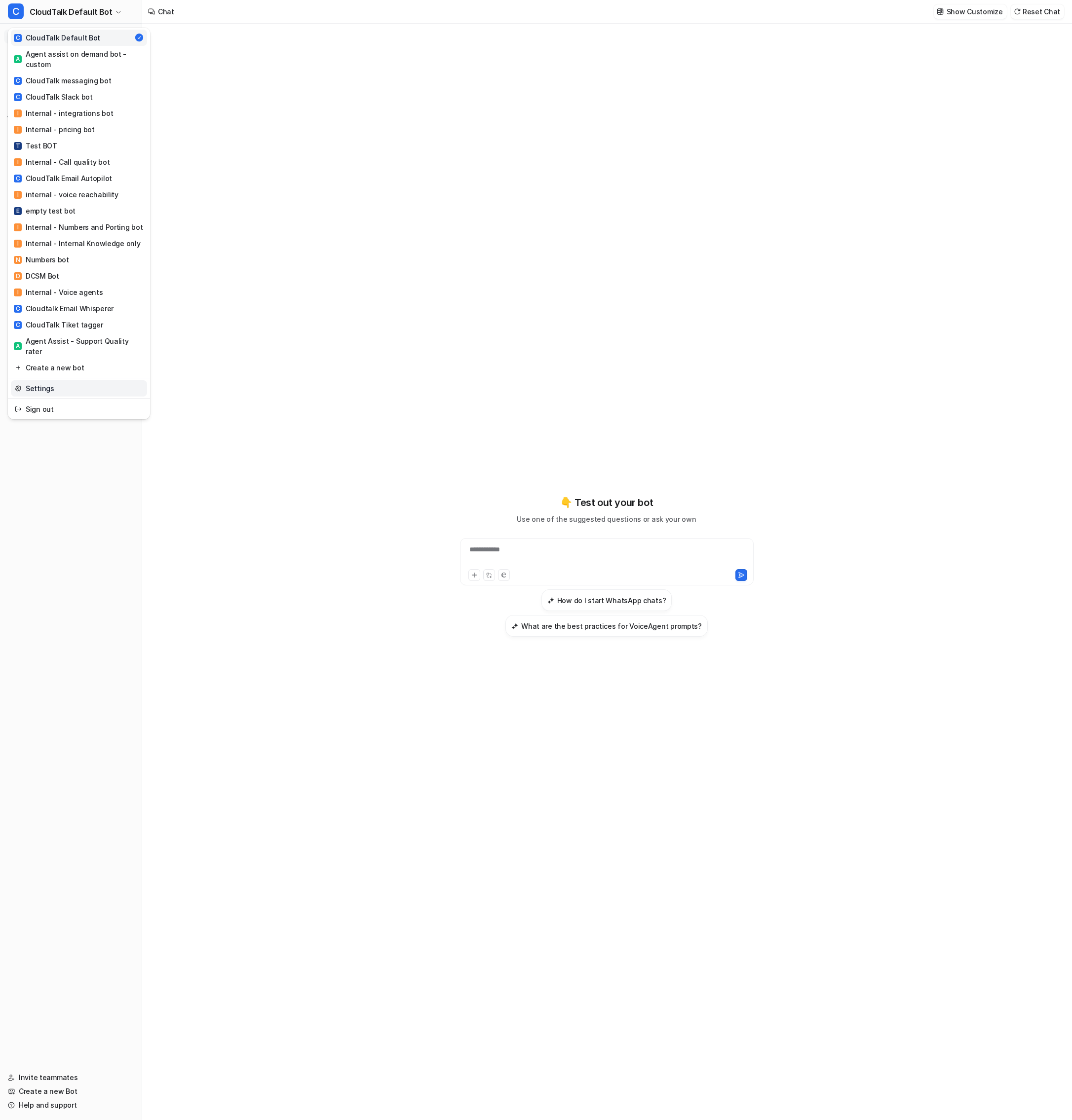
click at [71, 380] on link "Settings" at bounding box center [79, 388] width 136 height 16
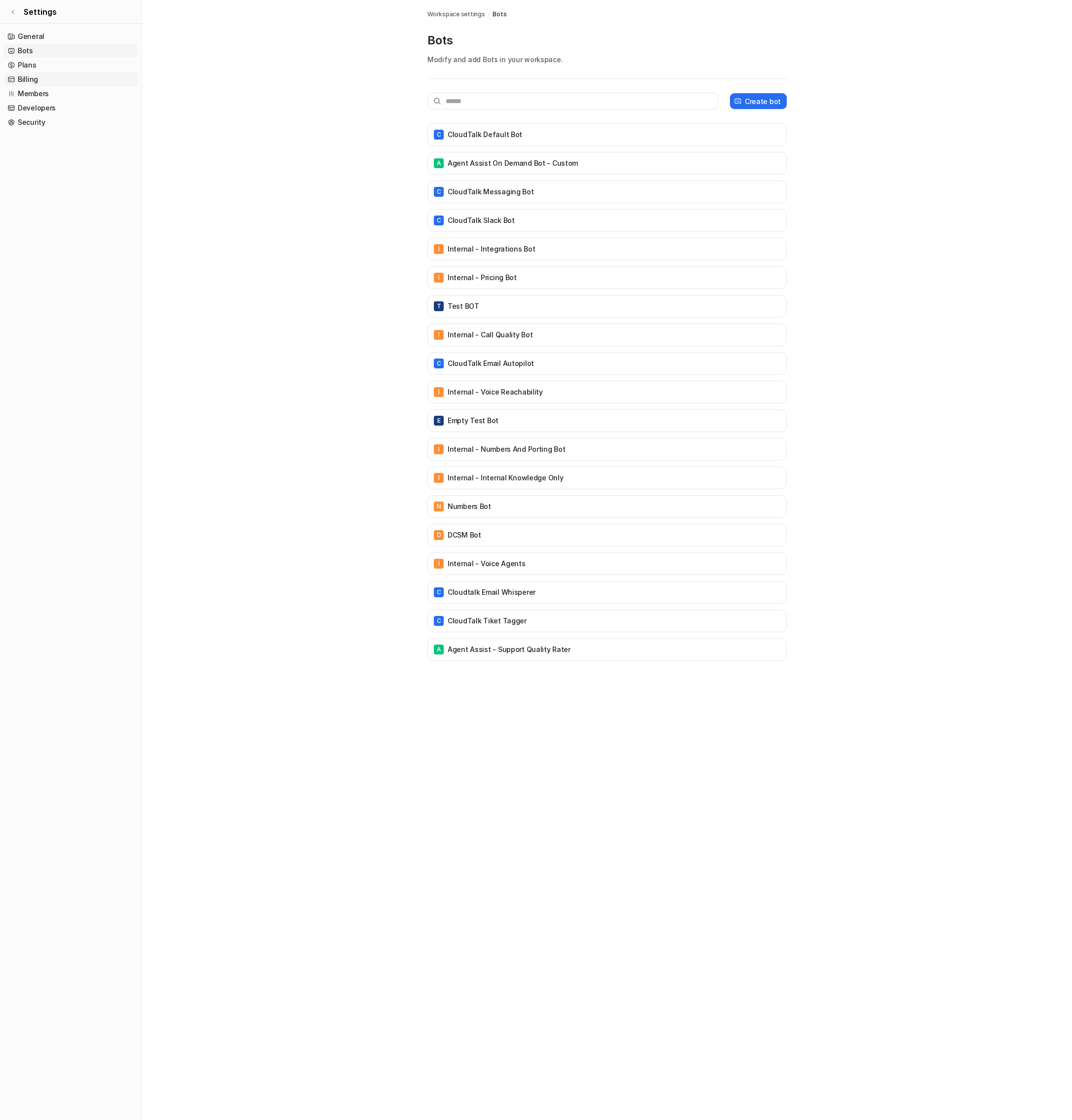
click at [58, 78] on link "Billing" at bounding box center [71, 79] width 133 height 13
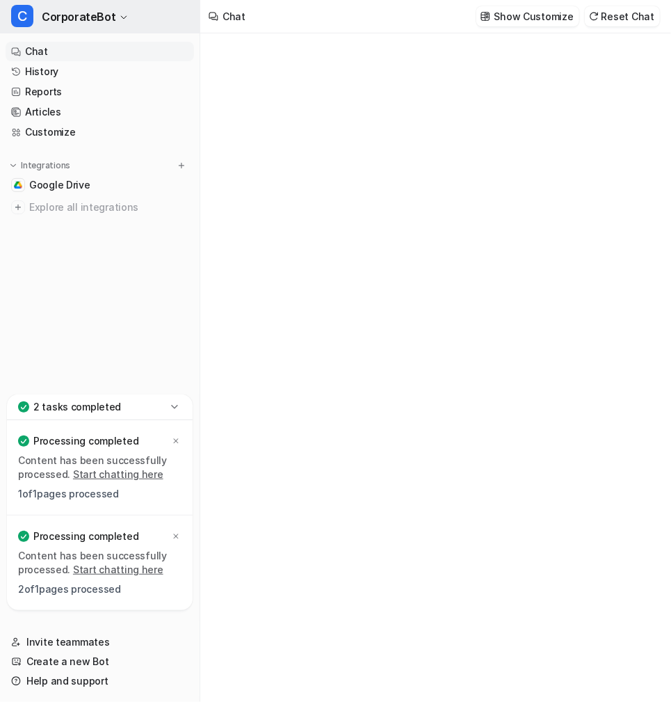
click at [124, 18] on button "C CorporateBot" at bounding box center [100, 16] width 200 height 33
type textarea "**********"
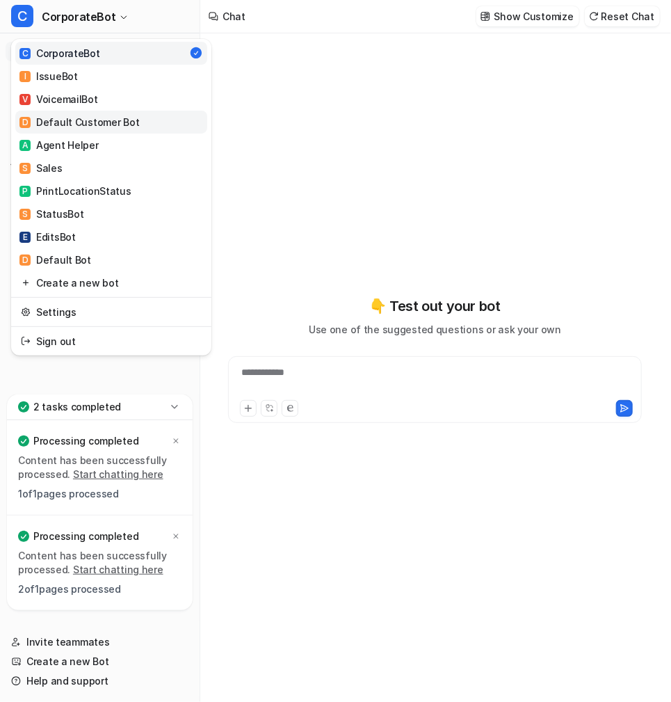
click at [101, 121] on div "D Default Customer Bot" at bounding box center [79, 122] width 120 height 15
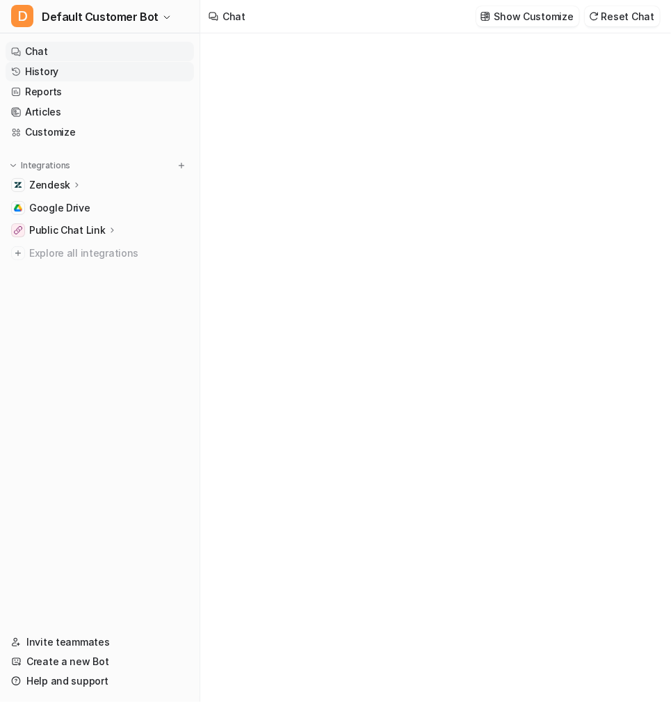
click at [51, 75] on link "History" at bounding box center [100, 71] width 188 height 19
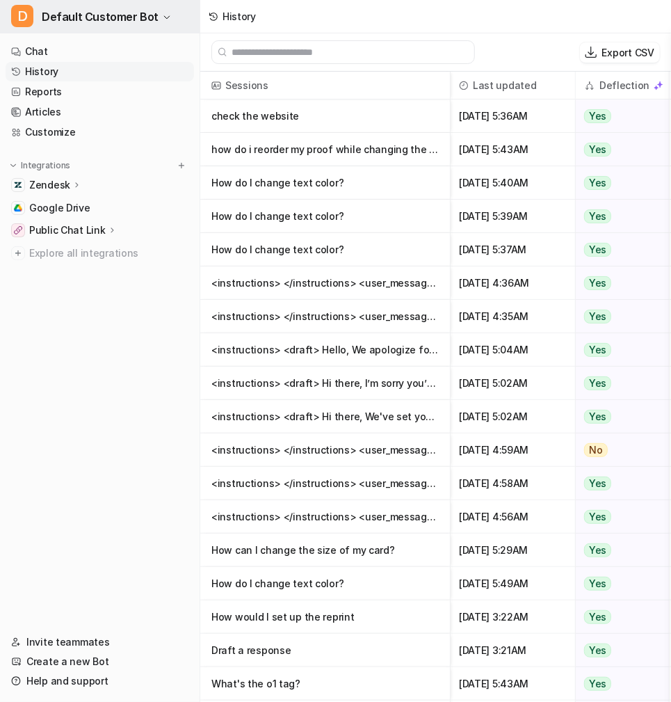
click at [113, 15] on span "Default Customer Bot" at bounding box center [100, 16] width 117 height 19
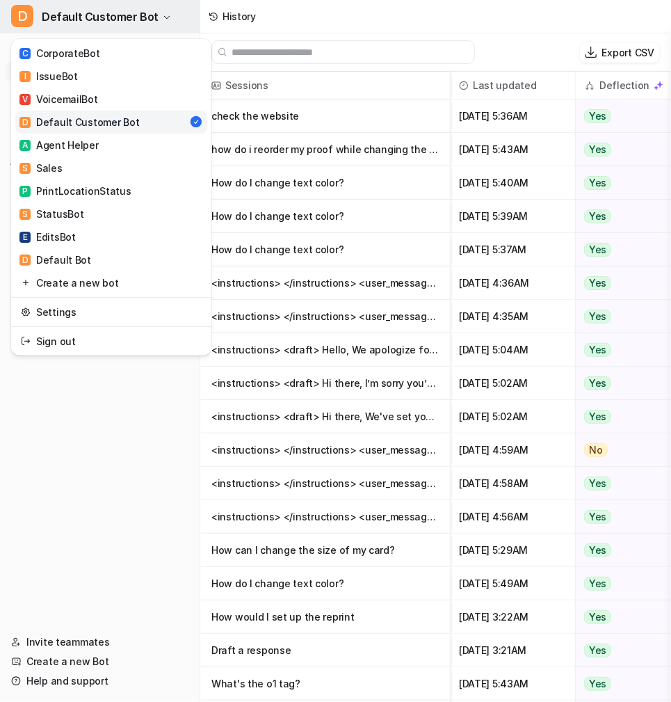
click at [150, 11] on span "Default Customer Bot" at bounding box center [100, 16] width 117 height 19
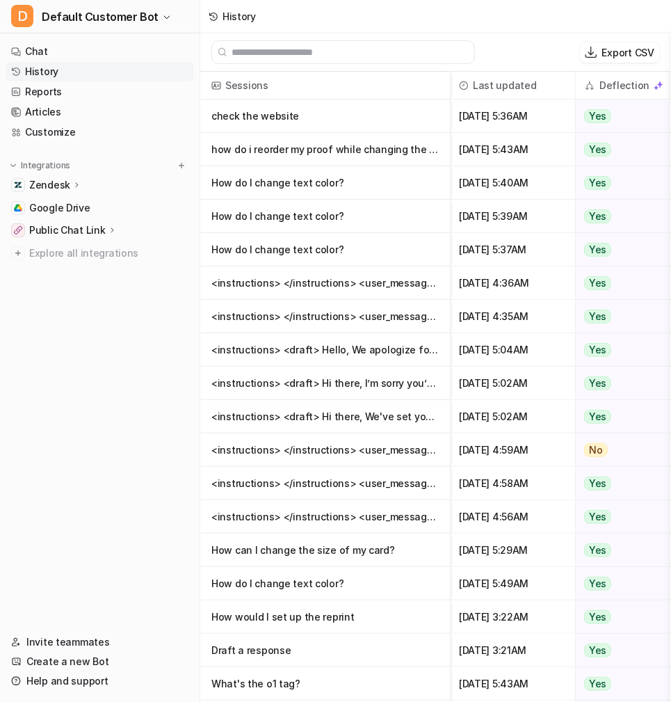
click at [75, 186] on icon at bounding box center [77, 184] width 10 height 10
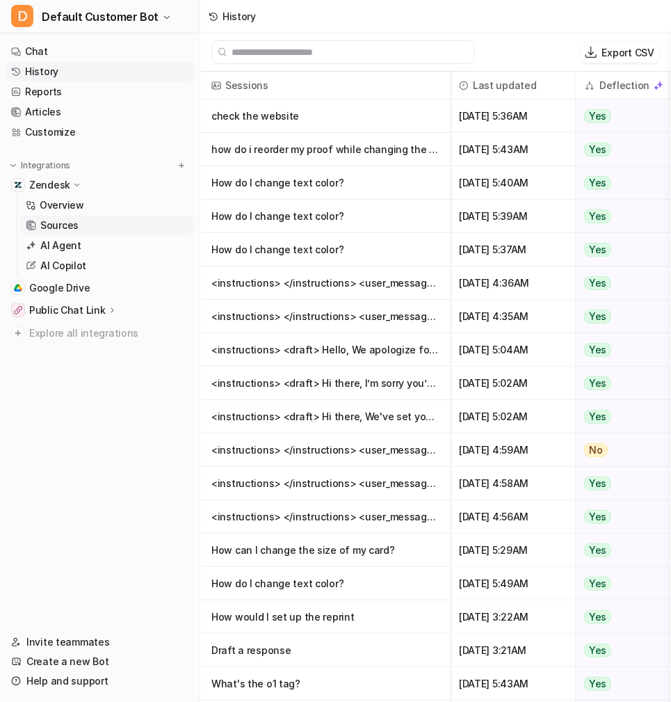
click at [68, 223] on p "Sources" at bounding box center [59, 225] width 38 height 14
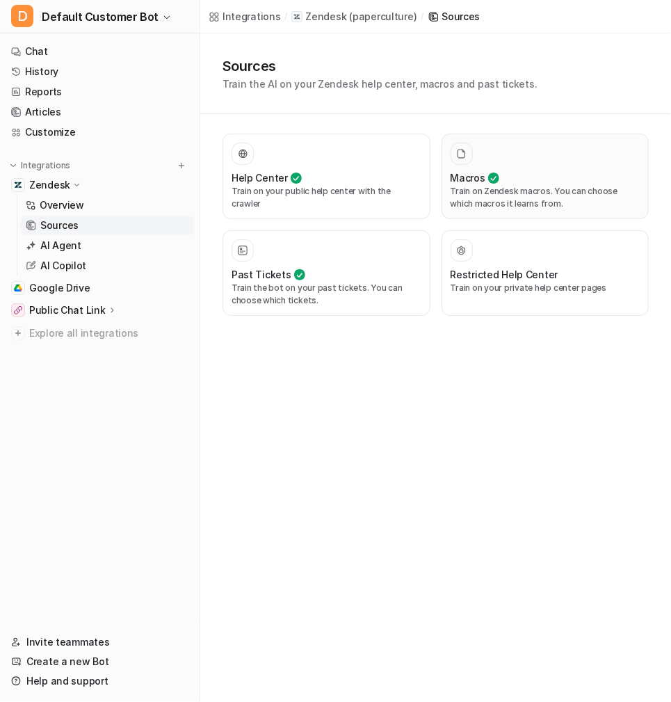
click at [480, 170] on h3 "Macros" at bounding box center [468, 177] width 35 height 15
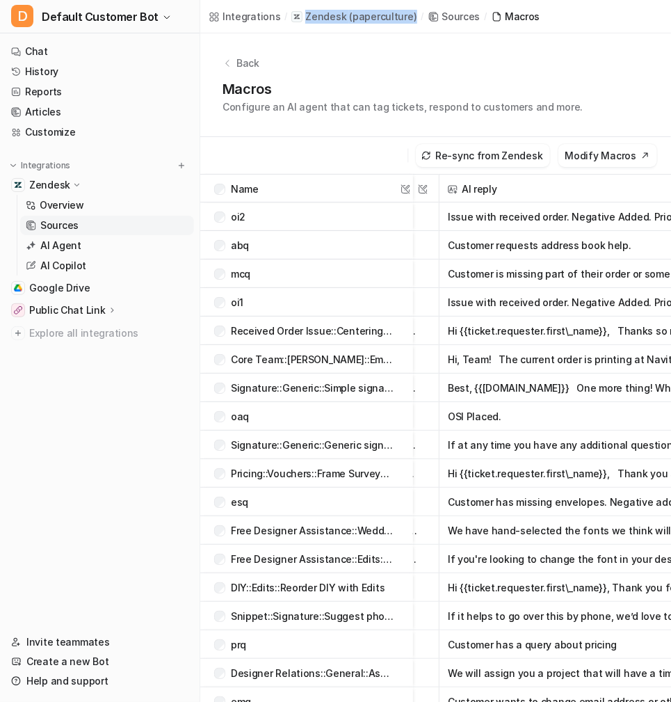
scroll to position [0, 145]
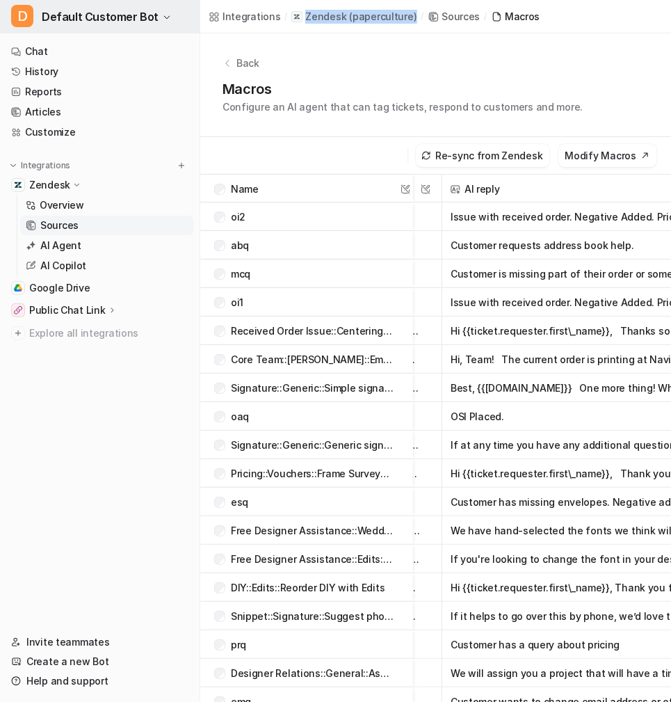
click at [136, 23] on span "Default Customer Bot" at bounding box center [100, 16] width 117 height 19
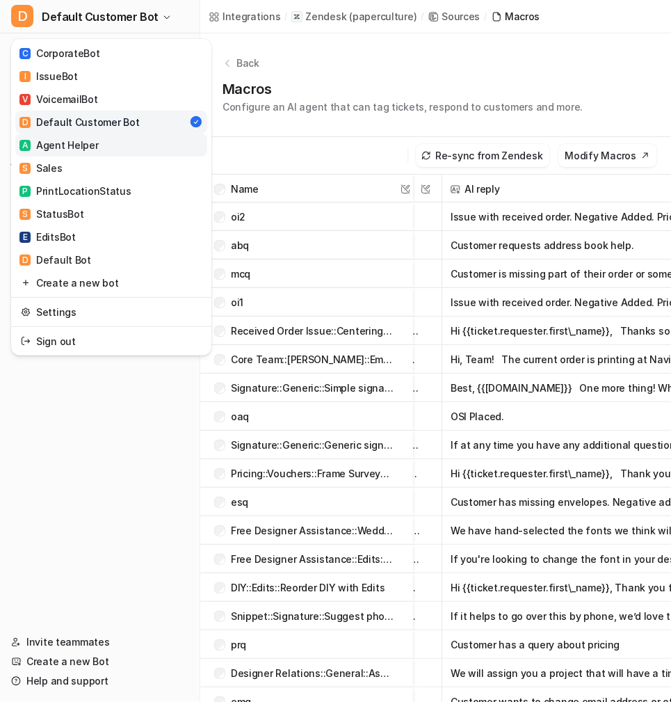
click at [120, 145] on link "A Agent Helper" at bounding box center [111, 145] width 192 height 23
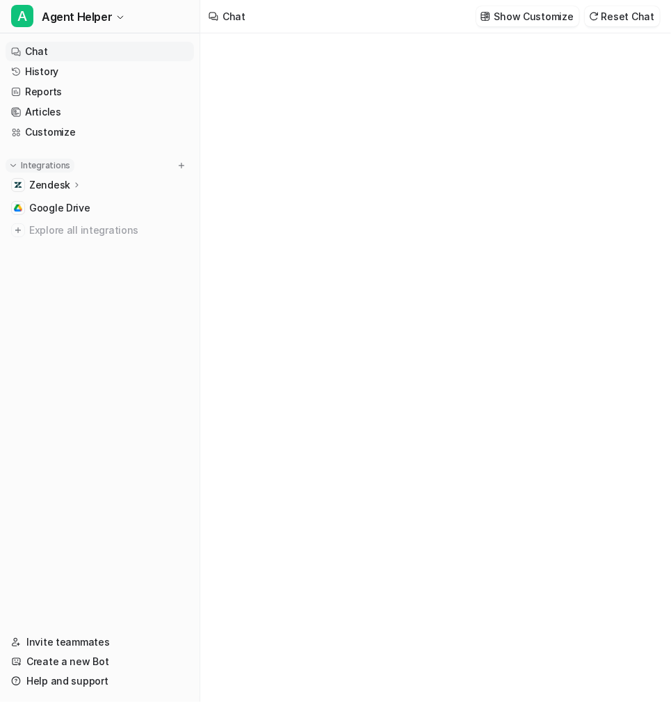
type textarea "**********"
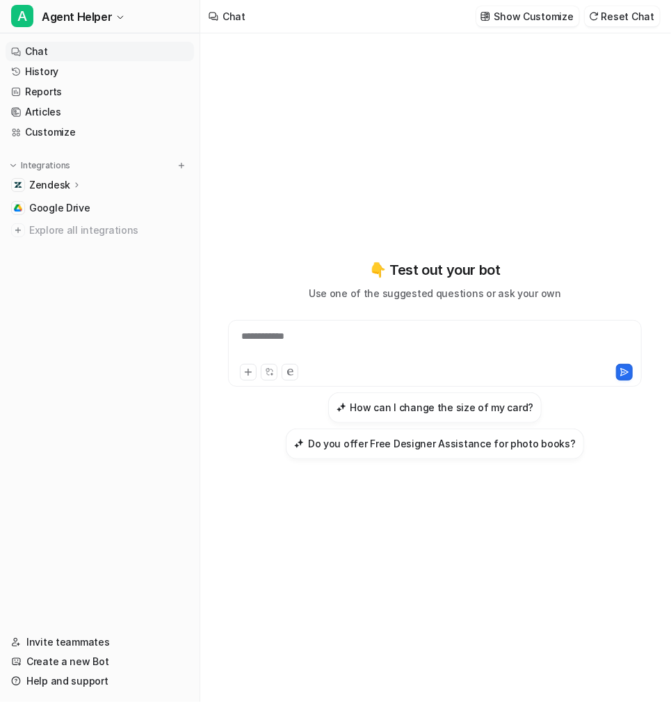
click at [67, 180] on p "Zendesk" at bounding box center [49, 185] width 41 height 14
click at [74, 223] on p "Sources" at bounding box center [59, 225] width 38 height 14
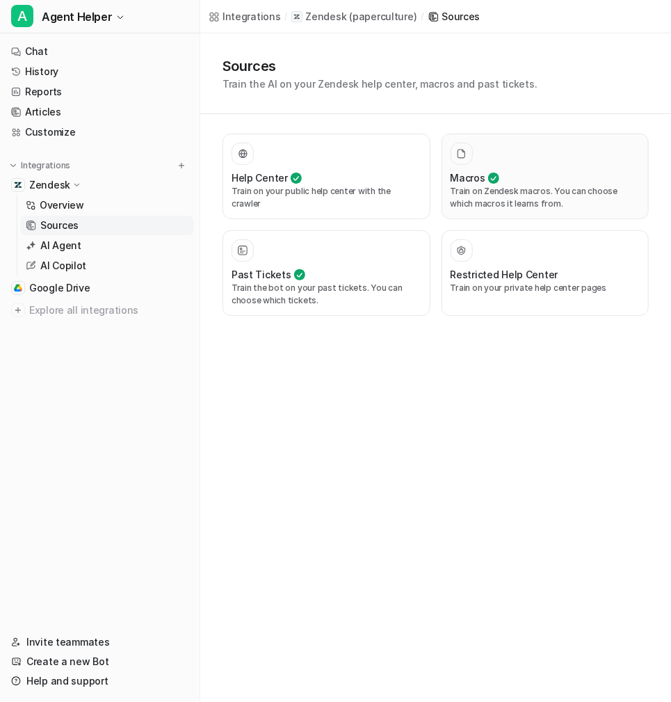
click at [467, 190] on p "Train on Zendesk macros. You can choose which macros it learns from." at bounding box center [546, 197] width 190 height 25
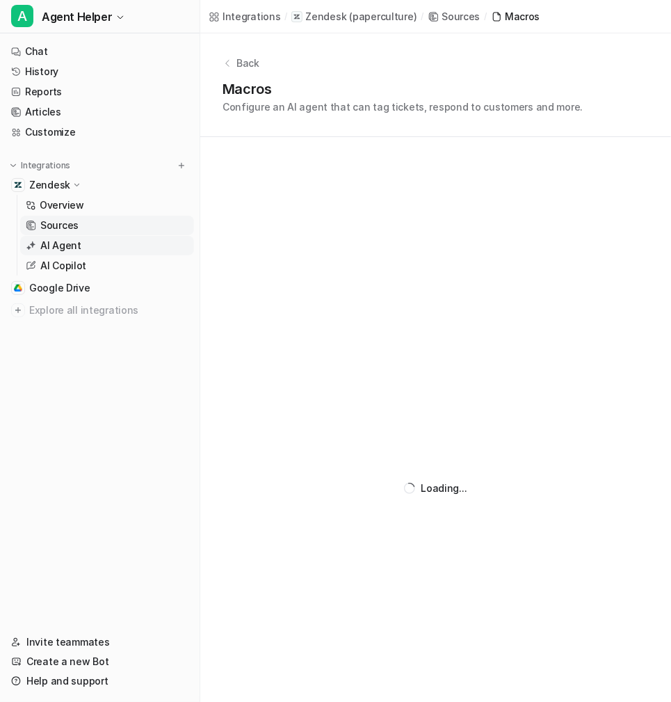
click at [58, 244] on p "AI Agent" at bounding box center [60, 246] width 41 height 14
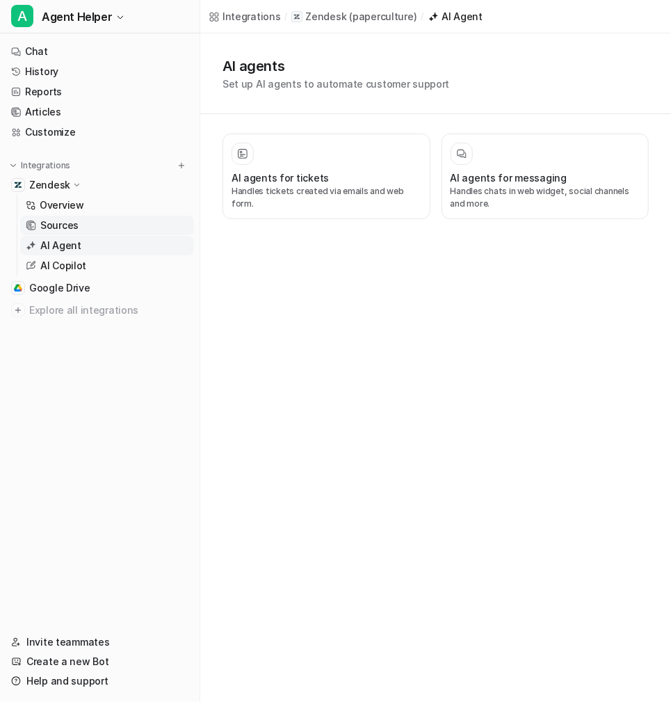
click at [63, 228] on p "Sources" at bounding box center [59, 225] width 38 height 14
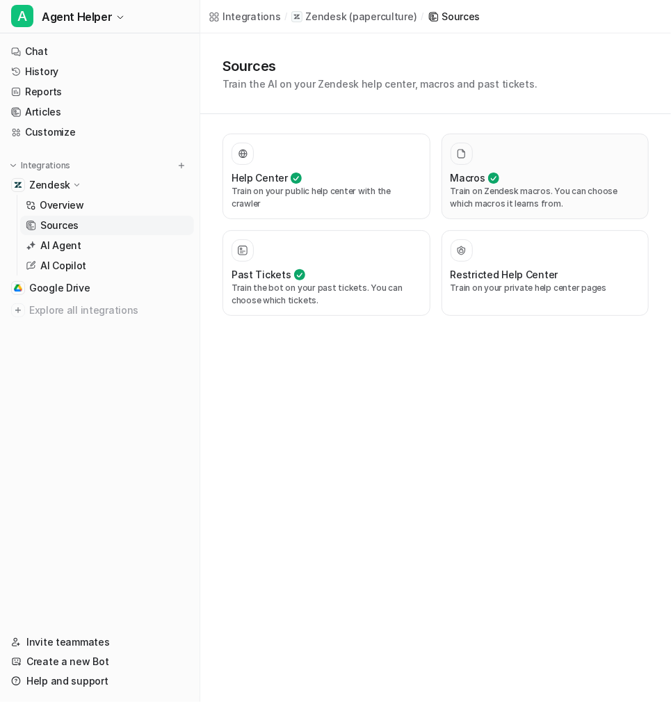
click at [547, 168] on div "Macros Train on Zendesk macros. You can choose which macros it learns from." at bounding box center [546, 176] width 190 height 67
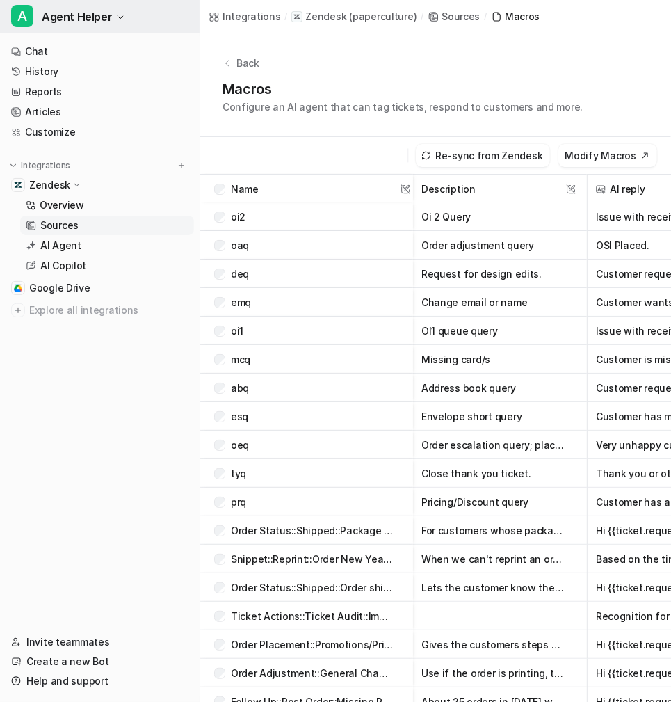
click at [83, 23] on span "Agent Helper" at bounding box center [77, 16] width 70 height 19
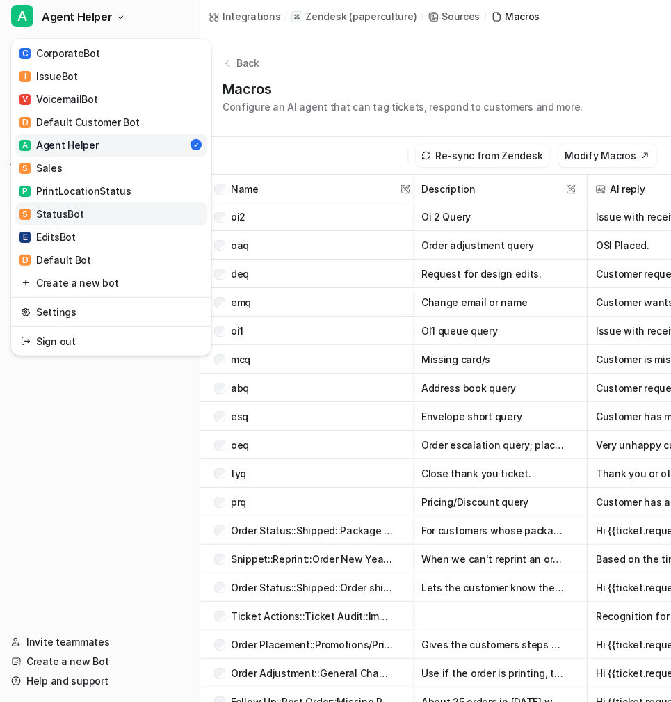
click at [124, 219] on link "S StatusBot" at bounding box center [111, 213] width 192 height 23
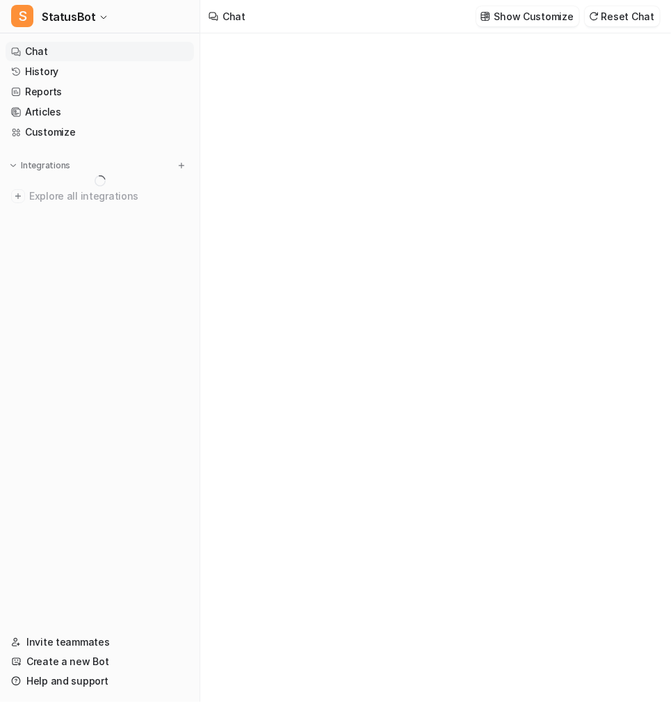
type textarea "**********"
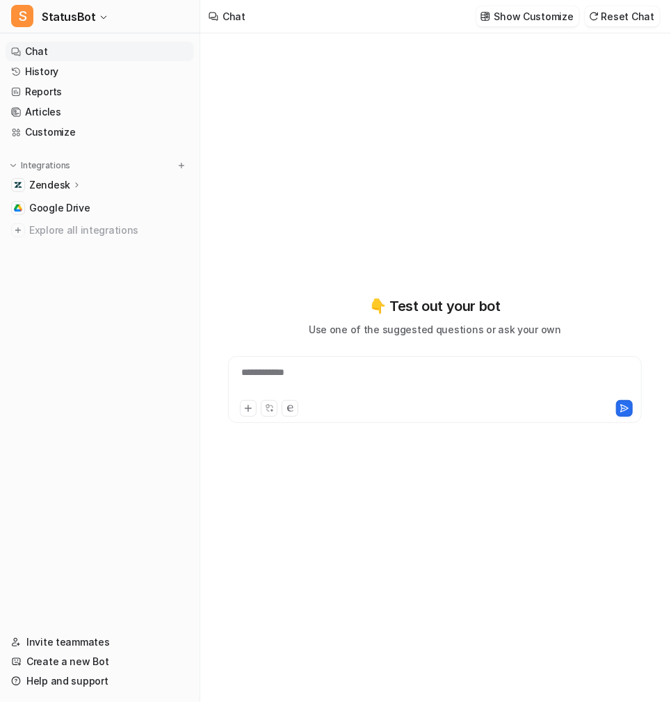
click at [61, 184] on p "Zendesk" at bounding box center [49, 185] width 41 height 14
click at [74, 223] on p "Sources" at bounding box center [59, 225] width 38 height 14
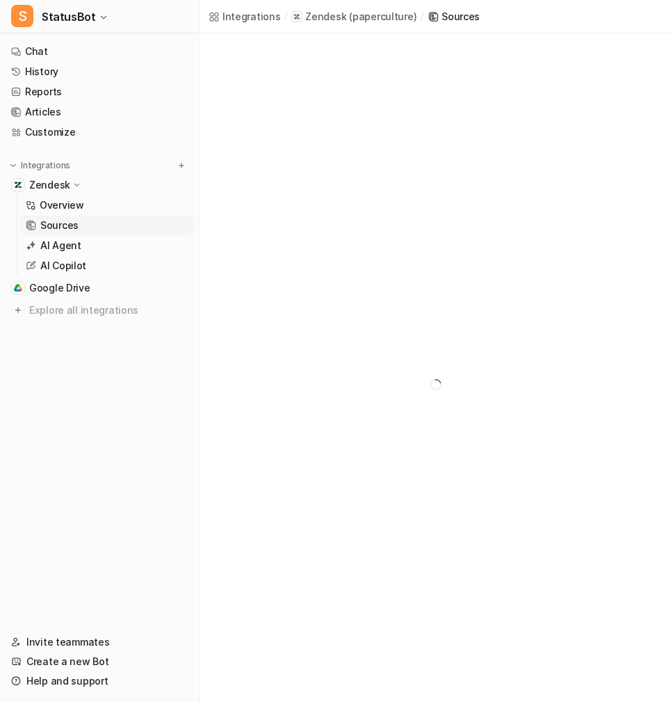
scroll to position [33, 0]
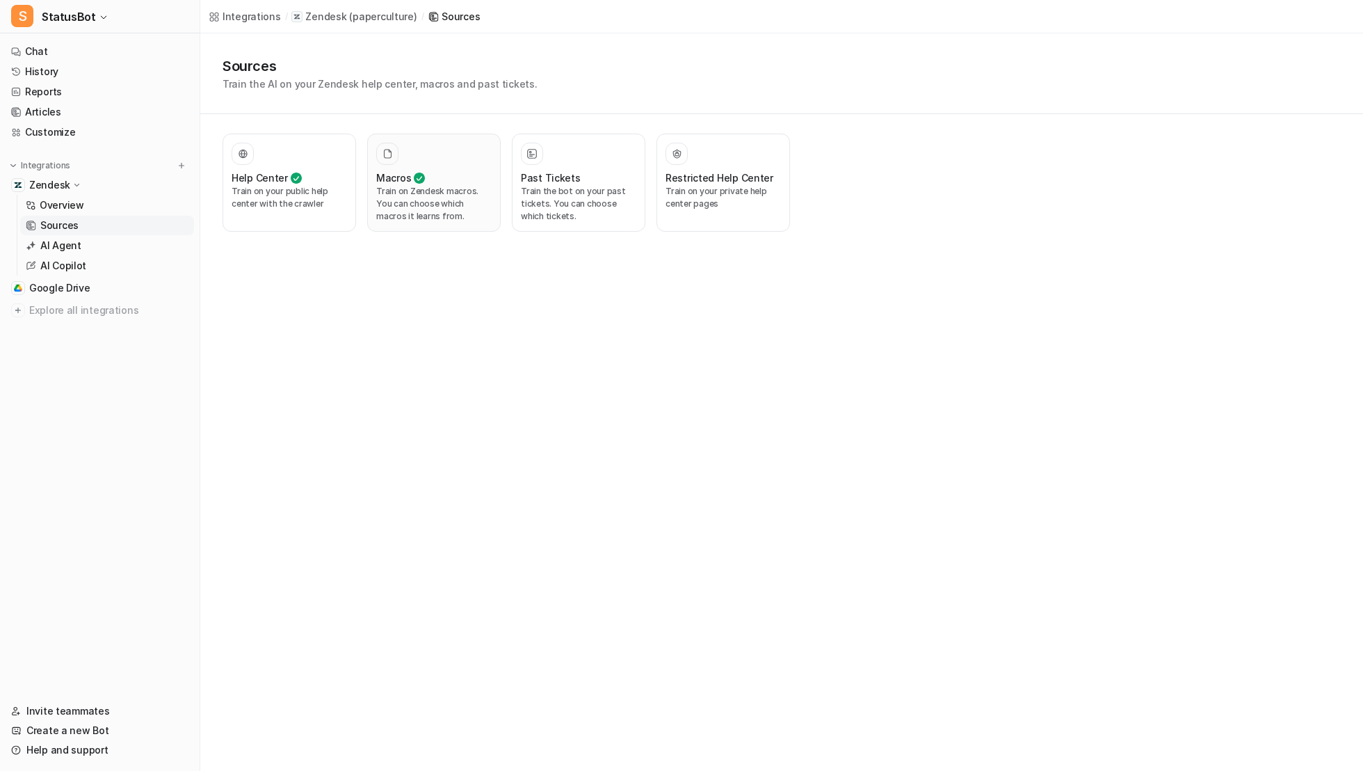
click at [425, 193] on p "Train on Zendesk macros. You can choose which macros it learns from." at bounding box center [433, 204] width 115 height 38
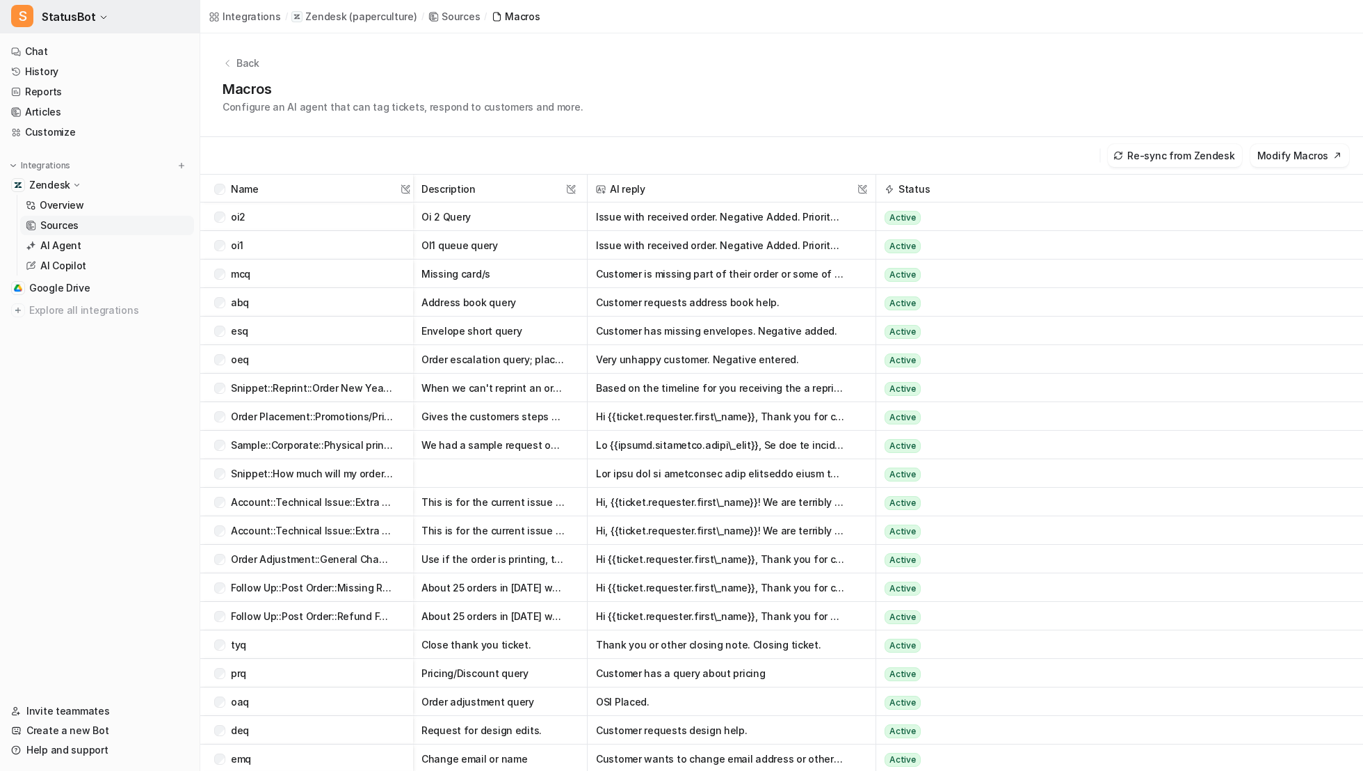
click at [99, 18] on icon "button" at bounding box center [103, 17] width 8 height 8
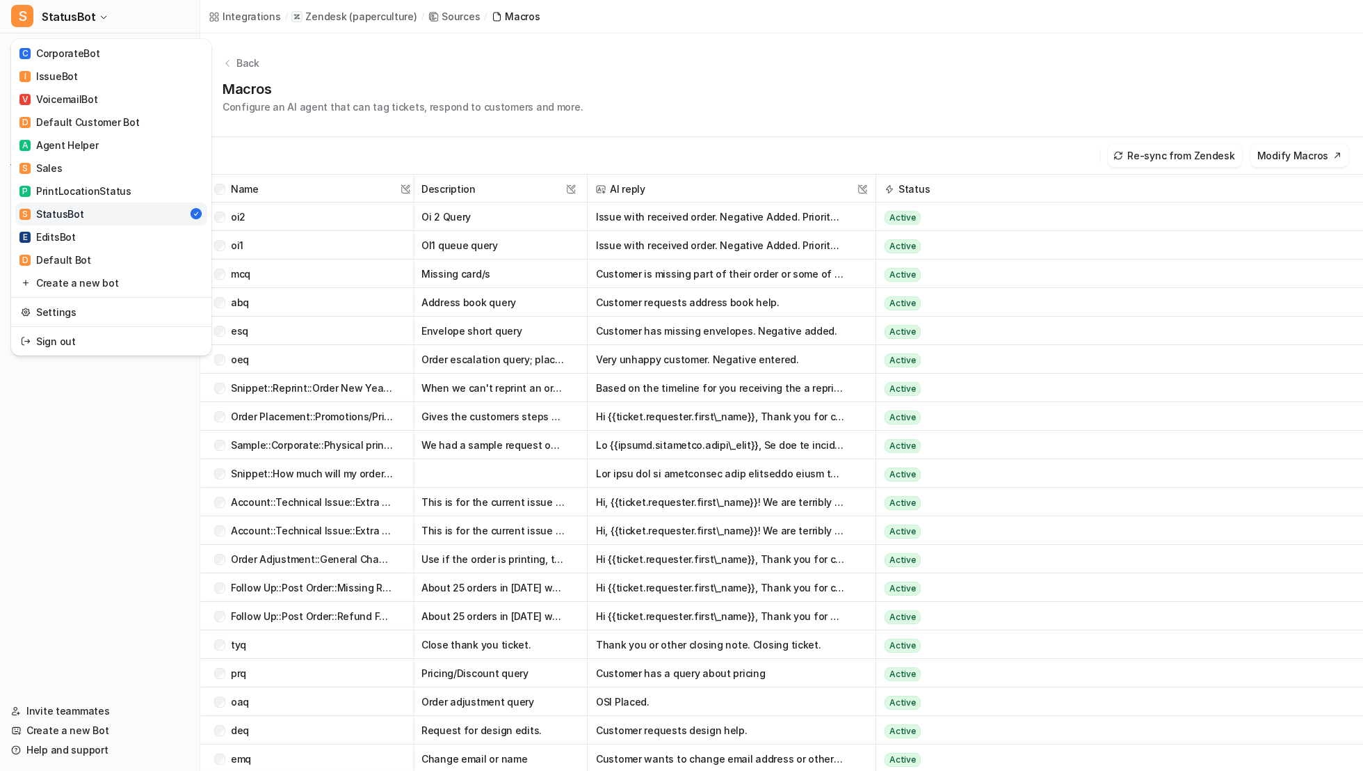
click at [670, 376] on div "S StatusBot C CorporateBot I IssueBot V VoicemailBot D Default Customer Bot A A…" at bounding box center [681, 385] width 1363 height 771
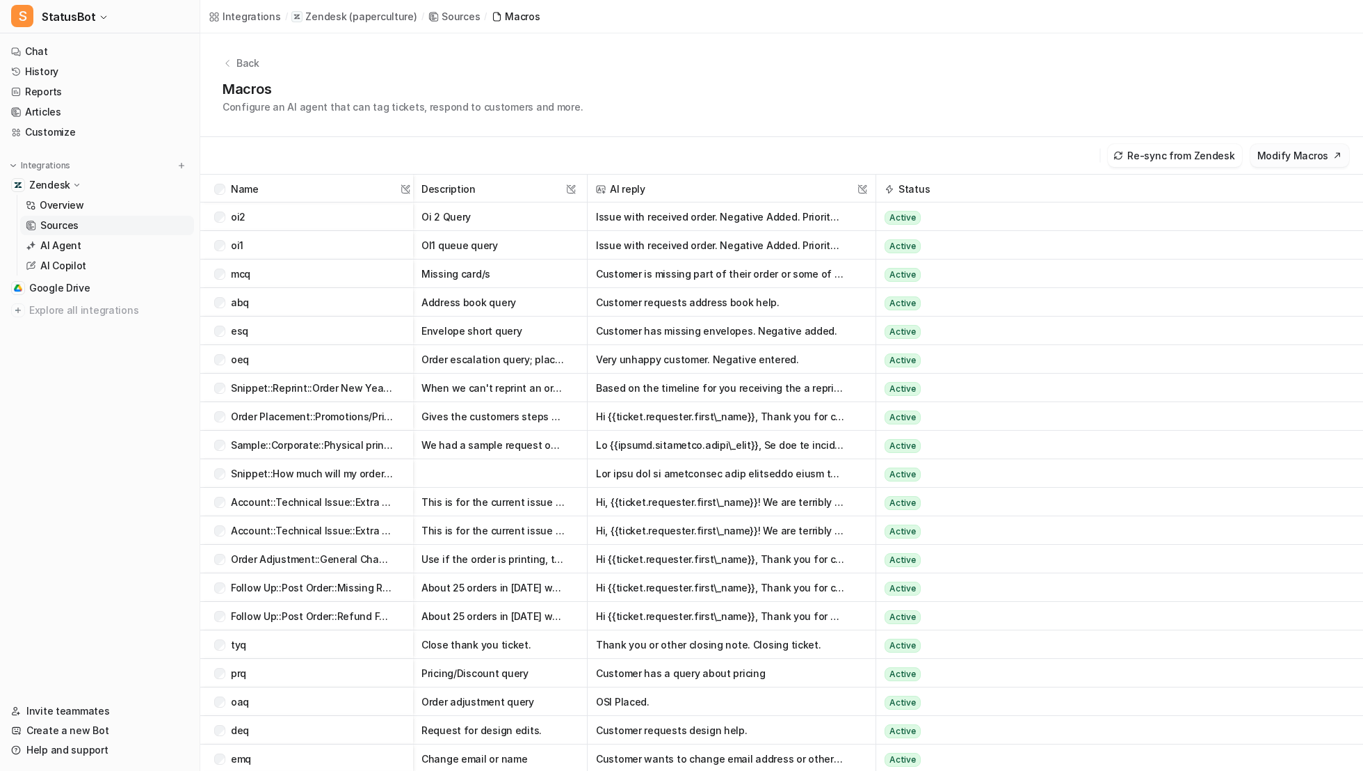
click at [670, 158] on button "Modify Macros" at bounding box center [1299, 155] width 99 height 23
click at [241, 56] on p "Back" at bounding box center [247, 63] width 23 height 15
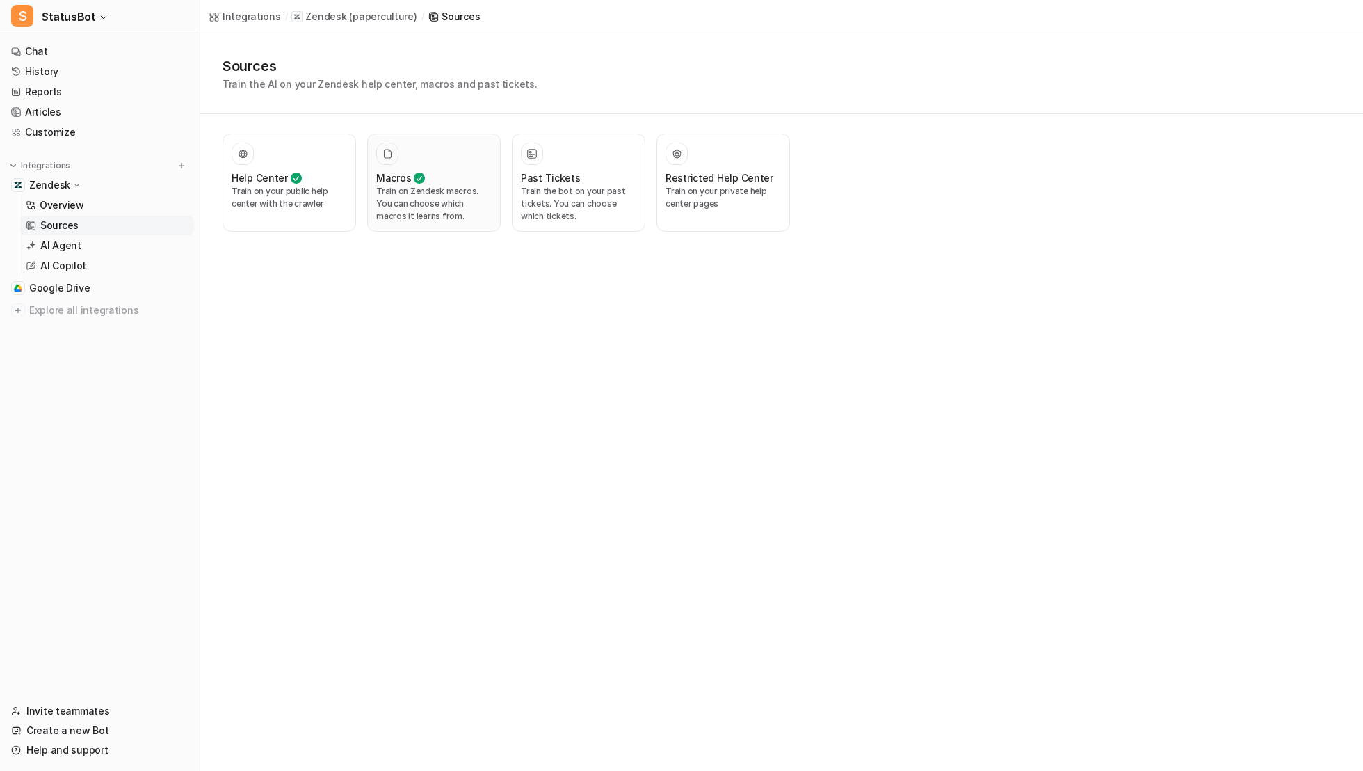
click at [429, 143] on div at bounding box center [433, 154] width 115 height 22
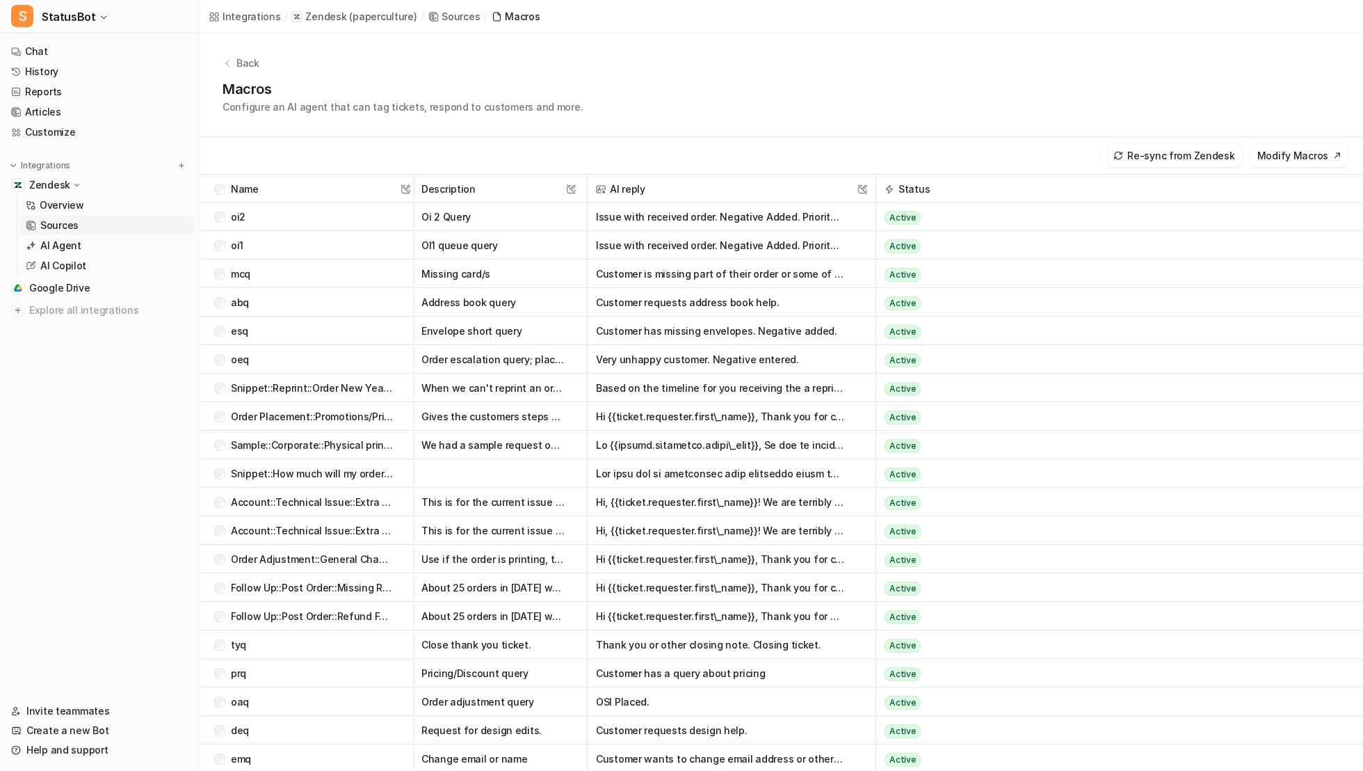
click at [670, 218] on button "Active" at bounding box center [1100, 216] width 431 height 29
click at [670, 248] on span "Draft" at bounding box center [910, 247] width 32 height 14
click at [670, 227] on button "Issue with received order. Negative Added. Priority 2." at bounding box center [720, 216] width 249 height 29
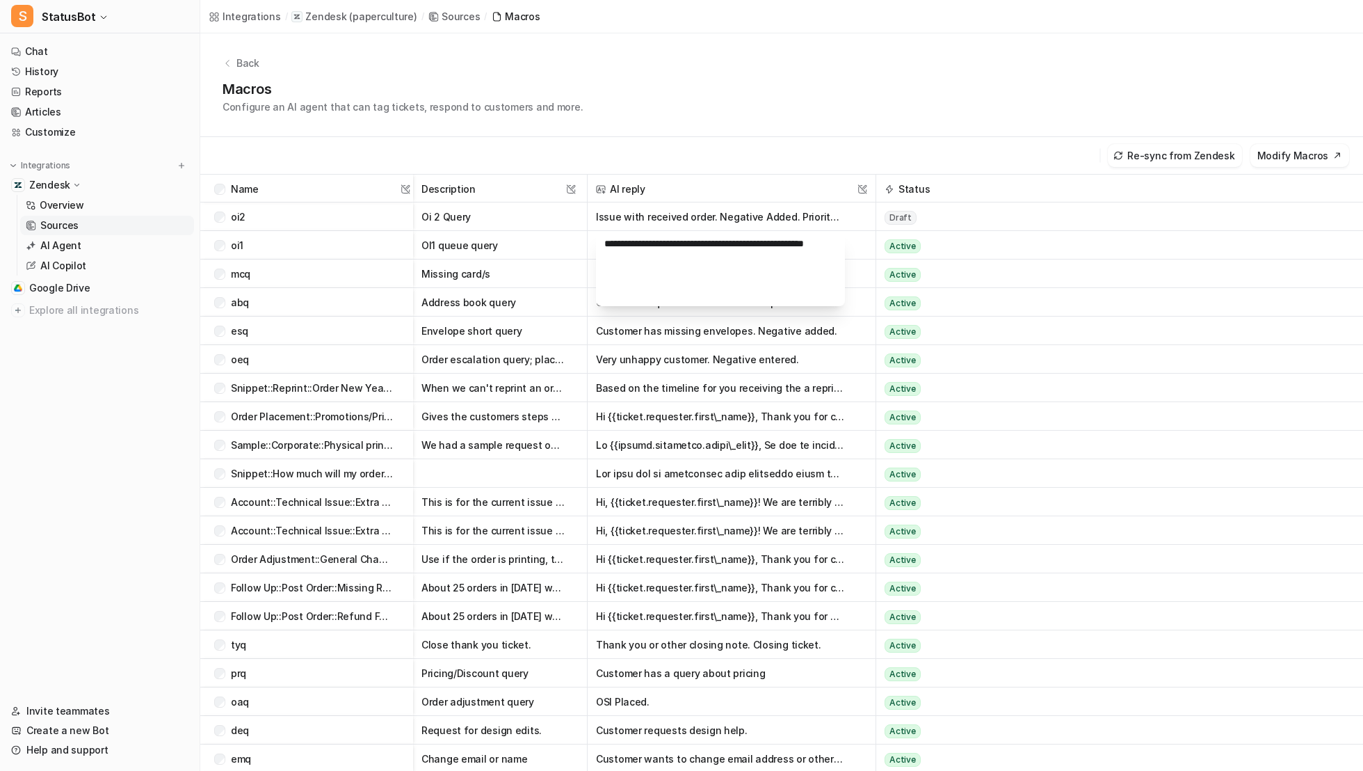
click at [670, 187] on icon at bounding box center [890, 189] width 10 height 10
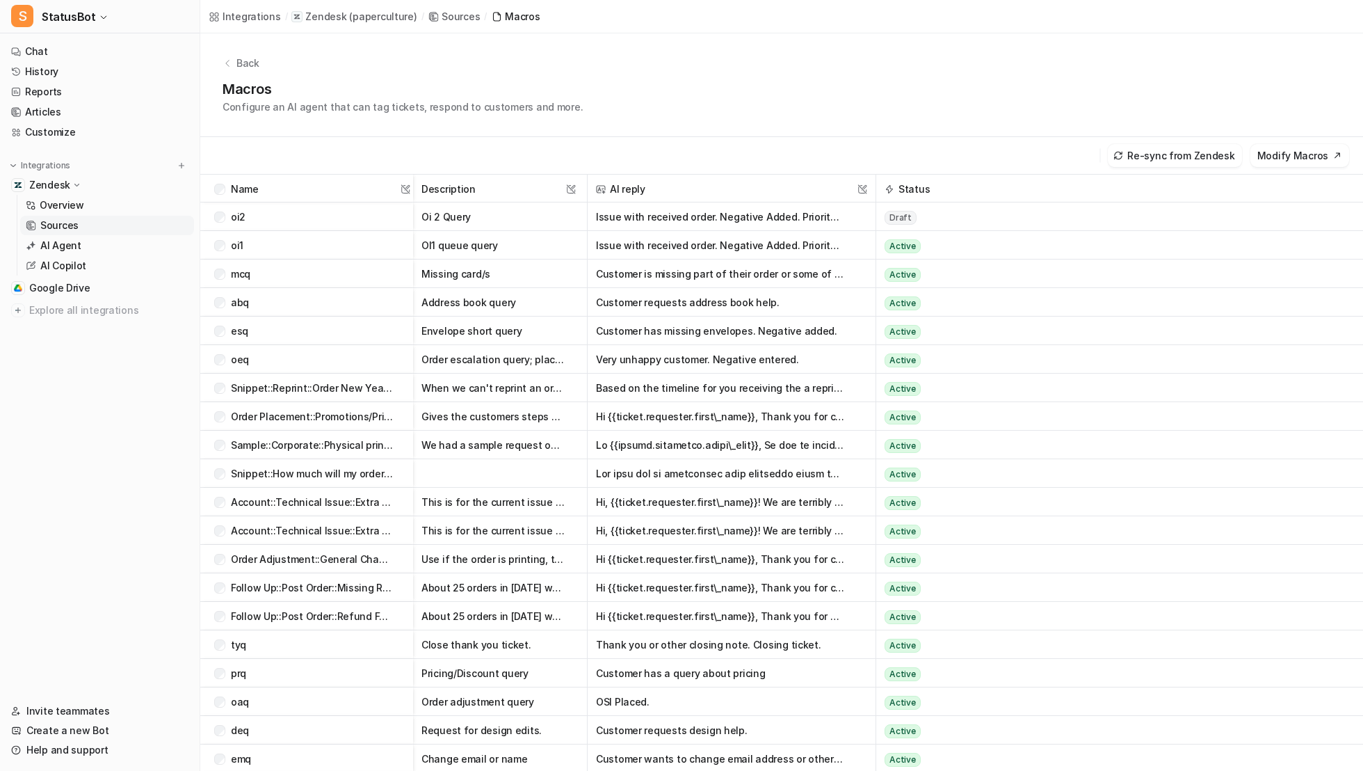
click at [670, 213] on span "Draft" at bounding box center [901, 218] width 32 height 14
click at [670, 245] on span "Active" at bounding box center [912, 247] width 36 height 14
click at [670, 277] on button "Customer is missing part of their order or some of their cards. Negative added." at bounding box center [720, 273] width 249 height 29
click at [221, 264] on div "mcq" at bounding box center [304, 273] width 180 height 29
click at [221, 282] on div "mcq" at bounding box center [304, 273] width 180 height 29
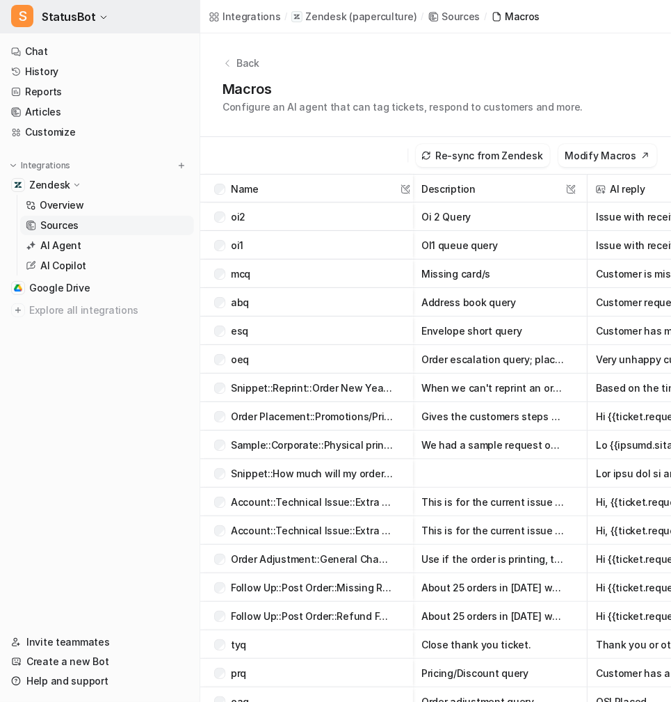
click at [83, 15] on span "StatusBot" at bounding box center [69, 16] width 54 height 19
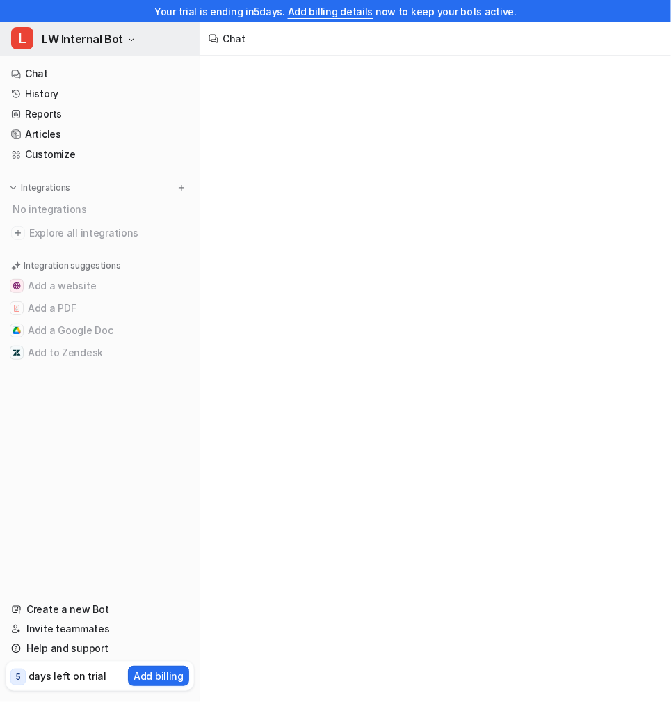
click at [65, 40] on span "LW Internal Bot" at bounding box center [82, 38] width 81 height 19
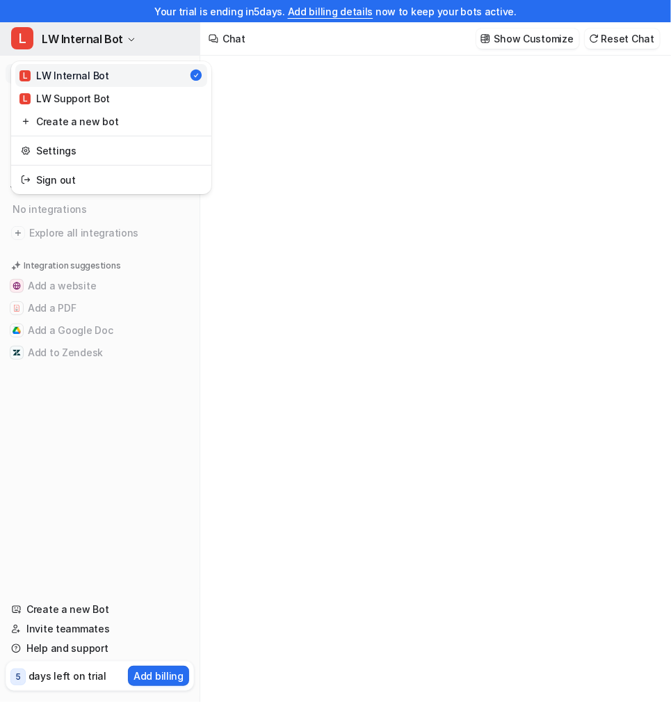
type textarea "**********"
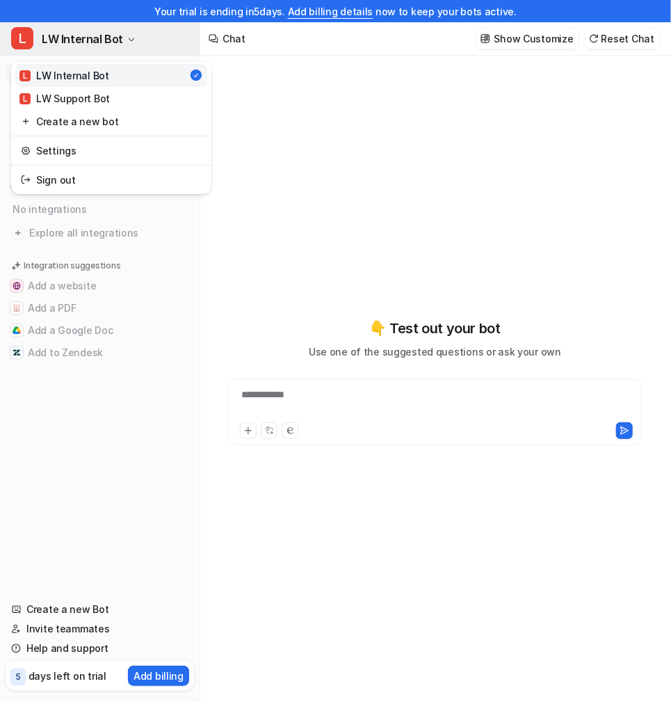
click at [65, 40] on span "LW Internal Bot" at bounding box center [82, 38] width 81 height 19
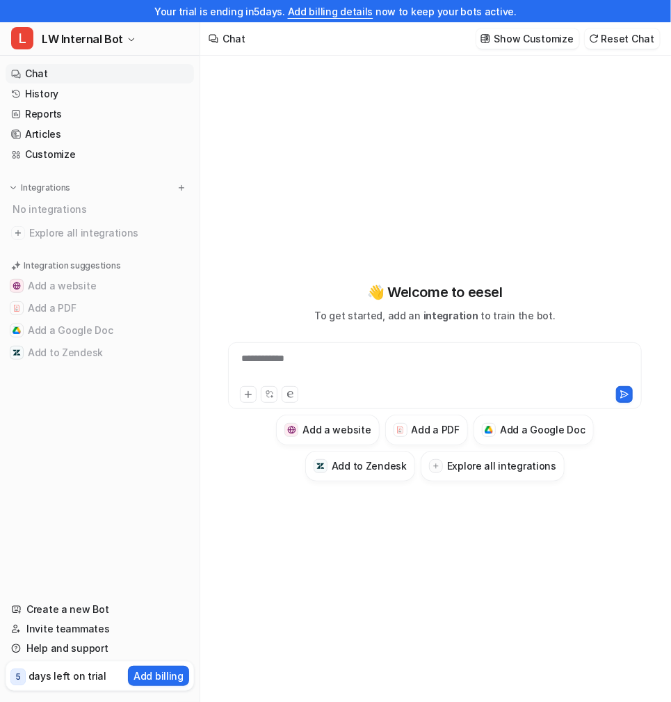
scroll to position [22, 0]
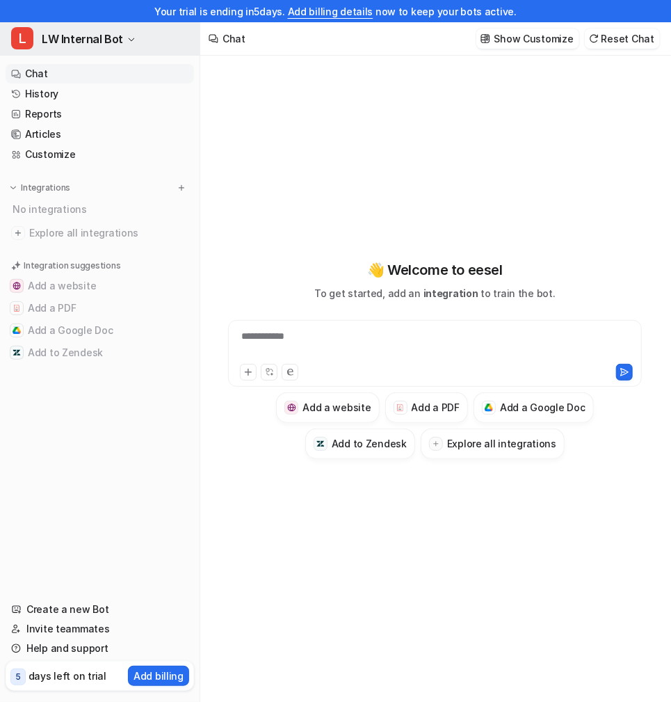
click at [116, 31] on span "LW Internal Bot" at bounding box center [82, 38] width 81 height 19
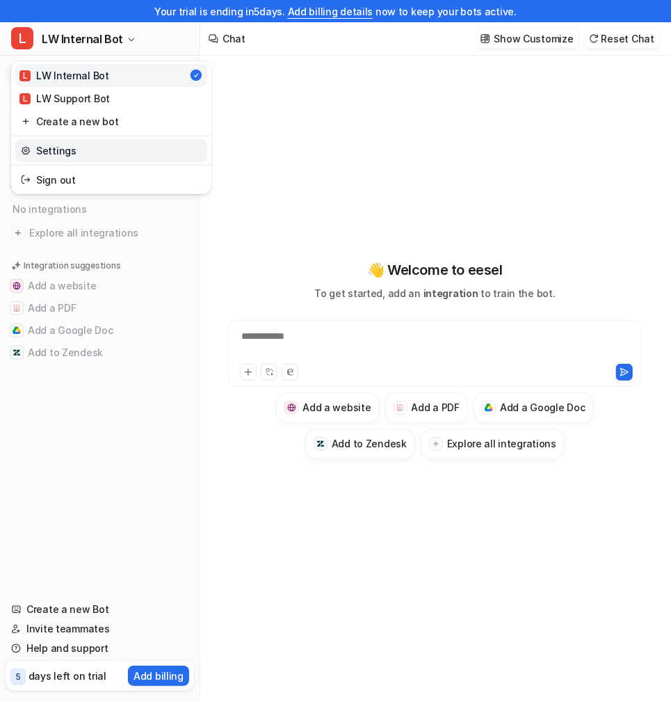
click at [101, 150] on link "Settings" at bounding box center [111, 150] width 192 height 23
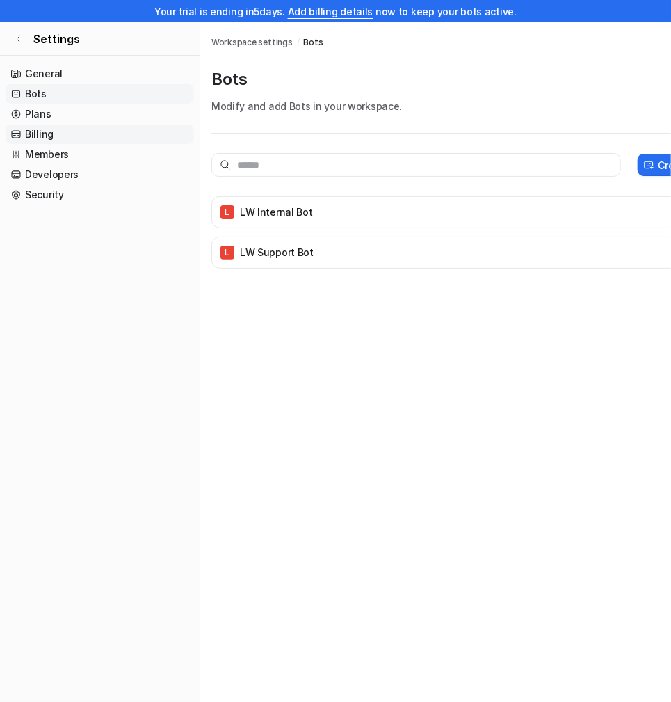
click at [61, 130] on link "Billing" at bounding box center [100, 133] width 188 height 19
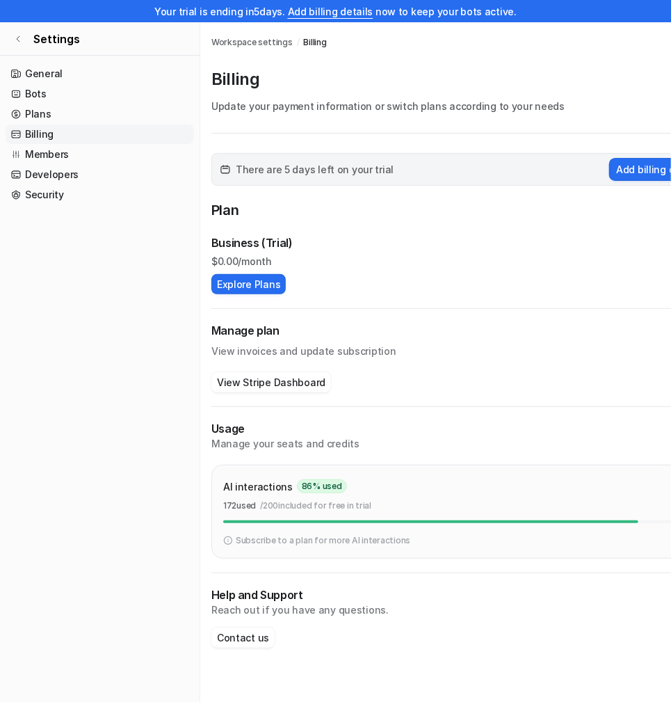
scroll to position [0, 6]
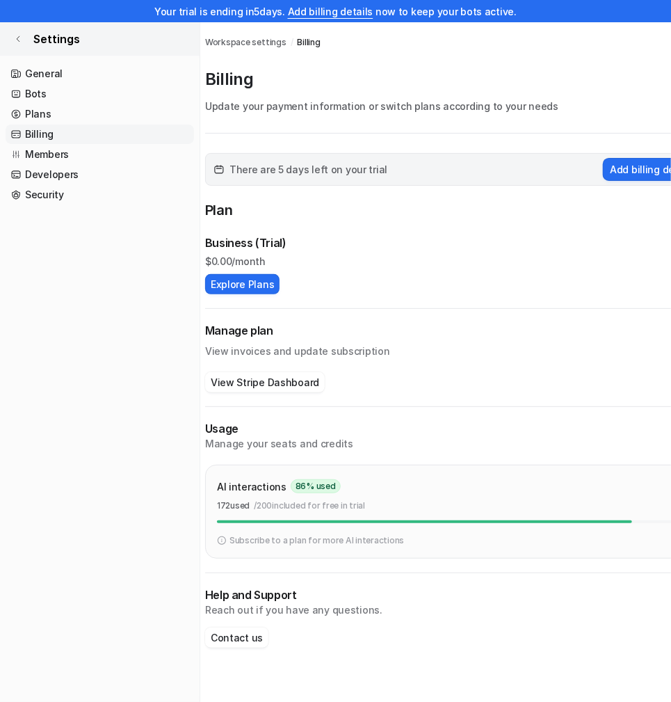
click at [17, 38] on icon at bounding box center [18, 39] width 3 height 6
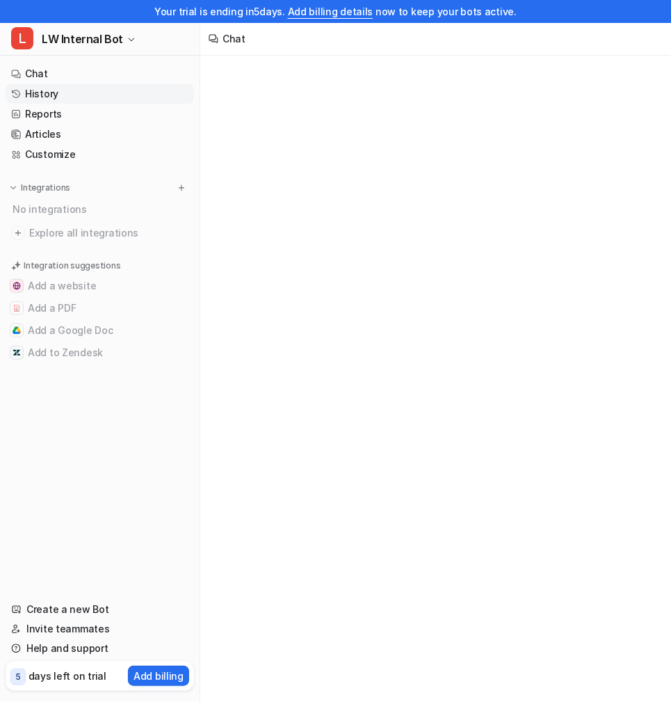
click at [60, 92] on link "History" at bounding box center [100, 93] width 188 height 19
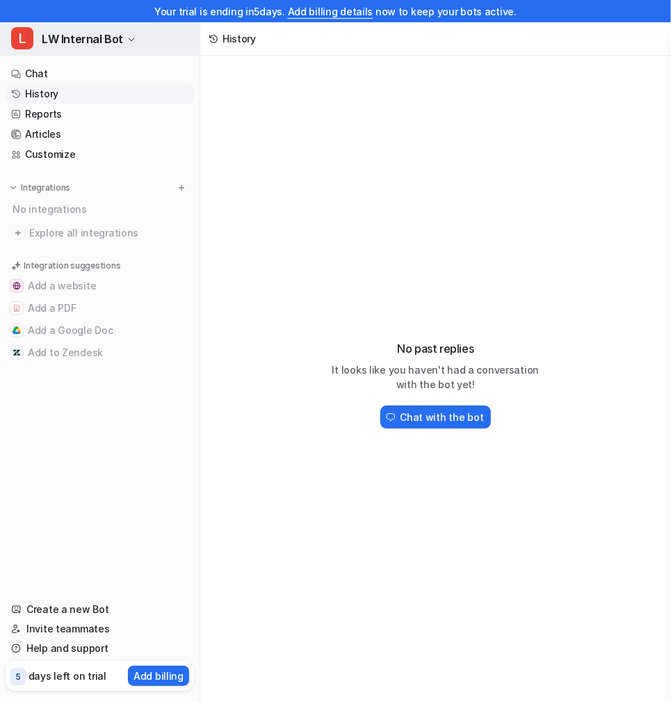
click at [111, 38] on span "LW Internal Bot" at bounding box center [82, 38] width 81 height 19
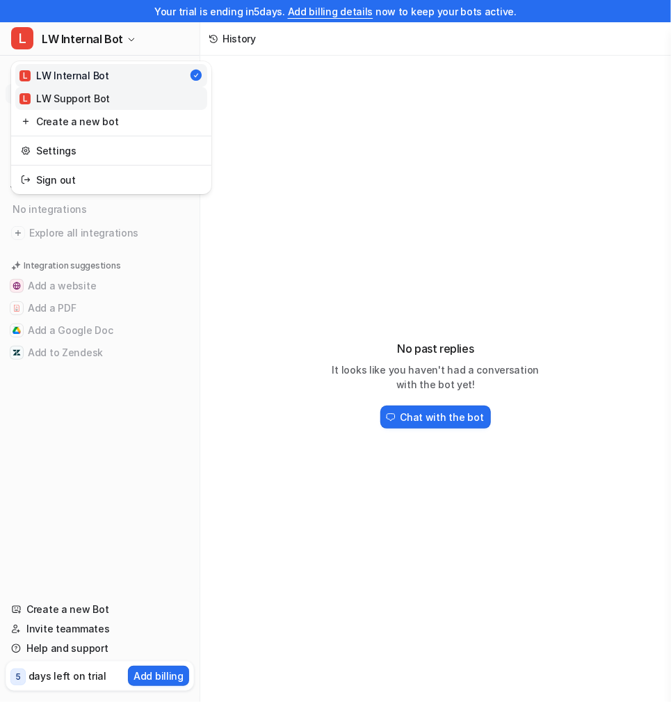
click at [106, 89] on link "L LW Support Bot" at bounding box center [111, 98] width 192 height 23
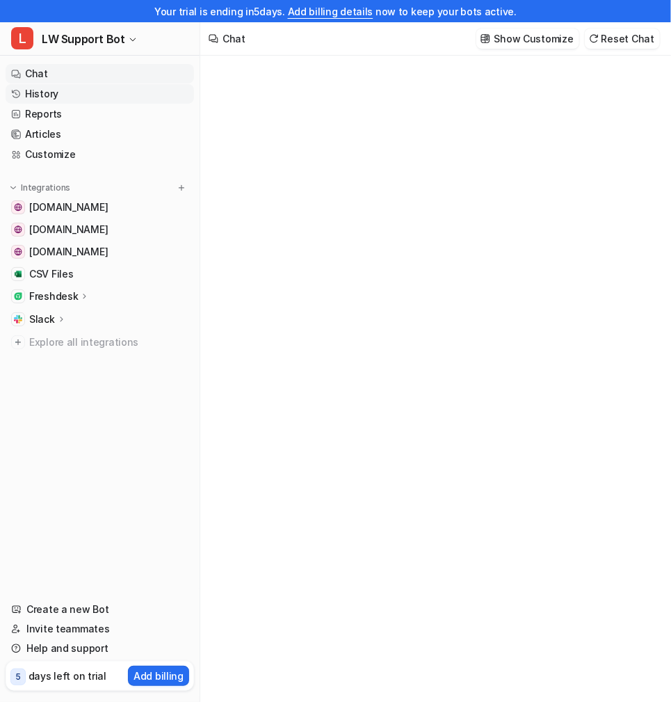
type textarea "**********"
click at [65, 94] on link "History" at bounding box center [100, 93] width 188 height 19
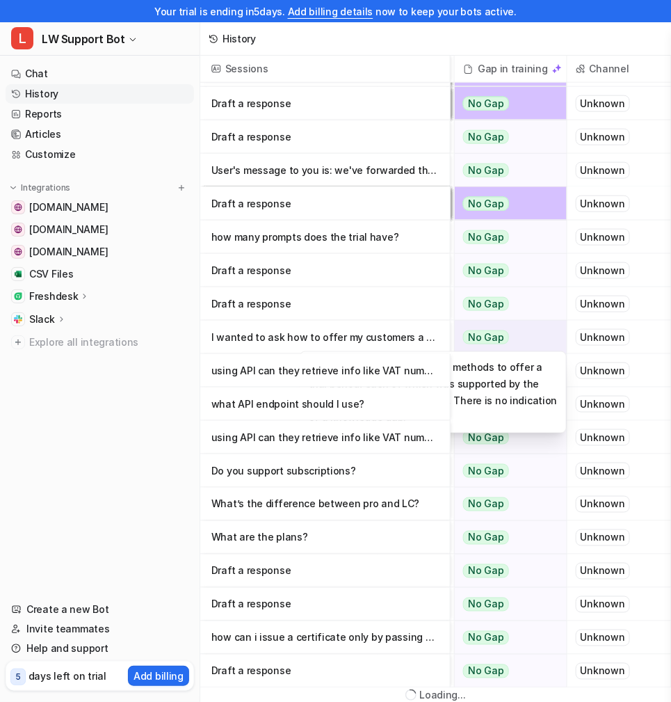
scroll to position [24, 0]
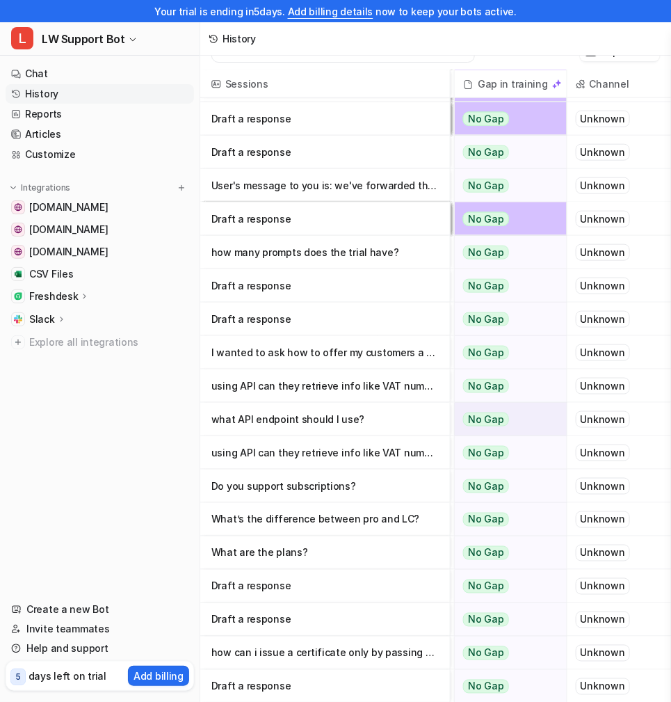
click at [380, 424] on p "what API endpoint should I use?" at bounding box center [324, 419] width 227 height 33
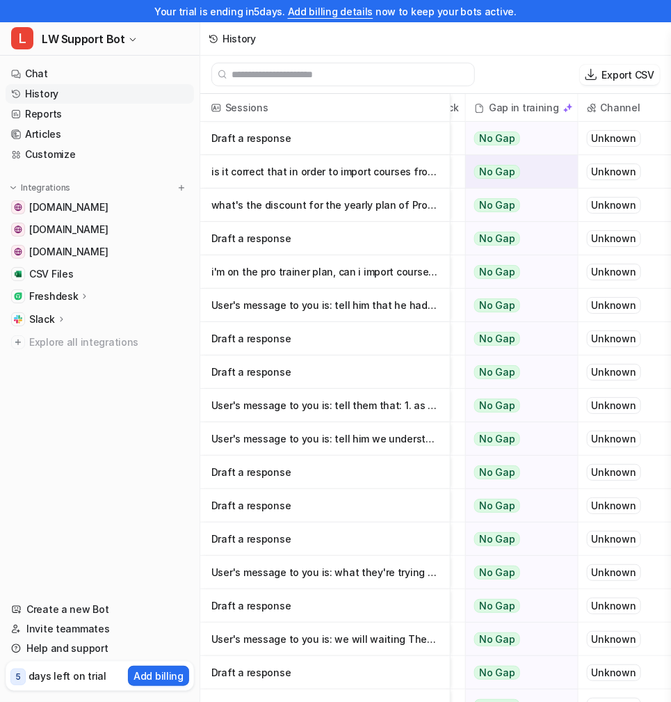
scroll to position [0, 430]
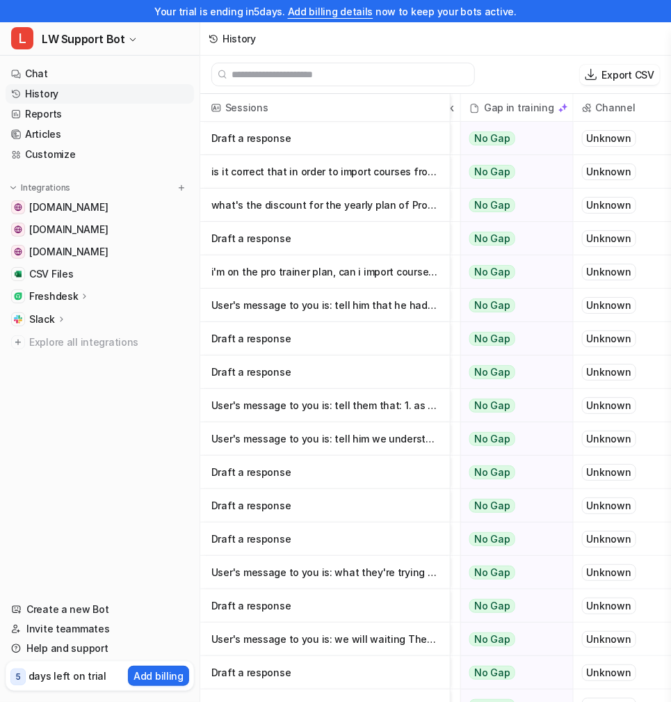
click at [61, 303] on p "Freshdesk" at bounding box center [53, 296] width 49 height 14
click at [67, 335] on p "Sources" at bounding box center [59, 337] width 38 height 14
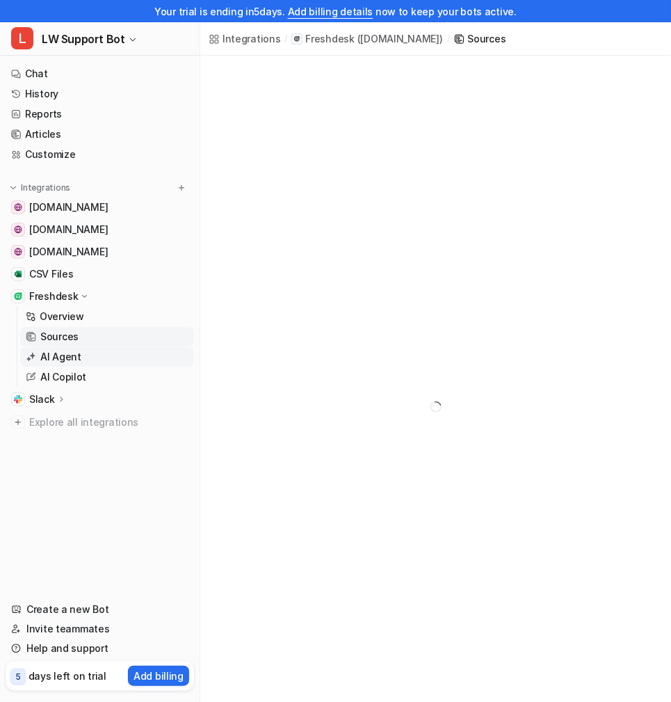
click at [76, 355] on p "AI Agent" at bounding box center [60, 357] width 41 height 14
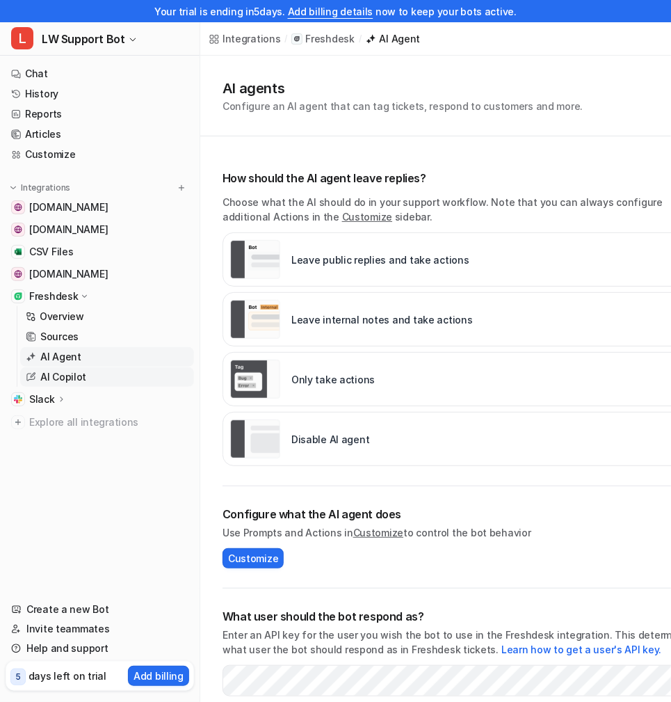
click at [75, 373] on p "AI Copilot" at bounding box center [63, 377] width 46 height 14
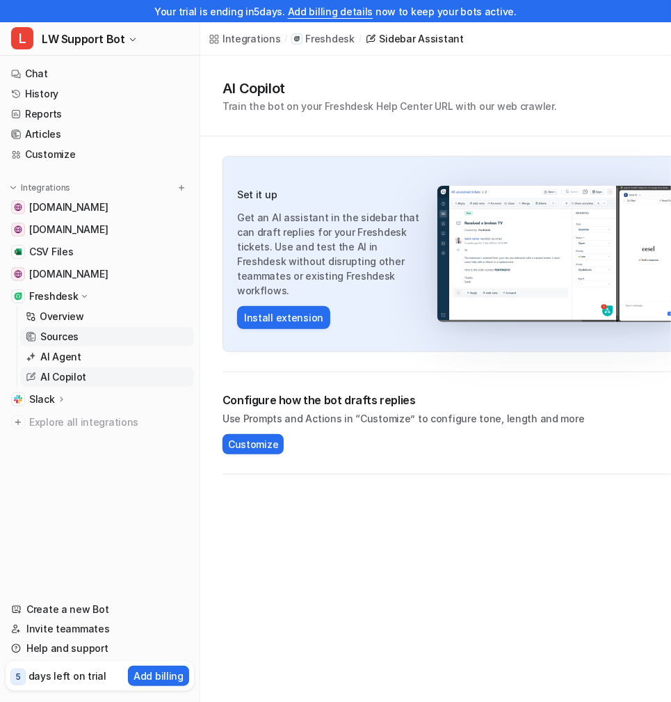
click at [62, 336] on p "Sources" at bounding box center [59, 337] width 38 height 14
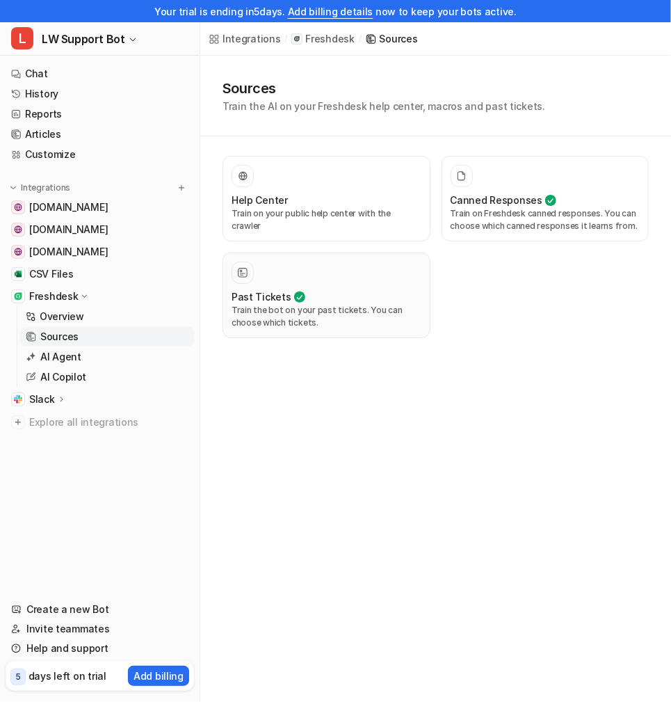
click at [313, 259] on button "Past Tickets Train the bot on your past tickets. You can choose which tickets." at bounding box center [327, 295] width 208 height 86
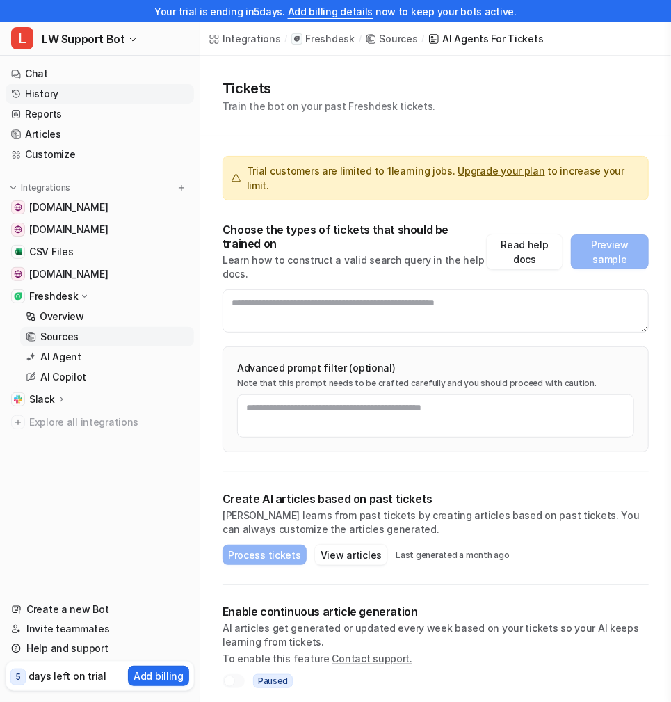
click at [58, 97] on link "History" at bounding box center [100, 93] width 188 height 19
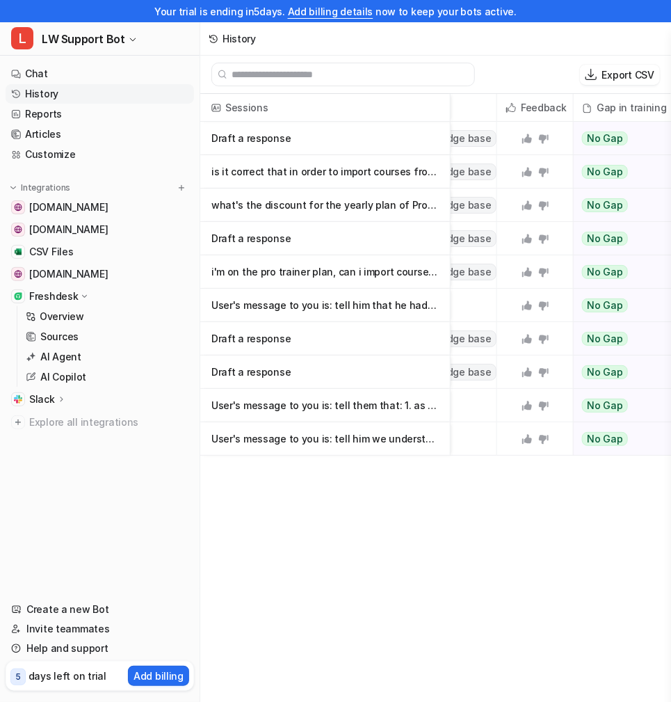
scroll to position [0, 326]
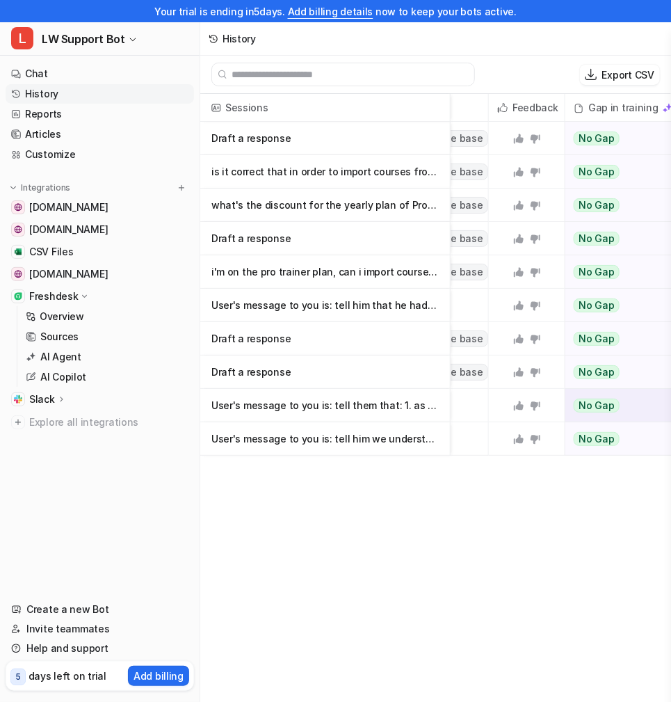
click at [363, 410] on p "User's message to you is: tell them that: 1. as an exeption we've increased the" at bounding box center [324, 405] width 227 height 33
